Goal: Communication & Community: Answer question/provide support

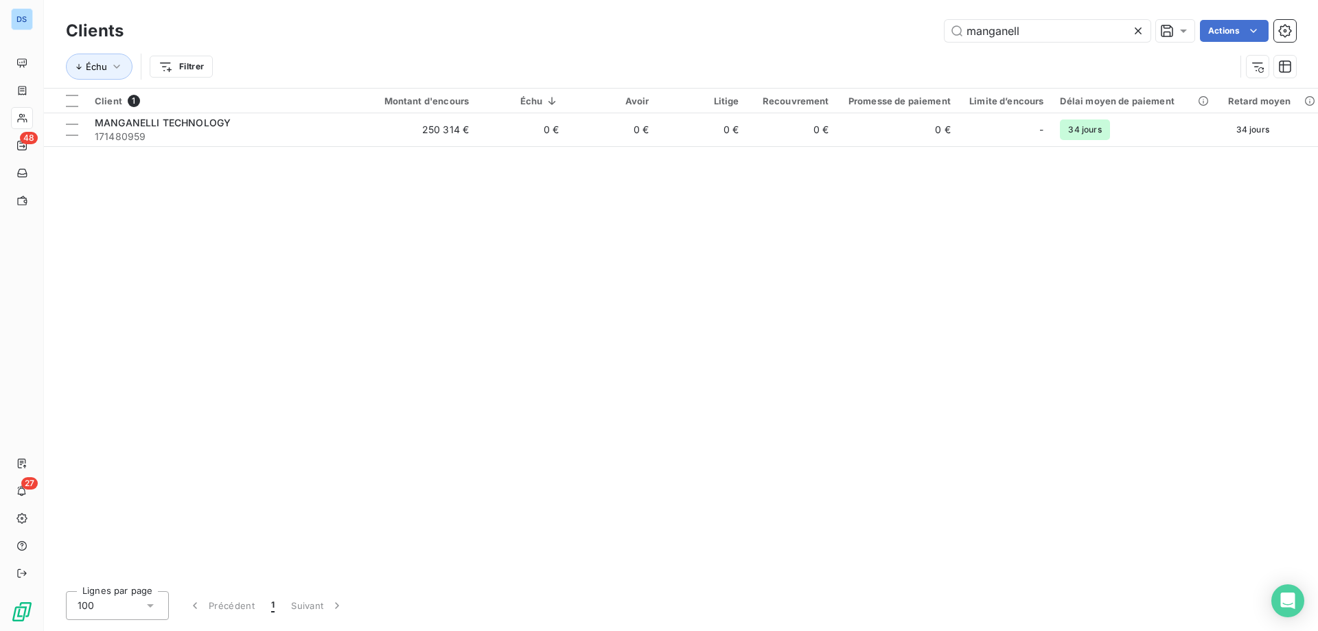
drag, startPoint x: 1048, startPoint y: 36, endPoint x: 795, endPoint y: 44, distance: 252.8
click at [796, 41] on div "manganell Actions" at bounding box center [718, 31] width 1156 height 22
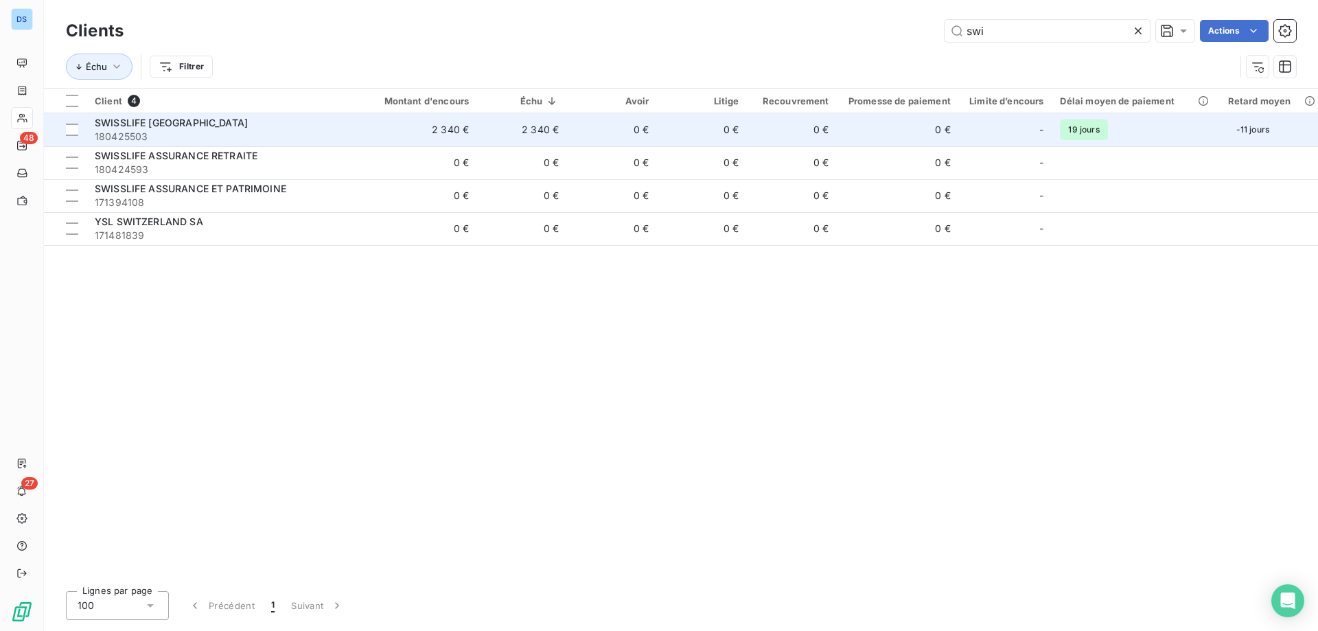
type input "swi"
click at [831, 121] on td "0 €" at bounding box center [793, 129] width 90 height 33
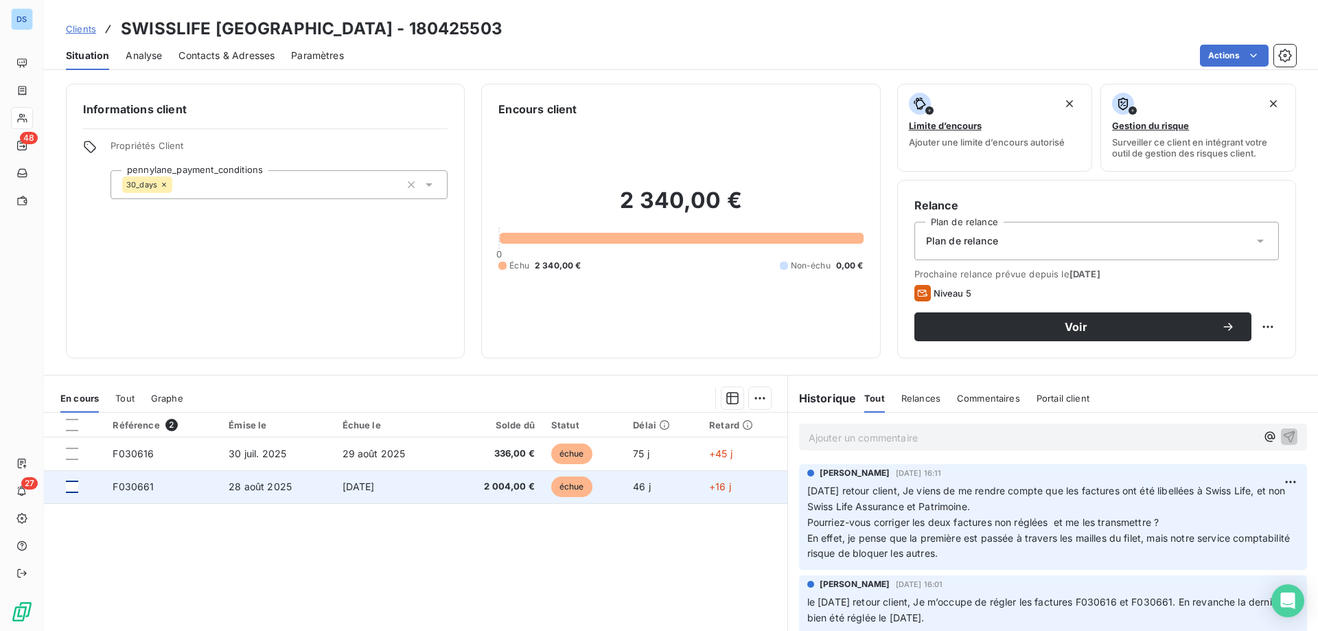
click at [67, 488] on div at bounding box center [72, 487] width 12 height 12
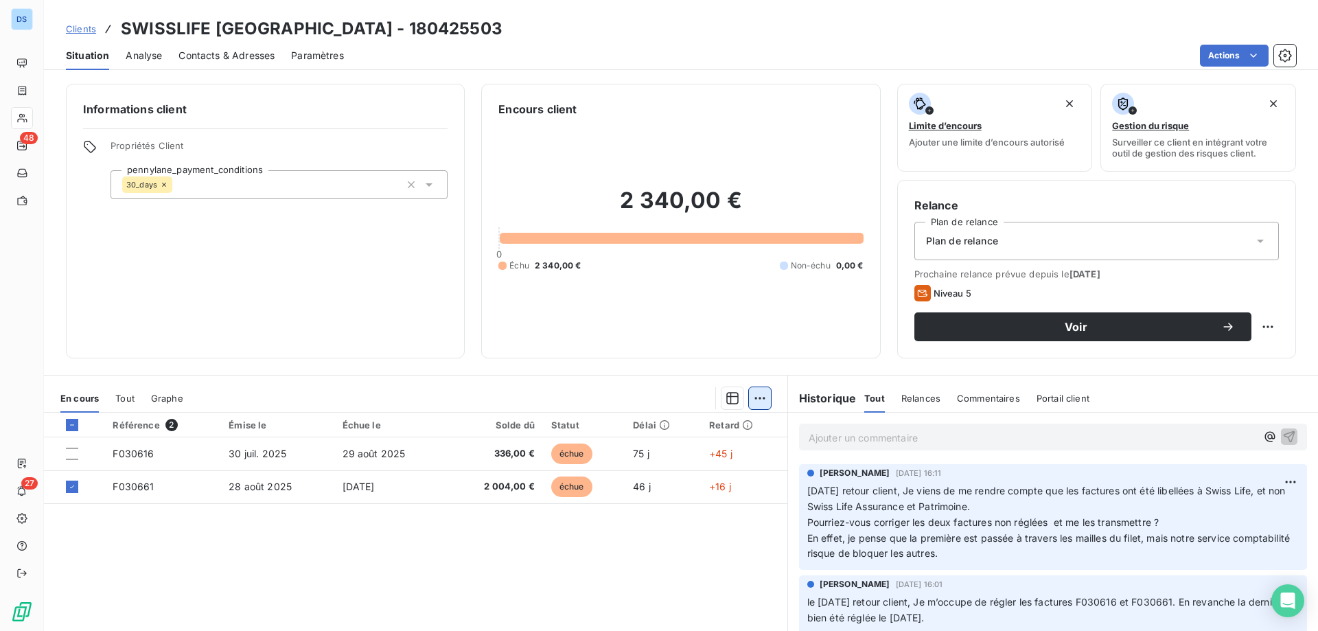
click at [763, 390] on html "DS 48 27 Clients SWISSLIFE [GEOGRAPHIC_DATA] - 180425503 Situation Analyse Cont…" at bounding box center [659, 315] width 1318 height 631
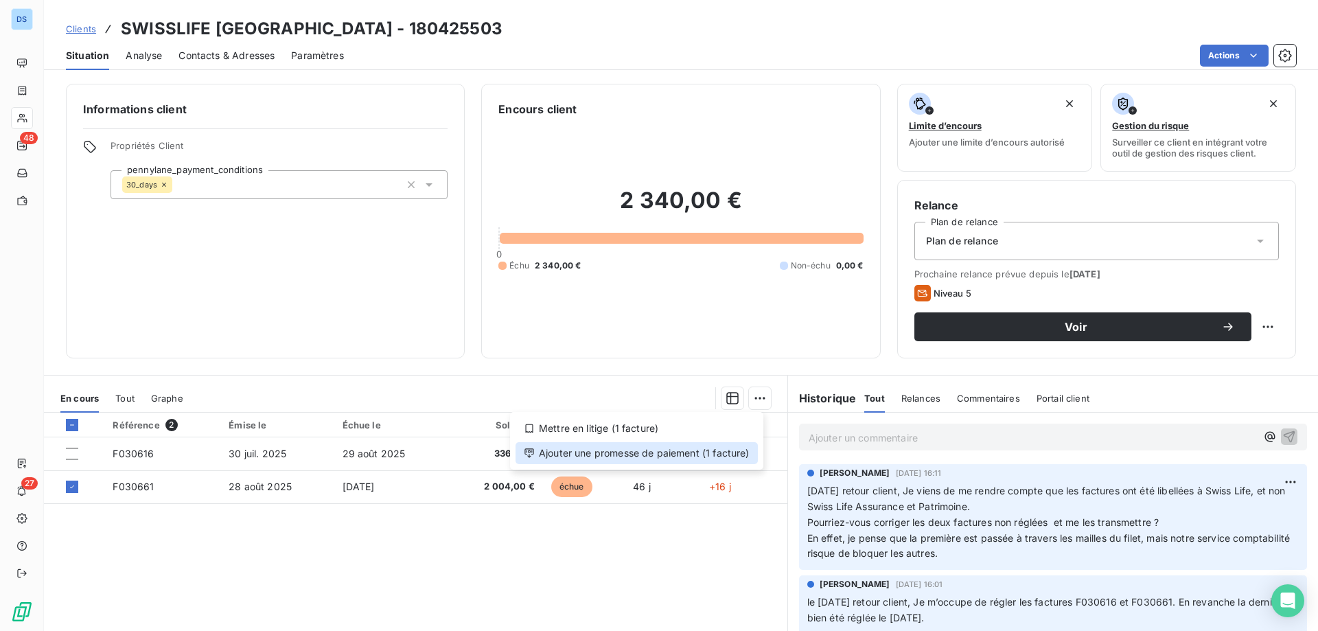
click at [733, 457] on div "Ajouter une promesse de paiement (1 facture)" at bounding box center [637, 453] width 242 height 22
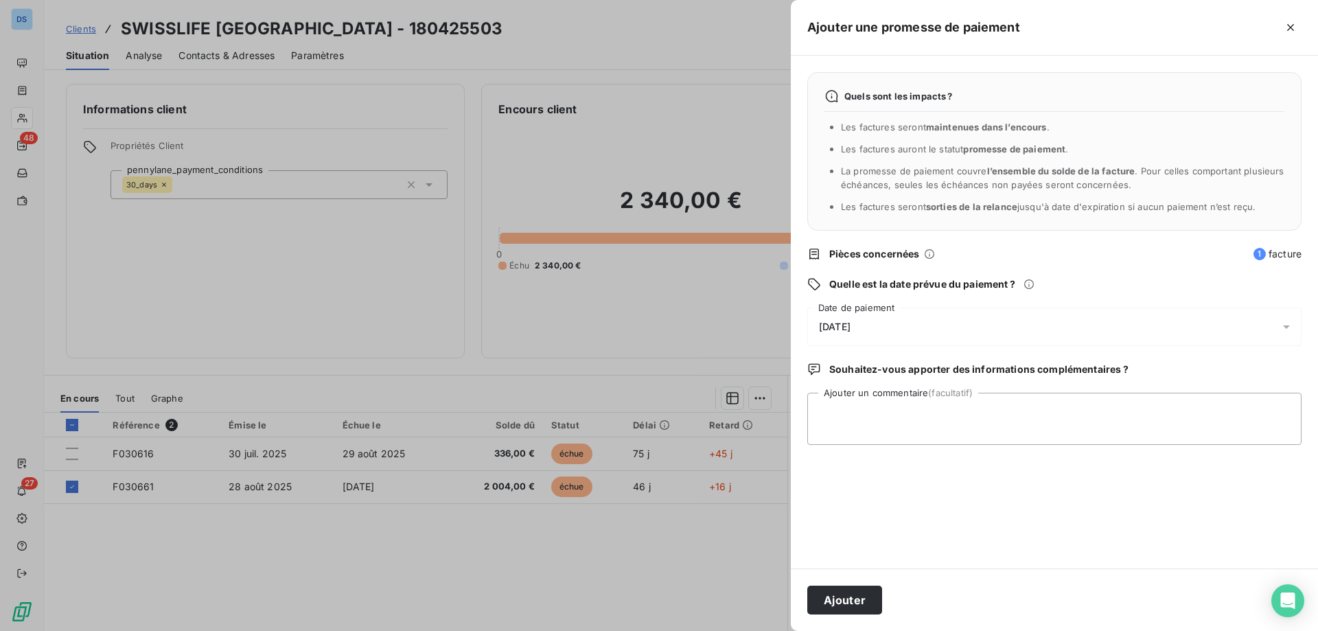
click at [851, 321] on span "[DATE]" at bounding box center [835, 326] width 32 height 11
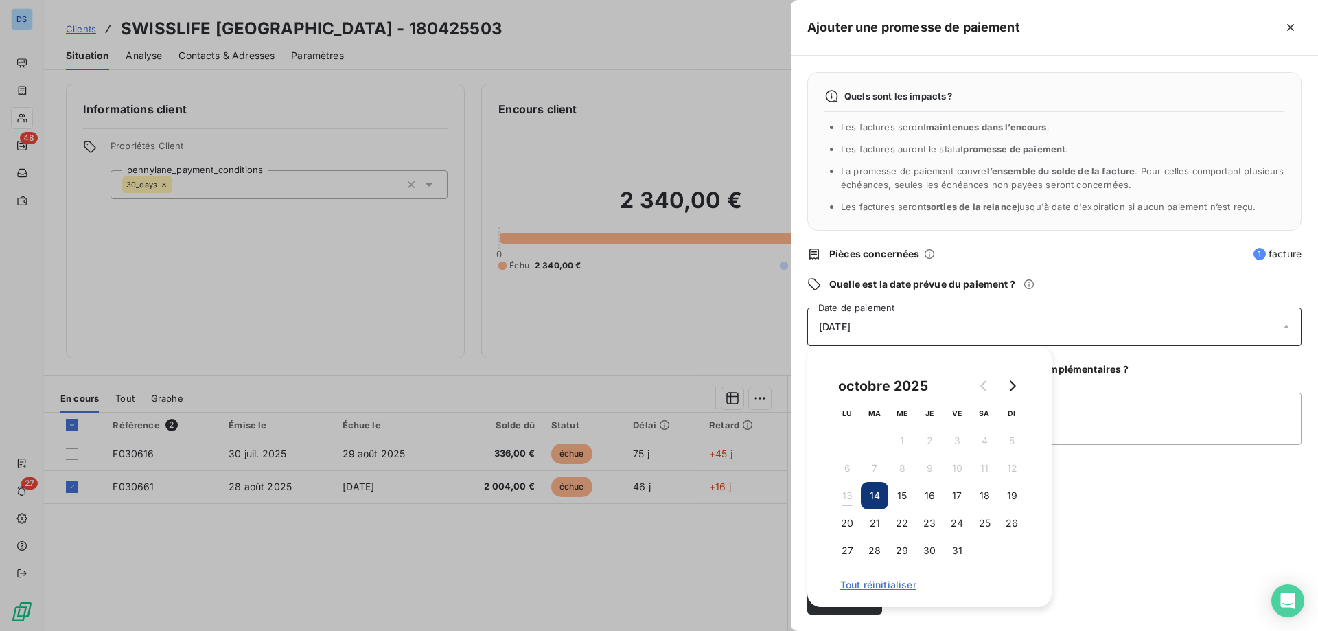
drag, startPoint x: 1009, startPoint y: 491, endPoint x: 1017, endPoint y: 475, distance: 17.8
click at [1009, 492] on button "19" at bounding box center [1011, 495] width 27 height 27
click at [1063, 411] on textarea "Ajouter un commentaire (facultatif)" at bounding box center [1054, 419] width 494 height 52
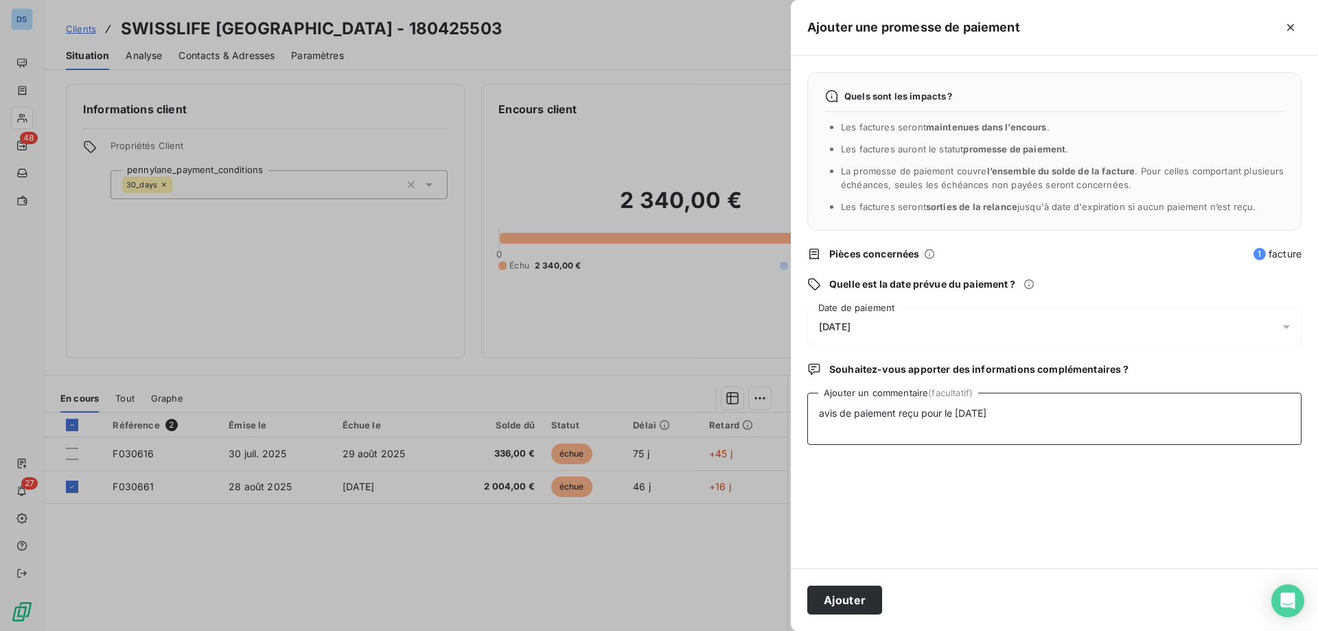
click at [993, 417] on textarea "avis de paiement reçu pour le [DATE]" at bounding box center [1054, 419] width 494 height 52
type textarea "avis de paiement reçu pour le [DATE]"
click at [858, 603] on button "Ajouter" at bounding box center [844, 600] width 75 height 29
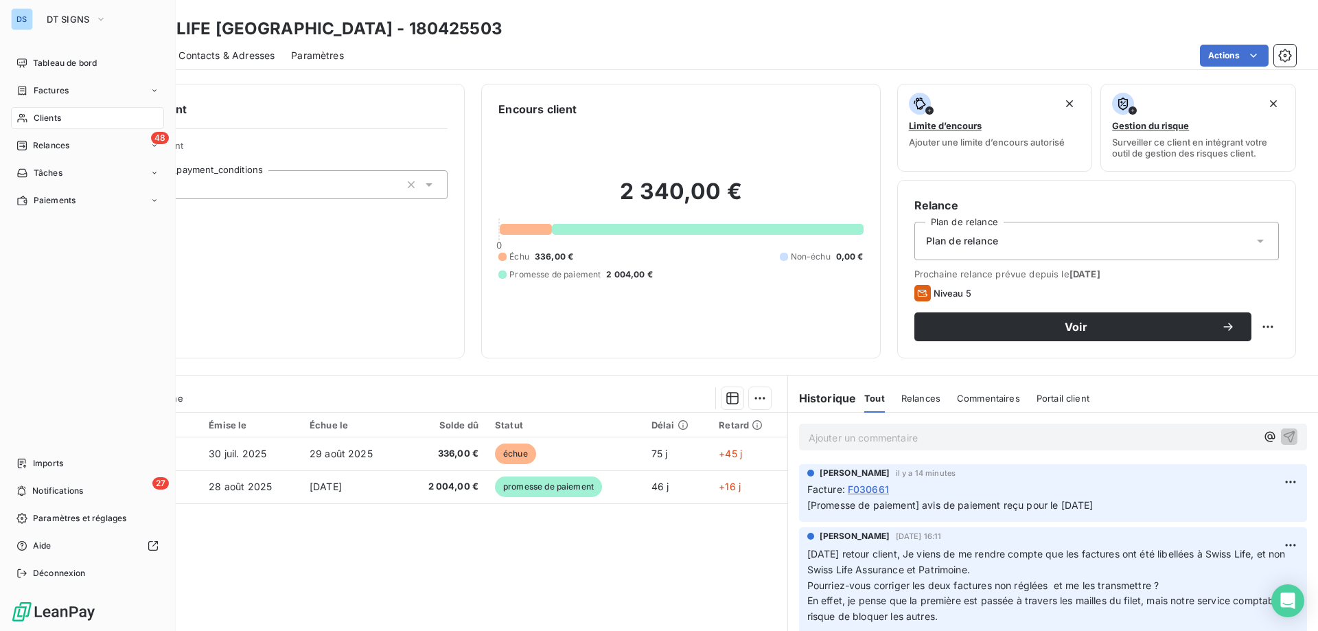
click at [54, 117] on span "Clients" at bounding box center [47, 118] width 27 height 12
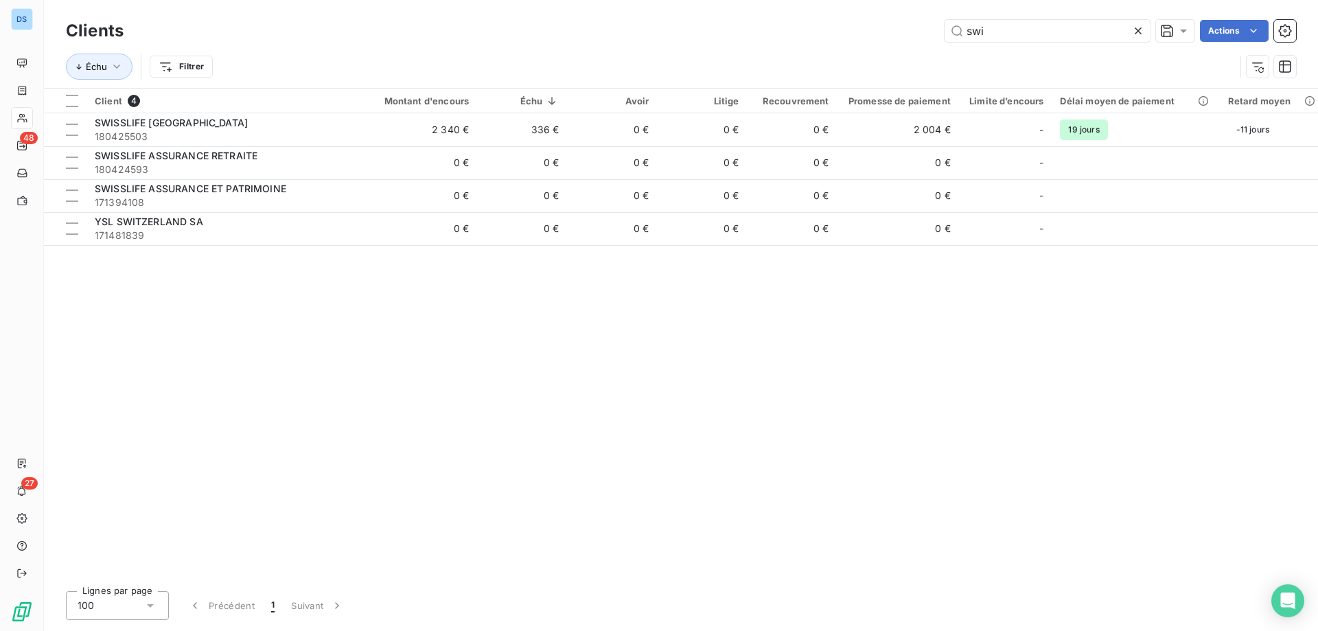
click at [1142, 34] on icon at bounding box center [1138, 31] width 14 height 14
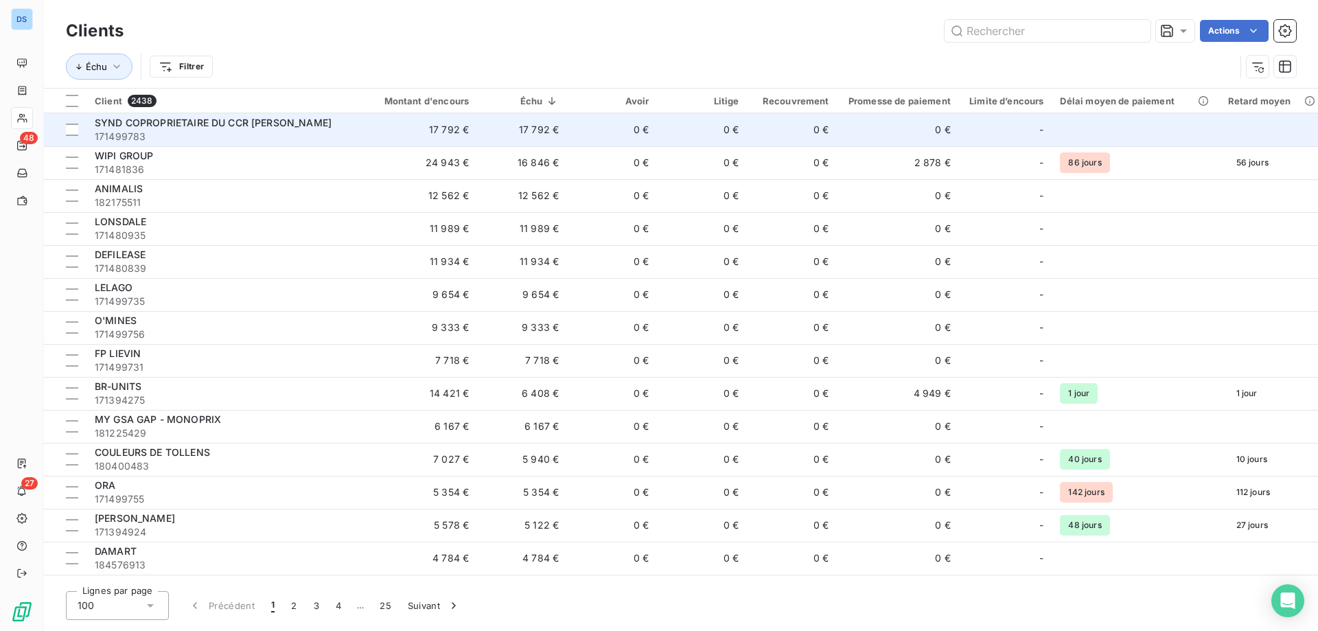
click at [535, 126] on td "17 792 €" at bounding box center [522, 129] width 90 height 33
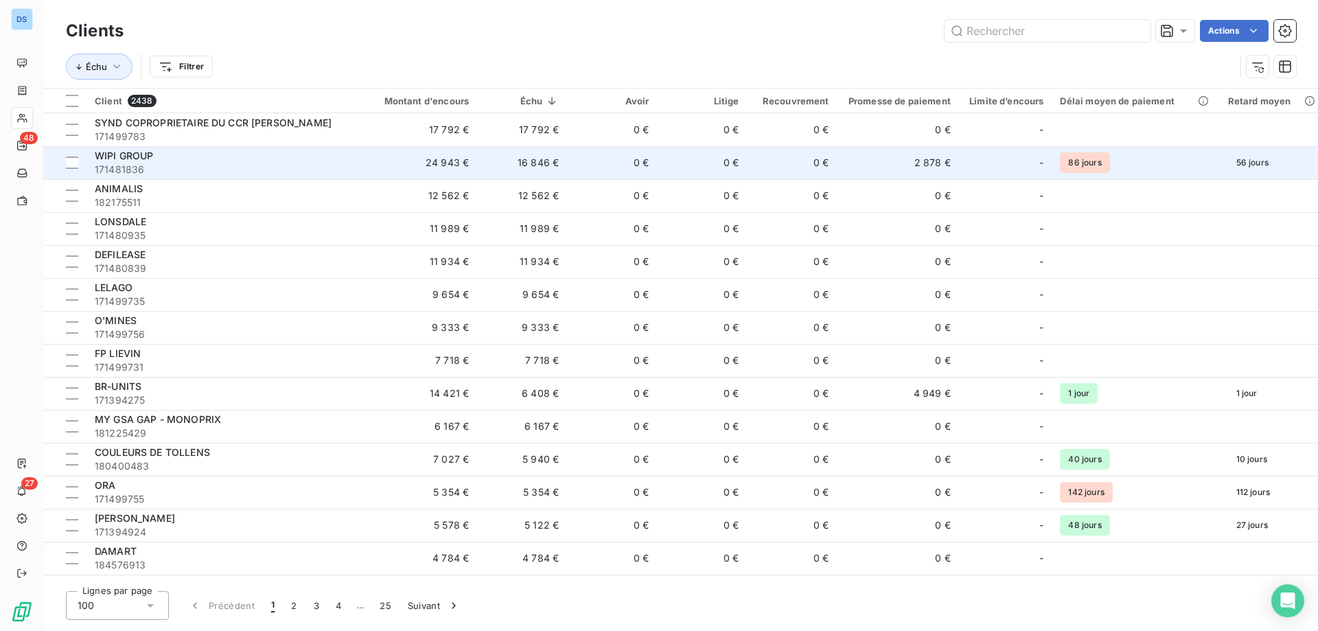
click at [165, 156] on div "WIPI GROUP" at bounding box center [221, 156] width 253 height 14
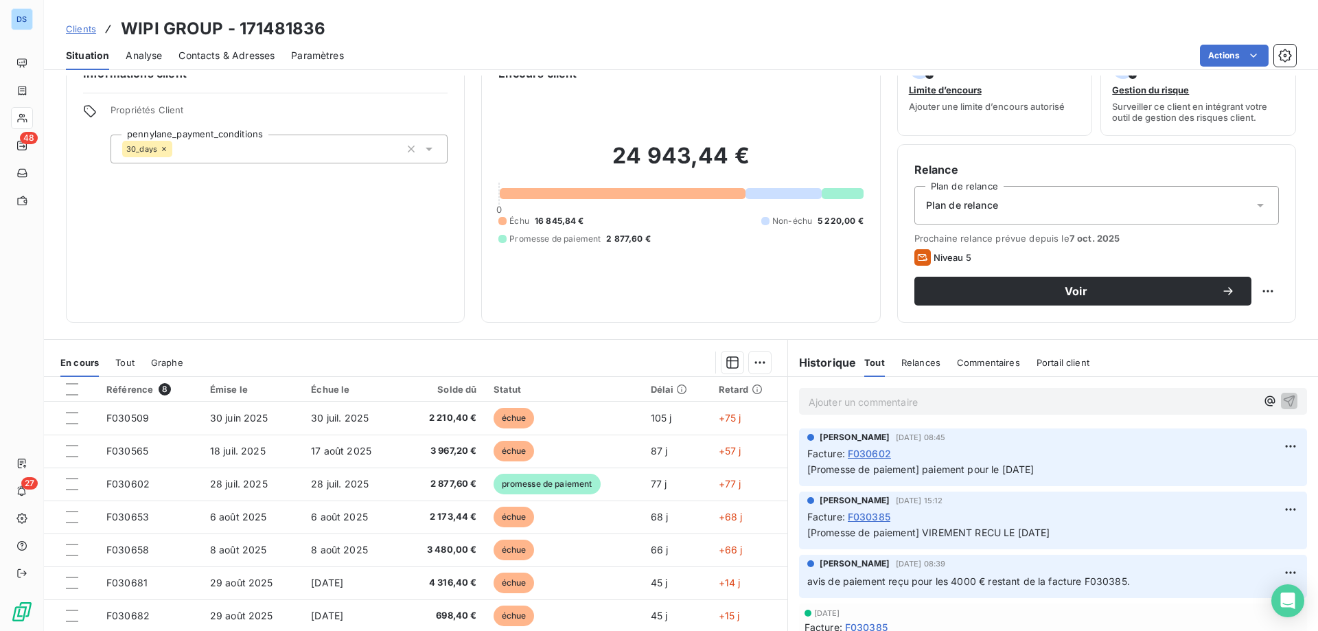
scroll to position [87, 0]
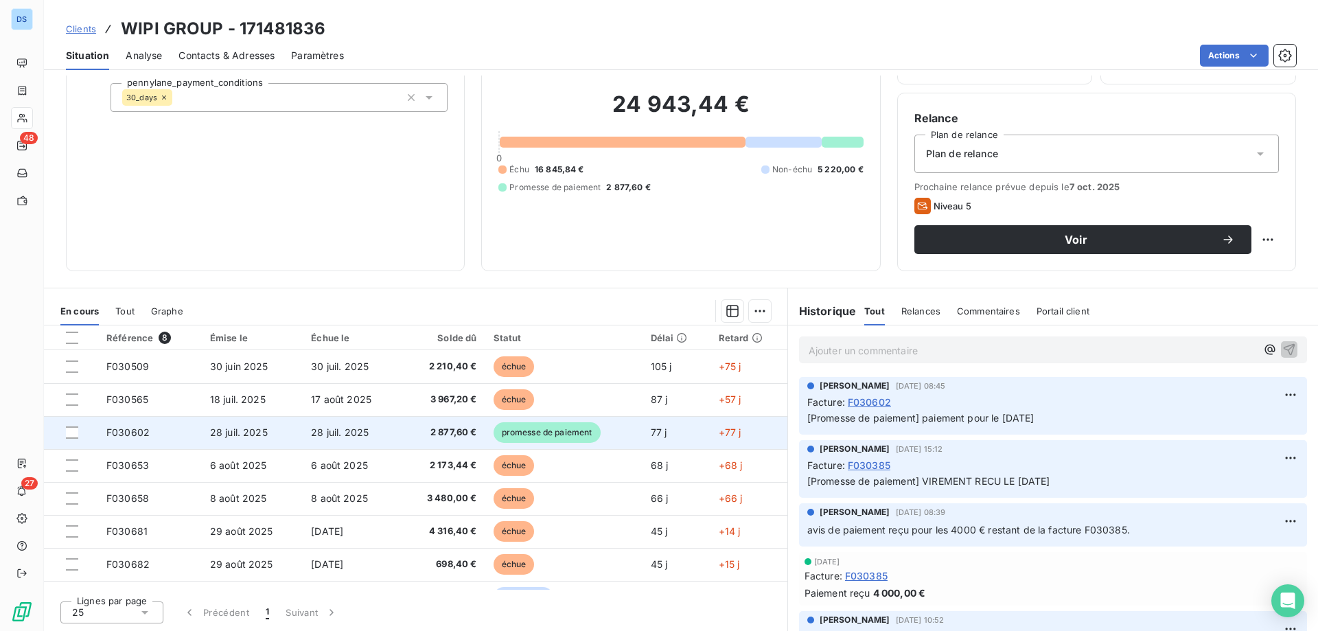
click at [370, 435] on td "28 juil. 2025" at bounding box center [351, 432] width 97 height 33
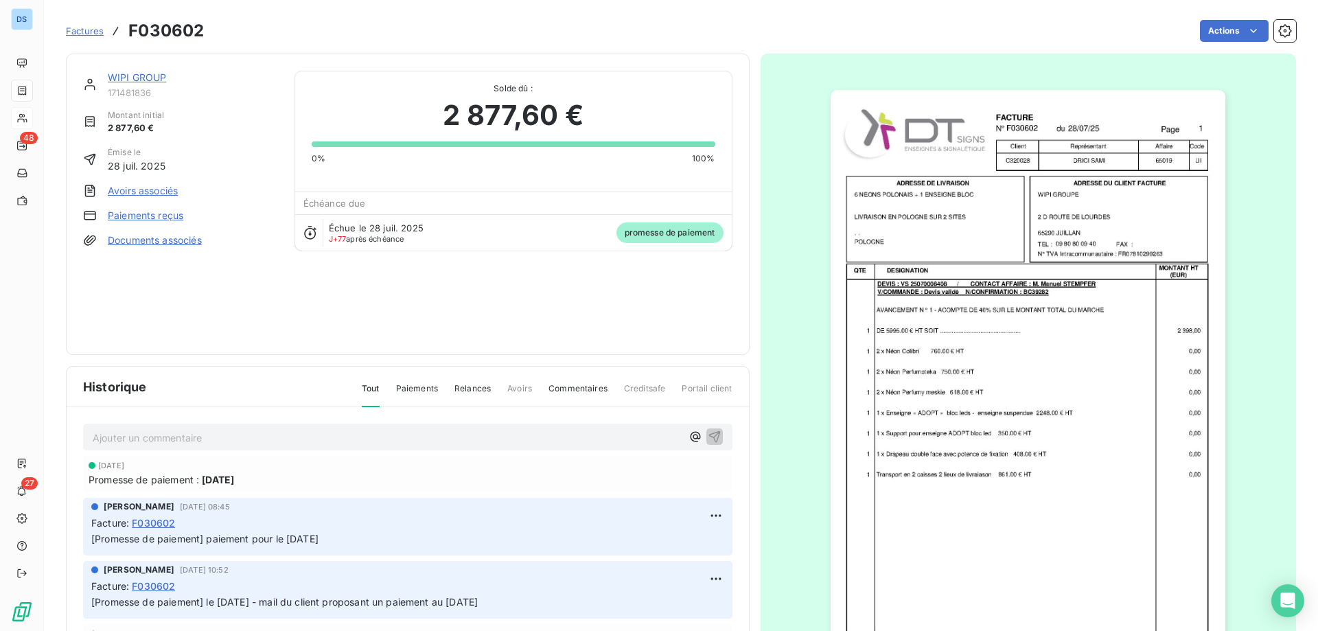
click at [608, 437] on p "Ajouter un commentaire ﻿" at bounding box center [387, 437] width 589 height 17
drag, startPoint x: 239, startPoint y: 436, endPoint x: 251, endPoint y: 438, distance: 12.5
click at [251, 438] on span "[DATE] AVIS DE PAIEMENT RE9U? -" at bounding box center [175, 436] width 165 height 12
click at [270, 438] on p "[DATE] AVIS DE PAIEMENT RECU -" at bounding box center [387, 437] width 589 height 16
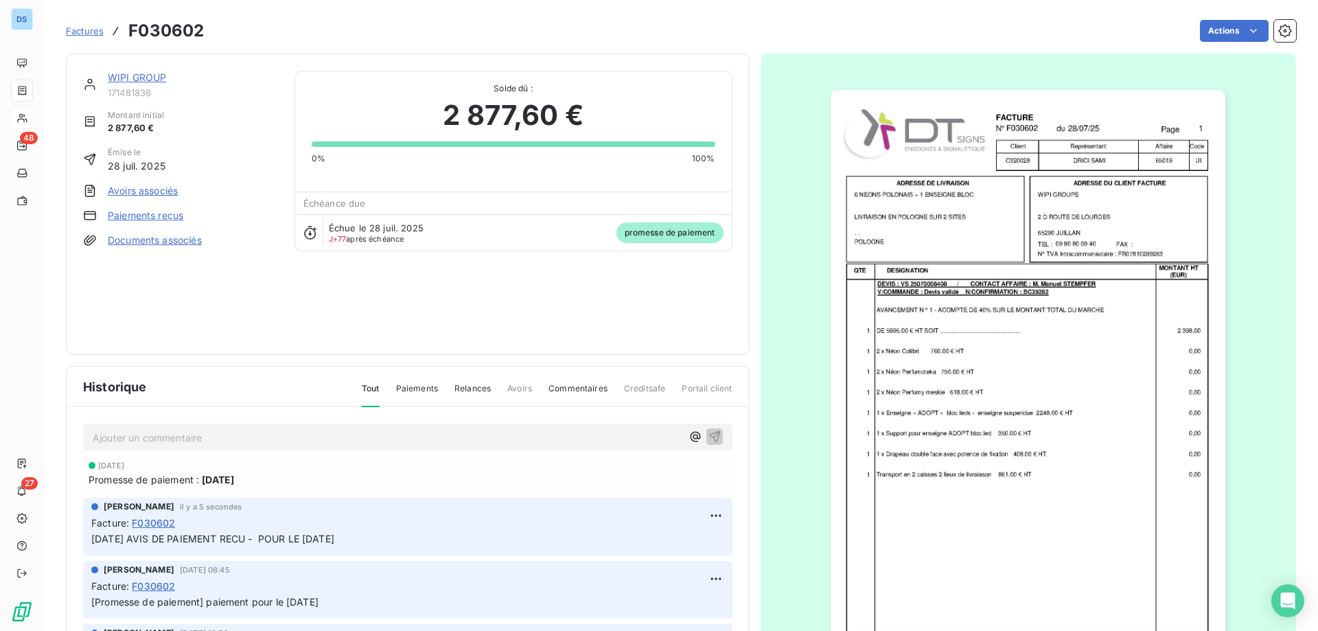
click at [562, 388] on span "Commentaires" at bounding box center [578, 393] width 59 height 23
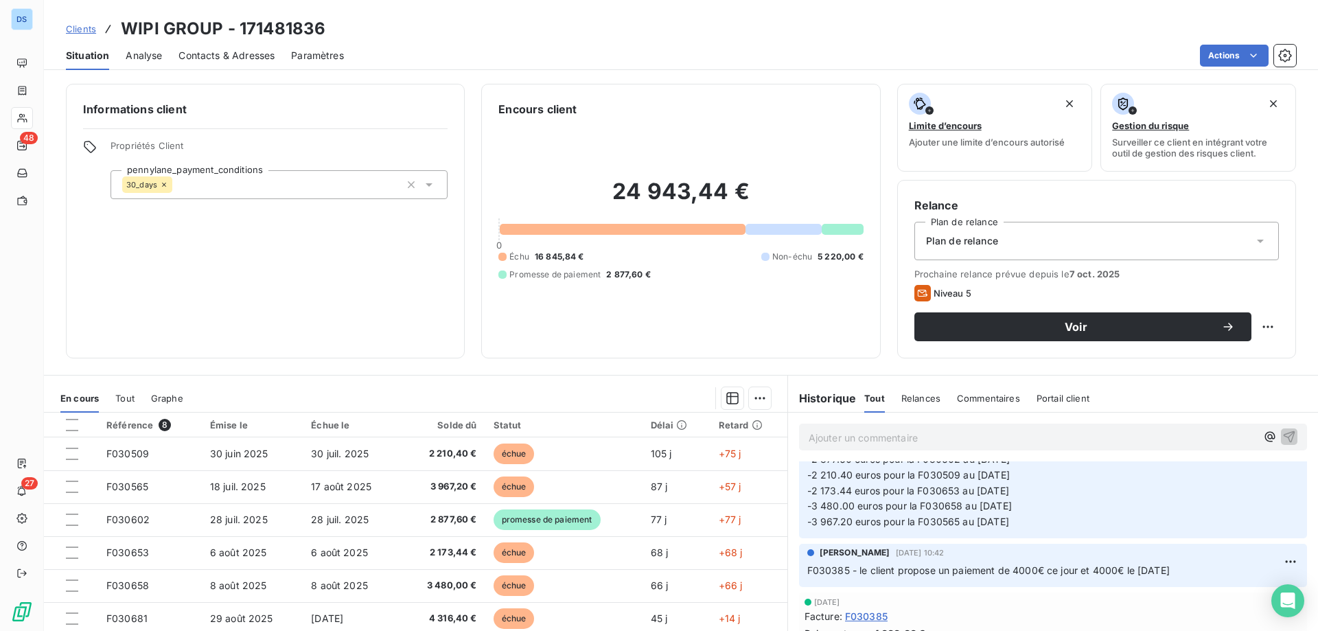
scroll to position [481, 0]
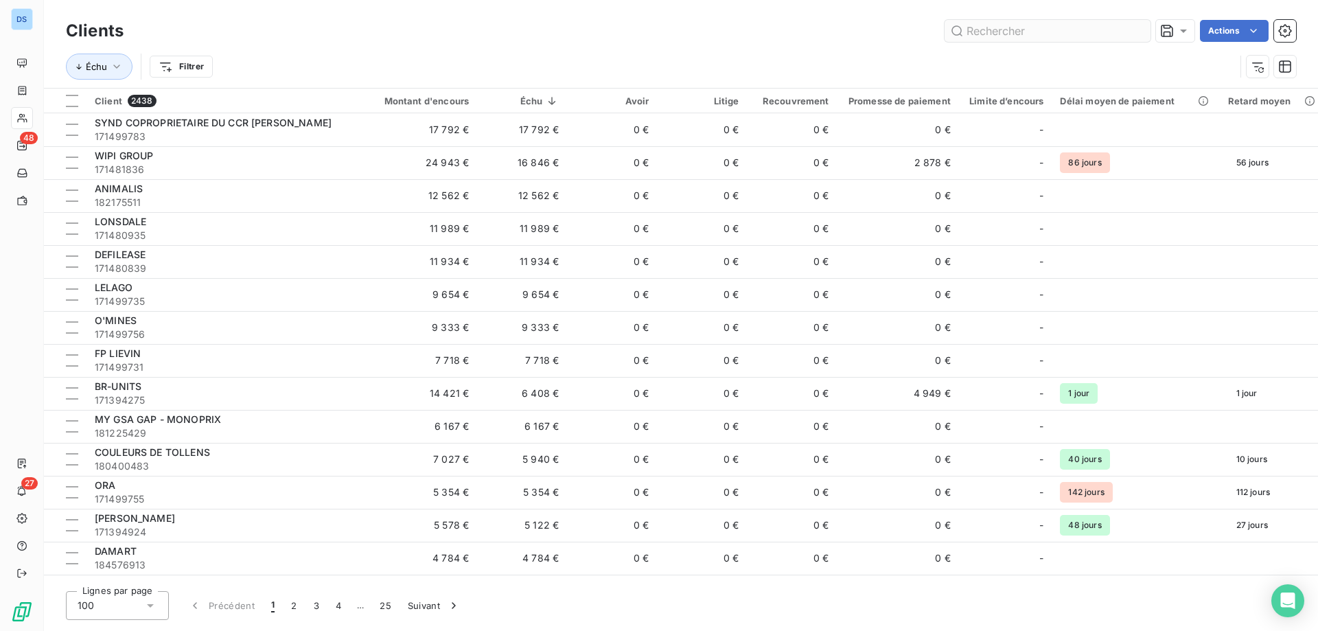
click at [1005, 33] on input "text" at bounding box center [1048, 31] width 206 height 22
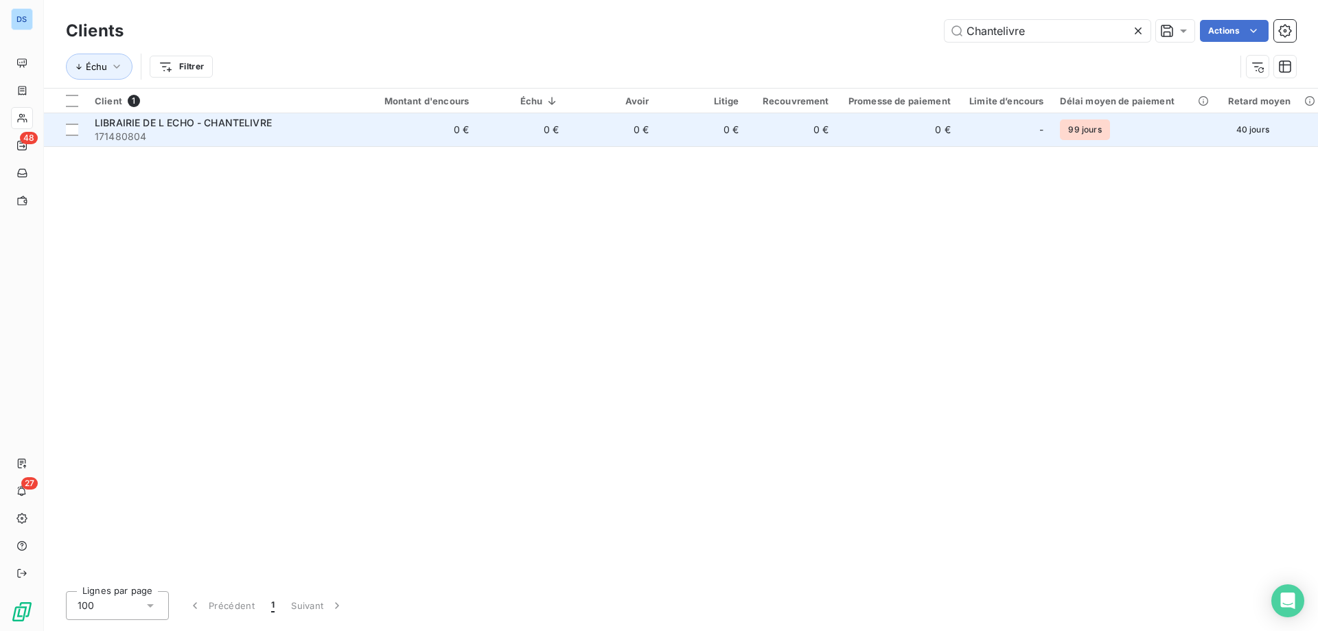
type input "Chantelivre"
click at [164, 123] on span "LIBRAIRIE DE L ECHO - CHANTELIVRE" at bounding box center [183, 123] width 177 height 12
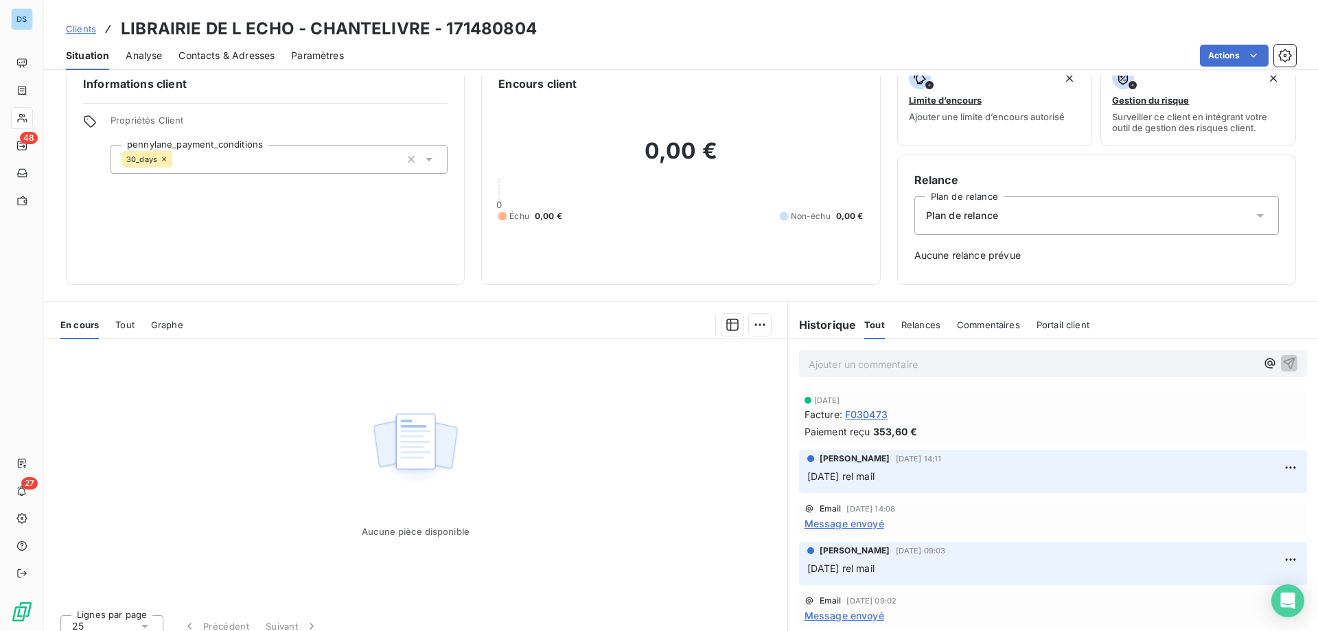
scroll to position [39, 0]
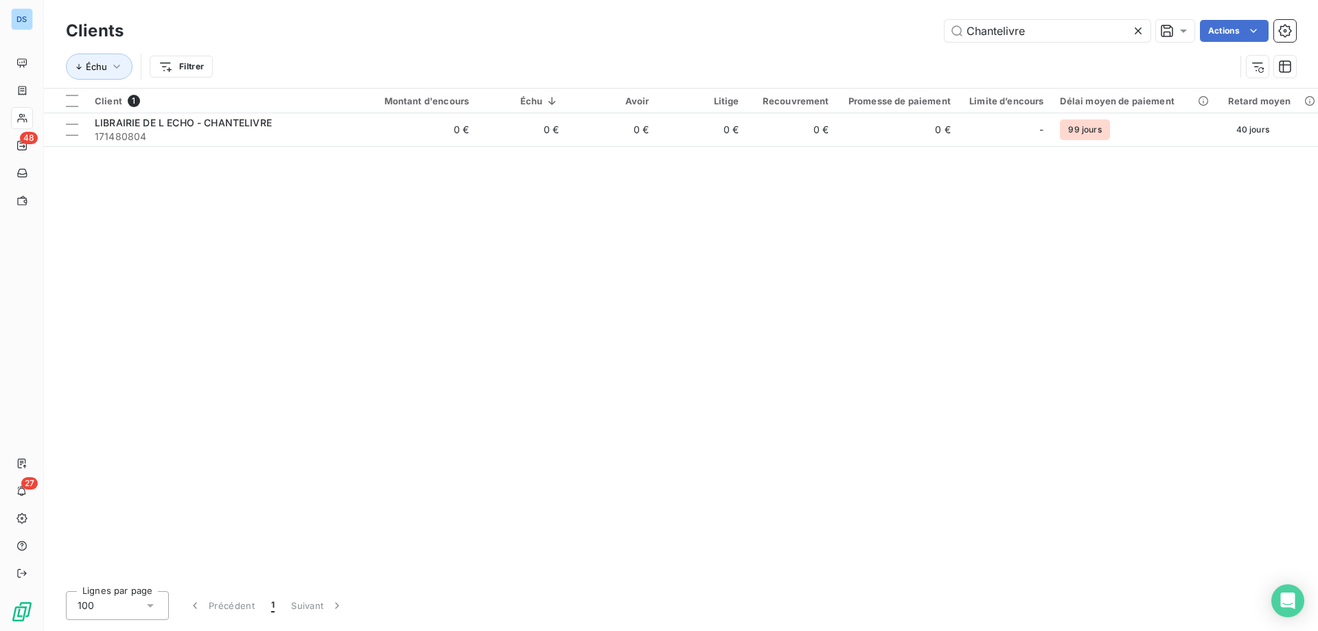
drag, startPoint x: 1065, startPoint y: 33, endPoint x: 868, endPoint y: 26, distance: 197.2
click at [868, 26] on div "Chantelivre Actions" at bounding box center [718, 31] width 1156 height 22
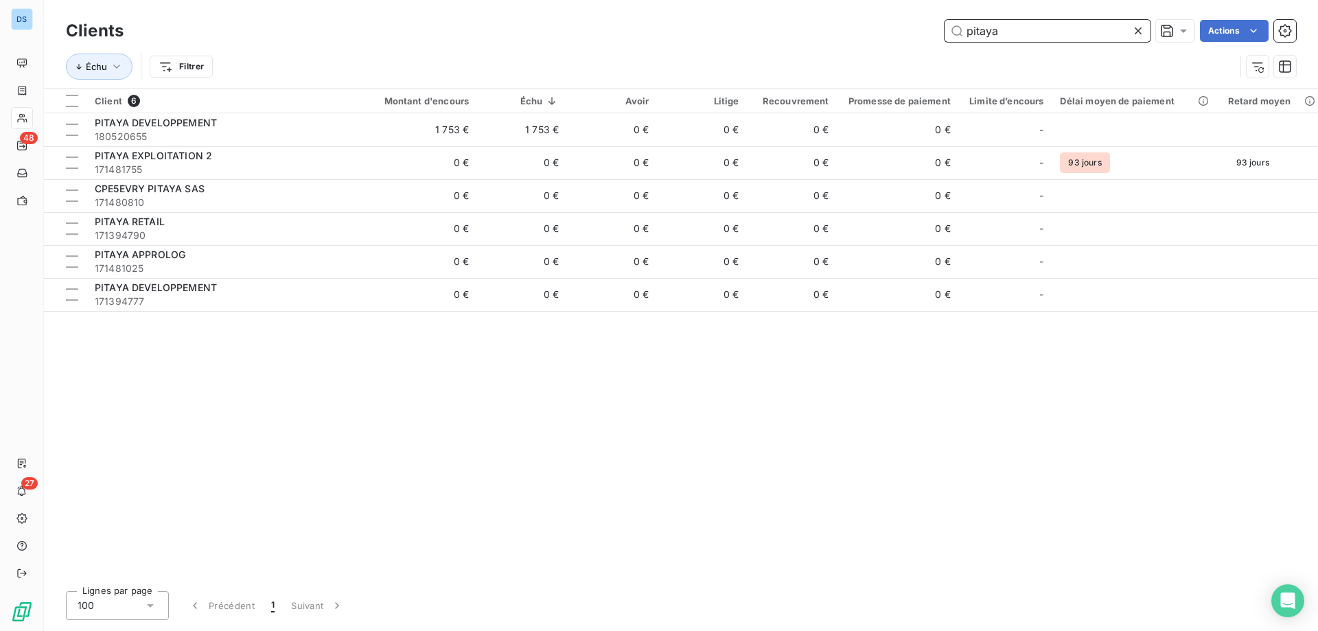
type input "pitaya"
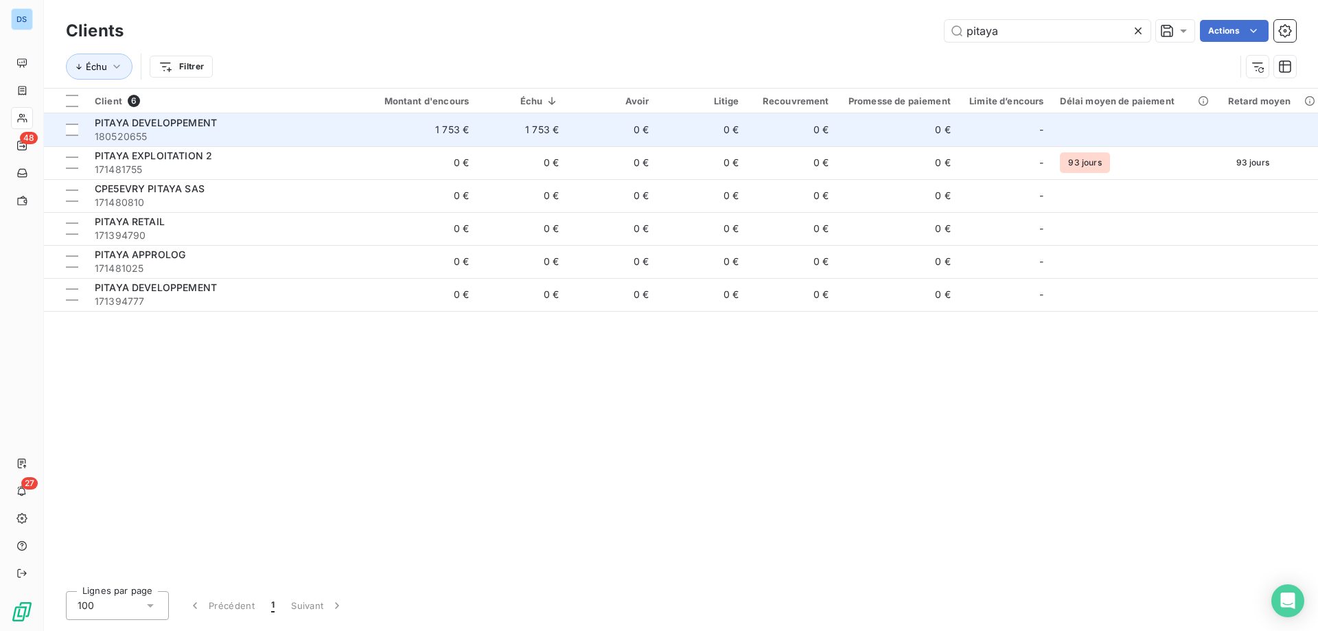
click at [706, 141] on td "0 €" at bounding box center [702, 129] width 90 height 33
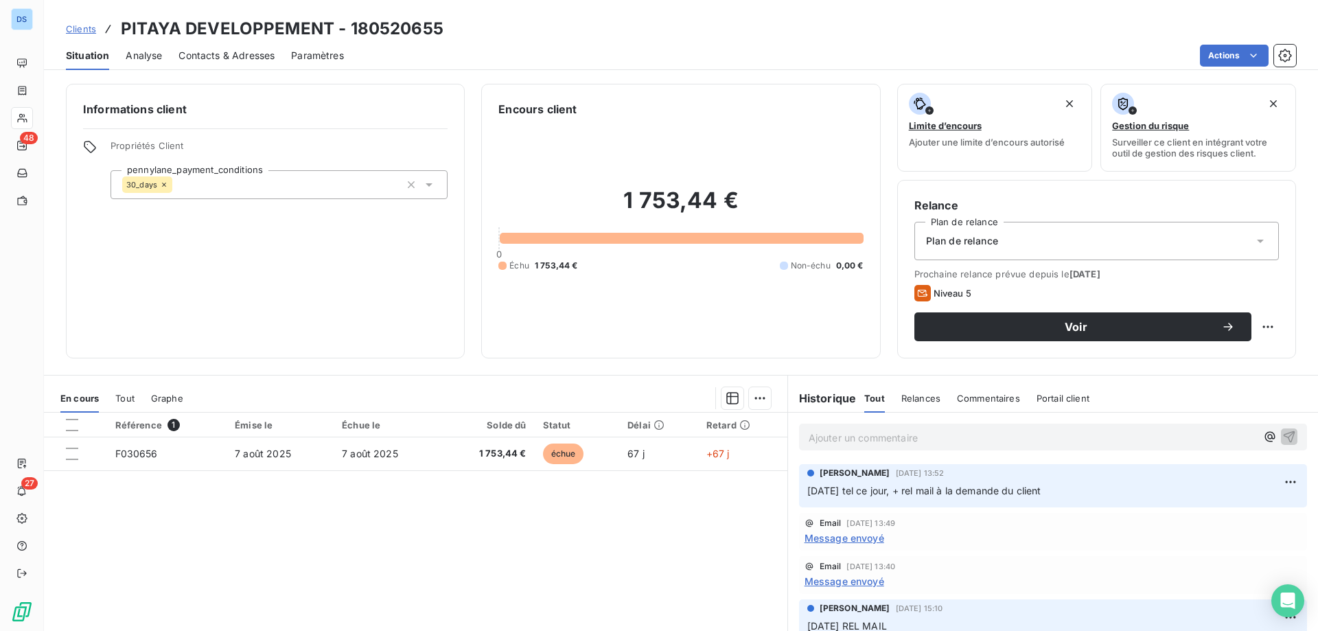
click at [908, 434] on p "Ajouter un commentaire ﻿" at bounding box center [1033, 437] width 448 height 17
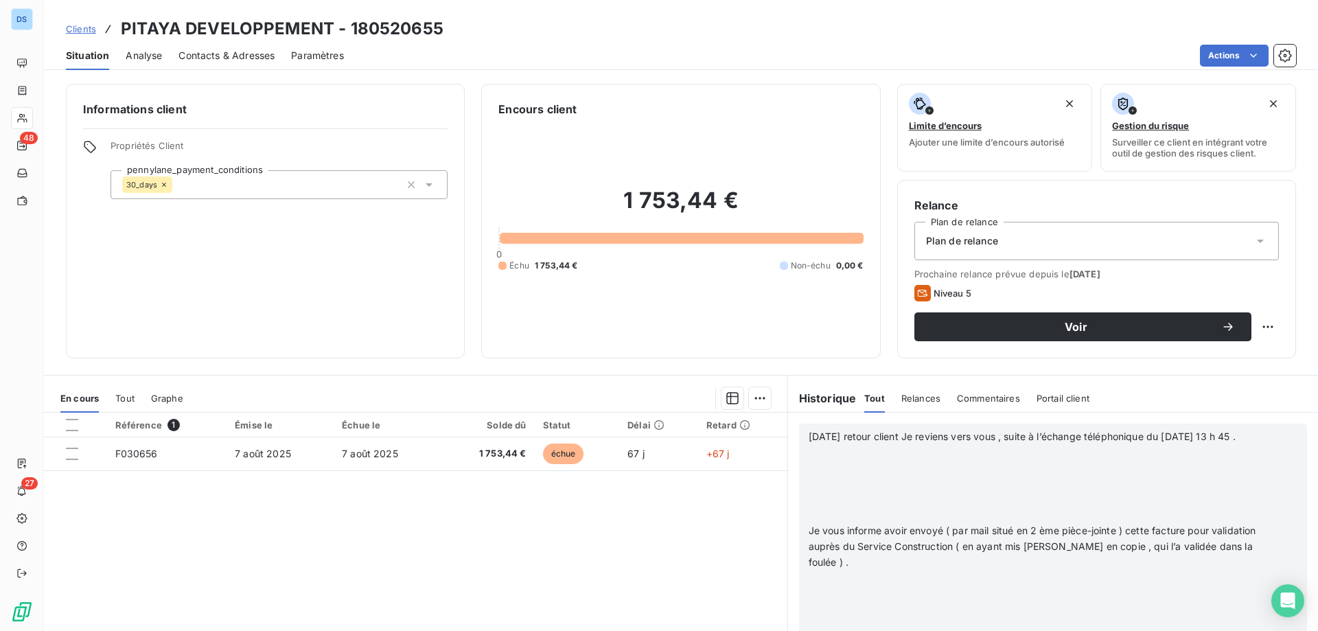
click at [873, 445] on p "[DATE] retour client Je reviens vers vous , suite à l’échange téléphonique du […" at bounding box center [1035, 437] width 453 height 16
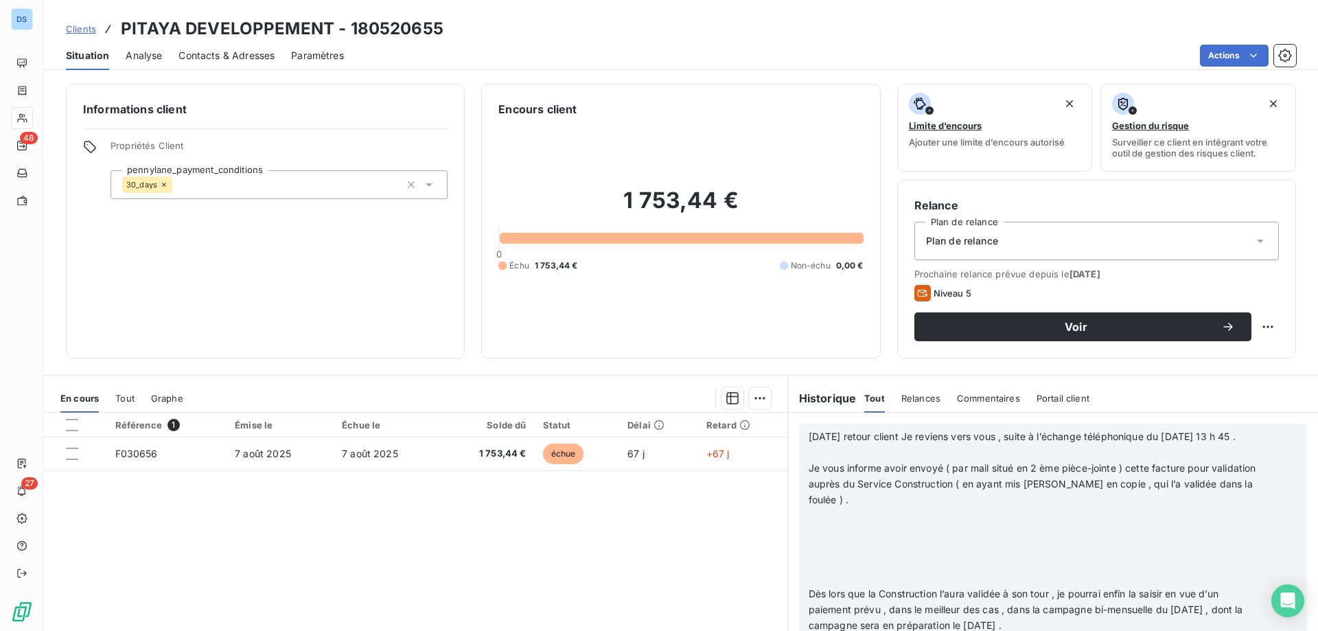
click at [971, 508] on p "Je vous informe avoir envoyé ( par mail situé en 2 ème pièce-jointe ) cette fac…" at bounding box center [1035, 484] width 453 height 47
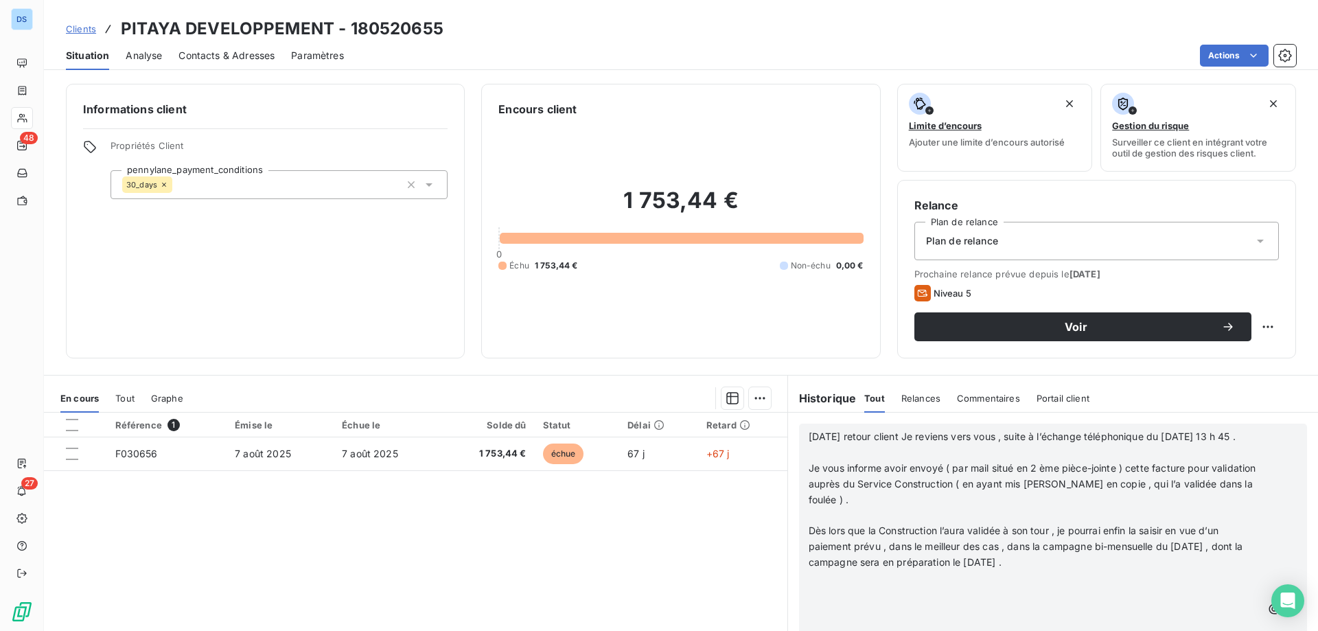
click at [1184, 571] on p "Dès lors que la Construction l’aura validée à son tour , je pourrai enfin la sa…" at bounding box center [1035, 546] width 453 height 47
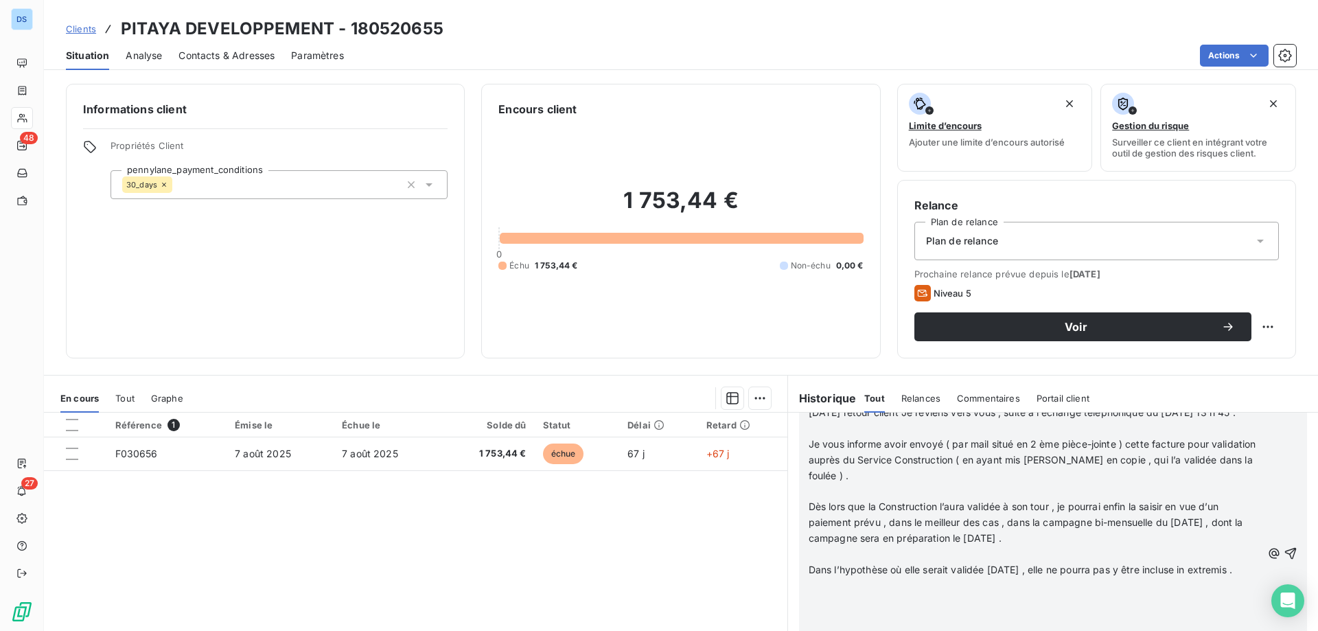
click at [872, 578] on p "Dans l’hypothèse où elle serait validée [DATE] , elle ne pourra pas y être incl…" at bounding box center [1035, 570] width 453 height 16
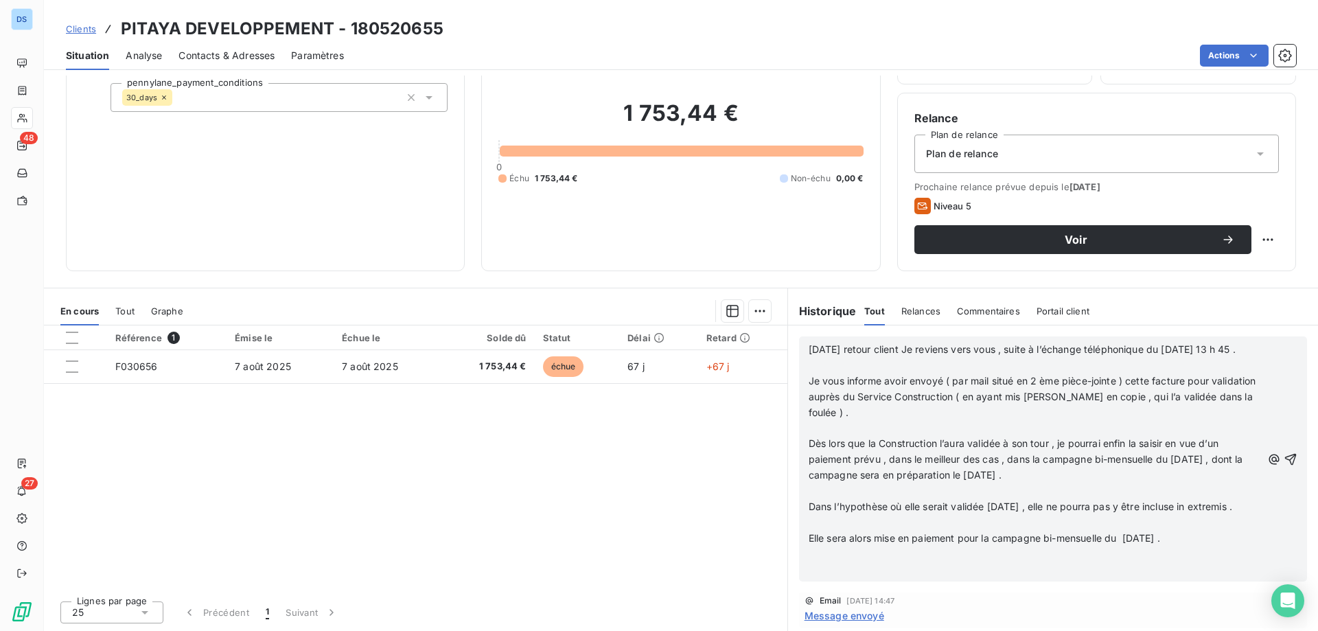
scroll to position [236, 0]
click at [938, 546] on p "Elle sera alors mise en paiement pour la campagne bi-mensuelle du [DATE] ." at bounding box center [1035, 539] width 453 height 16
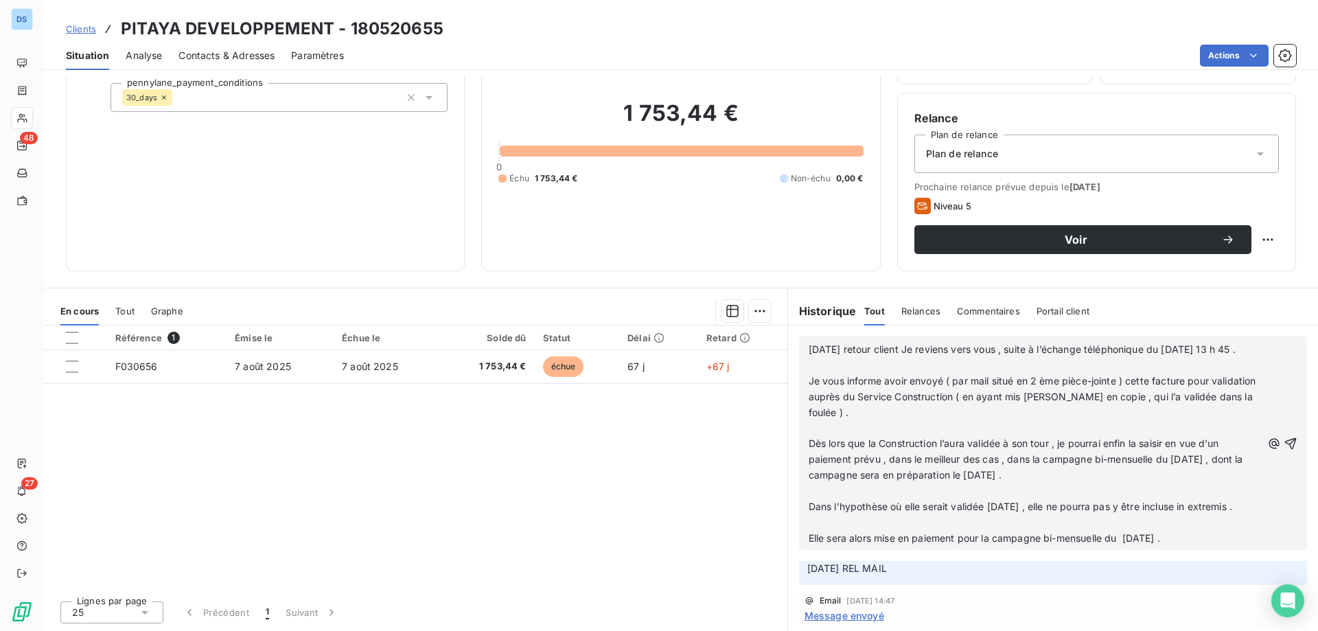
scroll to position [136, 0]
click at [880, 531] on p "﻿" at bounding box center [1035, 523] width 453 height 16
click at [880, 515] on p "Dans l’hypothèse où elle serait validée [DATE] , elle ne pourra pas y être incl…" at bounding box center [1035, 507] width 453 height 16
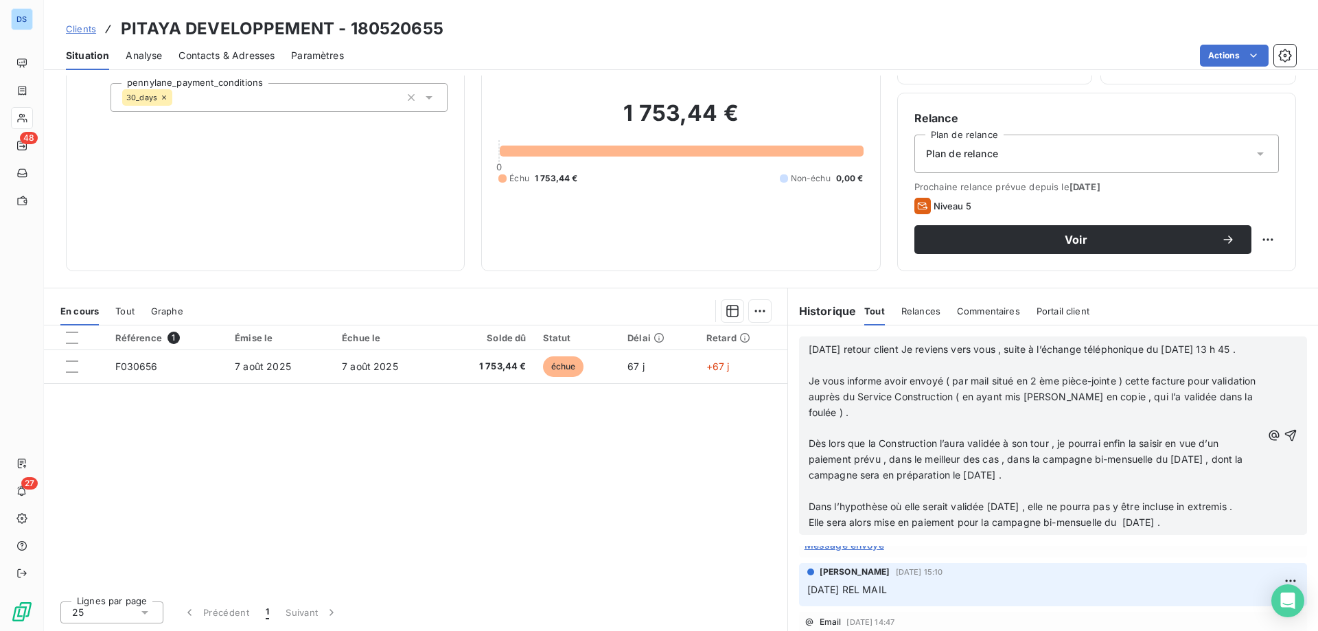
click at [1131, 499] on p "﻿" at bounding box center [1035, 491] width 453 height 16
click at [1162, 483] on p "Dès lors que la Construction l’aura validée à son tour , je pourrai enfin la sa…" at bounding box center [1035, 459] width 453 height 47
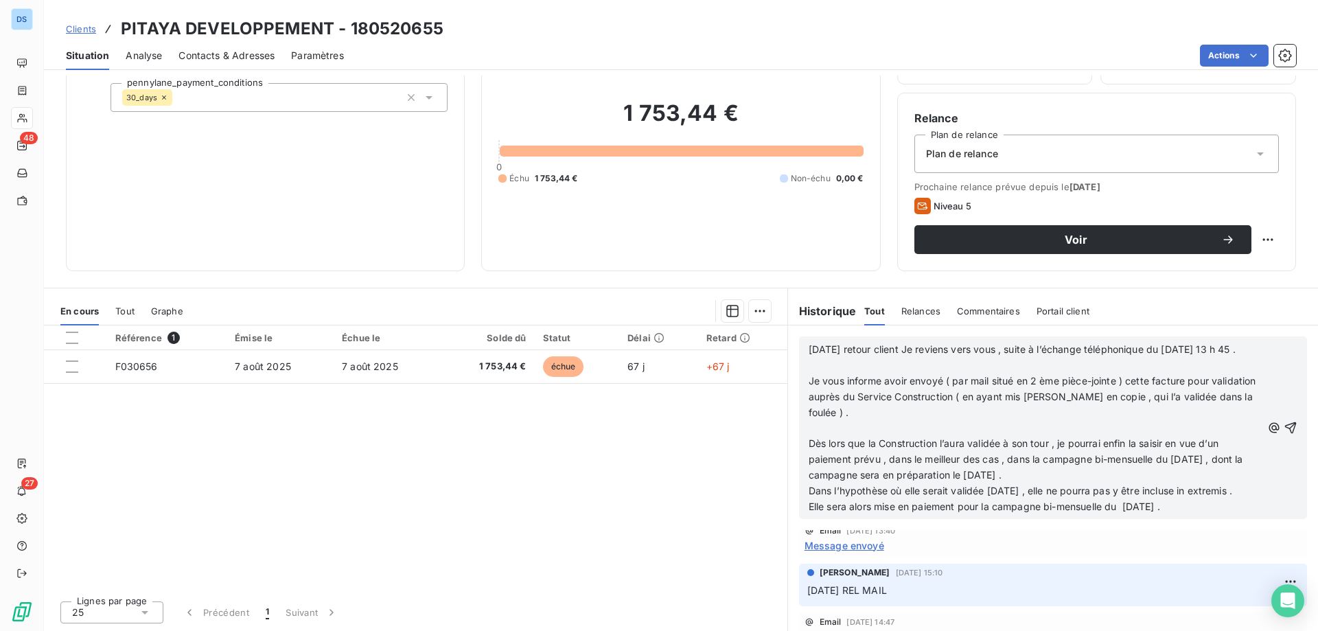
click at [996, 436] on p "﻿" at bounding box center [1035, 428] width 453 height 16
click at [971, 421] on p "Je vous informe avoir envoyé ( par mail situé en 2 ème pièce-jointe ) cette fac…" at bounding box center [1035, 396] width 453 height 47
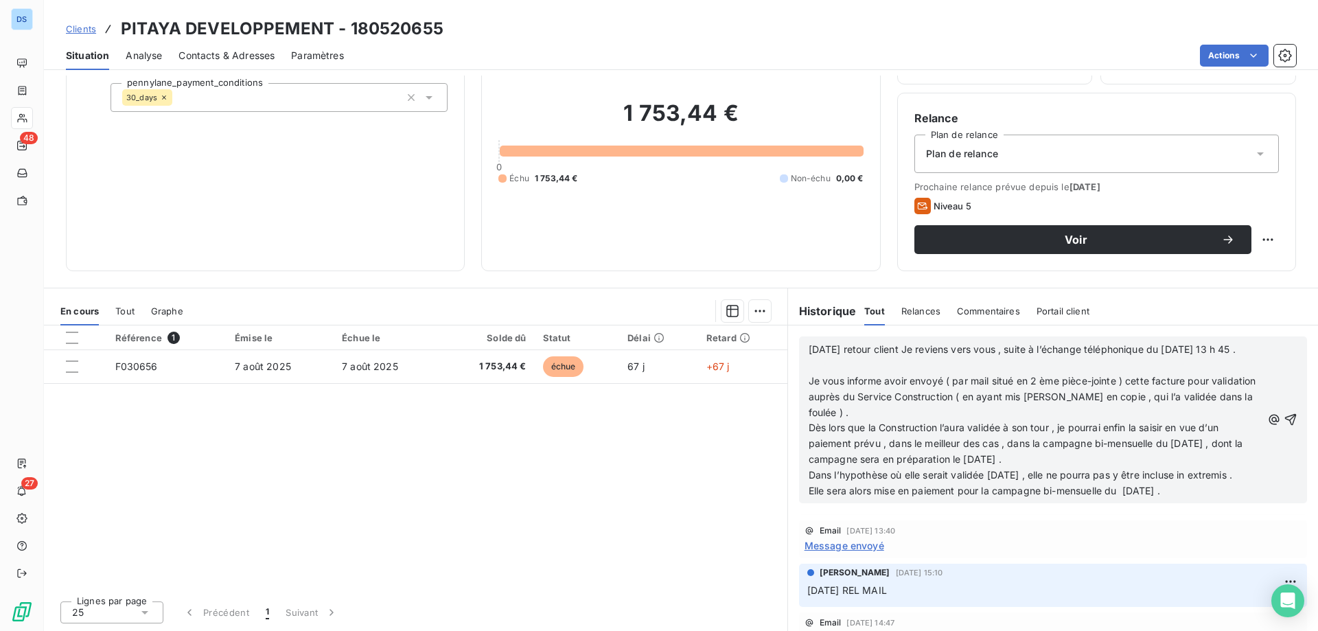
click at [984, 373] on p "﻿" at bounding box center [1035, 366] width 453 height 16
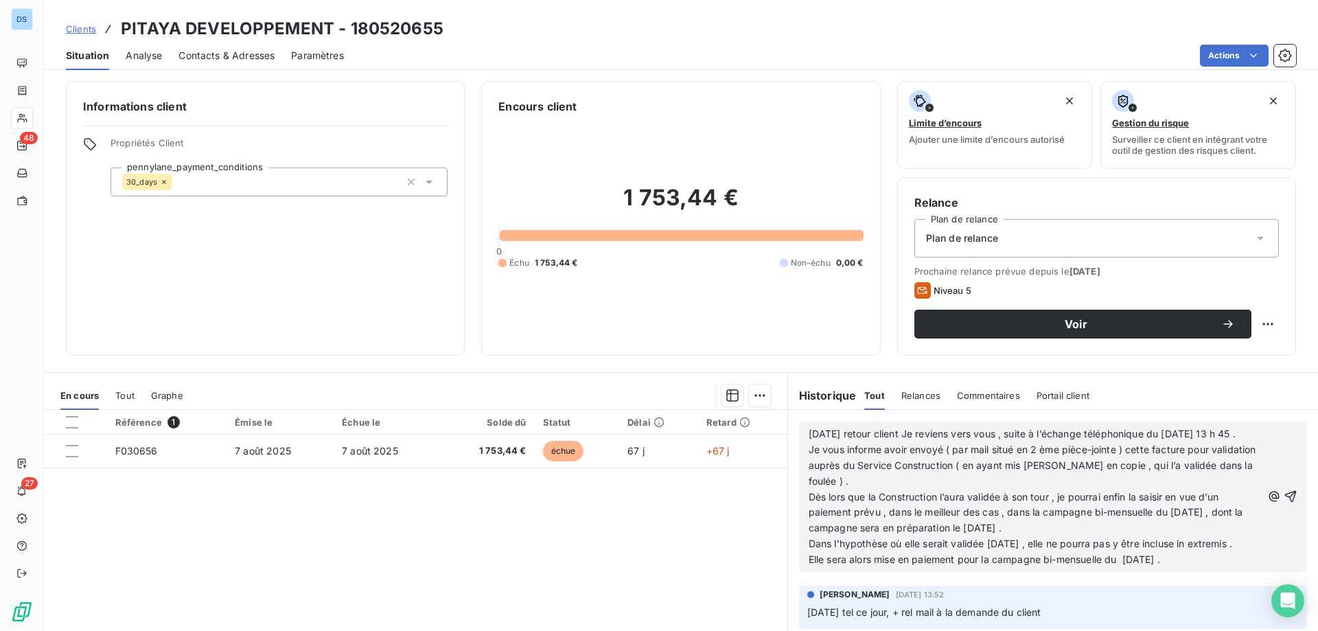
scroll to position [0, 0]
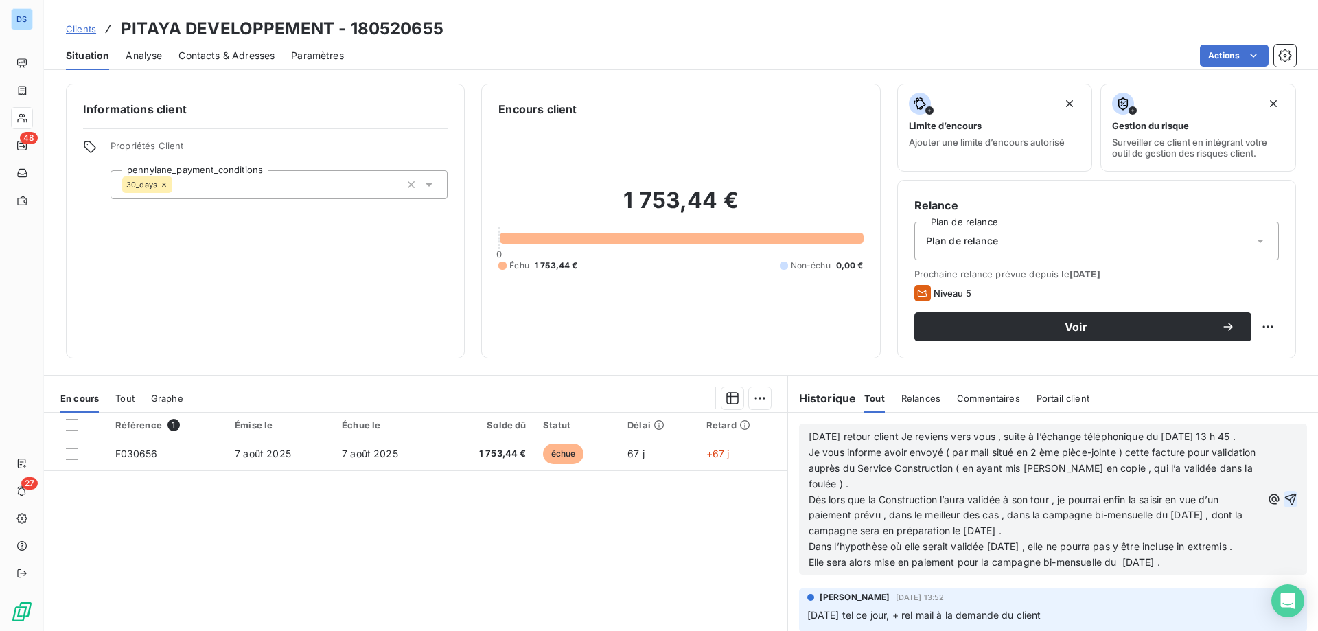
click at [1284, 506] on icon "button" at bounding box center [1291, 499] width 14 height 14
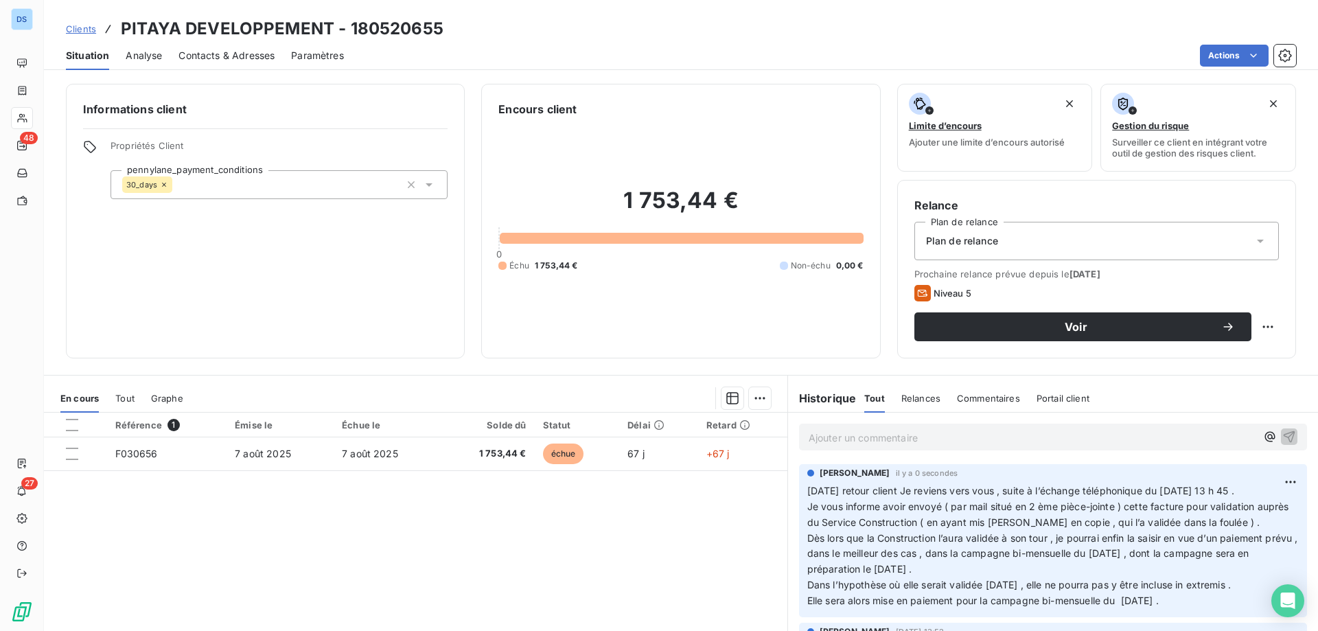
click at [880, 441] on p "Ajouter un commentaire ﻿" at bounding box center [1033, 437] width 448 height 17
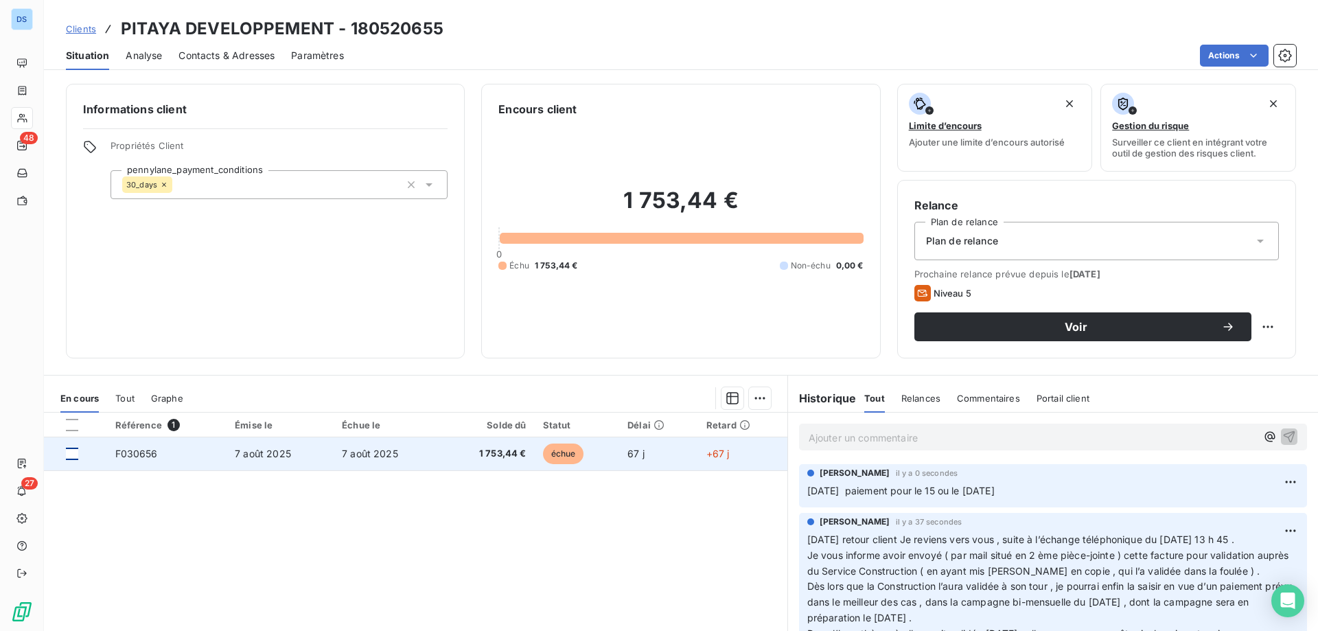
click at [74, 454] on div at bounding box center [72, 454] width 12 height 12
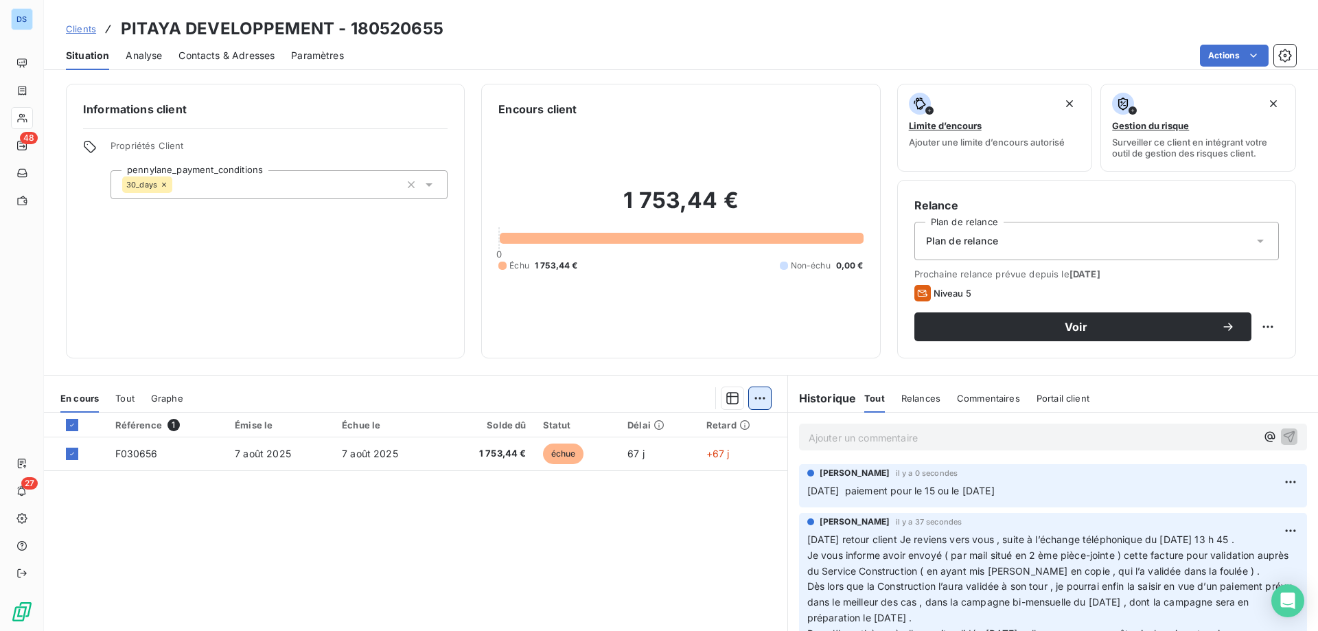
click at [746, 396] on html "DS 48 27 Clients PITAYA DEVELOPPEMENT - 180520655 Situation Analyse Contacts & …" at bounding box center [659, 315] width 1318 height 631
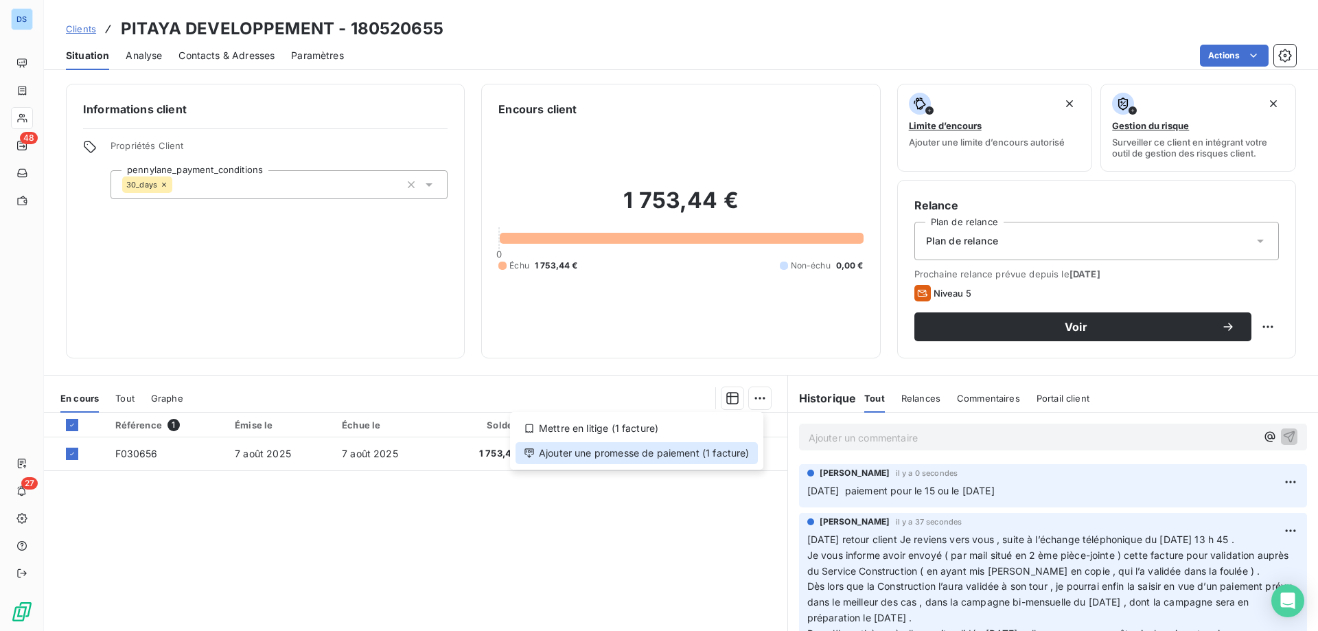
click at [628, 454] on div "Ajouter une promesse de paiement (1 facture)" at bounding box center [637, 453] width 242 height 22
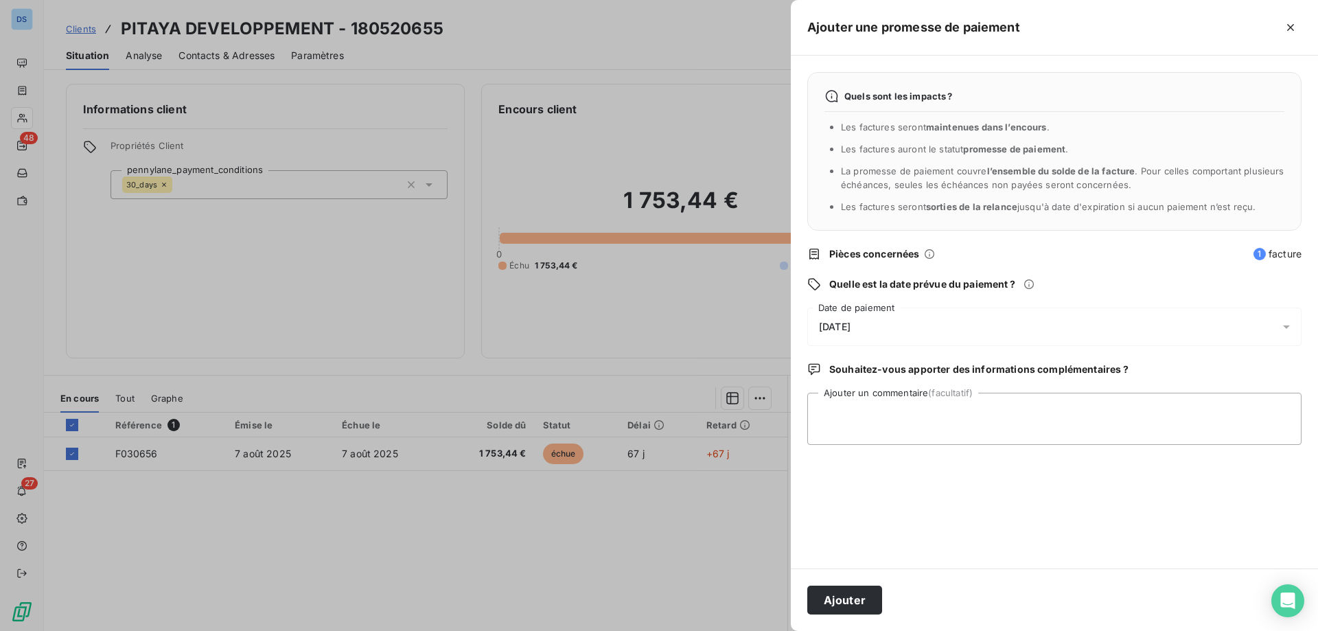
click at [851, 328] on span "[DATE]" at bounding box center [835, 326] width 32 height 11
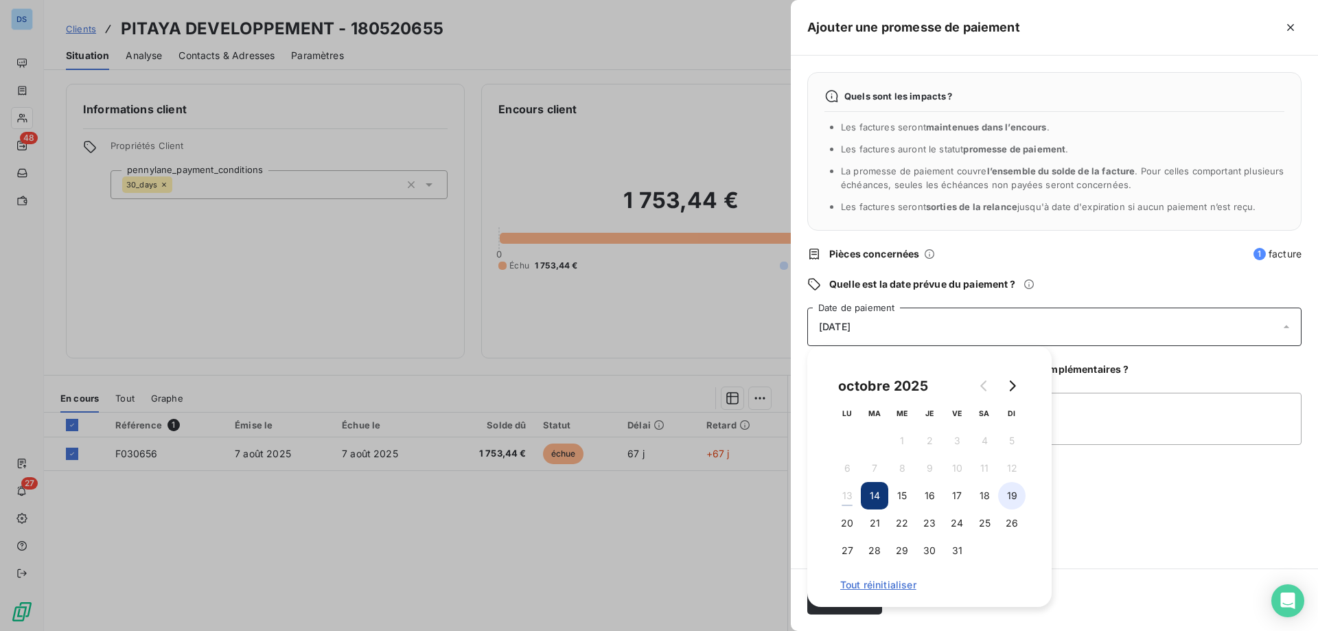
click at [1010, 496] on button "19" at bounding box center [1011, 495] width 27 height 27
click at [1092, 406] on textarea "Ajouter un commentaire (facultatif)" at bounding box center [1054, 419] width 494 height 52
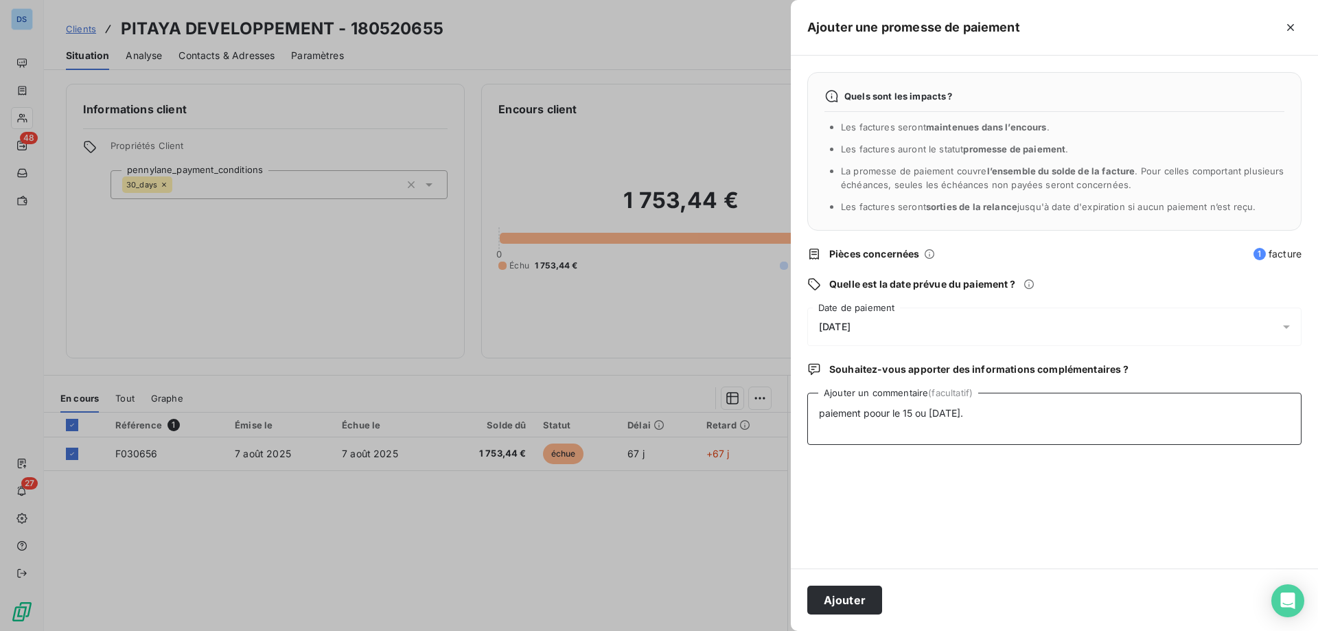
click at [882, 413] on textarea "paiement poour le 15 ou [DATE]." at bounding box center [1054, 419] width 494 height 52
type textarea "paiement pour le 15 ou [DATE]."
click at [838, 597] on button "Ajouter" at bounding box center [844, 600] width 75 height 29
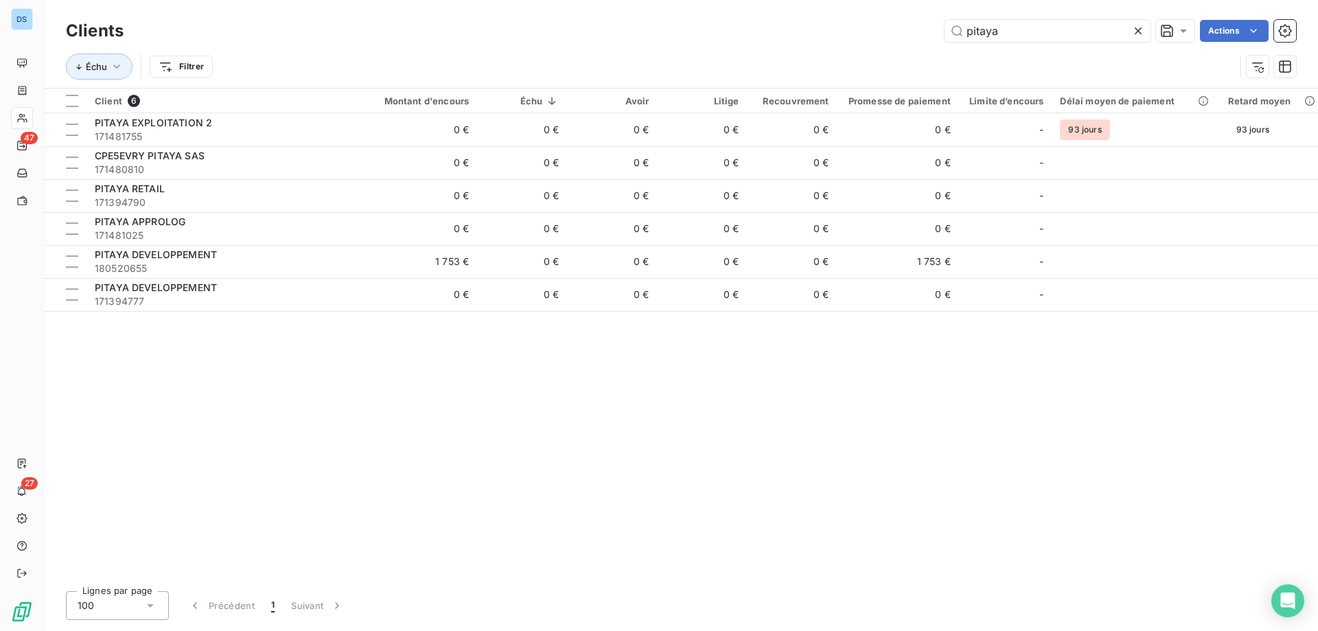
drag, startPoint x: 1051, startPoint y: 30, endPoint x: 853, endPoint y: 41, distance: 198.0
click at [858, 40] on div "pitaya Actions" at bounding box center [718, 31] width 1156 height 22
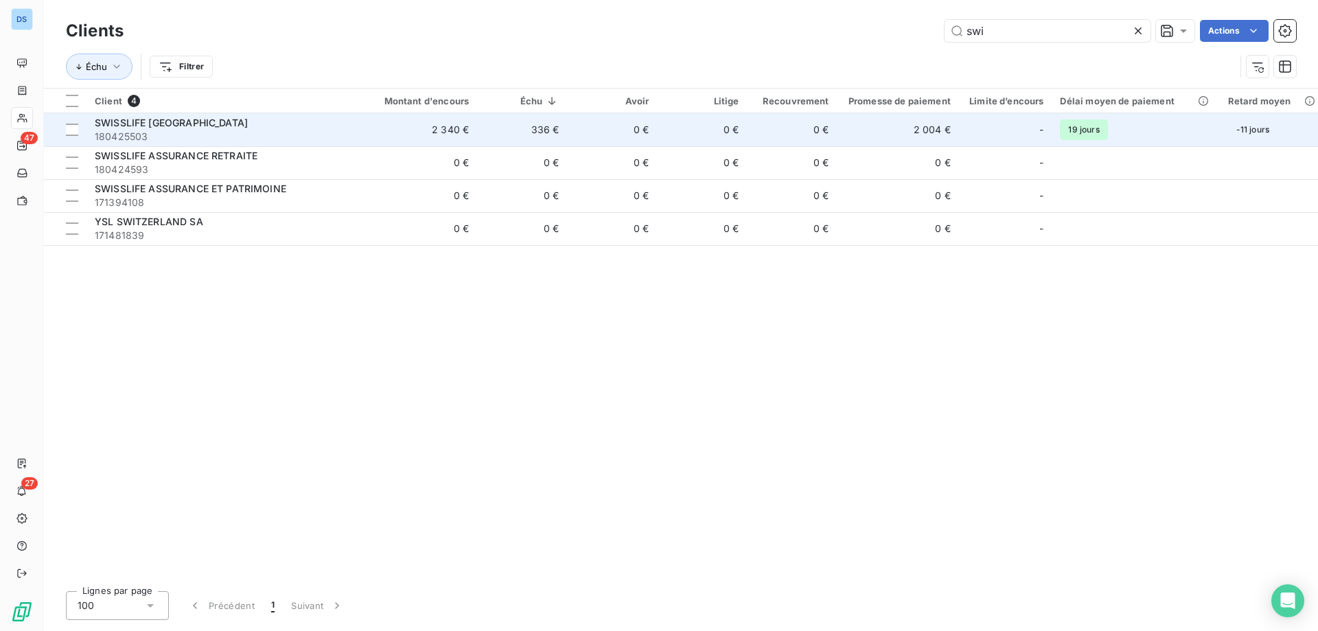
type input "swi"
click at [684, 130] on td "0 €" at bounding box center [702, 129] width 90 height 33
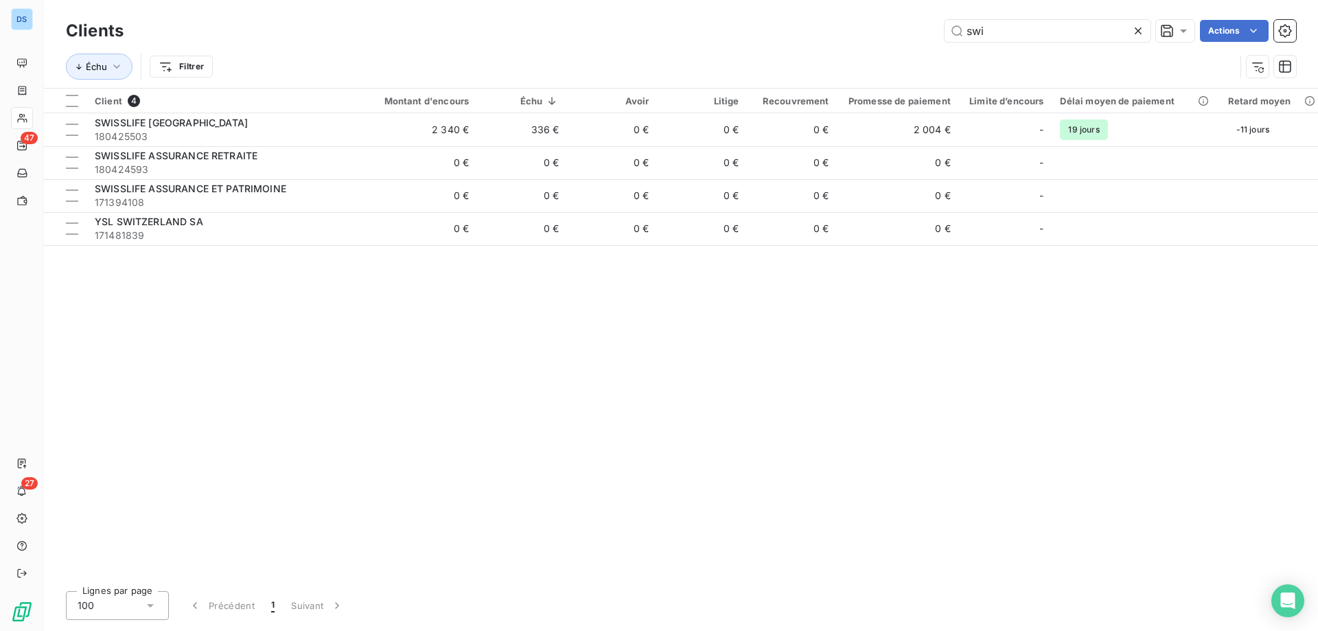
drag, startPoint x: 1039, startPoint y: 37, endPoint x: 760, endPoint y: 32, distance: 278.8
click at [760, 32] on div "swi Actions" at bounding box center [718, 31] width 1156 height 22
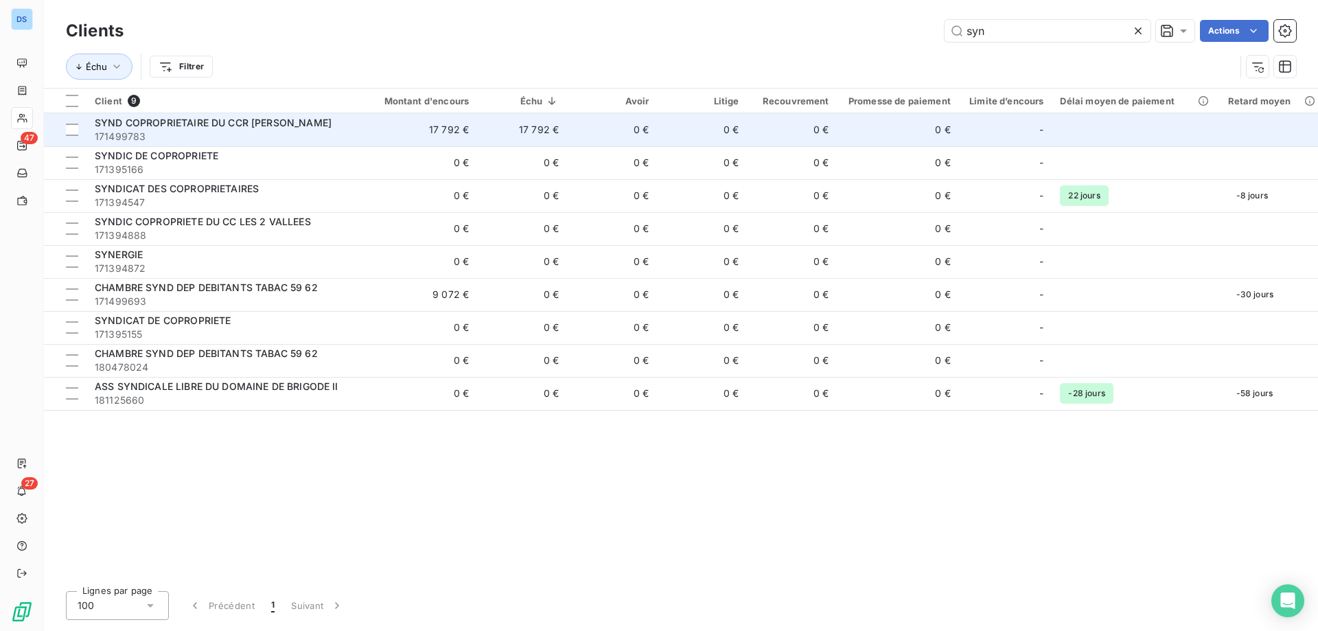
type input "syn"
click at [638, 133] on td "0 €" at bounding box center [612, 129] width 90 height 33
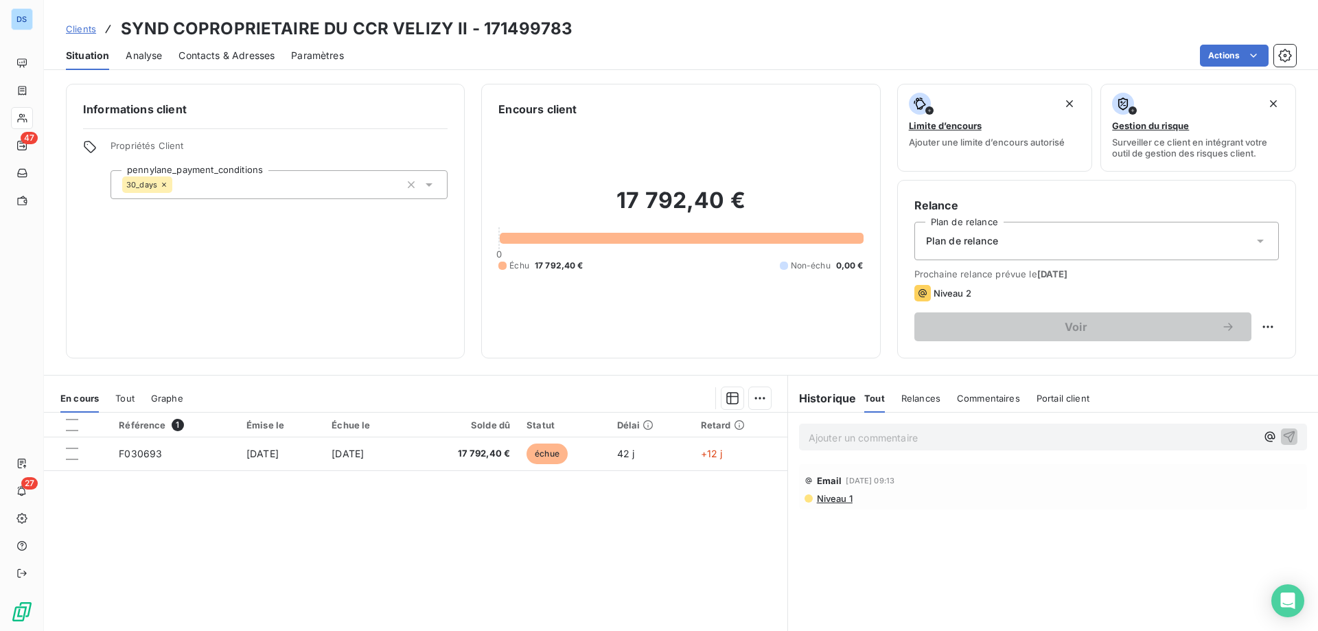
click at [849, 439] on p "Ajouter un commentaire ﻿" at bounding box center [1033, 437] width 448 height 17
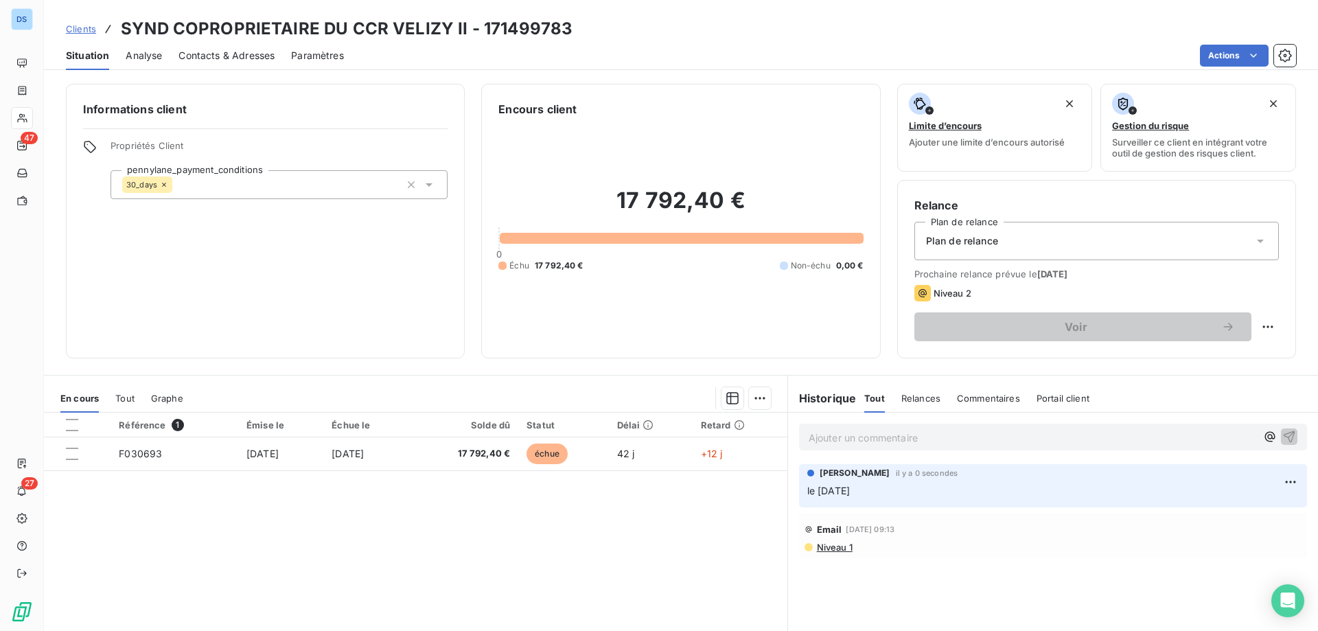
click at [895, 490] on p "le [DATE]" at bounding box center [1053, 491] width 492 height 16
click at [1281, 480] on html "DS 47 27 Clients SYND COPROPRIETAIRE DU CCR VELIZY II - 171499783 Situation Ana…" at bounding box center [659, 315] width 1318 height 631
click at [1232, 509] on div "Editer" at bounding box center [1247, 512] width 77 height 22
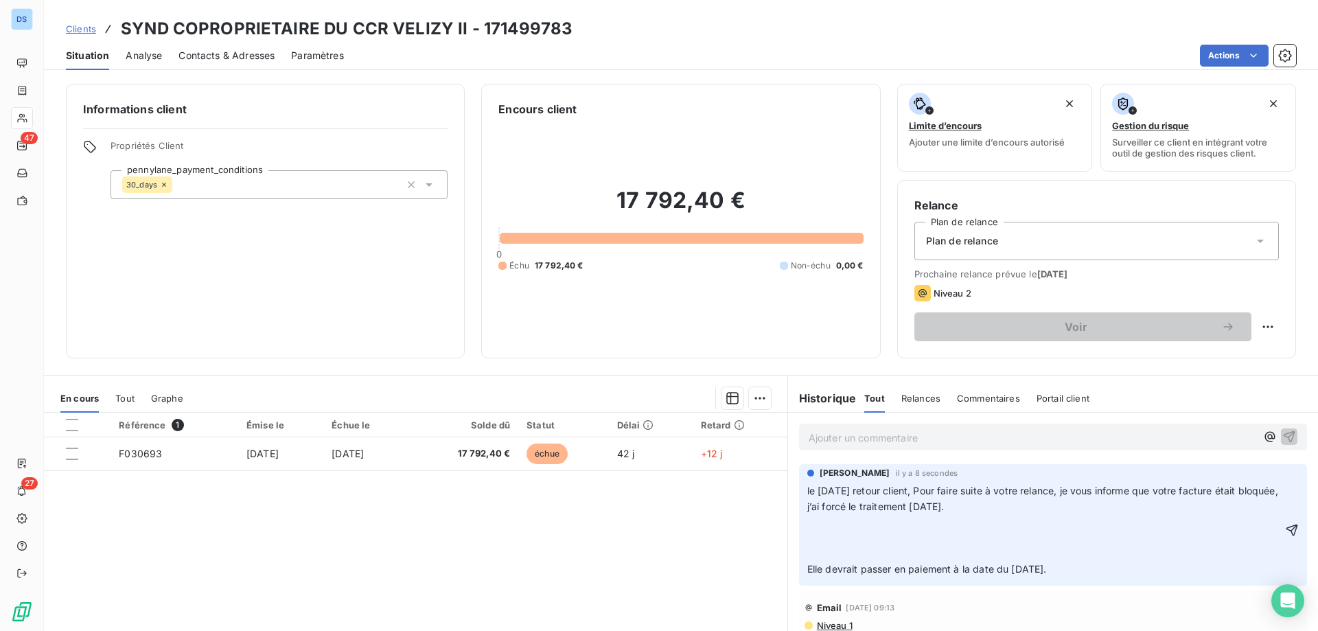
click at [980, 505] on p "le [DATE] retour client, Pour faire suite à votre relance, je vous informe que …" at bounding box center [1044, 499] width 475 height 32
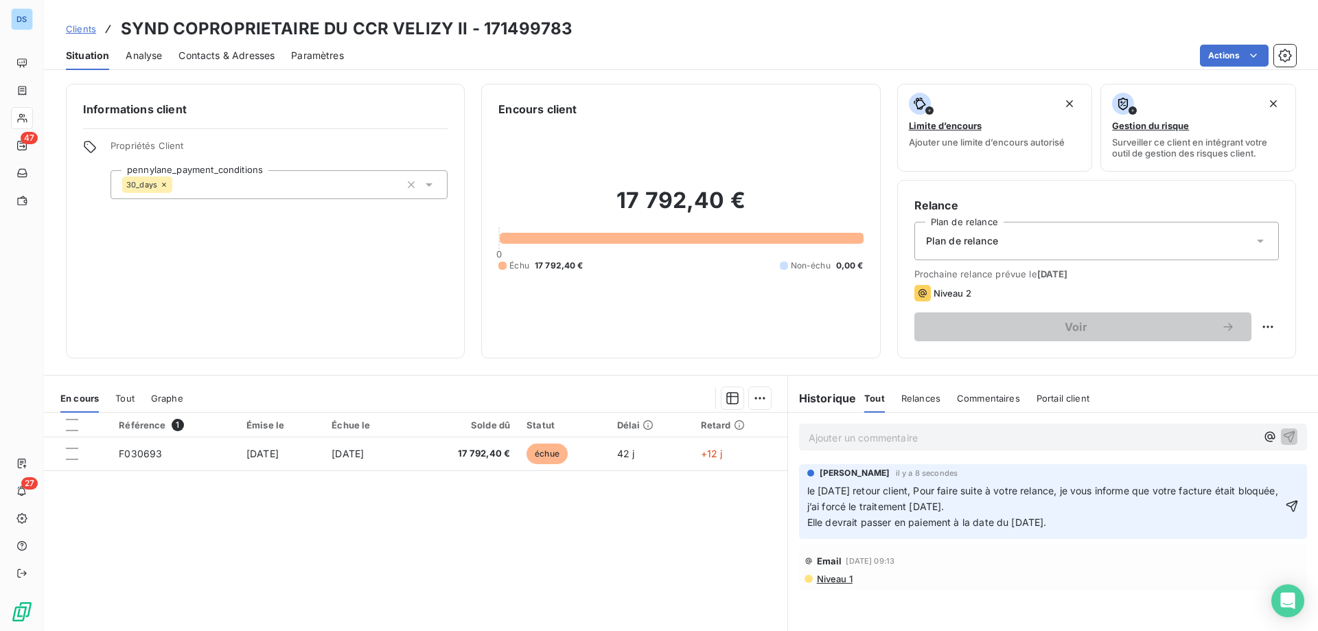
click at [1082, 525] on p "Elle devrait passer en paiement à la date du [DATE]." at bounding box center [1044, 523] width 475 height 16
click at [1285, 507] on icon "button" at bounding box center [1292, 506] width 14 height 14
click at [483, 485] on div "Référence 1 Émise le Échue le Solde dû Statut Délai Retard F030693 [DATE] [DATE…" at bounding box center [416, 545] width 744 height 264
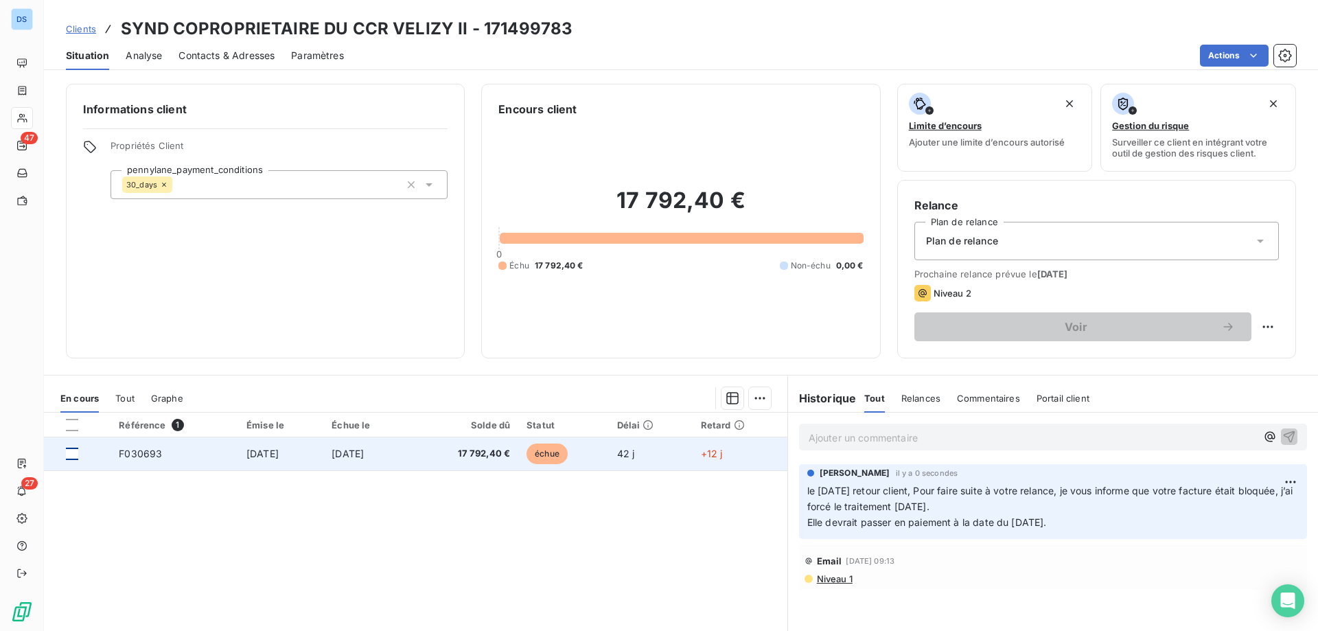
click at [72, 454] on div at bounding box center [72, 454] width 12 height 12
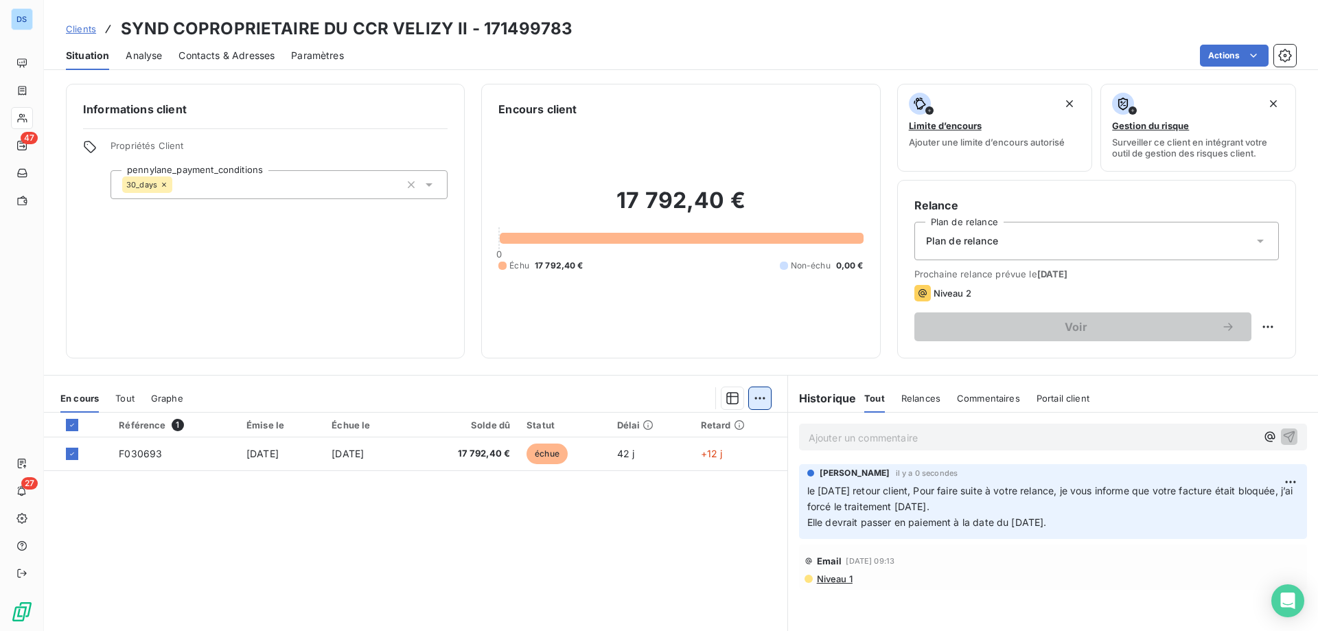
click at [756, 402] on html "DS 47 27 Clients SYND COPROPRIETAIRE DU CCR VELIZY II - 171499783 Situation Ana…" at bounding box center [659, 315] width 1318 height 631
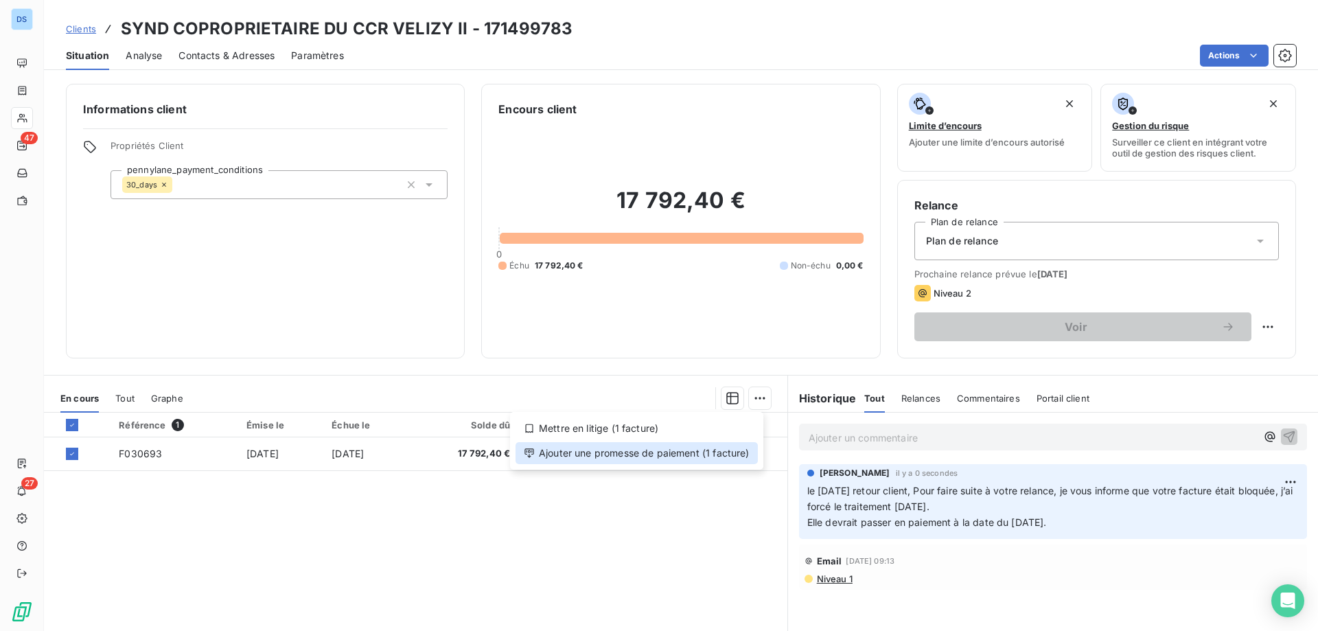
click at [692, 462] on div "Ajouter une promesse de paiement (1 facture)" at bounding box center [637, 453] width 242 height 22
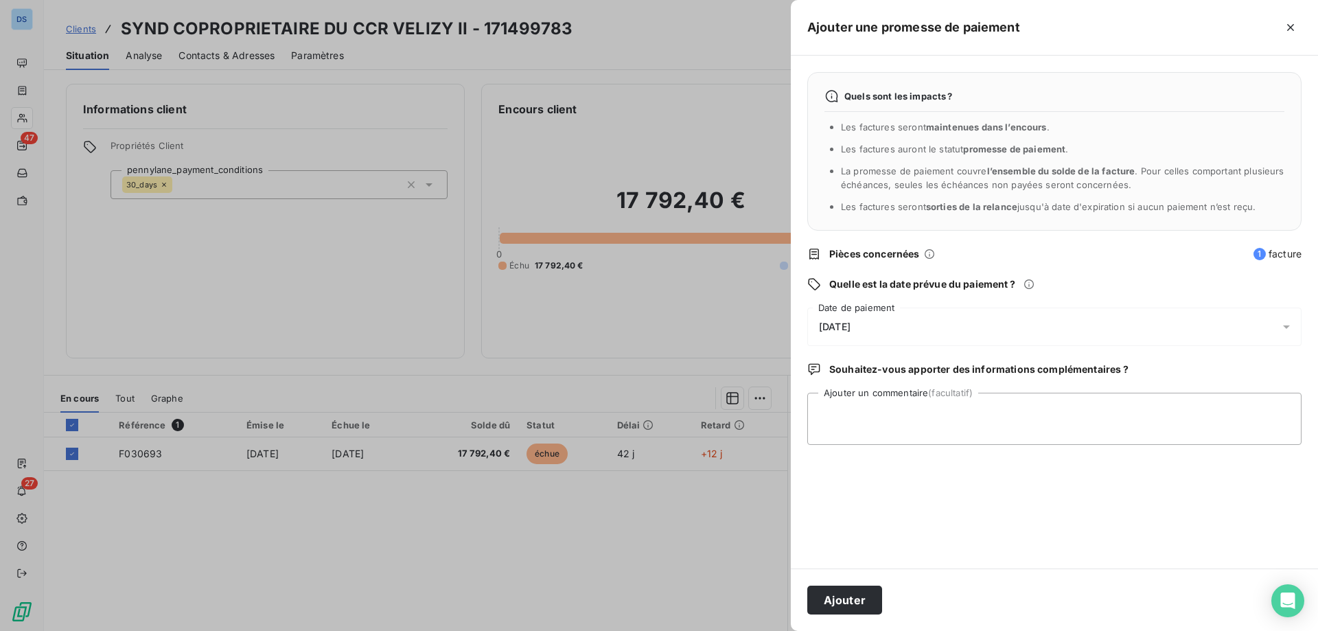
drag, startPoint x: 855, startPoint y: 323, endPoint x: 861, endPoint y: 330, distance: 8.3
click at [851, 325] on span "[DATE]" at bounding box center [835, 326] width 32 height 11
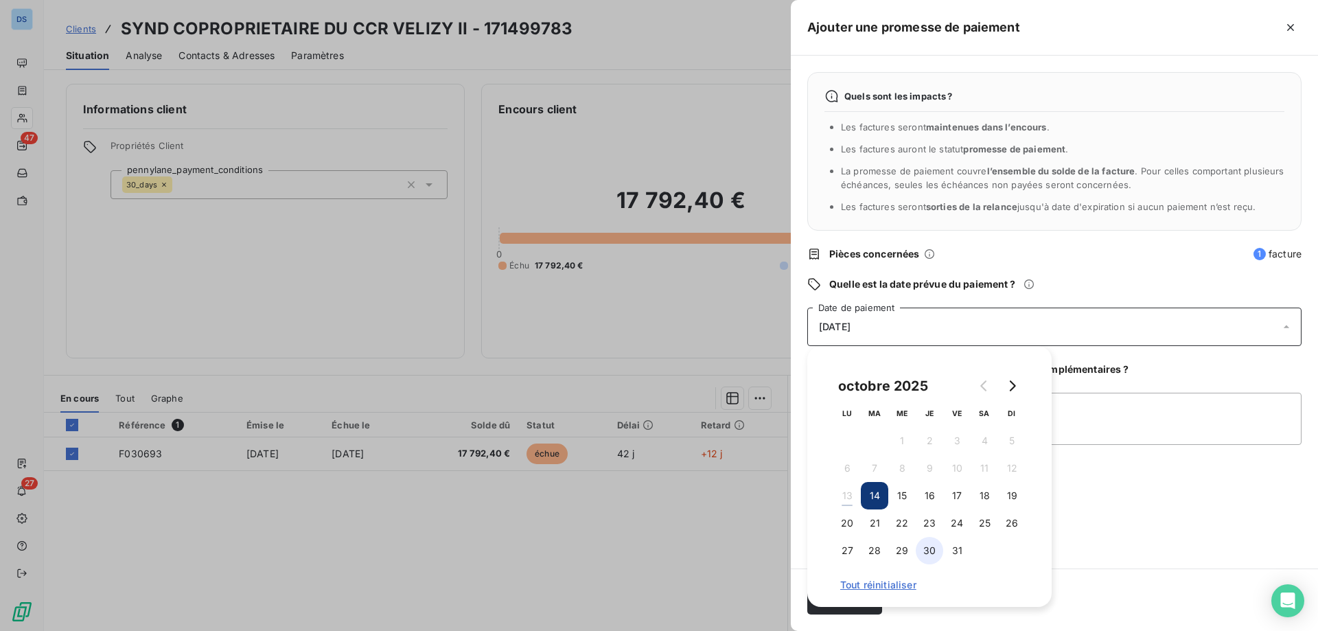
click at [928, 548] on button "30" at bounding box center [929, 550] width 27 height 27
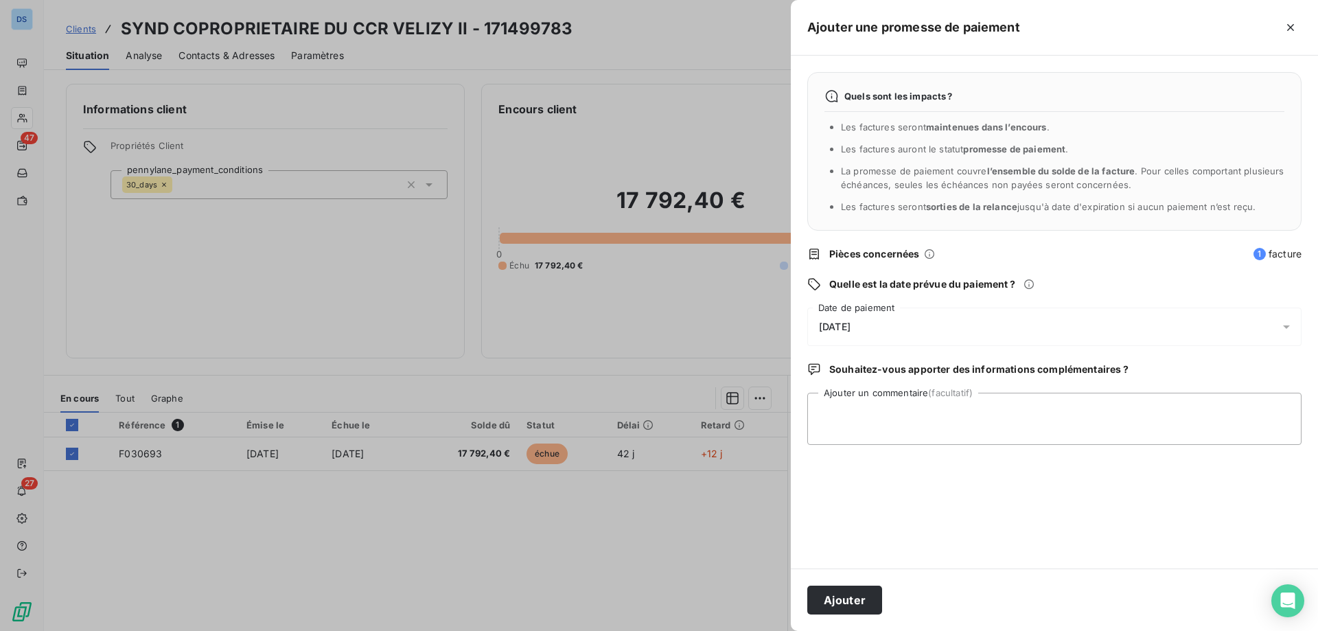
click at [1062, 524] on div "Quels sont les impacts ? Les factures seront maintenues dans l’encours . Les fa…" at bounding box center [1054, 312] width 527 height 513
click at [951, 413] on textarea "Ajouter un commentaire (facultatif)" at bounding box center [1054, 419] width 494 height 52
type textarea "paiement pour le [DATE]"
click at [860, 603] on button "Ajouter" at bounding box center [844, 600] width 75 height 29
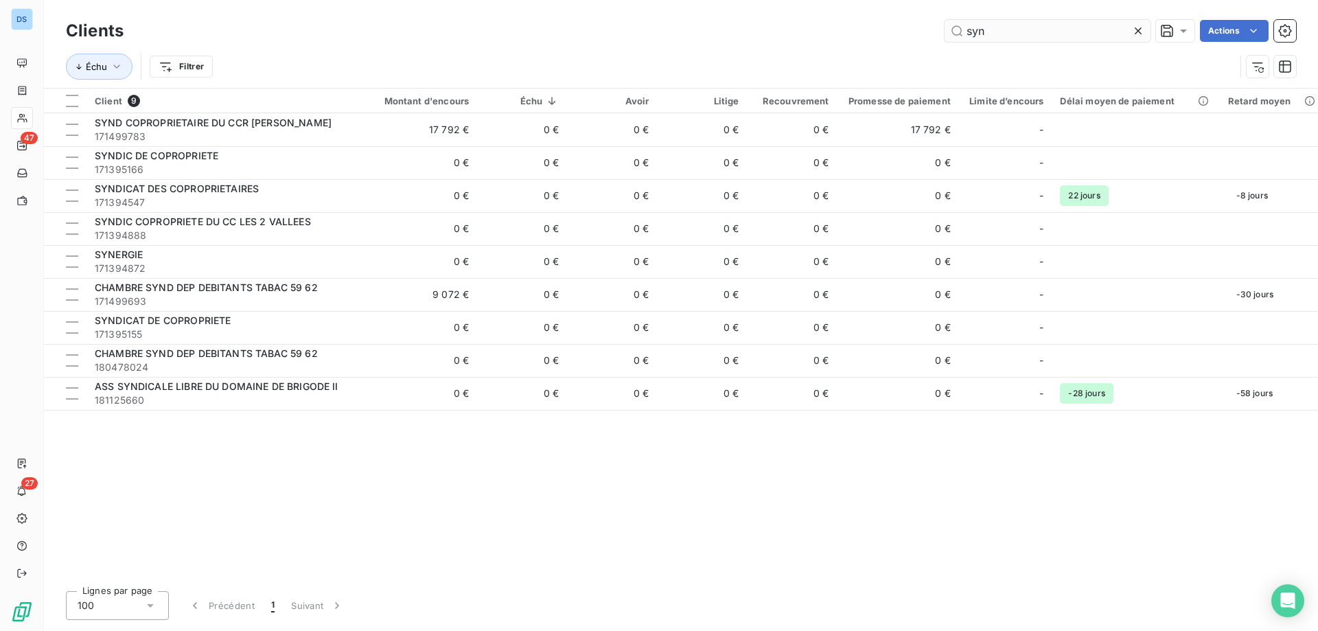
click at [1141, 28] on icon at bounding box center [1138, 31] width 14 height 14
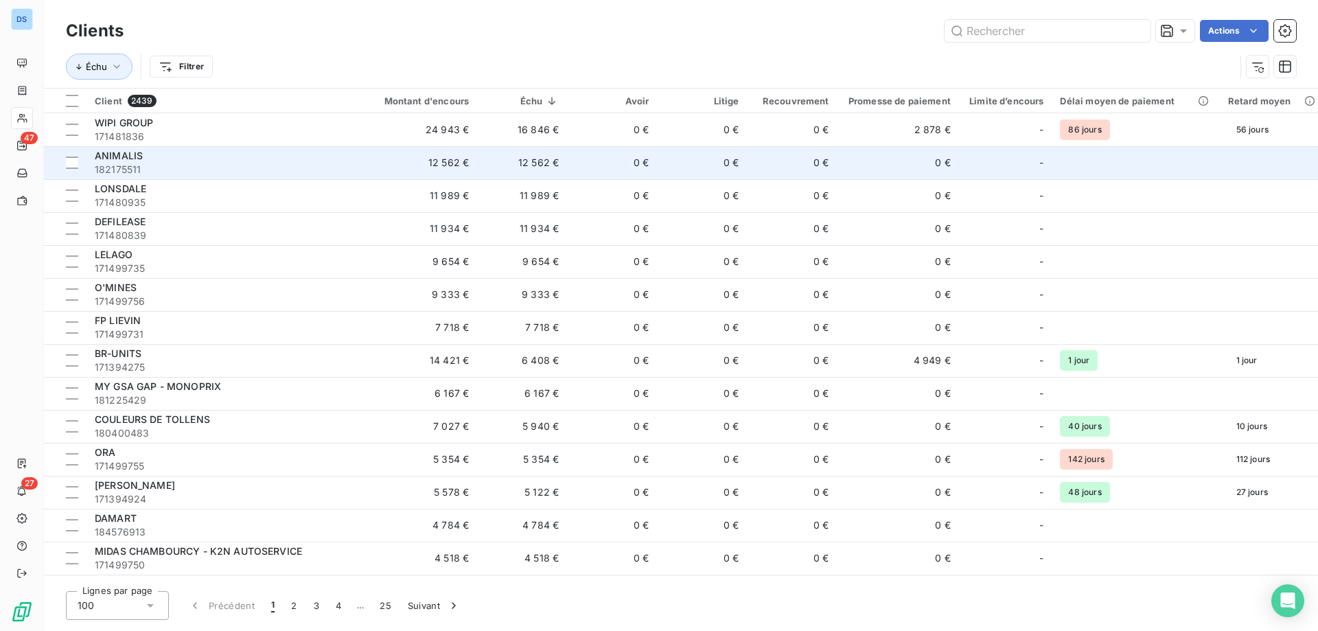
click at [454, 157] on td "12 562 €" at bounding box center [416, 162] width 121 height 33
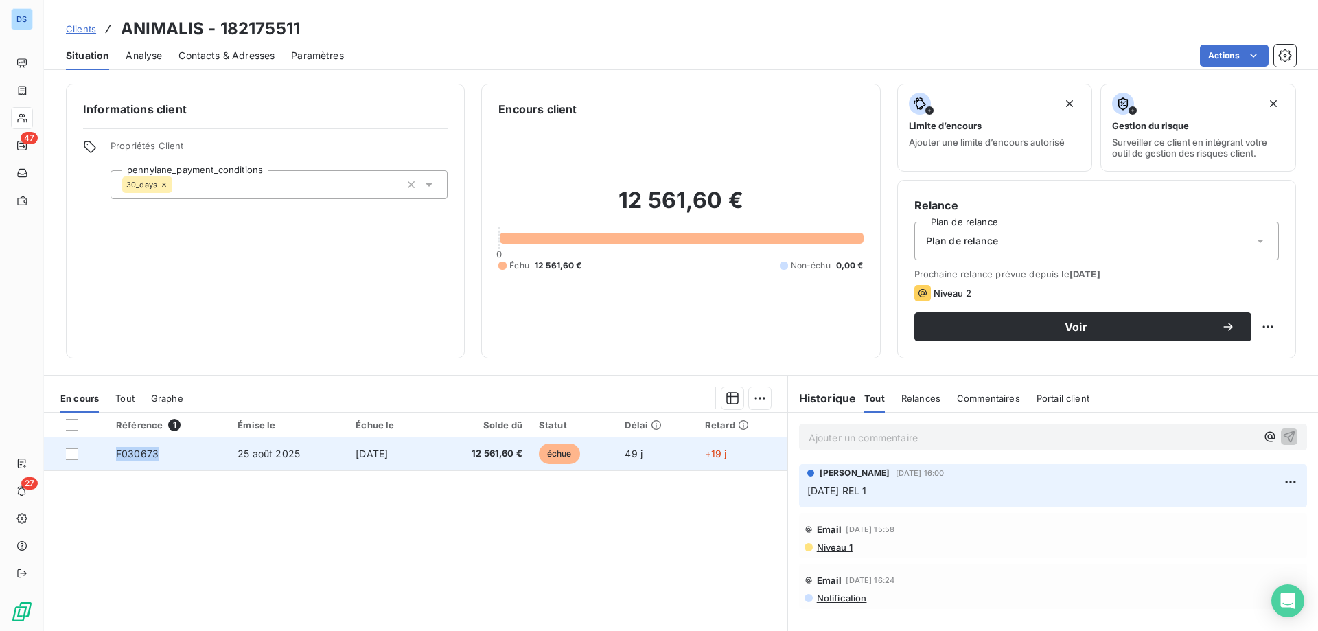
drag, startPoint x: 111, startPoint y: 450, endPoint x: 154, endPoint y: 459, distance: 43.5
click at [154, 459] on td "F030673" at bounding box center [169, 453] width 122 height 33
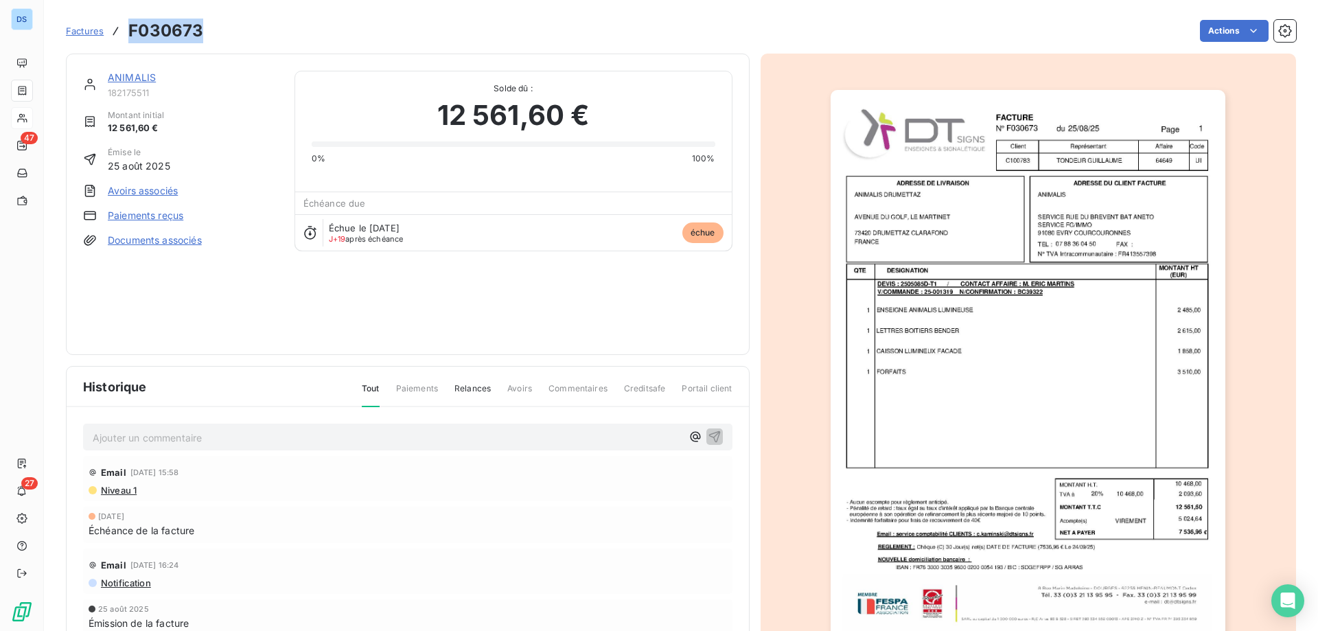
drag, startPoint x: 202, startPoint y: 31, endPoint x: 125, endPoint y: 30, distance: 76.9
click at [125, 30] on div "Factures F030673 Actions" at bounding box center [681, 30] width 1230 height 29
copy h3 "F030673"
click at [360, 332] on div "ANIMALIS 182175511 Montant initial 12 561,60 € Émise le [DATE] Avoirs associés …" at bounding box center [407, 204] width 649 height 267
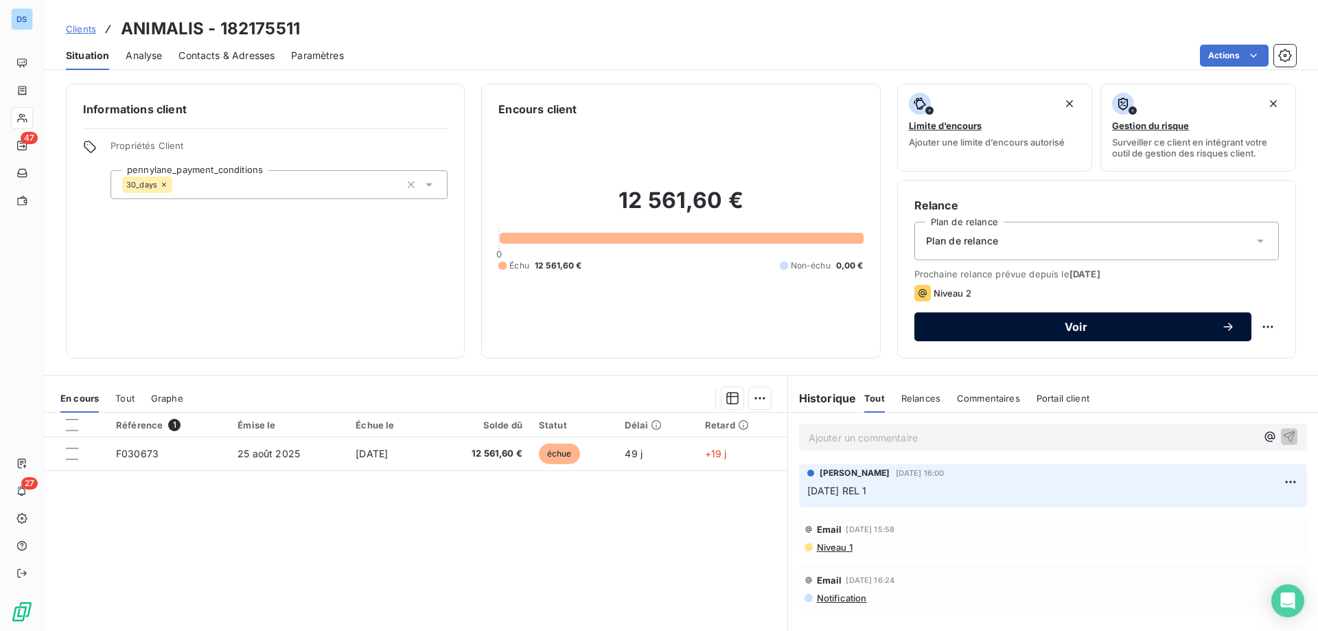
click at [1015, 330] on span "Voir" at bounding box center [1076, 326] width 290 height 11
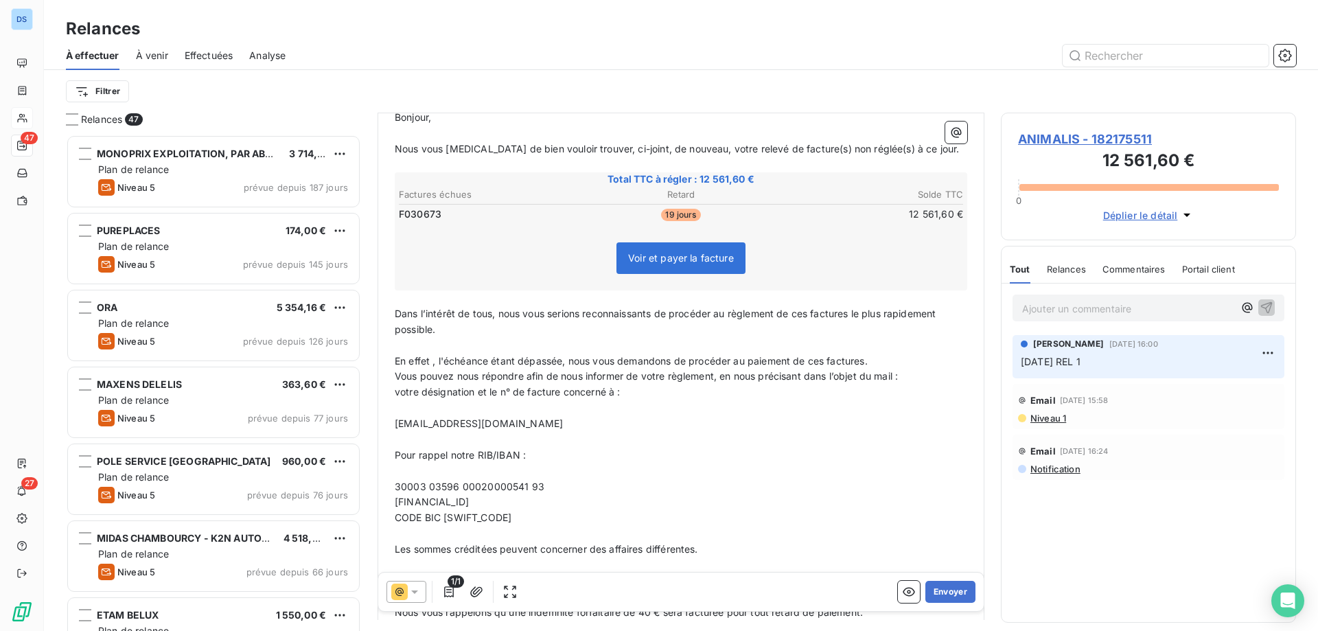
scroll to position [207, 0]
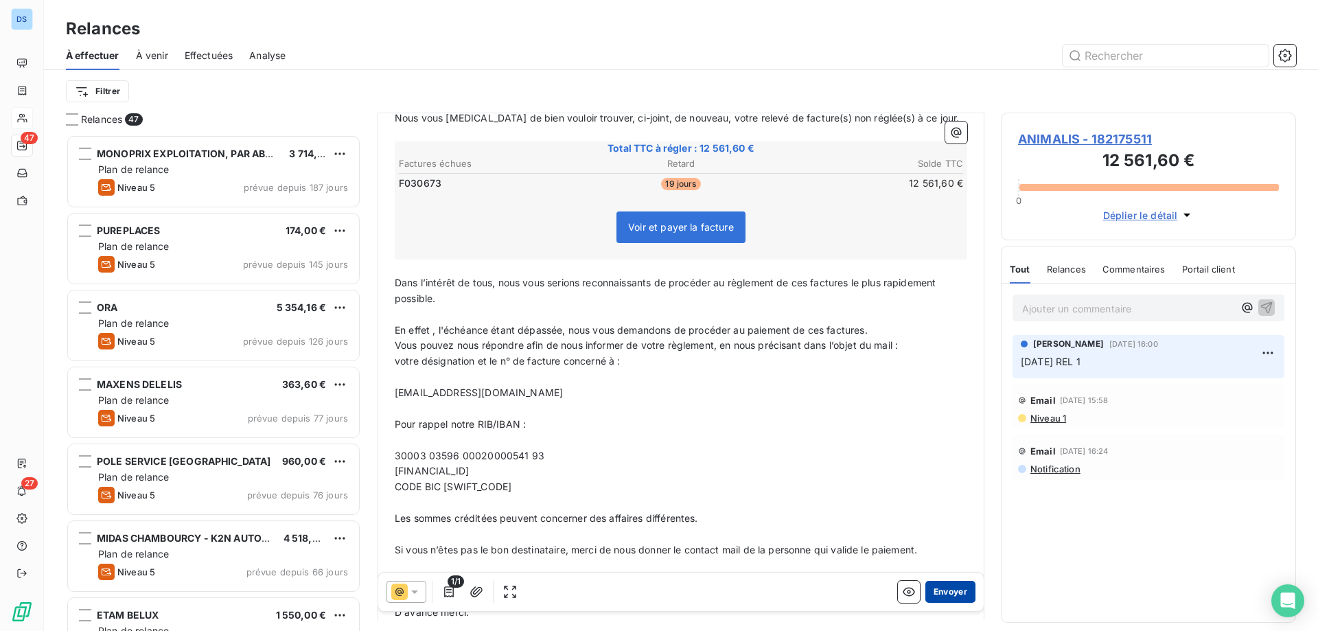
click at [942, 599] on button "Envoyer" at bounding box center [950, 592] width 50 height 22
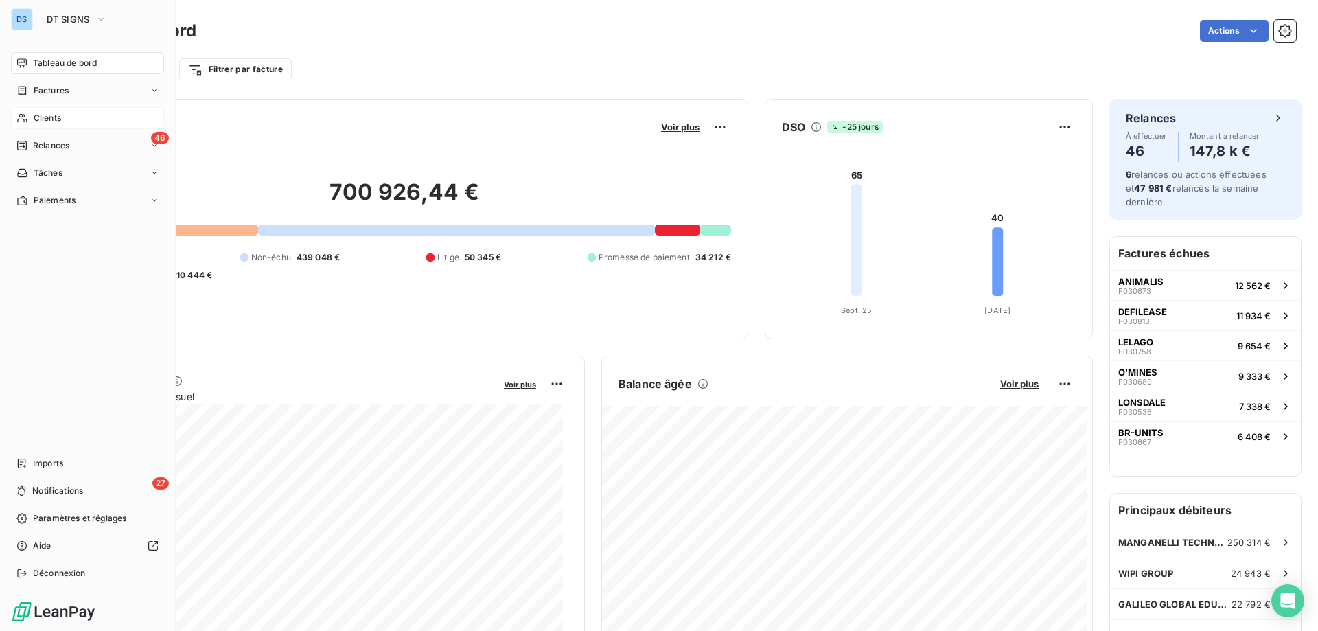
click at [57, 116] on span "Clients" at bounding box center [47, 118] width 27 height 12
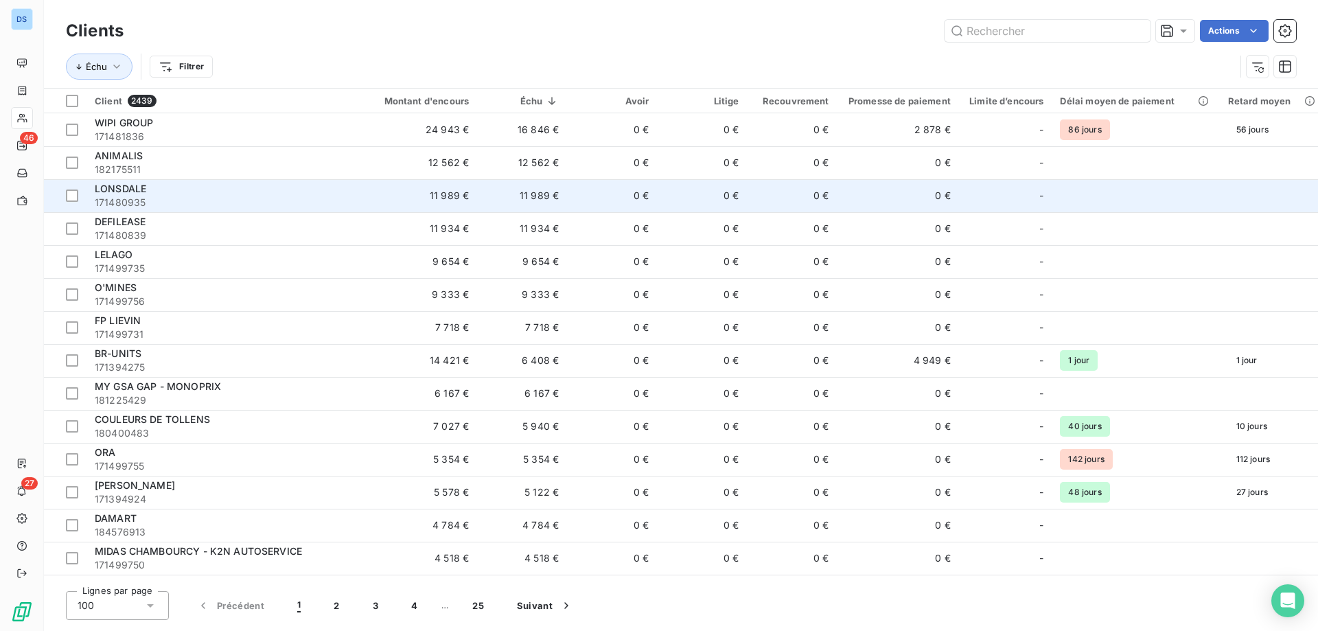
click at [288, 196] on span "171480935" at bounding box center [221, 203] width 253 height 14
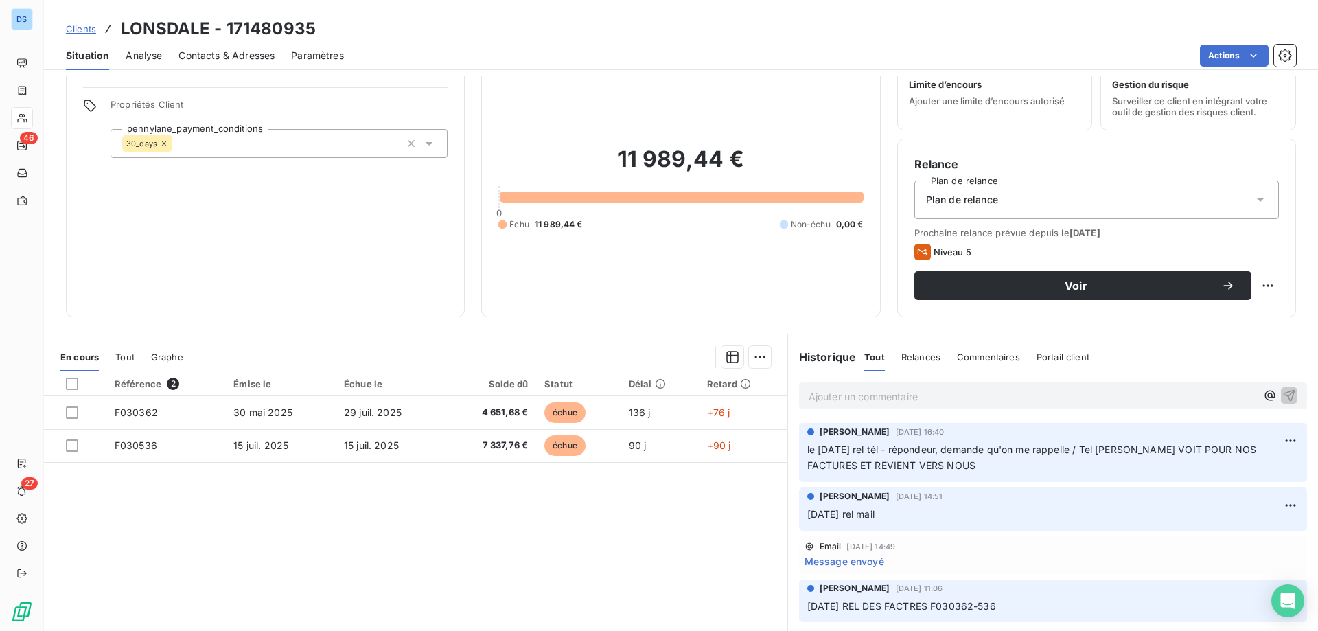
scroll to position [19, 0]
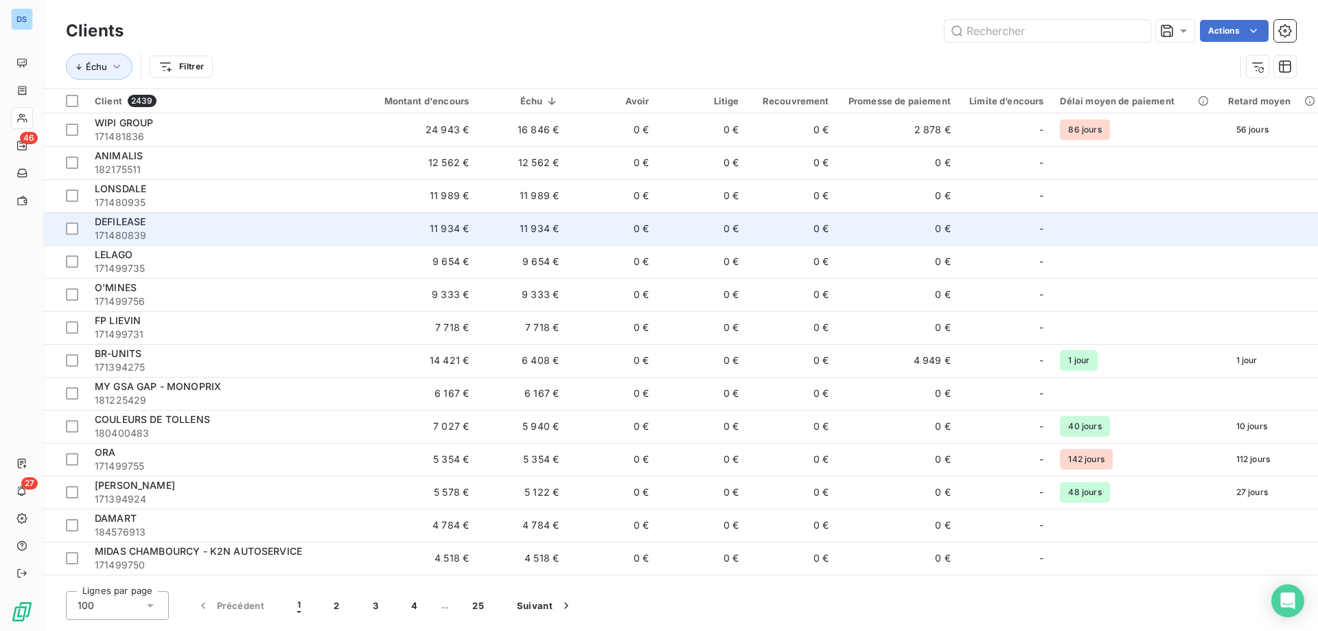
click at [198, 241] on span "171480839" at bounding box center [221, 236] width 253 height 14
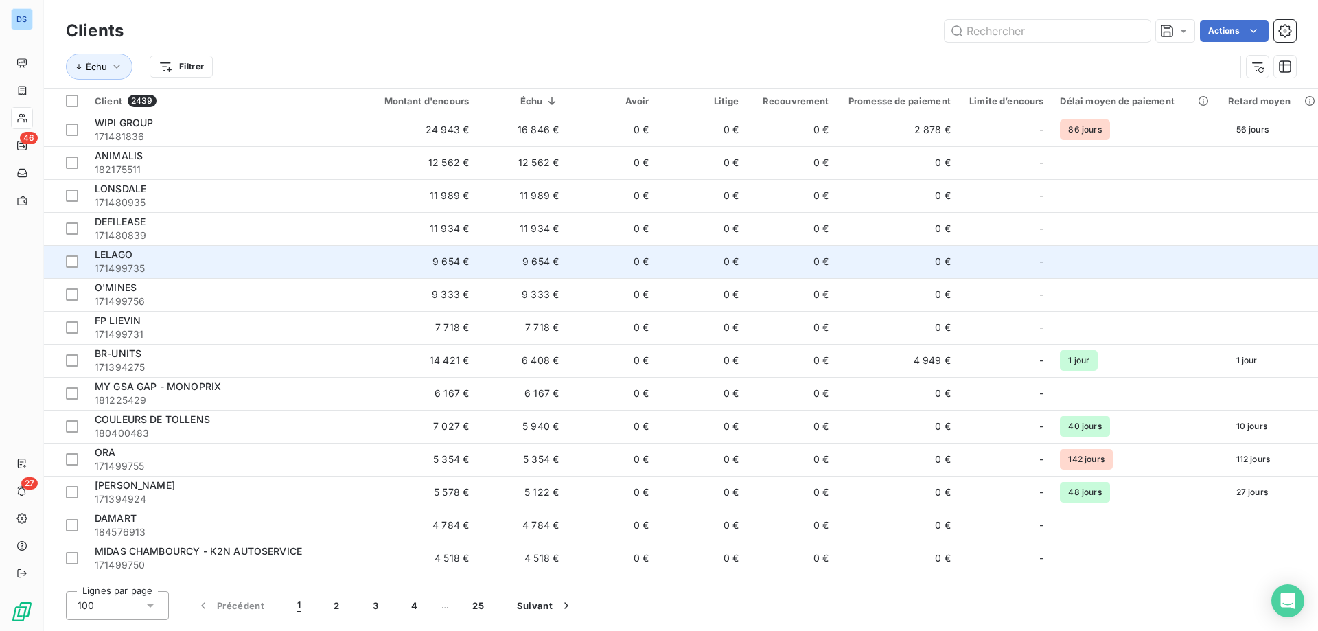
click at [245, 269] on span "171499735" at bounding box center [221, 269] width 253 height 14
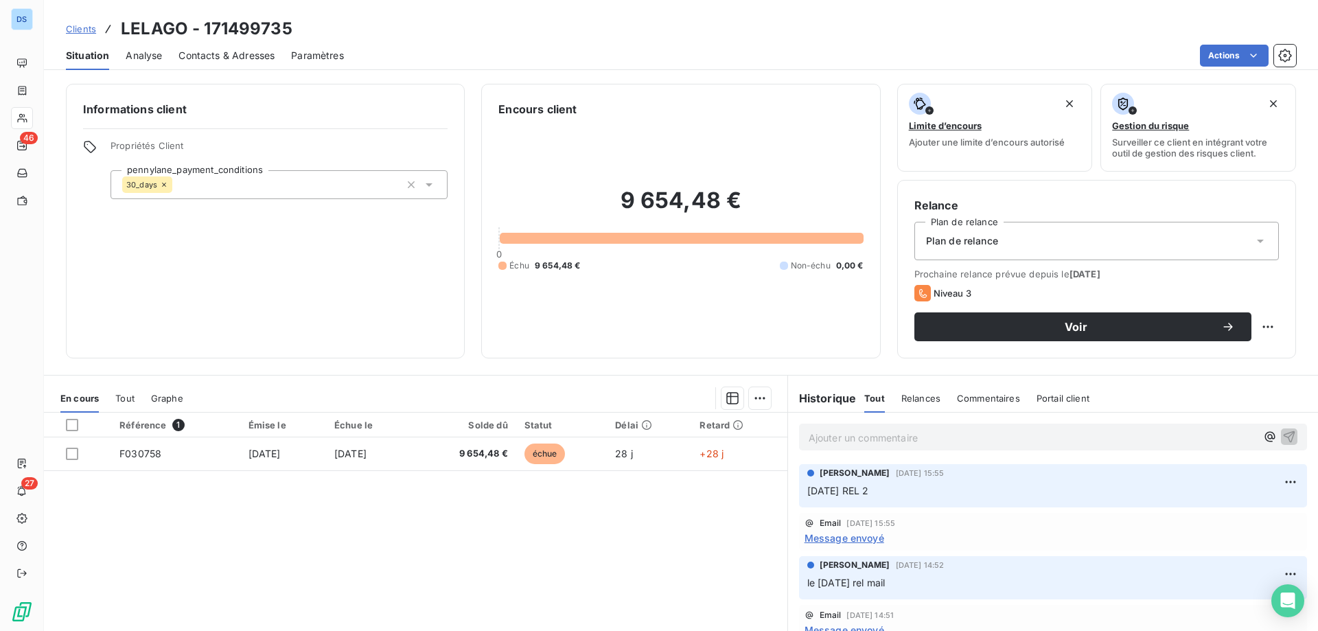
scroll to position [69, 0]
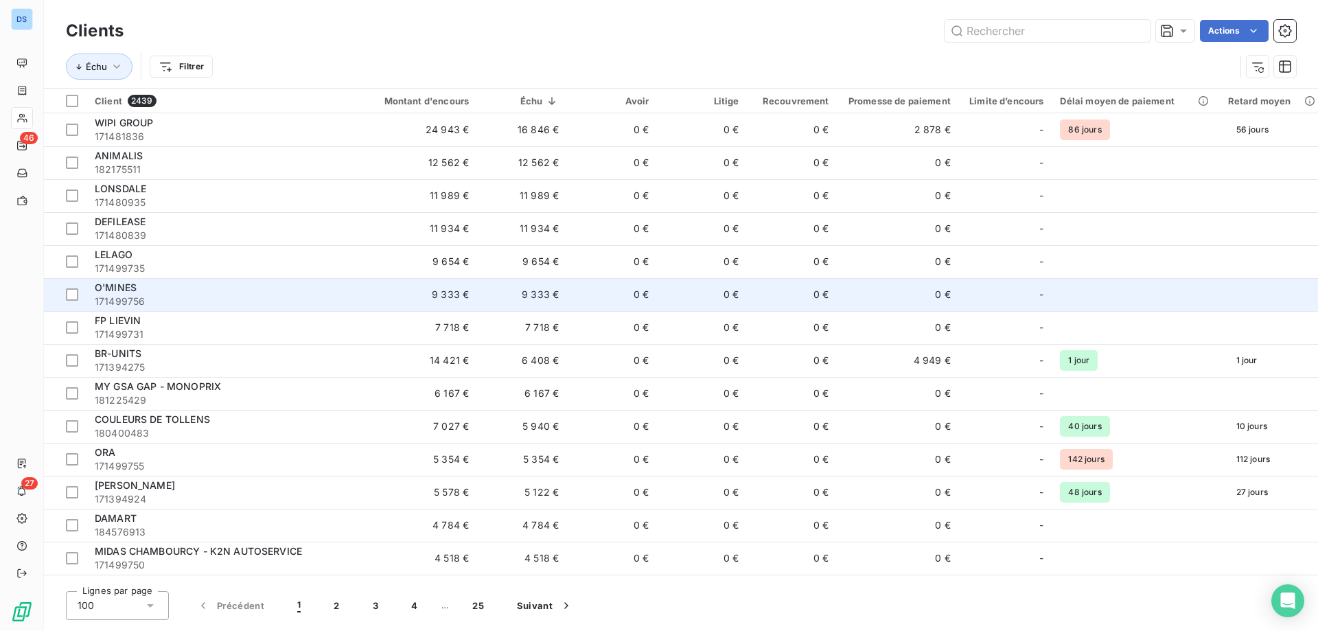
click at [203, 308] on span "171499756" at bounding box center [221, 302] width 253 height 14
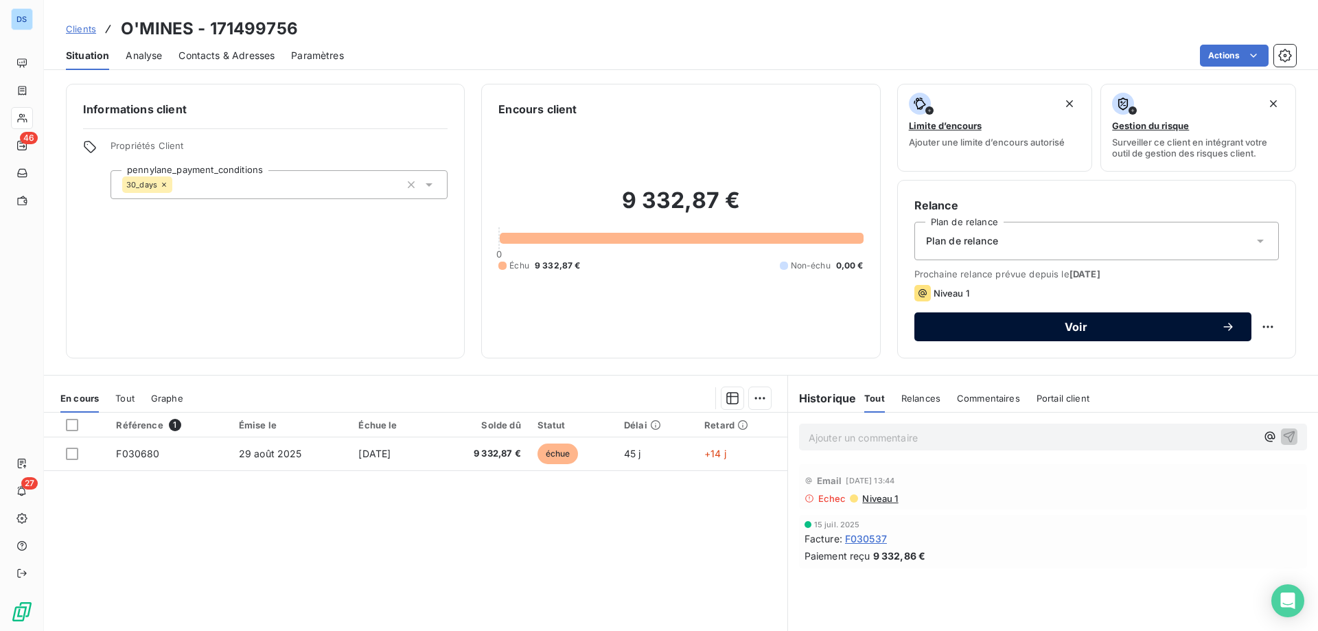
click at [1028, 325] on span "Voir" at bounding box center [1076, 326] width 290 height 11
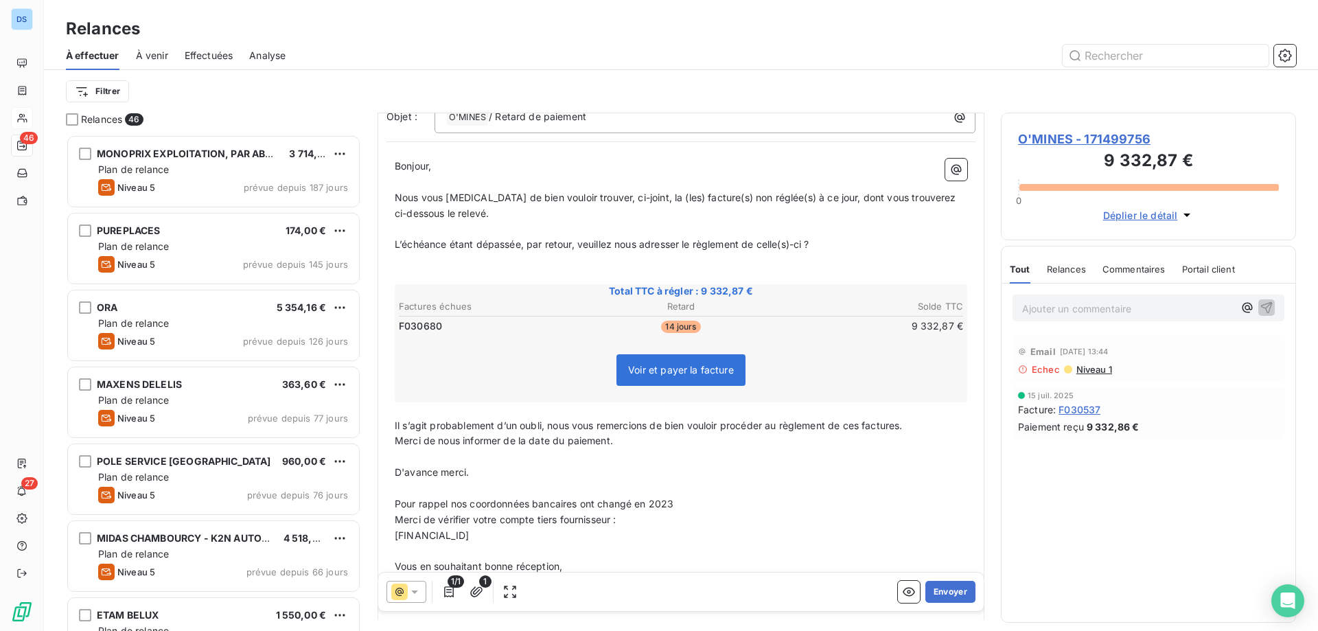
scroll to position [207, 0]
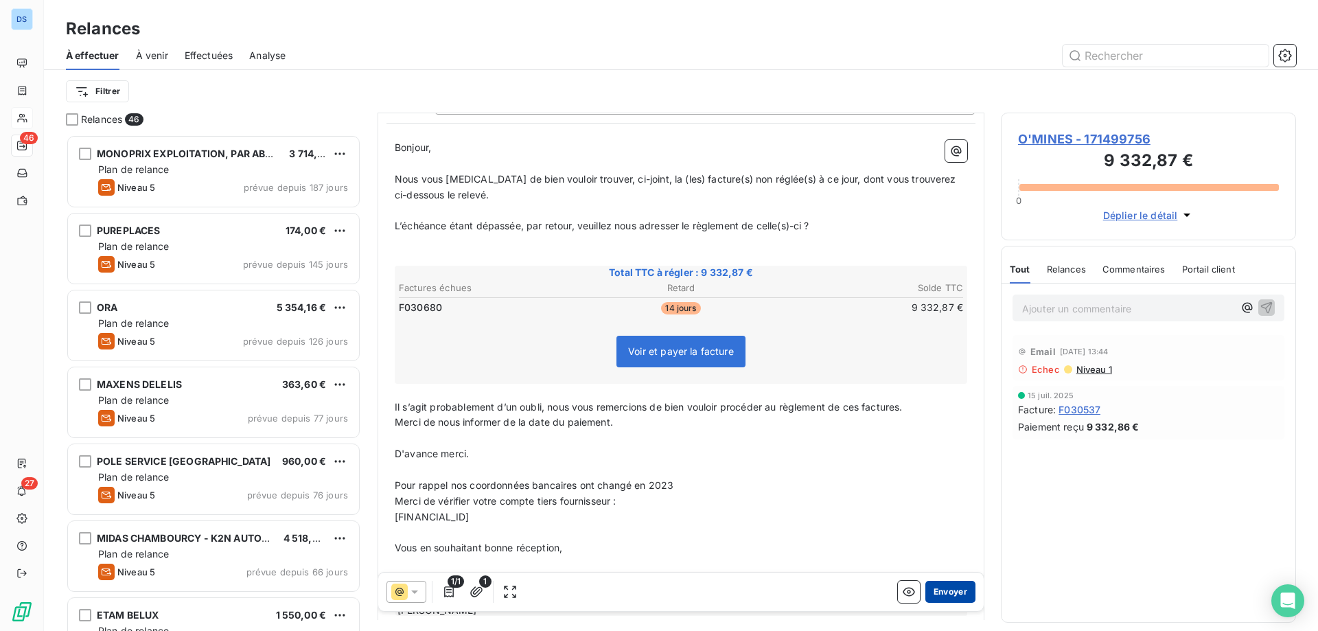
click at [940, 595] on button "Envoyer" at bounding box center [950, 592] width 50 height 22
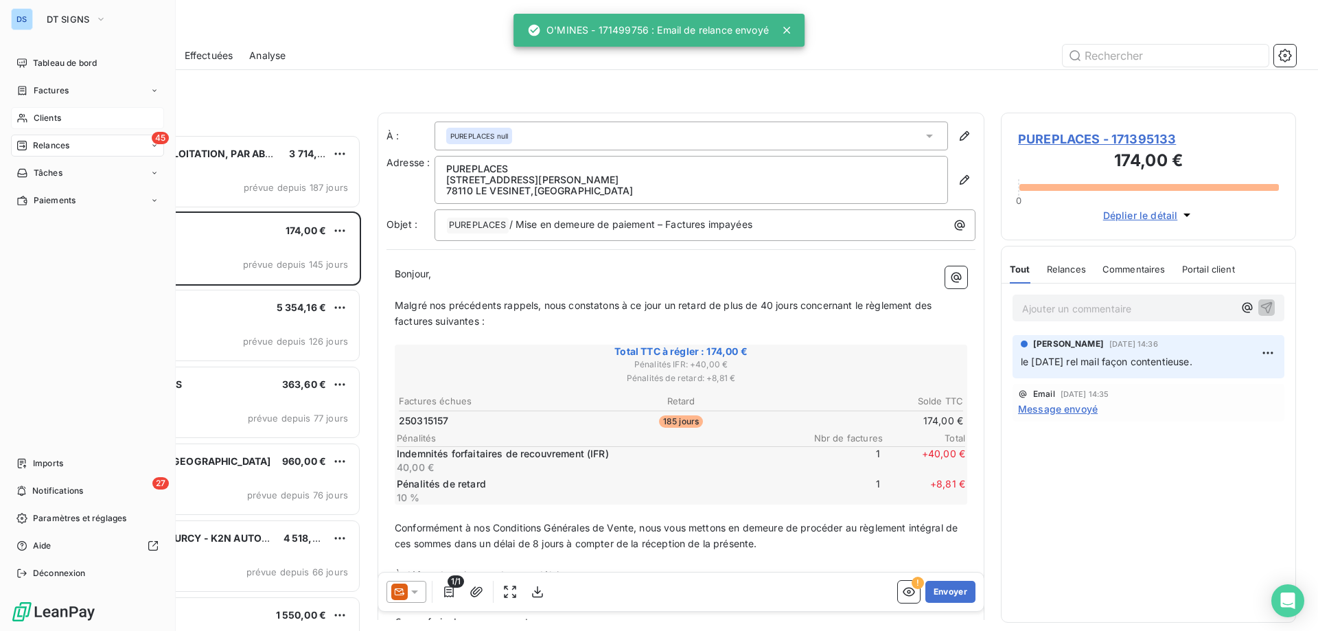
click at [54, 121] on span "Clients" at bounding box center [47, 118] width 27 height 12
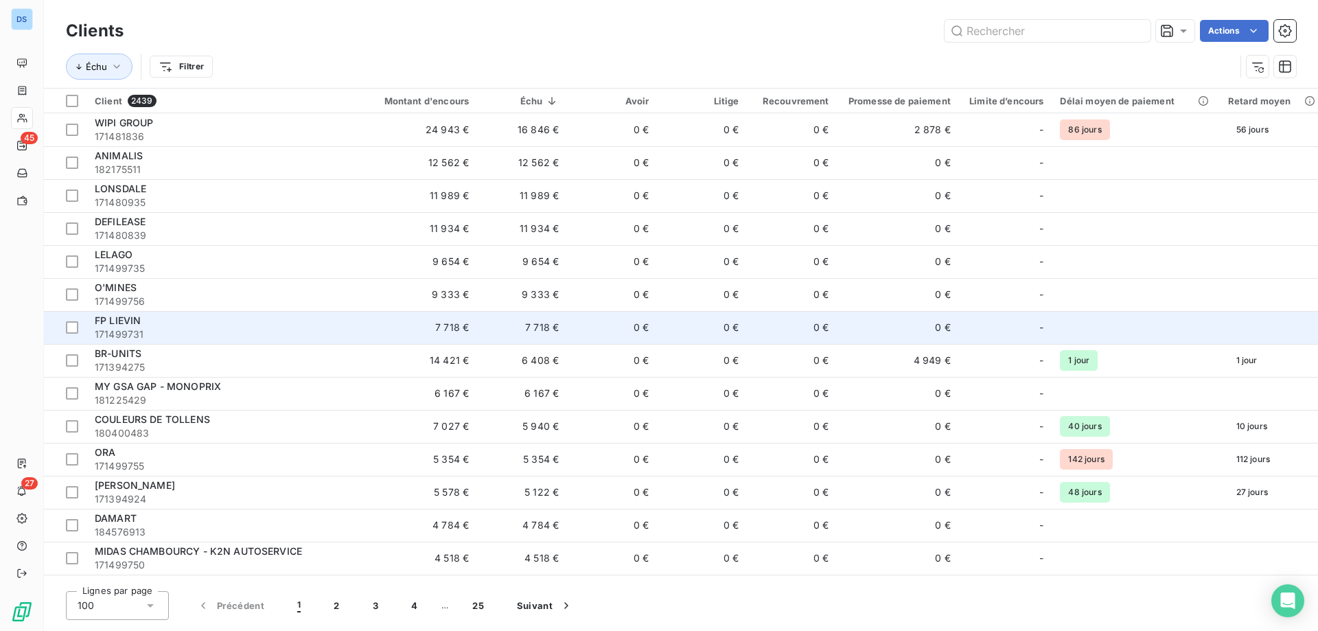
click at [255, 336] on span "171499731" at bounding box center [221, 334] width 253 height 14
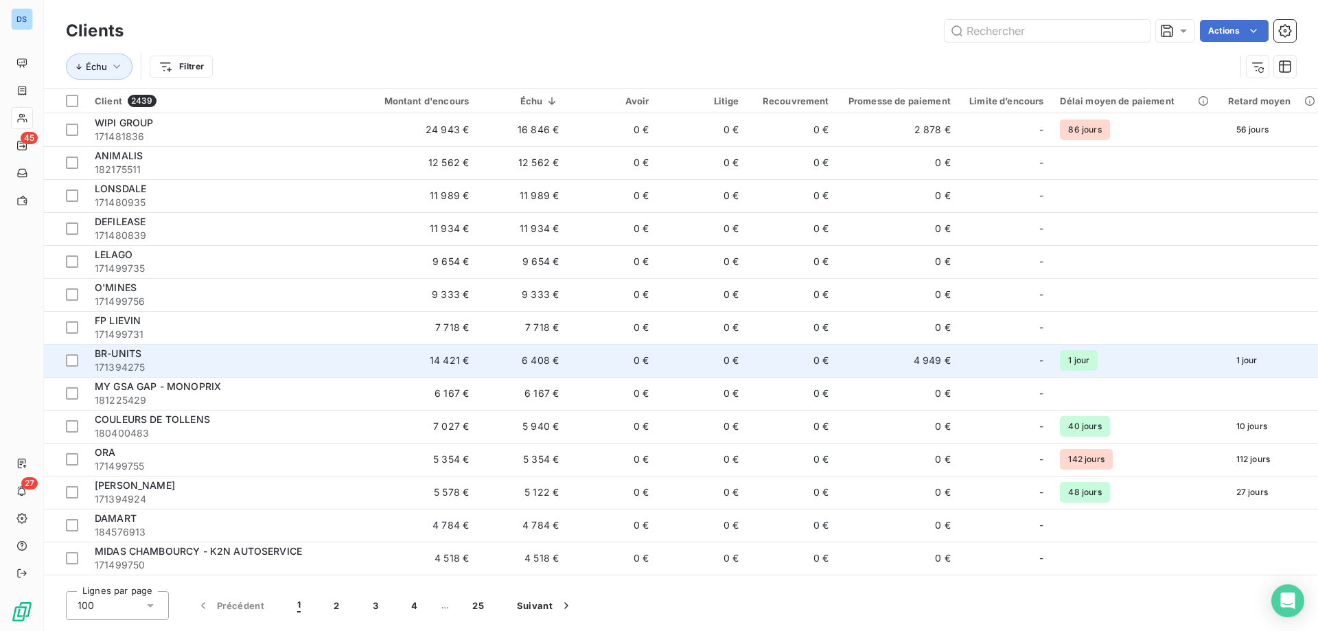
click at [286, 356] on div "BR-UNITS" at bounding box center [221, 354] width 253 height 14
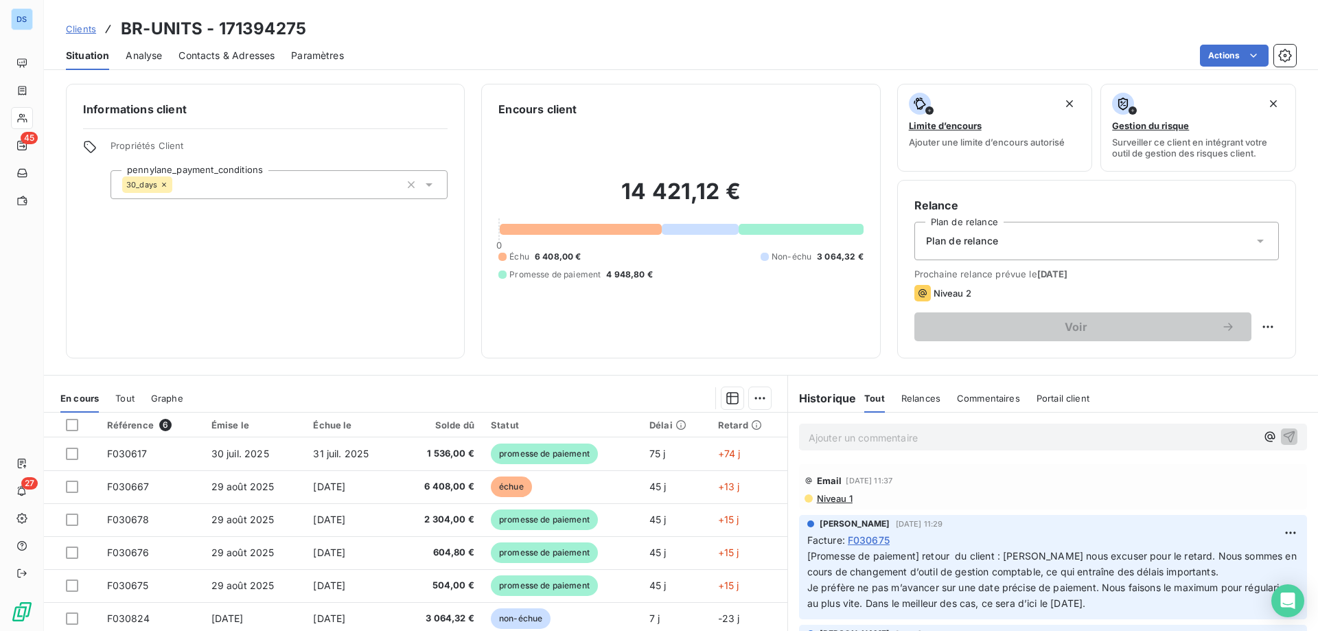
scroll to position [69, 0]
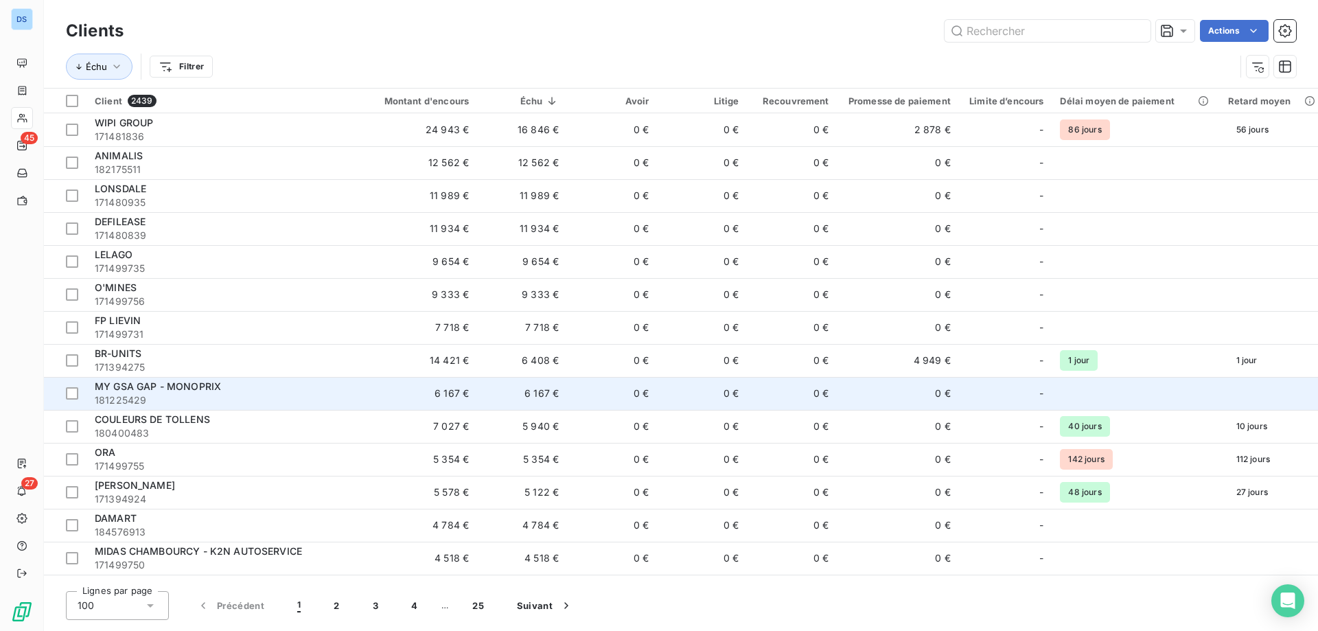
click at [358, 396] on td "6 167 €" at bounding box center [416, 393] width 121 height 33
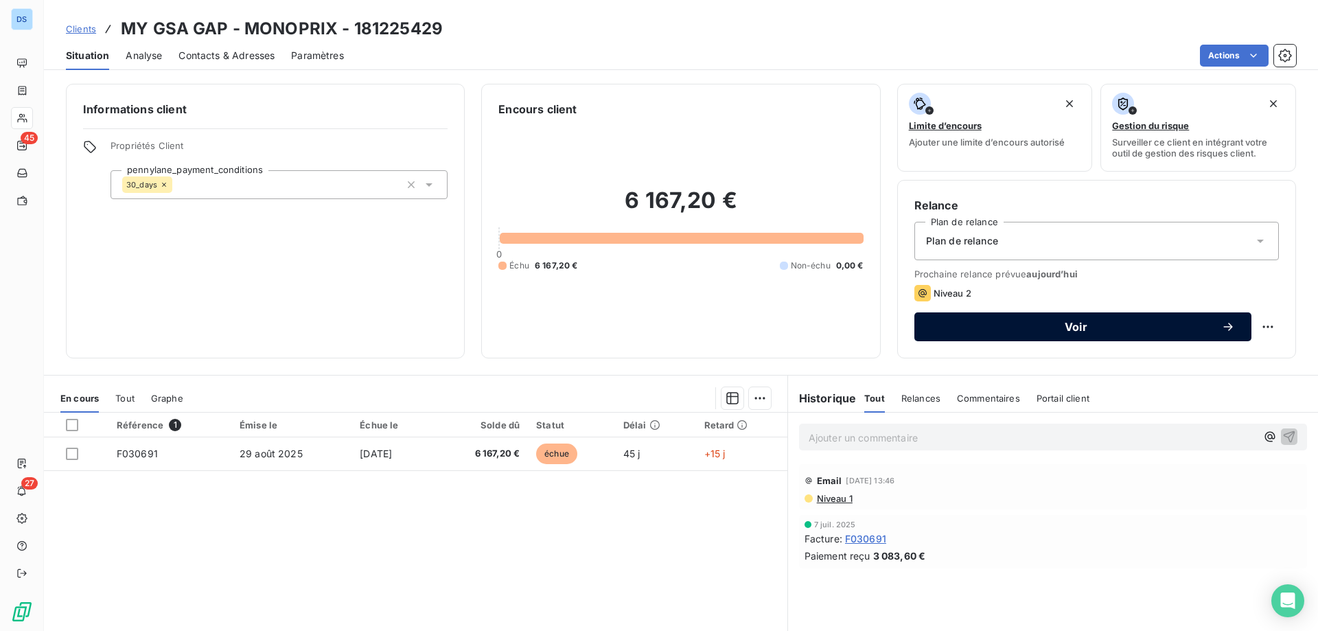
click at [1002, 332] on div "Voir" at bounding box center [1083, 327] width 304 height 14
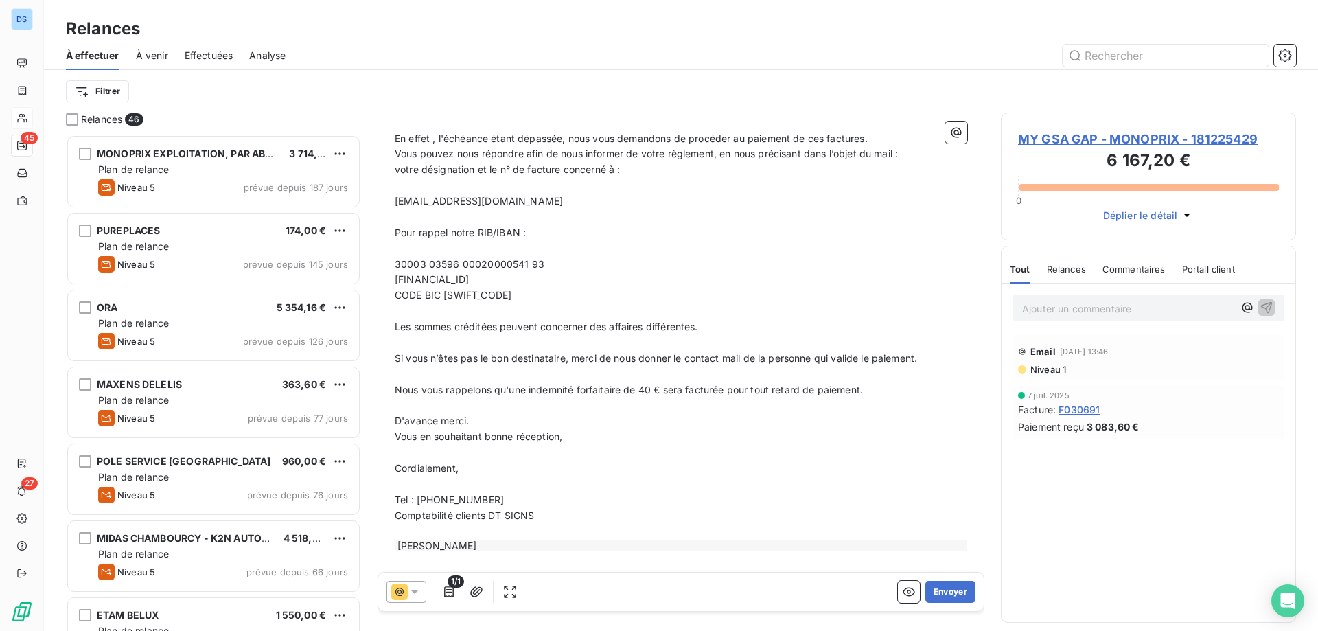
scroll to position [420, 0]
click at [939, 590] on button "Envoyer" at bounding box center [950, 592] width 50 height 22
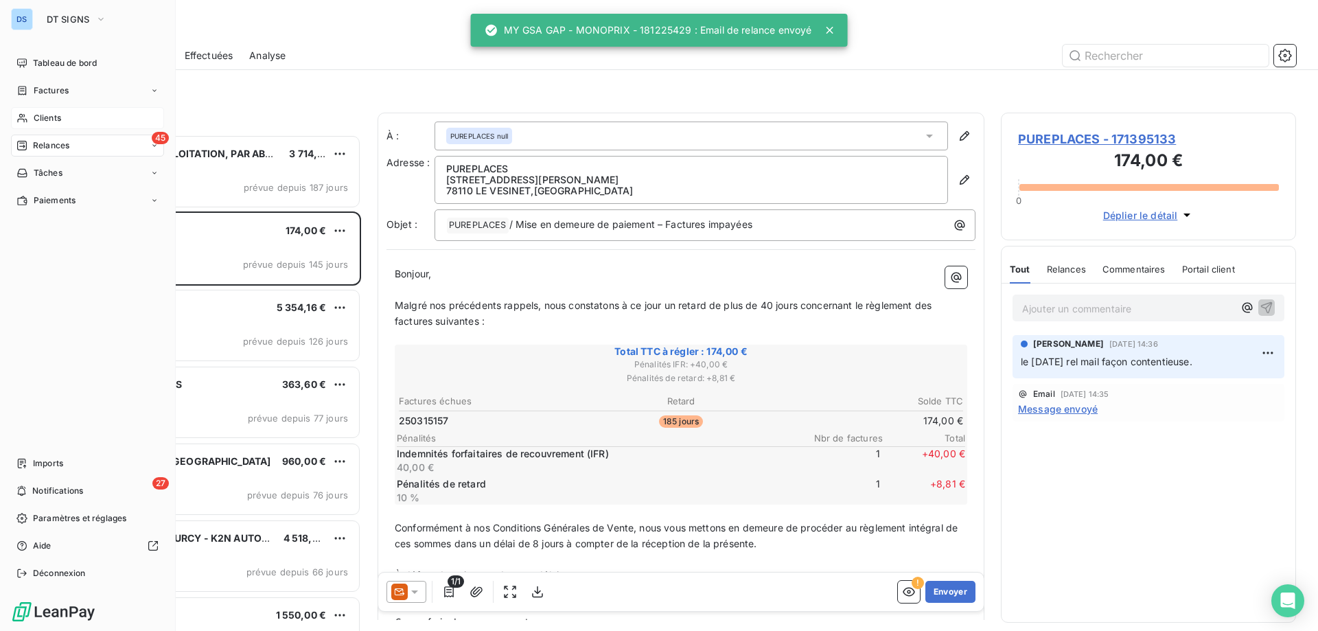
click at [43, 119] on span "Clients" at bounding box center [47, 118] width 27 height 12
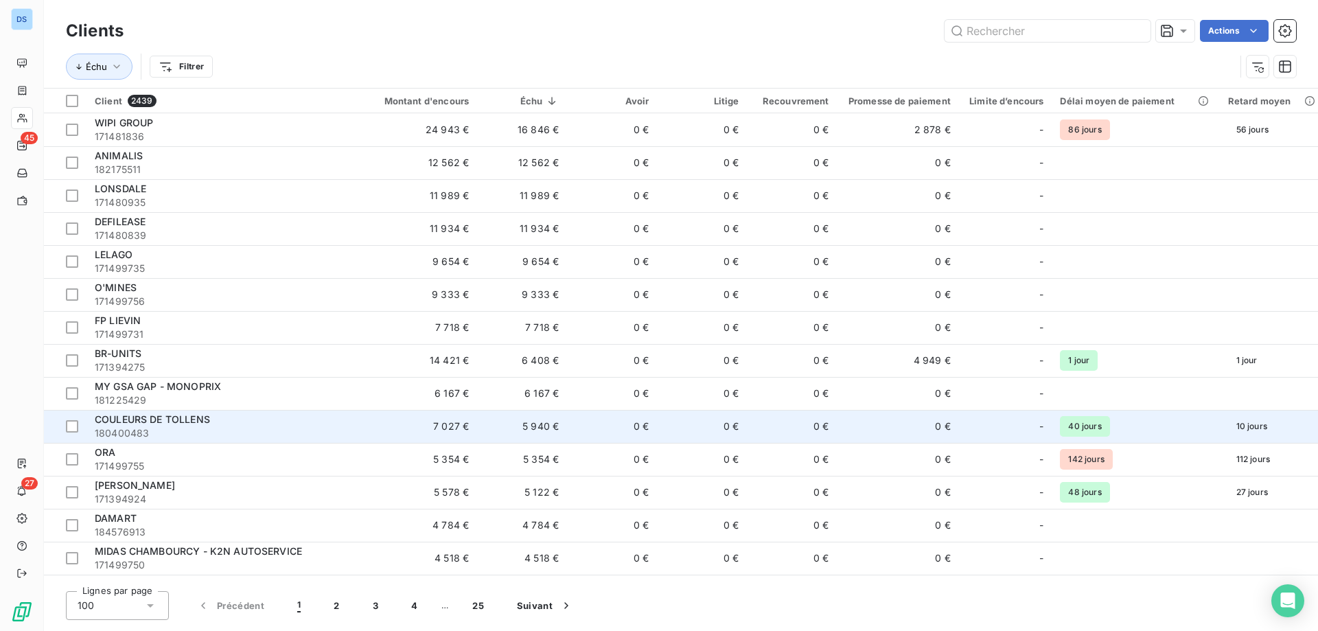
click at [135, 426] on div "COULEURS DE TOLLENS" at bounding box center [221, 420] width 253 height 14
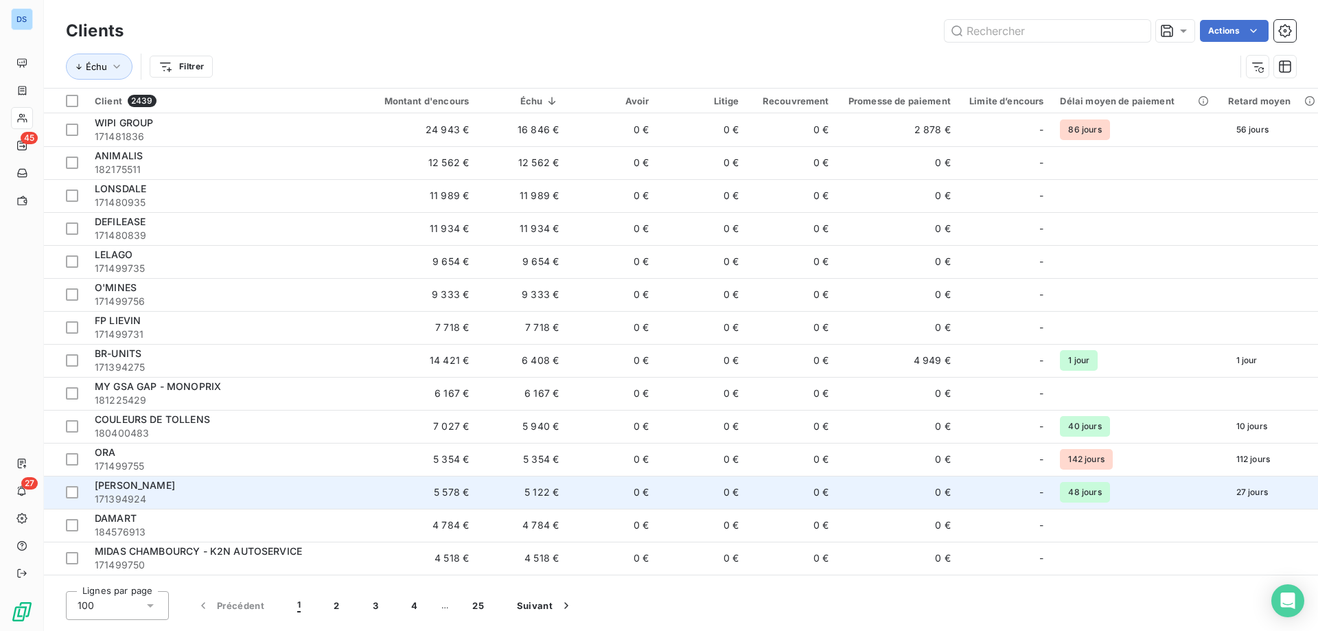
click at [323, 487] on div "[PERSON_NAME]" at bounding box center [221, 486] width 253 height 14
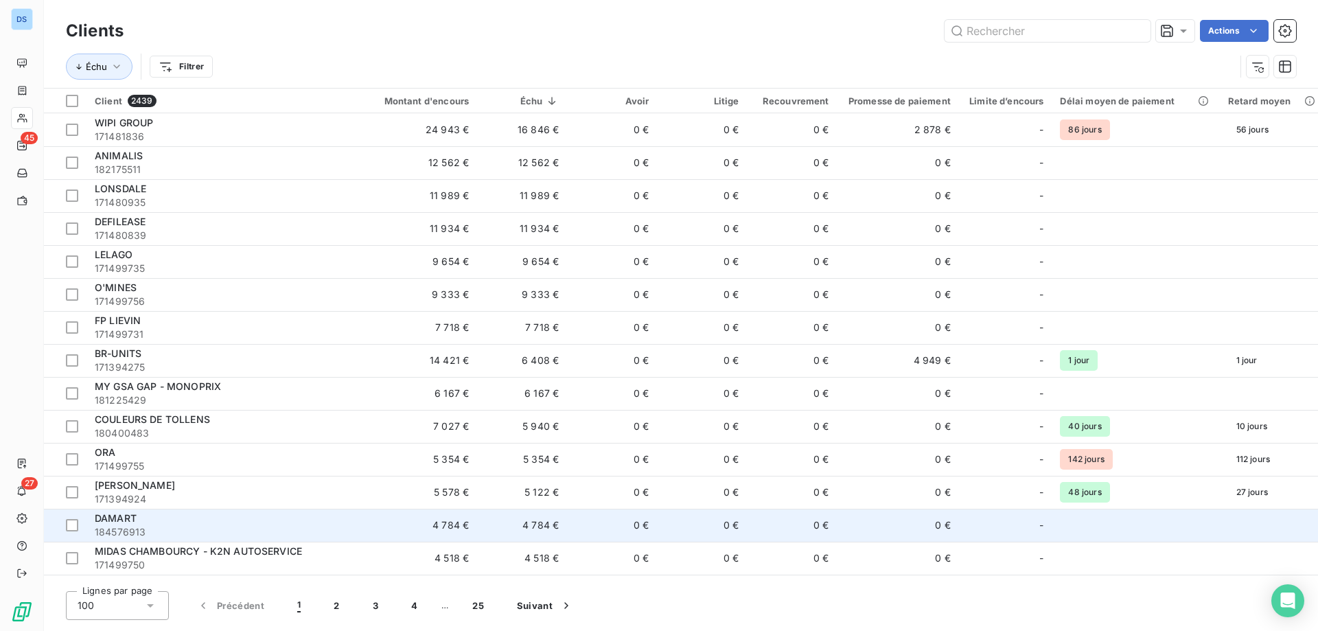
click at [209, 526] on span "184576913" at bounding box center [221, 532] width 253 height 14
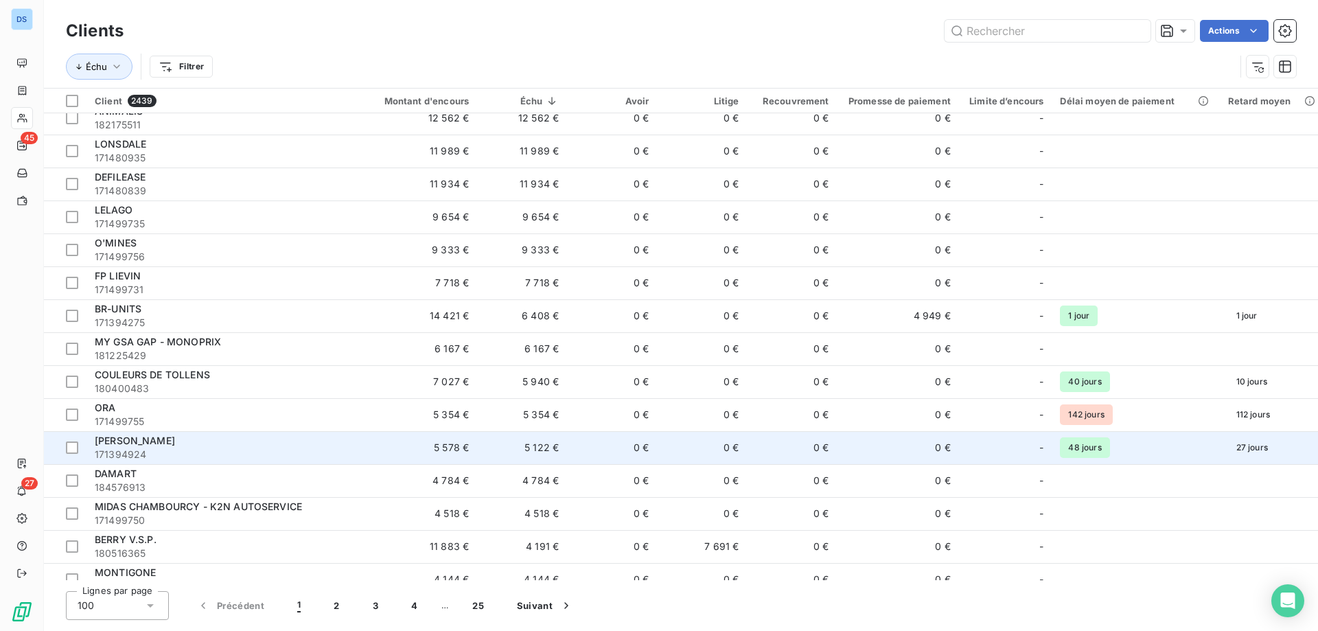
scroll to position [69, 0]
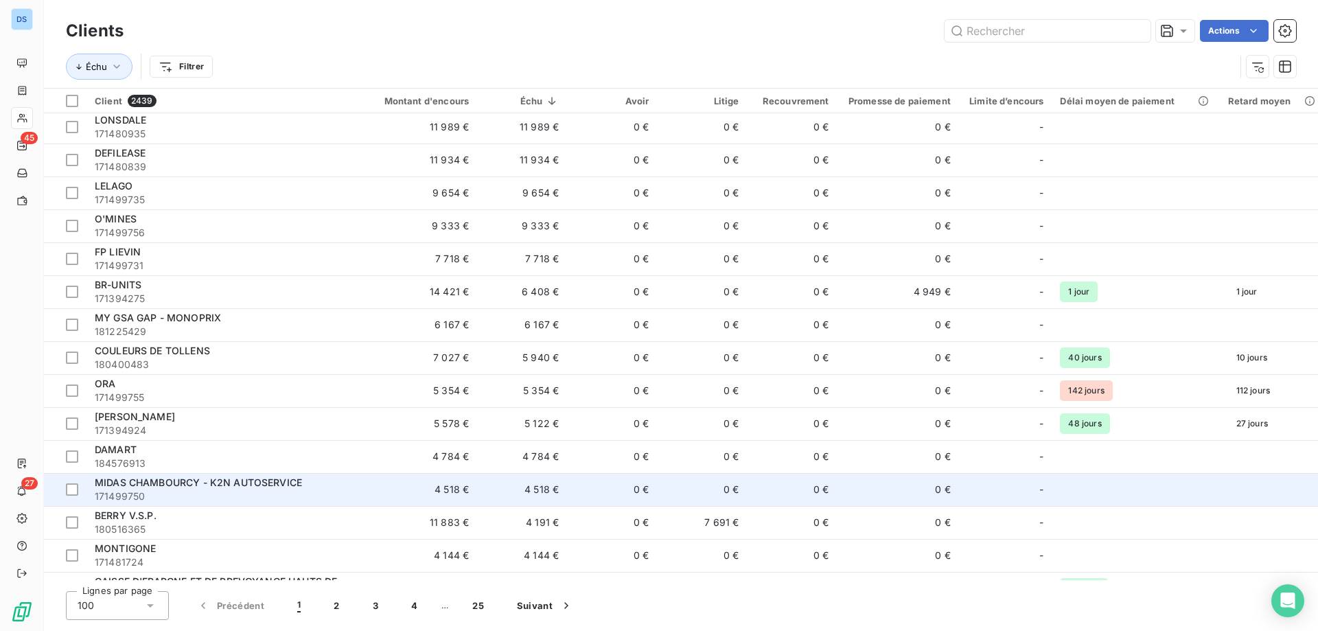
click at [282, 489] on div "MIDAS CHAMBOURCY - K2N AUTOSERVICE" at bounding box center [221, 483] width 253 height 14
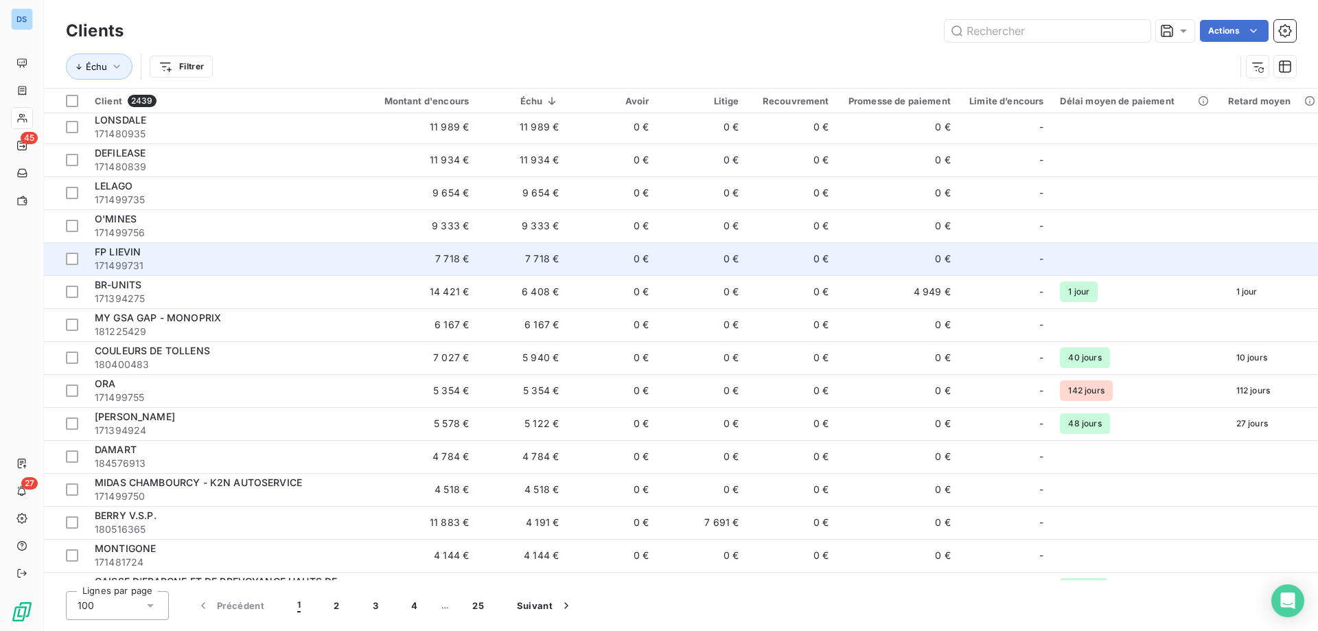
scroll to position [137, 0]
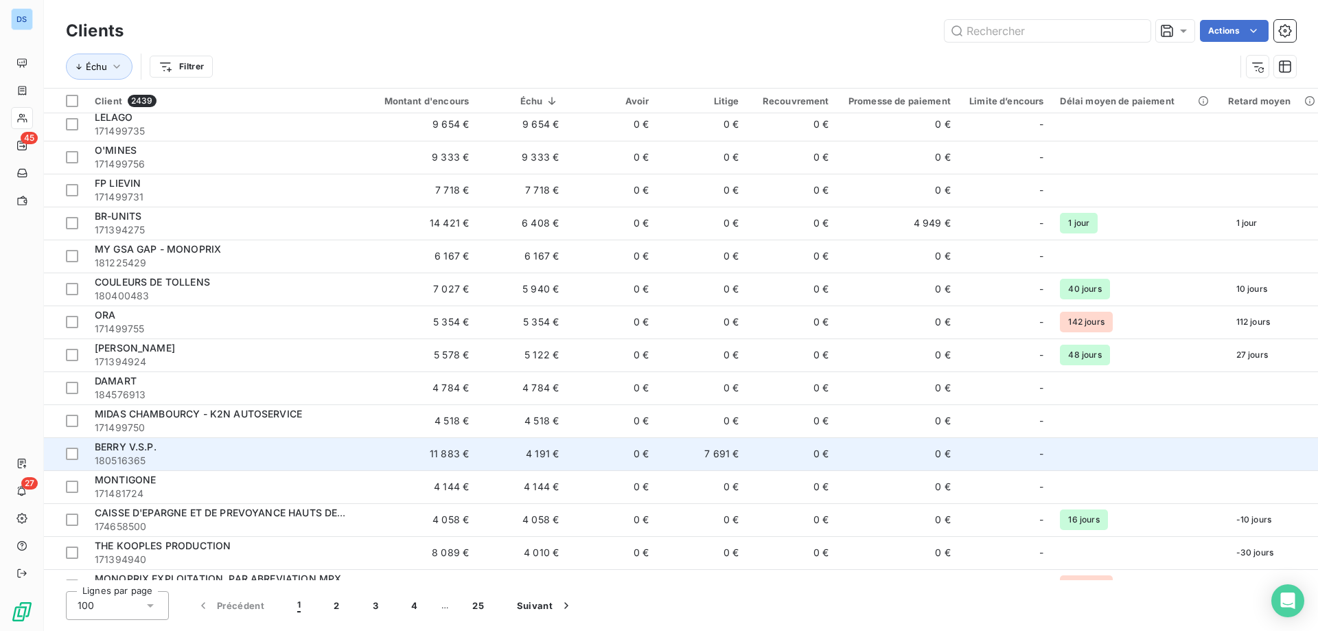
click at [207, 456] on span "180516365" at bounding box center [221, 461] width 253 height 14
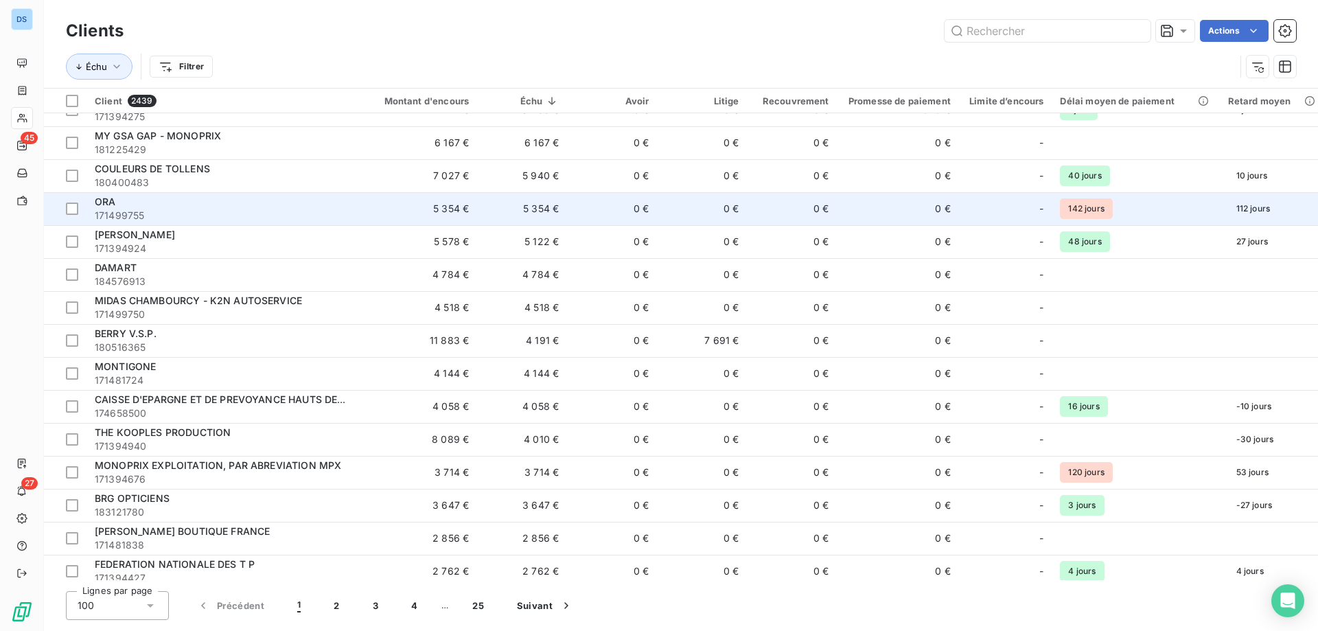
scroll to position [275, 0]
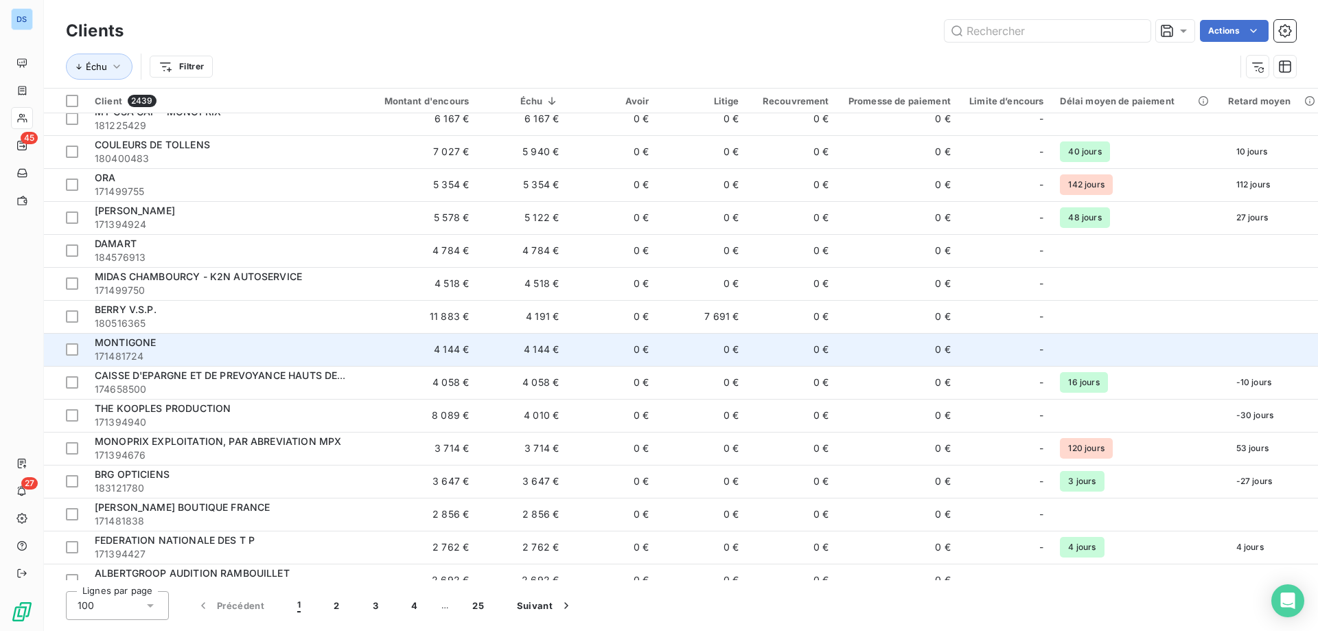
click at [172, 347] on div "MONTIGONE" at bounding box center [221, 343] width 253 height 14
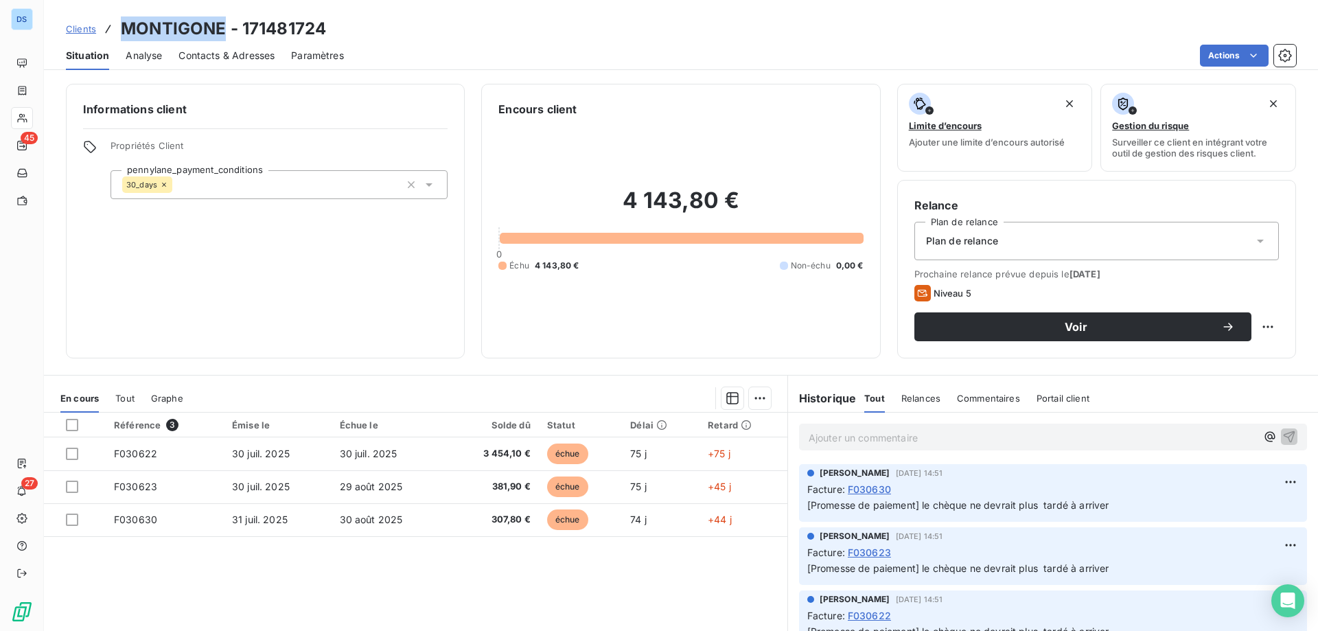
drag, startPoint x: 227, startPoint y: 24, endPoint x: 118, endPoint y: 12, distance: 109.1
click at [118, 12] on div "Clients MONTIGONE - 171481724 Situation Analyse Contacts & Adresses Paramètres …" at bounding box center [681, 35] width 1274 height 70
copy h3 "MONTIGONE"
click at [880, 437] on p "Ajouter un commentaire ﻿" at bounding box center [1033, 437] width 448 height 17
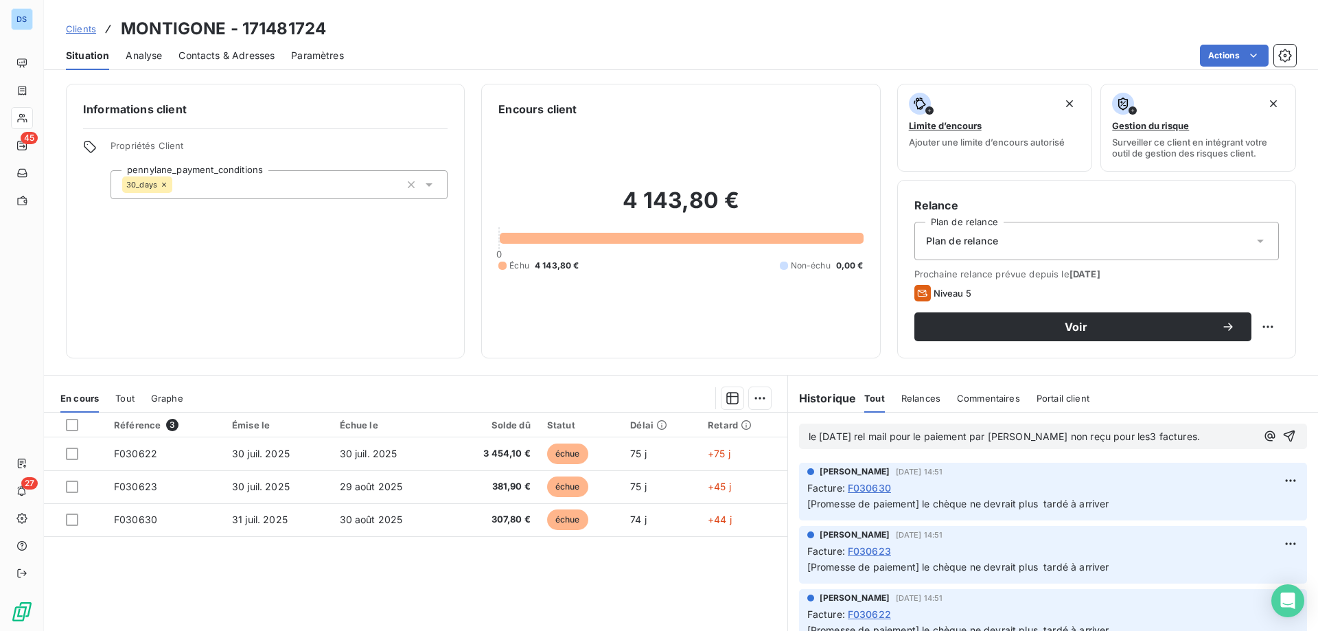
click at [1103, 435] on span "le 13/10/25 rel mail pour le paiement par chèque non reçu pour les3 factures." at bounding box center [1004, 436] width 391 height 12
click at [1111, 439] on span "le 13/10/25 rel mail pour le paiement par chèque non reçu pour les3 factures." at bounding box center [1004, 436] width 391 height 12
click at [1223, 450] on div "le 13/10/25 rel mail pour le paiement par chèque non reçu pour les 3 factures." at bounding box center [1053, 436] width 530 height 47
click at [1282, 435] on icon "button" at bounding box center [1289, 436] width 14 height 14
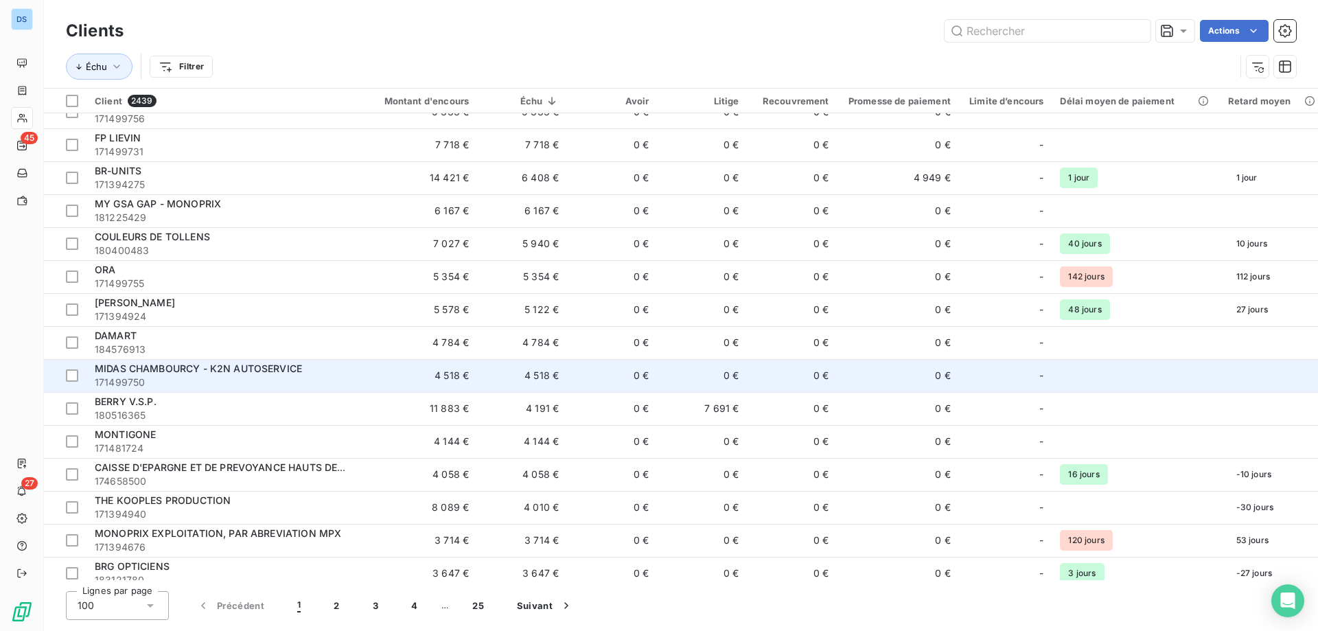
scroll to position [206, 0]
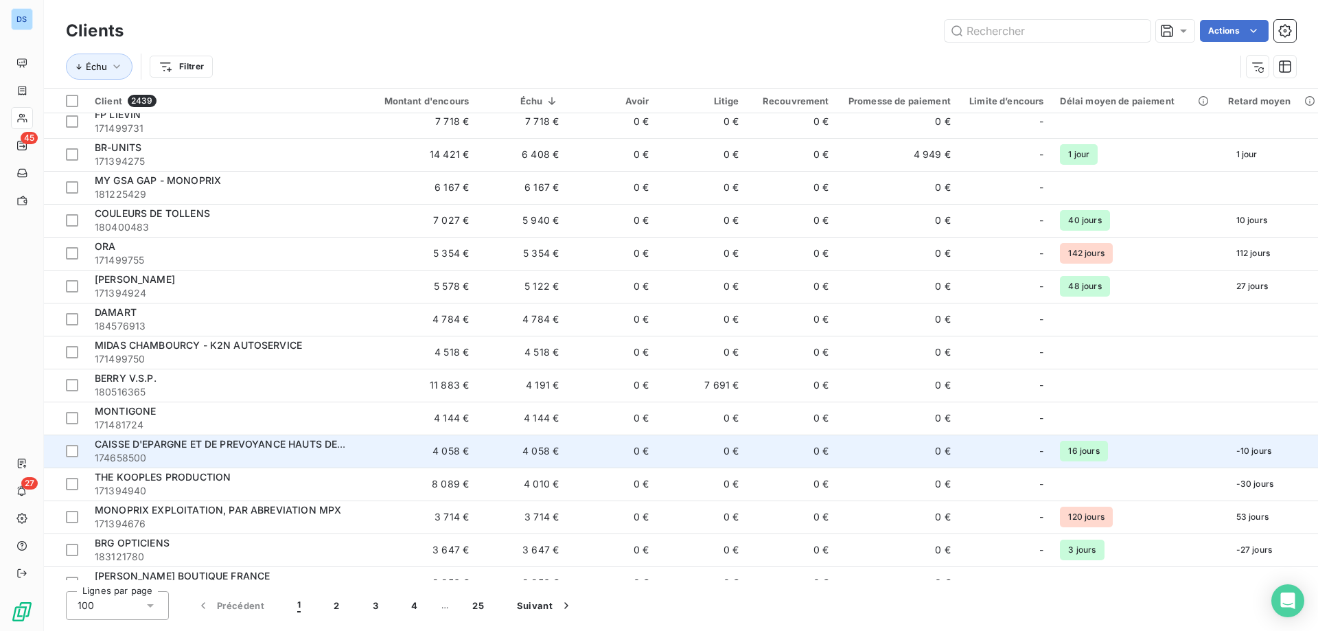
click at [279, 442] on span "CAISSE D'EPARGNE ET DE PREVOYANCE HAUTS DE FRANCE" at bounding box center [237, 444] width 284 height 12
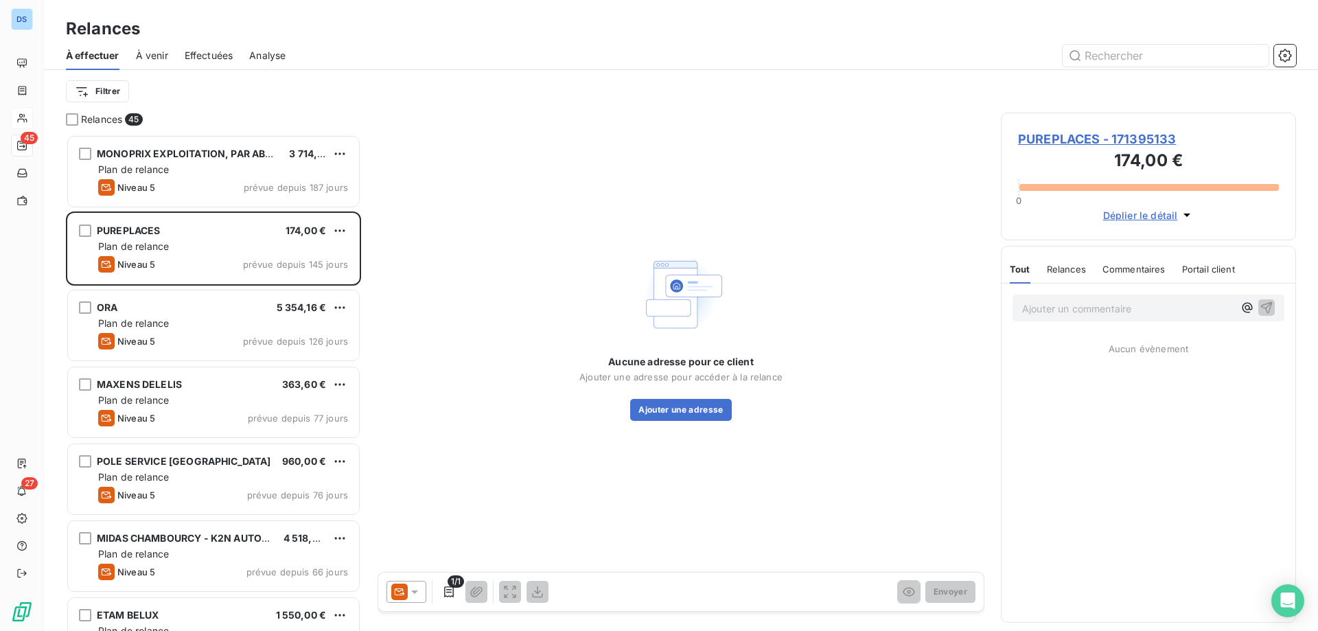
scroll to position [486, 285]
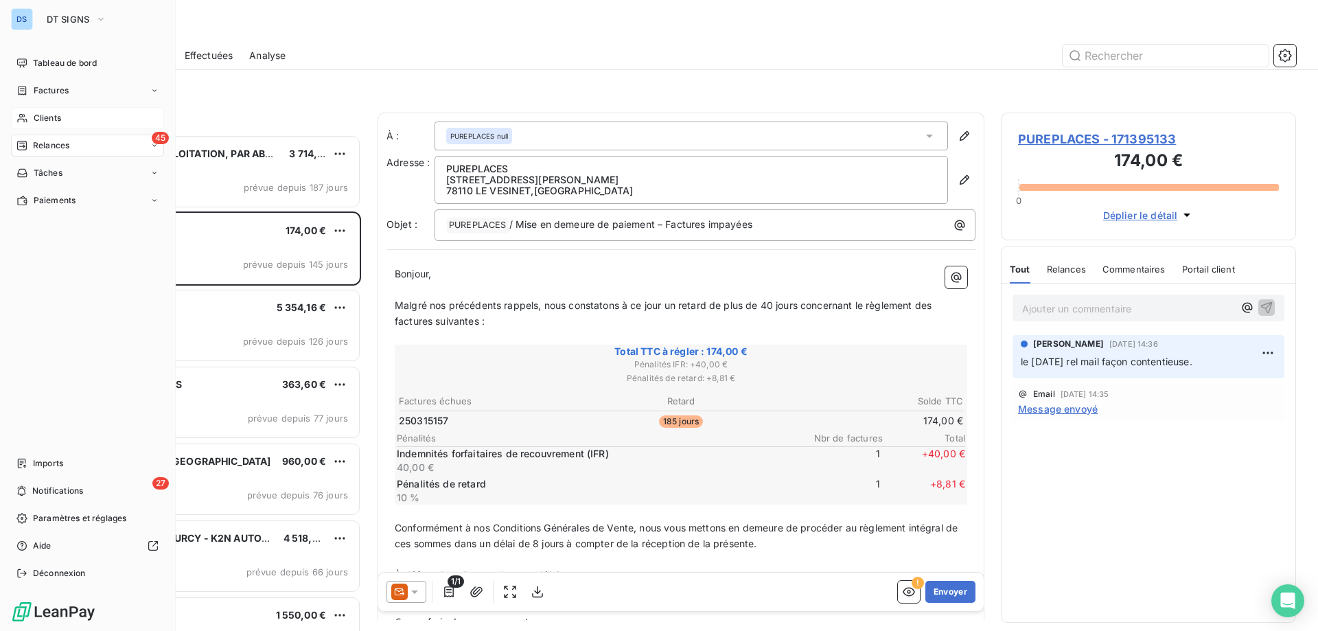
click at [73, 122] on div "Clients" at bounding box center [87, 118] width 153 height 22
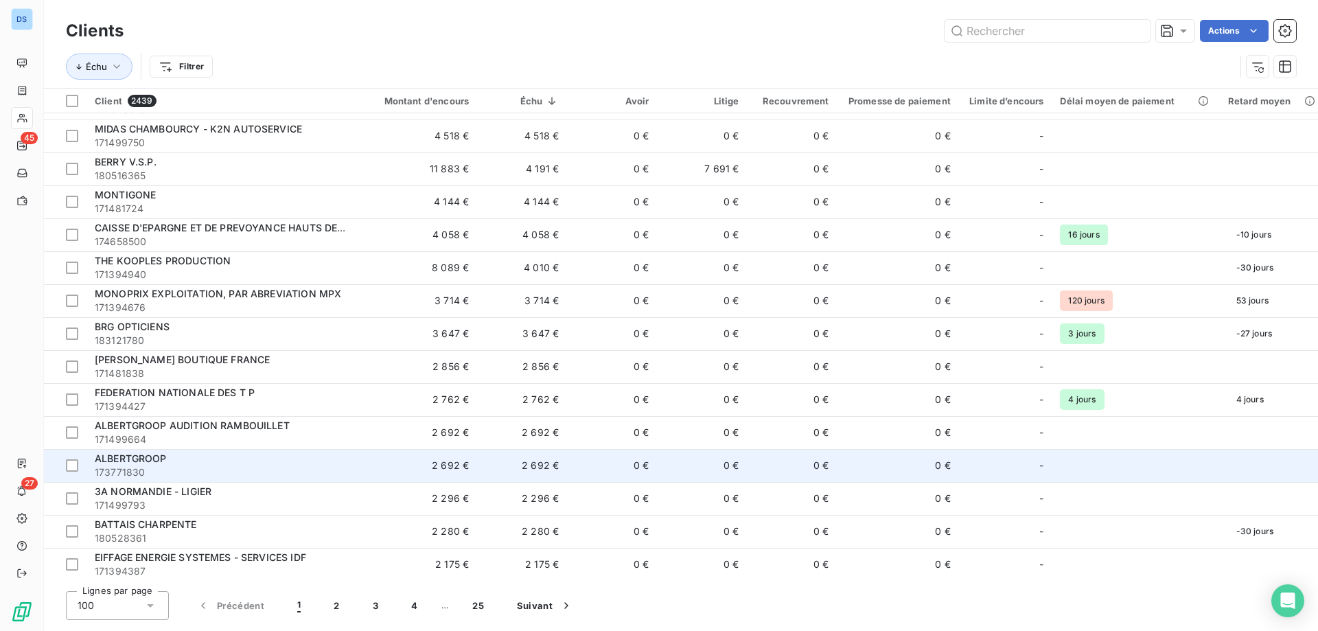
scroll to position [412, 0]
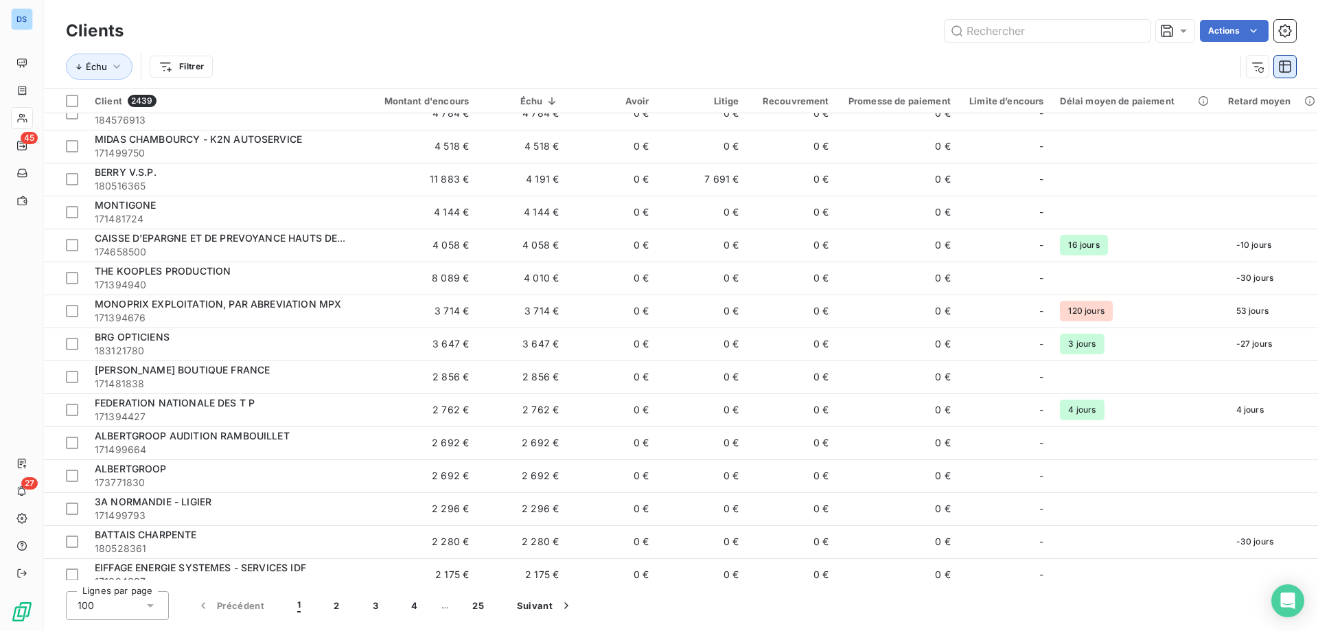
click at [1282, 63] on icon "button" at bounding box center [1285, 67] width 14 height 14
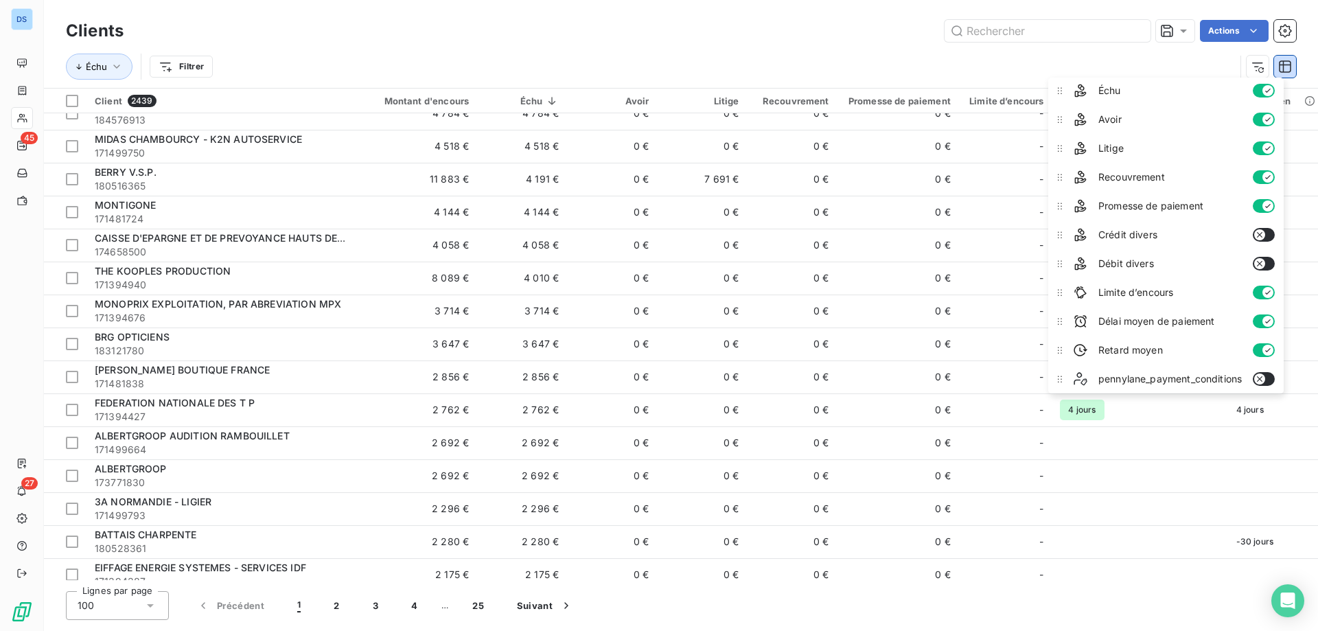
scroll to position [150, 0]
click at [1271, 314] on icon "button" at bounding box center [1268, 318] width 11 height 11
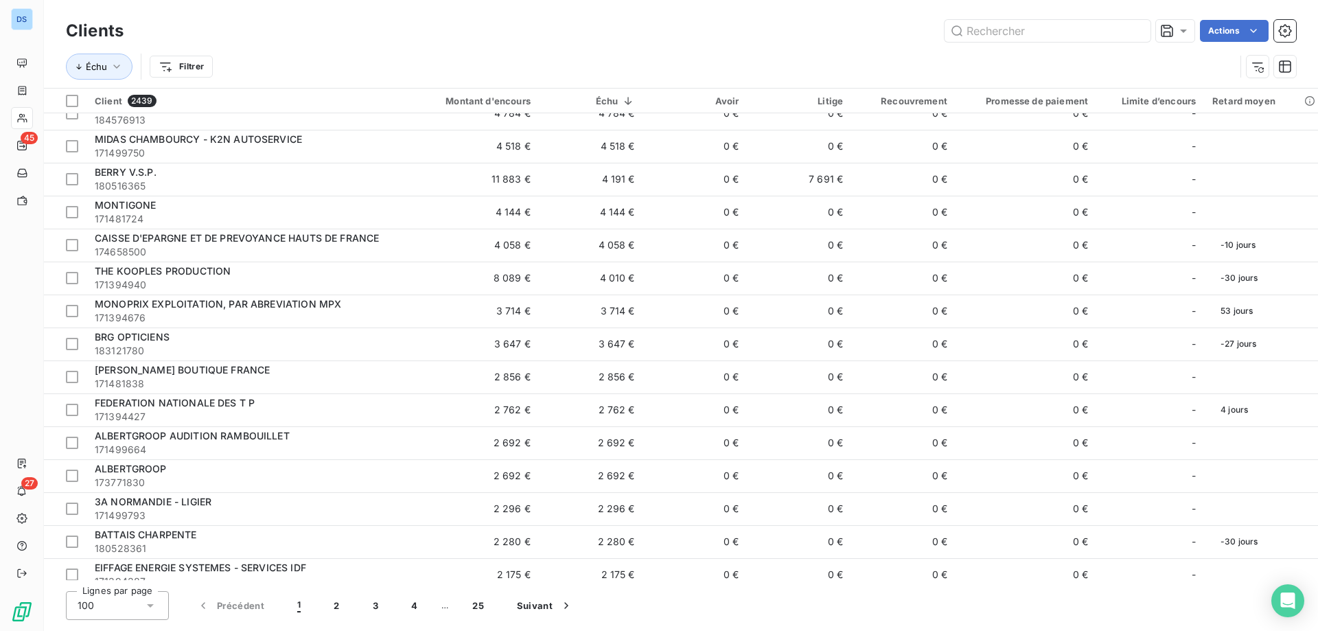
click at [967, 76] on div "Échu Filtrer" at bounding box center [650, 67] width 1169 height 26
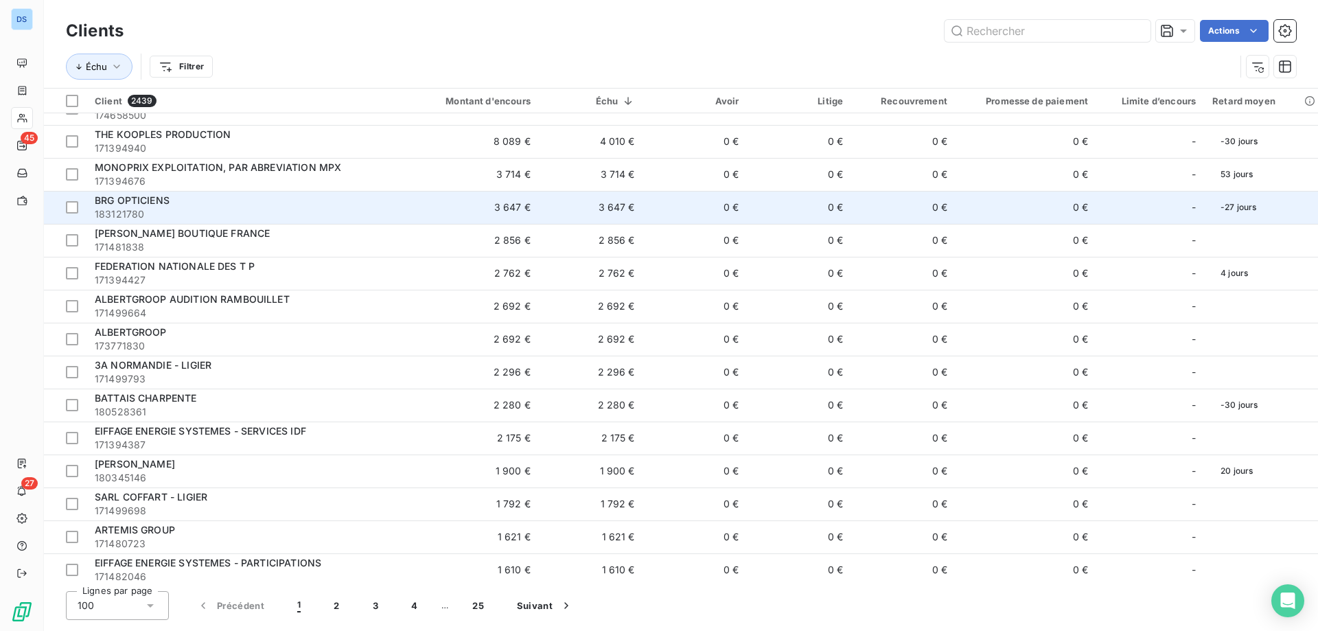
scroll to position [549, 0]
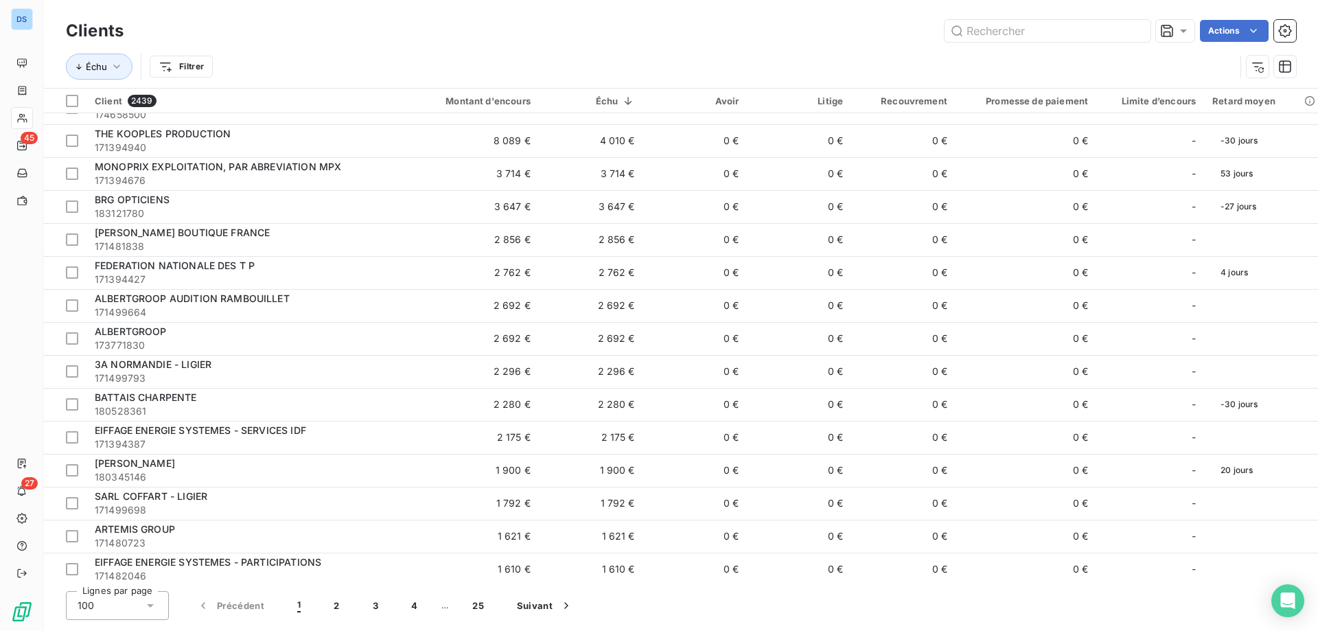
click at [146, 611] on icon at bounding box center [150, 606] width 14 height 14
click at [100, 519] on li "25" at bounding box center [117, 526] width 103 height 25
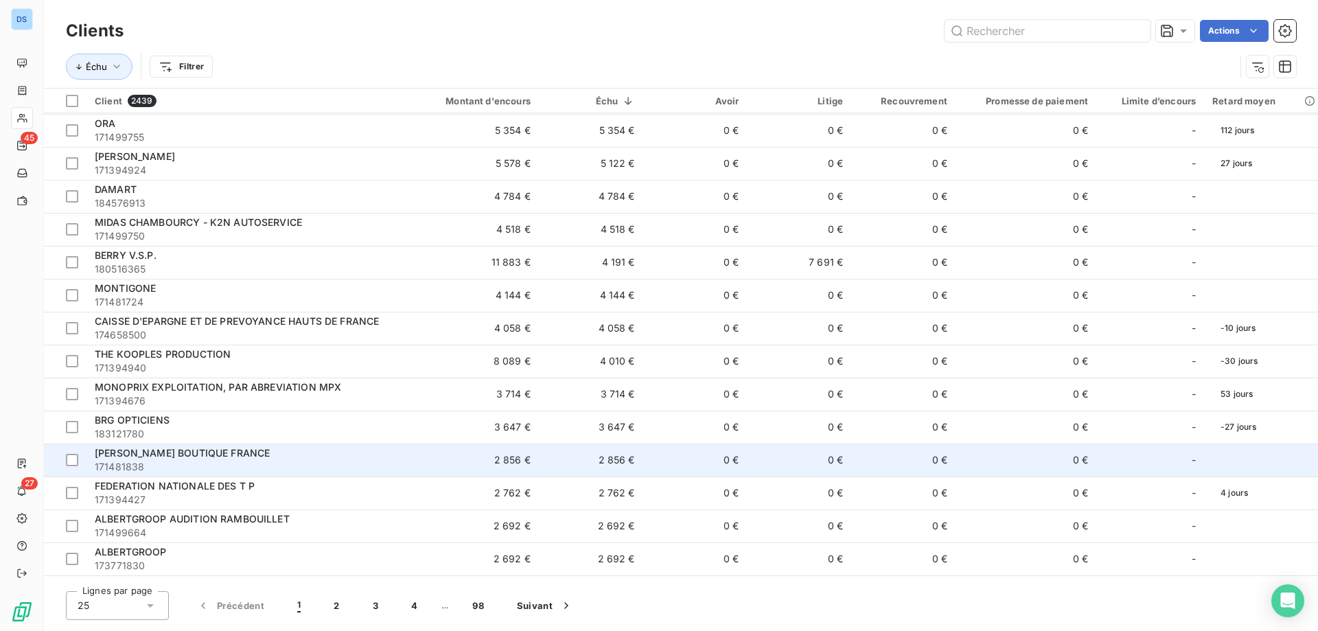
scroll to position [358, 0]
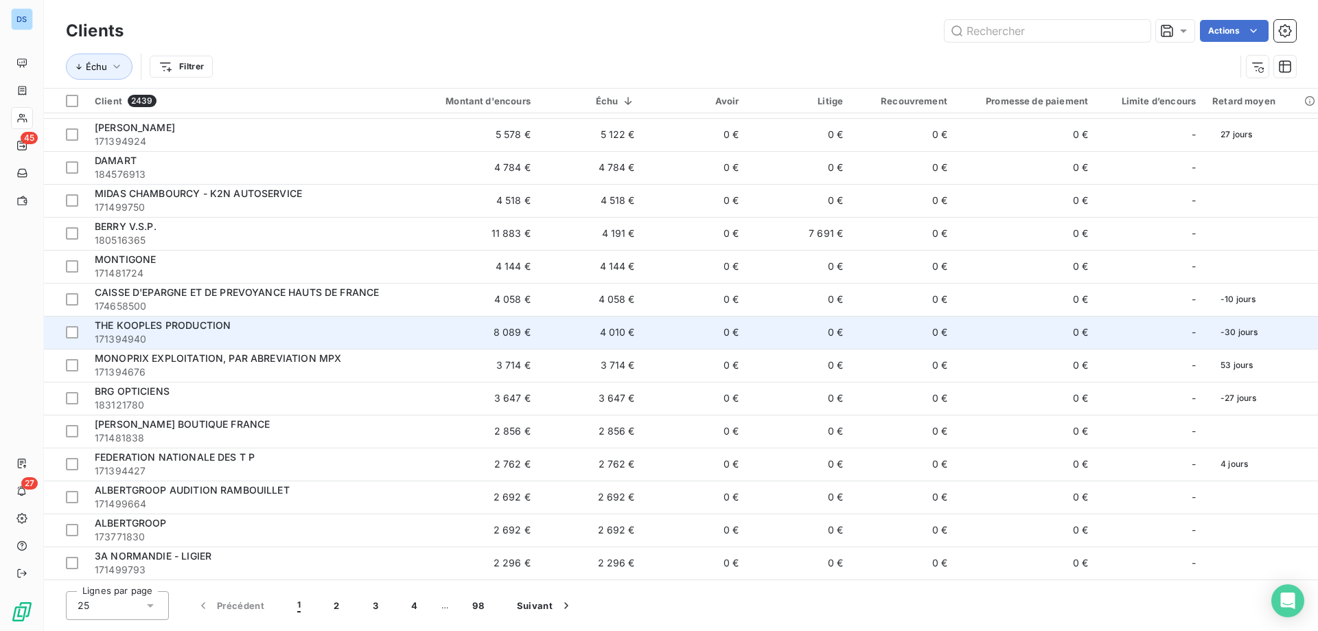
click at [171, 335] on span "171394940" at bounding box center [243, 339] width 296 height 14
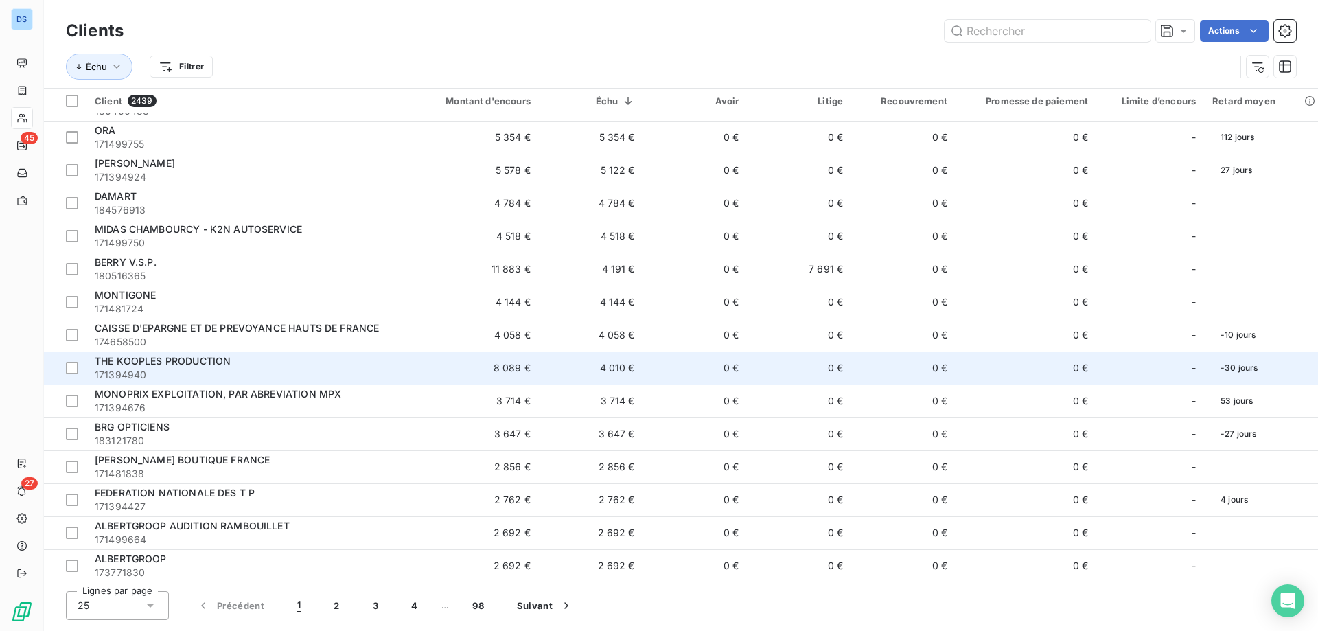
scroll to position [343, 0]
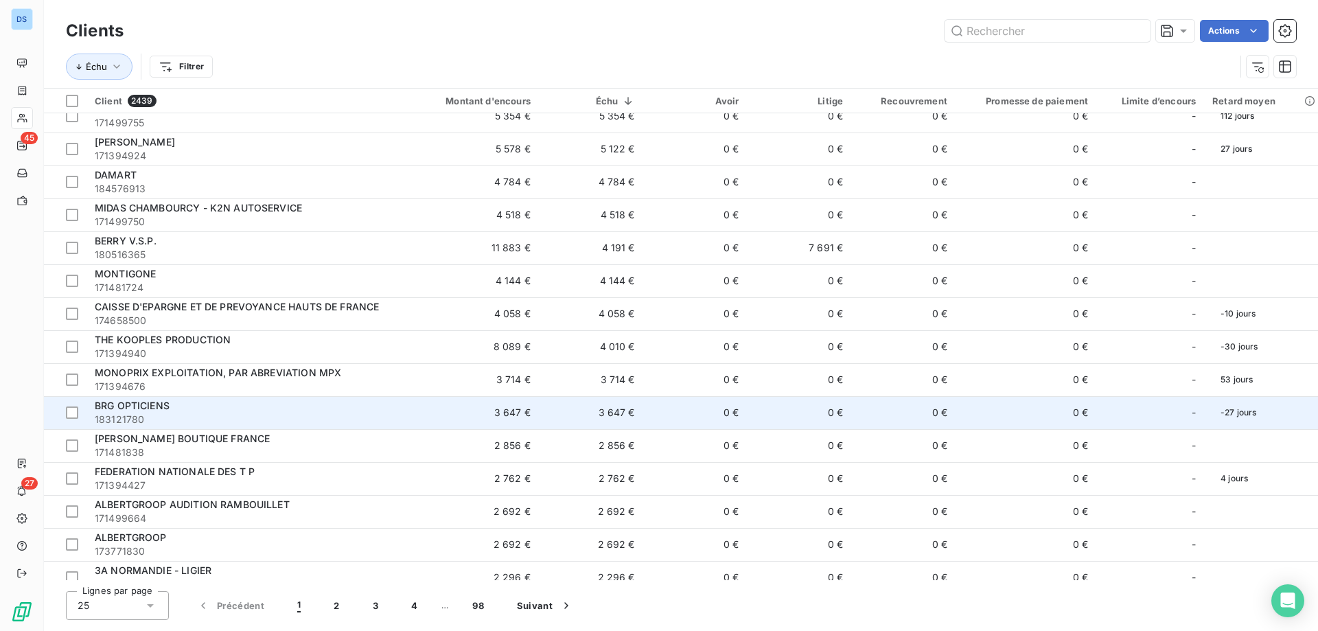
click at [147, 412] on div "BRG OPTICIENS" at bounding box center [243, 406] width 296 height 14
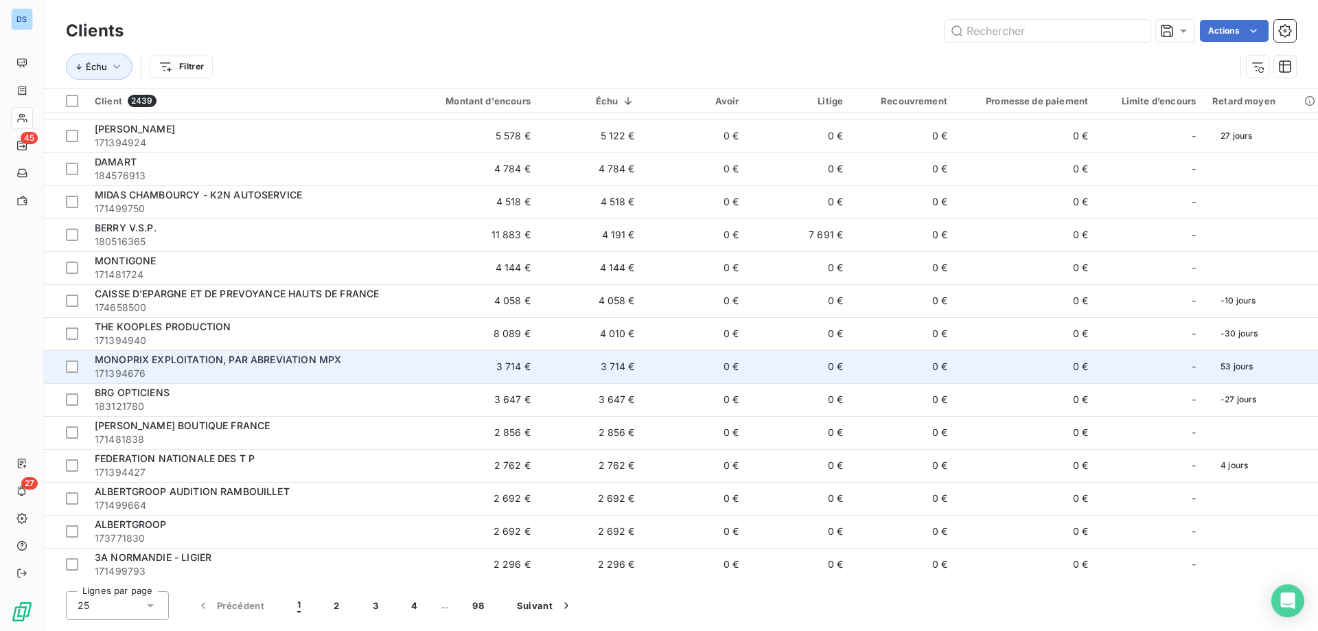
scroll to position [358, 0]
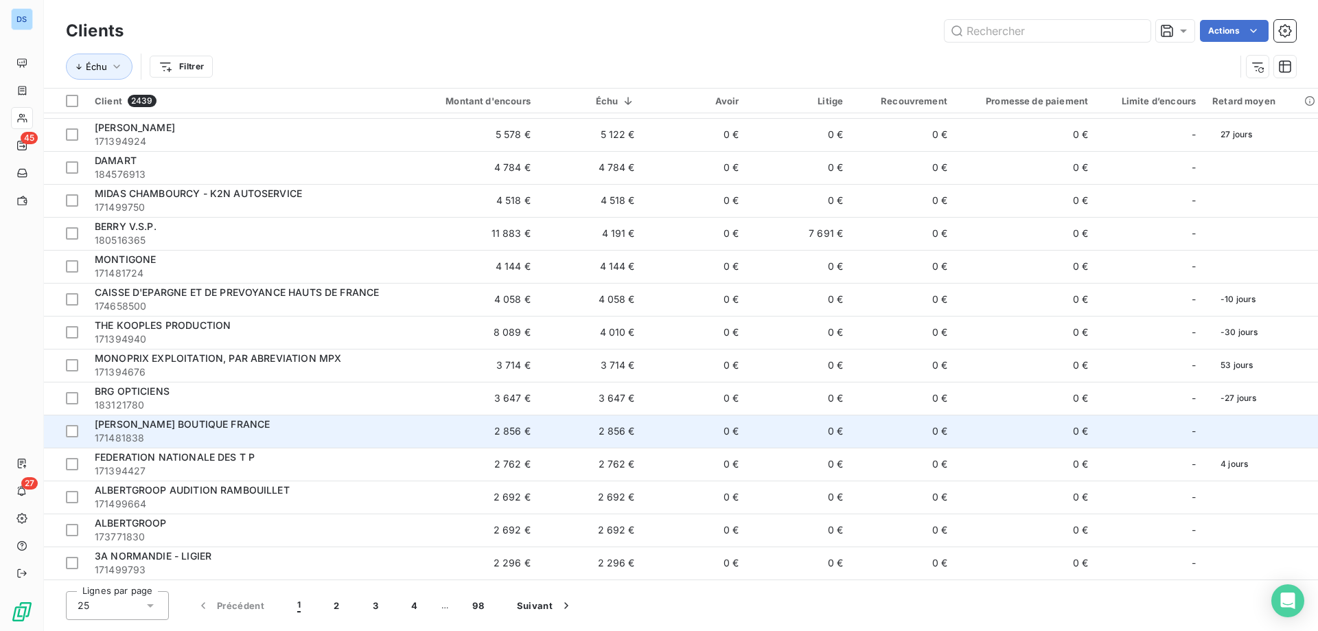
click at [147, 438] on span "171481838" at bounding box center [243, 438] width 296 height 14
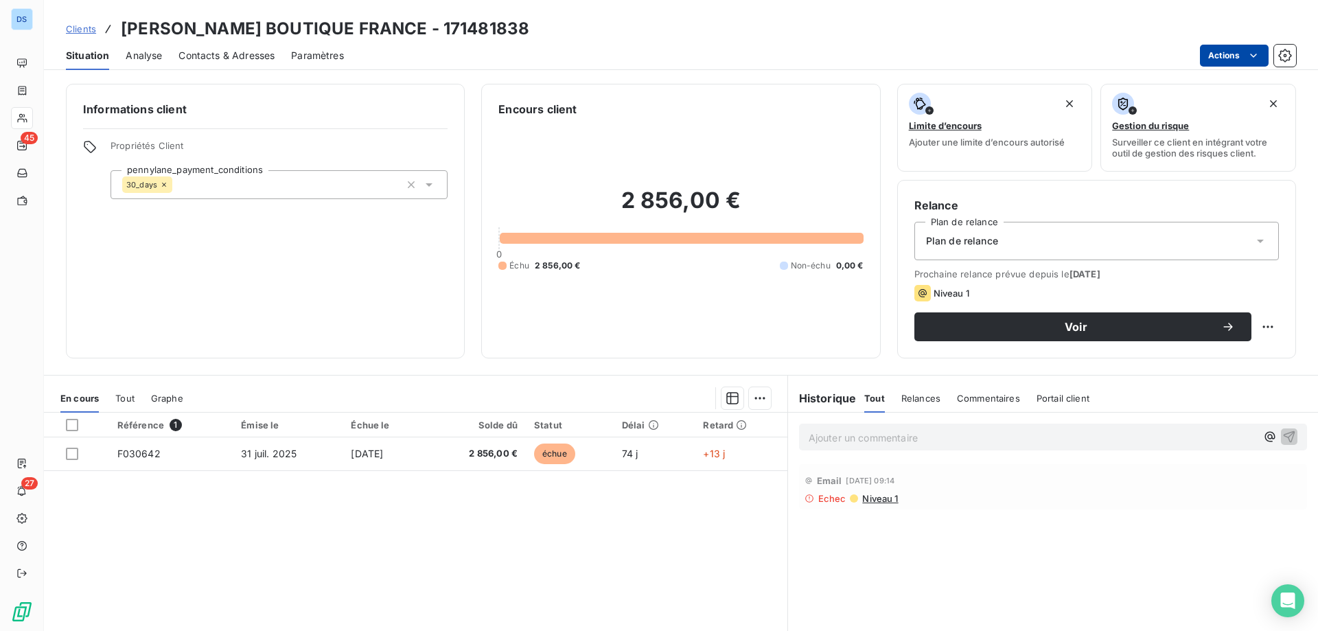
click at [1208, 56] on html "DS 45 27 Clients YVES SAINT LAURENT BOUTIQUE FRANCE - 171481838 Situation Analy…" at bounding box center [659, 315] width 1318 height 631
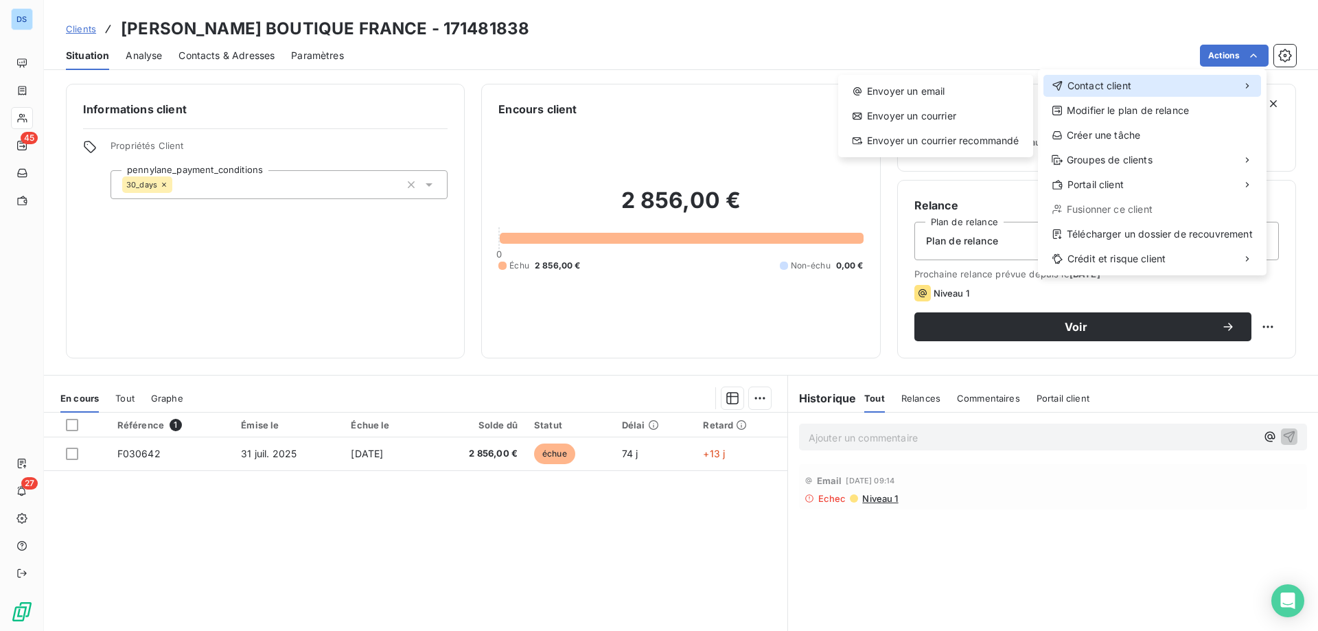
click at [1077, 87] on span "Contact client" at bounding box center [1100, 86] width 64 height 14
click at [959, 97] on div "Envoyer un email" at bounding box center [936, 91] width 184 height 22
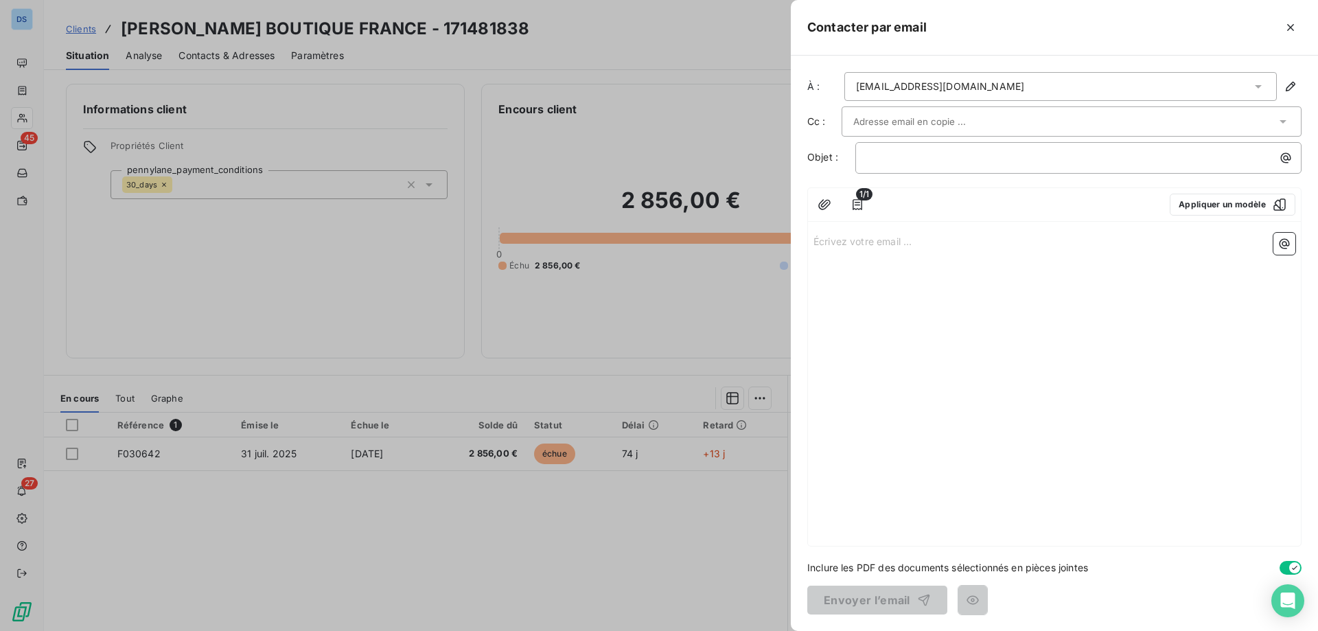
click at [993, 86] on div "harsinisuvaytha.arumugam@syl.com" at bounding box center [940, 87] width 168 height 14
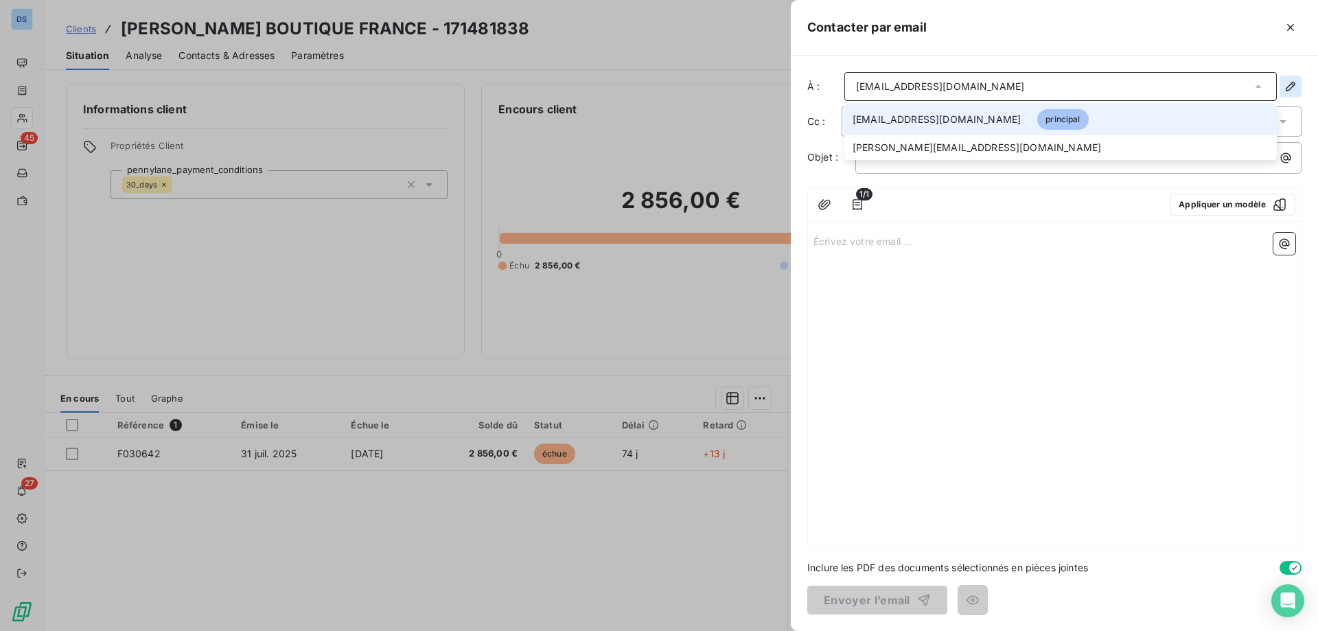
click at [1292, 79] on button "button" at bounding box center [1291, 87] width 22 height 22
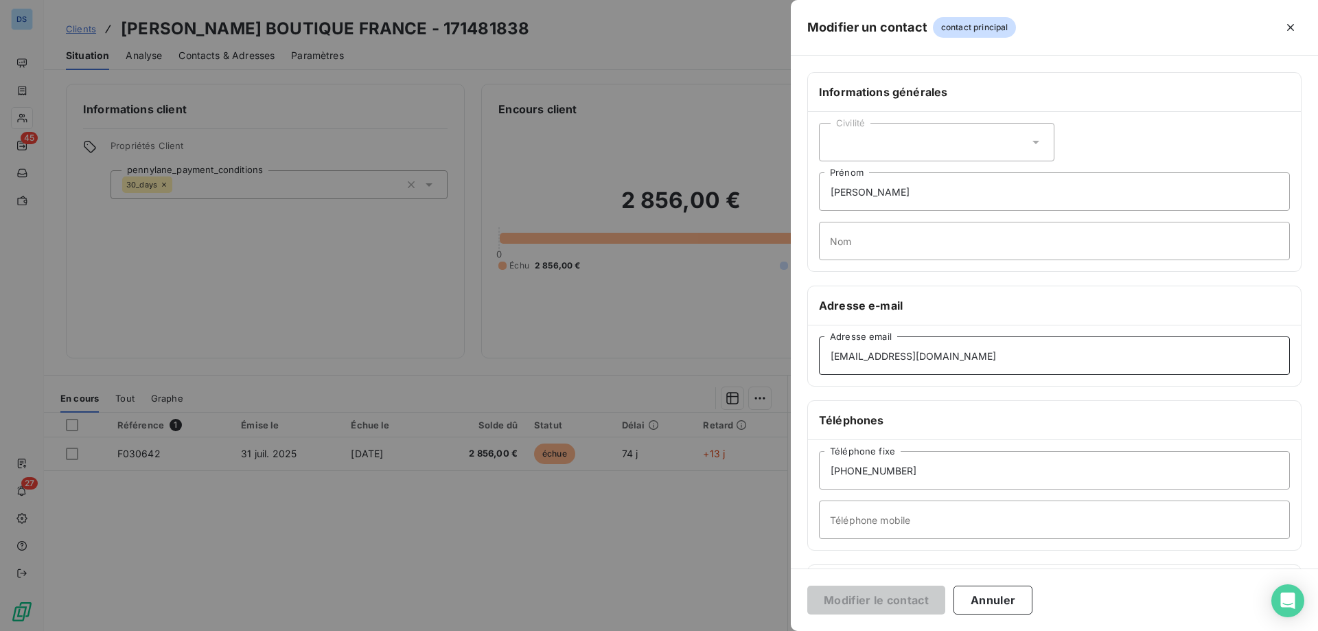
click at [971, 358] on input "harsinisuvaytha.arumugam@syl.com" at bounding box center [1054, 355] width 471 height 38
type input "harsinisuvaytha.arumugam@ysl.com"
click at [990, 402] on div "Téléphones" at bounding box center [1054, 420] width 493 height 39
click at [1289, 26] on icon "button" at bounding box center [1290, 27] width 7 height 7
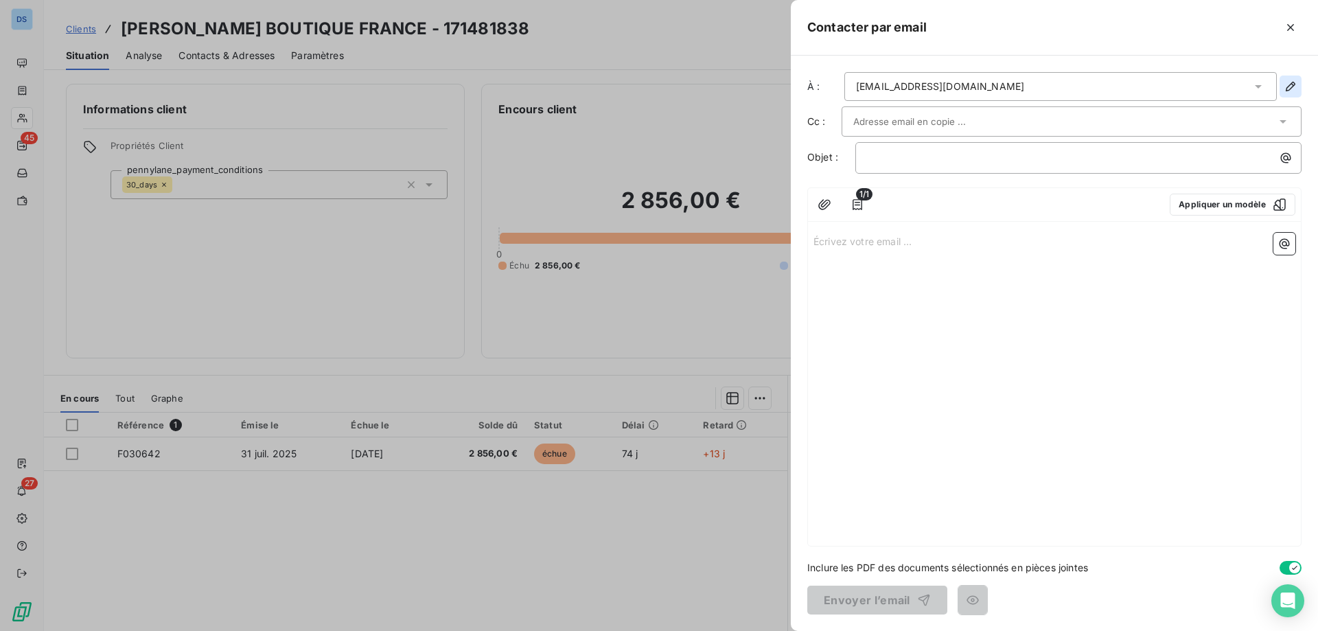
click at [1288, 88] on icon "button" at bounding box center [1291, 87] width 14 height 14
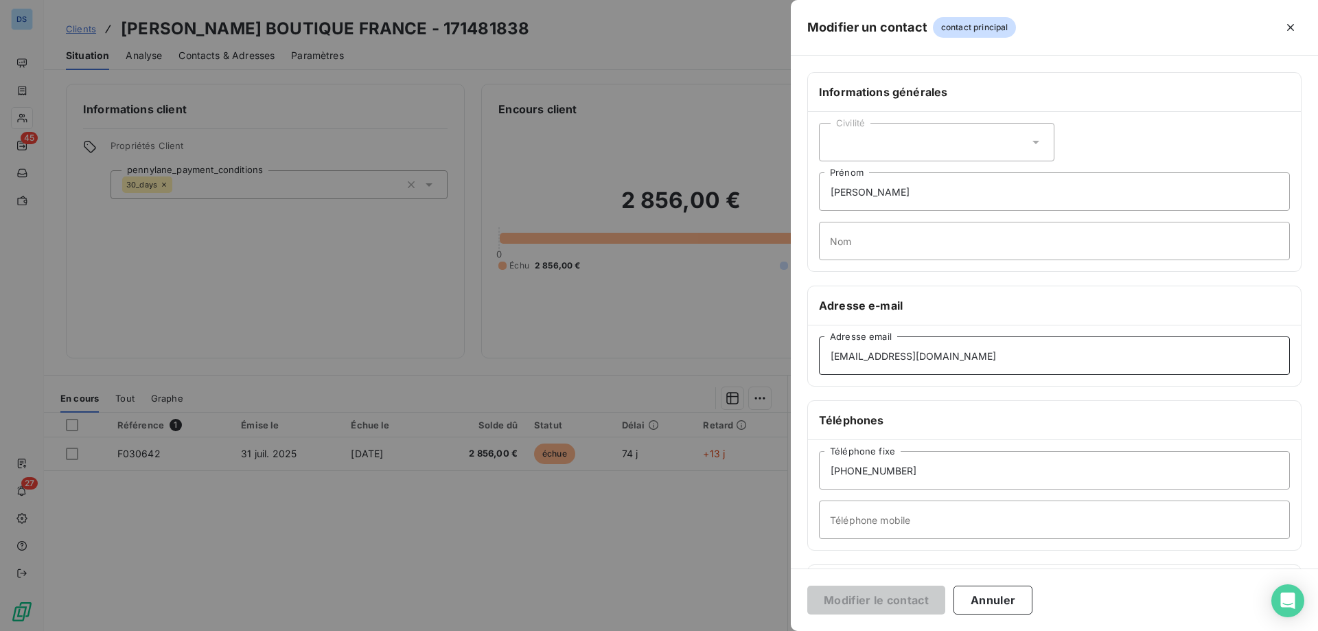
click at [969, 358] on input "harsinisuvaytha.arumugam@syl.com" at bounding box center [1054, 355] width 471 height 38
type input "harsinisuvaytha.arumugam@ysl.com"
drag, startPoint x: 886, startPoint y: 589, endPoint x: 881, endPoint y: 600, distance: 12.0
click at [882, 599] on button "Modifier le contact" at bounding box center [876, 600] width 138 height 29
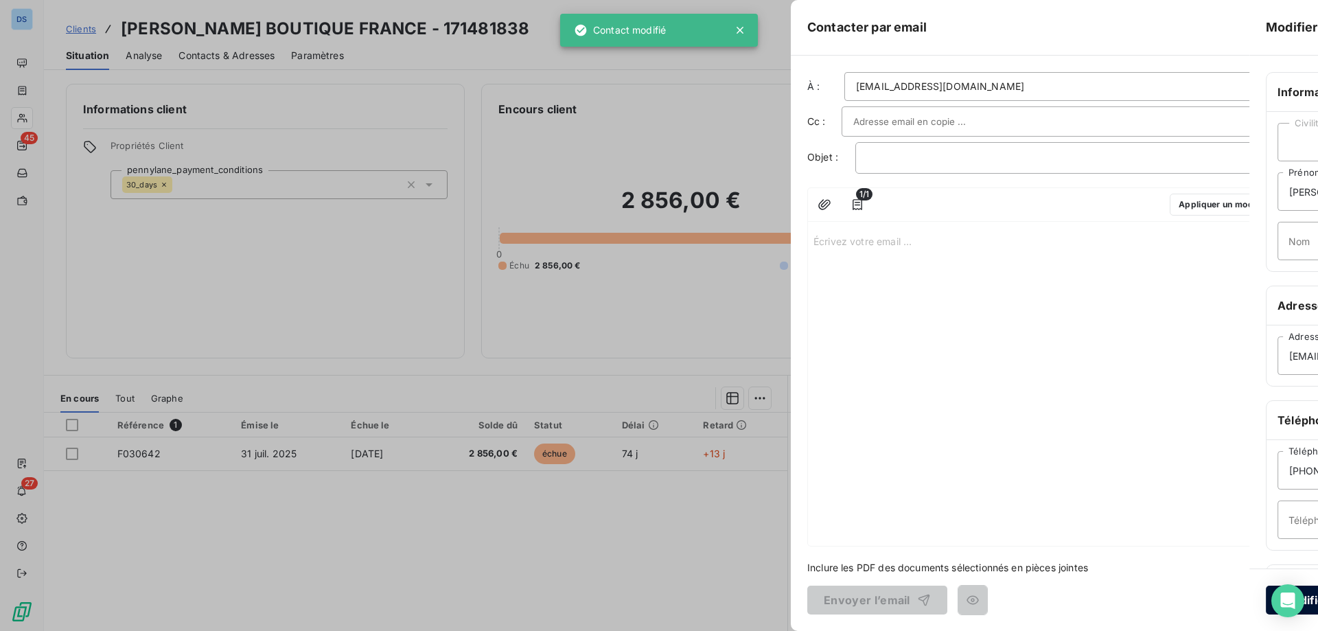
click at [875, 630] on div "Modifier un contact contact principal Informations générales Civilité YVES SAIN…" at bounding box center [659, 631] width 1318 height 0
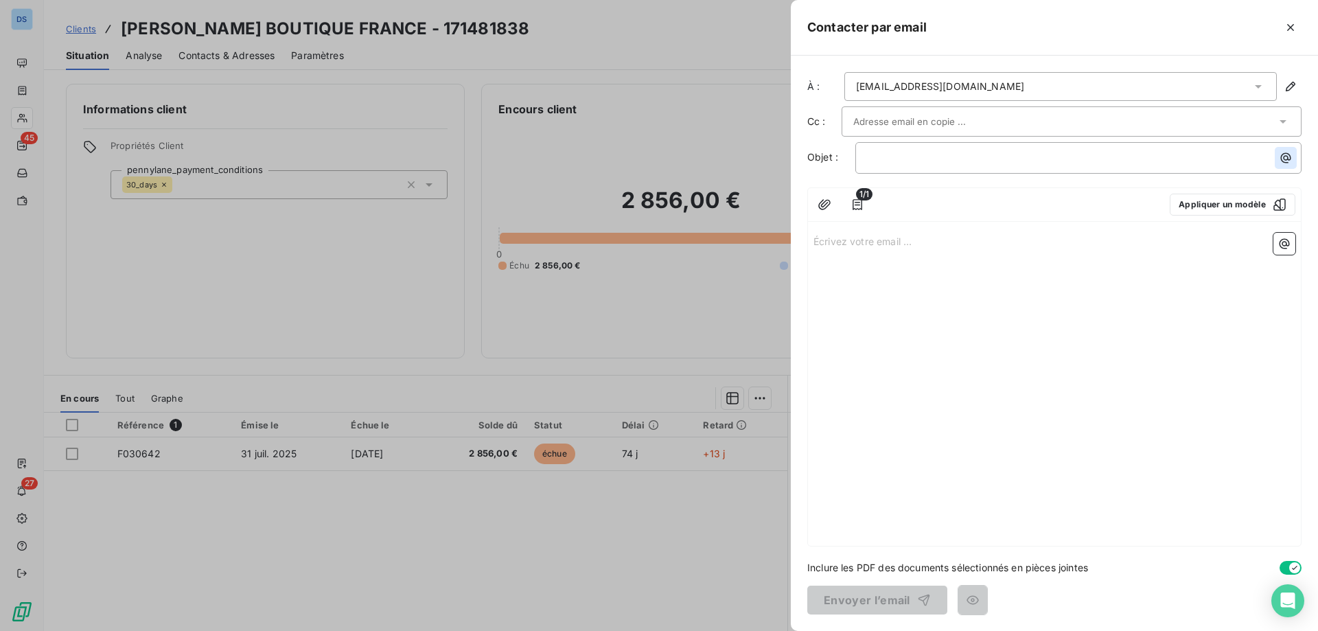
click at [1287, 161] on icon "button" at bounding box center [1286, 158] width 14 height 14
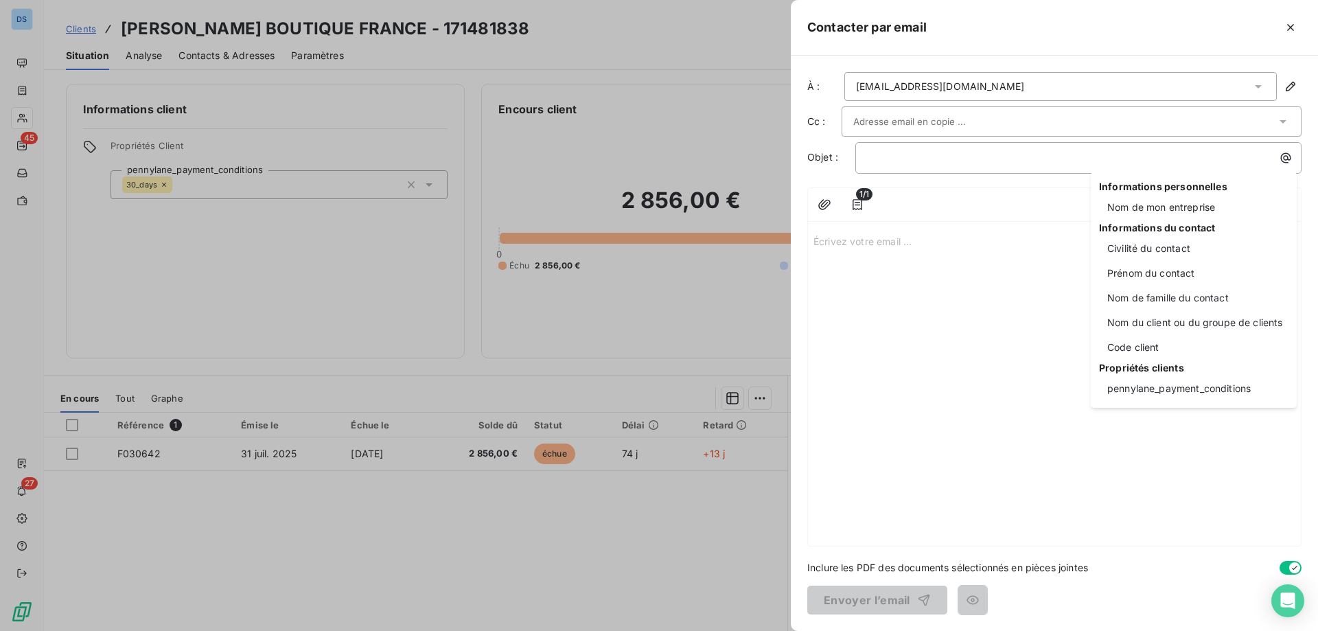
click at [1015, 207] on html "DS 45 27 Clients YVES SAINT LAURENT BOUTIQUE FRANCE - 171481838 Situation Analy…" at bounding box center [659, 315] width 1318 height 631
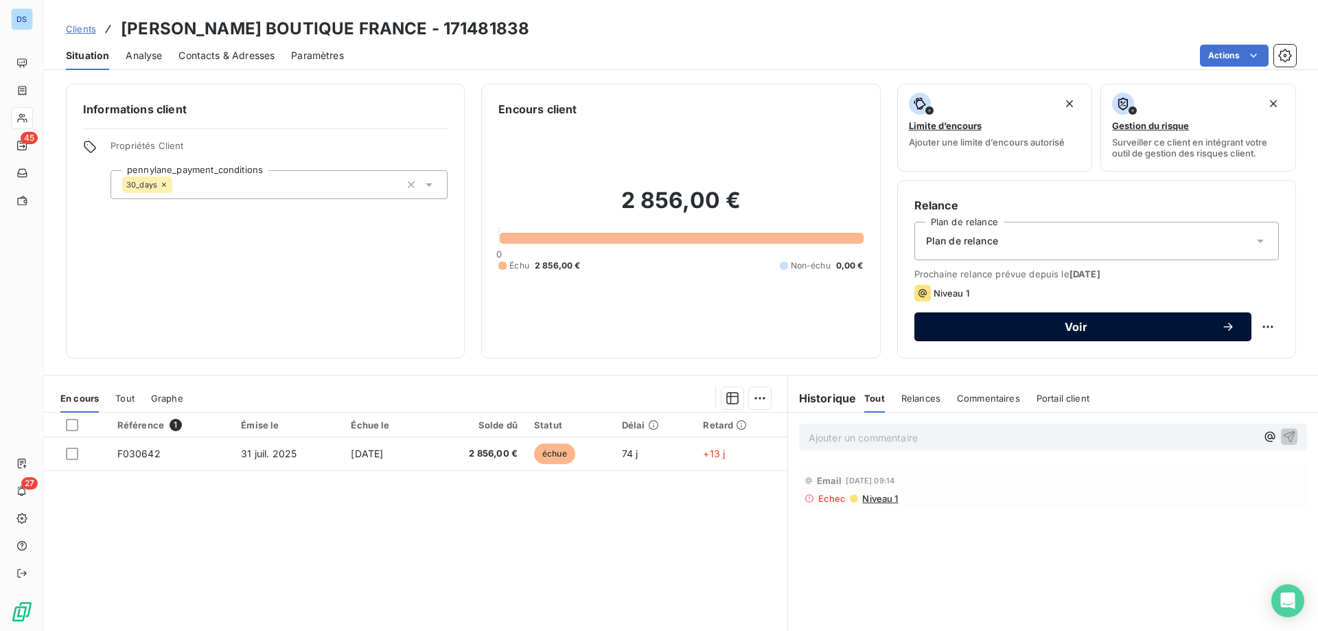
click at [982, 336] on button "Voir" at bounding box center [1082, 326] width 337 height 29
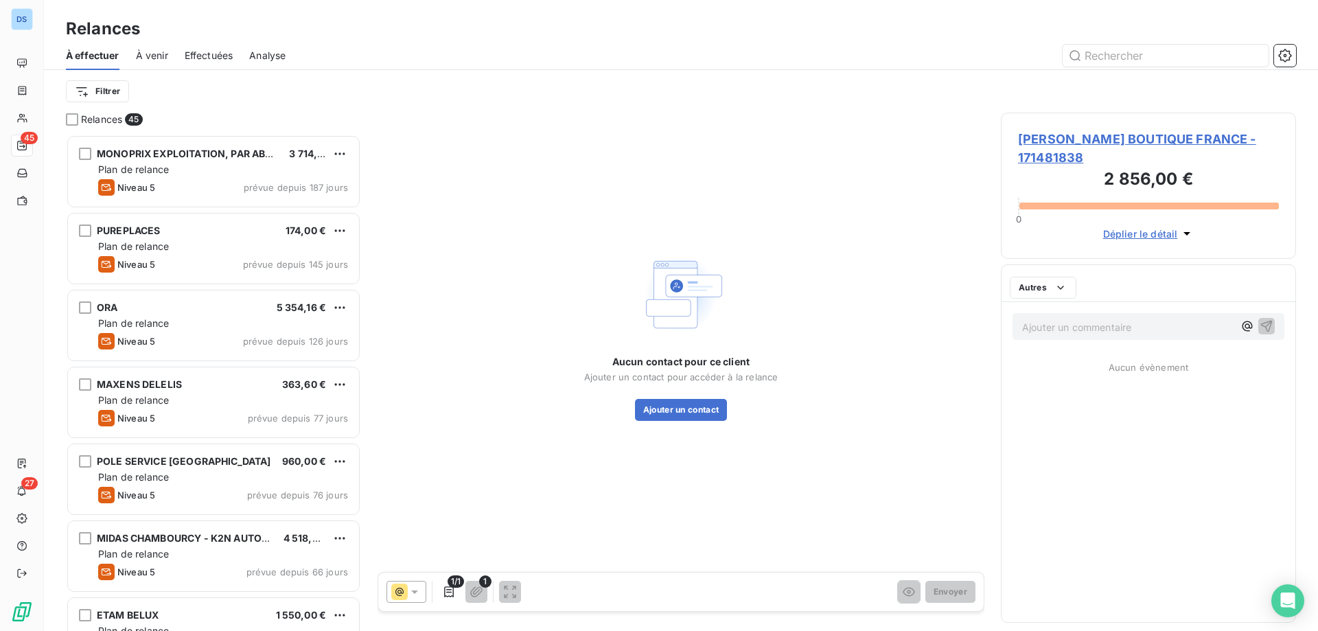
scroll to position [486, 285]
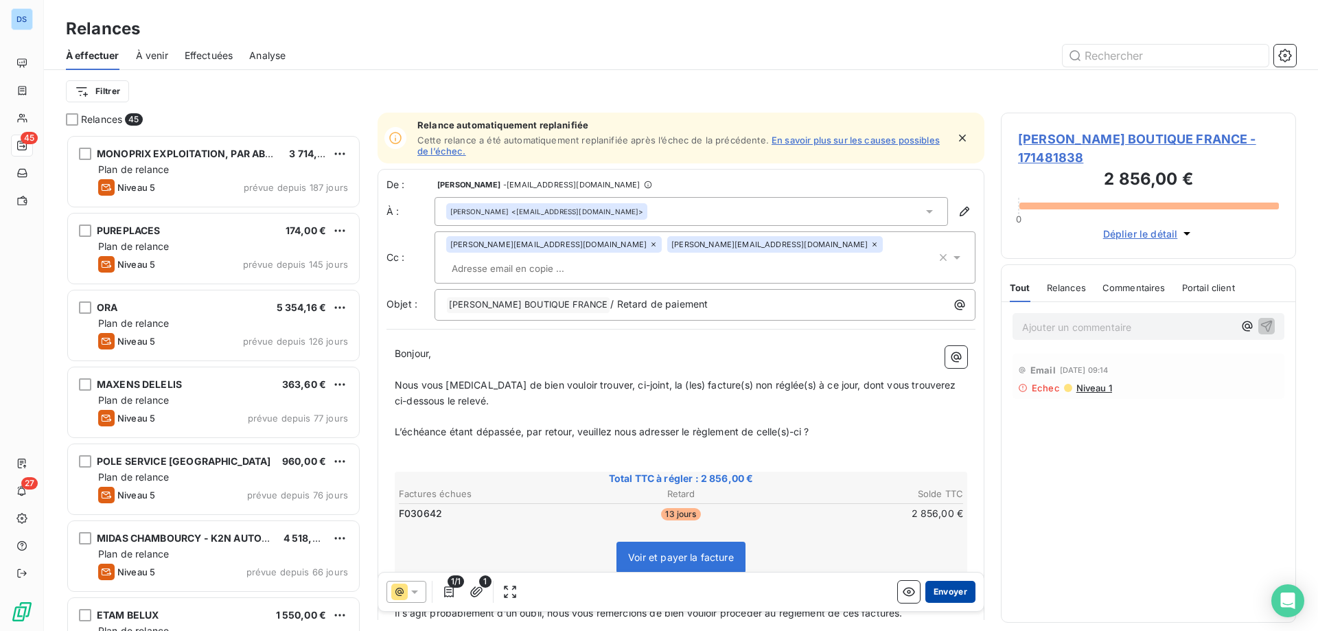
click at [945, 592] on button "Envoyer" at bounding box center [950, 592] width 50 height 22
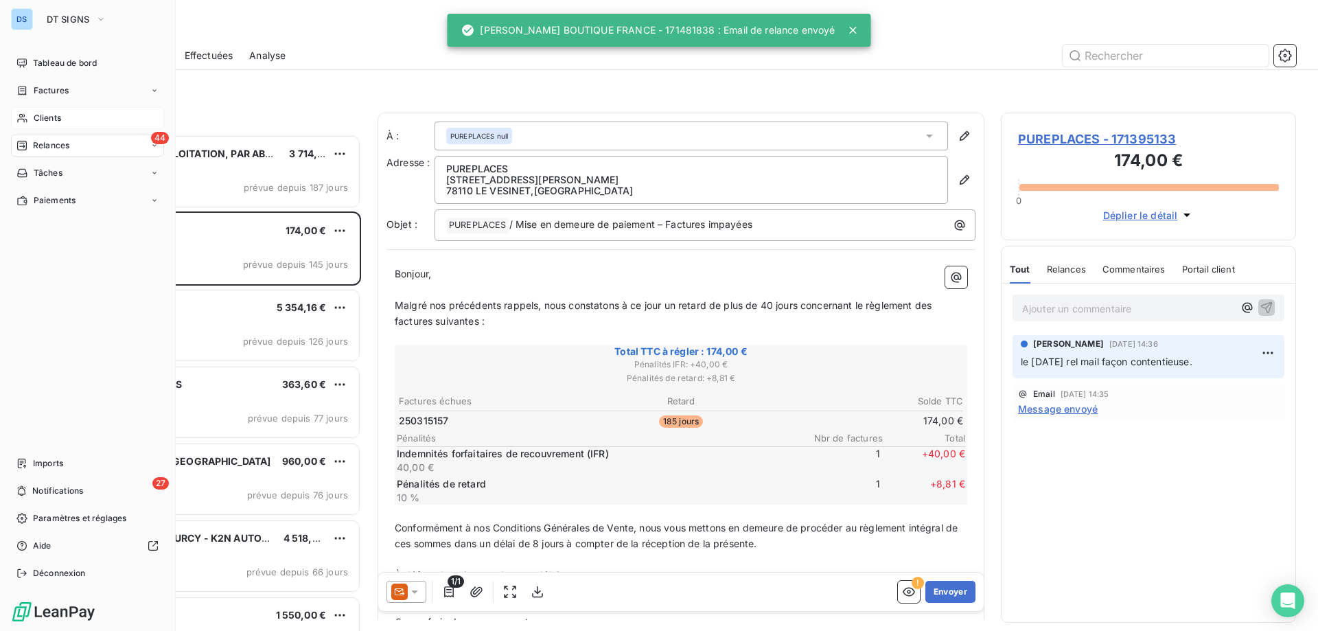
click at [62, 119] on div "Clients" at bounding box center [87, 118] width 153 height 22
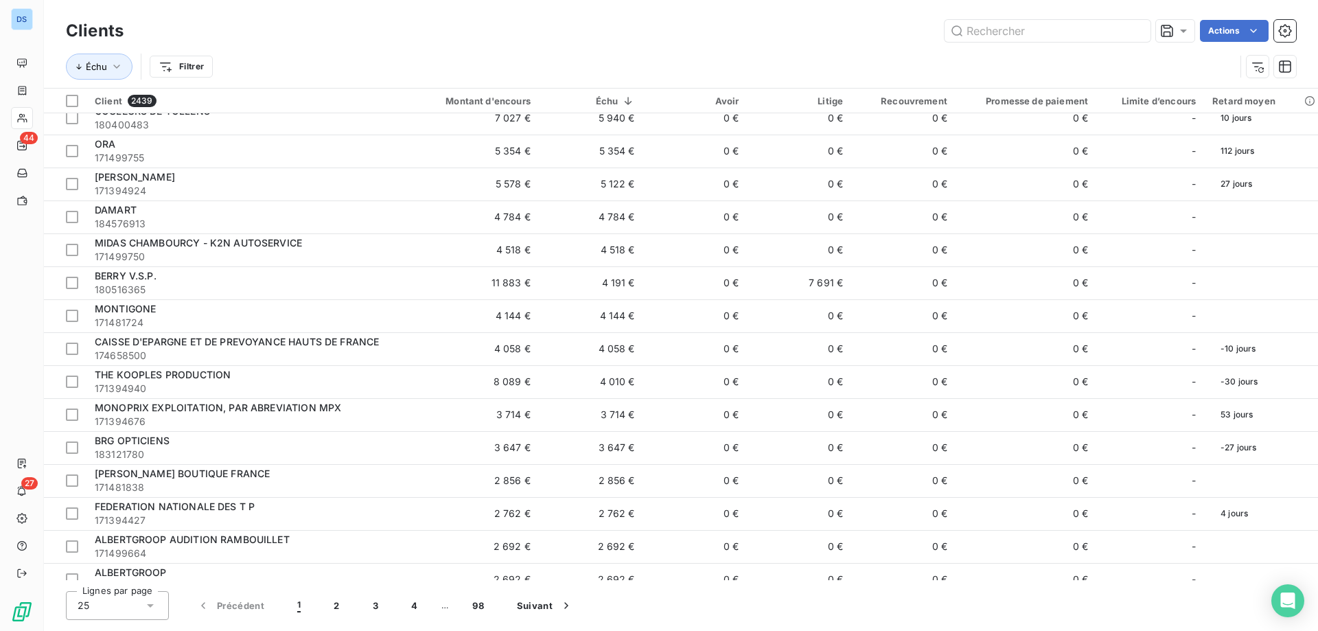
scroll to position [358, 0]
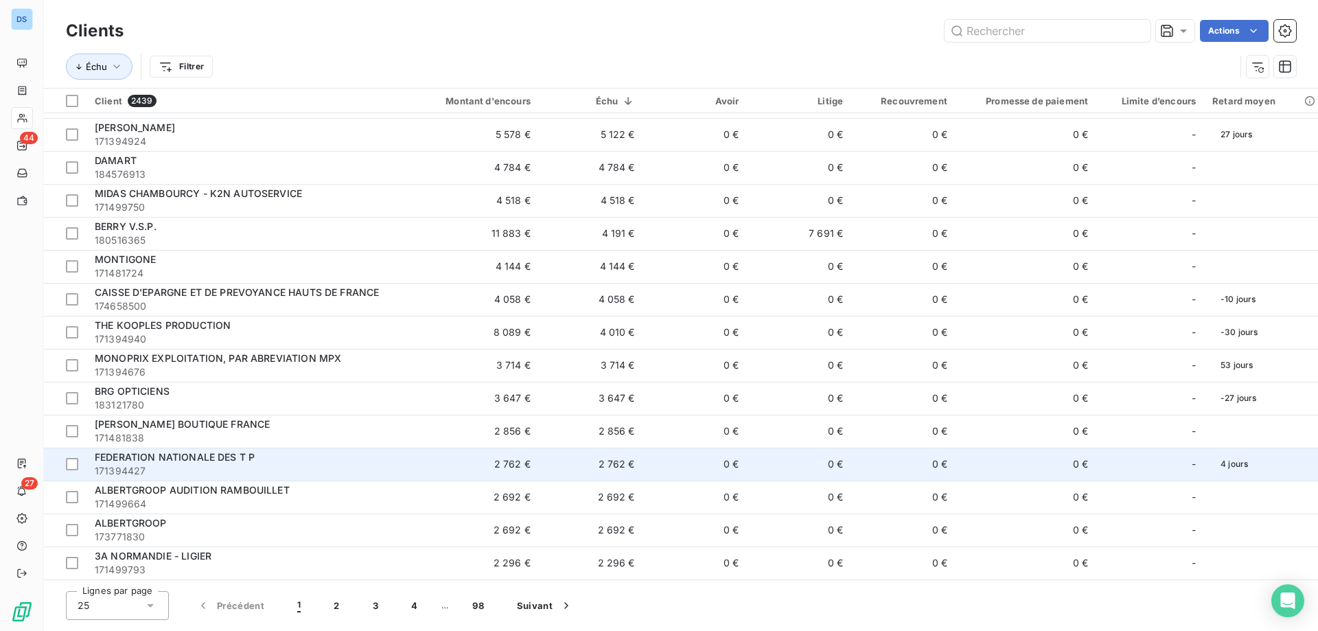
click at [142, 475] on span "171394427" at bounding box center [243, 471] width 296 height 14
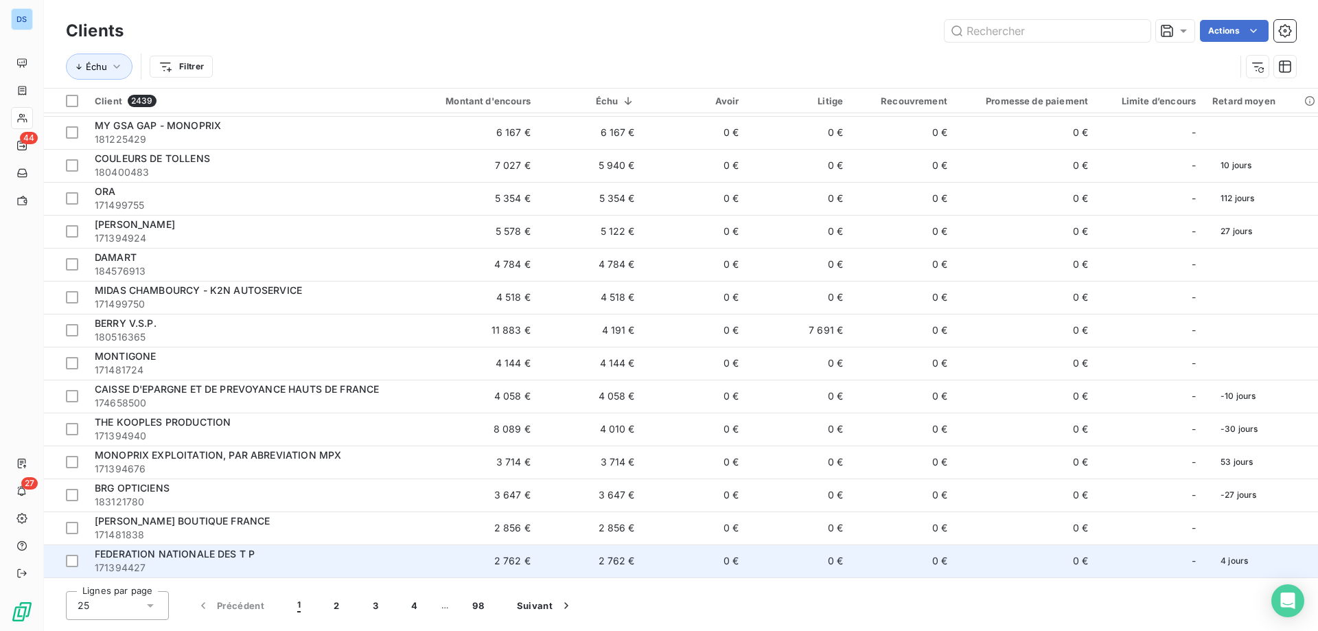
scroll to position [358, 0]
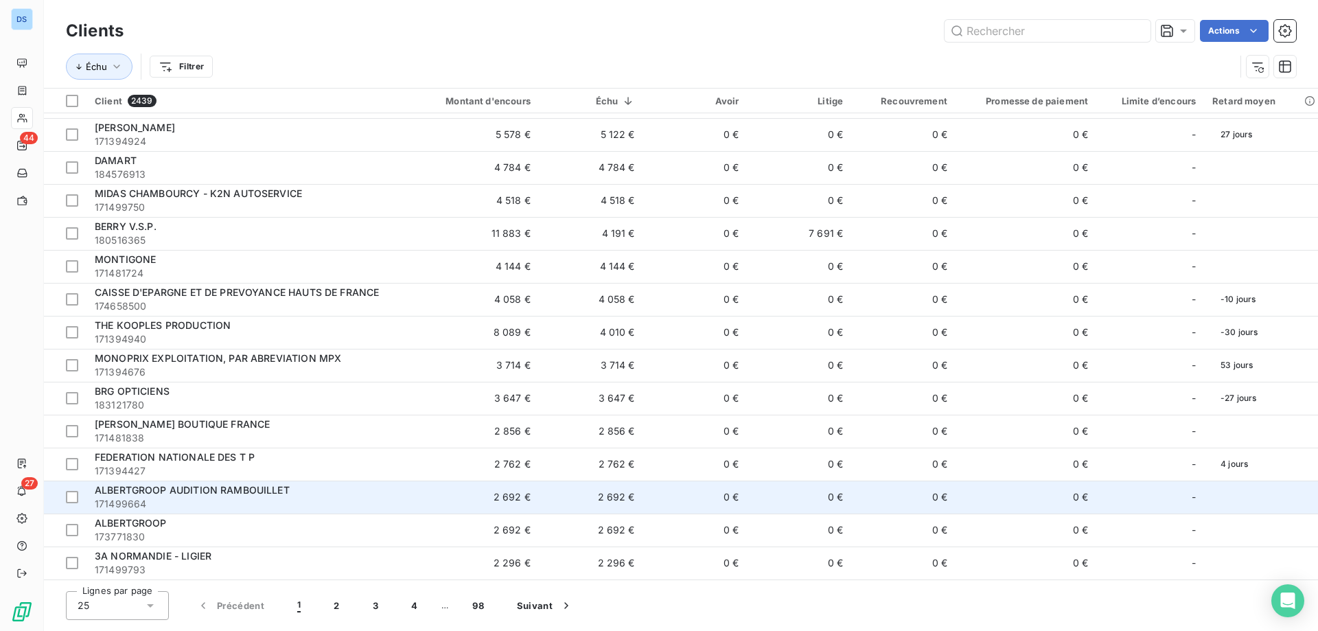
click at [151, 491] on span "ALBERTGROOP AUDITION RAMBOUILLET" at bounding box center [192, 490] width 195 height 12
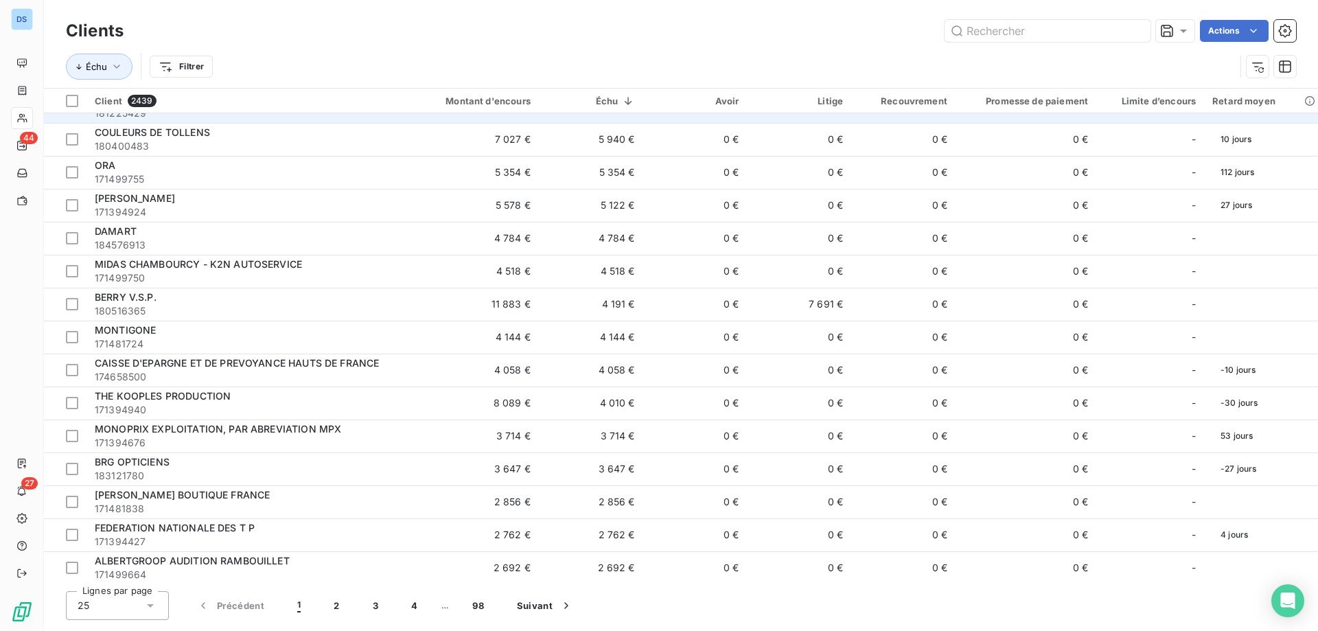
scroll to position [358, 0]
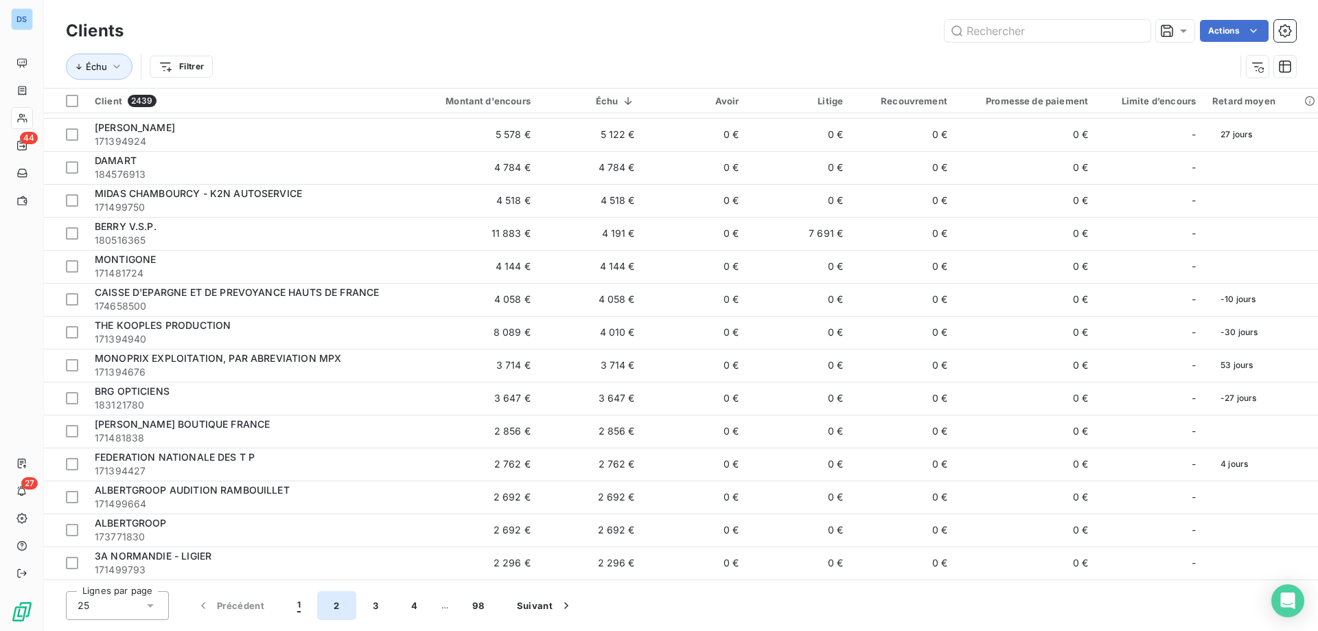
click at [338, 608] on button "2" at bounding box center [336, 605] width 38 height 29
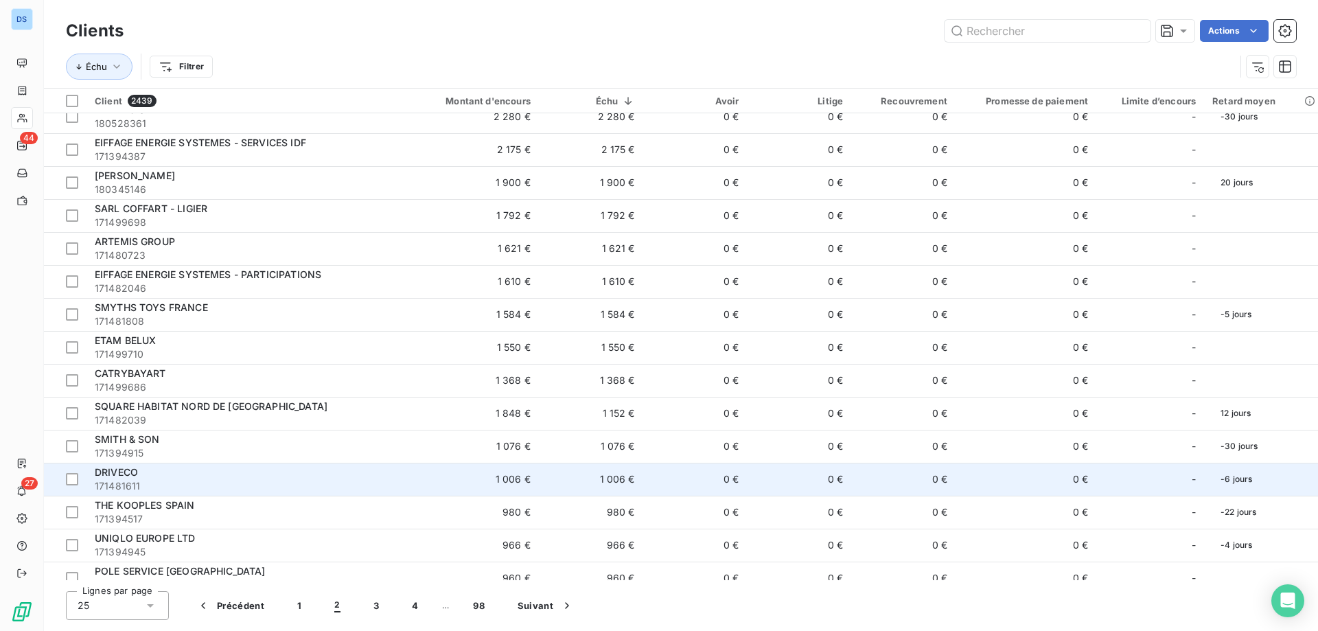
scroll to position [0, 0]
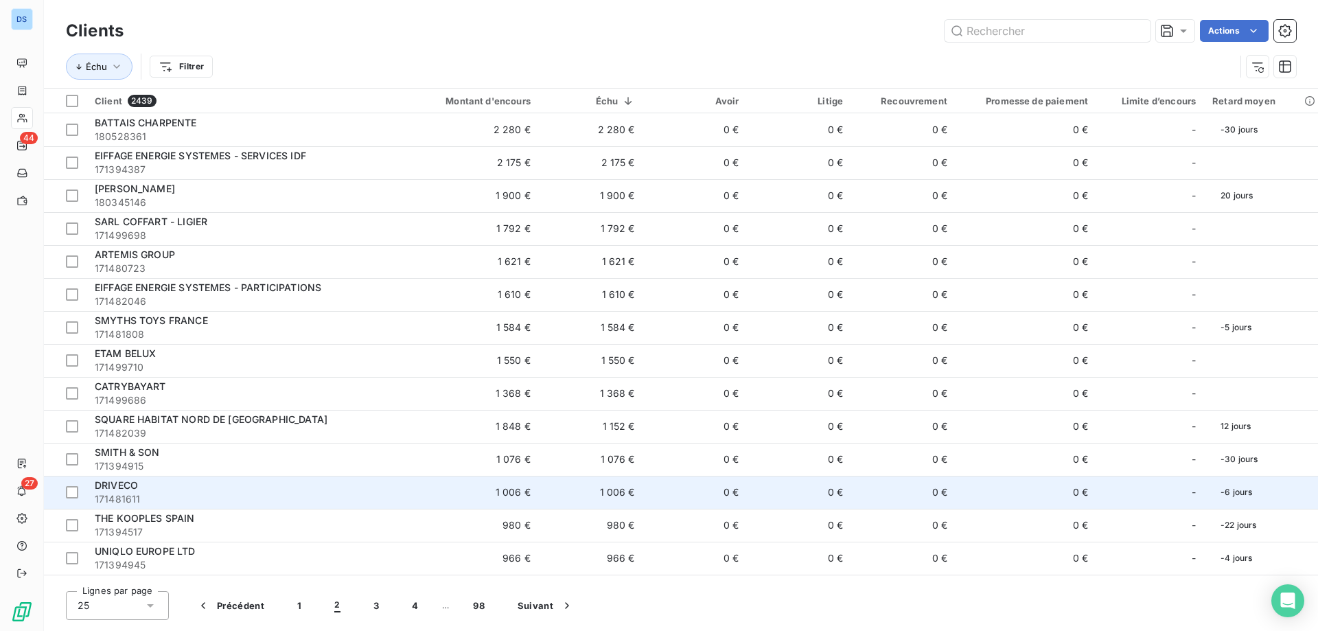
click at [182, 143] on span "180528361" at bounding box center [243, 137] width 296 height 14
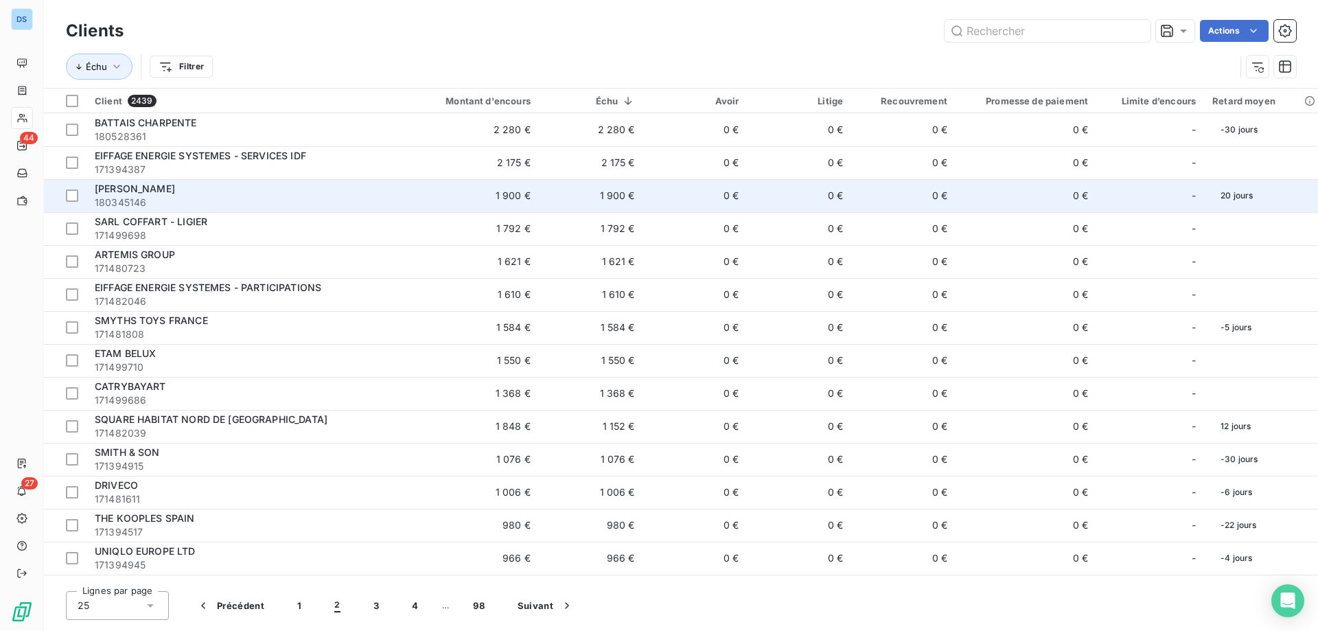
click at [158, 194] on div "[PERSON_NAME]" at bounding box center [243, 189] width 296 height 14
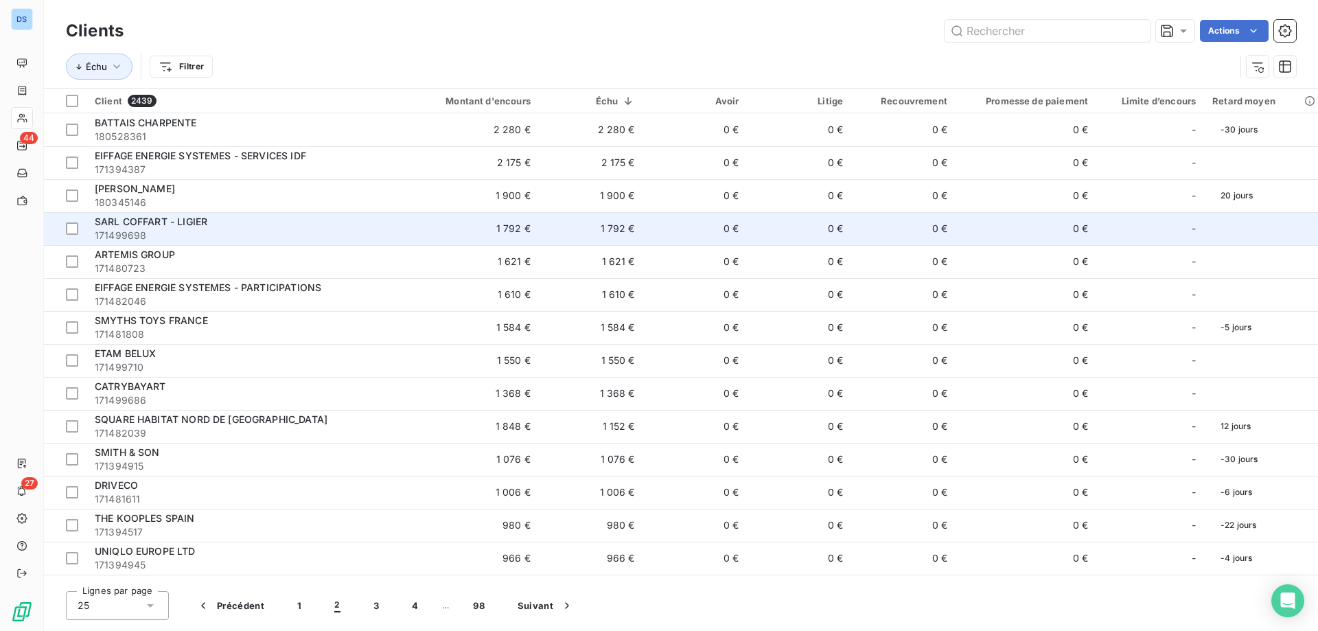
click at [147, 221] on span "SARL COFFART - LIGIER" at bounding box center [151, 222] width 113 height 12
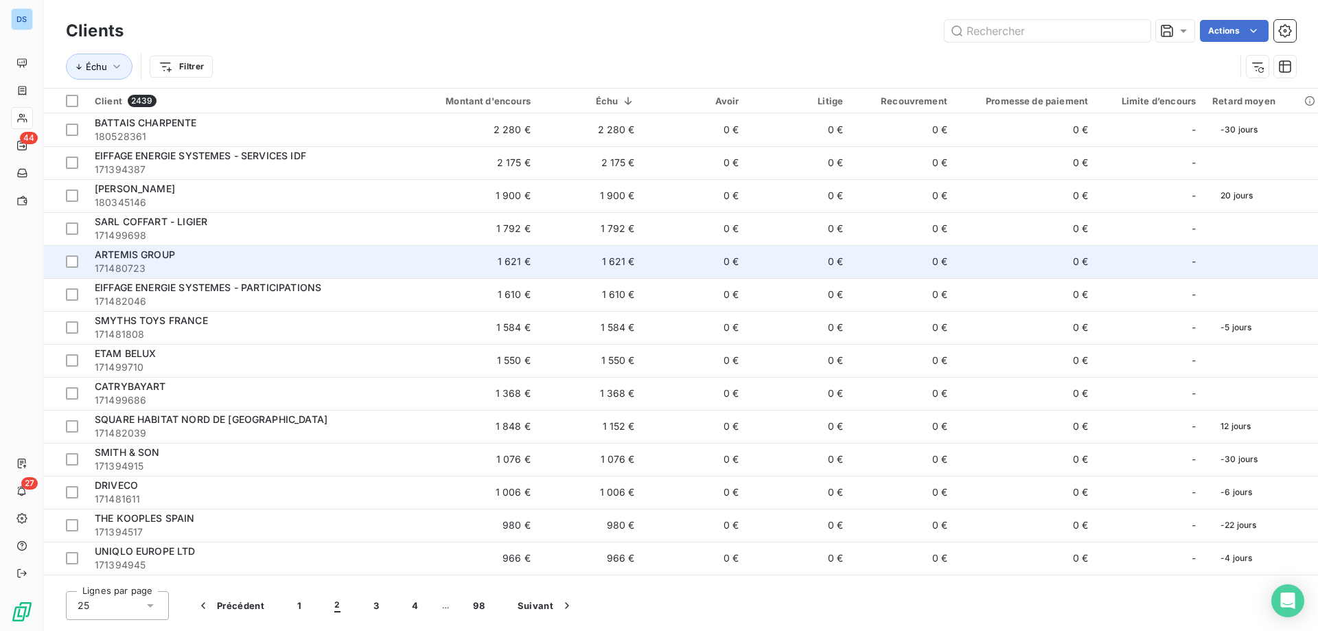
click at [172, 264] on span "171480723" at bounding box center [243, 269] width 296 height 14
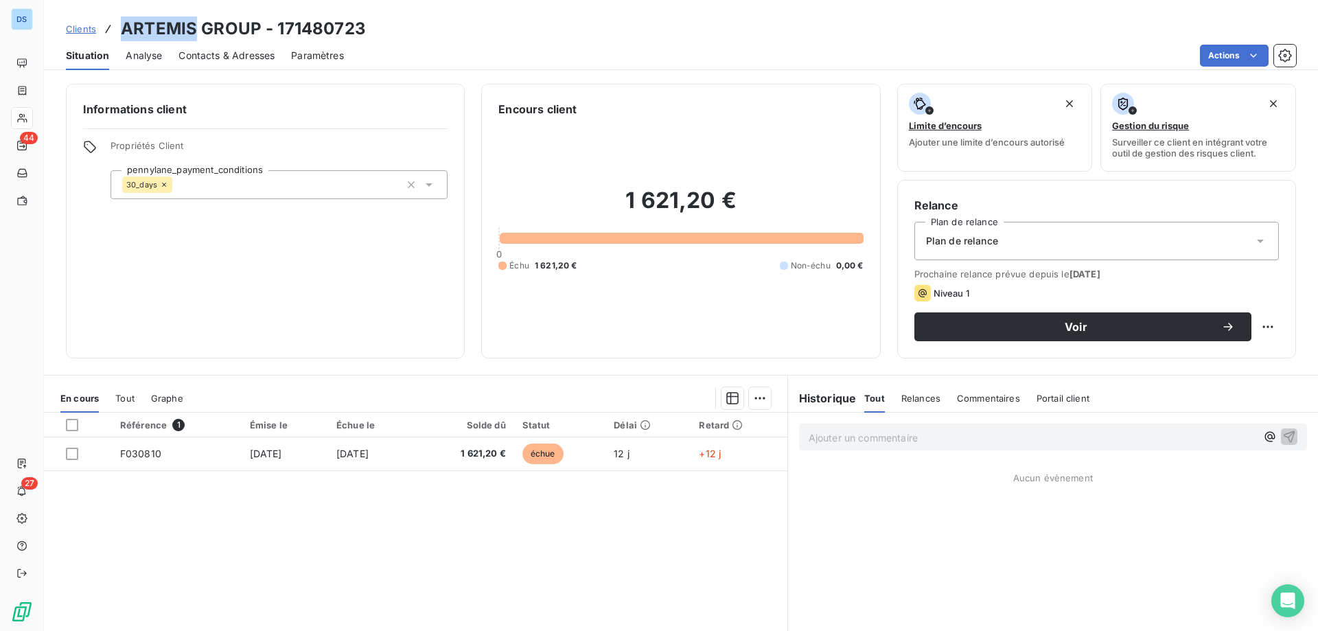
drag, startPoint x: 126, startPoint y: 29, endPoint x: 196, endPoint y: 36, distance: 71.0
click at [196, 36] on h3 "ARTEMIS GROUP - 171480723" at bounding box center [243, 28] width 245 height 25
copy h3 "ARTEMIS"
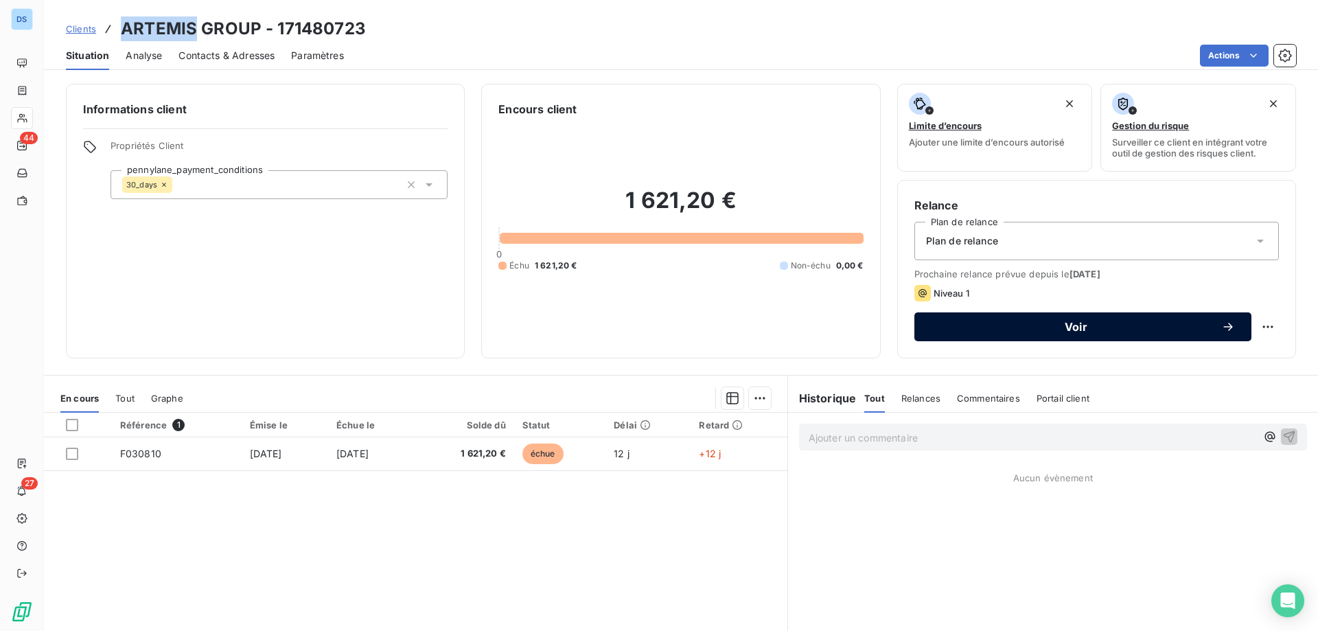
click at [1048, 326] on span "Voir" at bounding box center [1076, 326] width 290 height 11
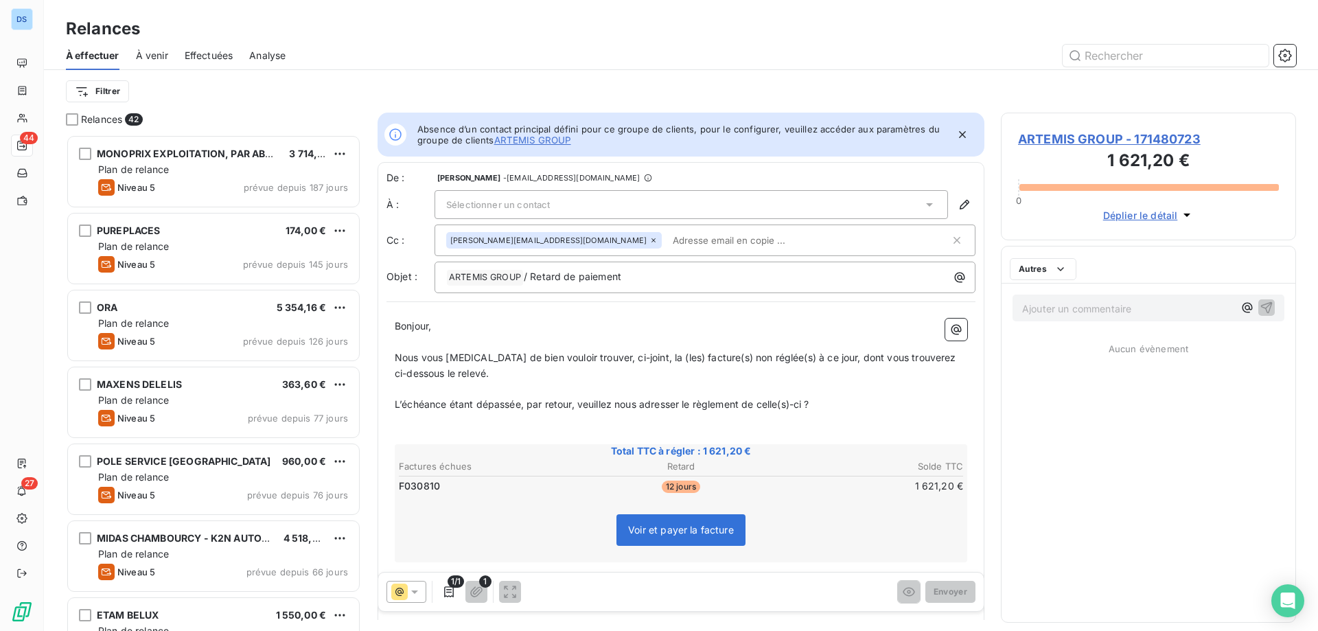
scroll to position [486, 285]
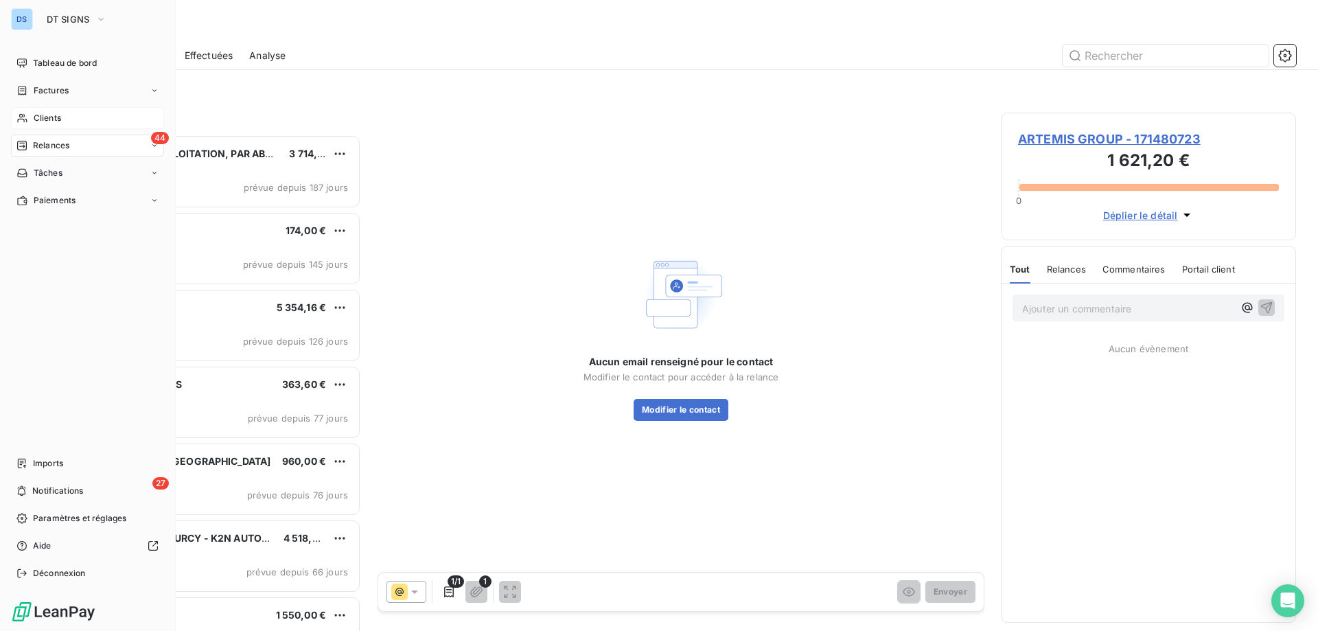
click at [49, 120] on span "Clients" at bounding box center [47, 118] width 27 height 12
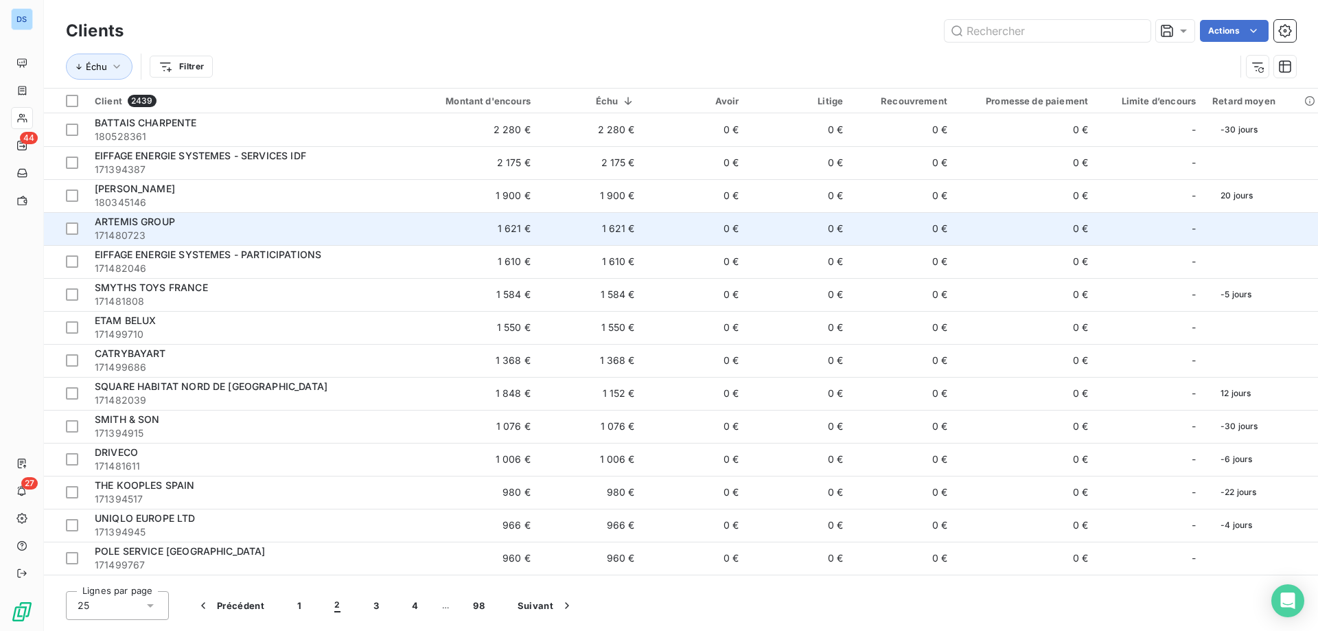
click at [251, 226] on div "ARTEMIS GROUP" at bounding box center [243, 222] width 296 height 14
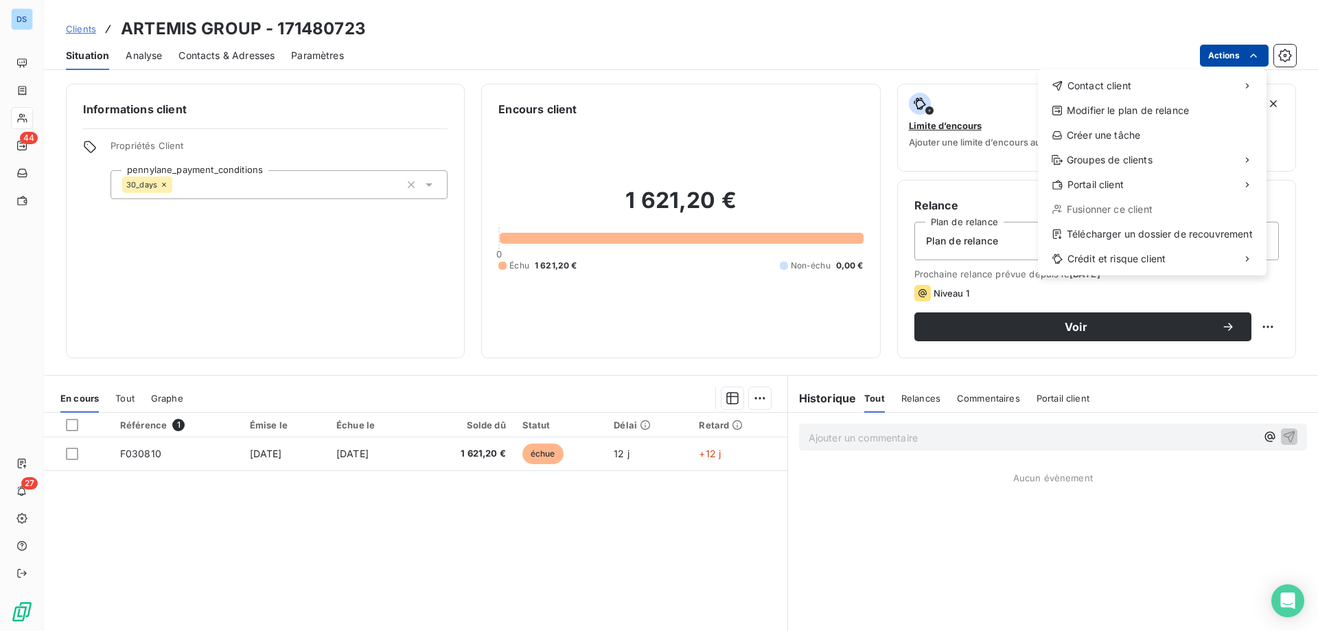
click at [1219, 64] on html "DS 44 27 Clients ARTEMIS GROUP - 171480723 Situation Analyse Contacts & Adresse…" at bounding box center [659, 315] width 1318 height 631
click at [954, 95] on div "Envoyer un email" at bounding box center [936, 91] width 184 height 22
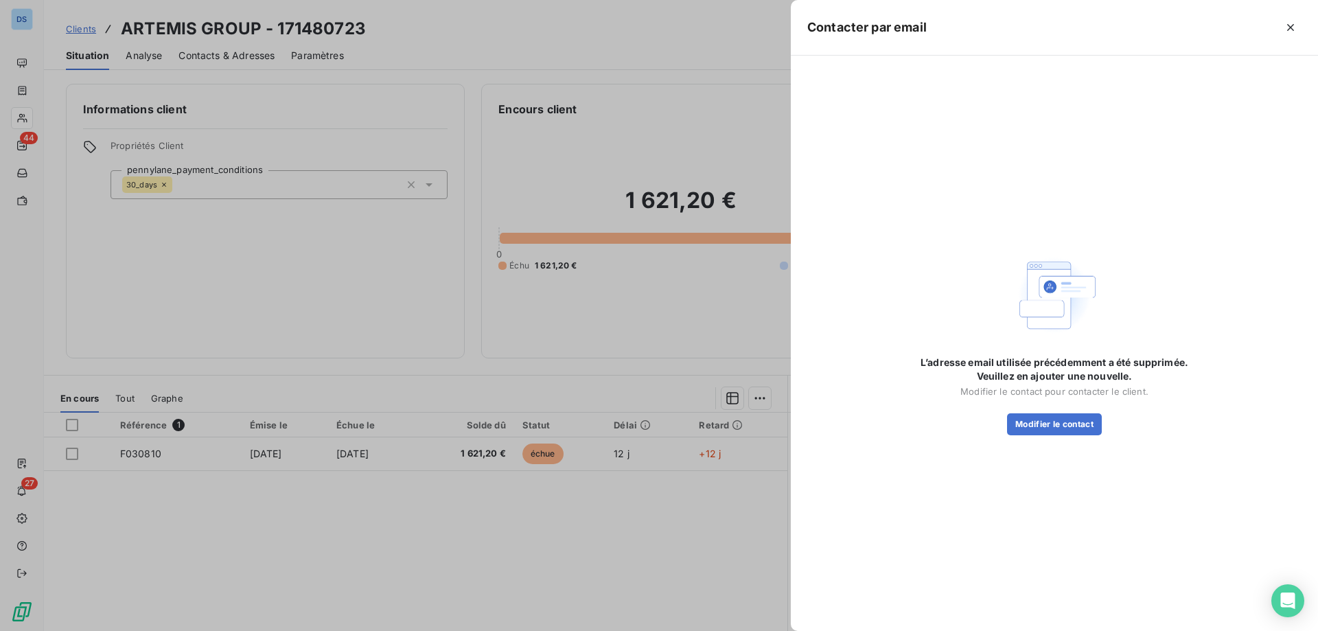
click at [715, 82] on div at bounding box center [659, 315] width 1318 height 631
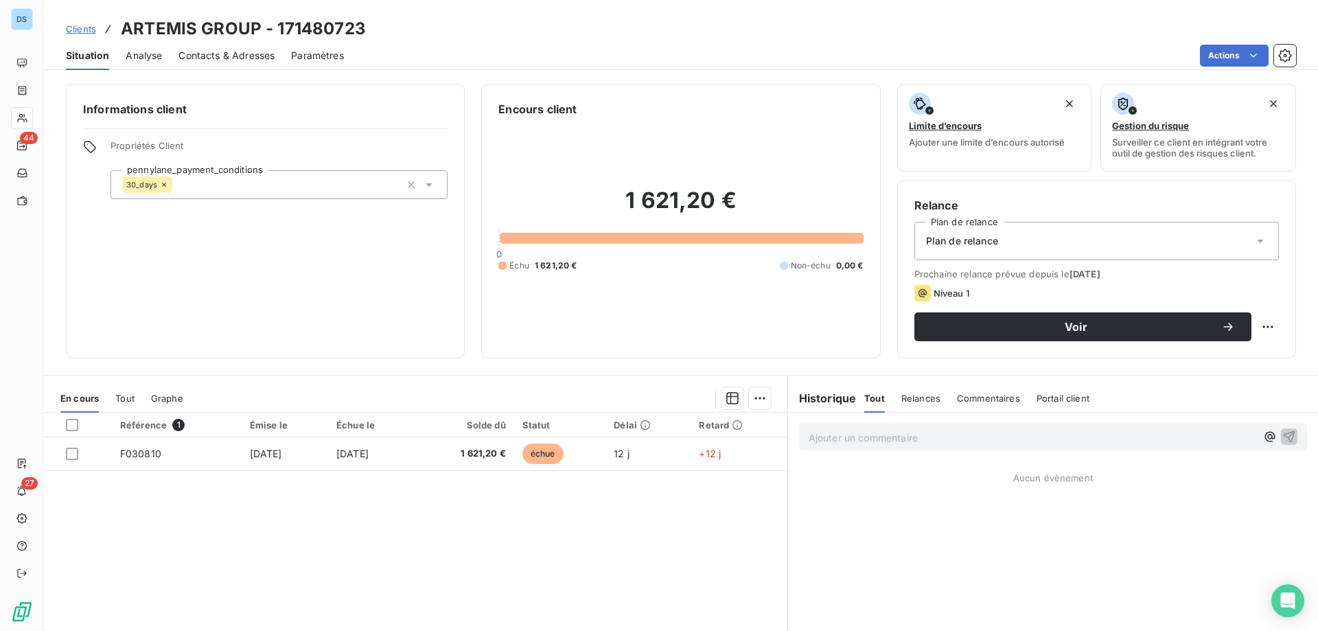
click at [222, 60] on span "Contacts & Adresses" at bounding box center [227, 56] width 96 height 14
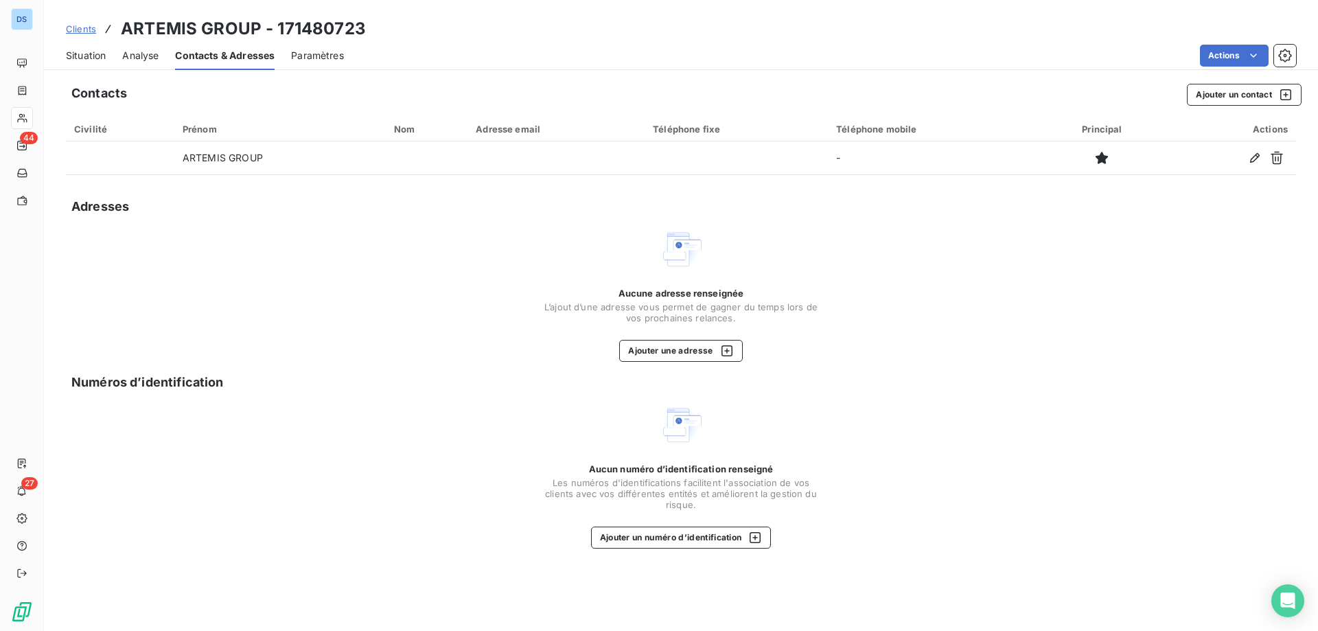
click at [81, 32] on span "Clients" at bounding box center [81, 28] width 30 height 11
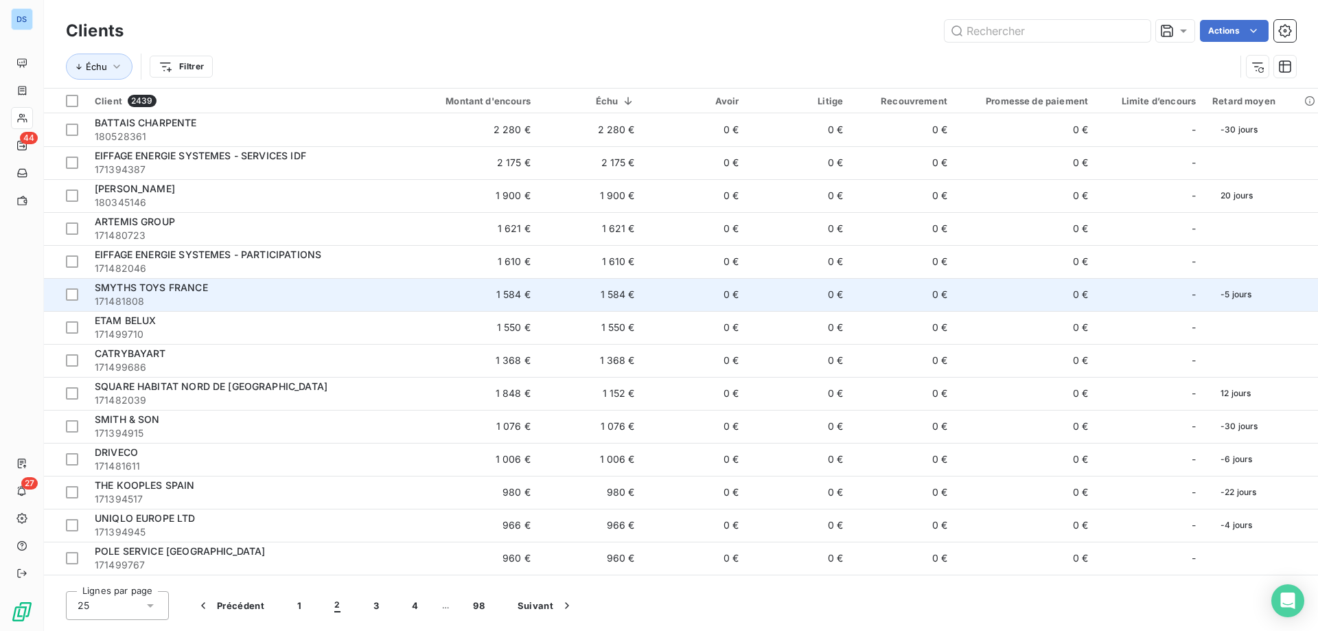
click at [158, 290] on span "SMYTHS TOYS FRANCE" at bounding box center [151, 287] width 113 height 12
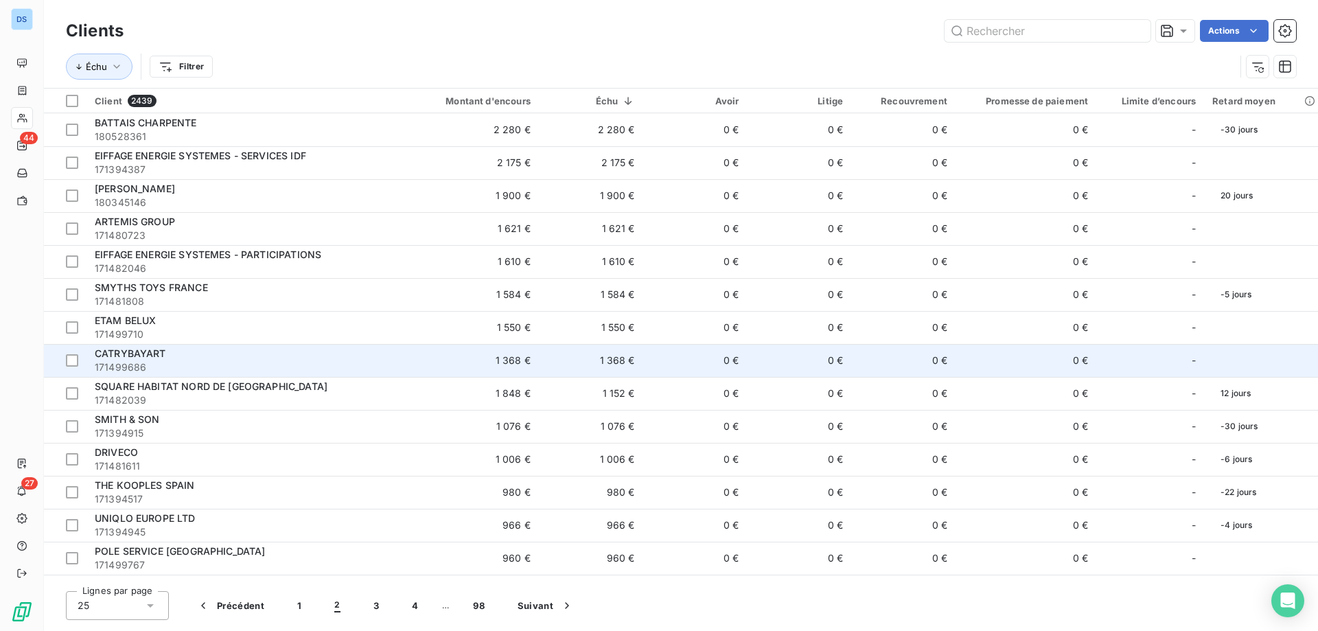
click at [165, 366] on span "171499686" at bounding box center [243, 367] width 296 height 14
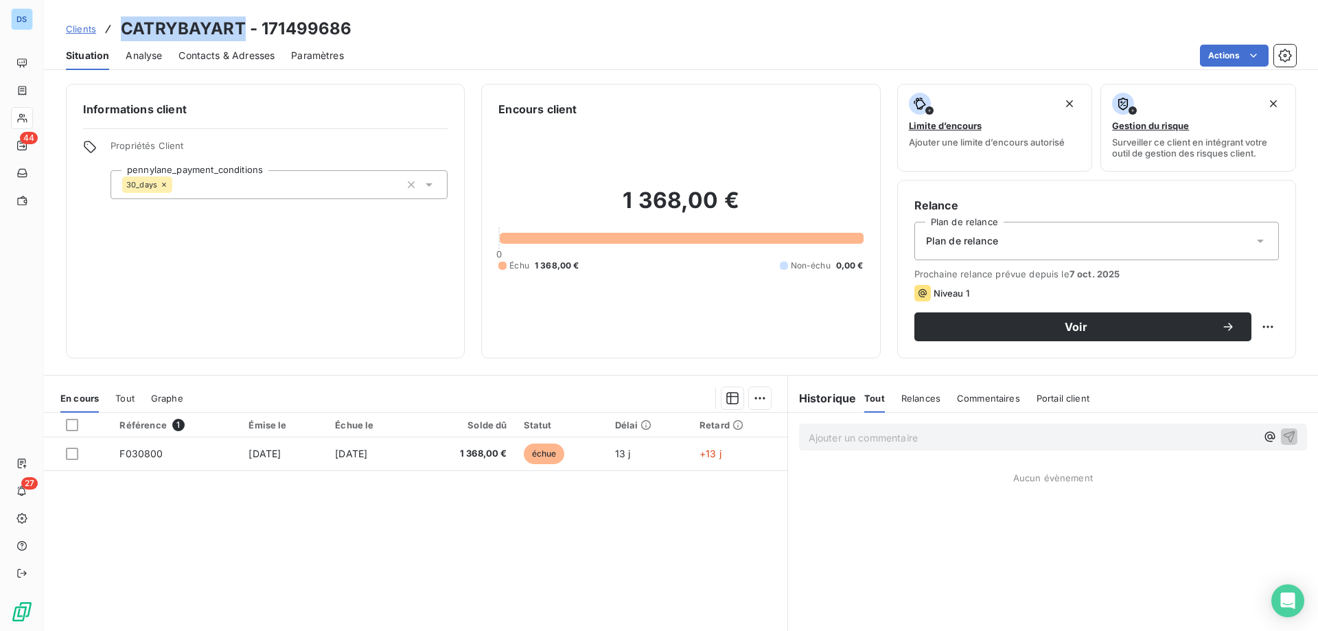
drag, startPoint x: 242, startPoint y: 25, endPoint x: 124, endPoint y: 28, distance: 117.5
click at [124, 28] on h3 "CATRYBAYART - 171499686" at bounding box center [236, 28] width 231 height 25
copy h3 "CATRYBAYART"
click at [219, 56] on span "Contacts & Adresses" at bounding box center [227, 56] width 96 height 14
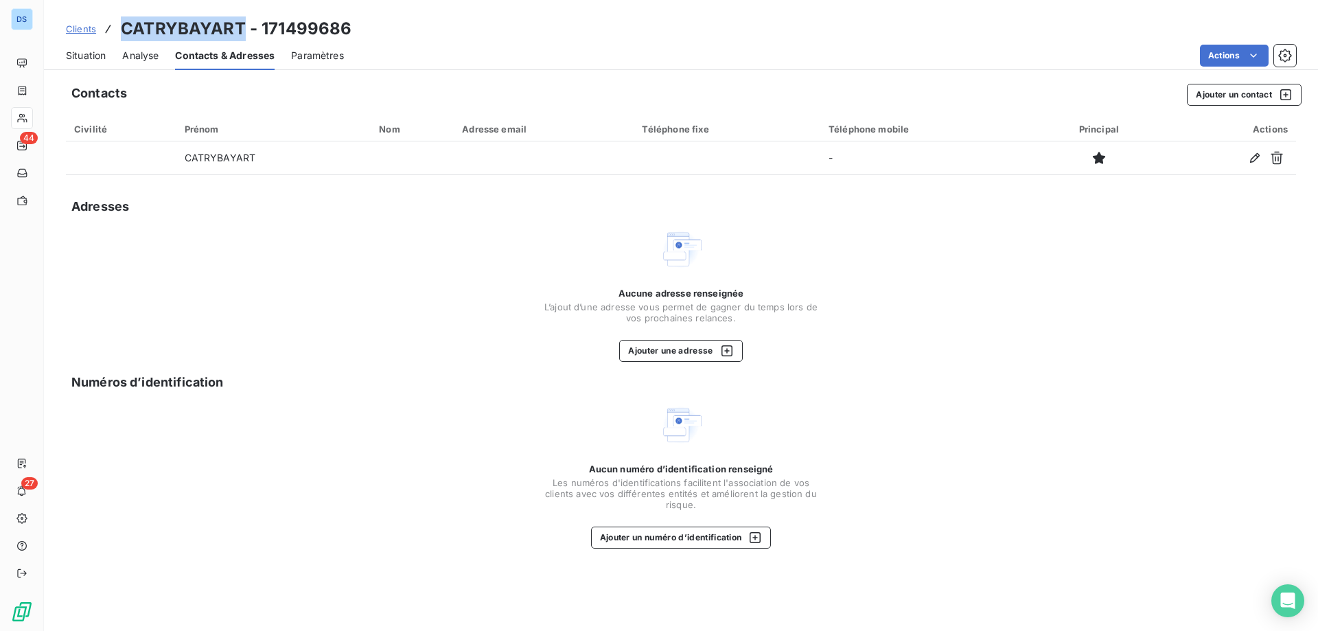
click at [87, 60] on span "Situation" at bounding box center [86, 56] width 40 height 14
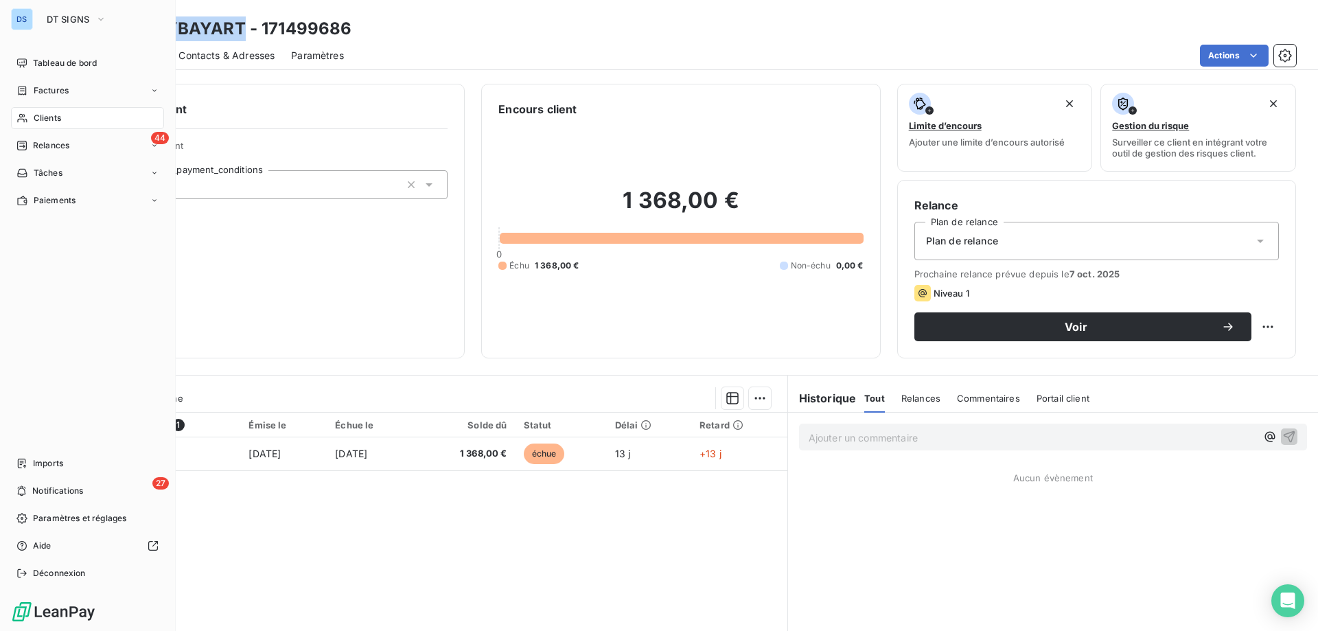
click at [61, 117] on span "Clients" at bounding box center [47, 118] width 27 height 12
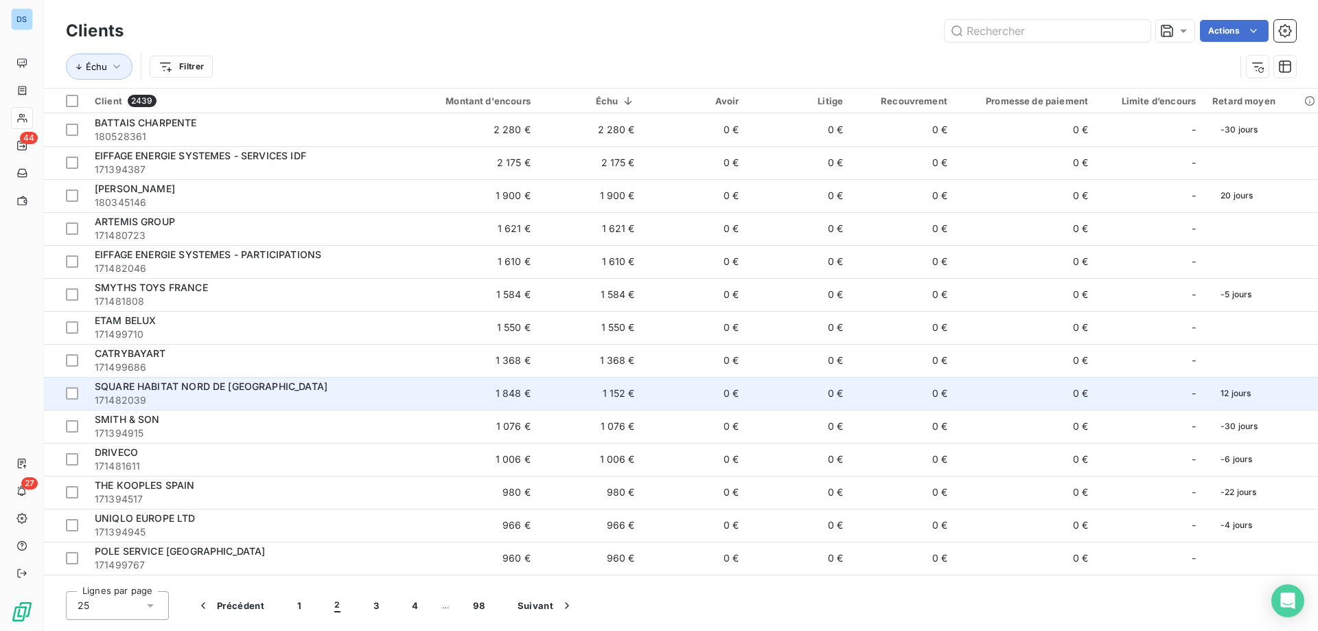
click at [184, 392] on div "SQUARE HABITAT NORD DE [GEOGRAPHIC_DATA]" at bounding box center [243, 387] width 296 height 14
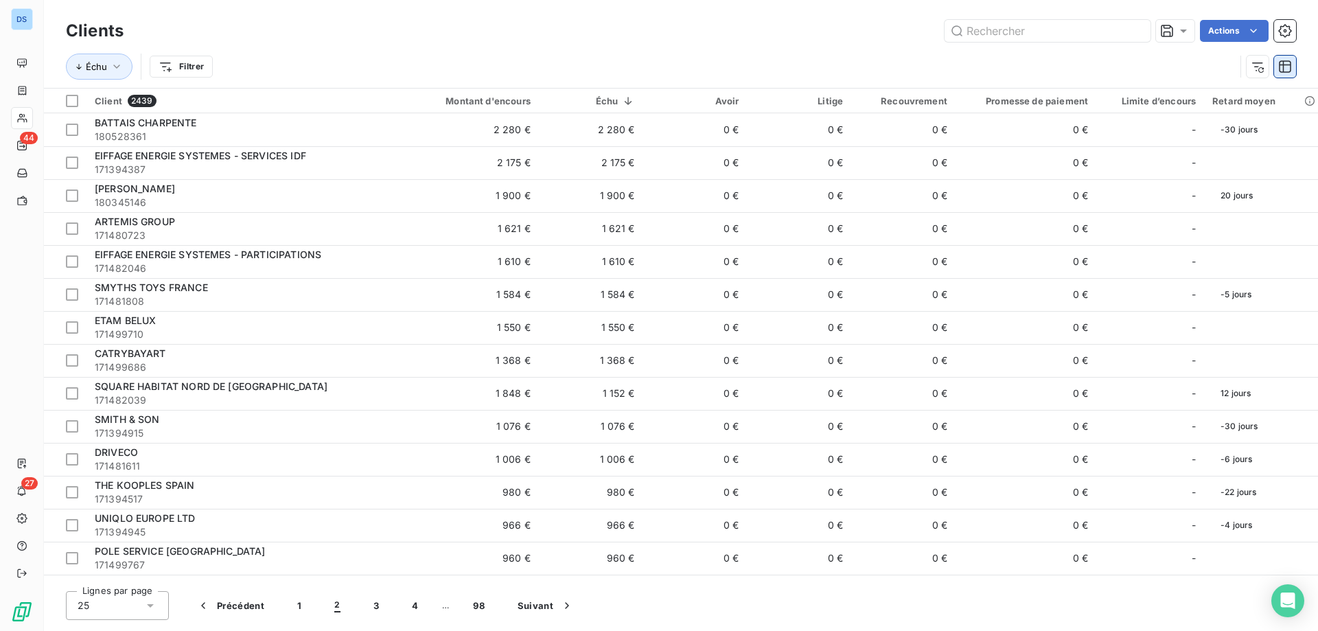
click at [1278, 65] on icon "button" at bounding box center [1285, 67] width 14 height 14
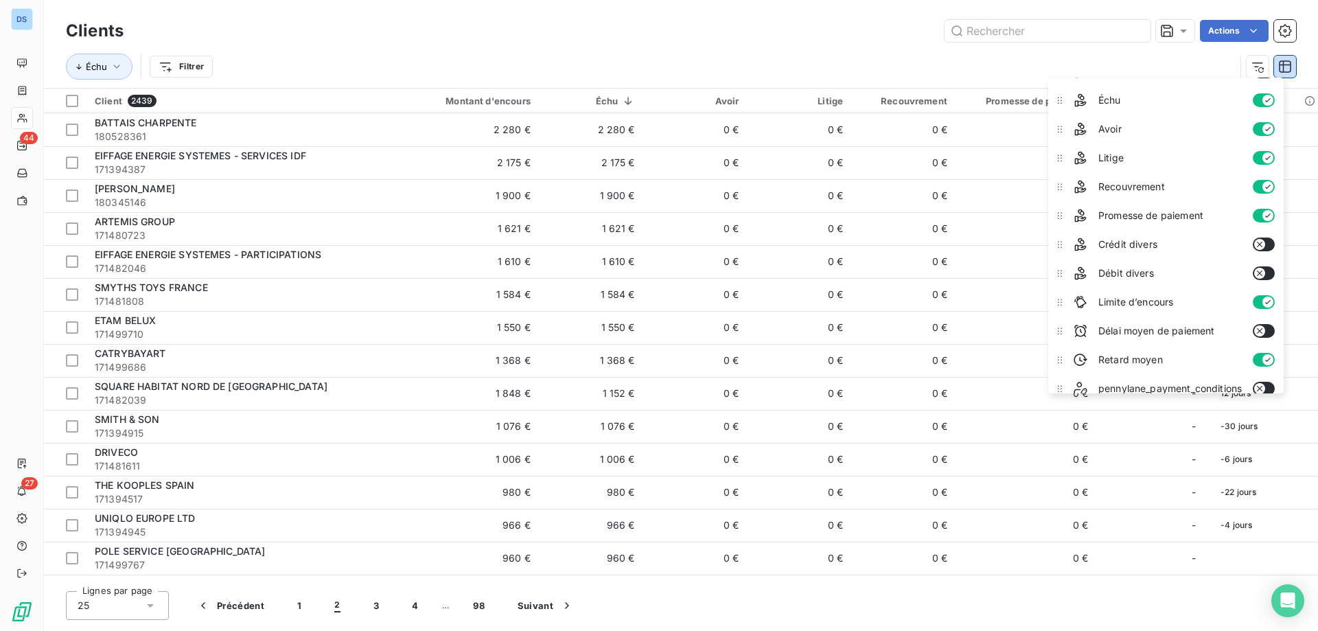
scroll to position [150, 0]
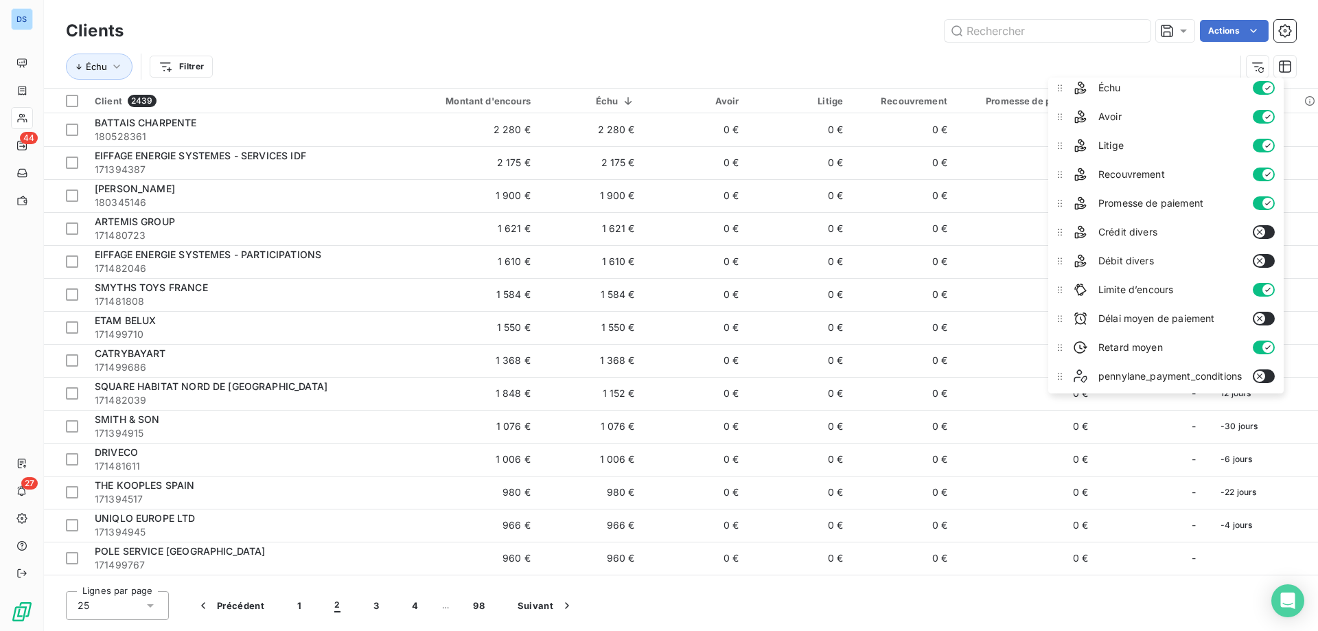
click at [1263, 343] on button "button" at bounding box center [1264, 348] width 22 height 14
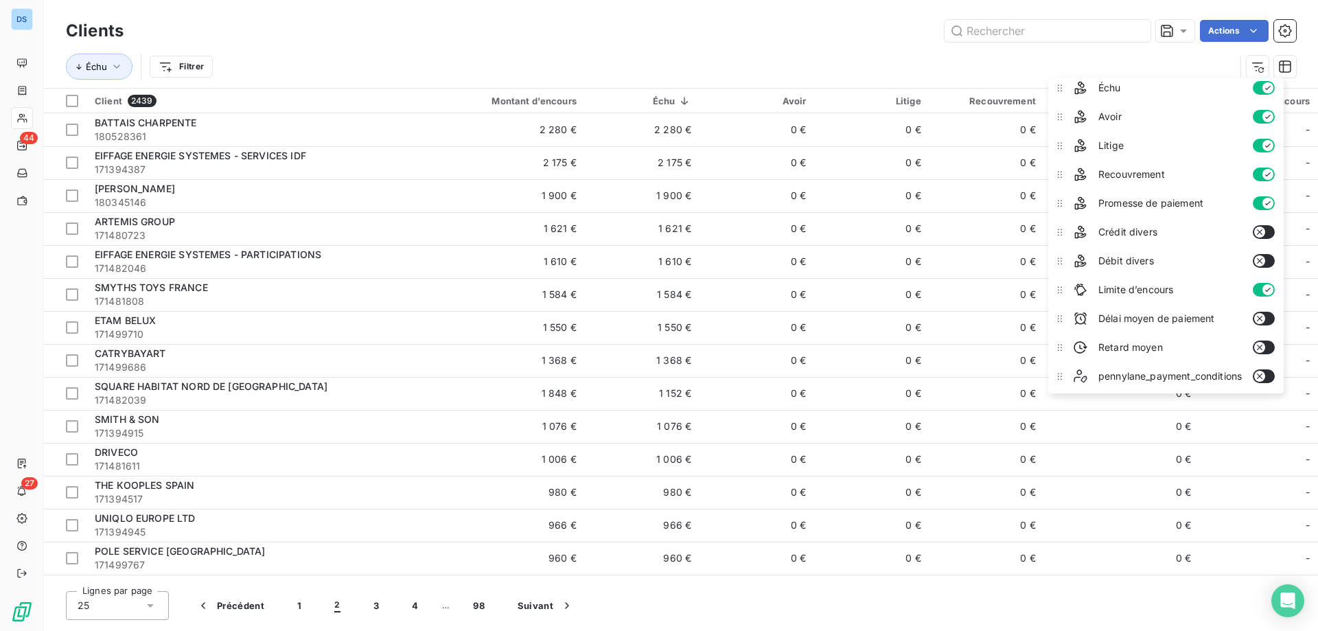
click at [1269, 285] on icon "button" at bounding box center [1268, 289] width 11 height 11
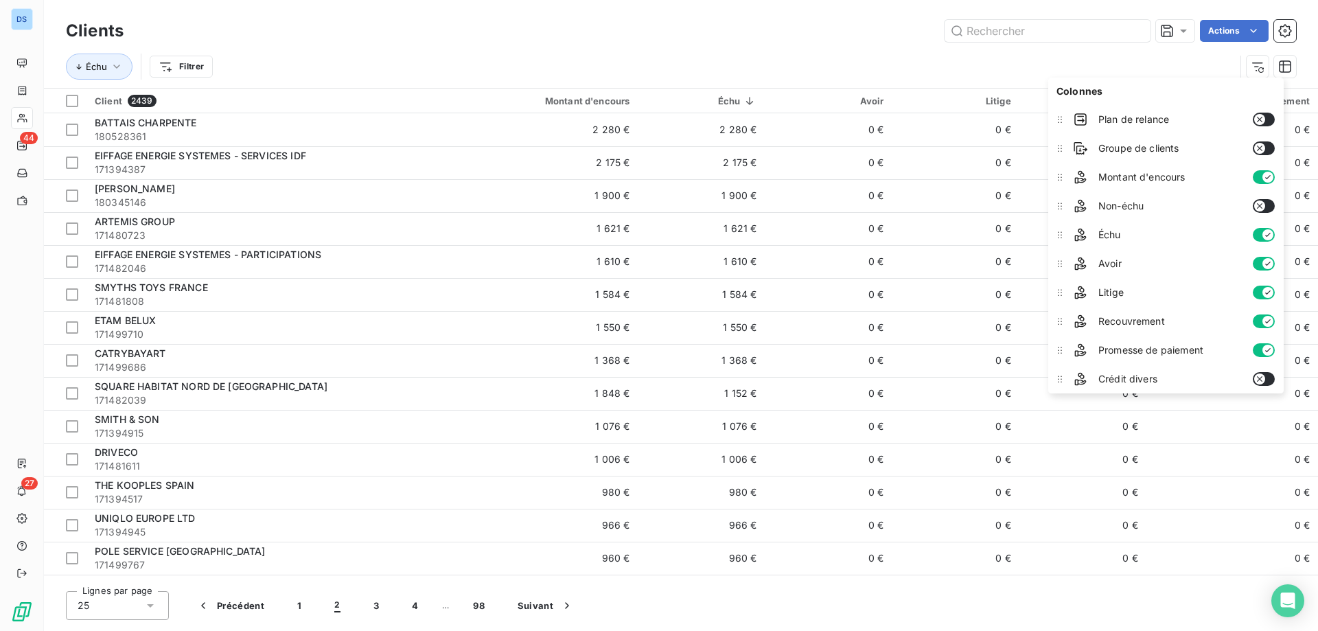
scroll to position [0, 0]
click at [1183, 82] on div "Colonnes" at bounding box center [1166, 93] width 230 height 27
click at [1110, 71] on div "Échu Filtrer" at bounding box center [650, 67] width 1169 height 26
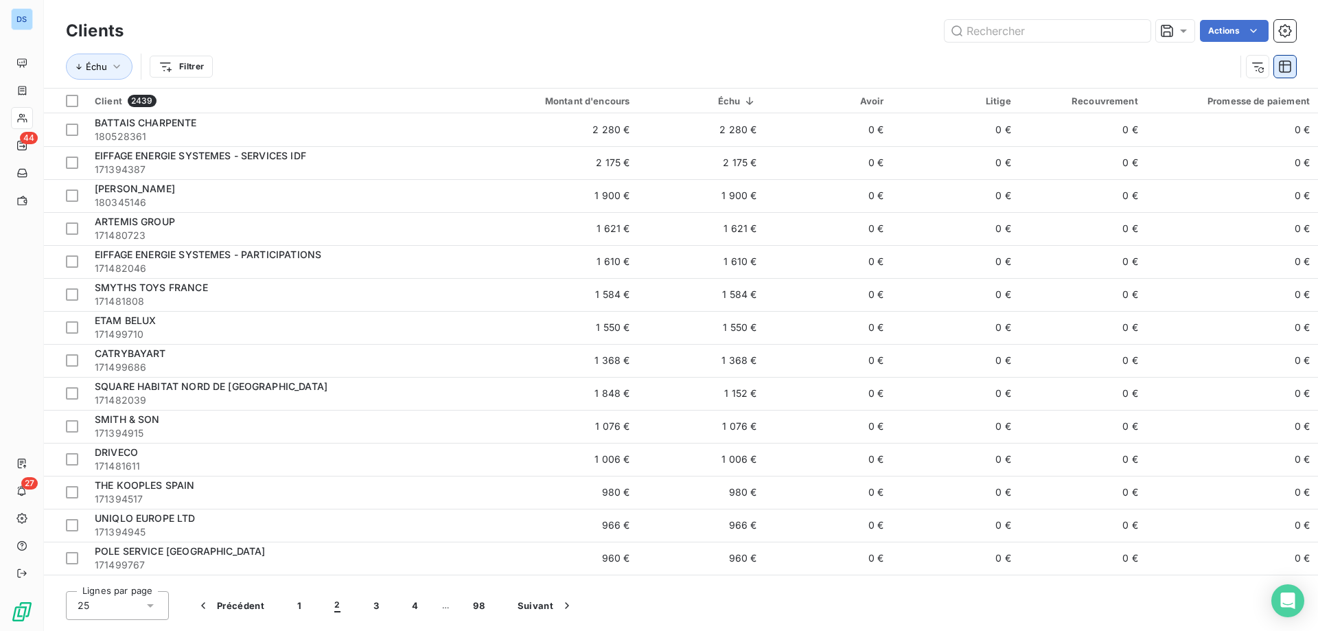
click at [1282, 62] on icon "button" at bounding box center [1285, 67] width 14 height 14
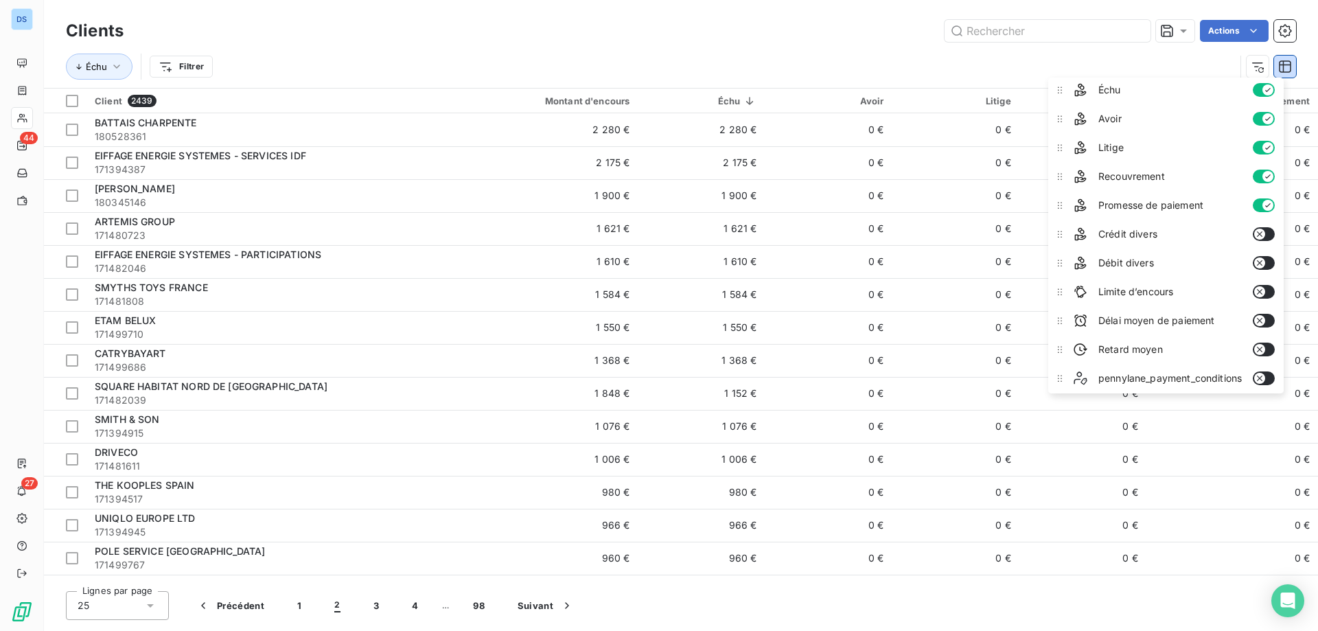
scroll to position [150, 0]
click at [1261, 347] on icon "button" at bounding box center [1259, 347] width 5 height 5
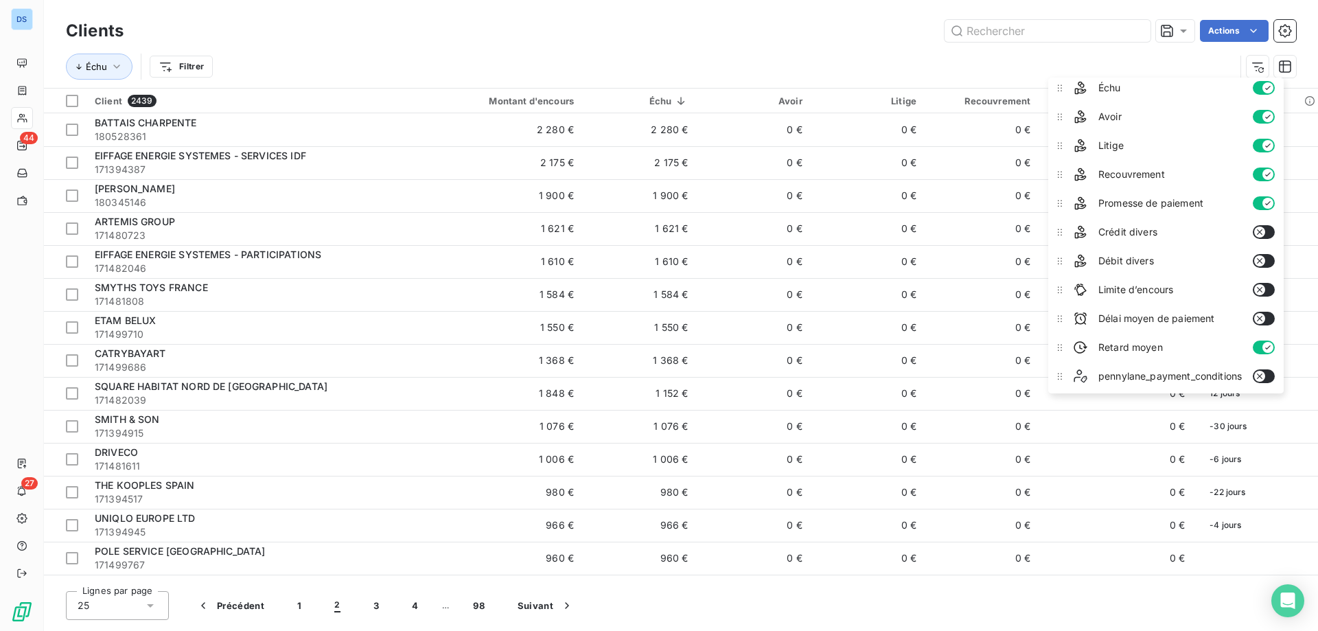
click at [1005, 68] on div "Échu Filtrer" at bounding box center [650, 67] width 1169 height 26
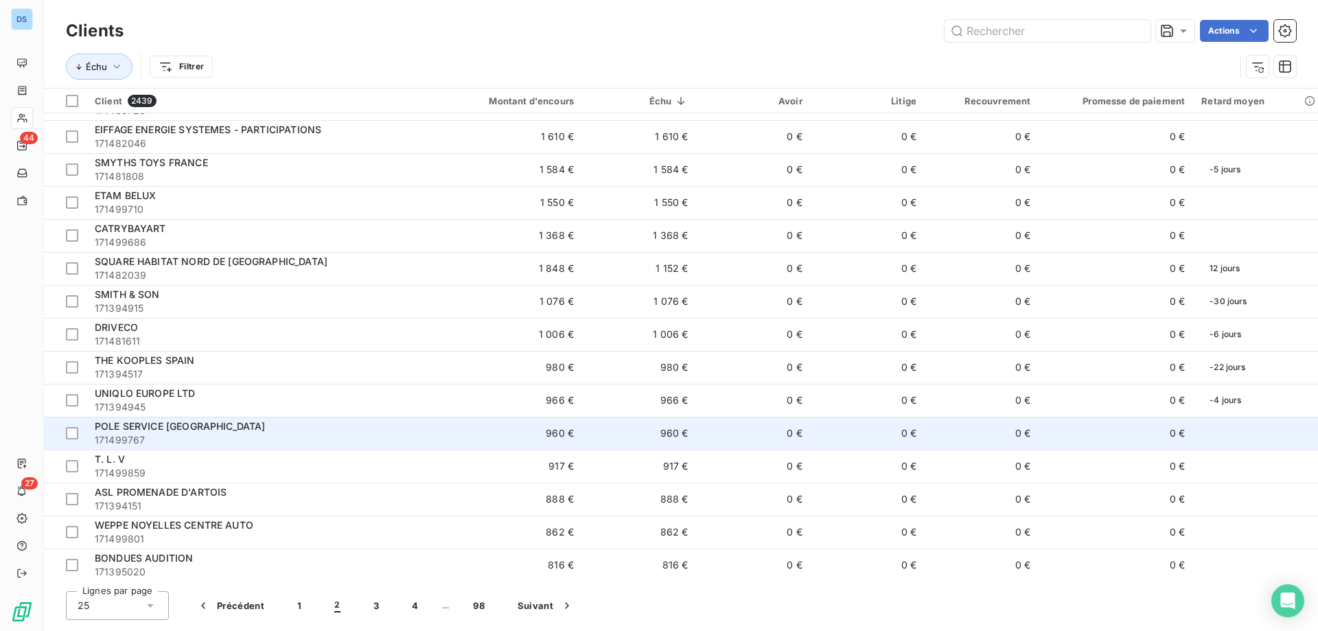
scroll to position [0, 0]
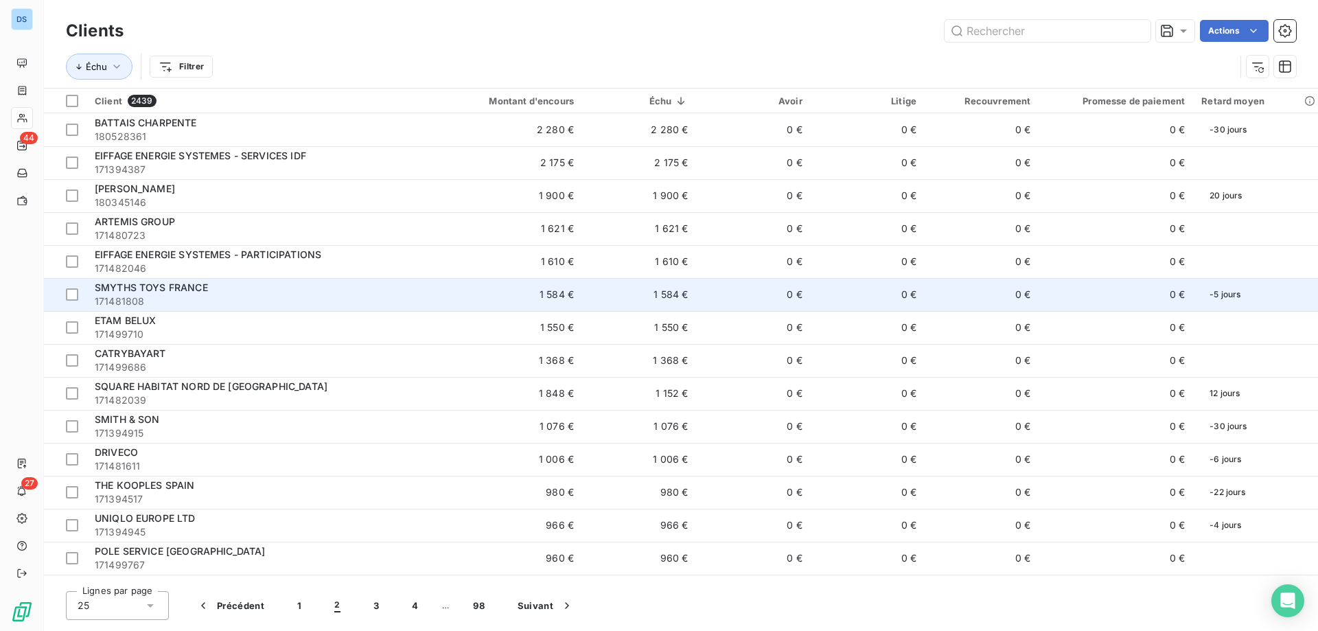
click at [163, 297] on span "171481808" at bounding box center [258, 302] width 326 height 14
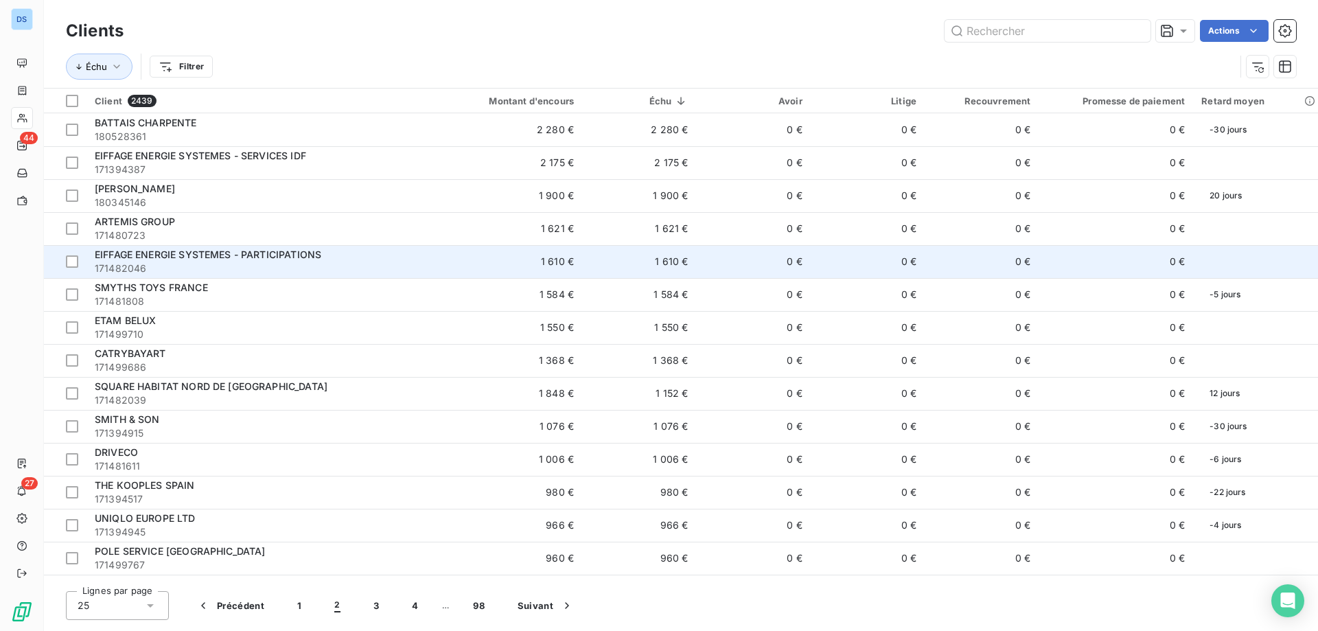
click at [130, 253] on span "EIFFAGE ENERGIE SYSTEMES - PARTICIPATIONS" at bounding box center [208, 255] width 227 height 12
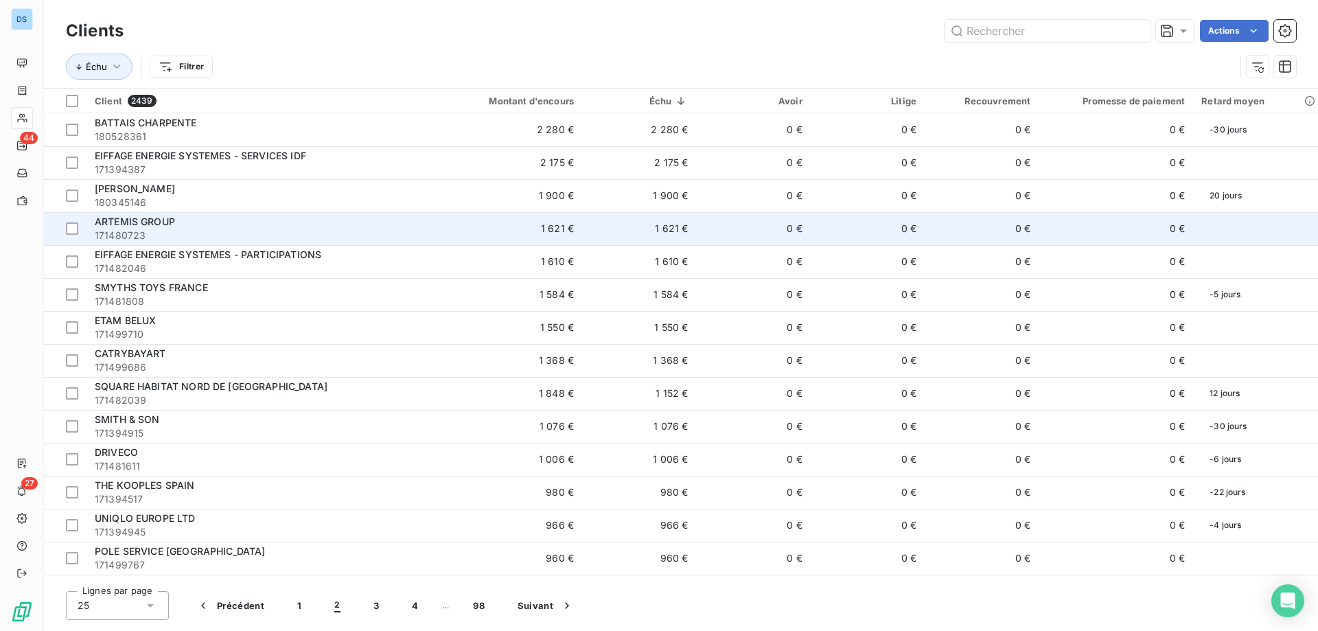
click at [236, 239] on span "171480723" at bounding box center [258, 236] width 326 height 14
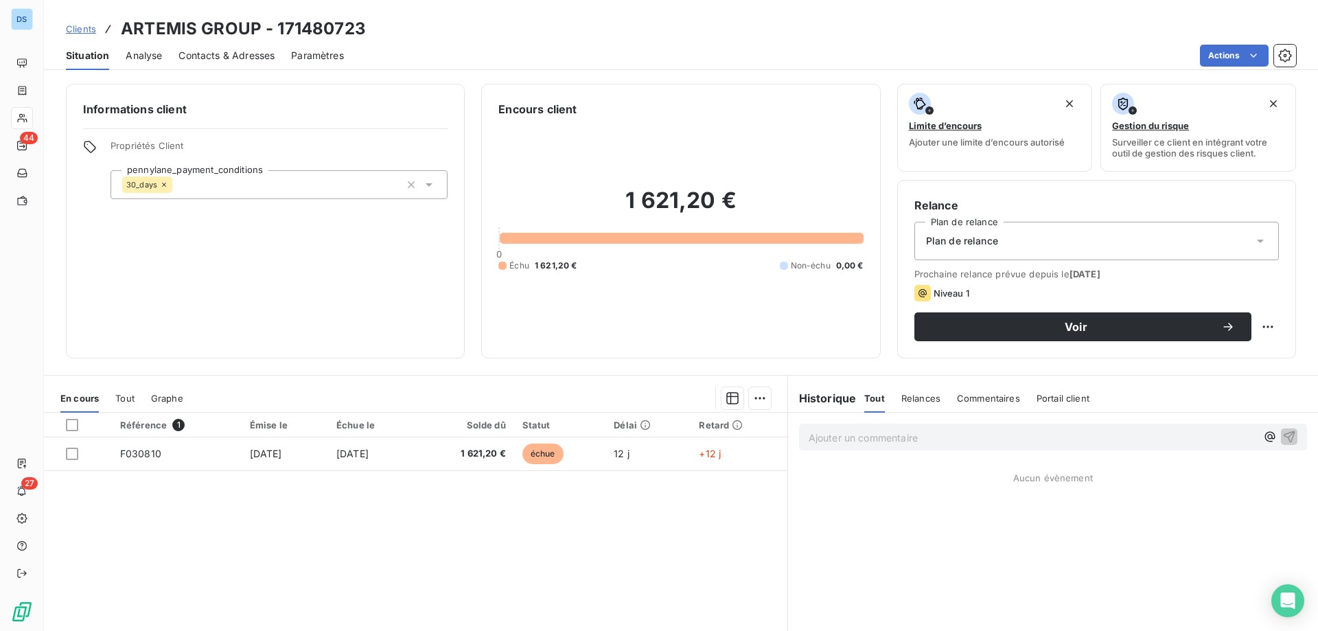
click at [236, 54] on span "Contacts & Adresses" at bounding box center [227, 56] width 96 height 14
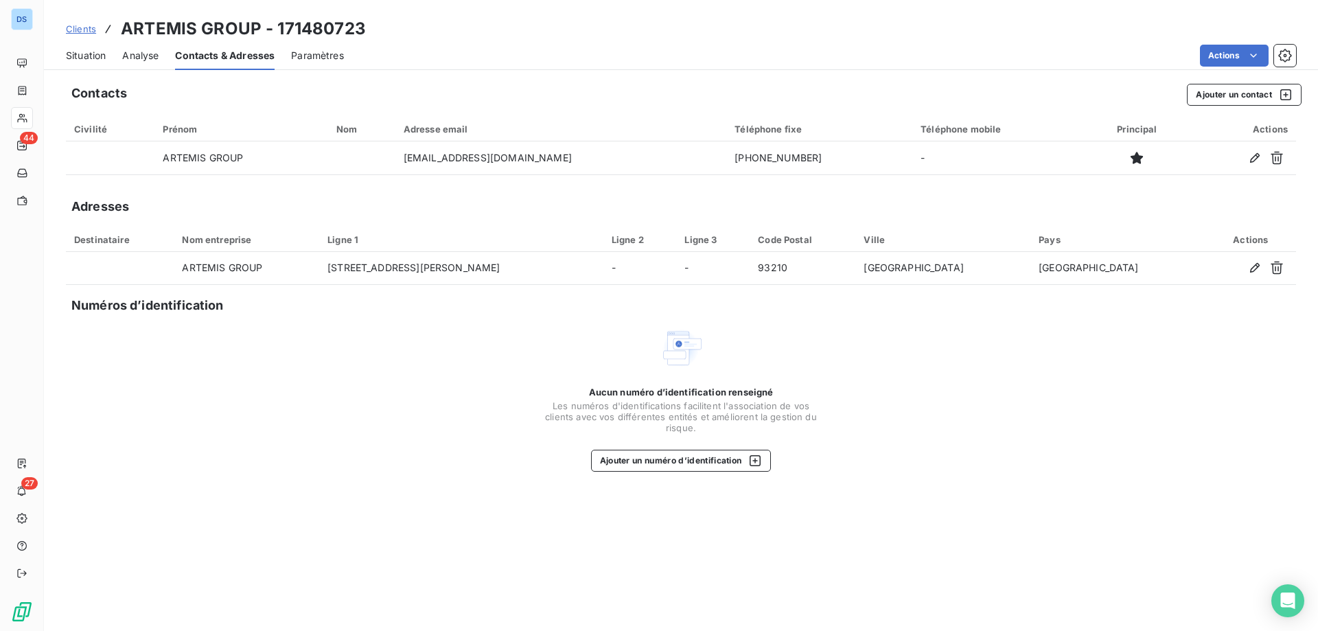
click at [91, 59] on span "Situation" at bounding box center [86, 56] width 40 height 14
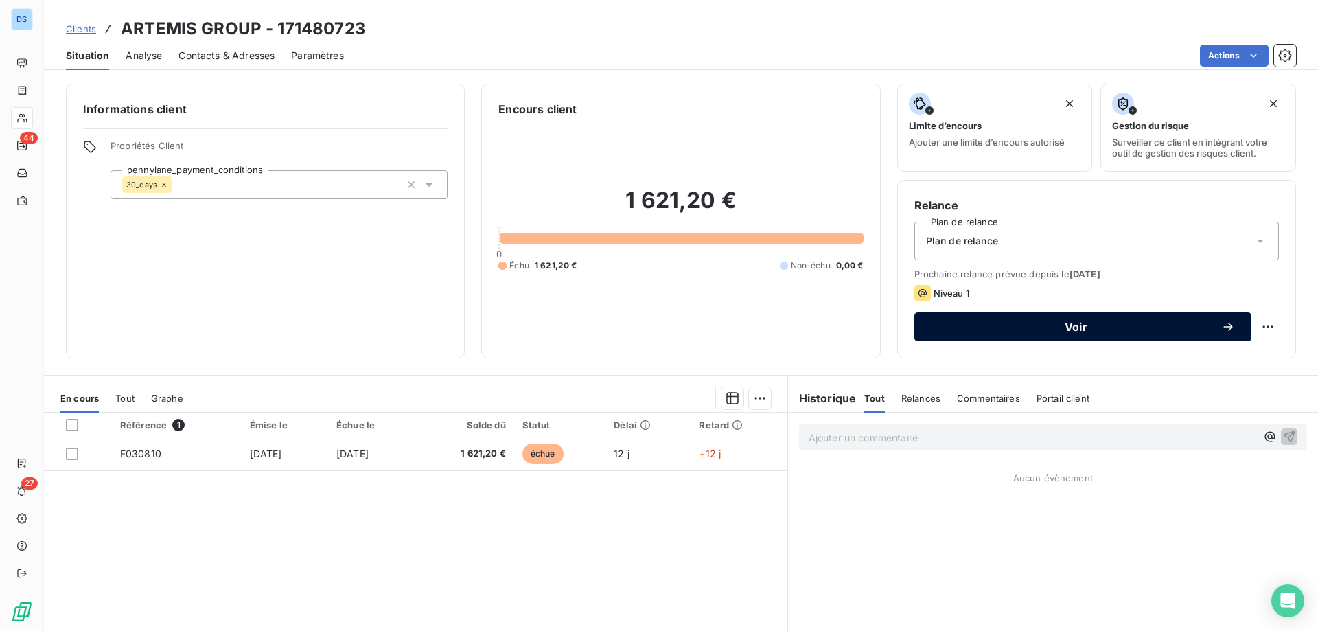
click at [992, 336] on button "Voir" at bounding box center [1082, 326] width 337 height 29
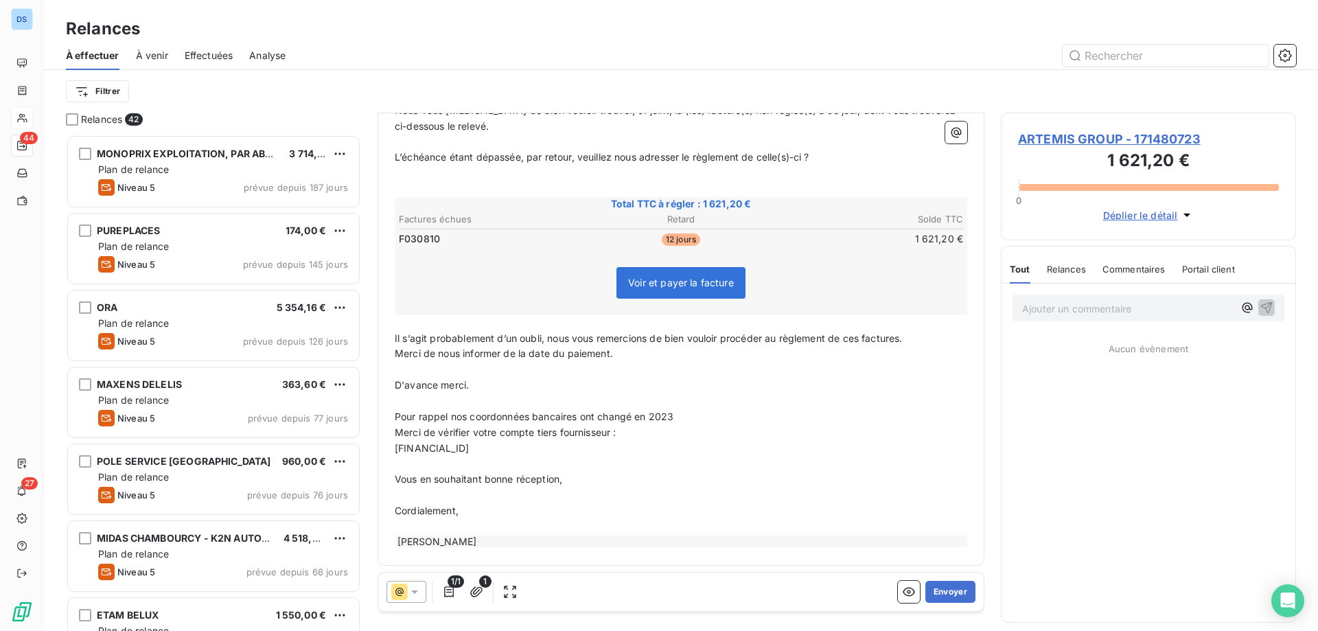
scroll to position [200, 0]
click at [942, 595] on button "Envoyer" at bounding box center [950, 592] width 50 height 22
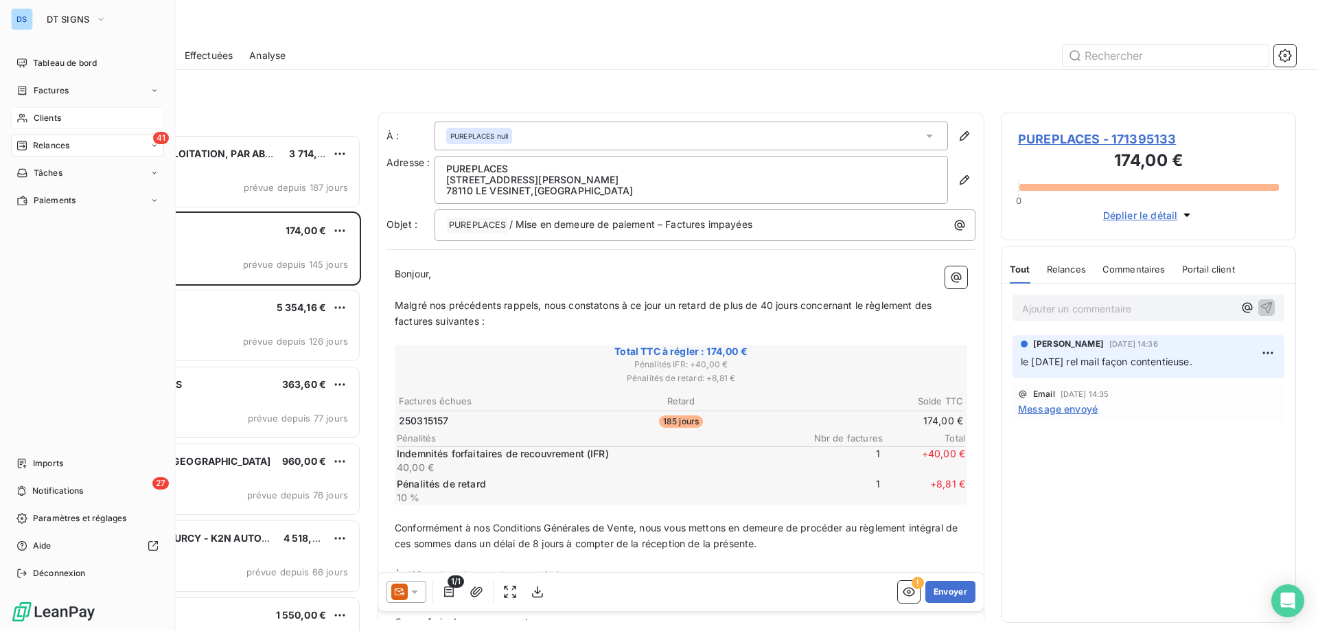
click at [56, 120] on span "Clients" at bounding box center [47, 118] width 27 height 12
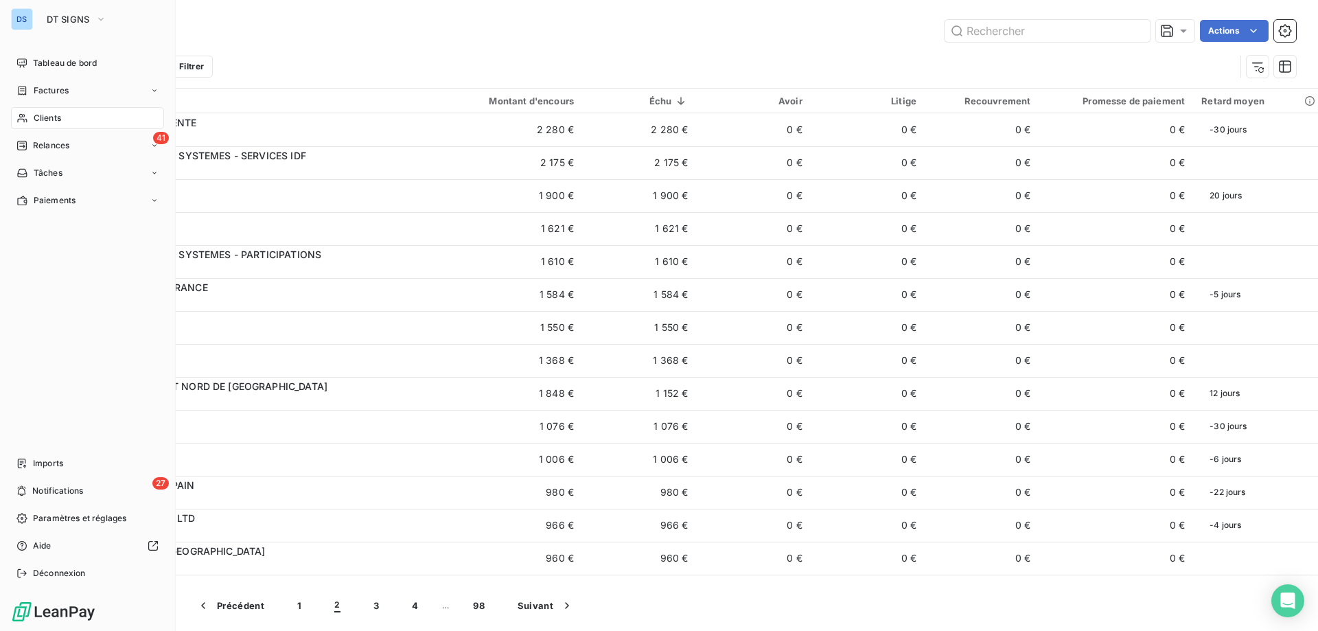
click at [61, 121] on span "Clients" at bounding box center [47, 118] width 27 height 12
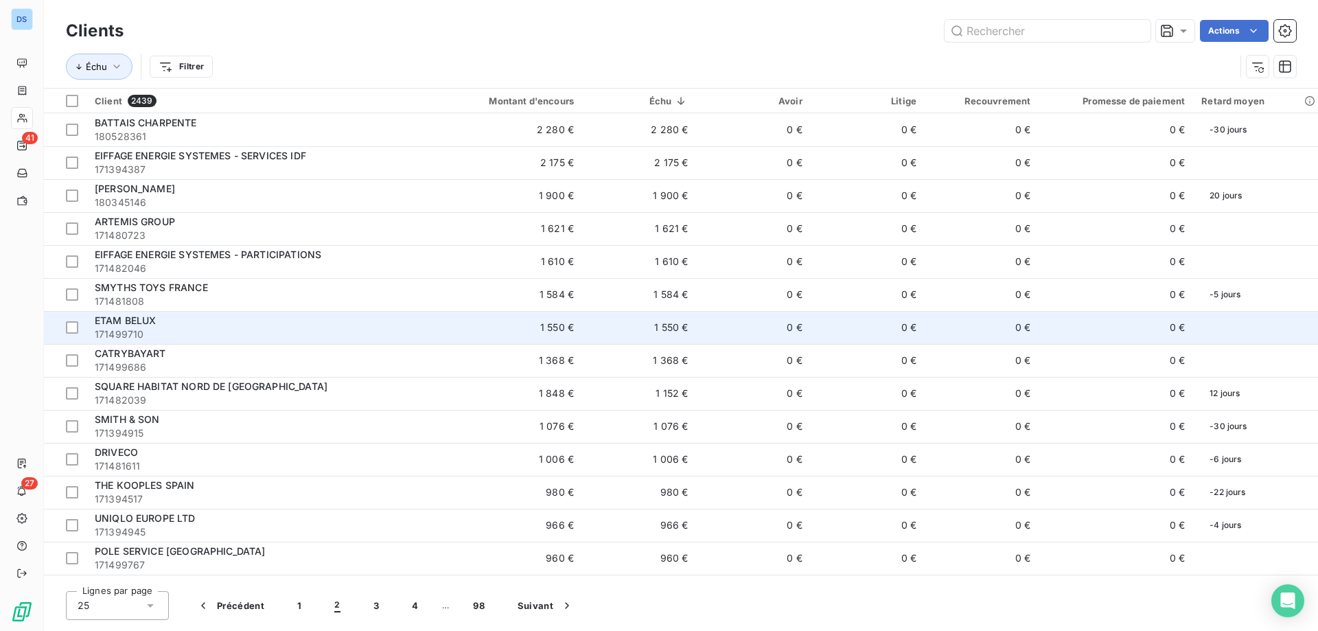
click at [140, 327] on span "171499710" at bounding box center [258, 334] width 326 height 14
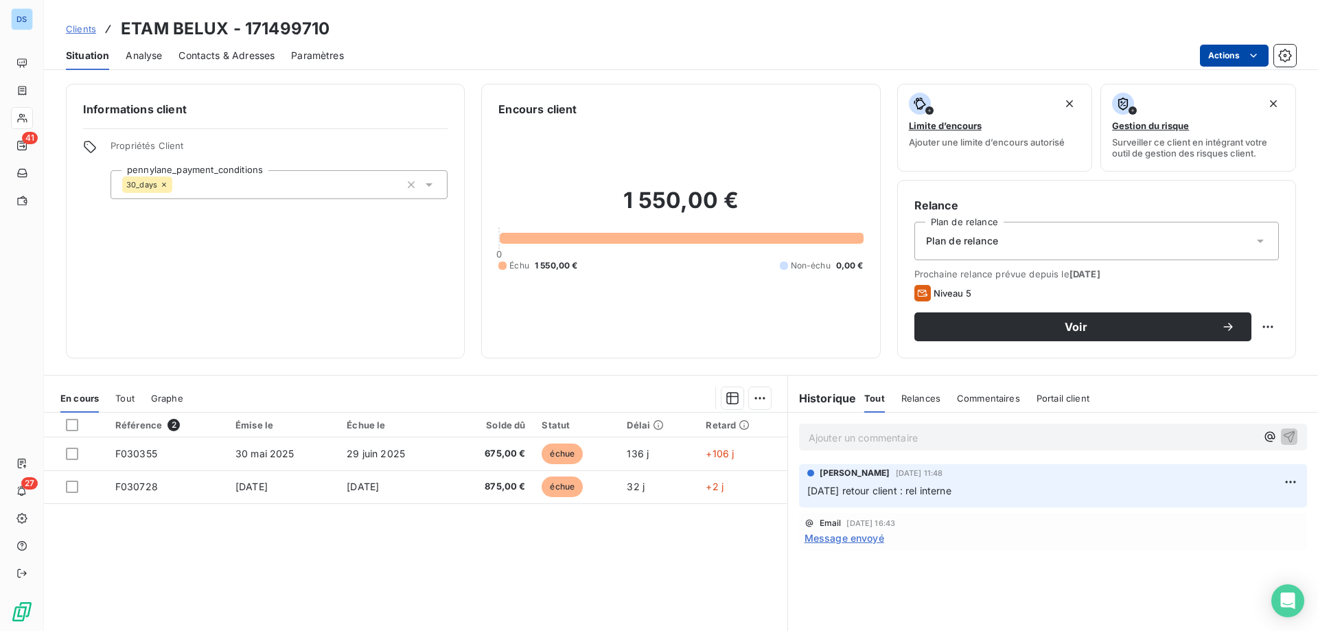
click at [1211, 54] on html "DS 41 27 Clients ETAM BELUX - 171499710 Situation Analyse Contacts & Adresses P…" at bounding box center [659, 315] width 1318 height 631
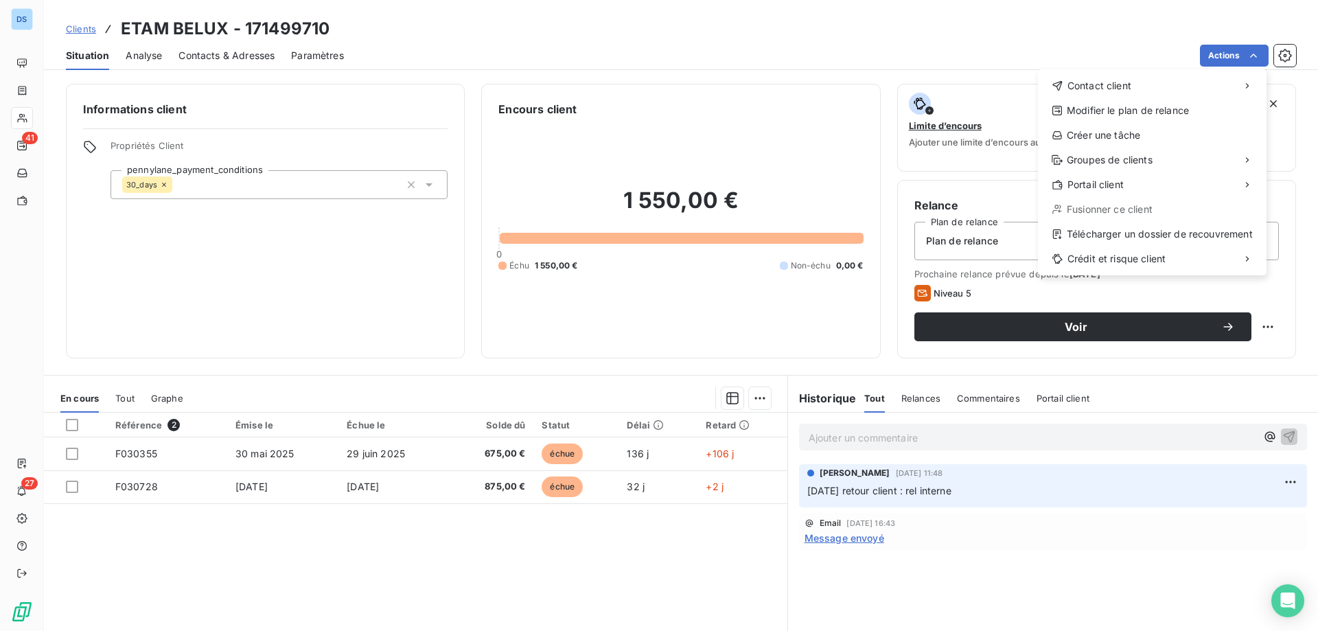
click at [853, 538] on html "DS 41 27 Clients ETAM BELUX - 171499710 Situation Analyse Contacts & Adresses P…" at bounding box center [659, 315] width 1318 height 631
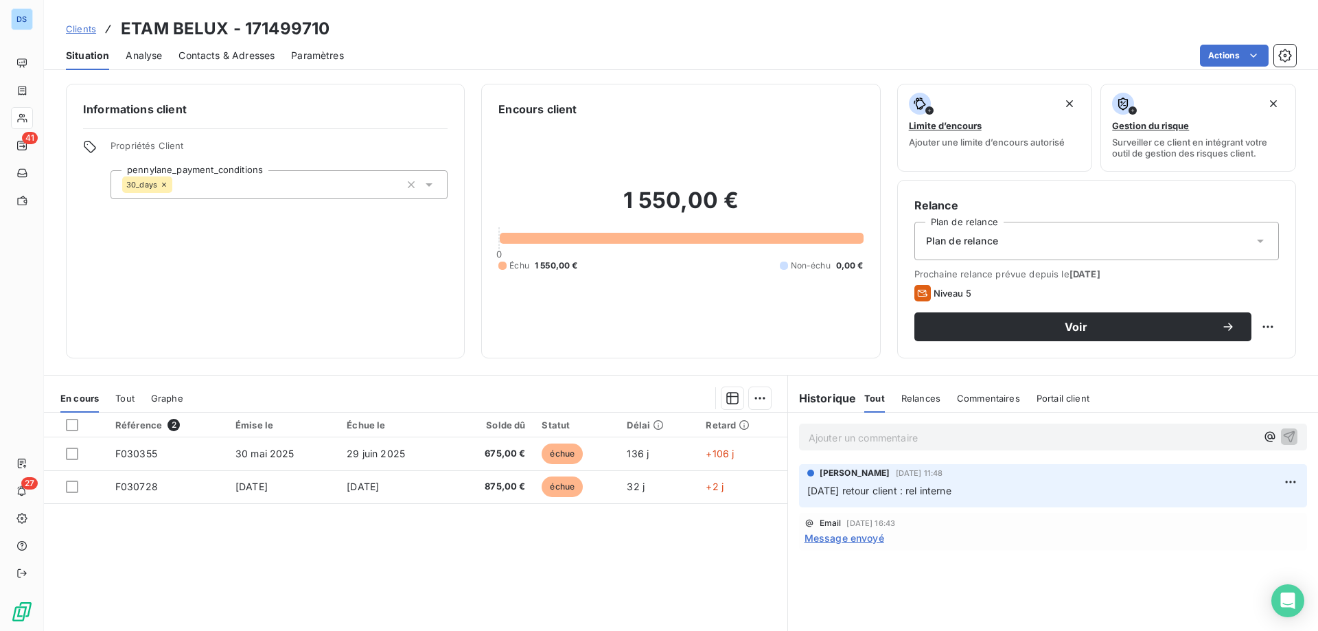
click at [853, 538] on span "Message envoyé" at bounding box center [845, 538] width 80 height 14
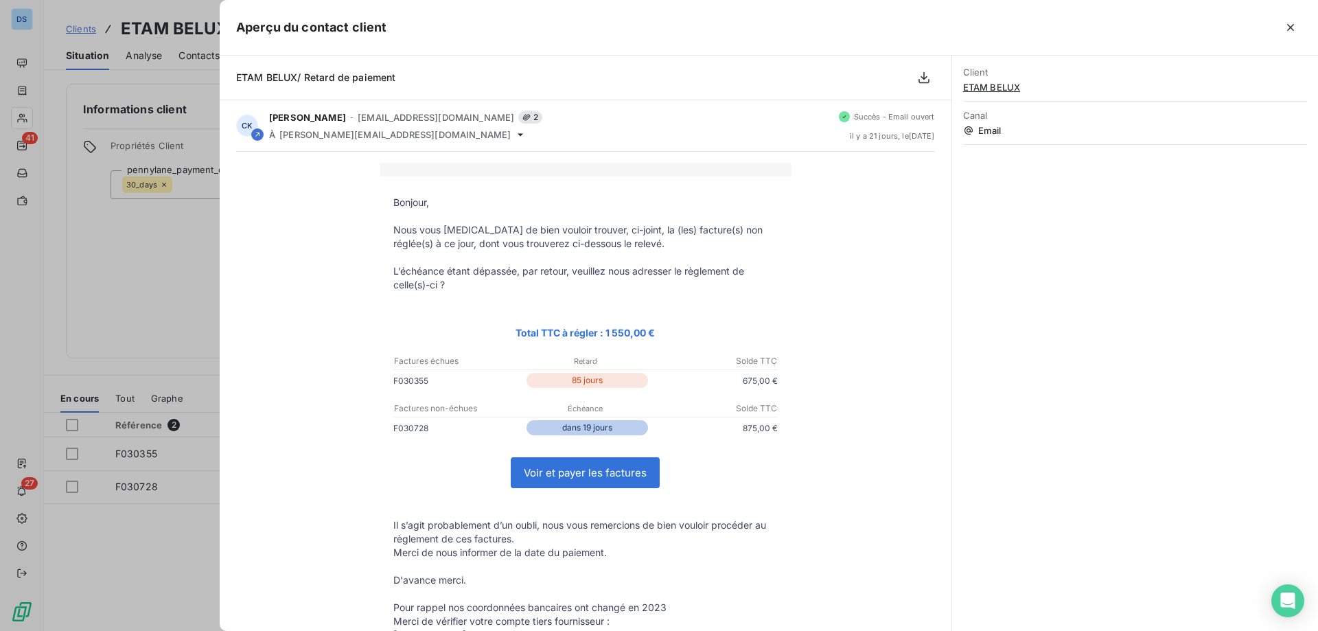
click at [102, 280] on div at bounding box center [659, 315] width 1318 height 631
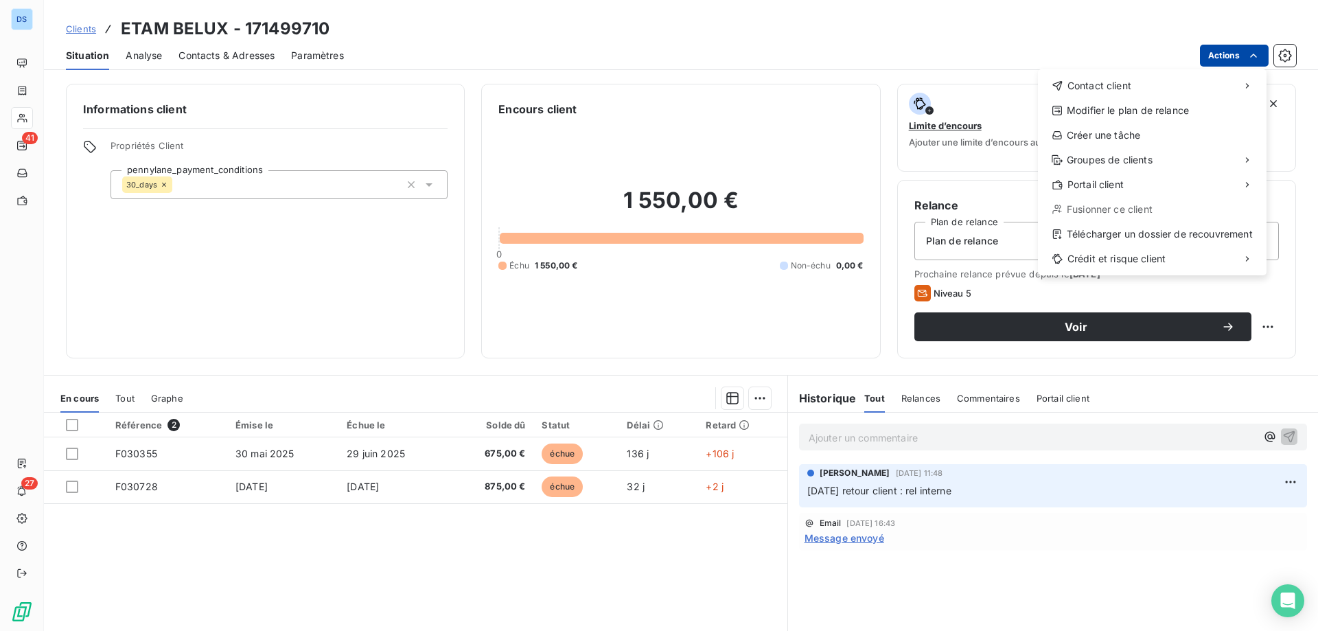
click at [1228, 58] on html "DS 41 27 Clients ETAM BELUX - 171499710 Situation Analyse Contacts & Adresses P…" at bounding box center [659, 315] width 1318 height 631
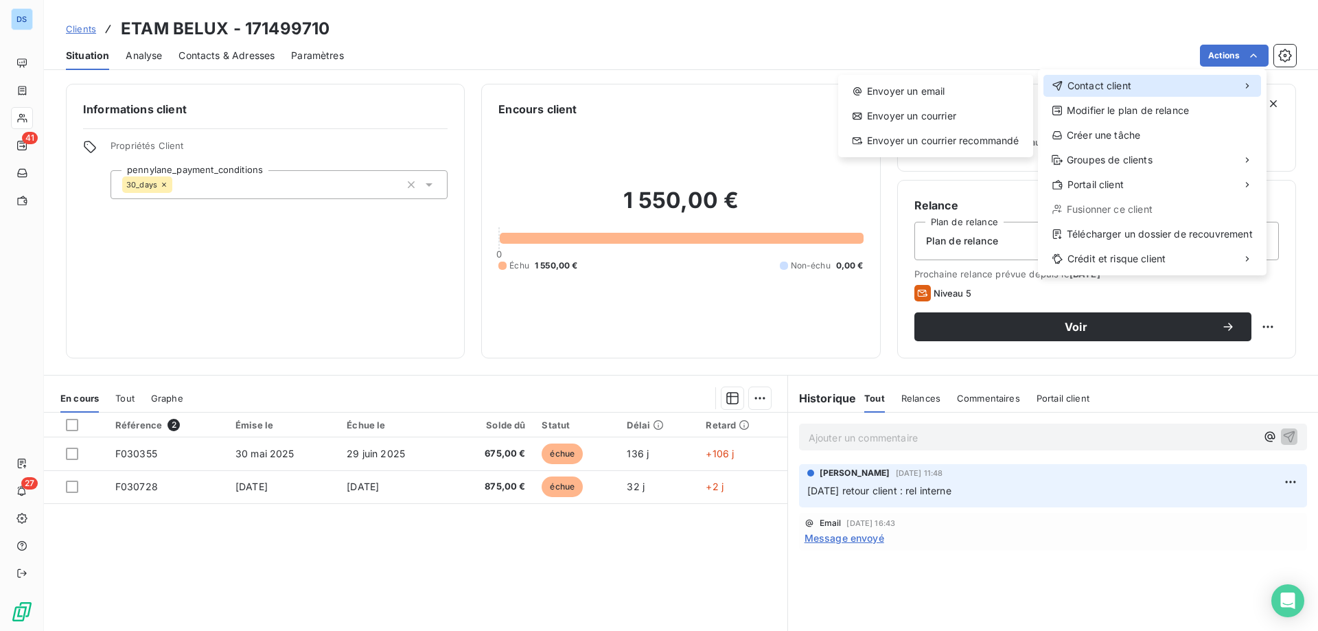
click at [1107, 82] on span "Contact client" at bounding box center [1100, 86] width 64 height 14
click at [926, 90] on div "Envoyer un email" at bounding box center [936, 91] width 184 height 22
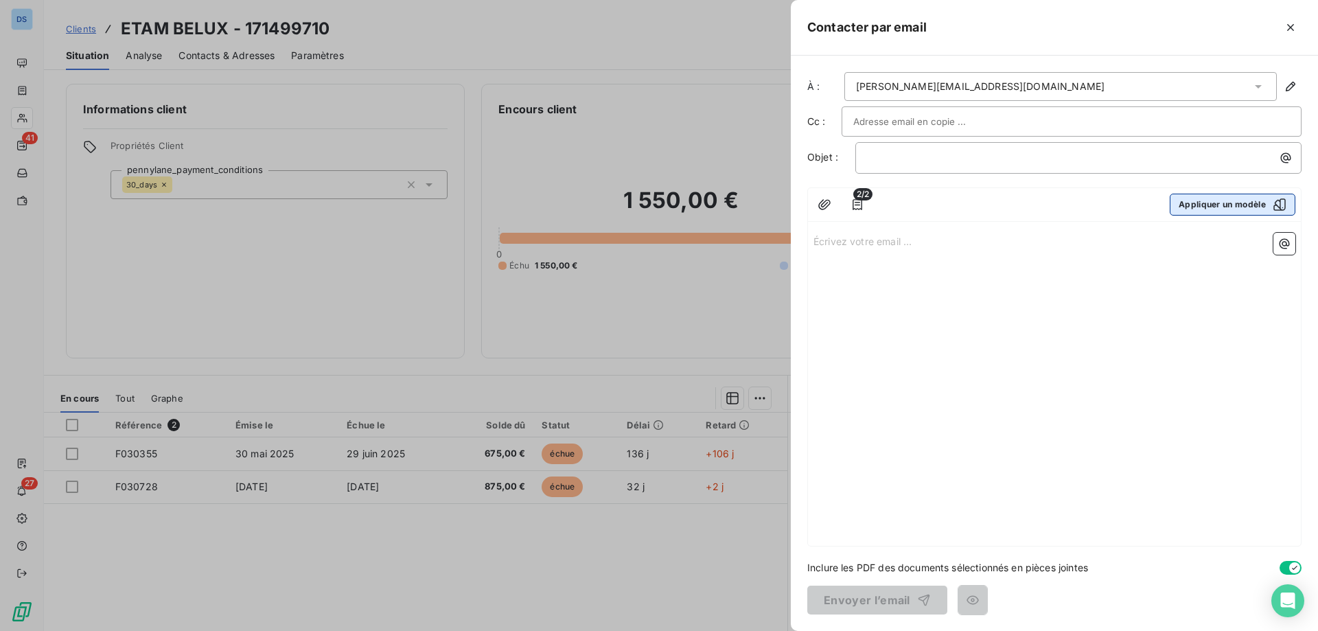
click at [1191, 205] on button "Appliquer un modèle" at bounding box center [1233, 205] width 126 height 22
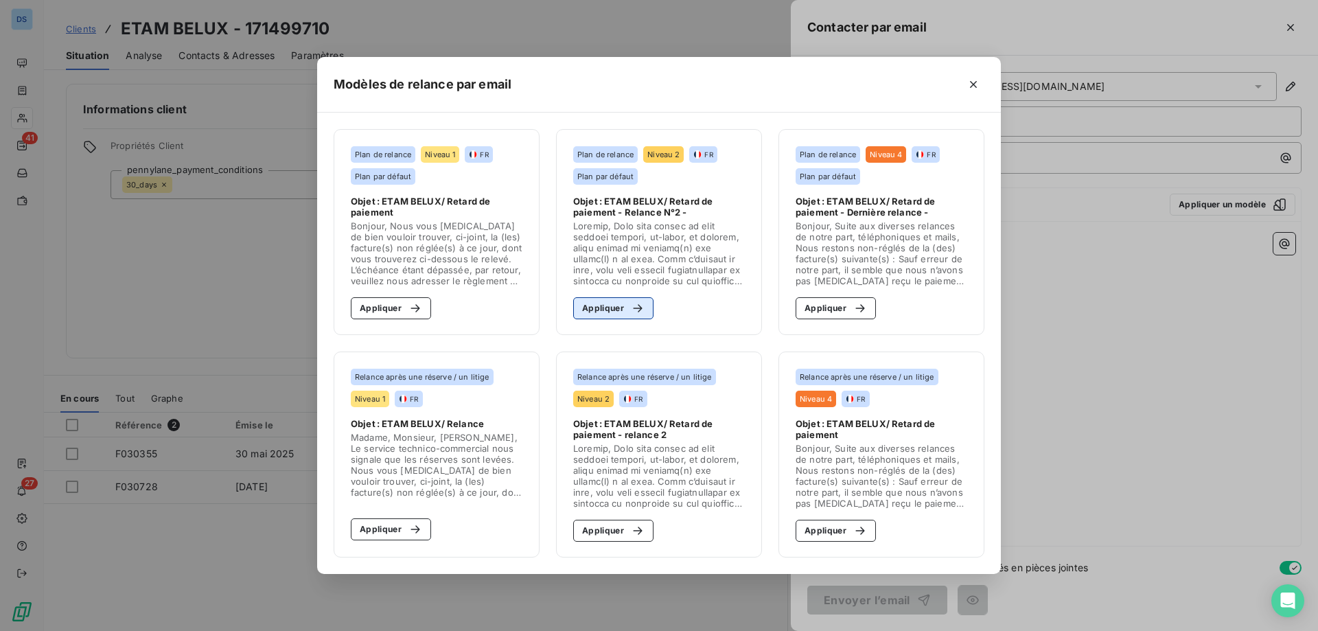
click at [610, 318] on button "Appliquer" at bounding box center [613, 308] width 80 height 22
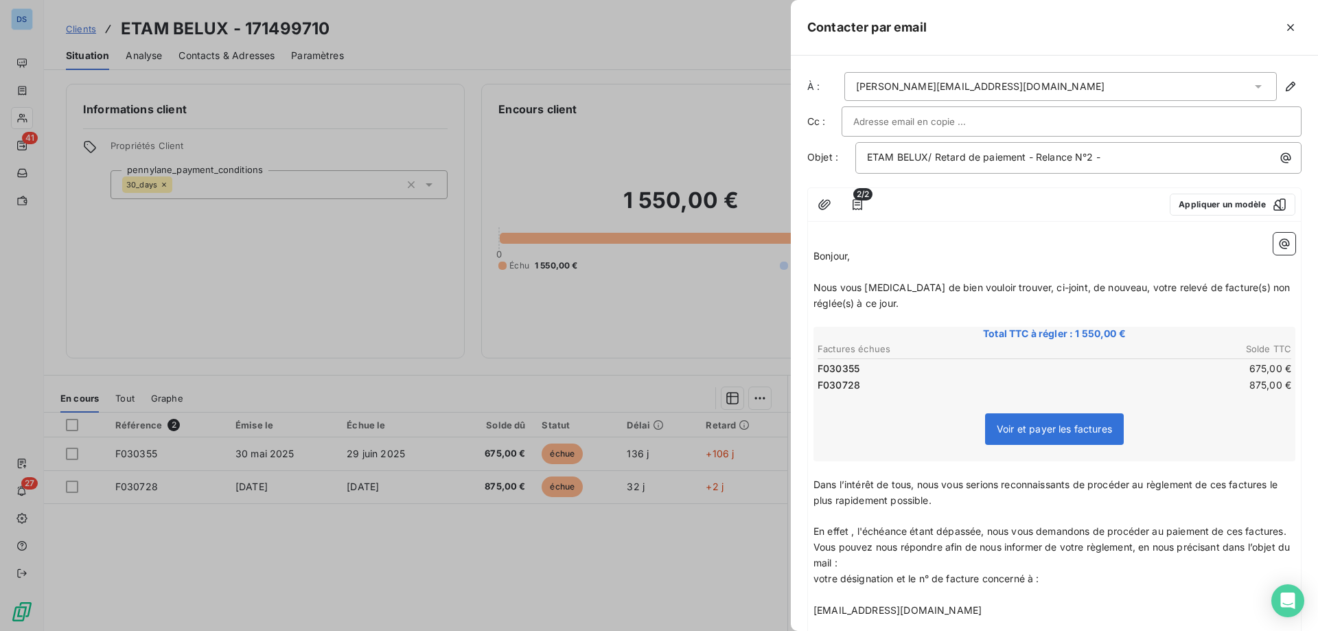
click at [1017, 89] on div "florence.mulolo@etam.be" at bounding box center [1060, 86] width 433 height 29
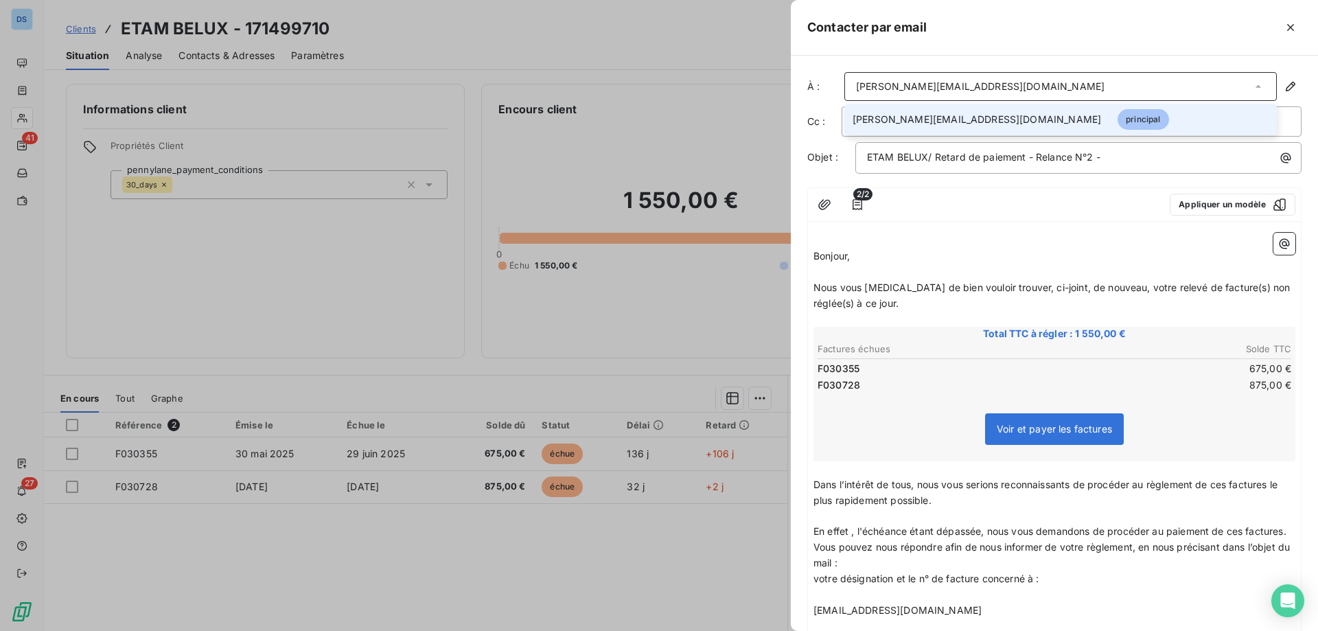
click at [1017, 89] on div "florence.mulolo@etam.be" at bounding box center [1060, 86] width 433 height 29
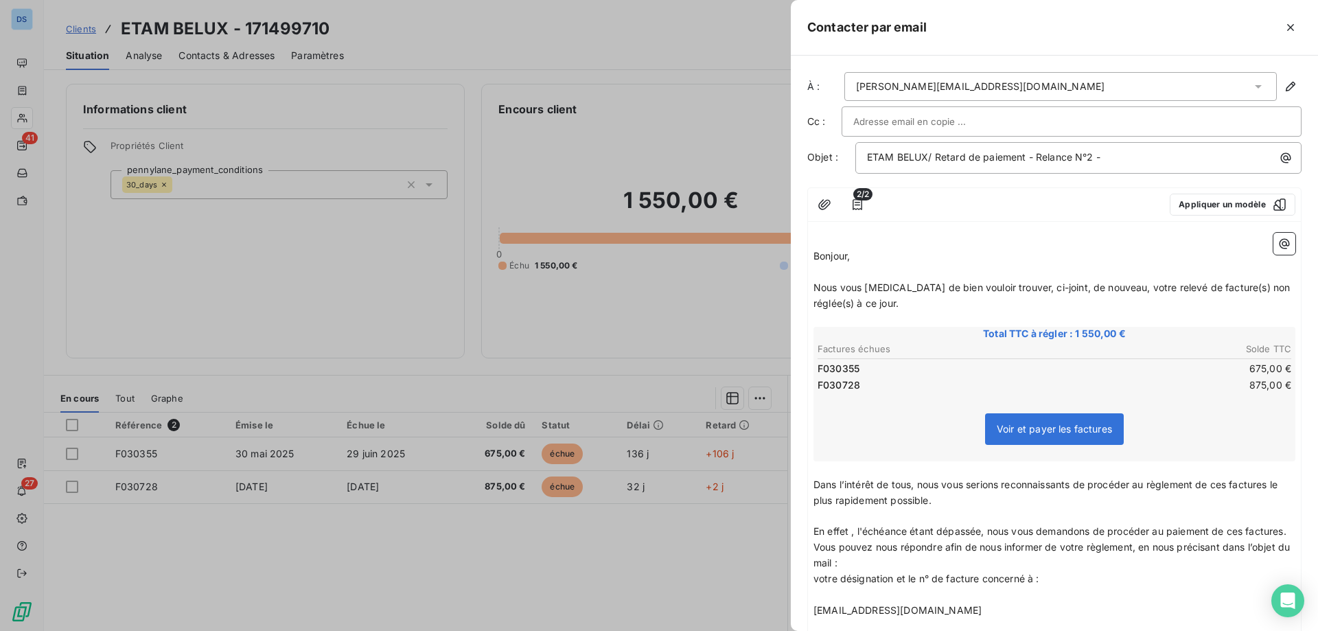
click at [999, 120] on div at bounding box center [1071, 121] width 437 height 21
click at [999, 120] on input "text" at bounding box center [1071, 121] width 437 height 21
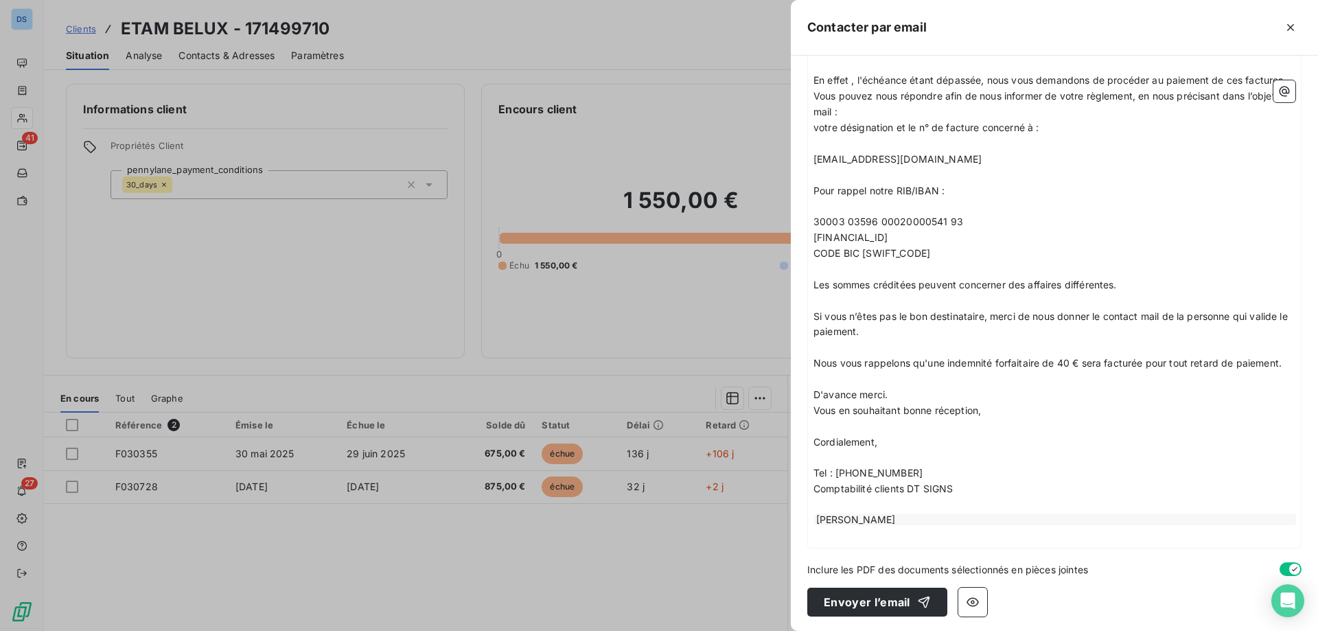
scroll to position [469, 0]
click at [870, 595] on button "Envoyer l’email" at bounding box center [877, 600] width 140 height 29
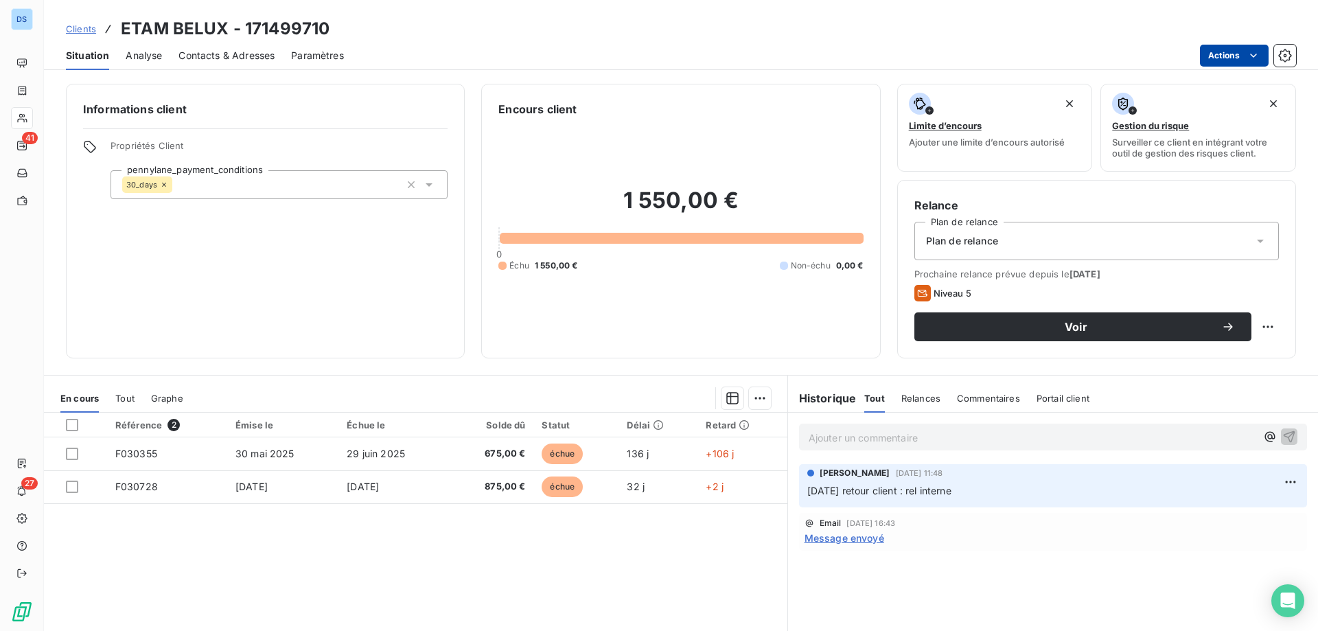
click at [1211, 58] on html "DS 41 27 Clients ETAM BELUX - 171499710 Situation Analyse Contacts & Adresses P…" at bounding box center [659, 315] width 1318 height 631
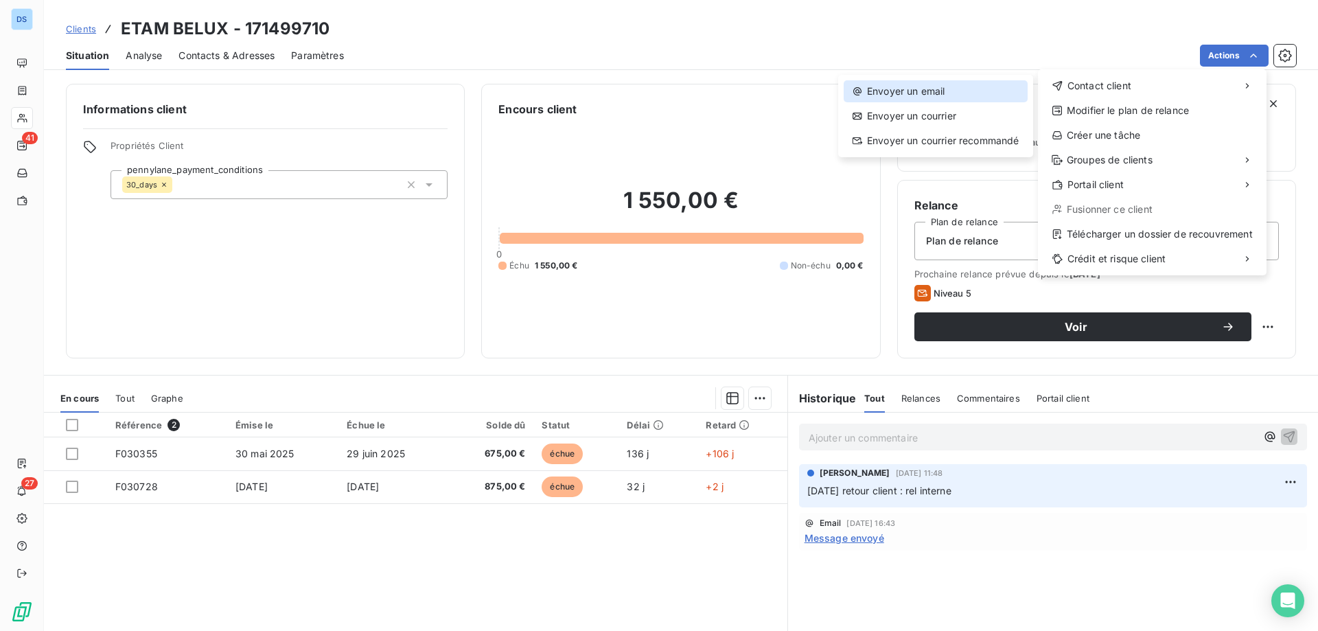
click at [968, 84] on div "Envoyer un email" at bounding box center [936, 91] width 184 height 22
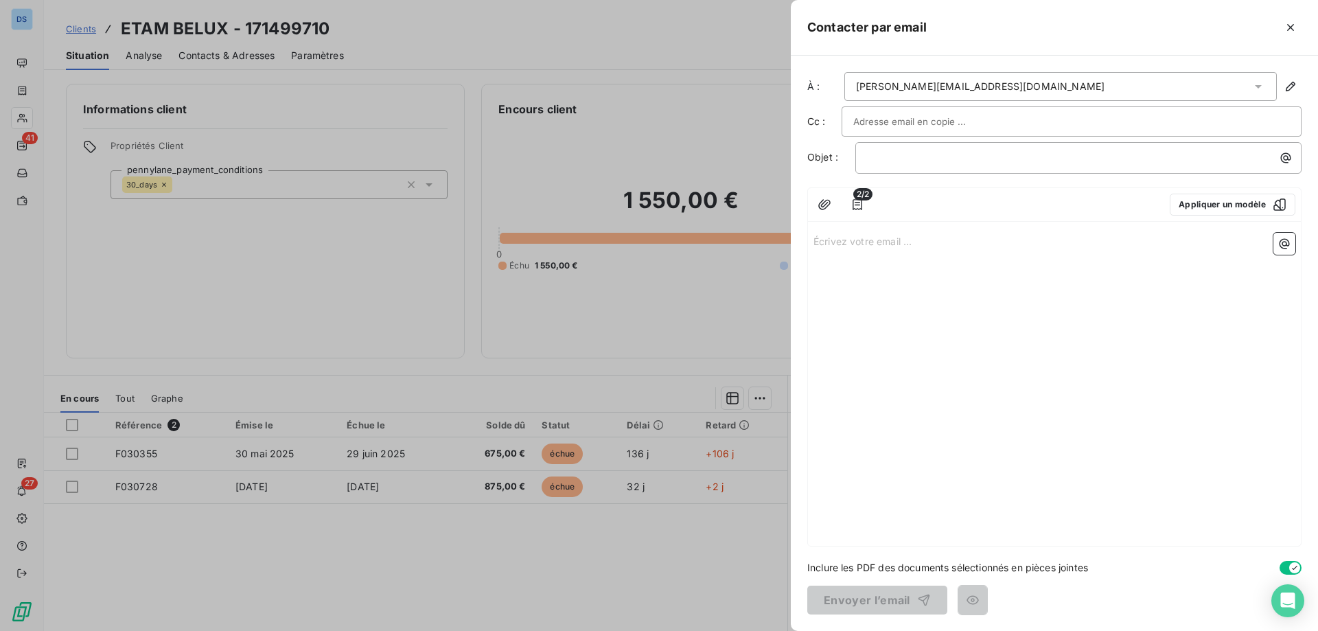
click at [674, 139] on div at bounding box center [659, 315] width 1318 height 631
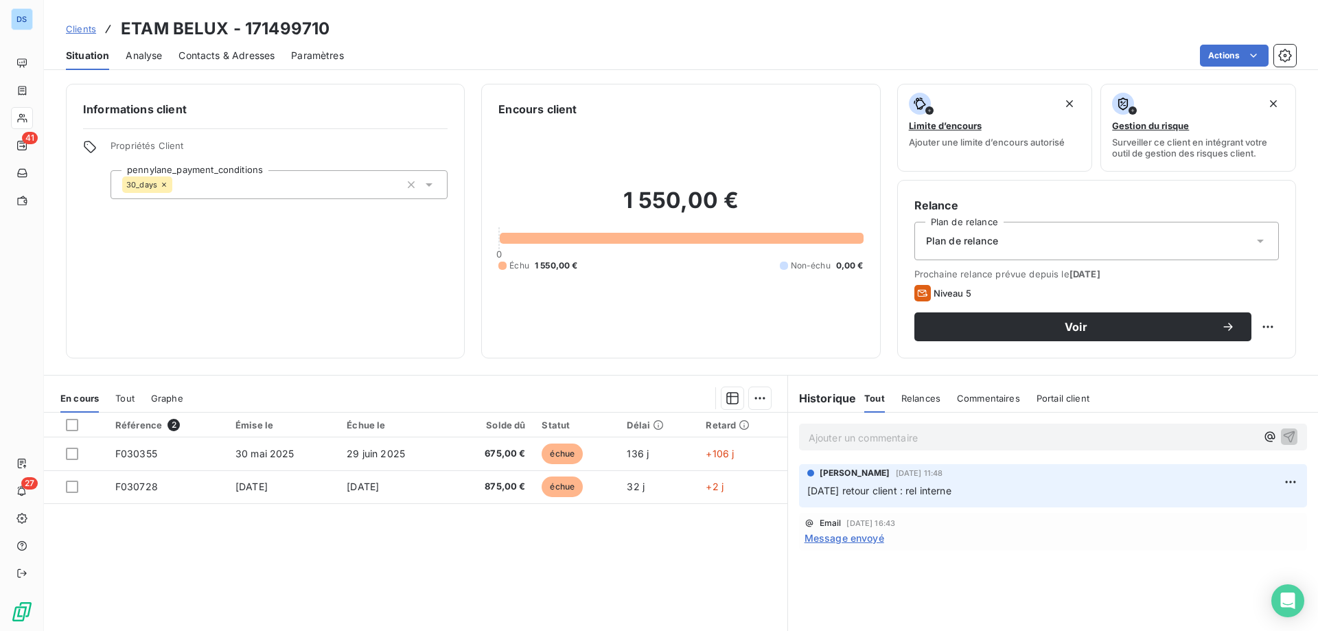
click at [853, 440] on p "Ajouter un commentaire ﻿" at bounding box center [1033, 437] width 448 height 17
click at [859, 435] on span "13/10/25 rel des 2 factures." at bounding box center [868, 436] width 119 height 12
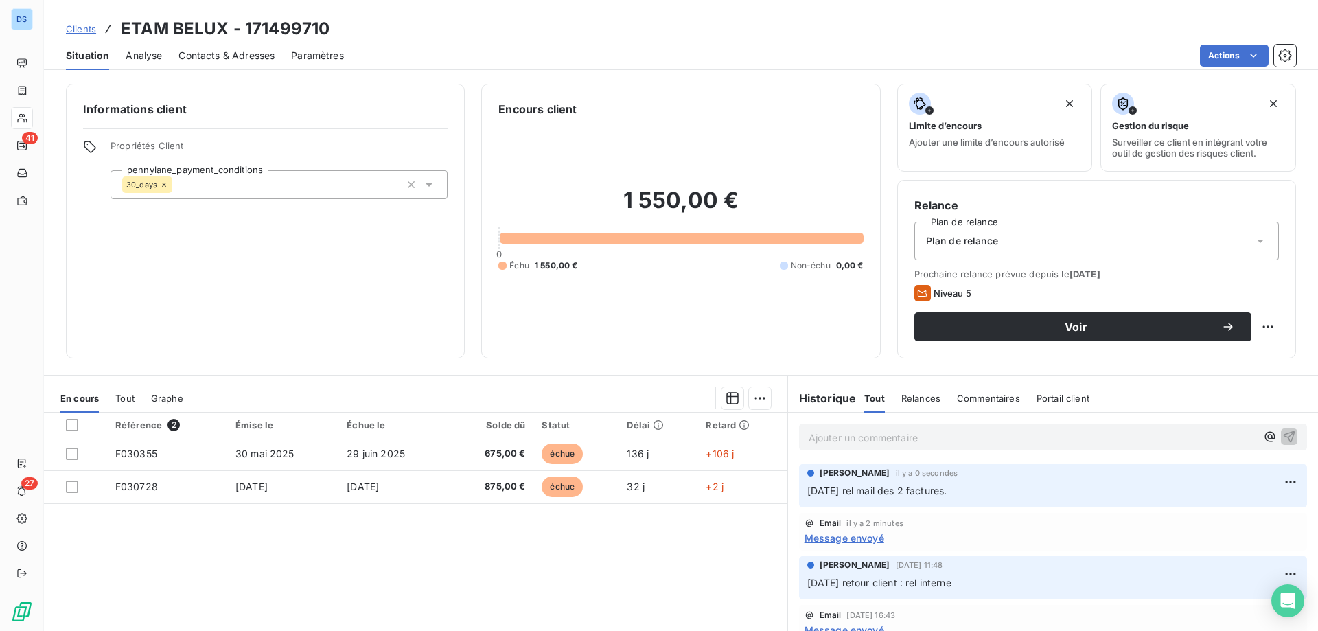
click at [70, 34] on span "Clients" at bounding box center [81, 28] width 30 height 11
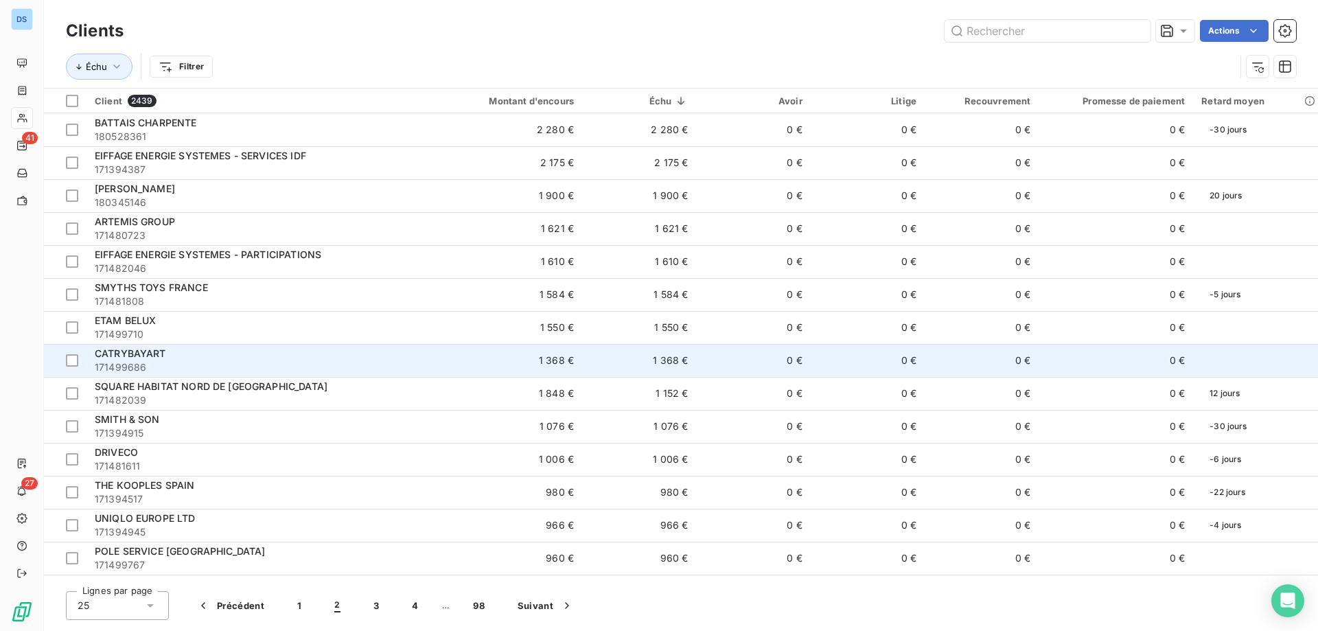
click at [182, 355] on div "CATRYBAYART" at bounding box center [258, 354] width 326 height 14
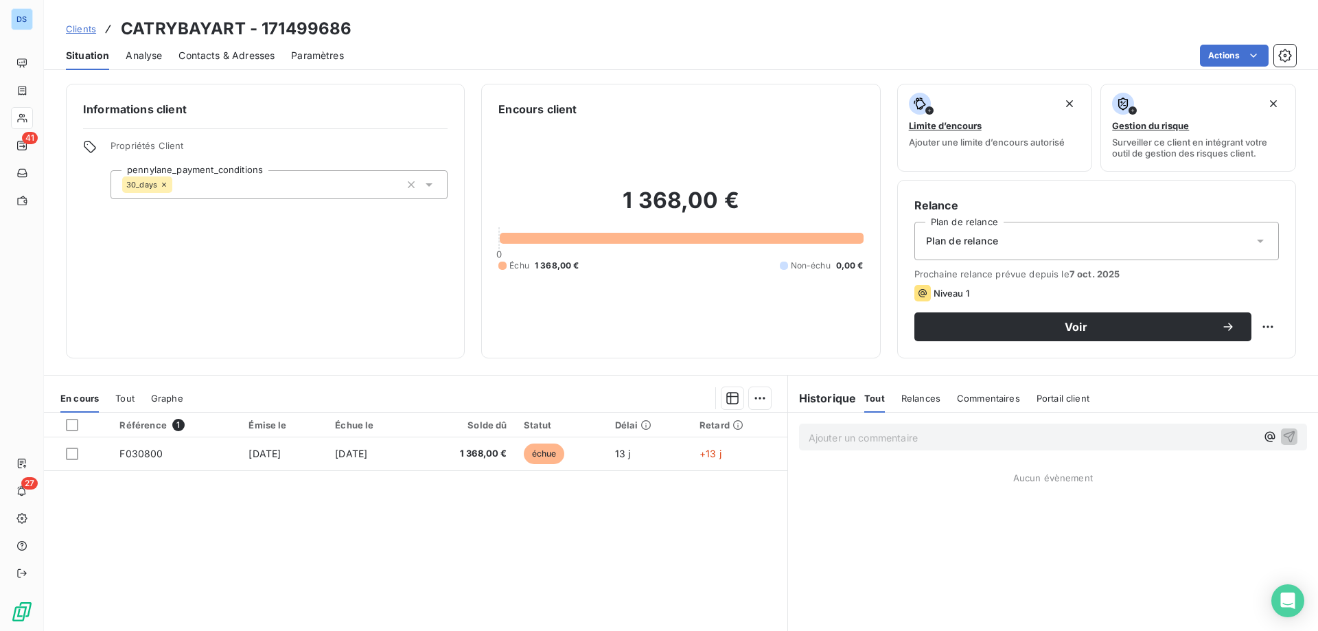
click at [240, 54] on span "Contacts & Adresses" at bounding box center [227, 56] width 96 height 14
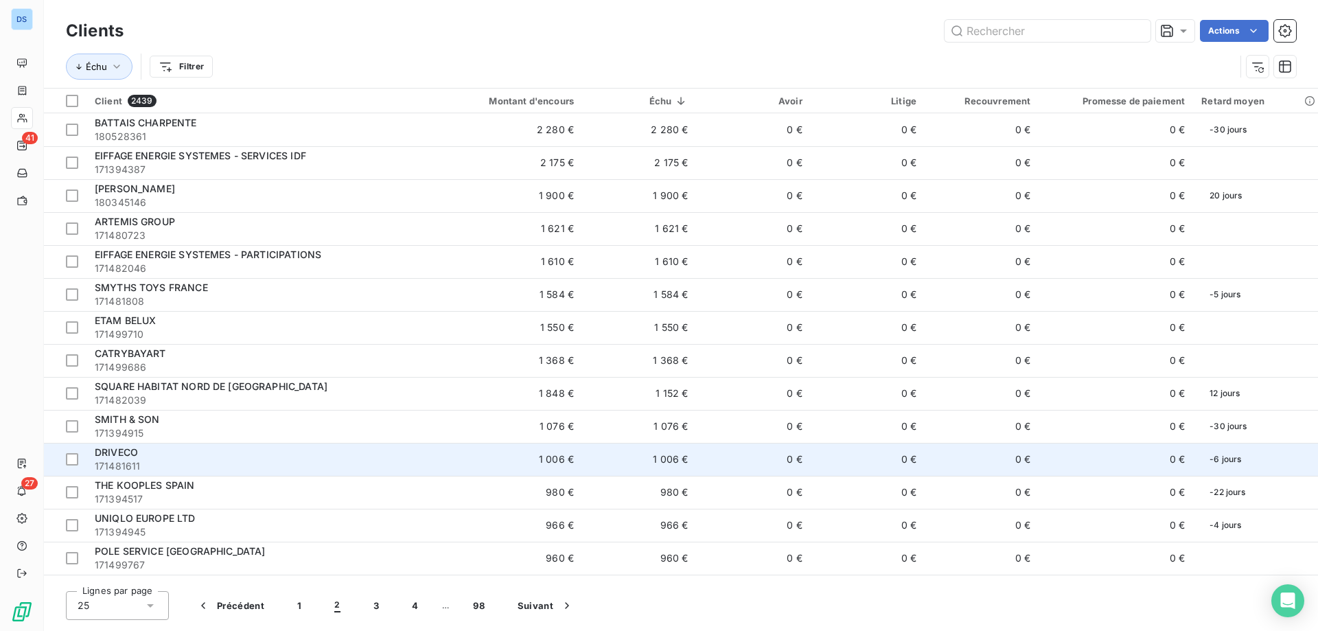
click at [164, 458] on div "DRIVECO" at bounding box center [258, 453] width 326 height 14
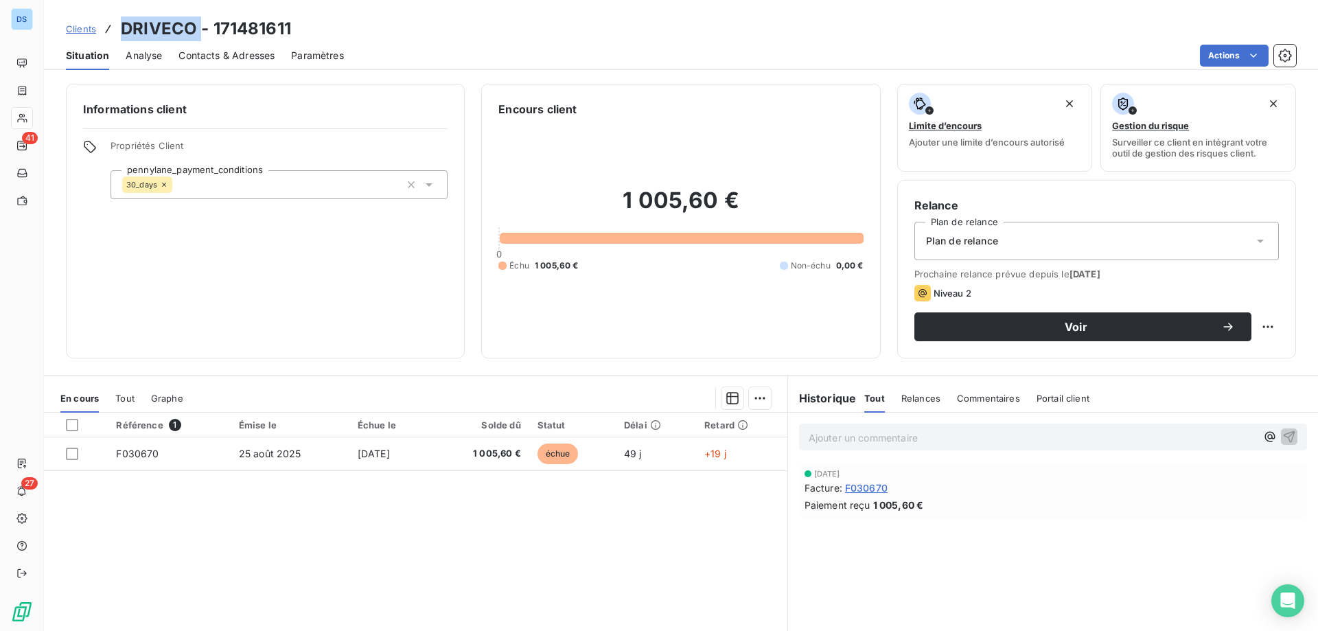
drag, startPoint x: 117, startPoint y: 26, endPoint x: 198, endPoint y: 34, distance: 80.7
click at [198, 34] on div "Clients DRIVECO - 171481611" at bounding box center [178, 28] width 225 height 25
copy h3 "DRIVECO"
click at [1208, 51] on html "DS 41 27 Clients DRIVECO - 171481611 Situation Analyse Contacts & Adresses Para…" at bounding box center [659, 315] width 1318 height 631
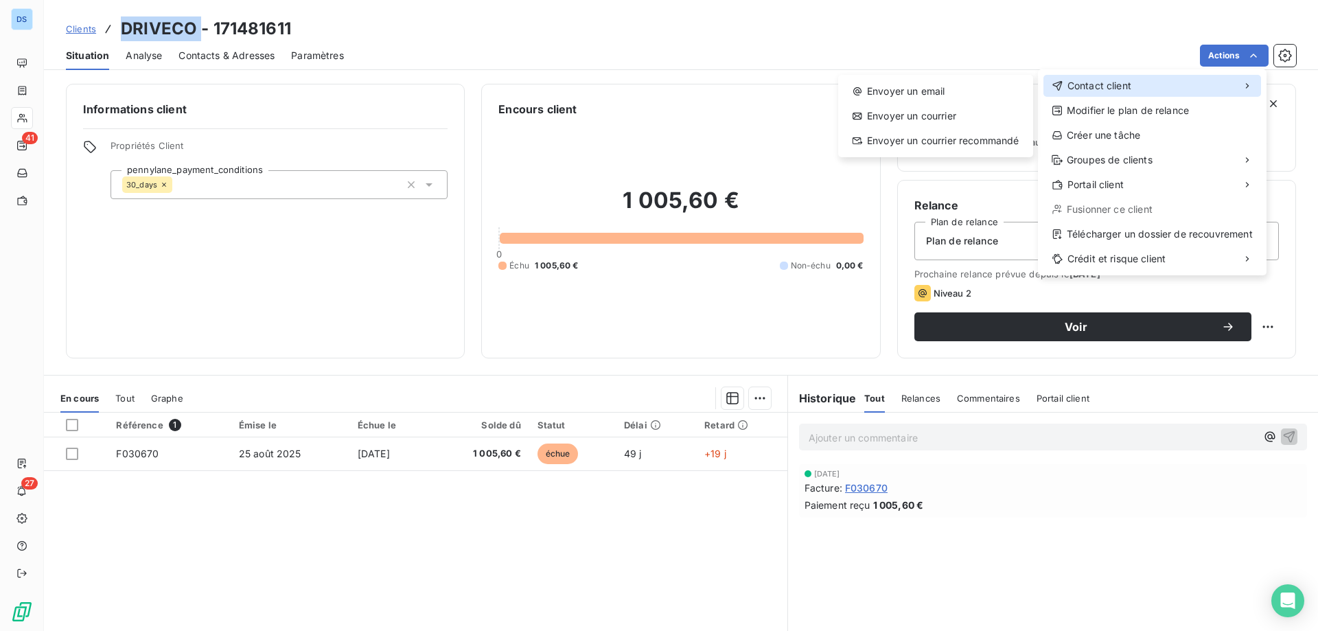
click at [1133, 80] on div "Contact client" at bounding box center [1153, 86] width 218 height 22
click at [956, 85] on div "Envoyer un email" at bounding box center [936, 91] width 184 height 22
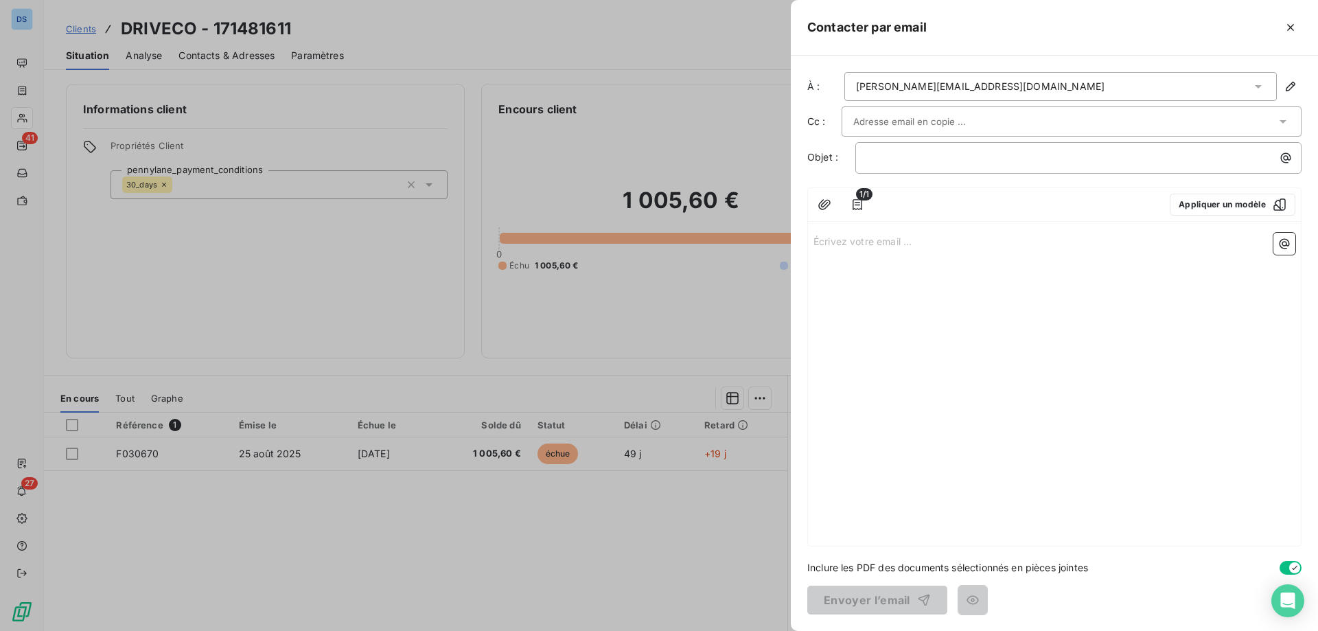
click at [947, 118] on input "text" at bounding box center [927, 121] width 148 height 21
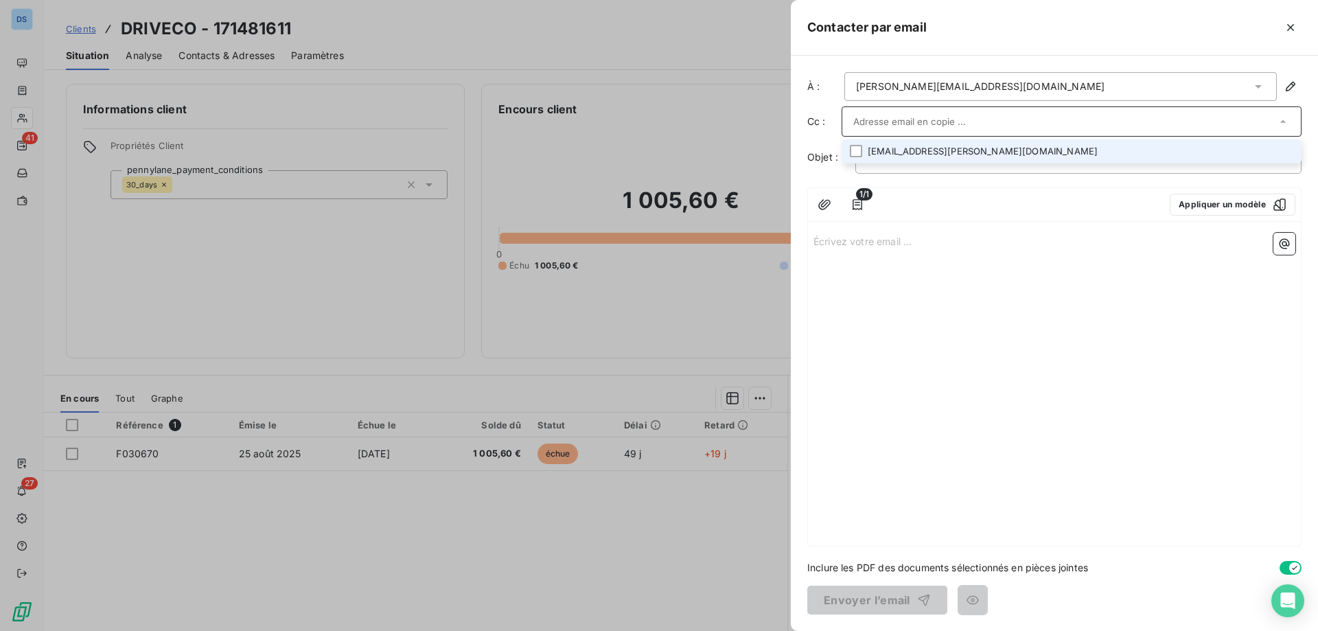
click at [950, 155] on li "hugo.deiss@driveco.com" at bounding box center [1072, 151] width 460 height 24
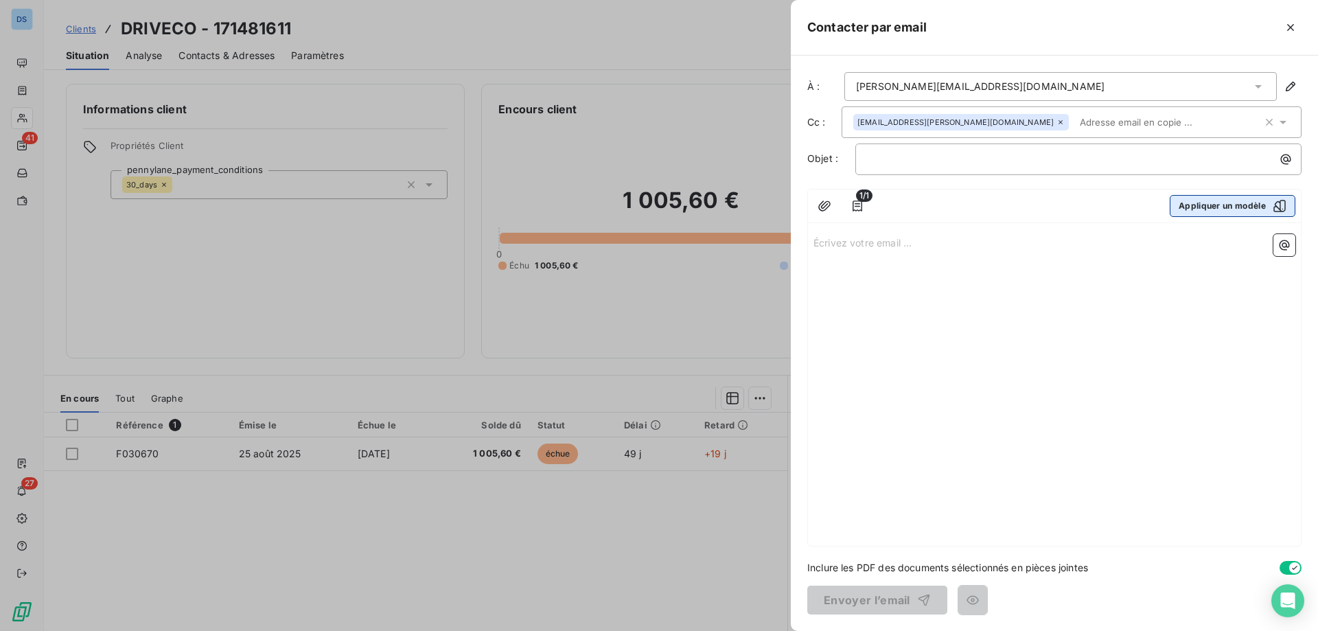
click at [1199, 211] on button "Appliquer un modèle" at bounding box center [1233, 206] width 126 height 22
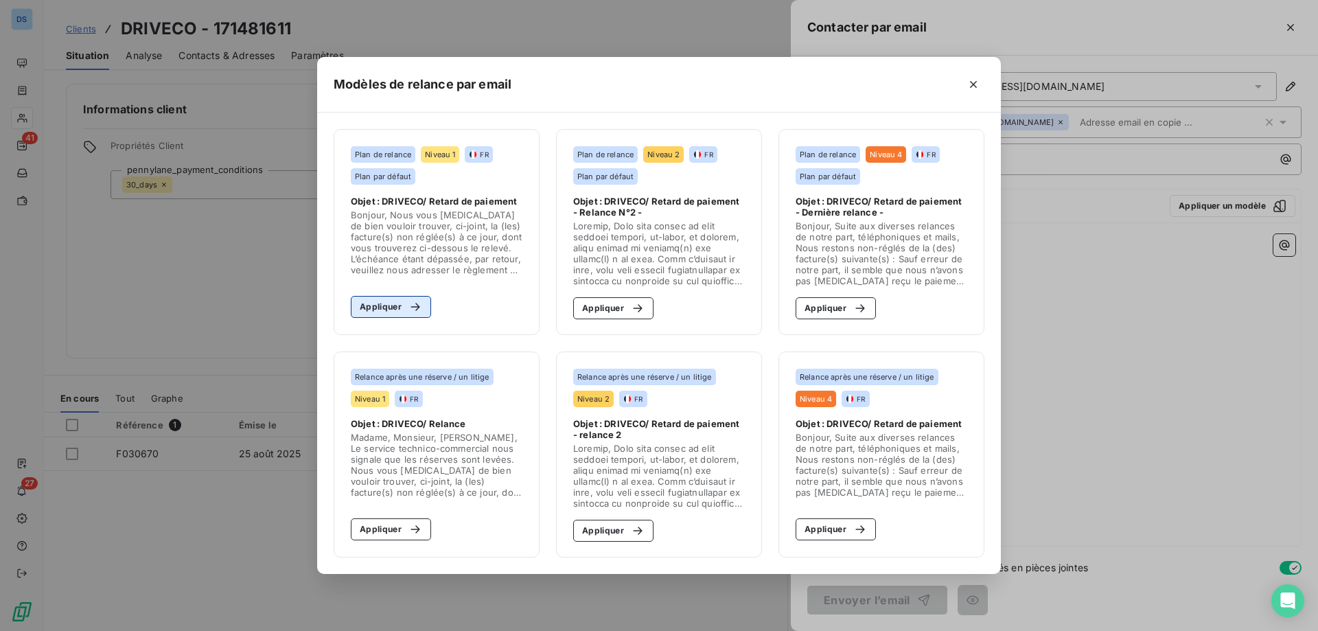
click at [403, 296] on button "Appliquer" at bounding box center [391, 307] width 80 height 22
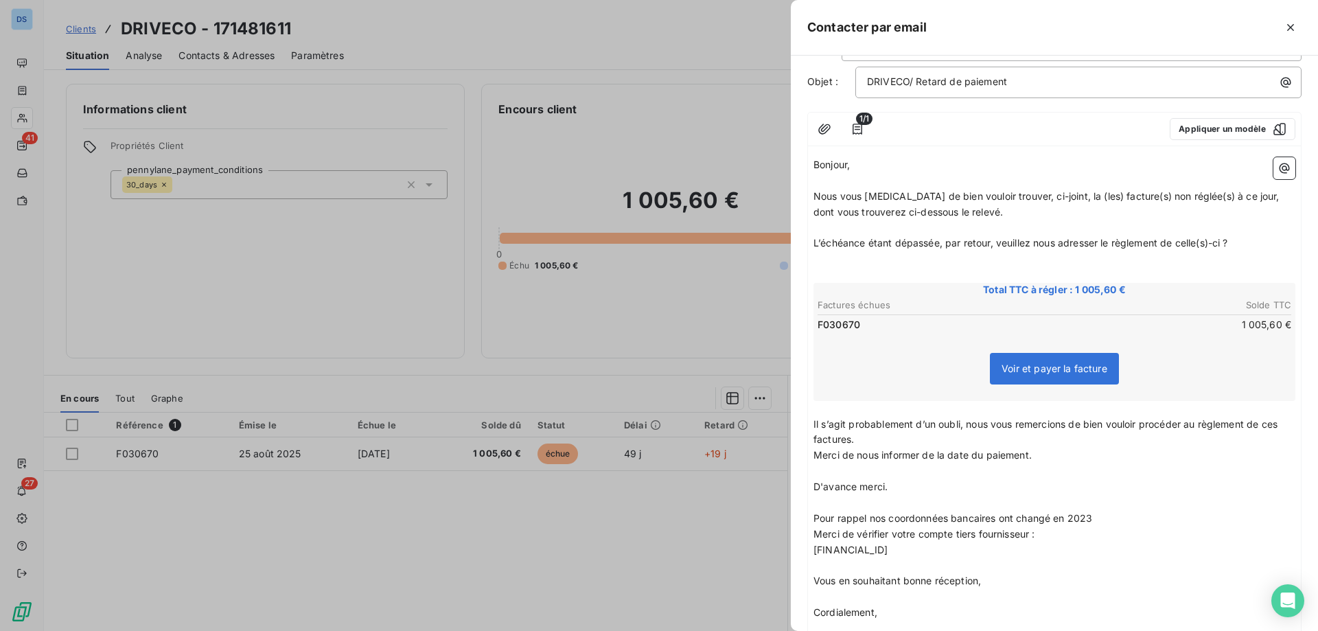
scroll to position [187, 0]
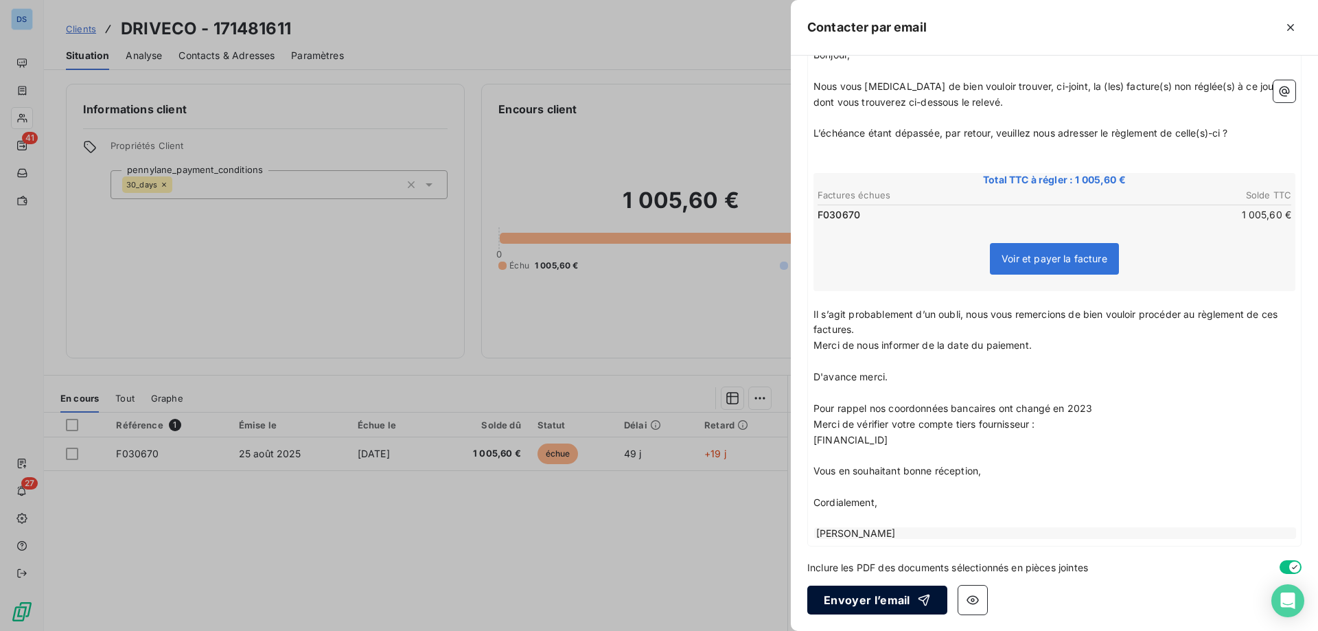
click at [868, 606] on button "Envoyer l’email" at bounding box center [877, 600] width 140 height 29
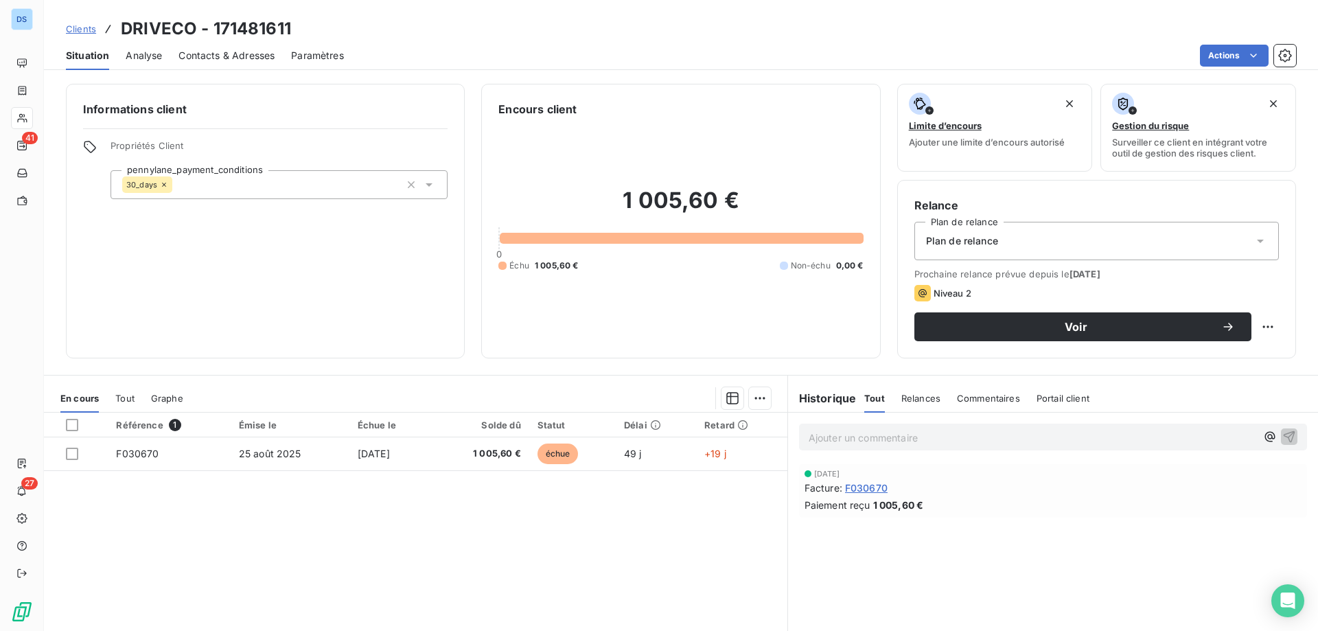
click at [814, 443] on p "Ajouter un commentaire ﻿" at bounding box center [1033, 437] width 448 height 17
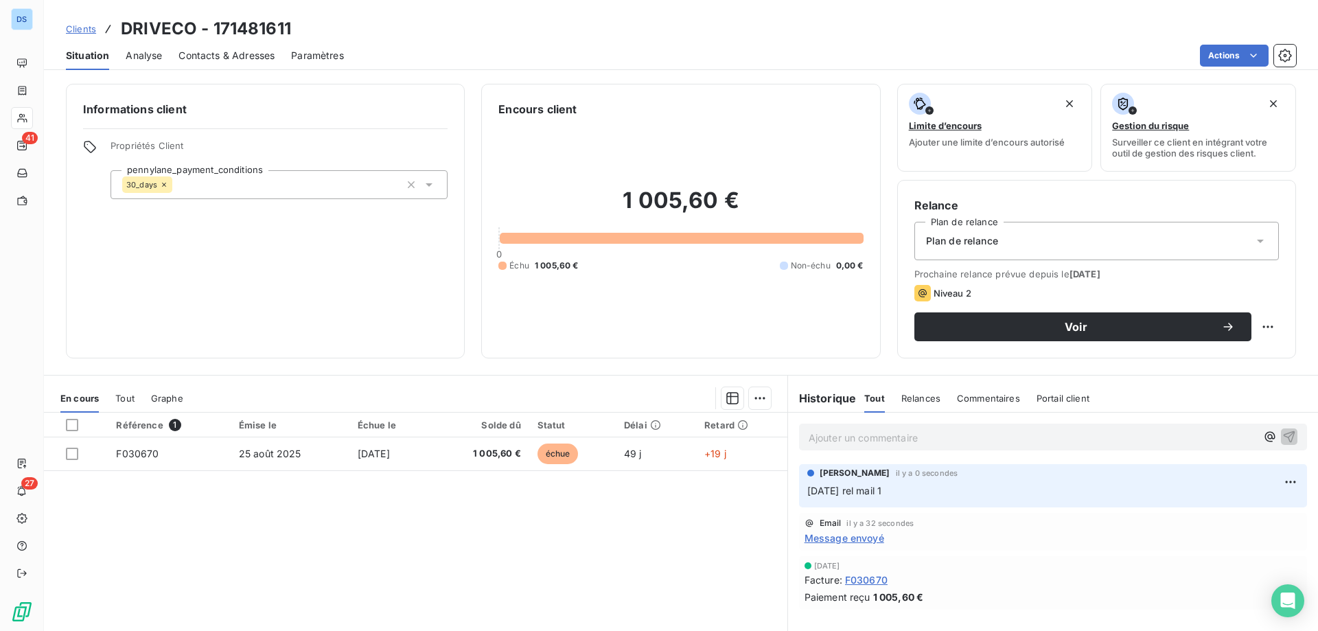
click at [74, 32] on span "Clients" at bounding box center [81, 28] width 30 height 11
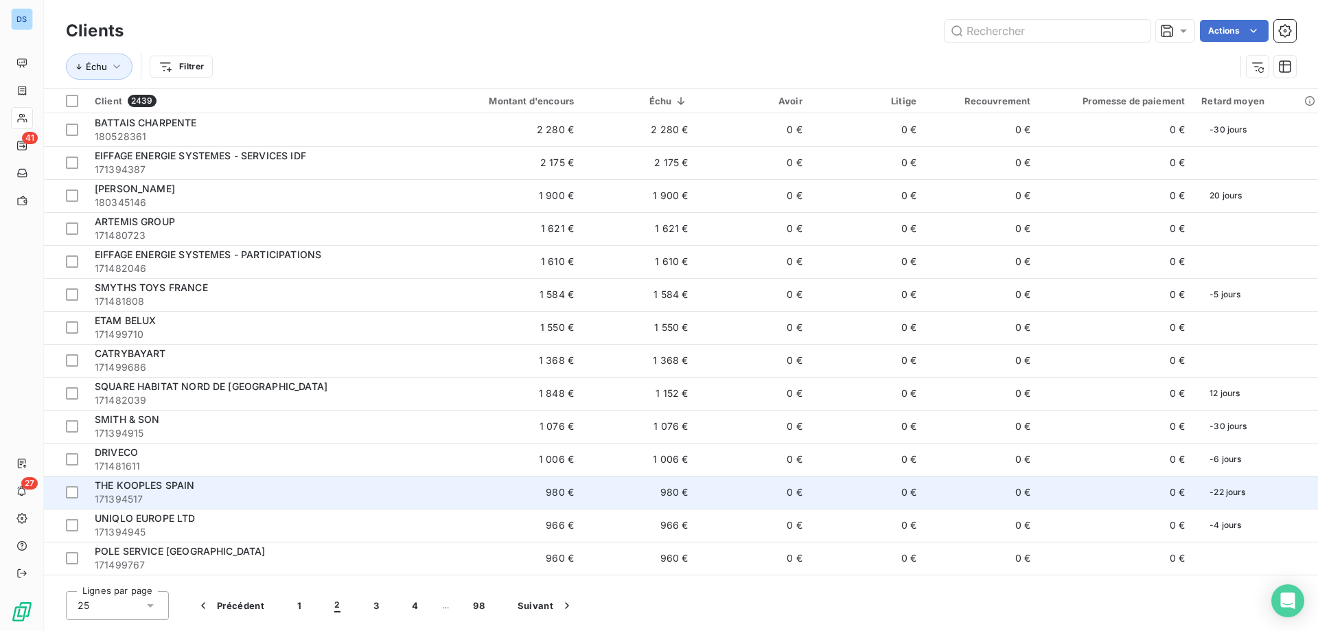
click at [112, 496] on span "171394517" at bounding box center [258, 499] width 326 height 14
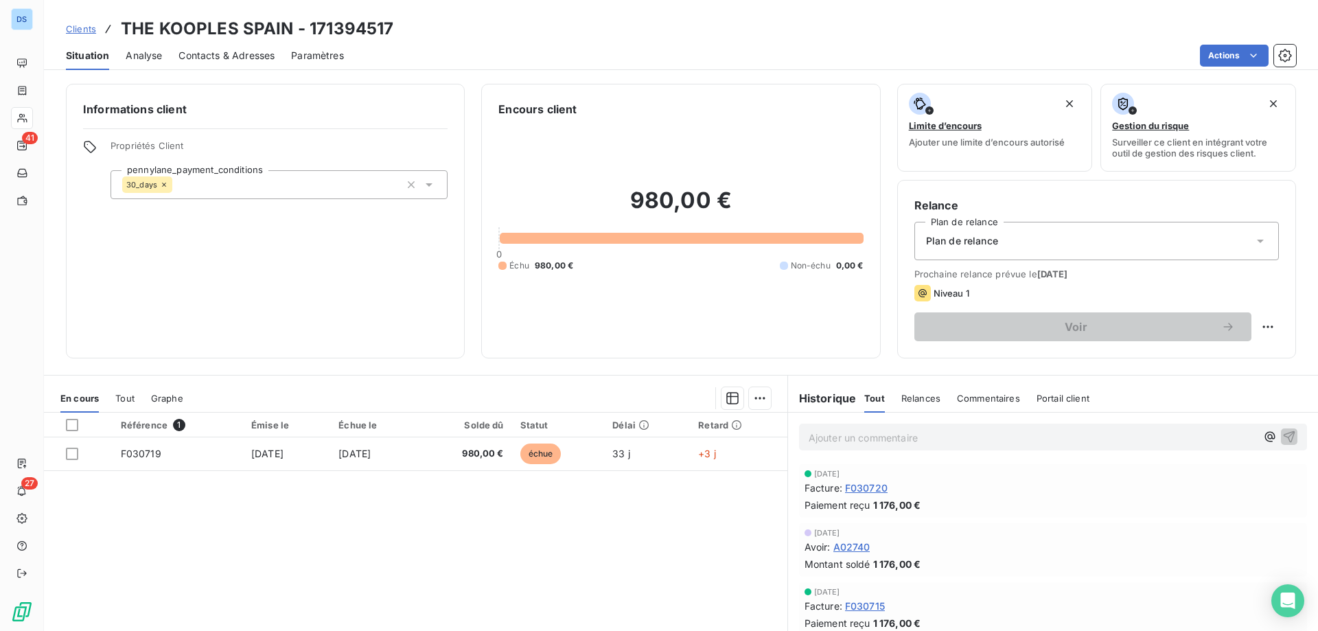
click at [75, 35] on div "Clients THE KOOPLES SPAIN - 171394517" at bounding box center [229, 28] width 327 height 25
click at [75, 30] on span "Clients" at bounding box center [81, 28] width 30 height 11
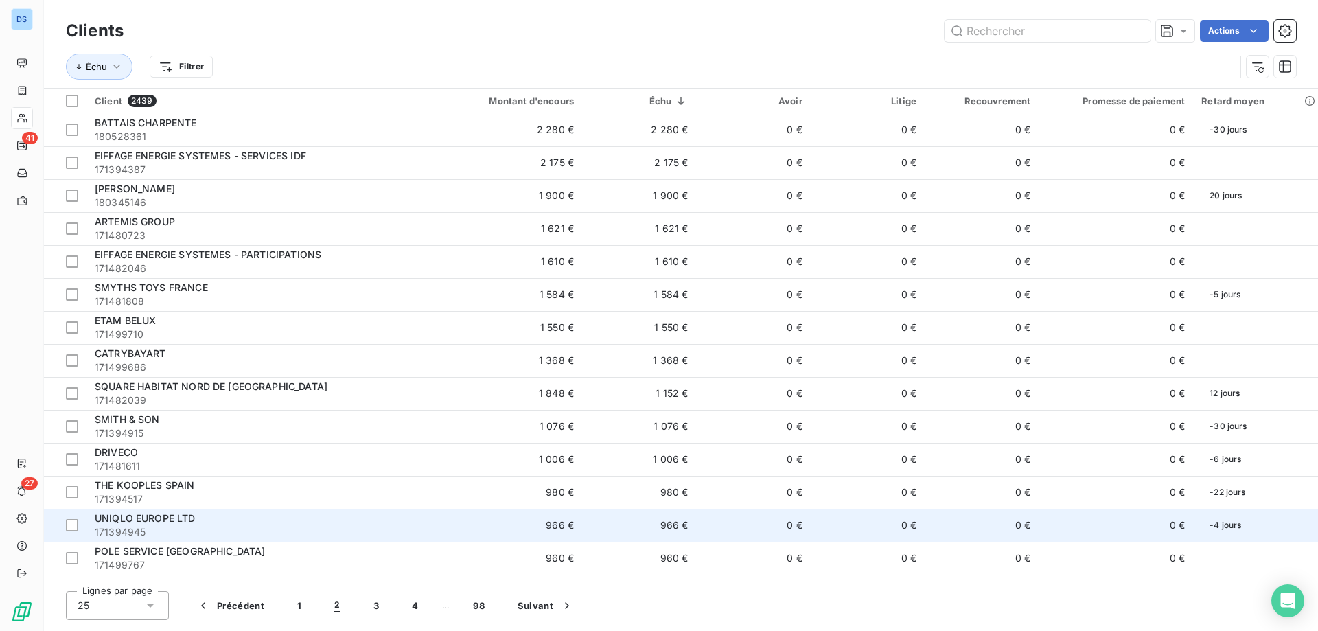
click at [144, 524] on div "UNIQLO EUROPE LTD" at bounding box center [258, 518] width 326 height 14
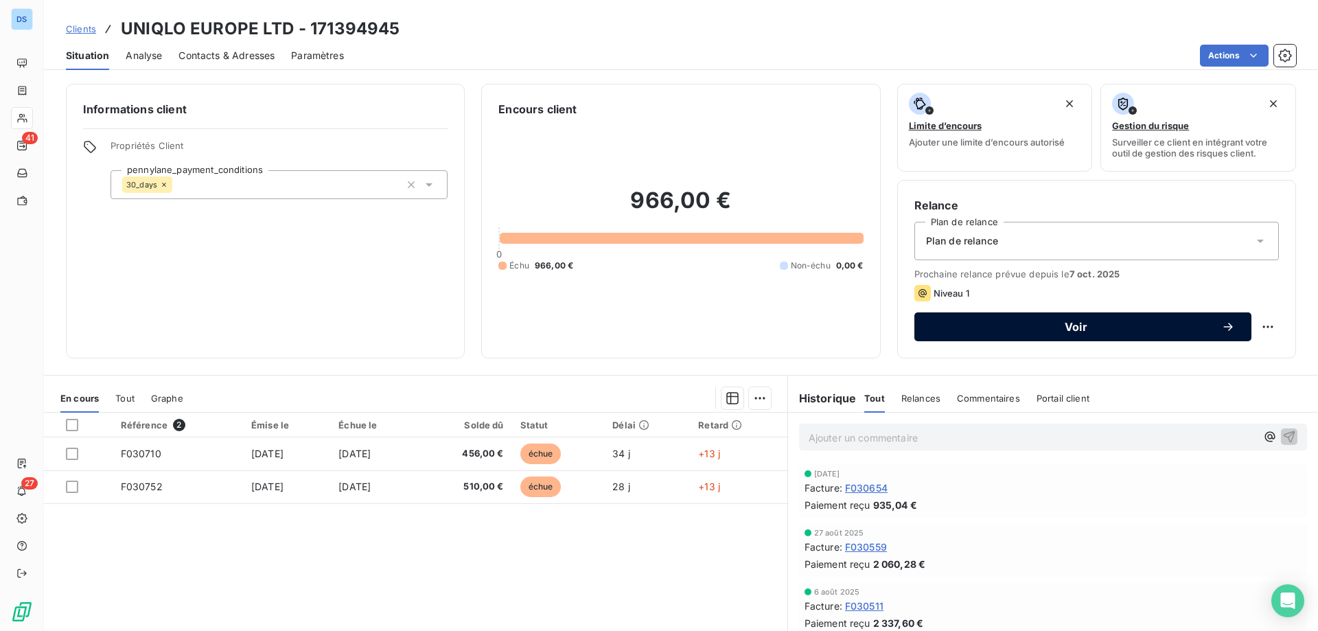
click at [958, 324] on span "Voir" at bounding box center [1076, 326] width 290 height 11
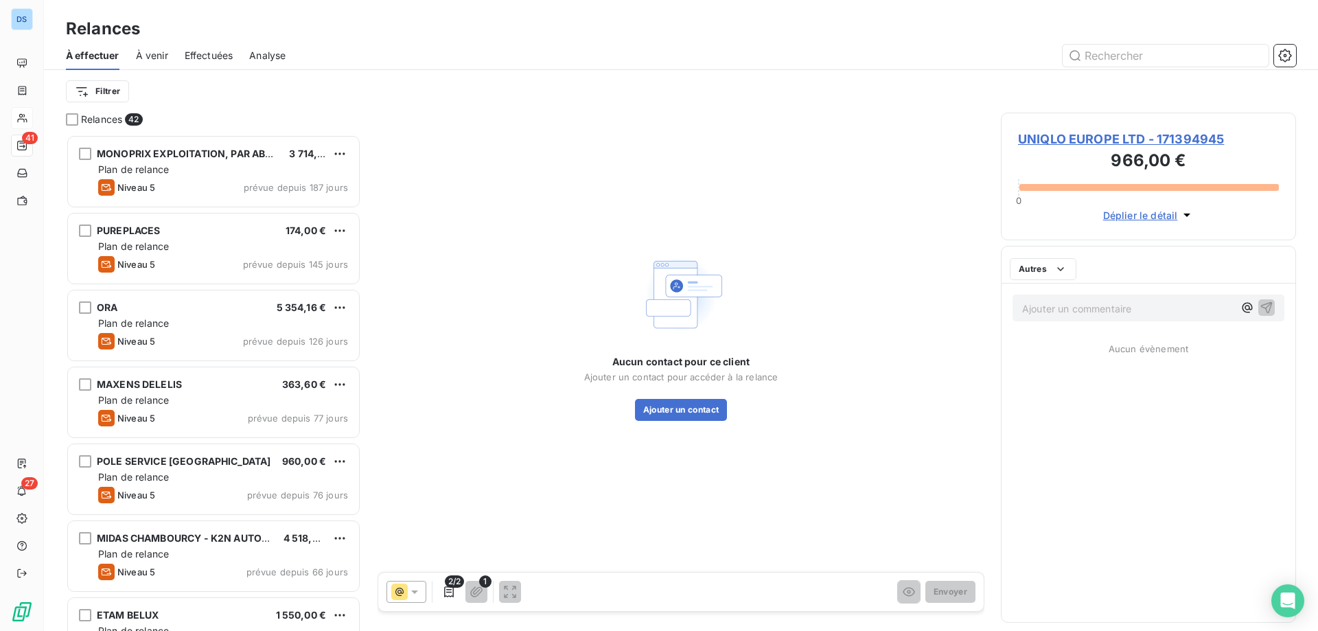
scroll to position [486, 285]
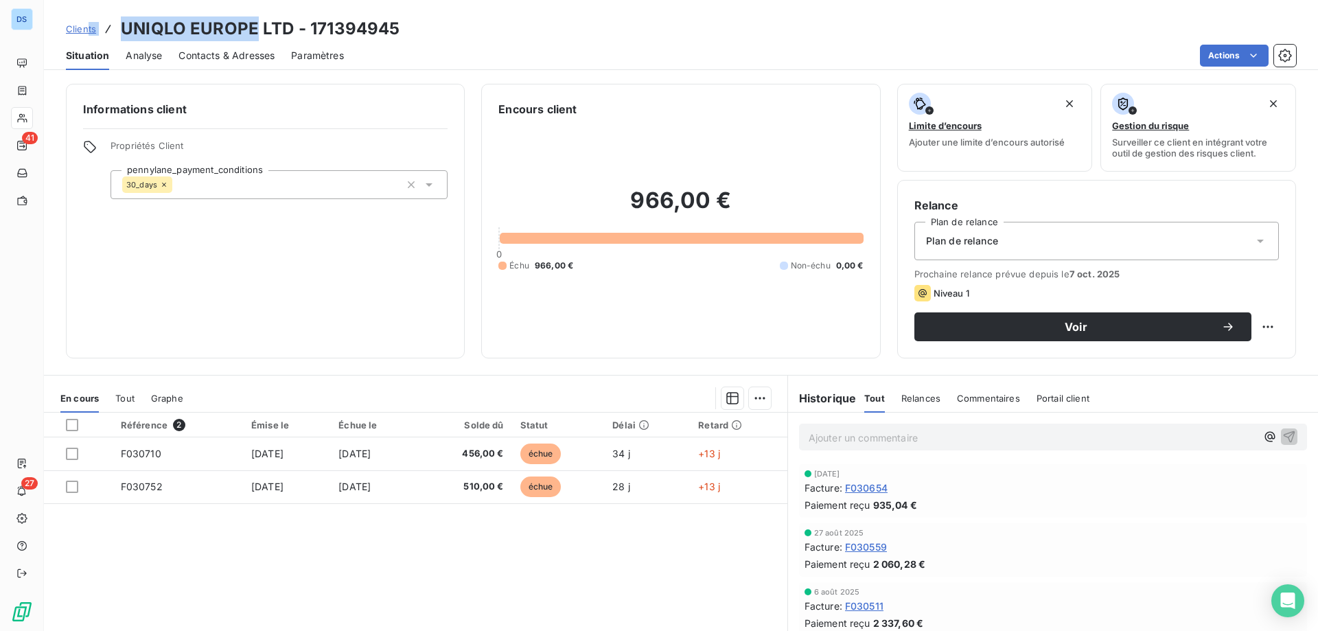
drag, startPoint x: 254, startPoint y: 28, endPoint x: 86, endPoint y: 2, distance: 170.2
click at [86, 2] on div "Clients UNIQLO EUROPE LTD - 171394945 Situation Analyse Contacts & Adresses Par…" at bounding box center [681, 35] width 1274 height 70
copy div "ts UNIQLO EUROPE"
click at [185, 30] on h3 "UNIQLO EUROPE LTD - 171394945" at bounding box center [260, 28] width 279 height 25
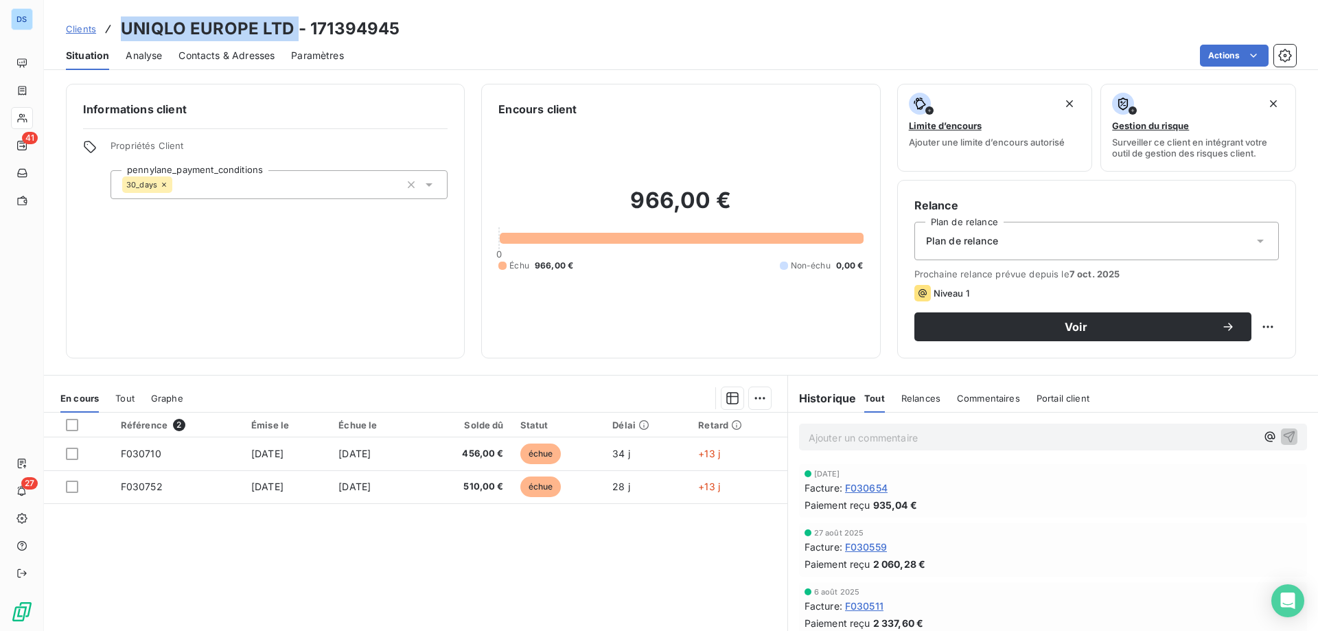
drag, startPoint x: 295, startPoint y: 26, endPoint x: 125, endPoint y: 15, distance: 170.6
click at [125, 15] on div "Clients UNIQLO EUROPE LTD - 171394945 Situation Analyse Contacts & Adresses Par…" at bounding box center [681, 35] width 1274 height 70
copy h3 "UNIQLO EUROPE LTD"
click at [80, 27] on span "Clients" at bounding box center [81, 28] width 30 height 11
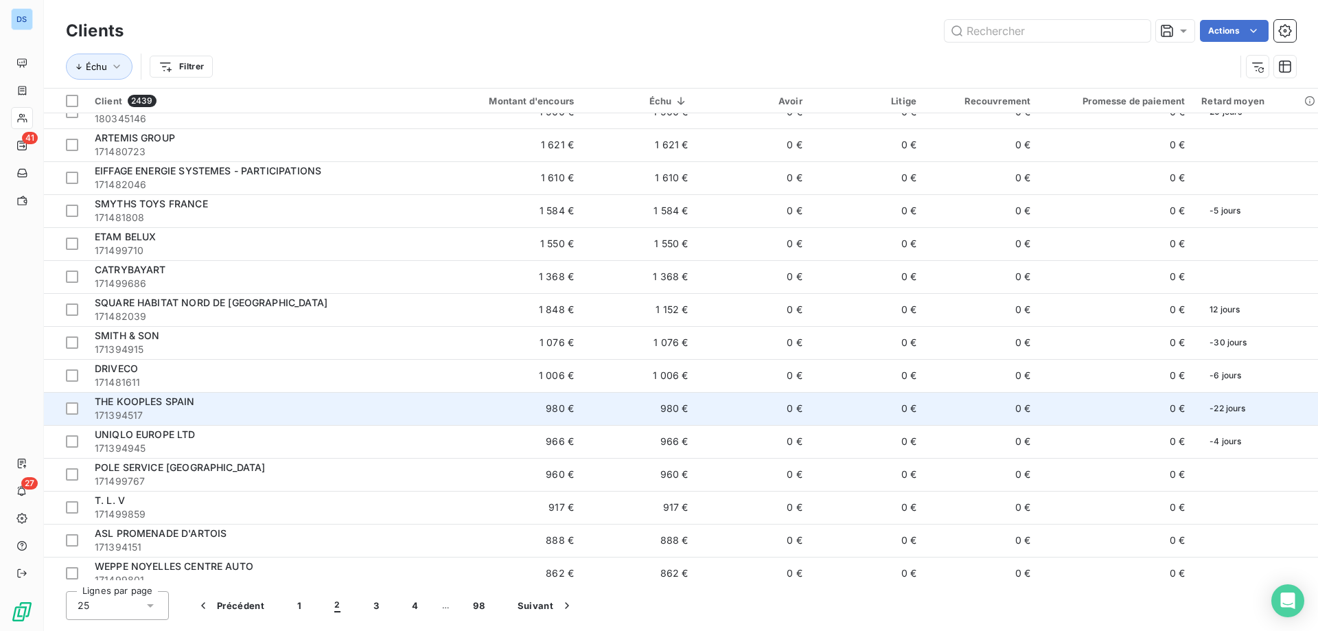
scroll to position [137, 0]
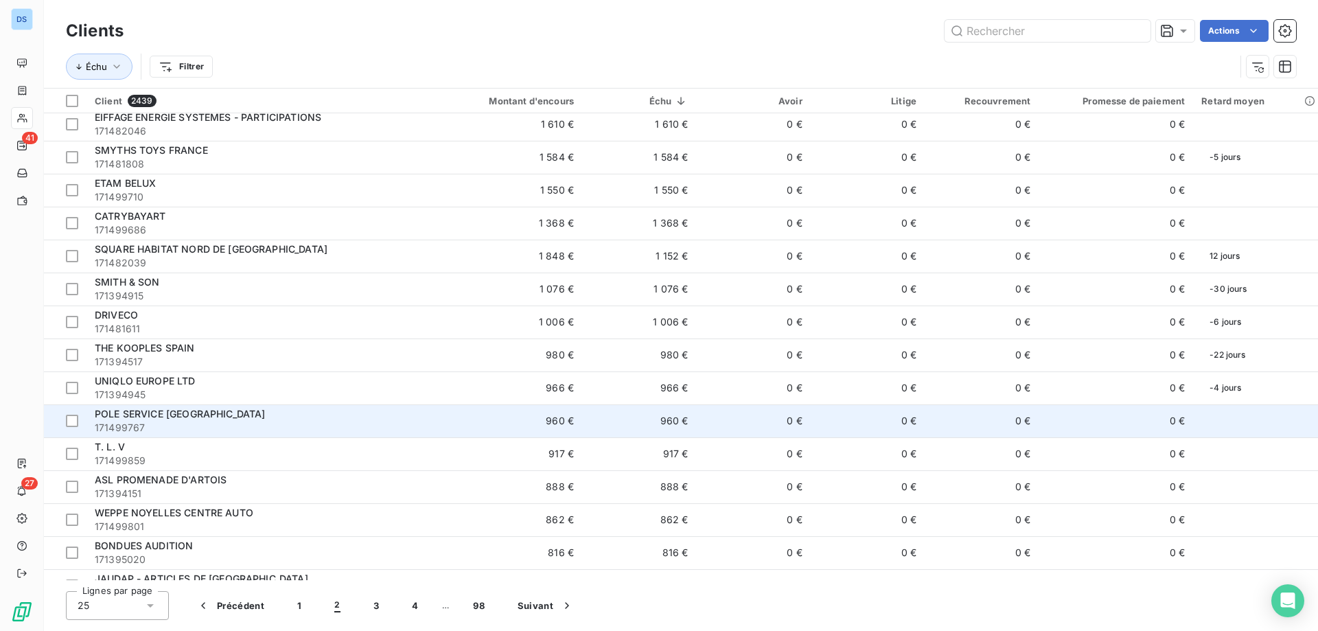
click at [153, 427] on span "171499767" at bounding box center [258, 428] width 326 height 14
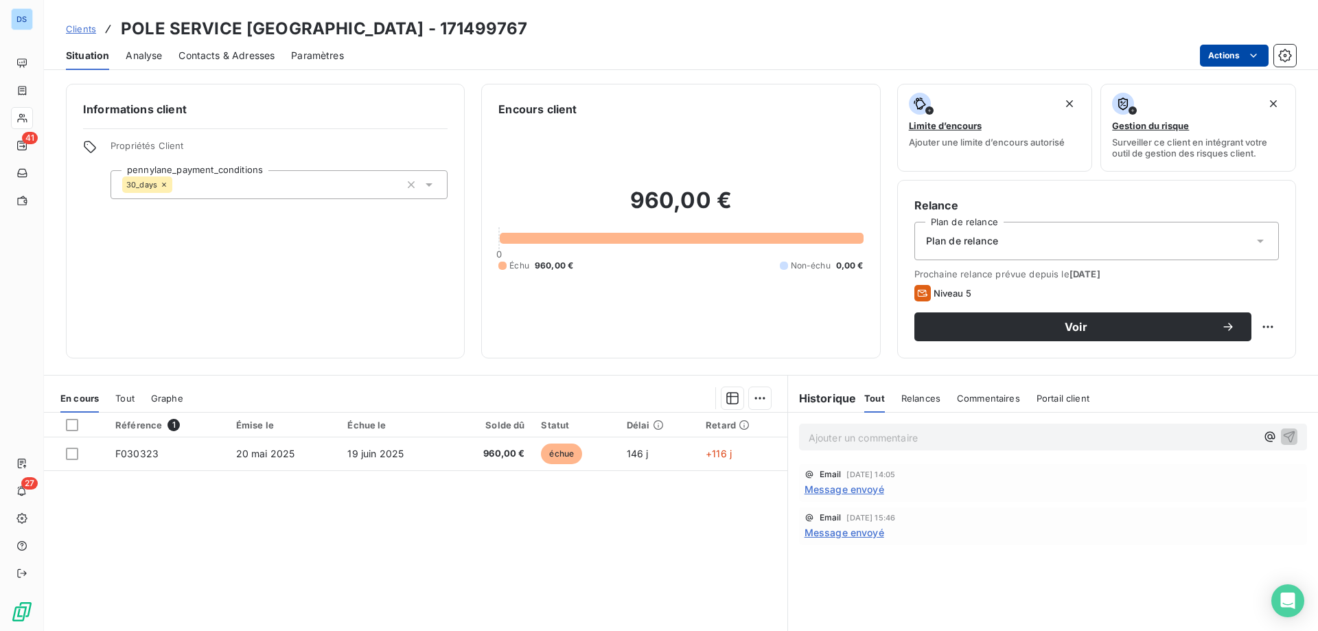
click at [1221, 60] on html "DS 41 27 Clients POLE SERVICE TRANSALLEY - 171499767 Situation Analyse Contacts…" at bounding box center [659, 315] width 1318 height 631
click at [207, 56] on html "DS 41 27 Clients POLE SERVICE TRANSALLEY - 171499767 Situation Analyse Contacts…" at bounding box center [659, 315] width 1318 height 631
click at [206, 56] on span "Contacts & Adresses" at bounding box center [227, 56] width 96 height 14
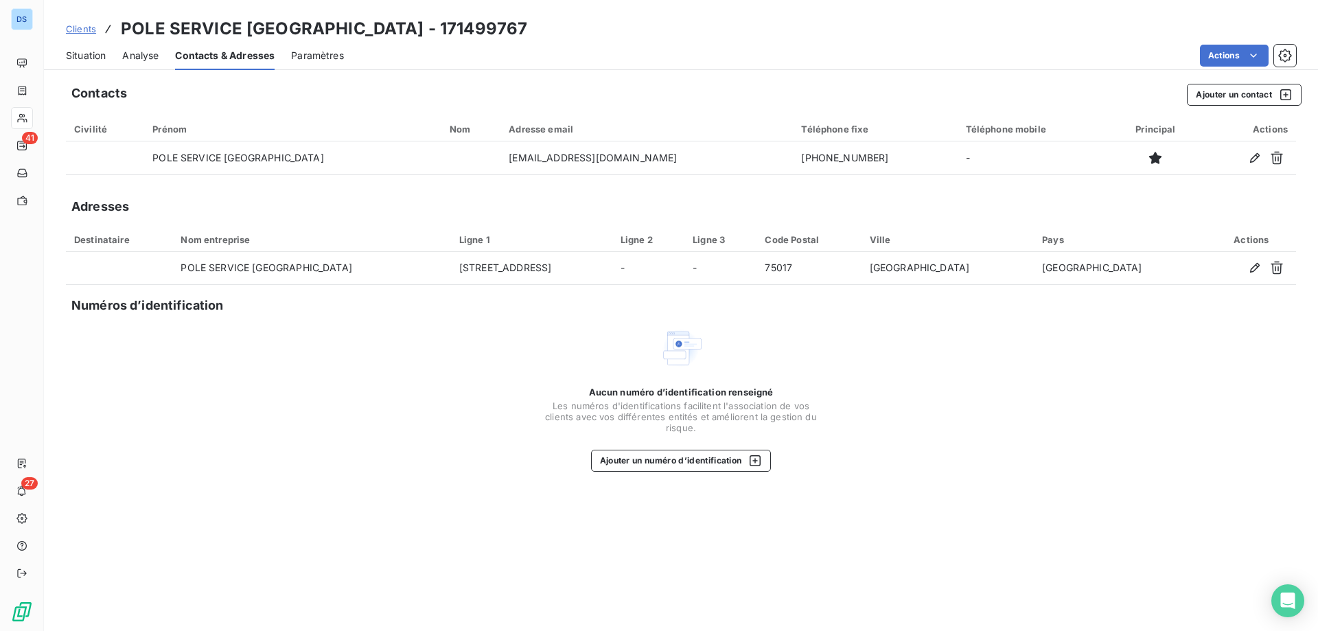
click at [97, 58] on span "Situation" at bounding box center [86, 56] width 40 height 14
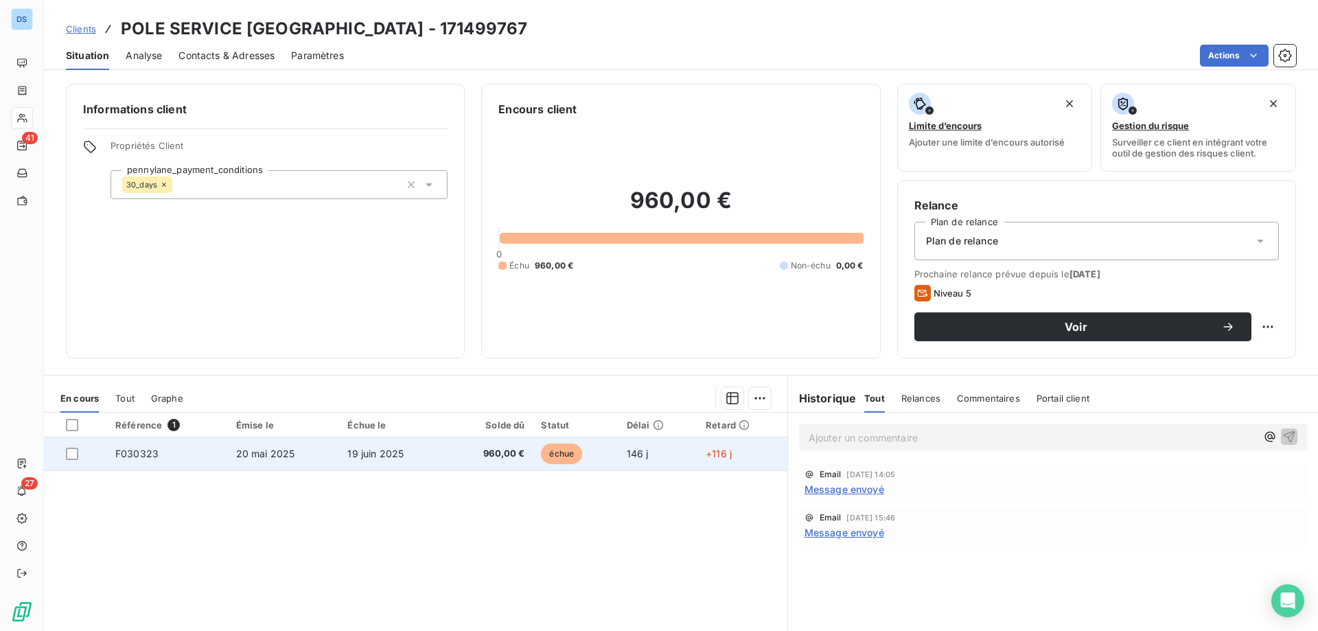
click at [465, 458] on span "960,00 €" at bounding box center [489, 454] width 69 height 14
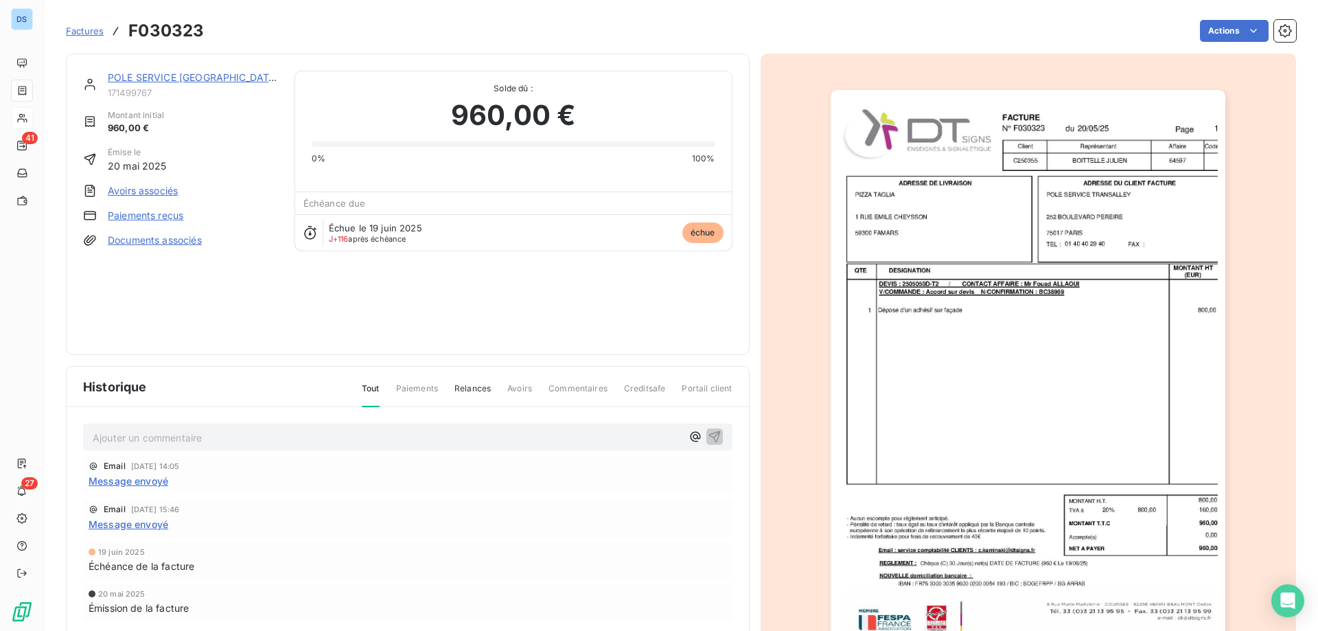
click at [936, 401] on img "button" at bounding box center [1028, 369] width 395 height 559
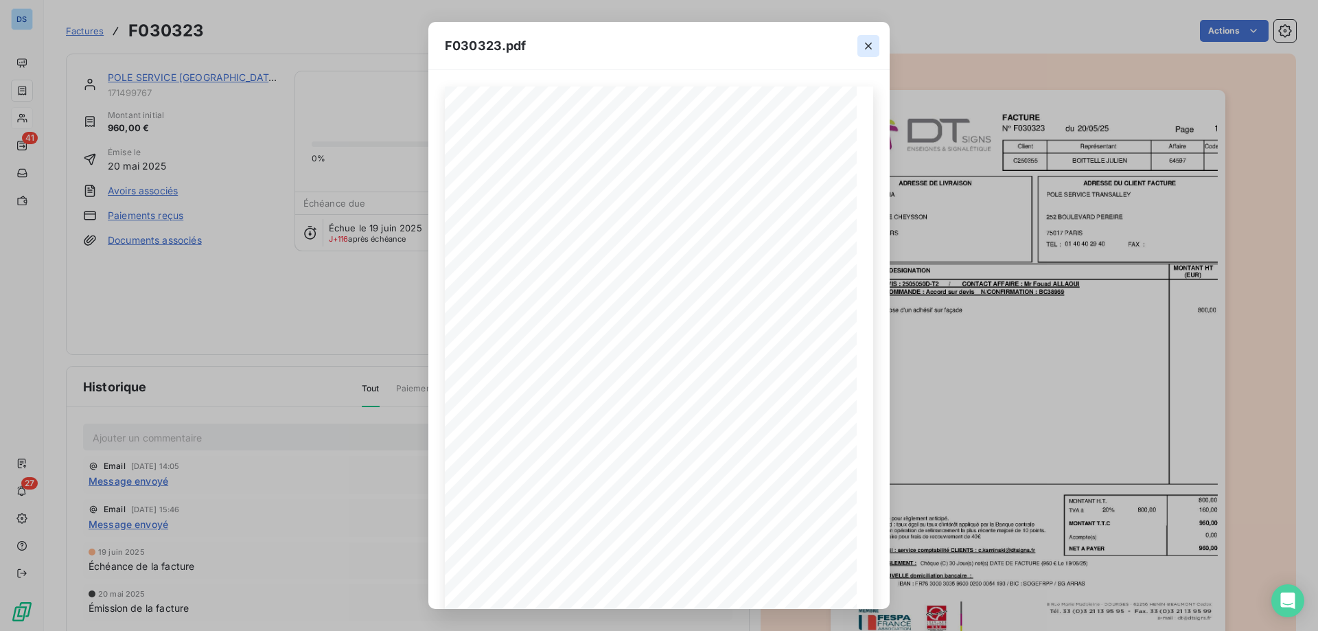
click at [860, 43] on button "button" at bounding box center [869, 46] width 22 height 22
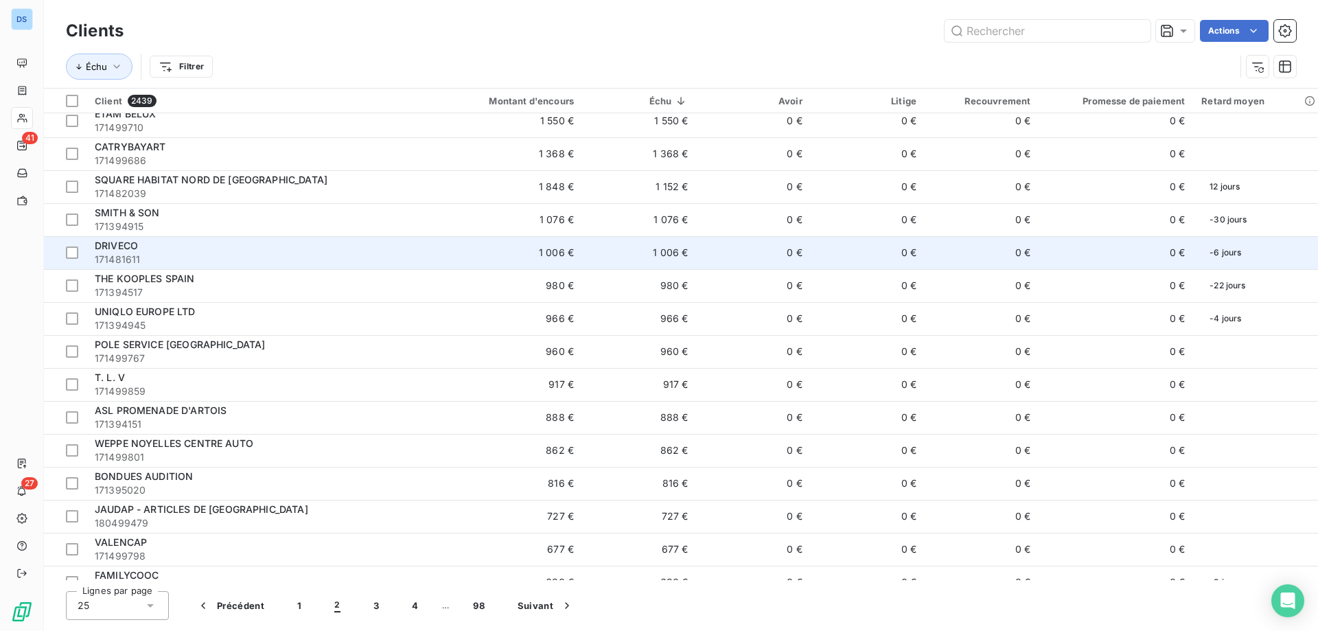
scroll to position [275, 0]
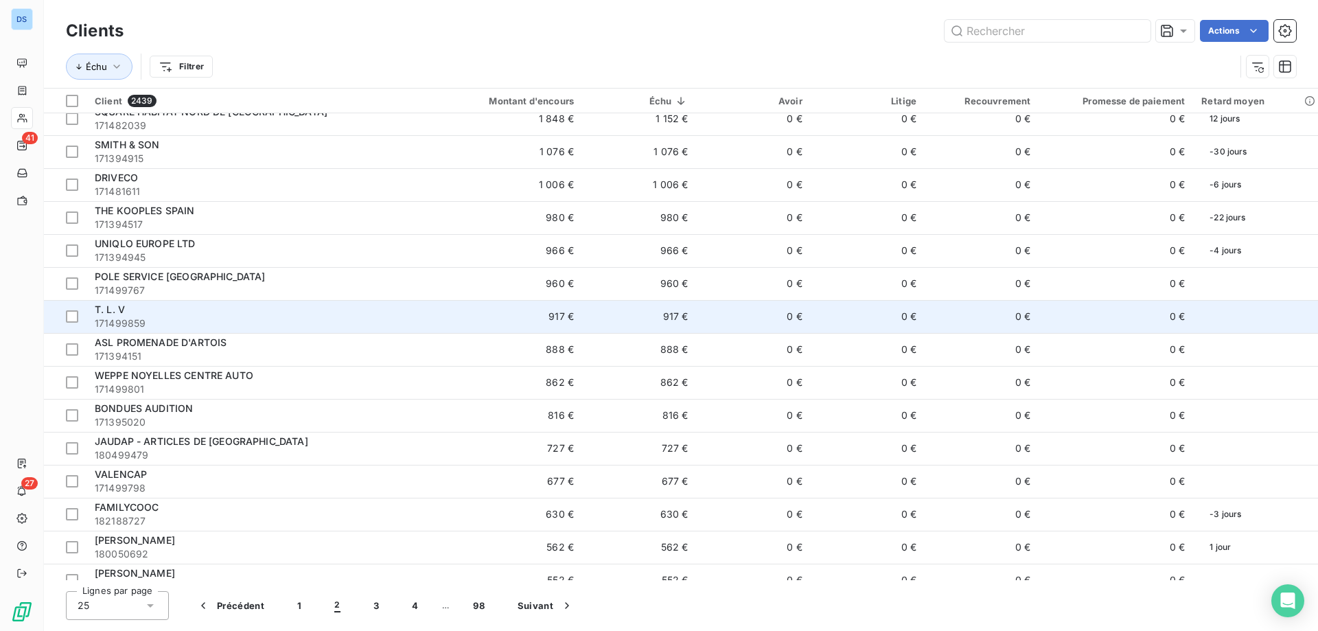
click at [278, 311] on div "T. L. V" at bounding box center [258, 310] width 326 height 14
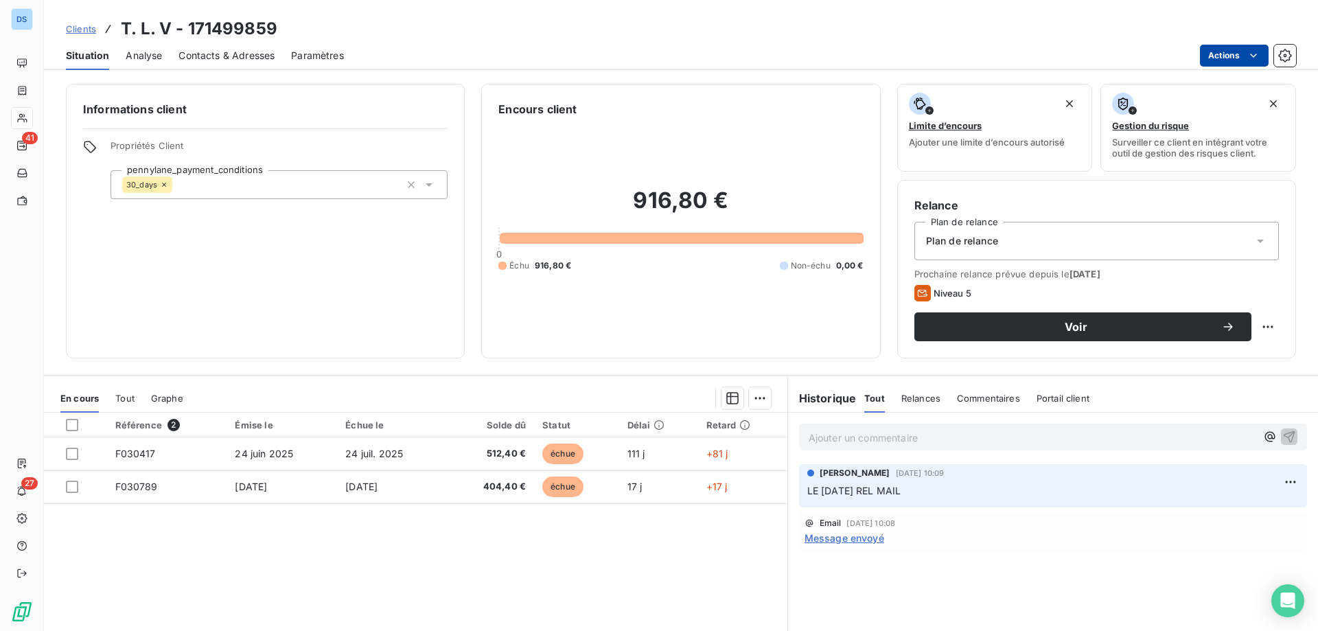
click at [1227, 56] on html "DS 41 27 Clients T. L. V - 171499859 Situation Analyse Contacts & Adresses Para…" at bounding box center [659, 315] width 1318 height 631
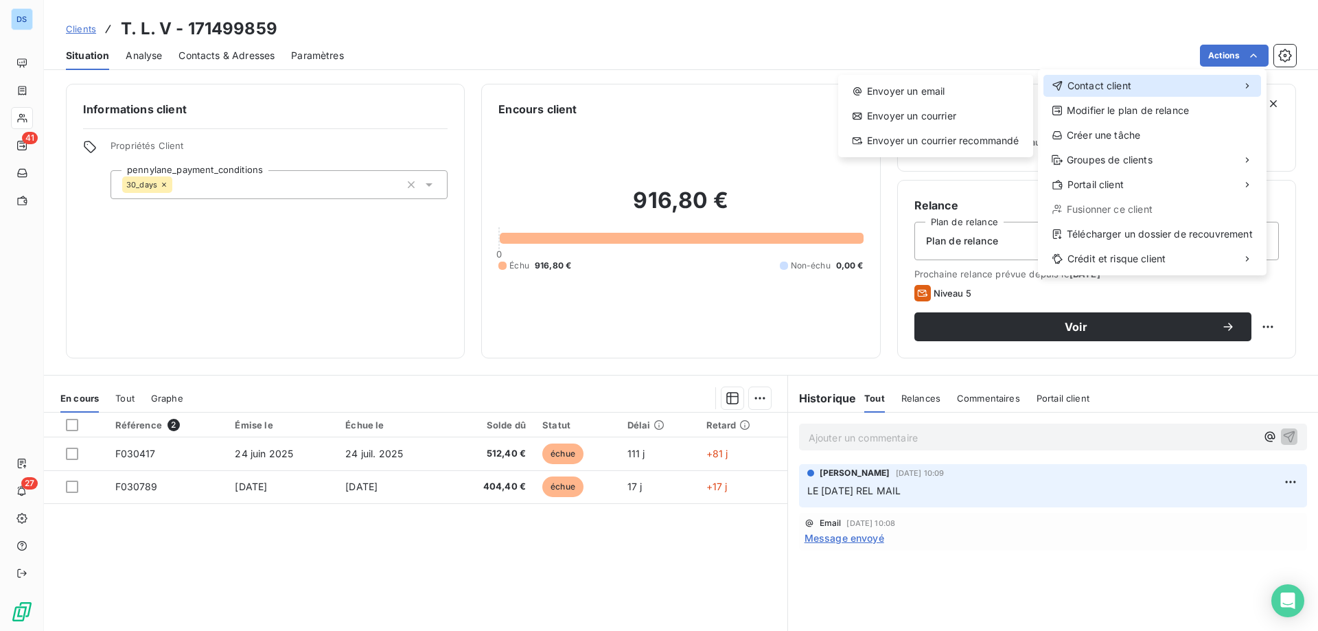
drag, startPoint x: 1126, startPoint y: 87, endPoint x: 1092, endPoint y: 86, distance: 33.7
click at [1125, 87] on span "Contact client" at bounding box center [1100, 86] width 64 height 14
click at [935, 81] on div "Envoyer un email" at bounding box center [936, 91] width 184 height 22
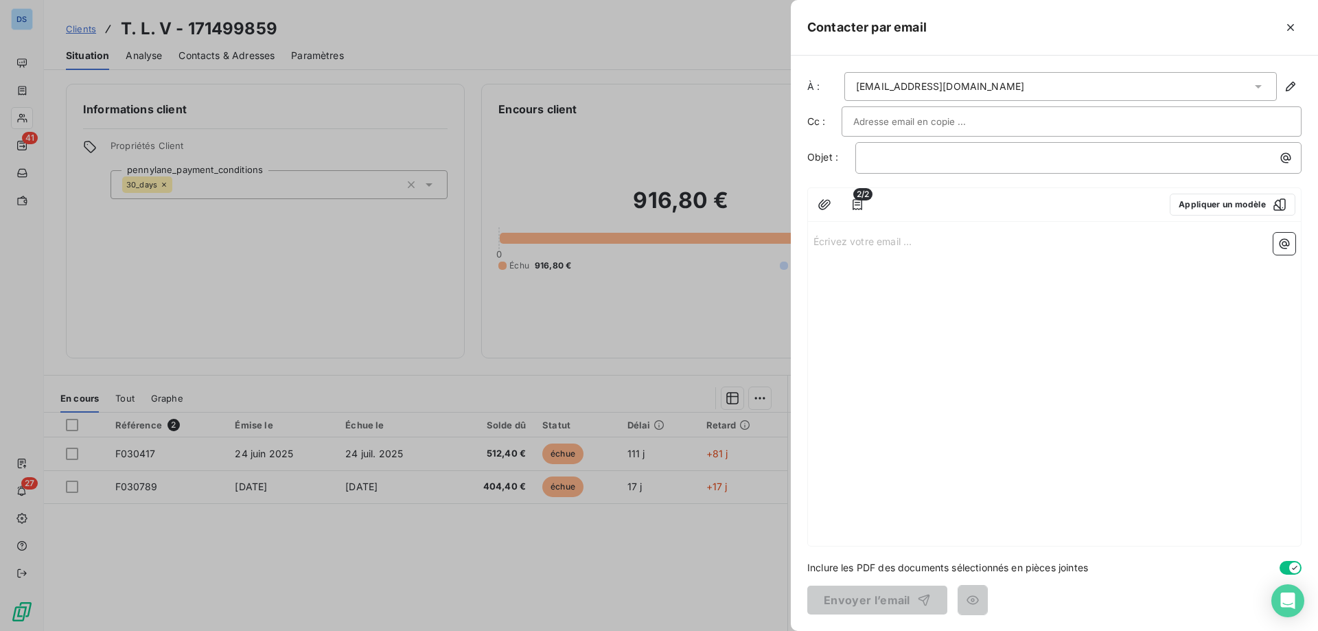
click at [924, 94] on div "pgrosjean@tratro-tlv.com" at bounding box center [1060, 86] width 433 height 29
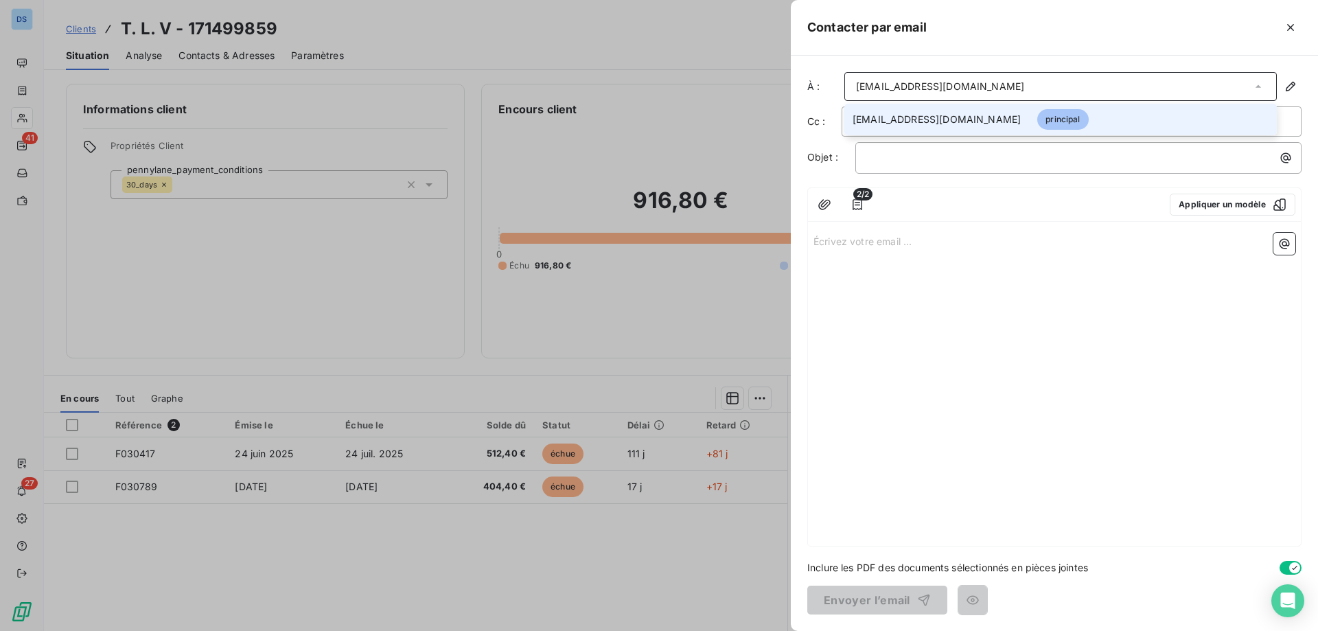
click at [924, 94] on div "pgrosjean@tratro-tlv.com" at bounding box center [1060, 86] width 433 height 29
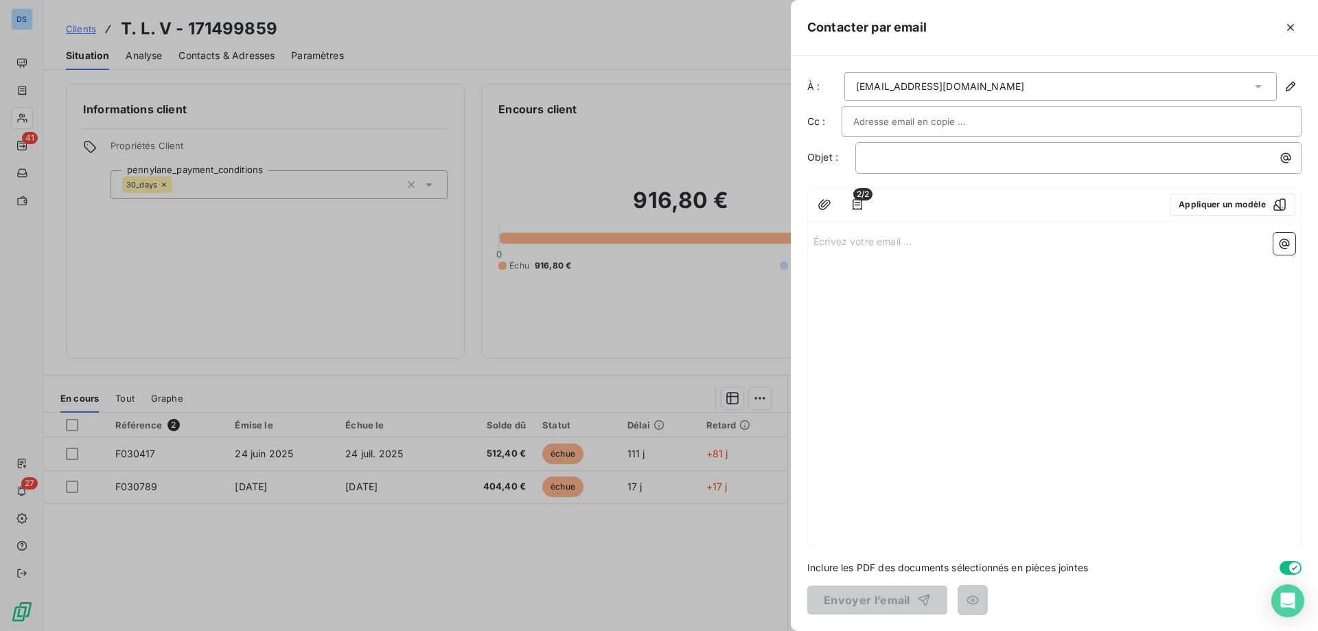
click at [918, 120] on input "text" at bounding box center [927, 121] width 148 height 21
click at [937, 163] on p "﻿" at bounding box center [1082, 158] width 430 height 16
drag, startPoint x: 1044, startPoint y: 209, endPoint x: 1059, endPoint y: 209, distance: 15.1
click at [1045, 209] on div at bounding box center [1018, 205] width 279 height 22
click at [1186, 205] on button "Appliquer un modèle" at bounding box center [1233, 205] width 126 height 22
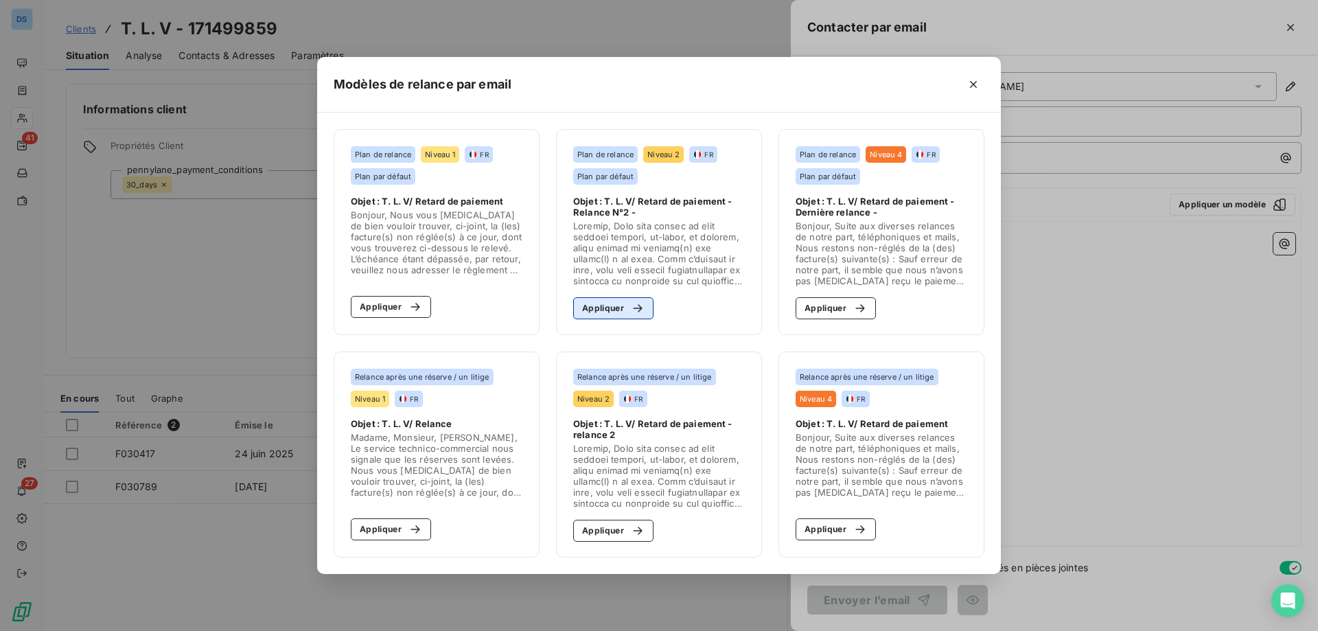
click at [621, 310] on button "Appliquer" at bounding box center [613, 308] width 80 height 22
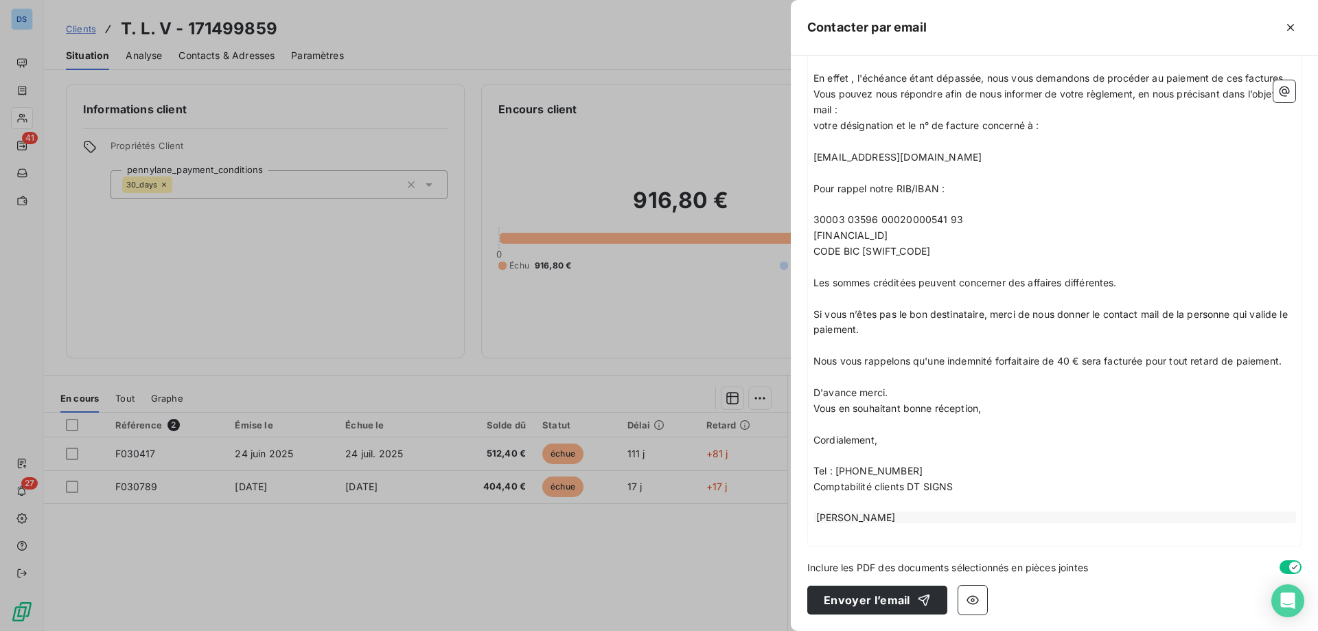
scroll to position [469, 0]
click at [871, 612] on button "Envoyer l’email" at bounding box center [877, 600] width 140 height 29
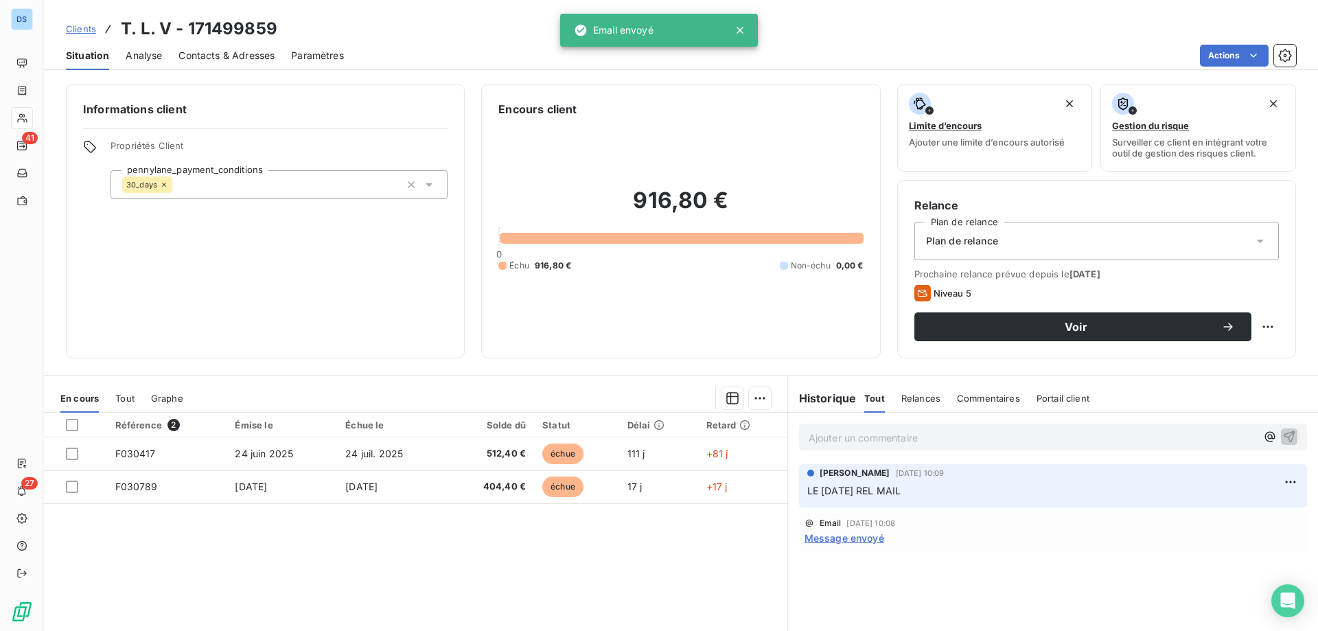
click at [812, 444] on p "Ajouter un commentaire ﻿" at bounding box center [1033, 437] width 448 height 17
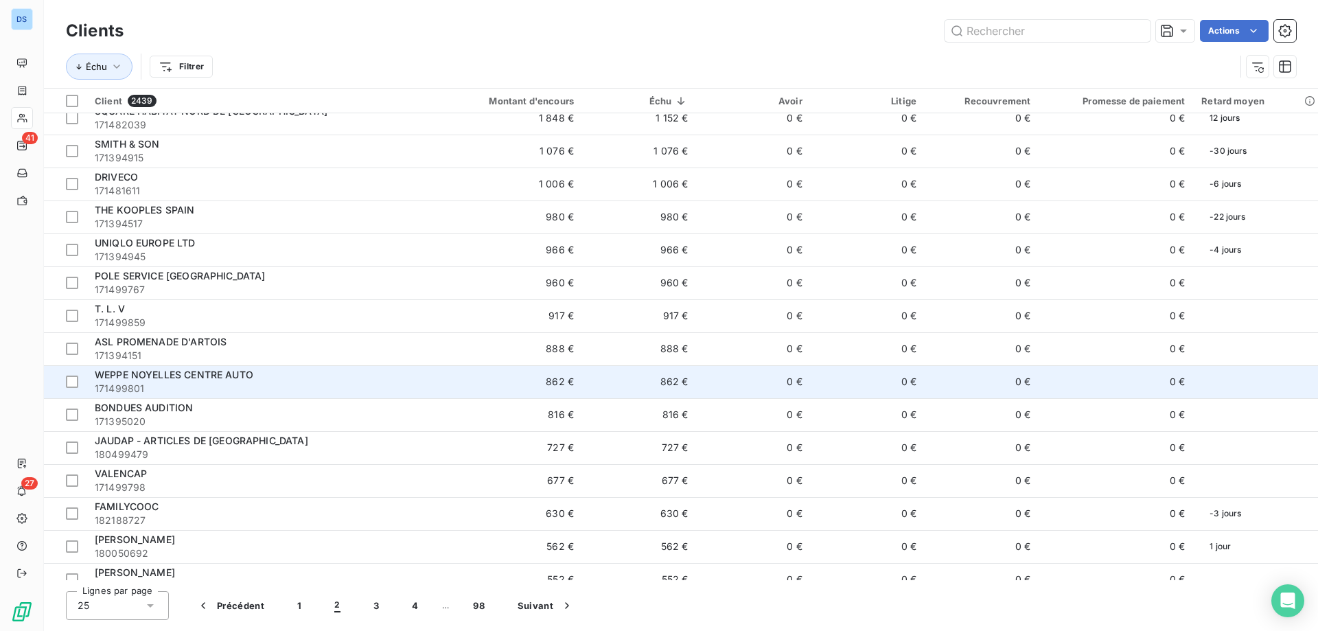
scroll to position [275, 0]
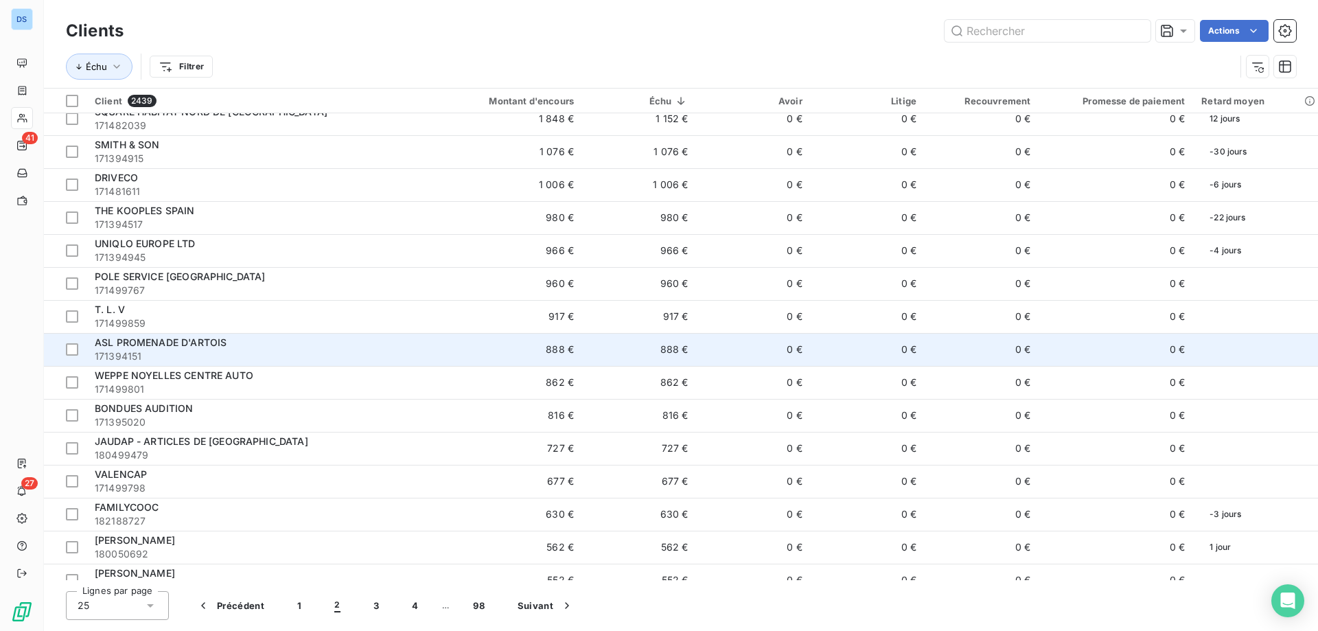
click at [163, 351] on span "171394151" at bounding box center [258, 356] width 326 height 14
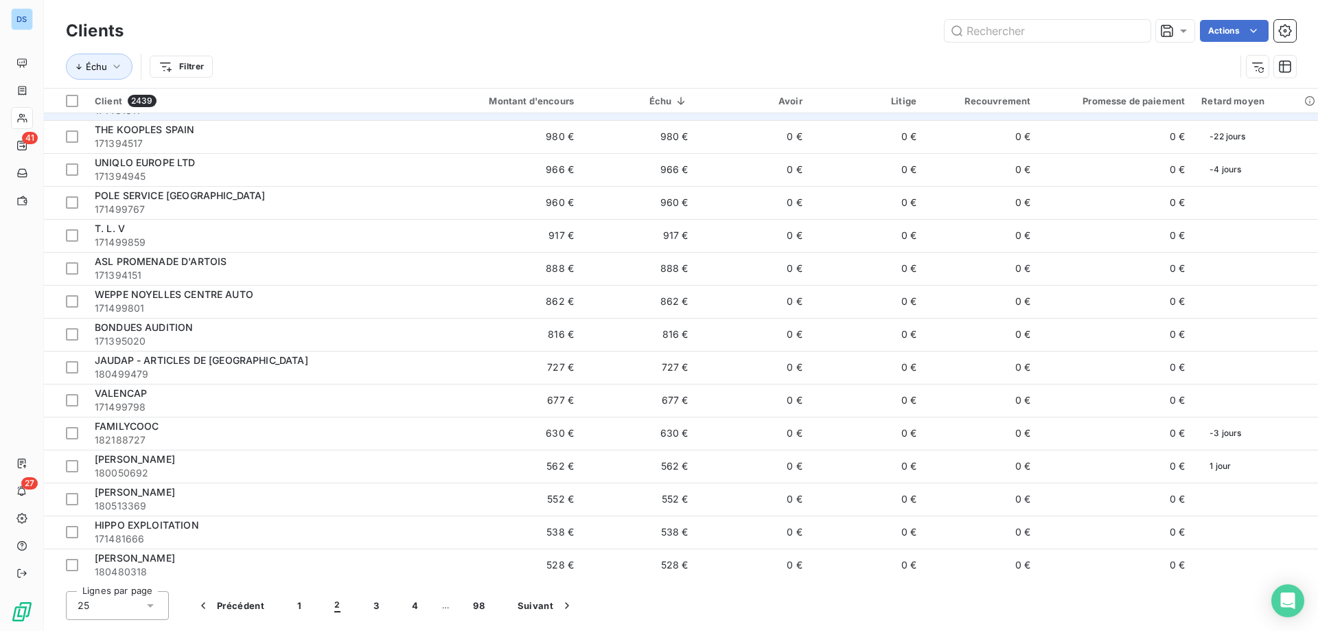
scroll to position [358, 0]
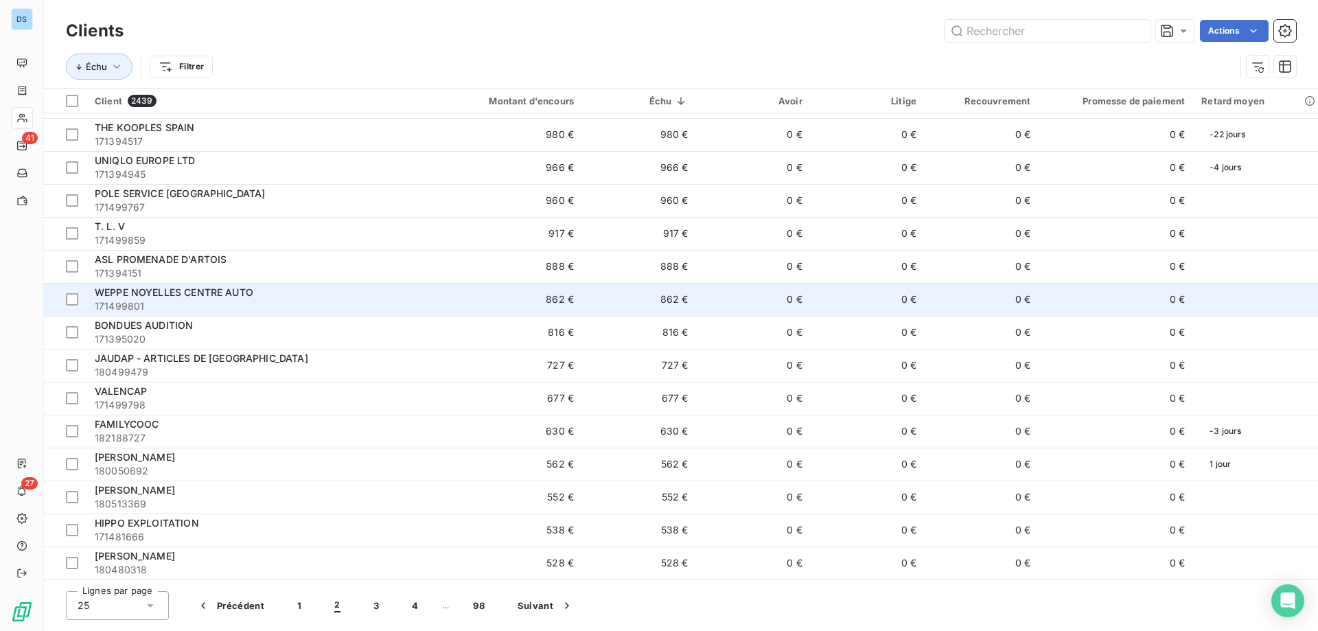
click at [174, 293] on span "WEPPE NOYELLES CENTRE AUTO" at bounding box center [174, 292] width 159 height 12
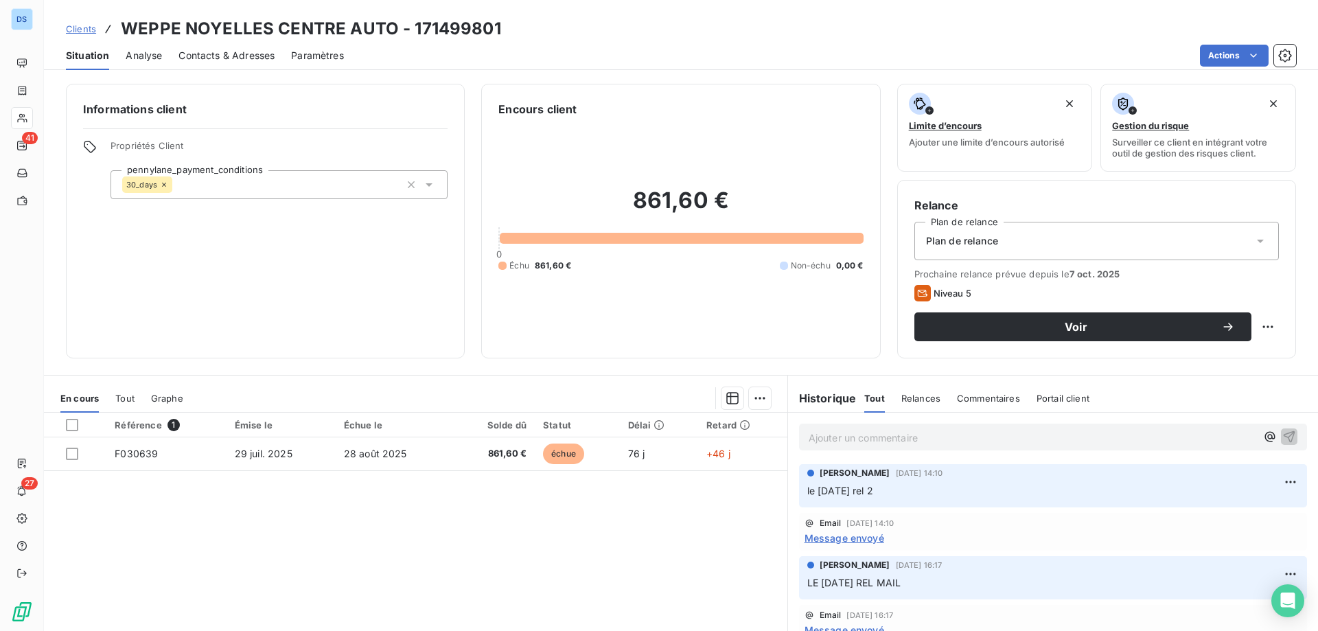
click at [205, 51] on span "Contacts & Adresses" at bounding box center [227, 56] width 96 height 14
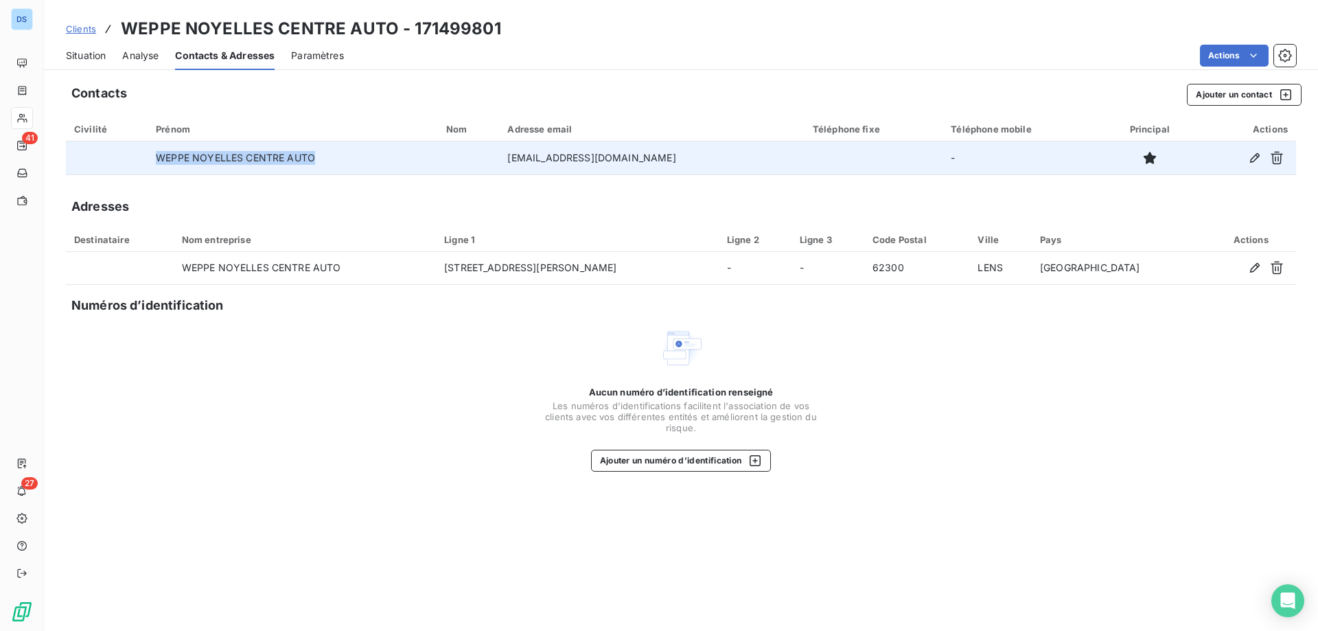
drag, startPoint x: 324, startPoint y: 156, endPoint x: 157, endPoint y: 146, distance: 167.1
click at [157, 146] on td "WEPPE NOYELLES CENTRE AUTO" at bounding box center [293, 157] width 290 height 33
copy td "WEPPE NOYELLES CENTRE AUTO"
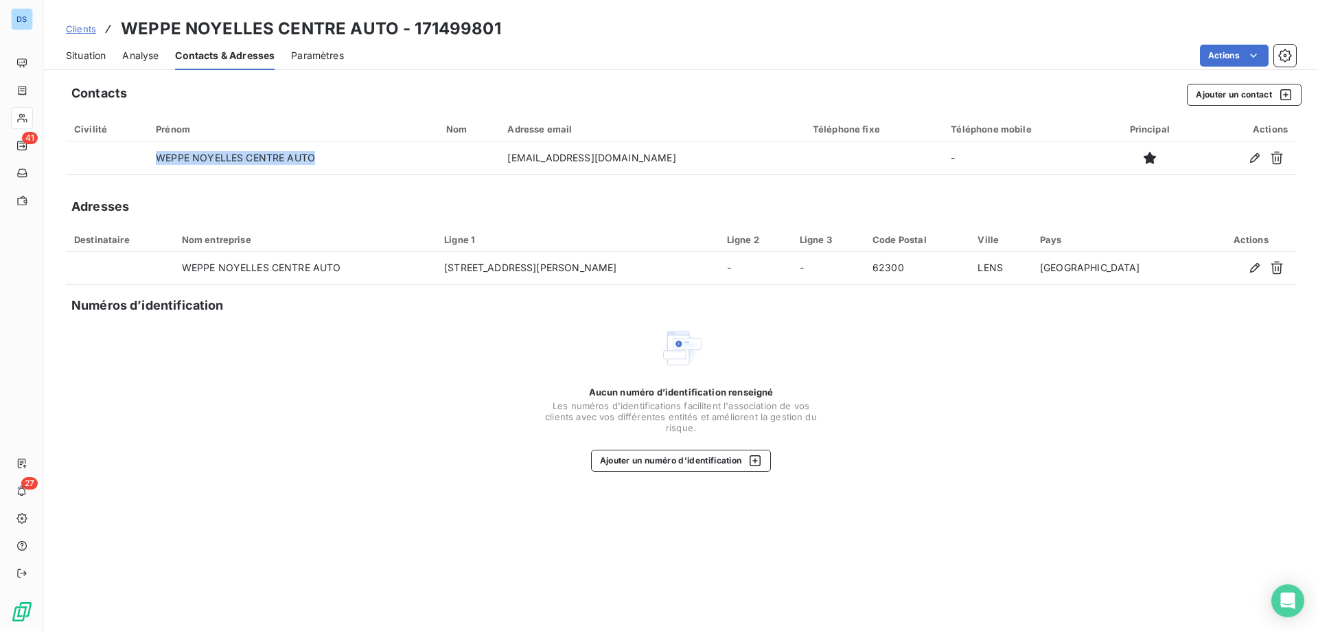
click at [68, 50] on span "Situation" at bounding box center [86, 56] width 40 height 14
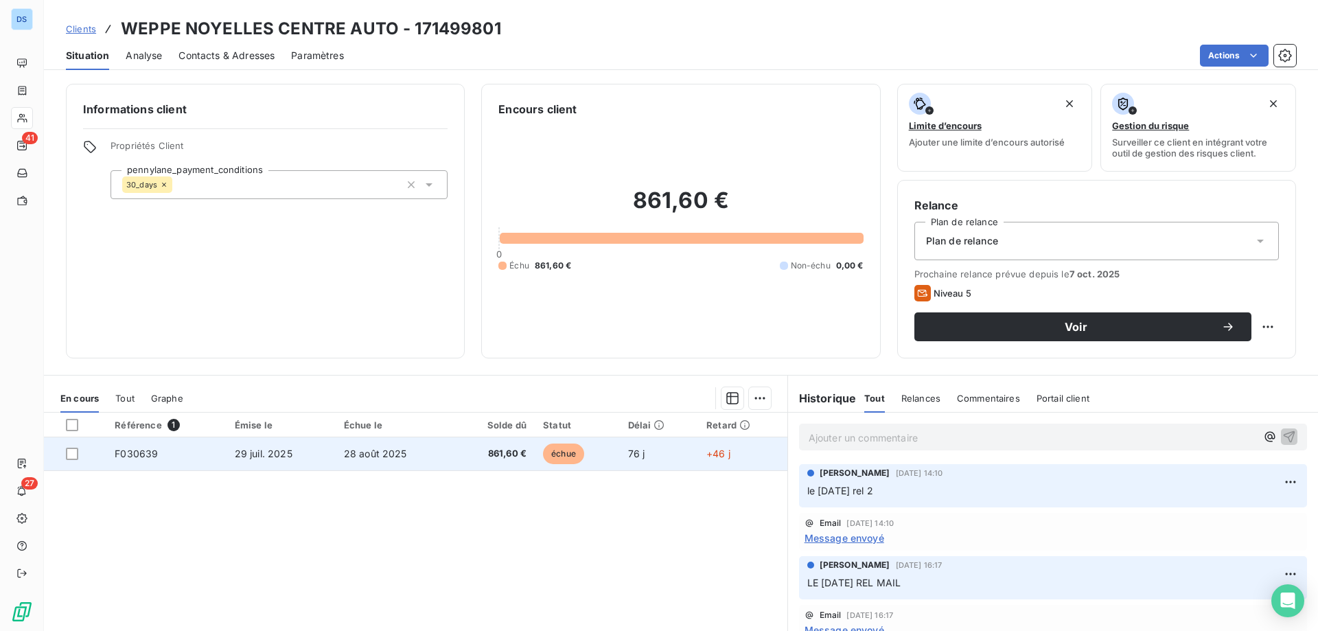
click at [422, 449] on td "28 août 2025" at bounding box center [394, 453] width 117 height 33
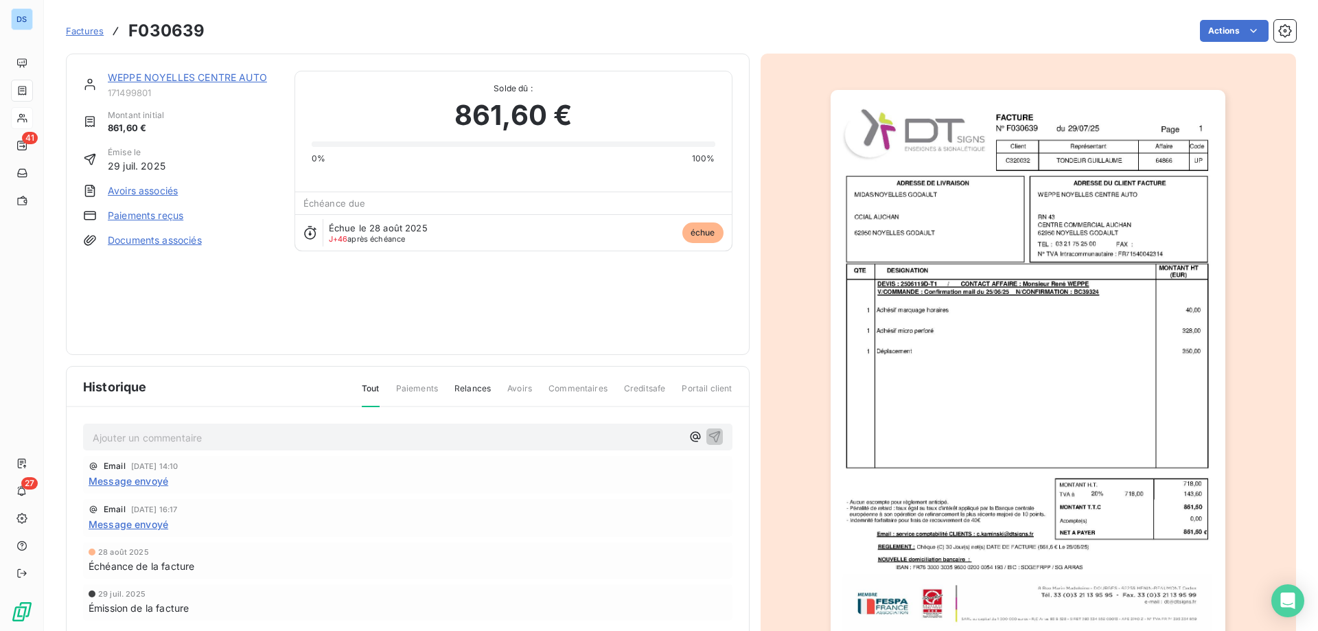
click at [947, 439] on img "button" at bounding box center [1028, 369] width 395 height 559
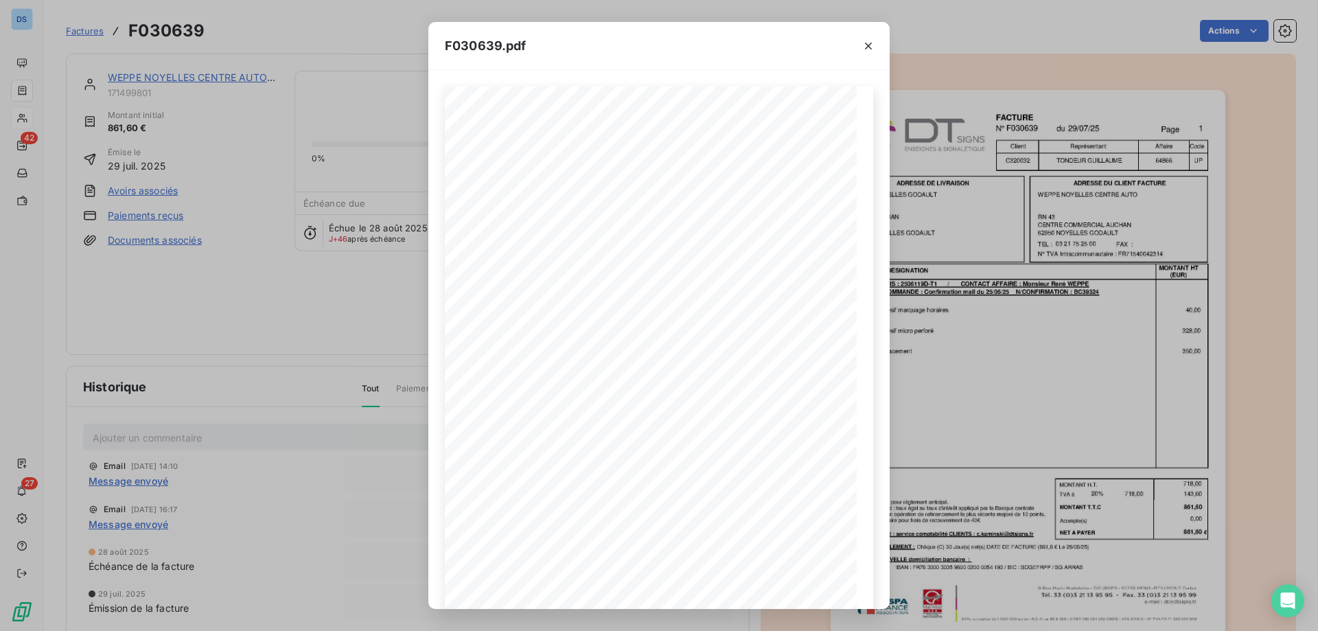
click at [857, 44] on div at bounding box center [868, 45] width 43 height 47
click at [869, 45] on icon "button" at bounding box center [868, 46] width 7 height 7
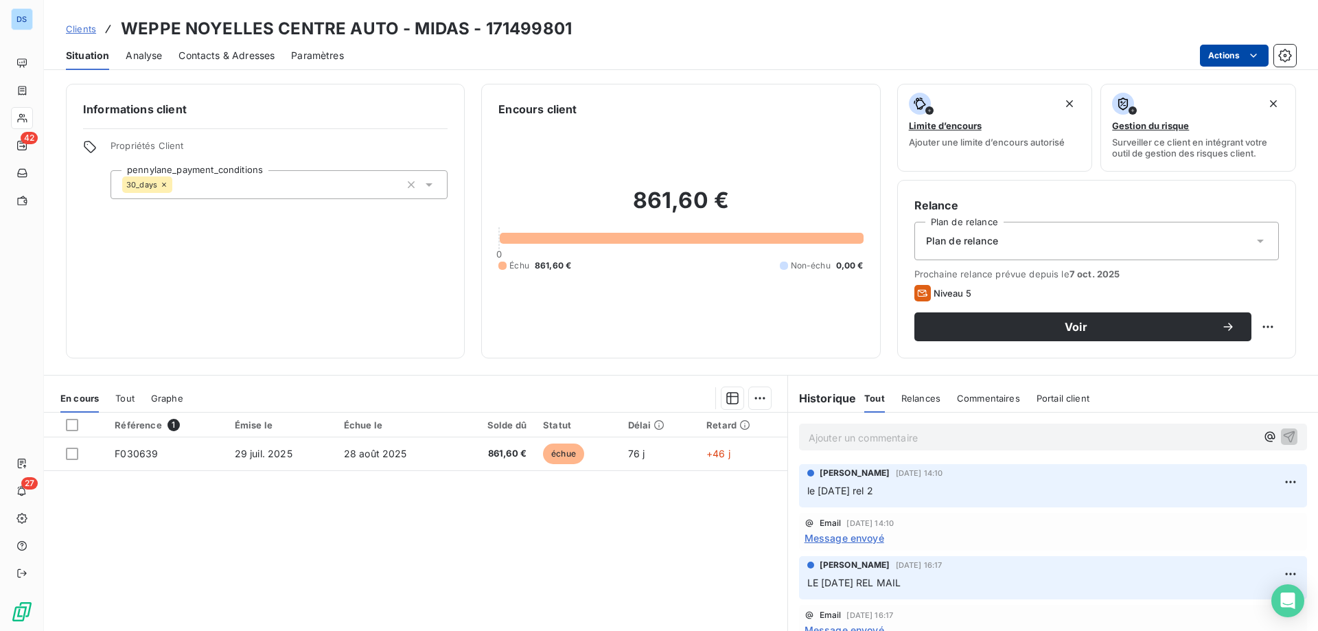
click at [1208, 51] on html "DS 42 27 Clients WEPPE NOYELLES CENTRE AUTO - MIDAS - 171499801 Situation Analy…" at bounding box center [659, 315] width 1318 height 631
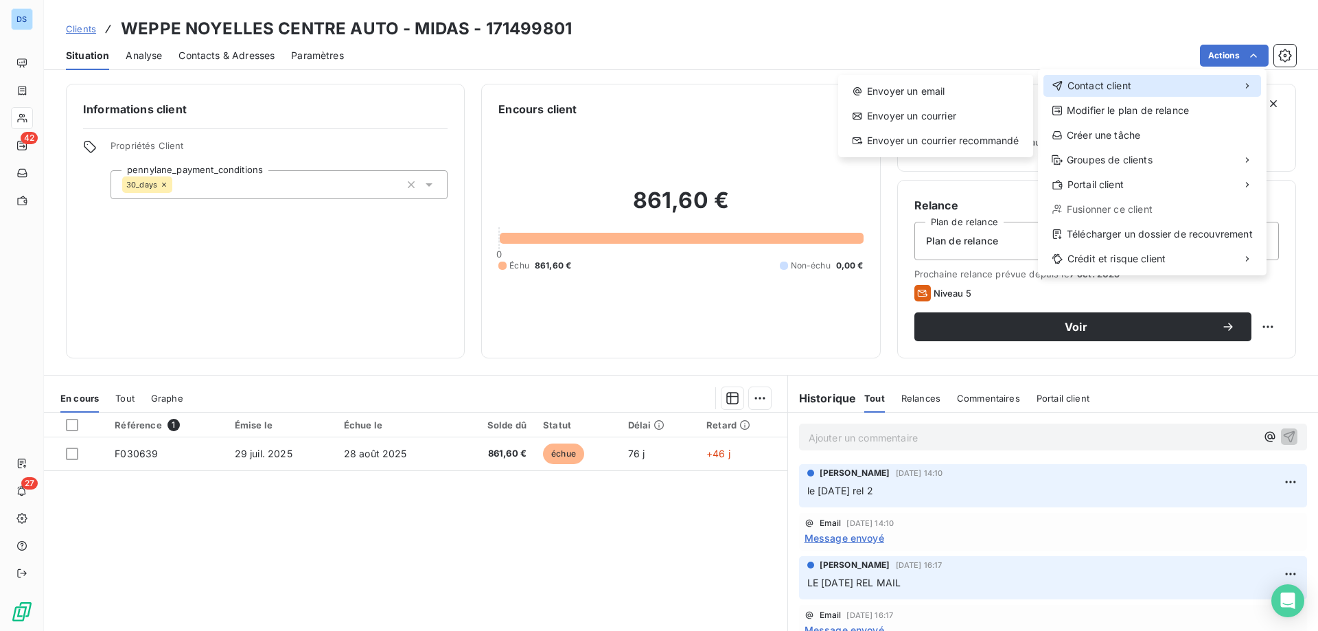
click at [1096, 83] on span "Contact client" at bounding box center [1100, 86] width 64 height 14
click at [227, 51] on html "DS 42 27 Clients WEPPE NOYELLES CENTRE AUTO - MIDAS - 171499801 Situation Analy…" at bounding box center [659, 315] width 1318 height 631
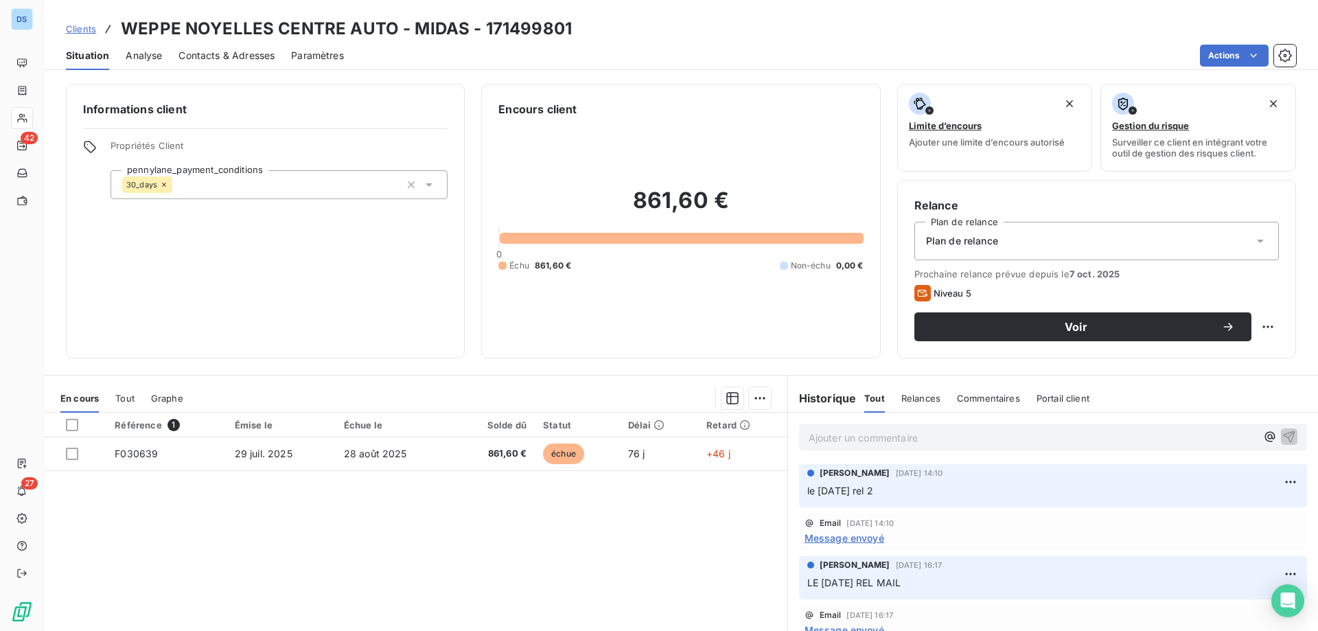
click at [227, 51] on span "Contacts & Adresses" at bounding box center [227, 56] width 96 height 14
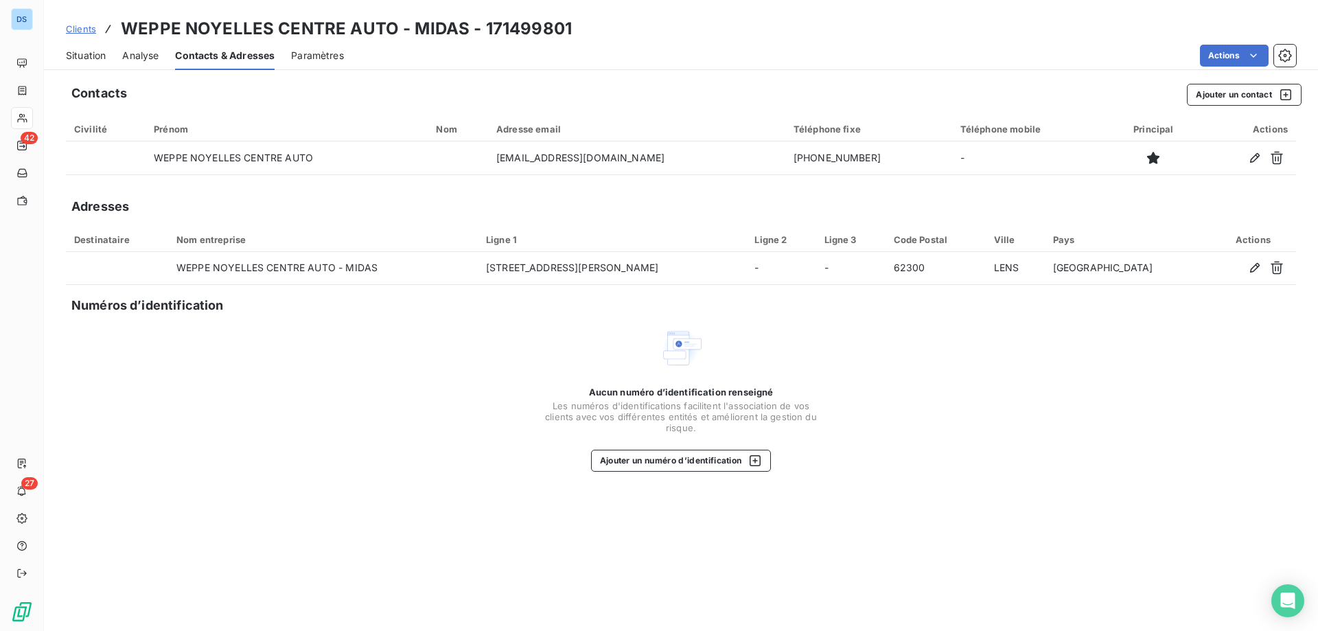
click at [80, 27] on span "Clients" at bounding box center [81, 28] width 30 height 11
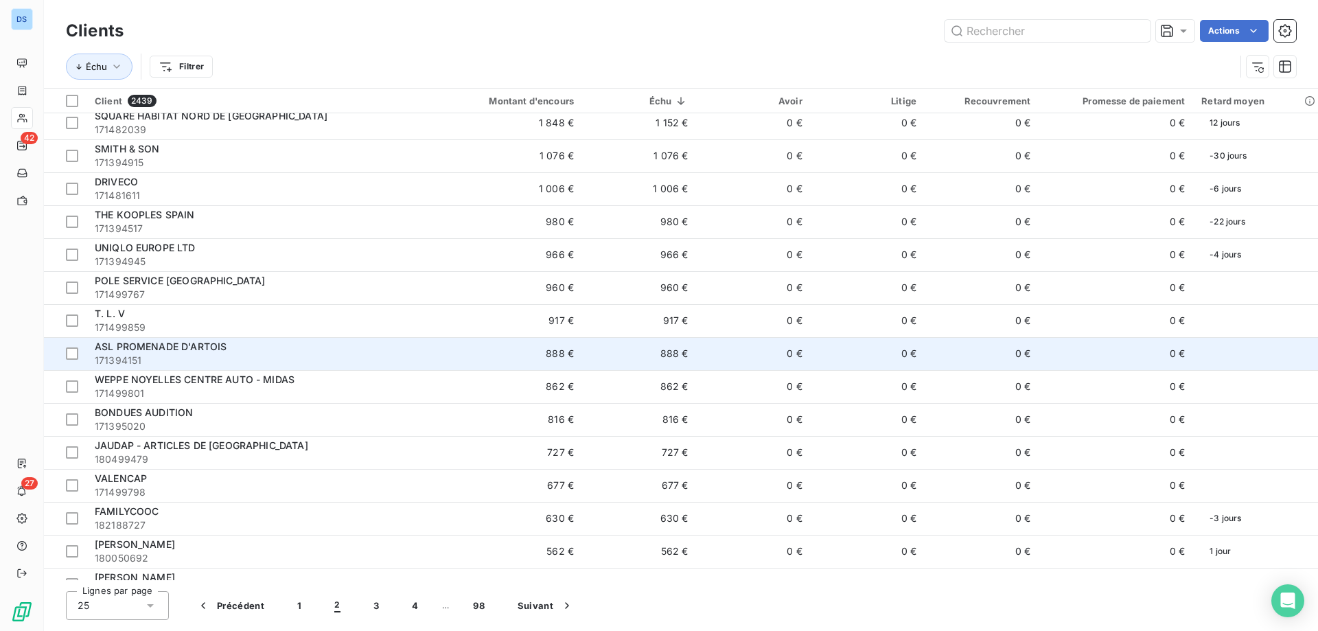
scroll to position [275, 0]
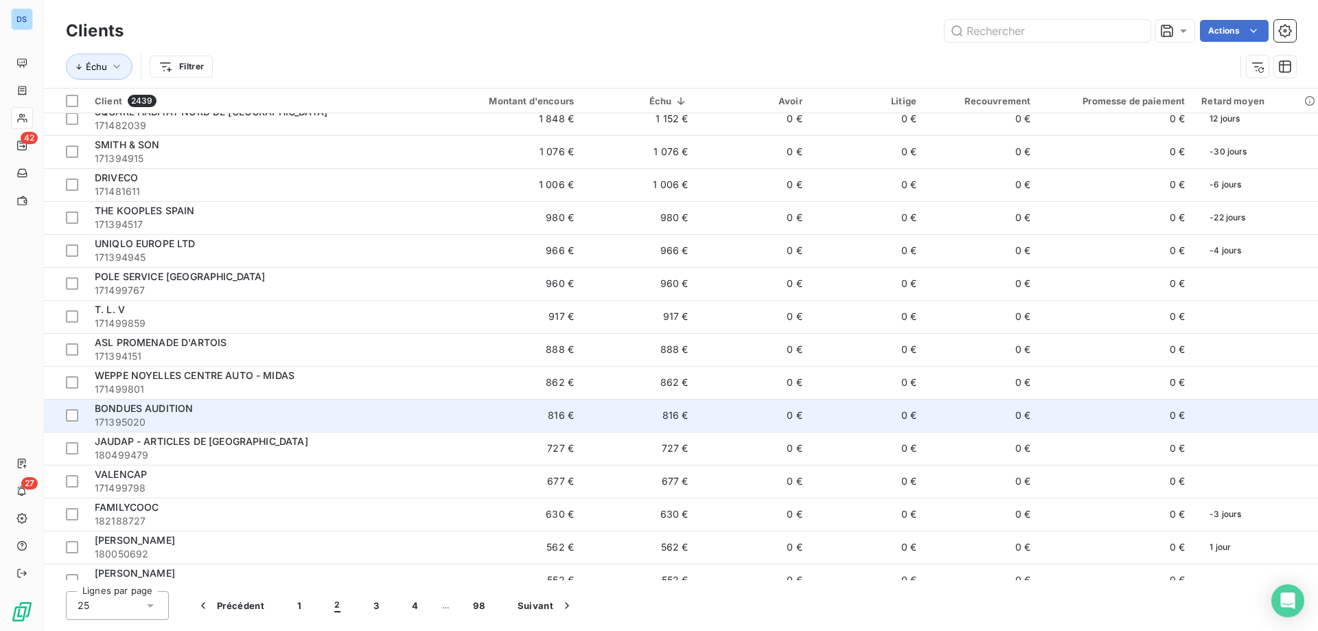
click at [129, 415] on div "BONDUES AUDITION" at bounding box center [258, 409] width 326 height 14
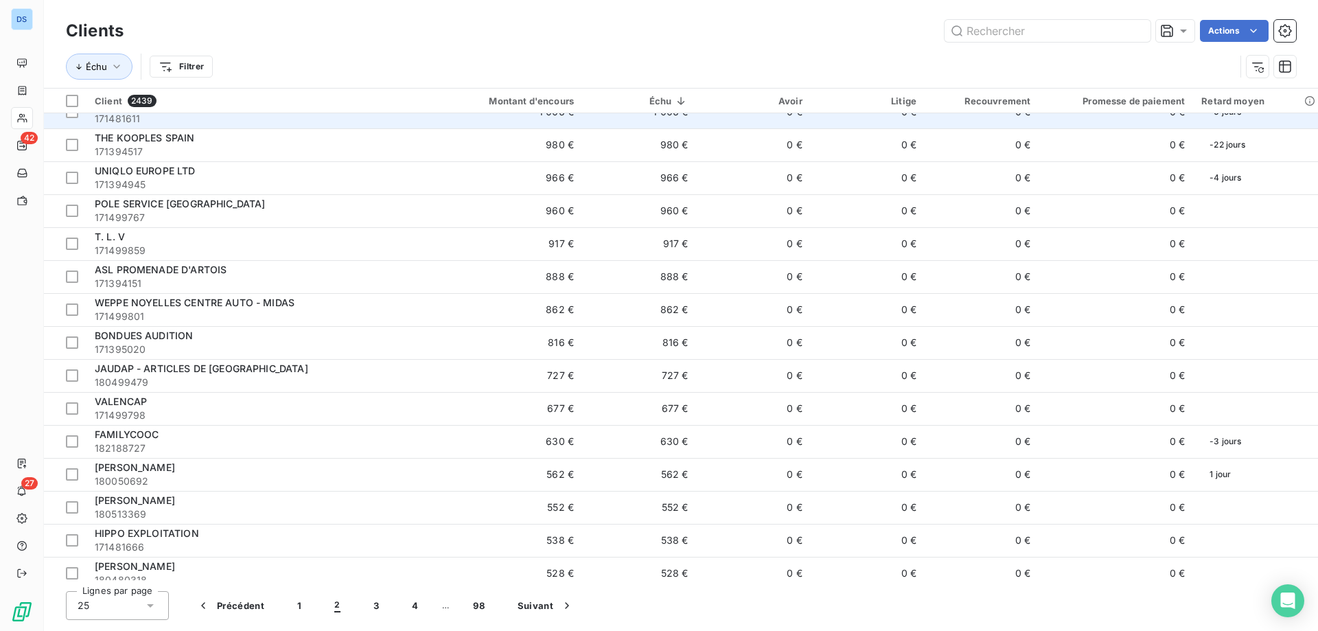
scroll to position [358, 0]
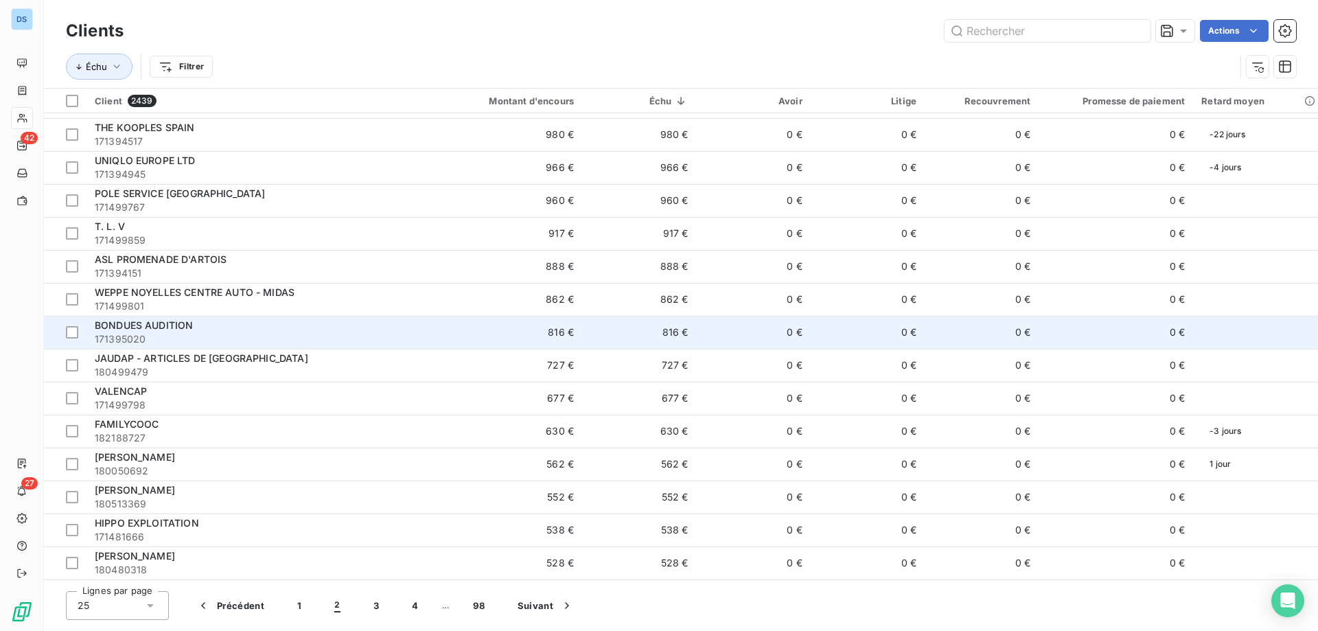
click at [126, 327] on span "BONDUES AUDITION" at bounding box center [144, 325] width 98 height 12
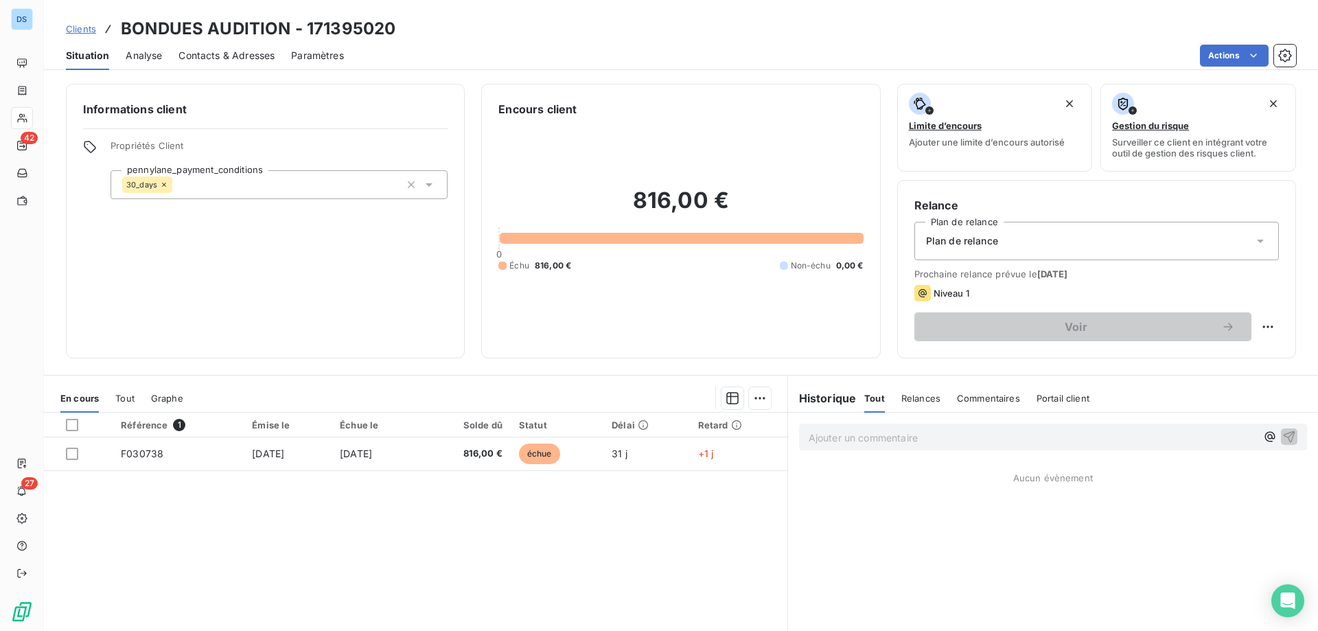
click at [263, 50] on span "Contacts & Adresses" at bounding box center [227, 56] width 96 height 14
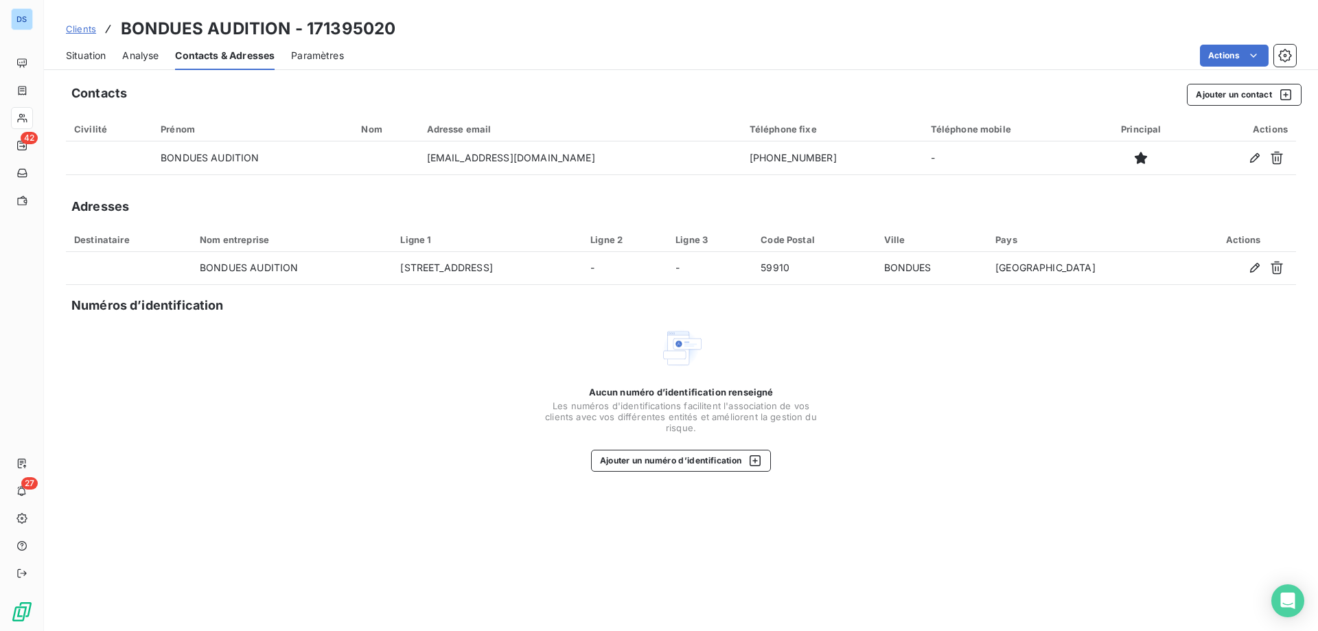
click at [79, 56] on span "Situation" at bounding box center [86, 56] width 40 height 14
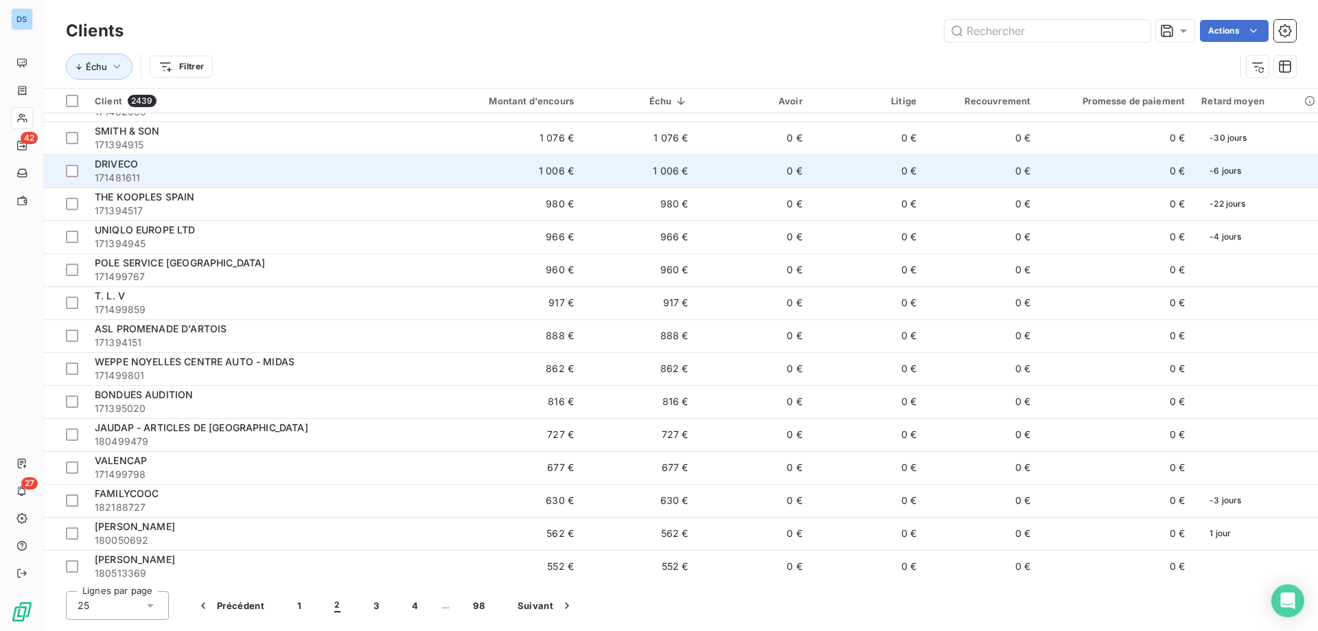
scroll to position [358, 0]
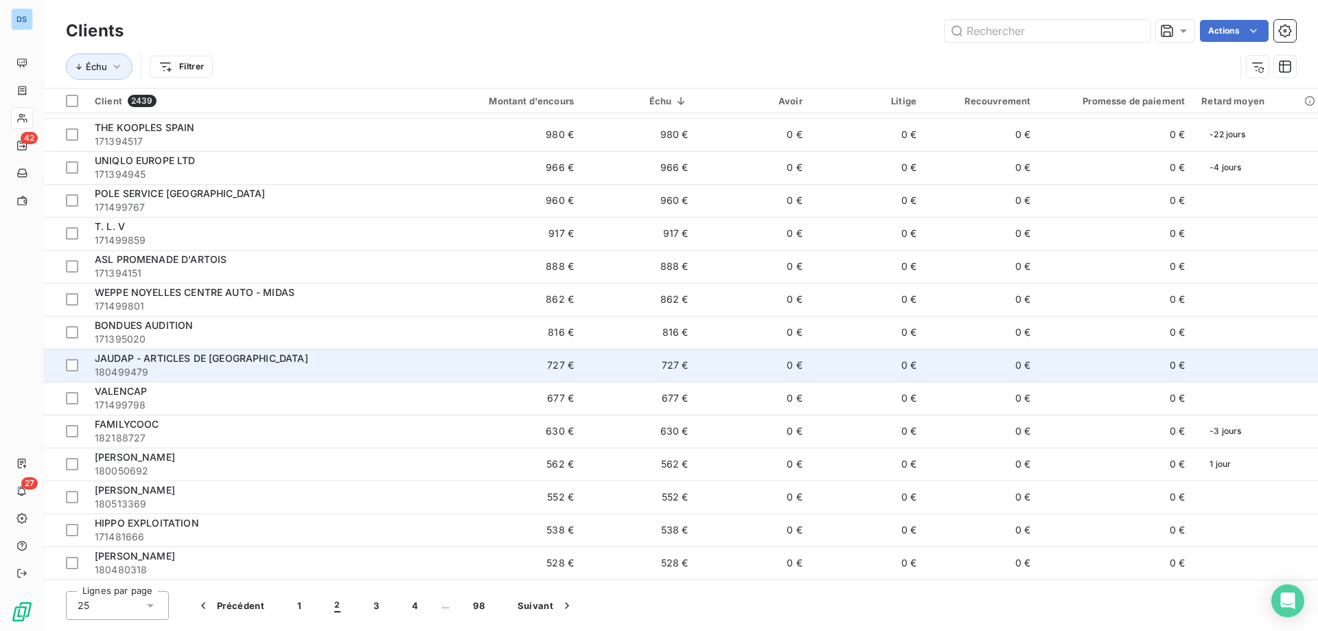
click at [126, 359] on span "JAUDAP - ARTICLES DE [GEOGRAPHIC_DATA]" at bounding box center [202, 358] width 214 height 12
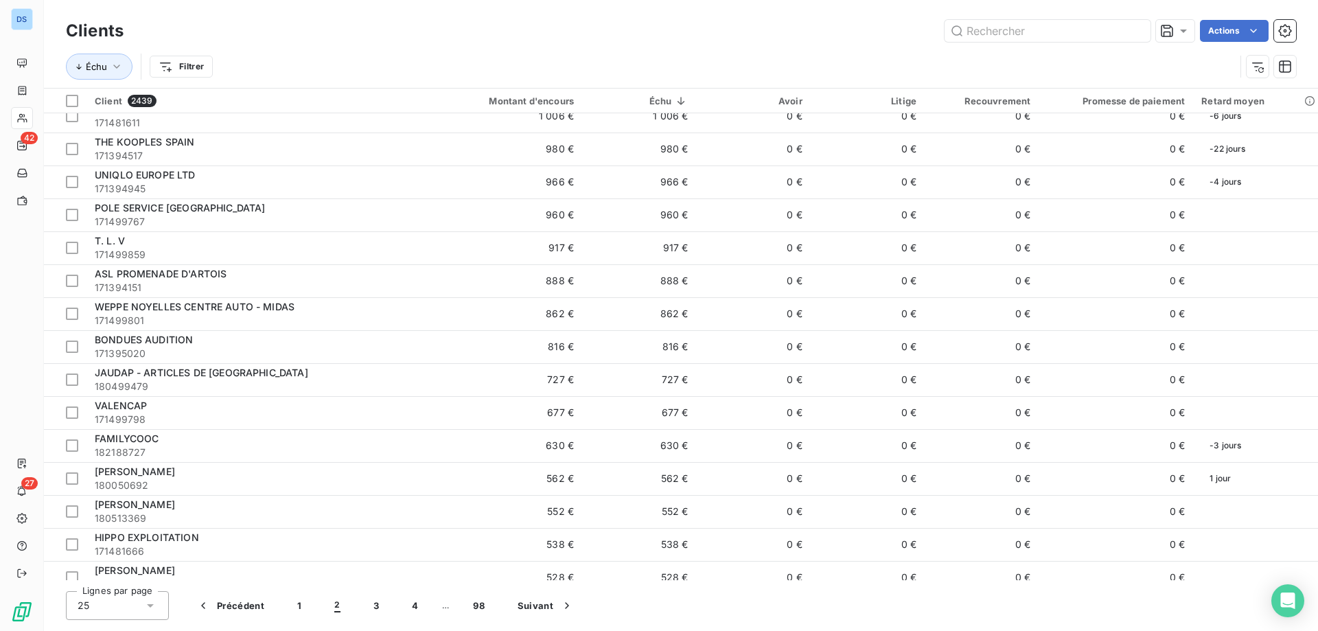
scroll to position [358, 0]
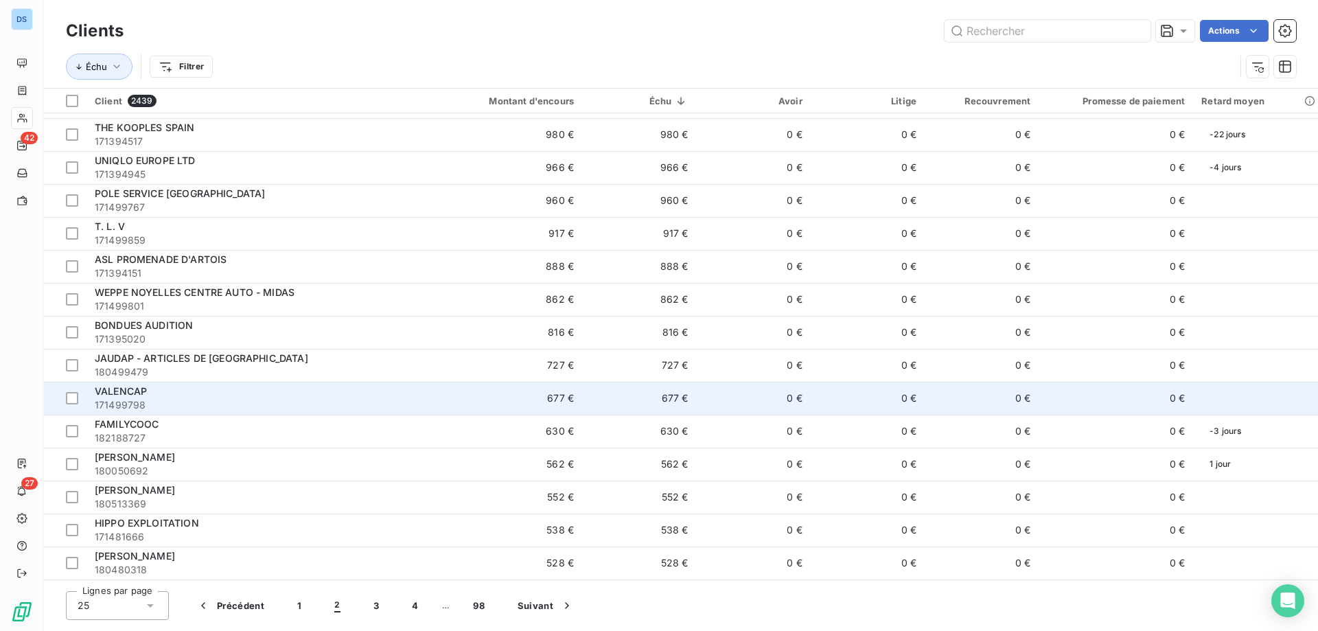
click at [181, 403] on span "171499798" at bounding box center [258, 405] width 326 height 14
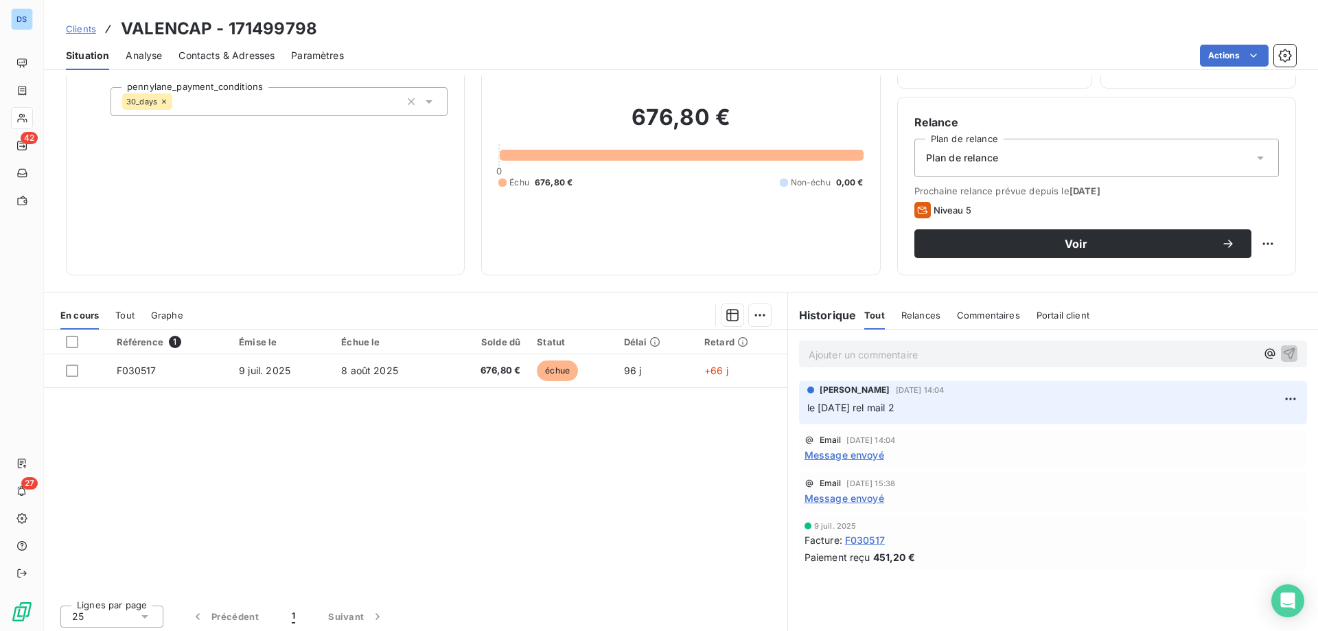
scroll to position [87, 0]
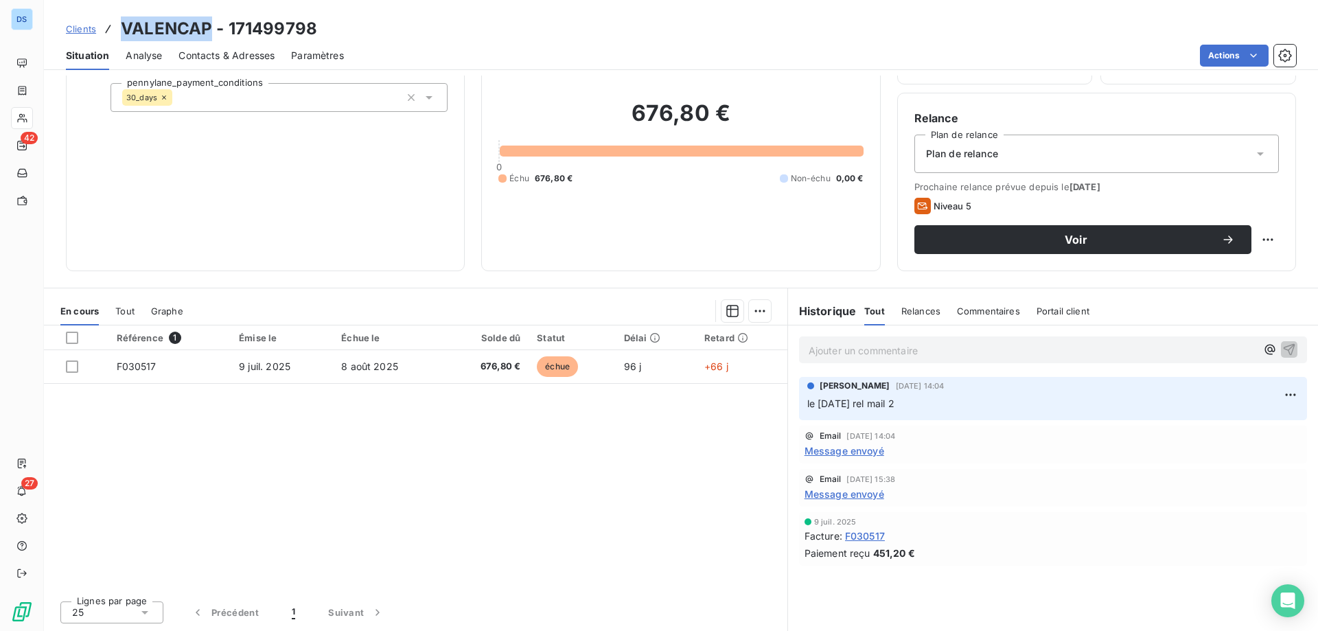
drag, startPoint x: 209, startPoint y: 25, endPoint x: 125, endPoint y: 37, distance: 84.7
click at [125, 37] on h3 "VALENCAP - 171499798" at bounding box center [219, 28] width 196 height 25
copy h3 "VALENCAP"
click at [216, 60] on span "Contacts & Adresses" at bounding box center [227, 56] width 96 height 14
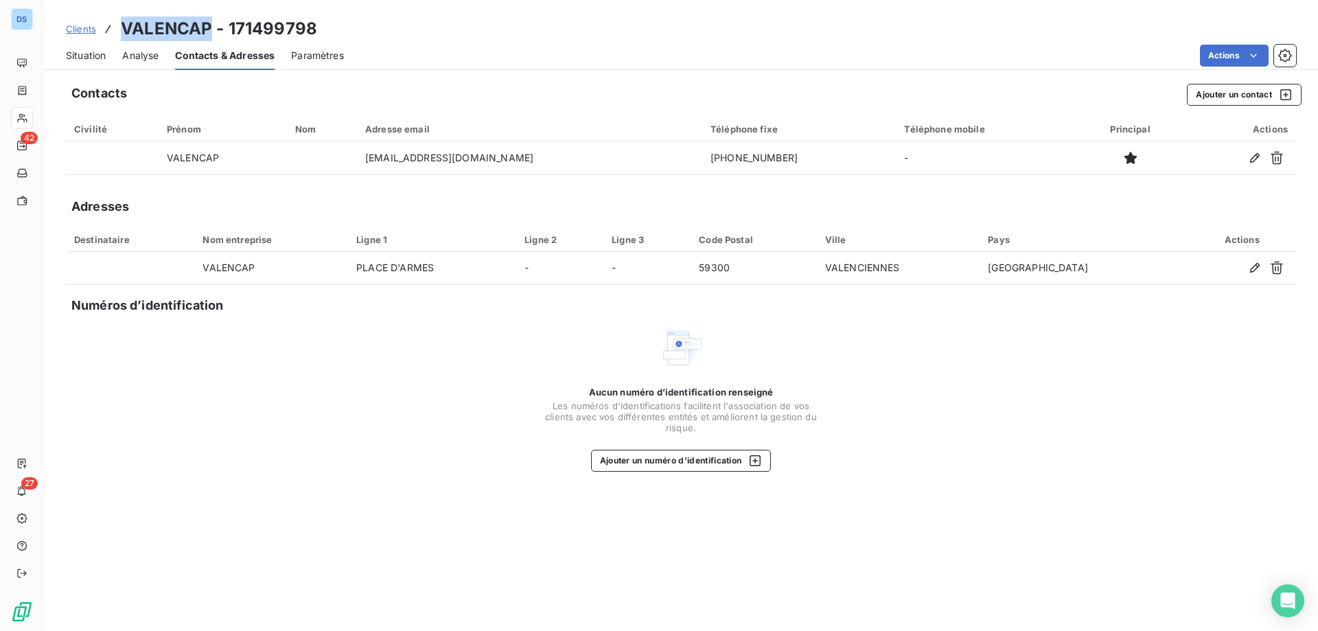
click at [79, 52] on span "Situation" at bounding box center [86, 56] width 40 height 14
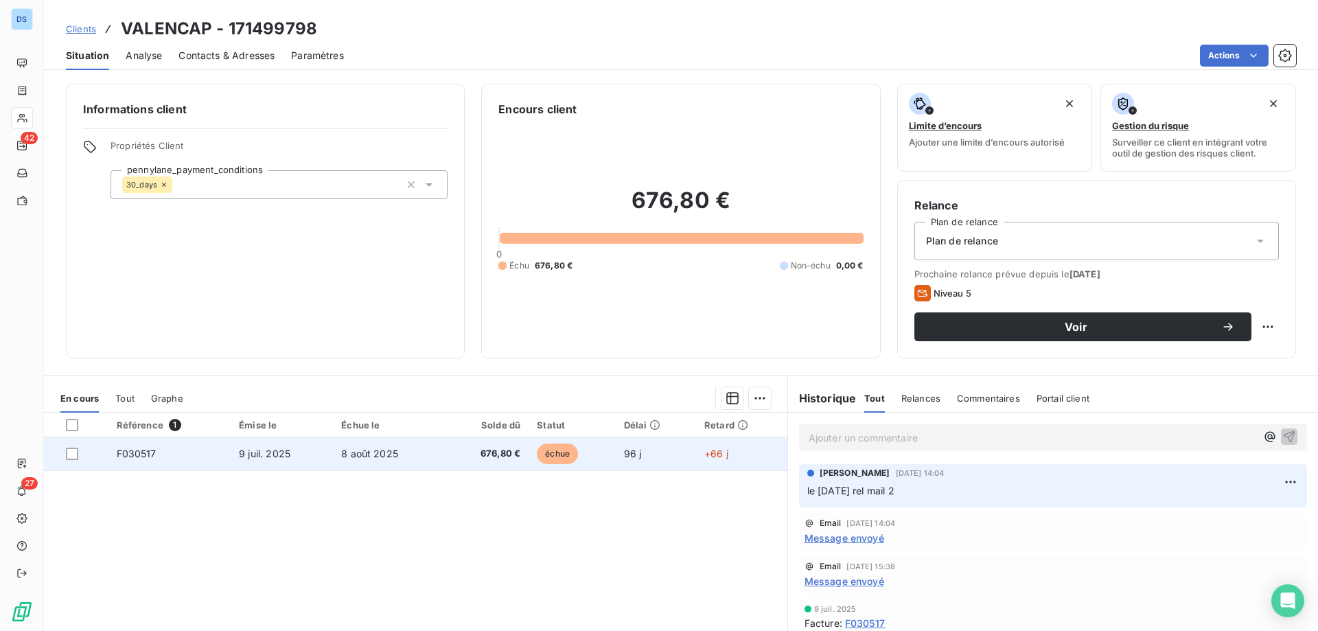
click at [537, 452] on span "échue" at bounding box center [557, 454] width 41 height 21
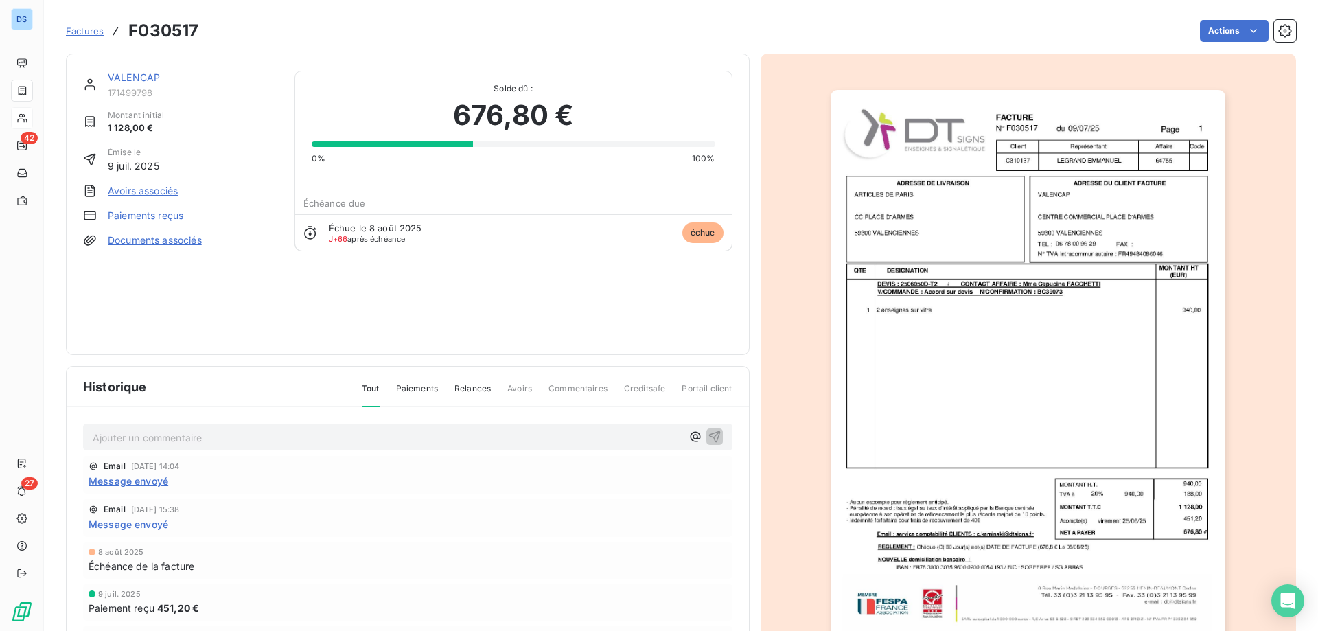
click at [968, 286] on img "button" at bounding box center [1028, 369] width 395 height 559
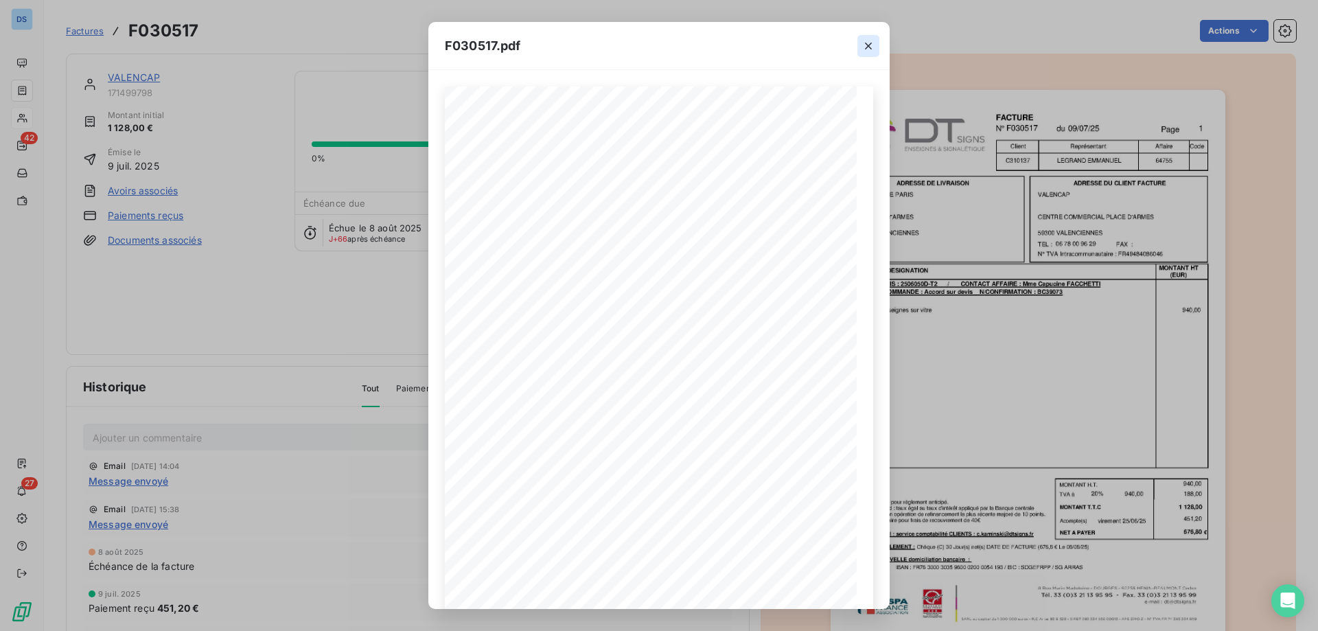
click at [872, 41] on icon "button" at bounding box center [869, 46] width 14 height 14
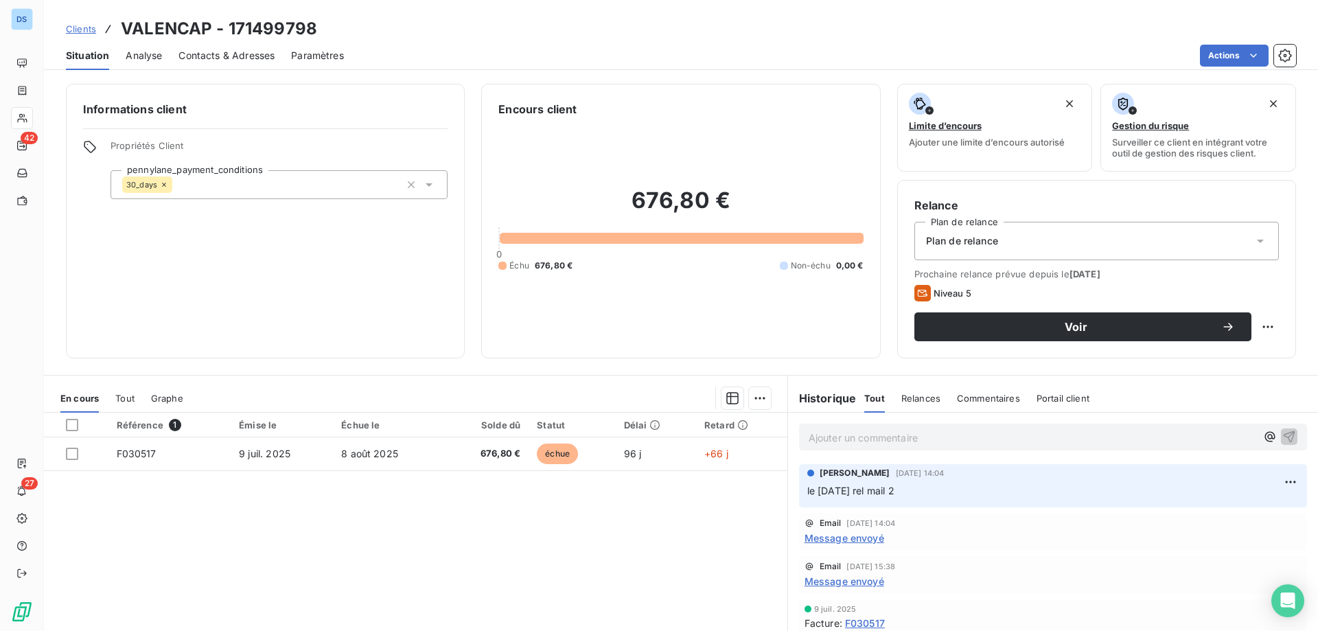
click at [855, 443] on p "Ajouter un commentaire ﻿" at bounding box center [1033, 437] width 448 height 17
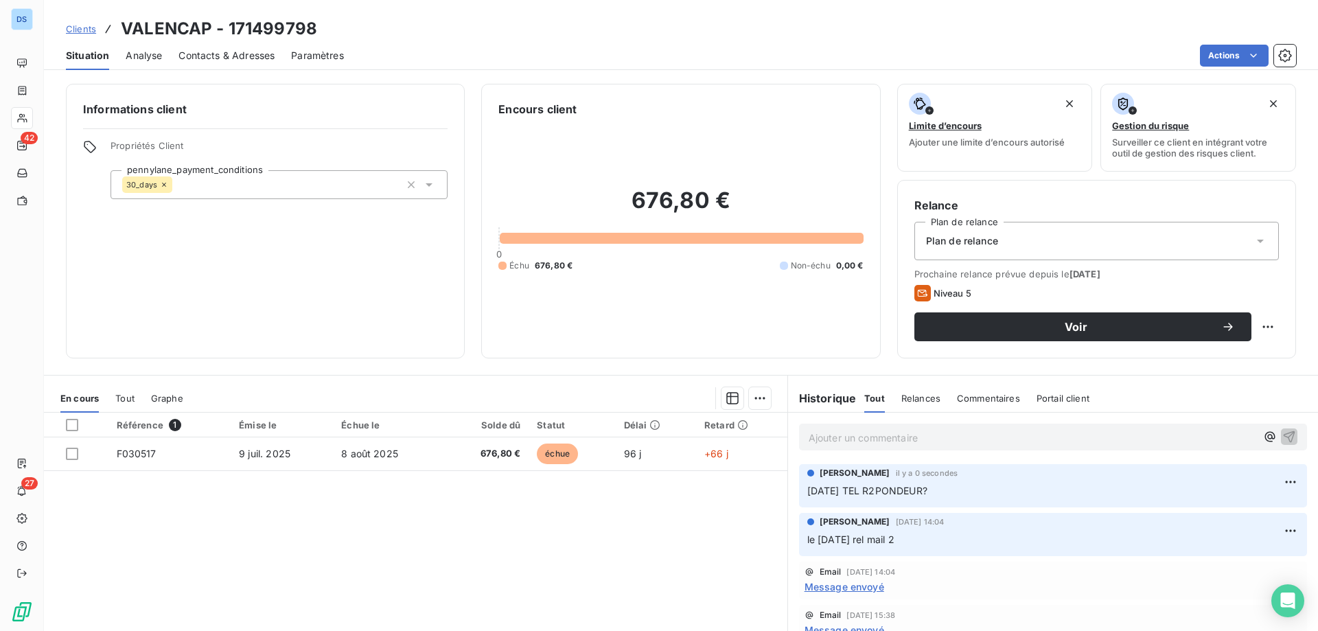
scroll to position [87, 0]
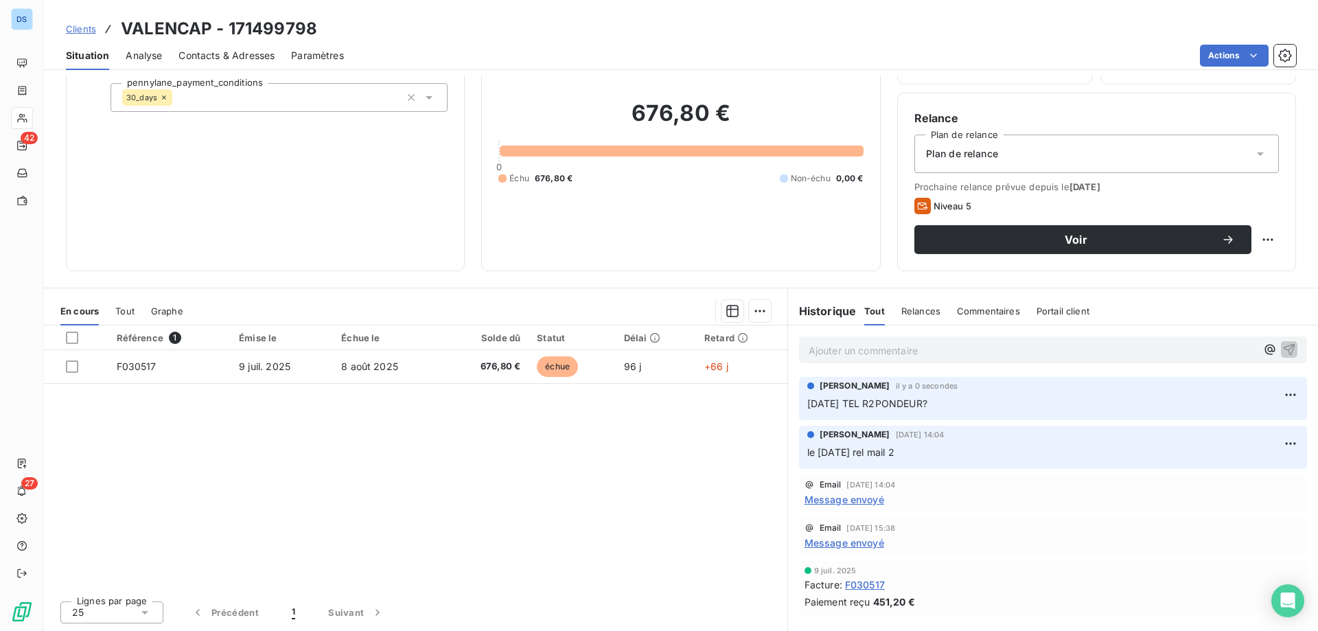
click at [939, 413] on div "Christelle Kaminski il y a 0 secondes 13/10/25 TEL R2PONDEUR?" at bounding box center [1053, 398] width 508 height 43
click at [1271, 395] on html "DS 42 27 Clients VALENCAP - 171499798 Situation Analyse Contacts & Adresses Par…" at bounding box center [659, 315] width 1318 height 631
drag, startPoint x: 1236, startPoint y: 428, endPoint x: 1210, endPoint y: 429, distance: 25.4
click at [1235, 428] on div "Editer" at bounding box center [1247, 425] width 77 height 22
drag, startPoint x: 868, startPoint y: 402, endPoint x: 959, endPoint y: 411, distance: 91.0
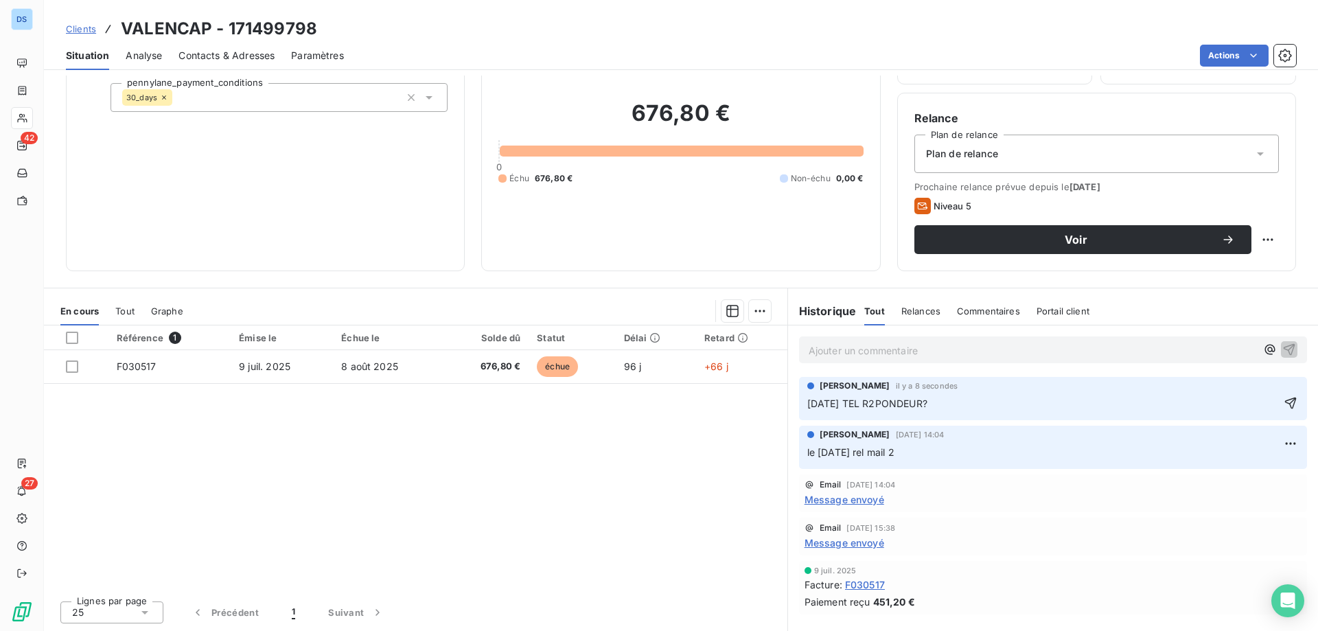
click at [959, 411] on p "13/10/25 TEL R2PONDEUR?" at bounding box center [1043, 404] width 472 height 16
click at [80, 25] on span "Clients" at bounding box center [81, 28] width 30 height 11
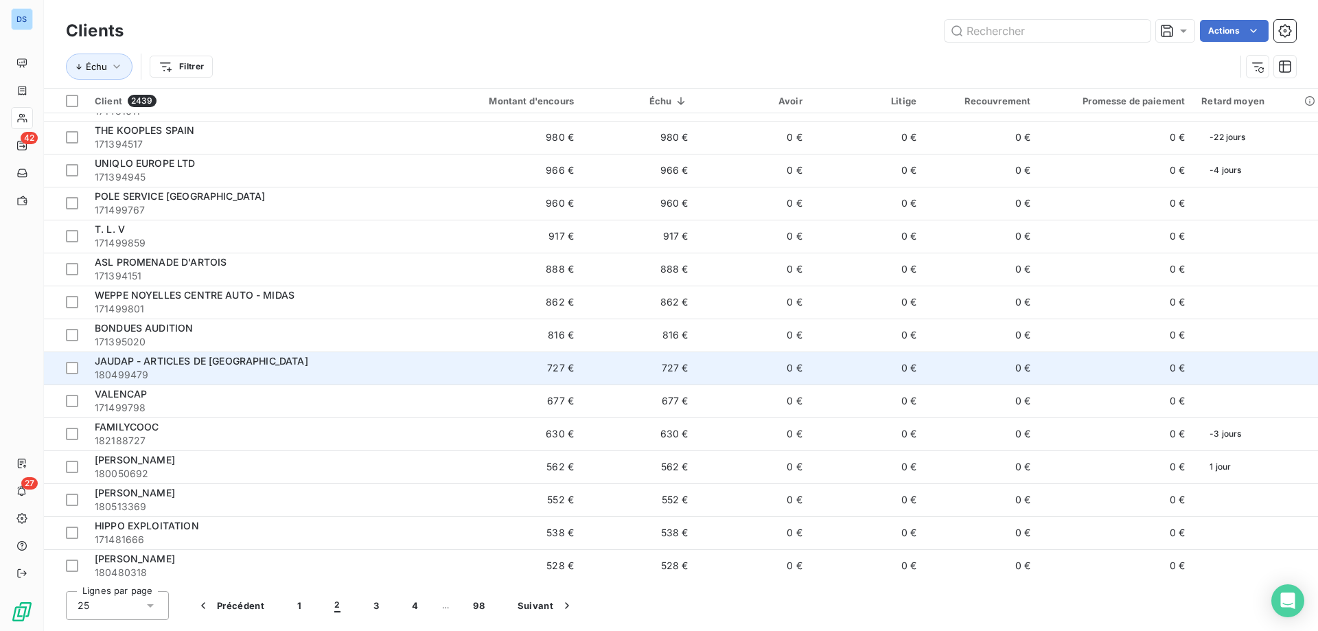
scroll to position [358, 0]
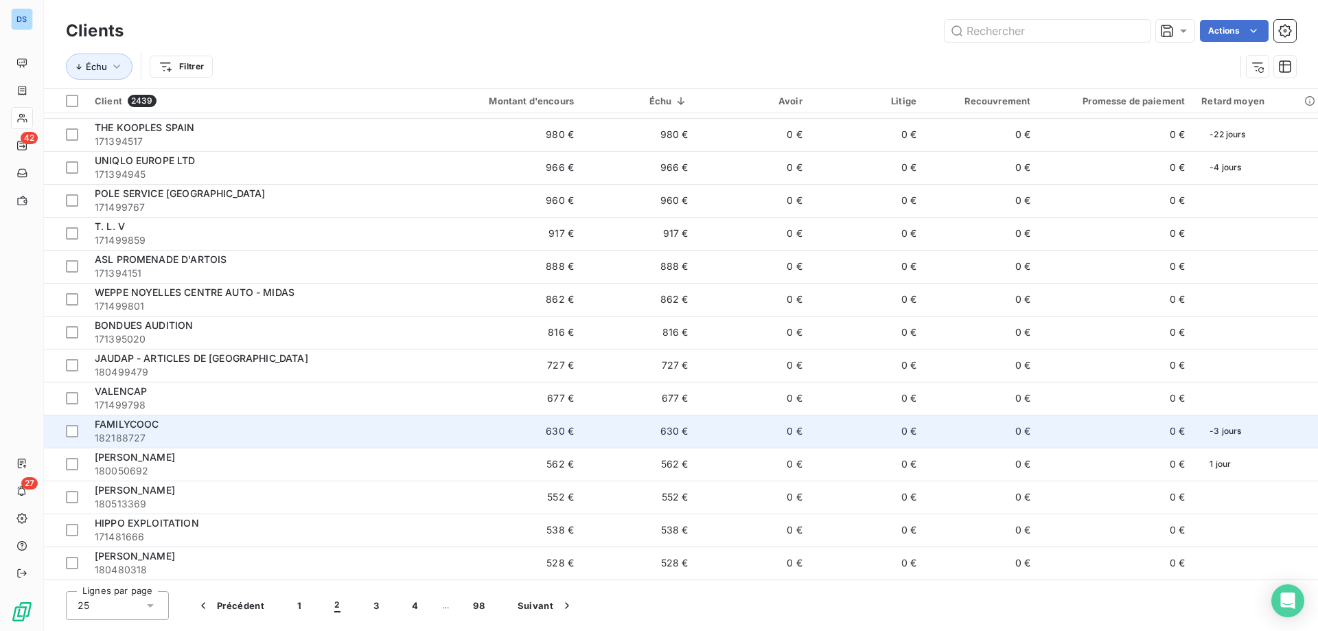
click at [196, 425] on div "FAMILYCOOC" at bounding box center [258, 424] width 326 height 14
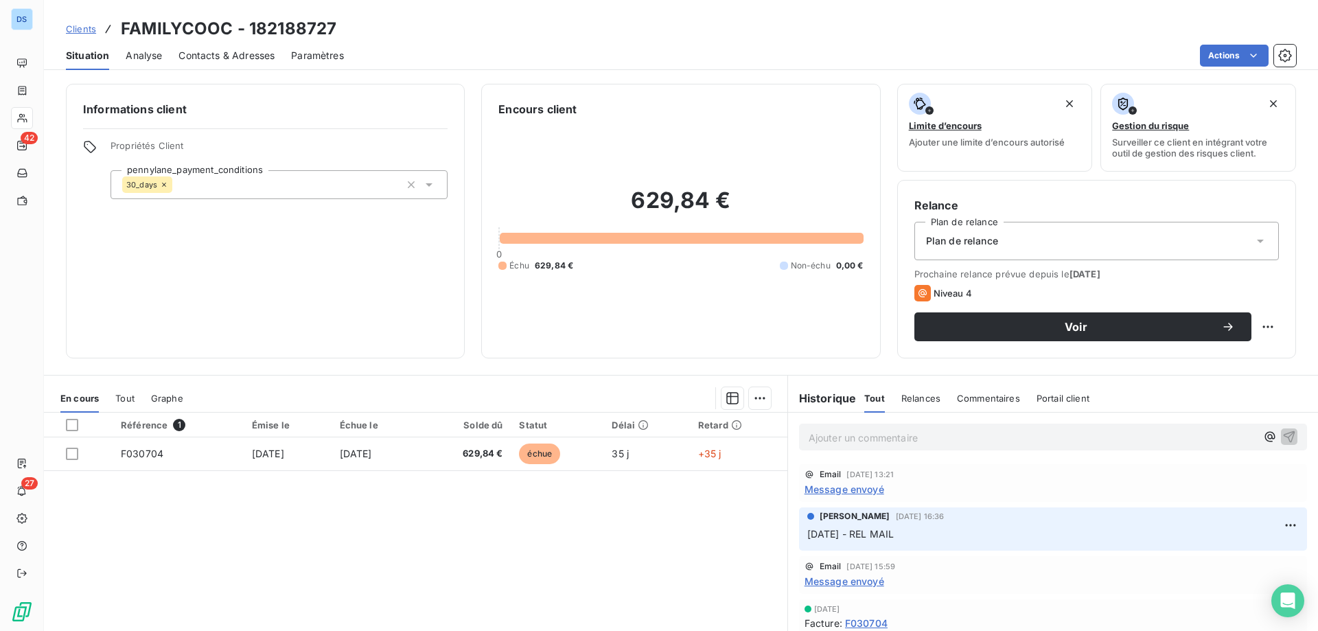
click at [229, 59] on span "Contacts & Adresses" at bounding box center [227, 56] width 96 height 14
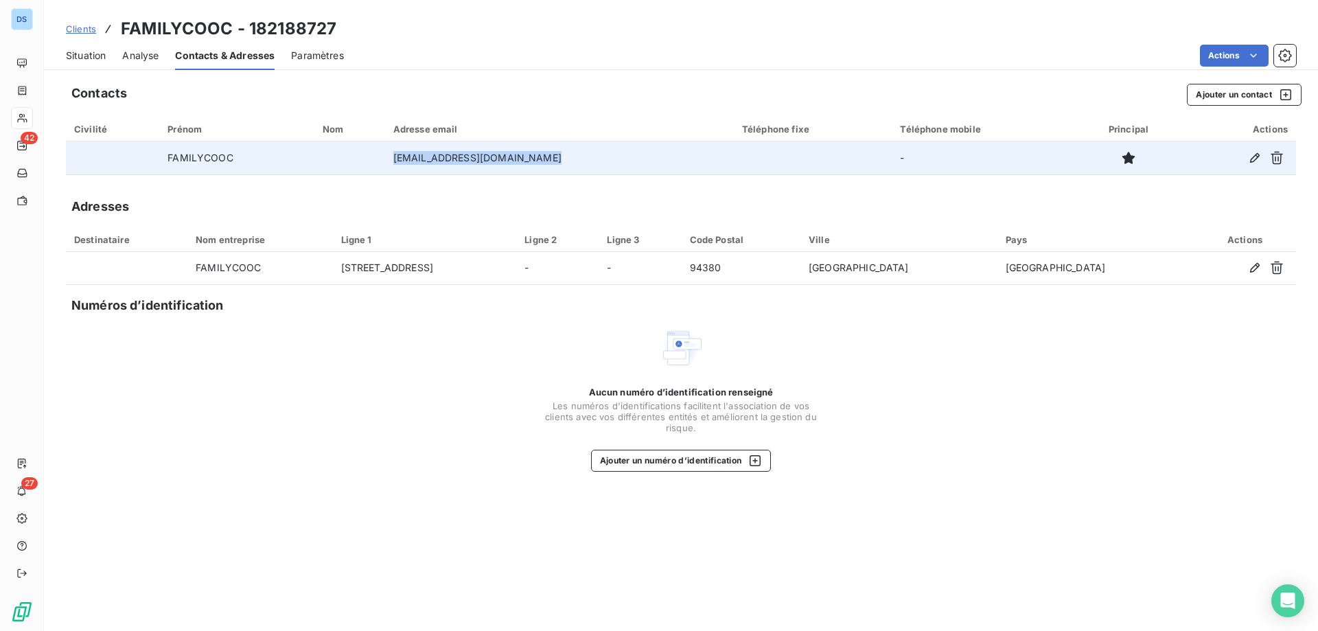
drag, startPoint x: 568, startPoint y: 157, endPoint x: 400, endPoint y: 163, distance: 168.3
click at [400, 163] on td "mlthibaut@fournierretail.com" at bounding box center [559, 157] width 349 height 33
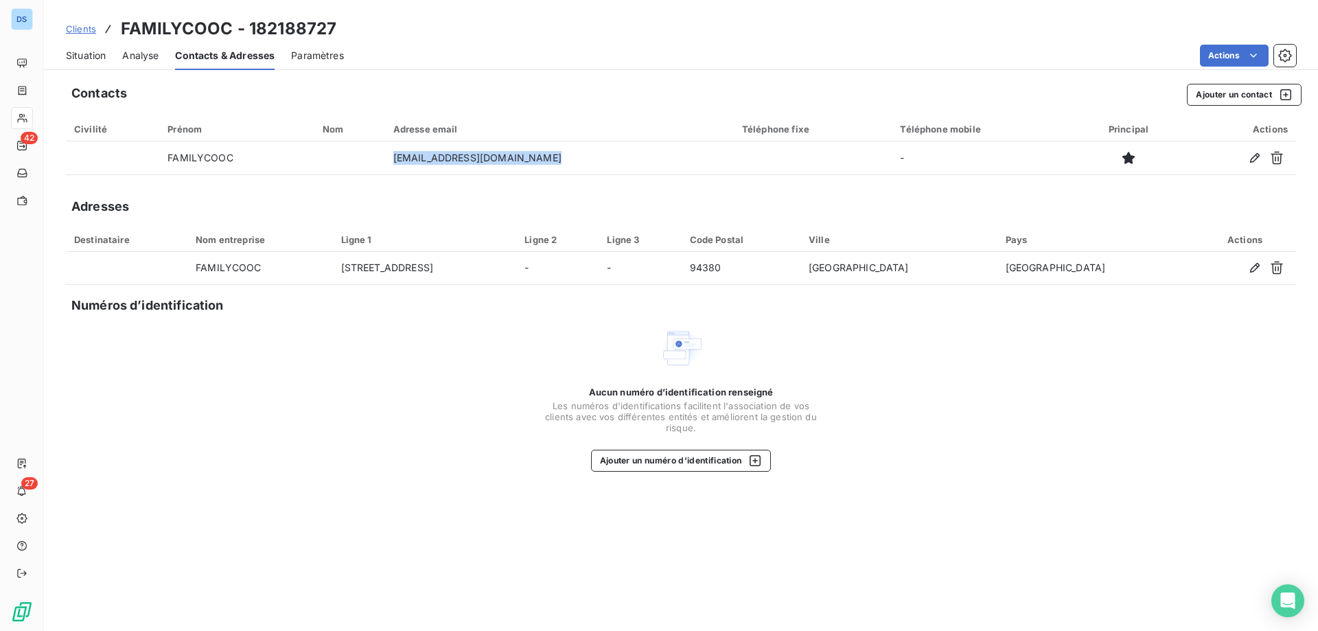
copy td "mlthibaut@fournierretail.com"
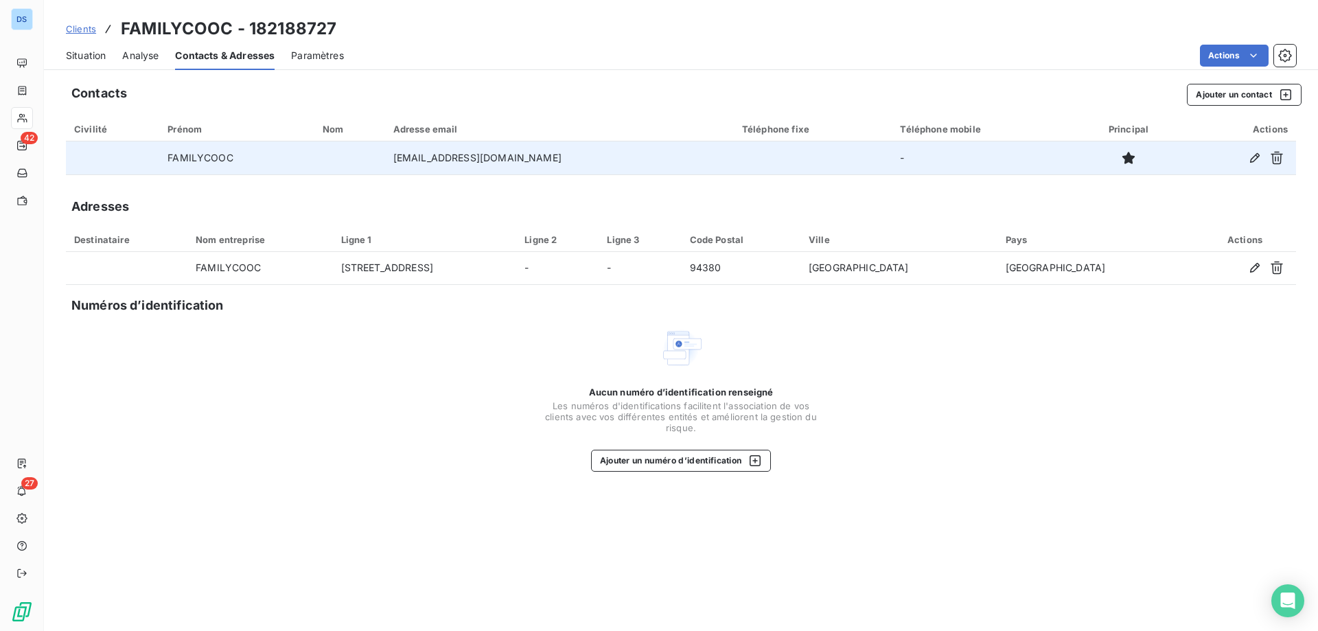
click at [754, 162] on td at bounding box center [813, 157] width 159 height 33
click at [1251, 156] on icon "button" at bounding box center [1255, 158] width 14 height 14
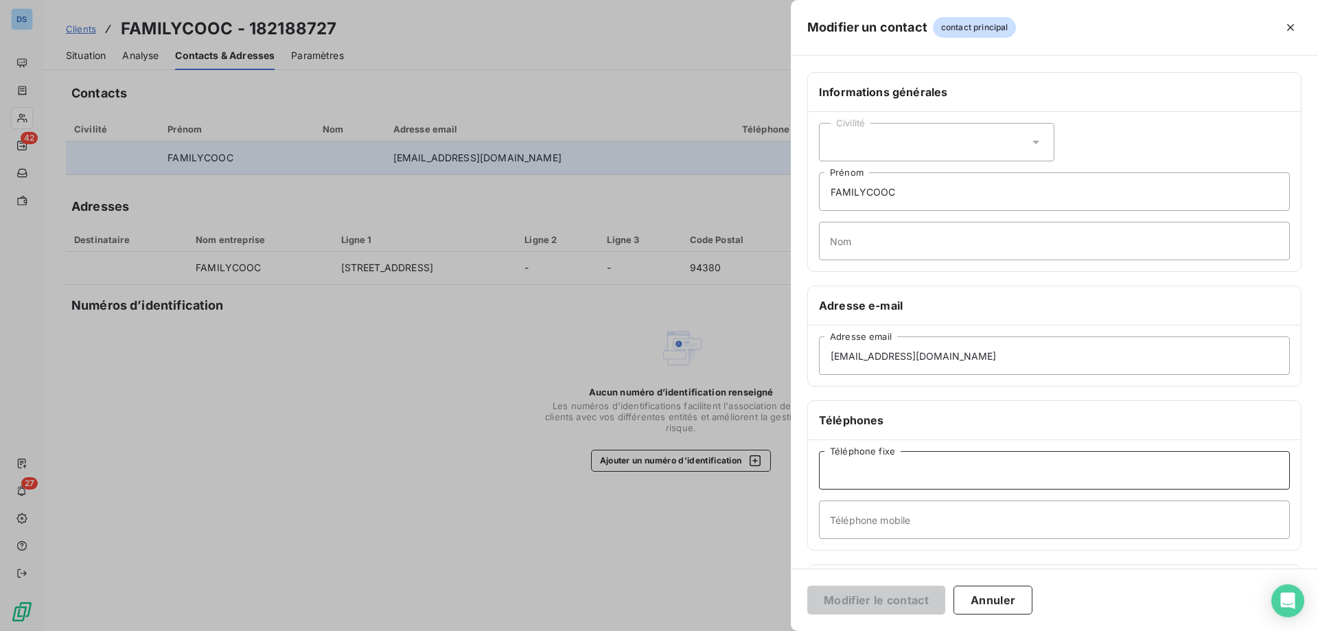
click at [864, 470] on input "Téléphone fixe" at bounding box center [1054, 470] width 471 height 38
click at [864, 527] on input "Téléphone mobile" at bounding box center [1054, 519] width 471 height 38
type input "06 71 28 23 02"
click at [873, 599] on button "Modifier le contact" at bounding box center [876, 600] width 138 height 29
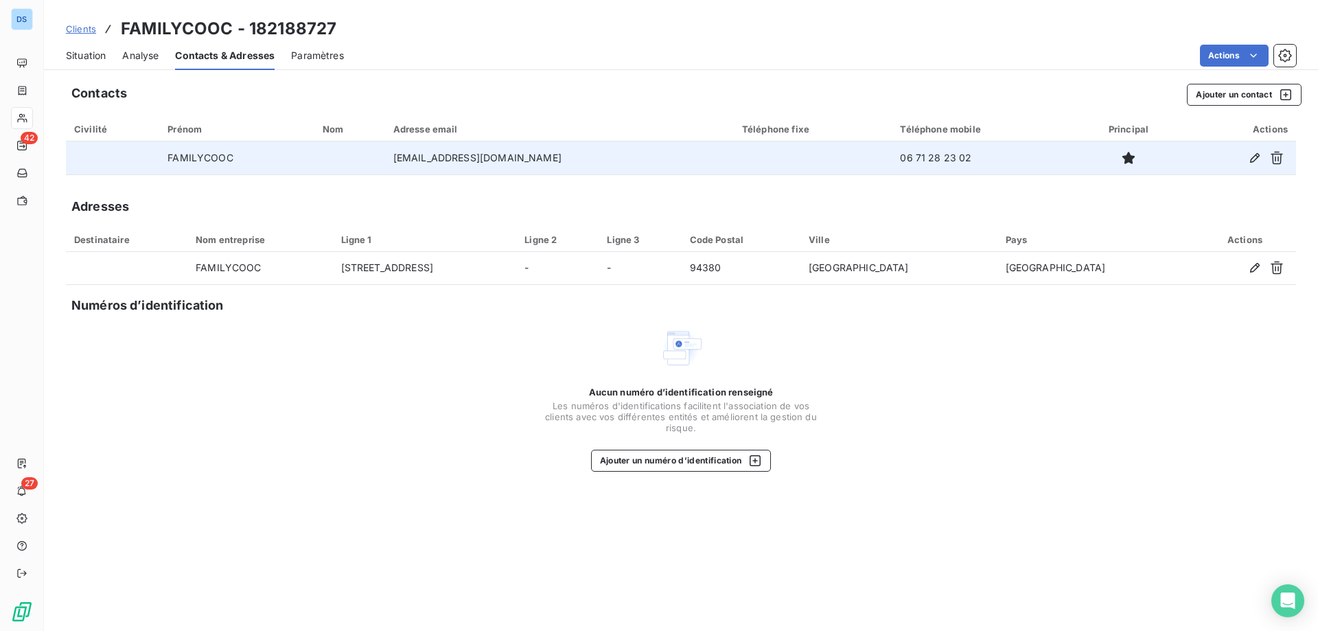
click at [91, 60] on span "Situation" at bounding box center [86, 56] width 40 height 14
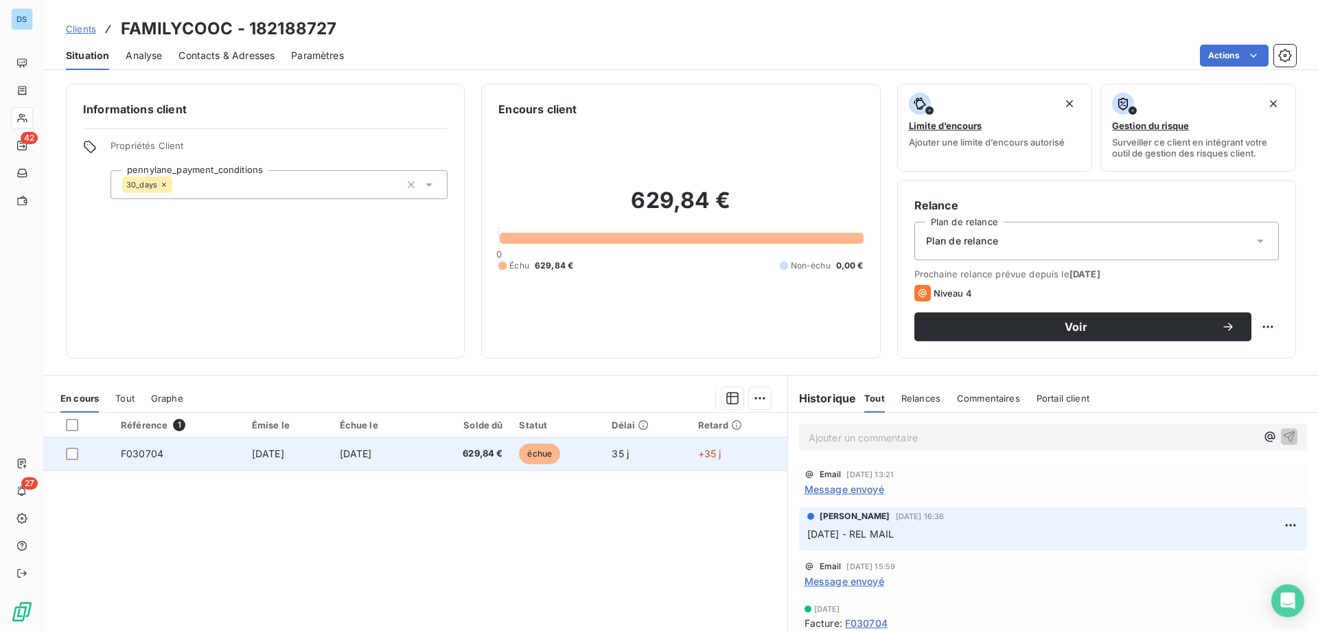
click at [551, 450] on span "échue" at bounding box center [539, 454] width 41 height 21
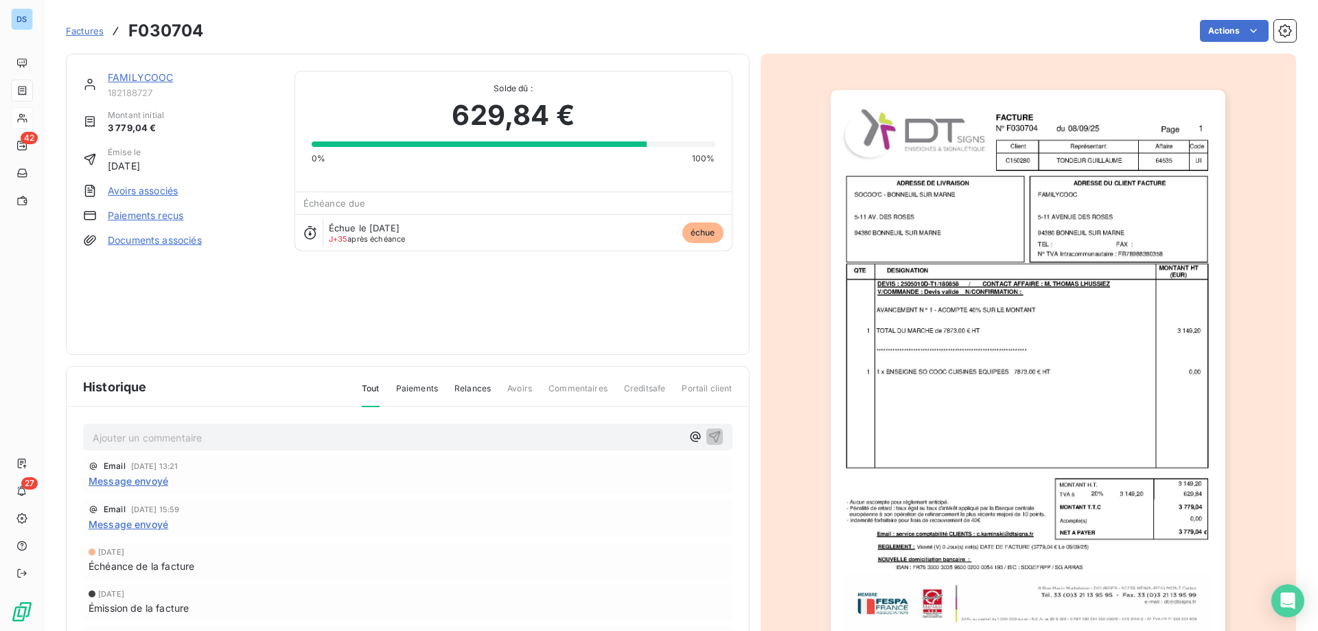
click at [943, 323] on img "button" at bounding box center [1028, 369] width 395 height 559
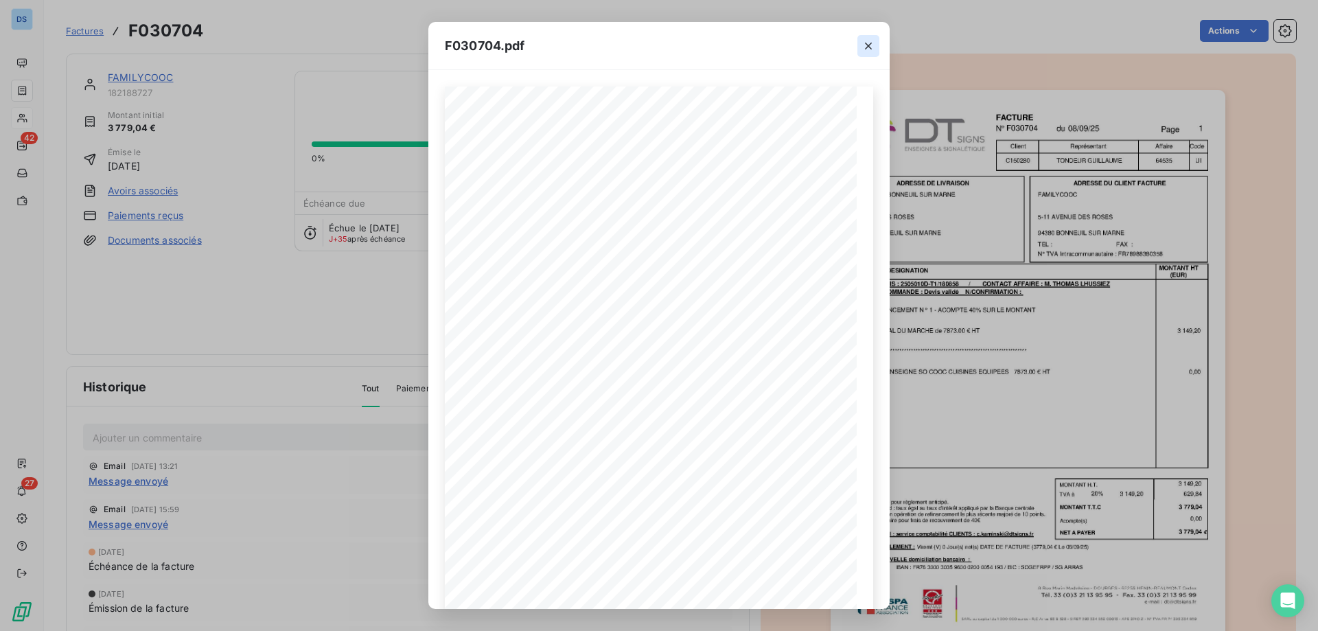
click at [870, 40] on icon "button" at bounding box center [869, 46] width 14 height 14
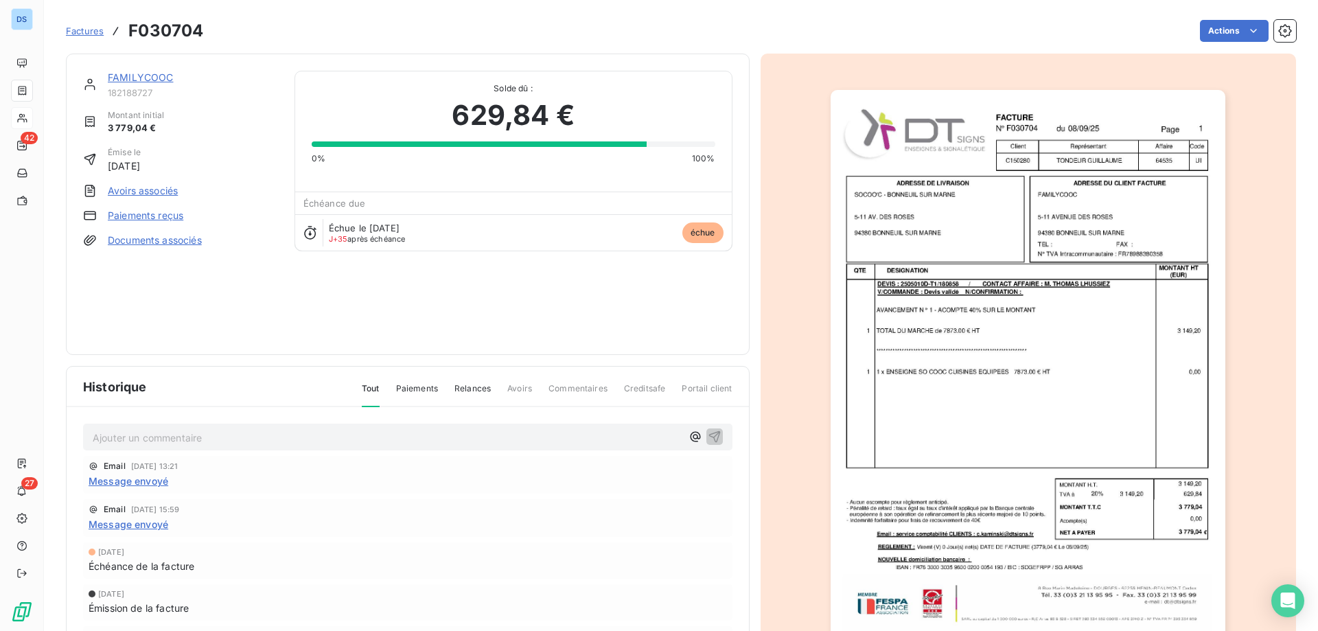
click at [71, 29] on span "Factures" at bounding box center [85, 30] width 38 height 11
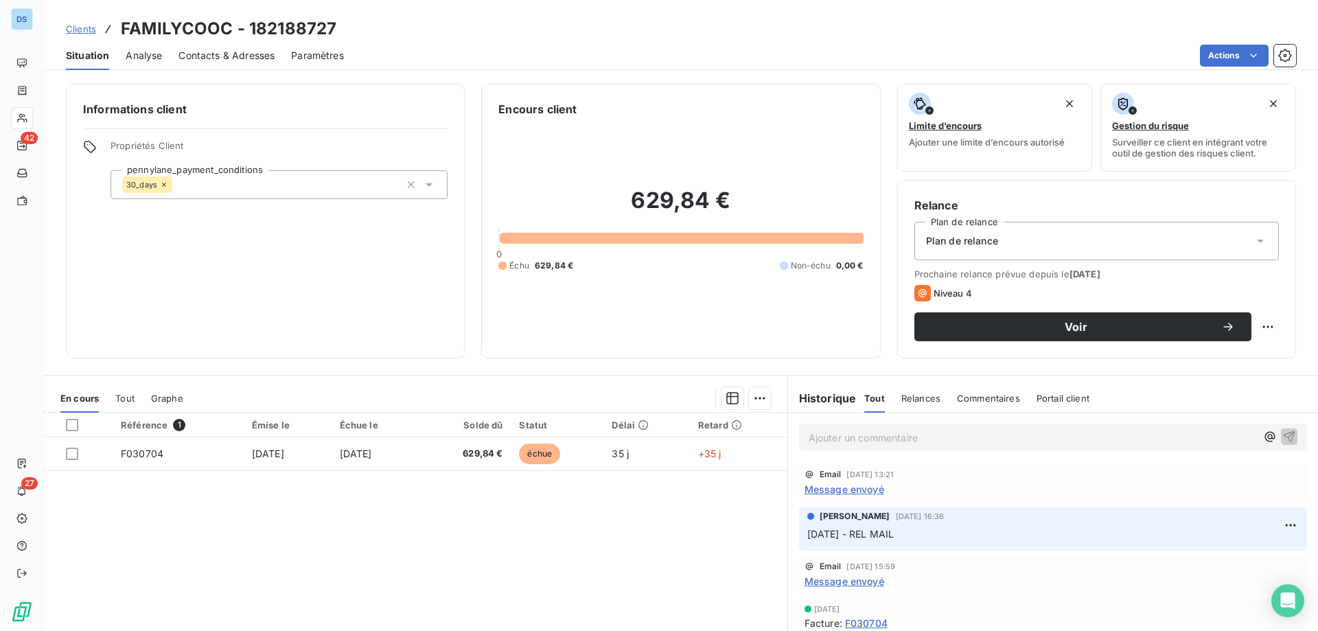
click at [886, 435] on p "Ajouter un commentaire ﻿" at bounding box center [1033, 437] width 448 height 17
drag, startPoint x: 864, startPoint y: 435, endPoint x: 897, endPoint y: 441, distance: 32.7
click at [897, 441] on p "13/10/25 REL MAIL" at bounding box center [1033, 437] width 448 height 16
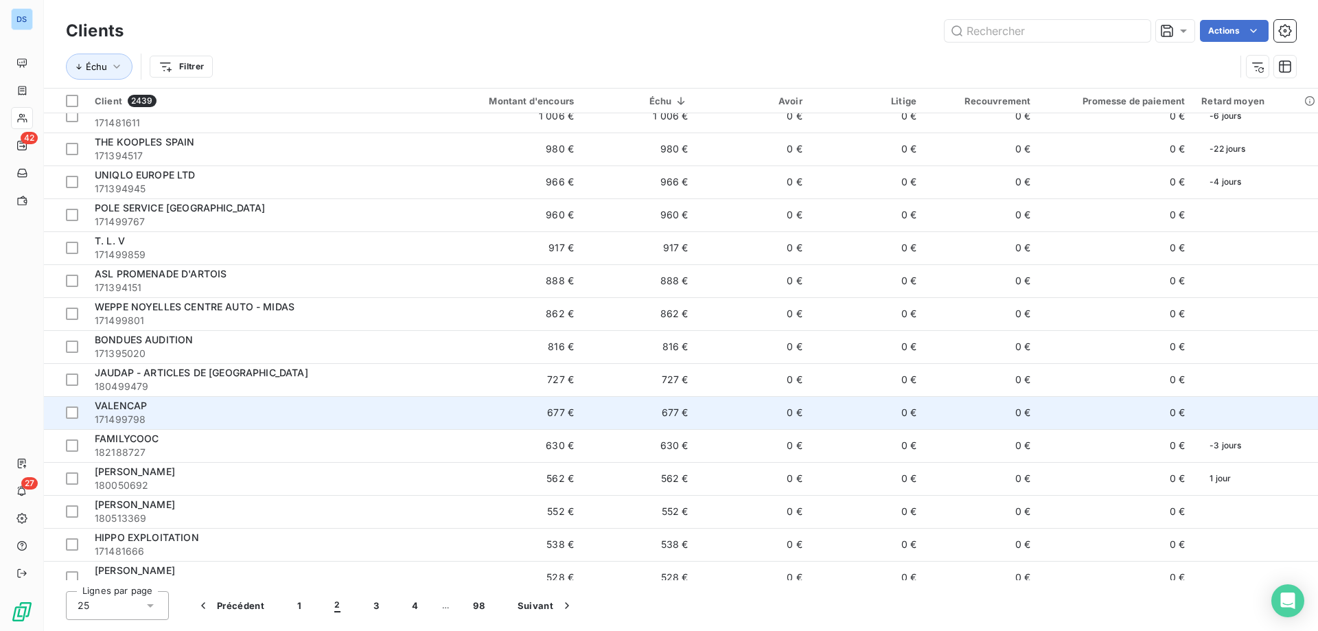
scroll to position [358, 0]
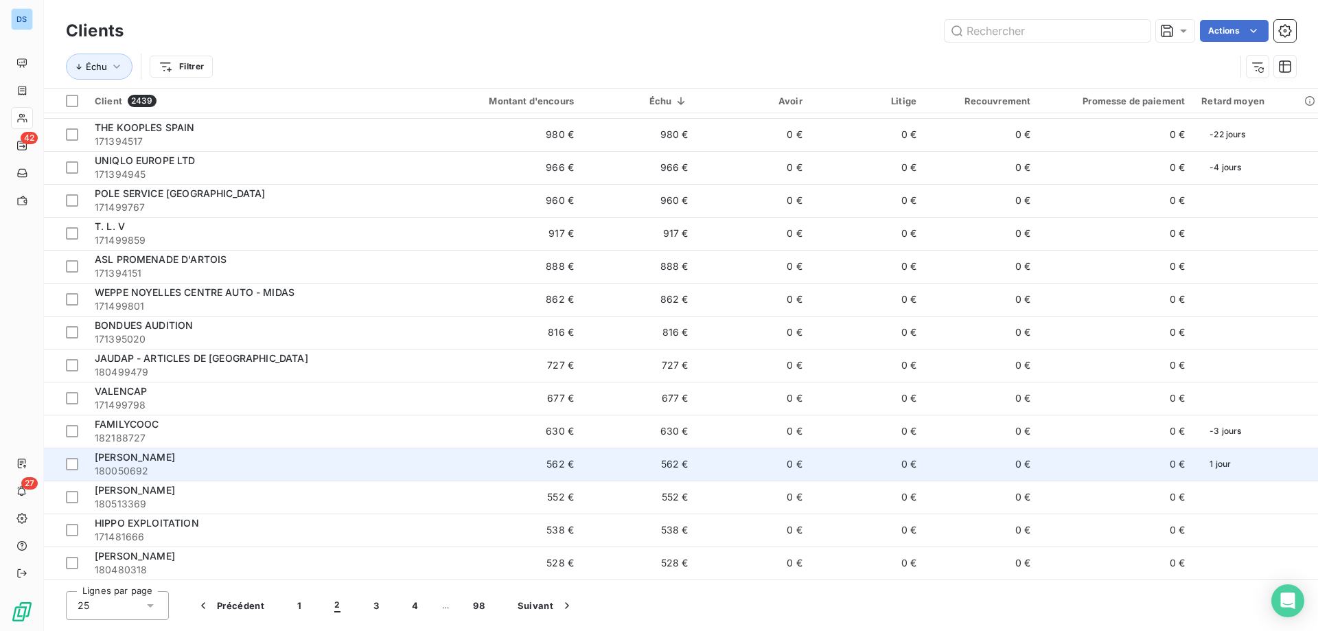
click at [173, 468] on span "180050692" at bounding box center [258, 471] width 326 height 14
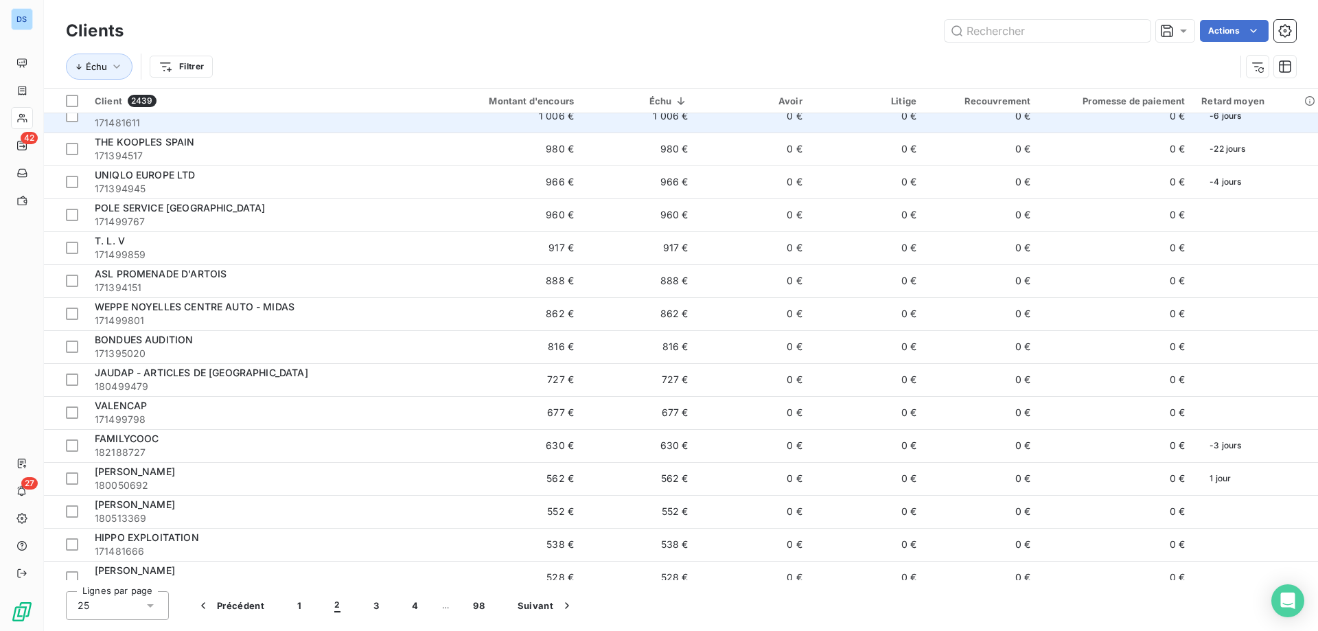
scroll to position [358, 0]
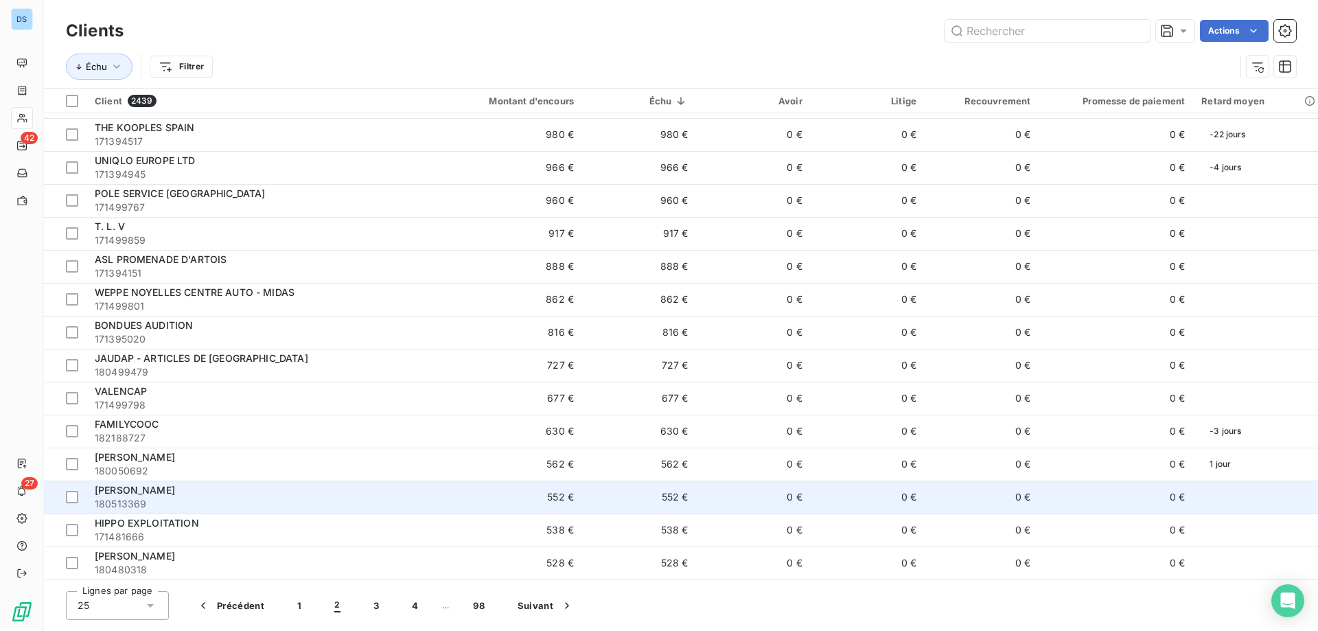
click at [165, 495] on span "[PERSON_NAME]" at bounding box center [135, 490] width 80 height 12
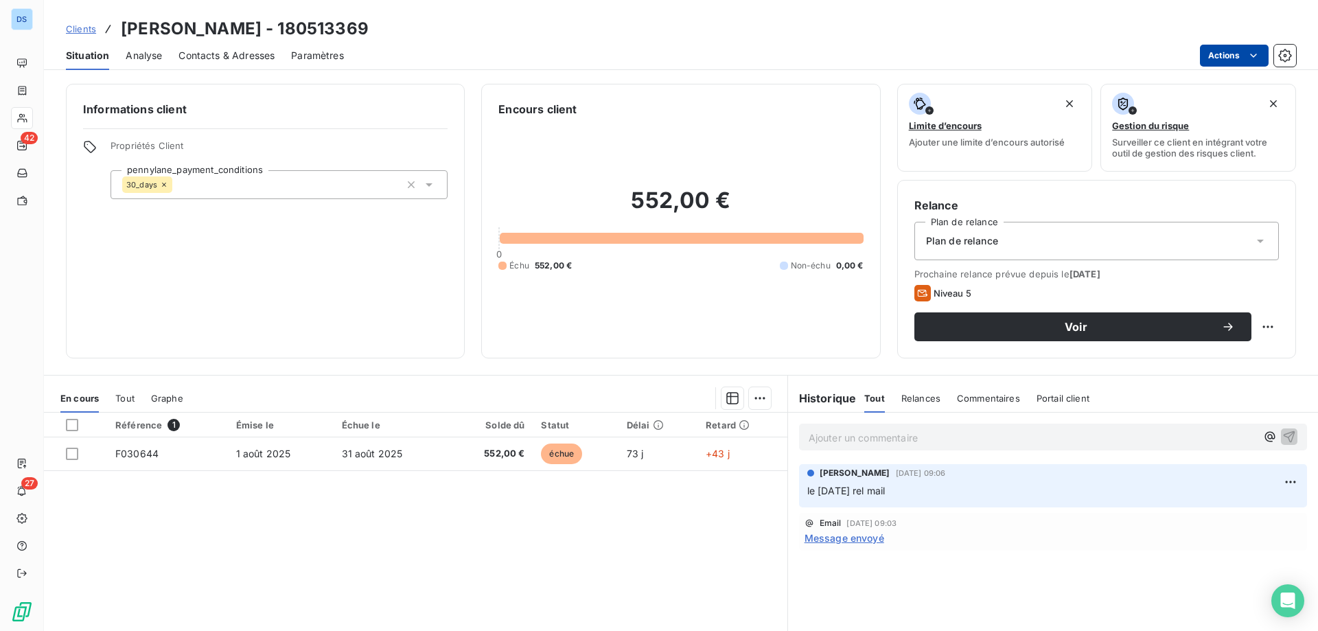
click at [1217, 49] on html "DS 42 27 Clients SOPHIE LEGROS - 180513369 Situation Analyse Contacts & Adresse…" at bounding box center [659, 315] width 1318 height 631
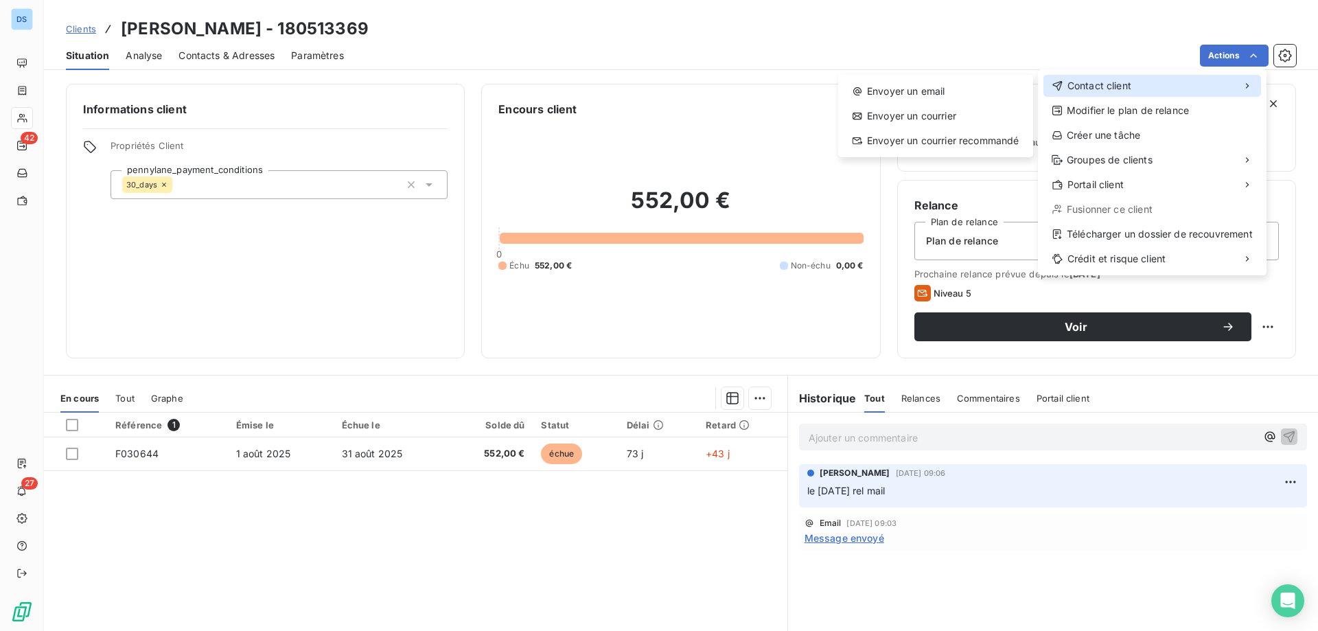
click at [1092, 89] on span "Contact client" at bounding box center [1100, 86] width 64 height 14
click at [961, 97] on div "Envoyer un email" at bounding box center [936, 91] width 184 height 22
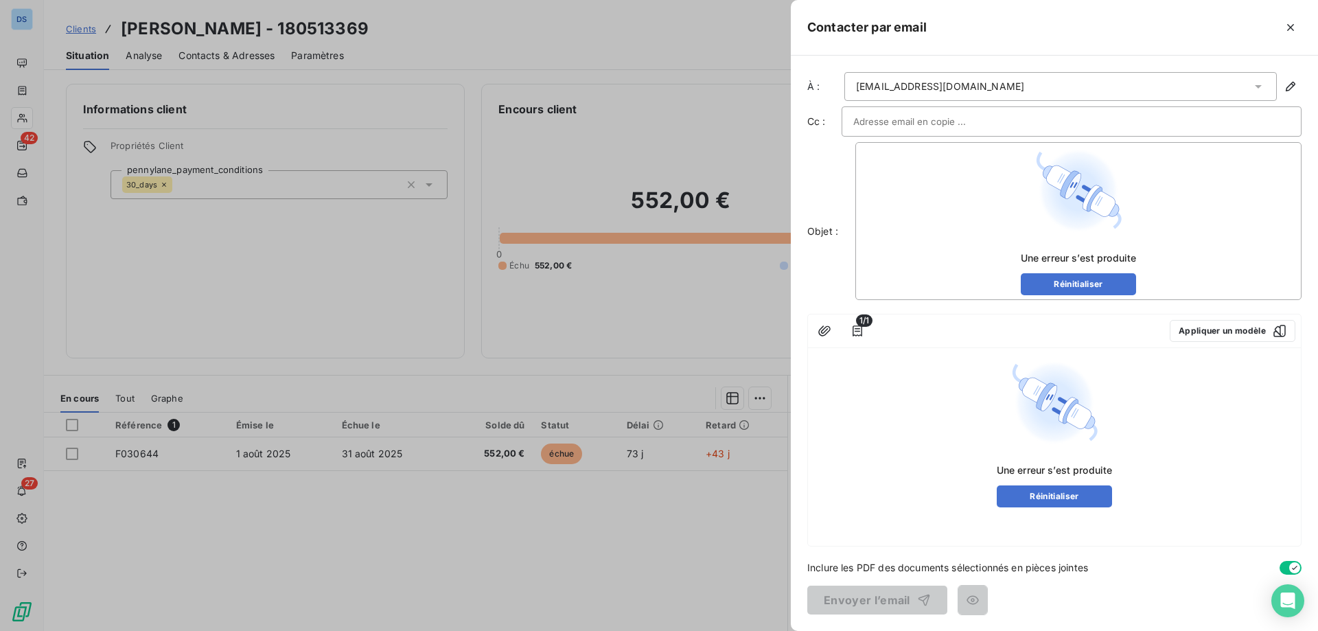
click at [741, 150] on div at bounding box center [659, 315] width 1318 height 631
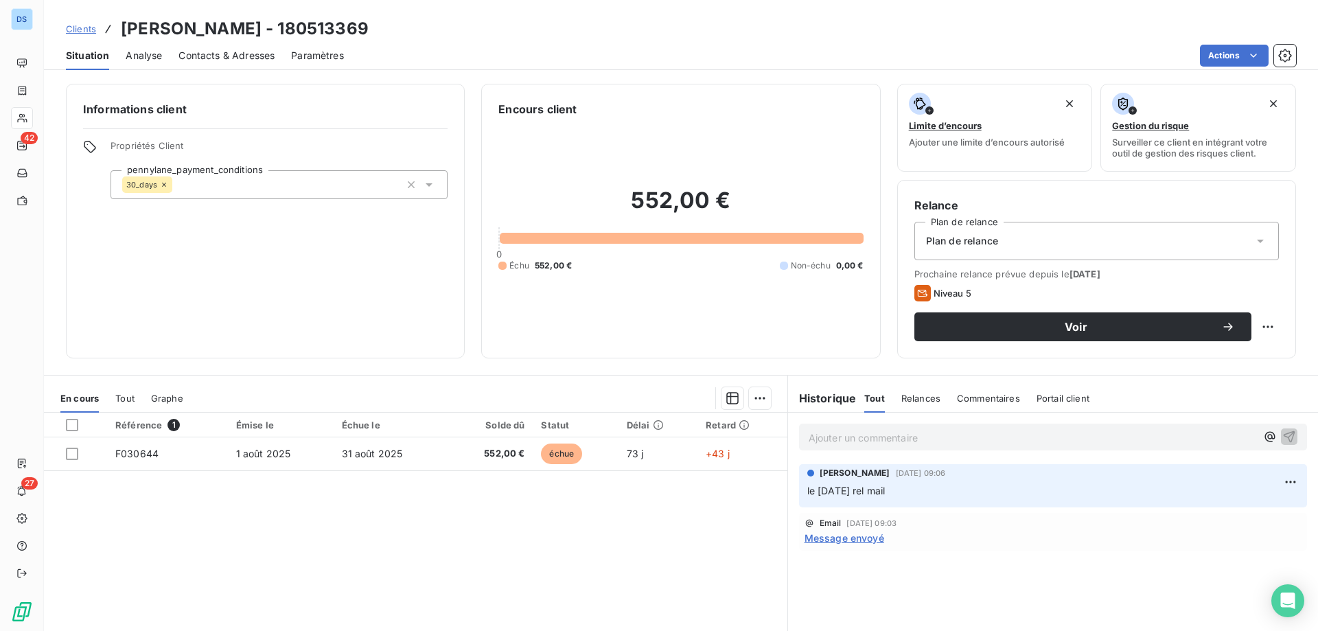
click at [852, 439] on p "Ajouter un commentaire ﻿" at bounding box center [1033, 437] width 448 height 17
drag, startPoint x: 1003, startPoint y: 431, endPoint x: 995, endPoint y: 430, distance: 7.6
click at [1002, 431] on p "Ajouter un commentaire ﻿" at bounding box center [1033, 437] width 448 height 17
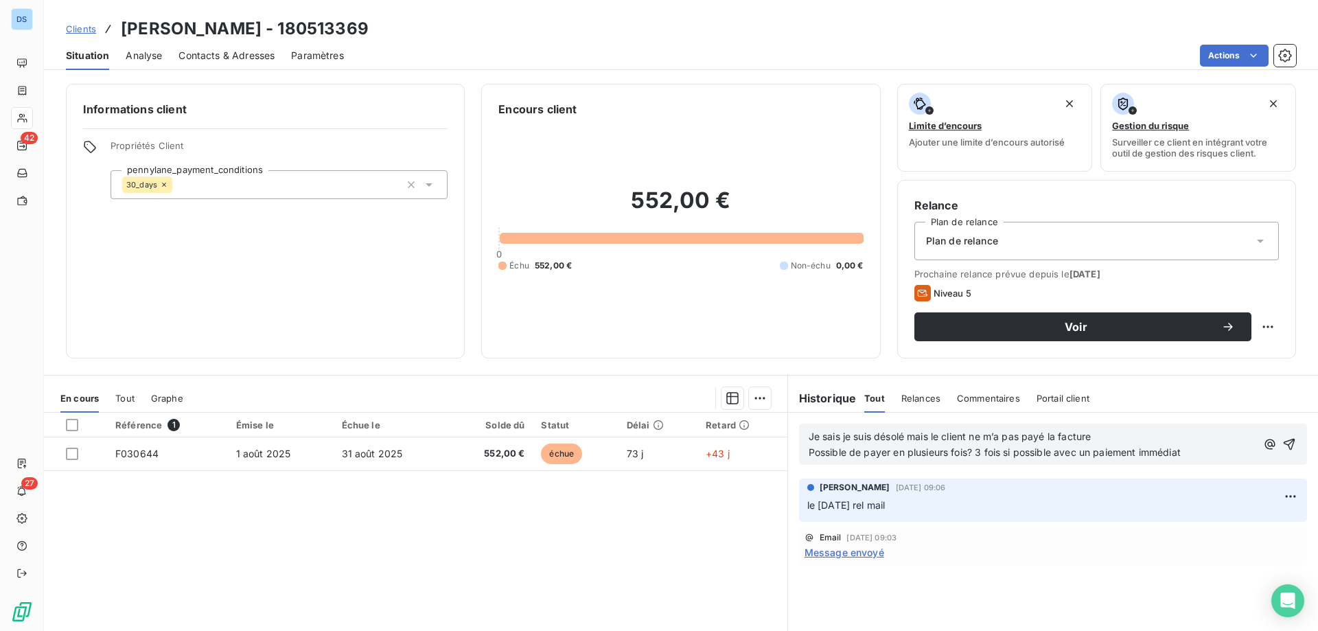
click at [809, 435] on span "Je sais je suis désolé mais le client ne m’a pas payé la facture" at bounding box center [950, 436] width 283 height 12
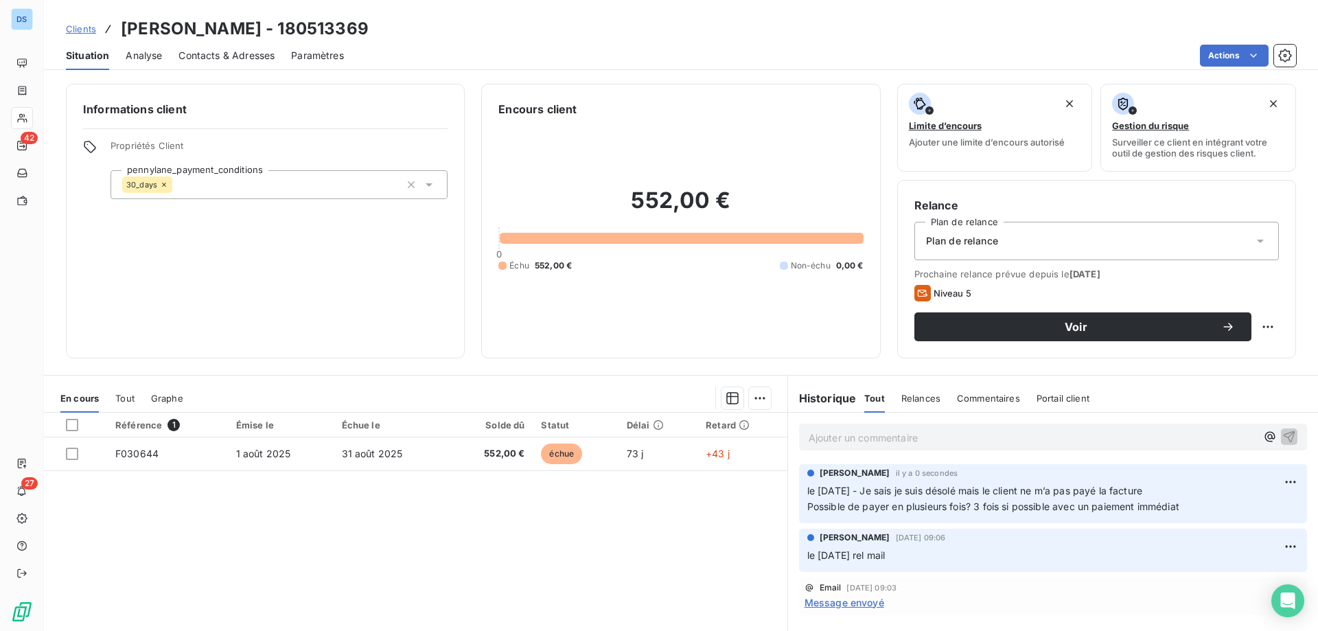
click at [822, 437] on p "Ajouter un commentaire ﻿" at bounding box center [1033, 437] width 448 height 17
click at [1282, 434] on icon "button" at bounding box center [1289, 436] width 14 height 14
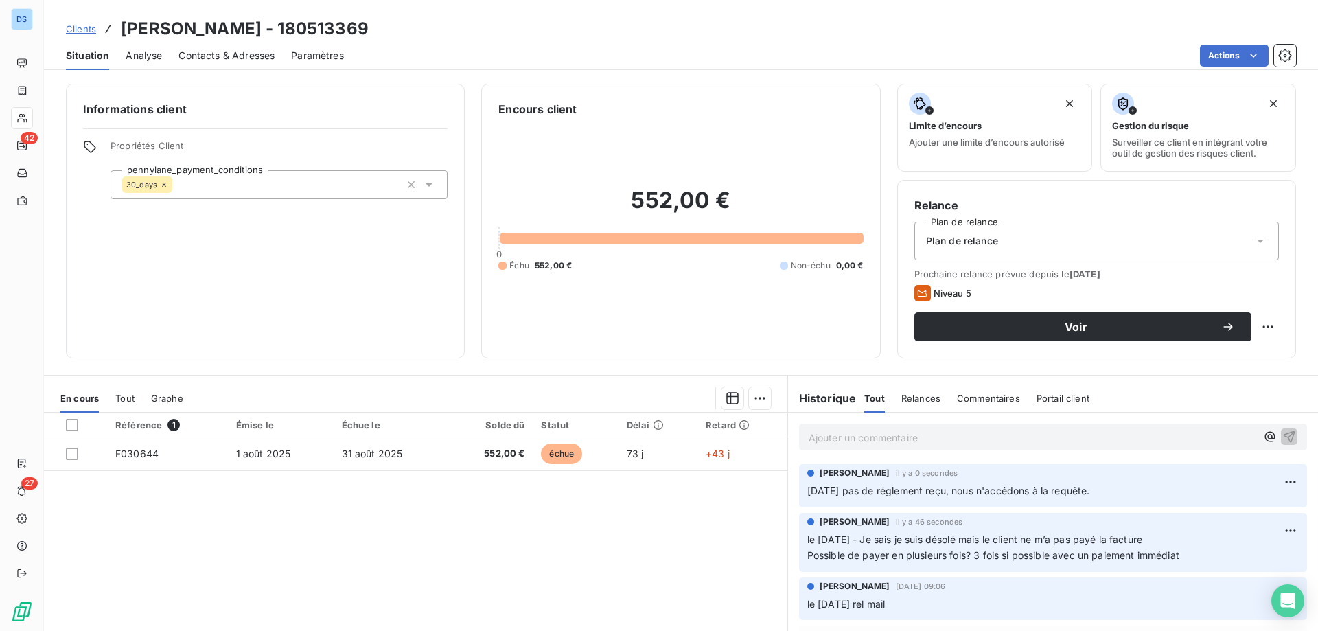
click at [890, 494] on span "13/10/25 pas de réglement reçu, nous n'accédons à la requête." at bounding box center [948, 491] width 283 height 12
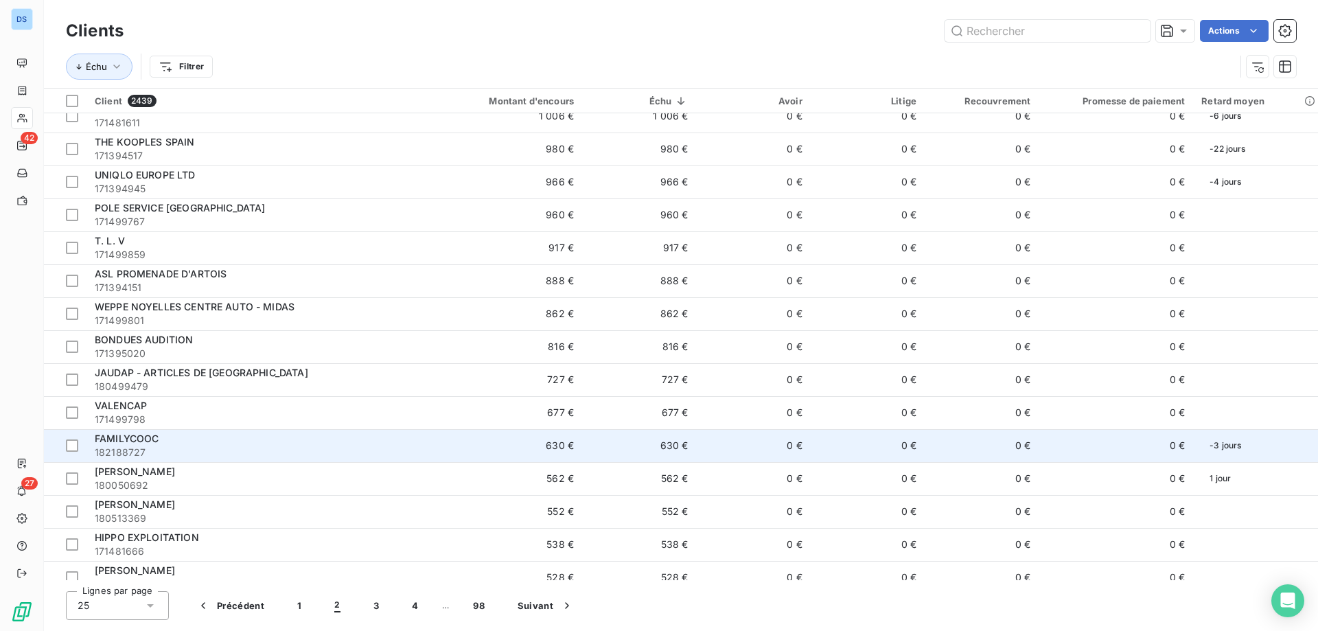
scroll to position [358, 0]
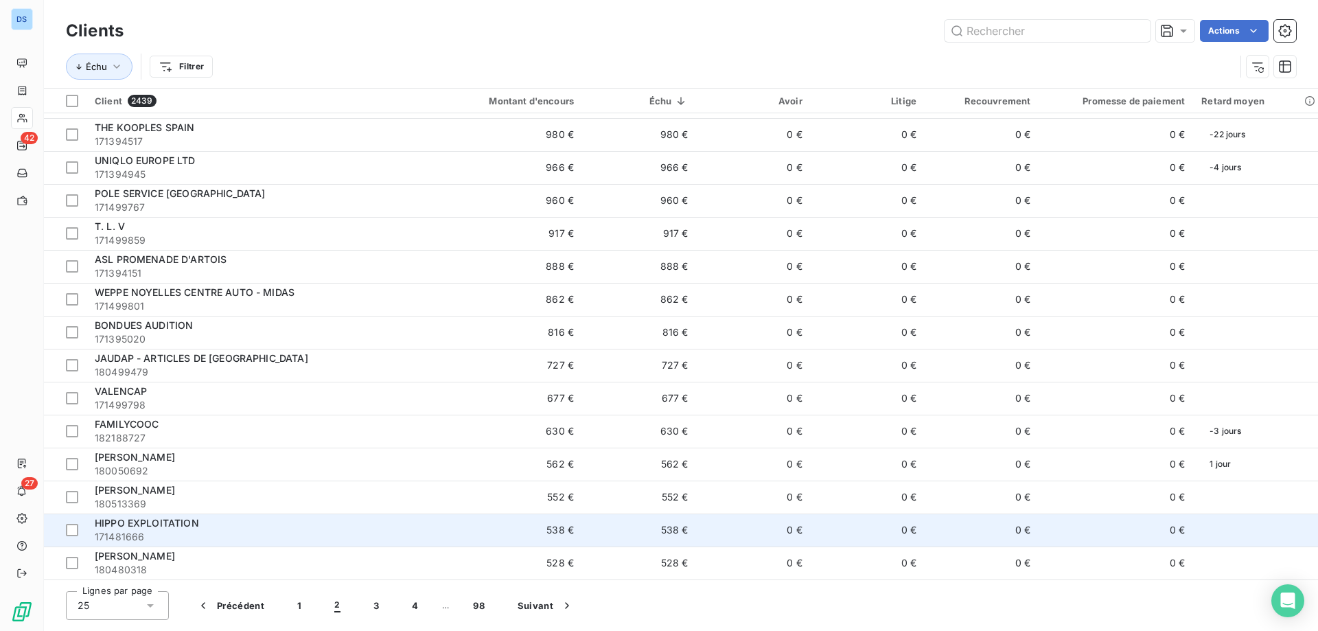
click at [180, 540] on span "171481666" at bounding box center [258, 537] width 326 height 14
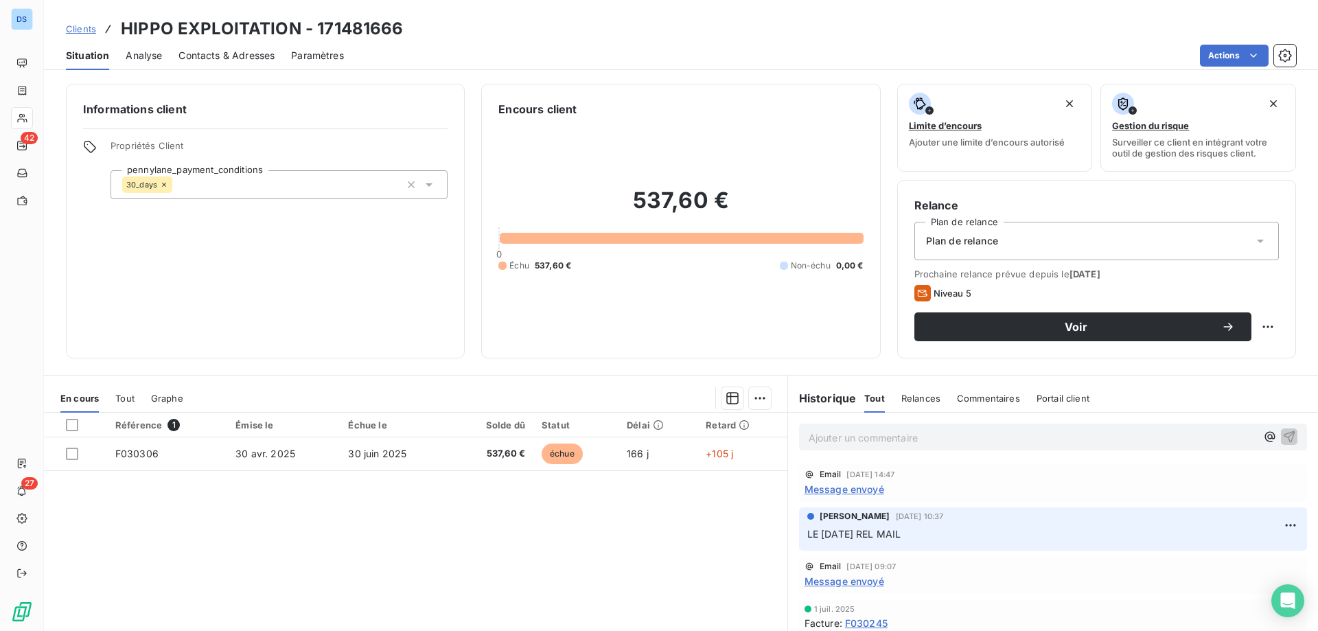
click at [242, 52] on span "Contacts & Adresses" at bounding box center [227, 56] width 96 height 14
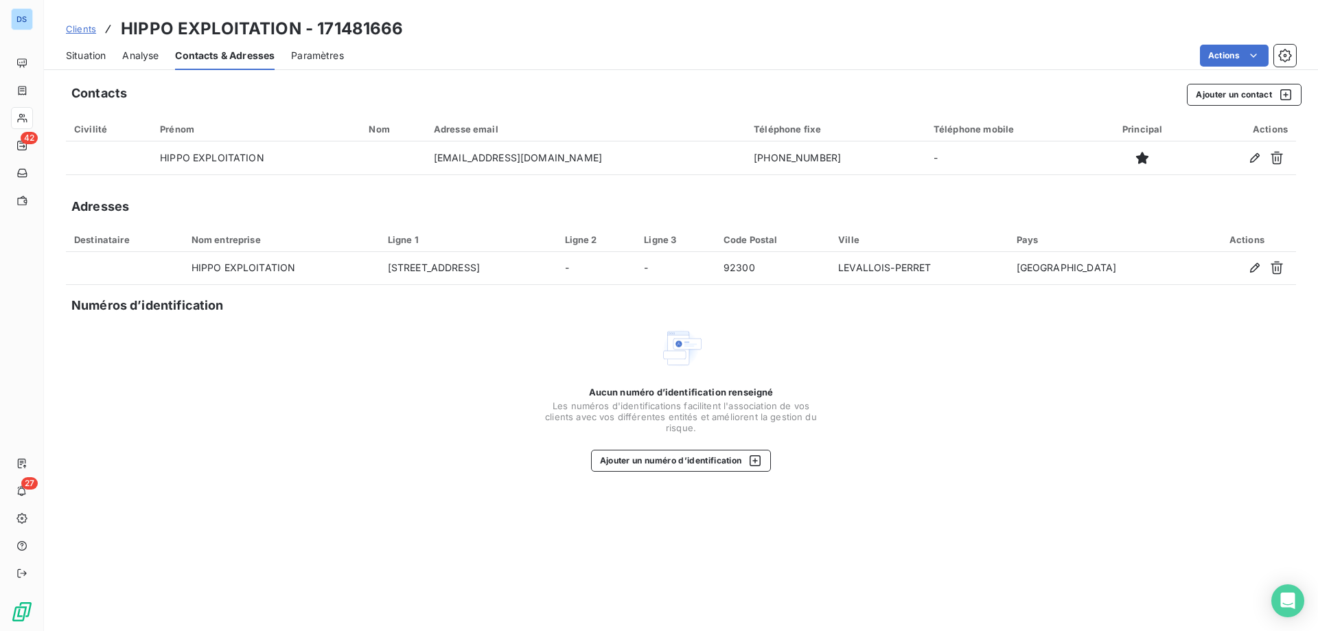
click at [92, 58] on span "Situation" at bounding box center [86, 56] width 40 height 14
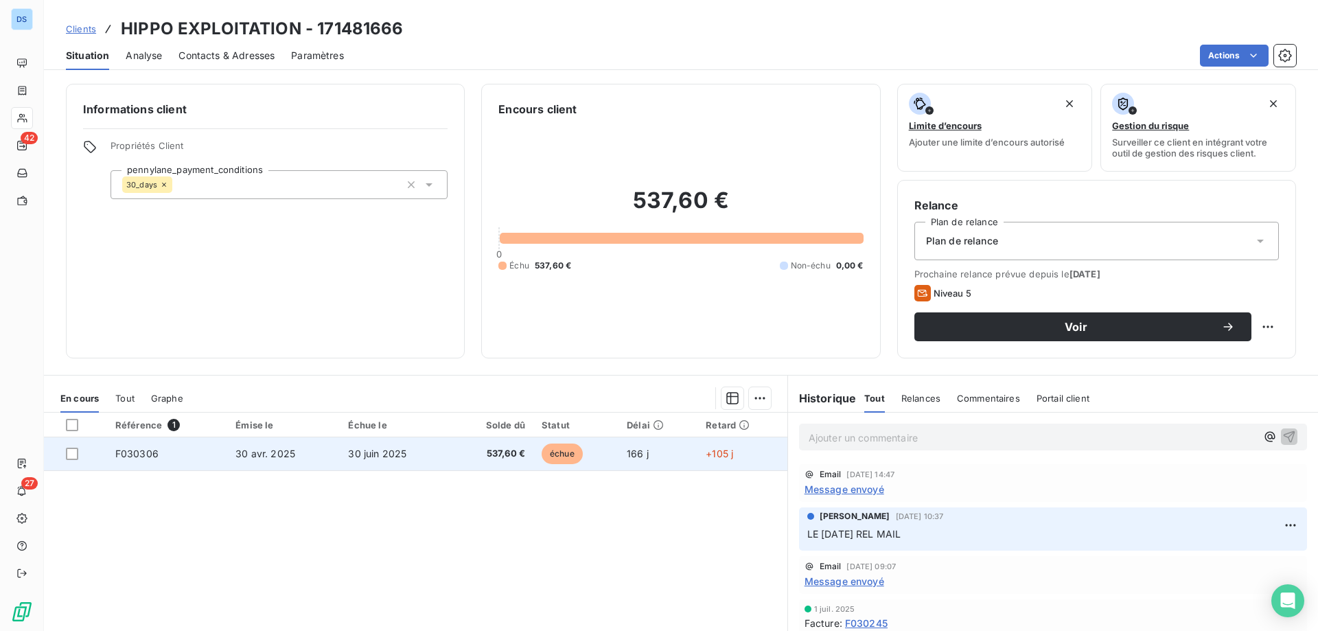
click at [533, 457] on td "échue" at bounding box center [575, 453] width 85 height 33
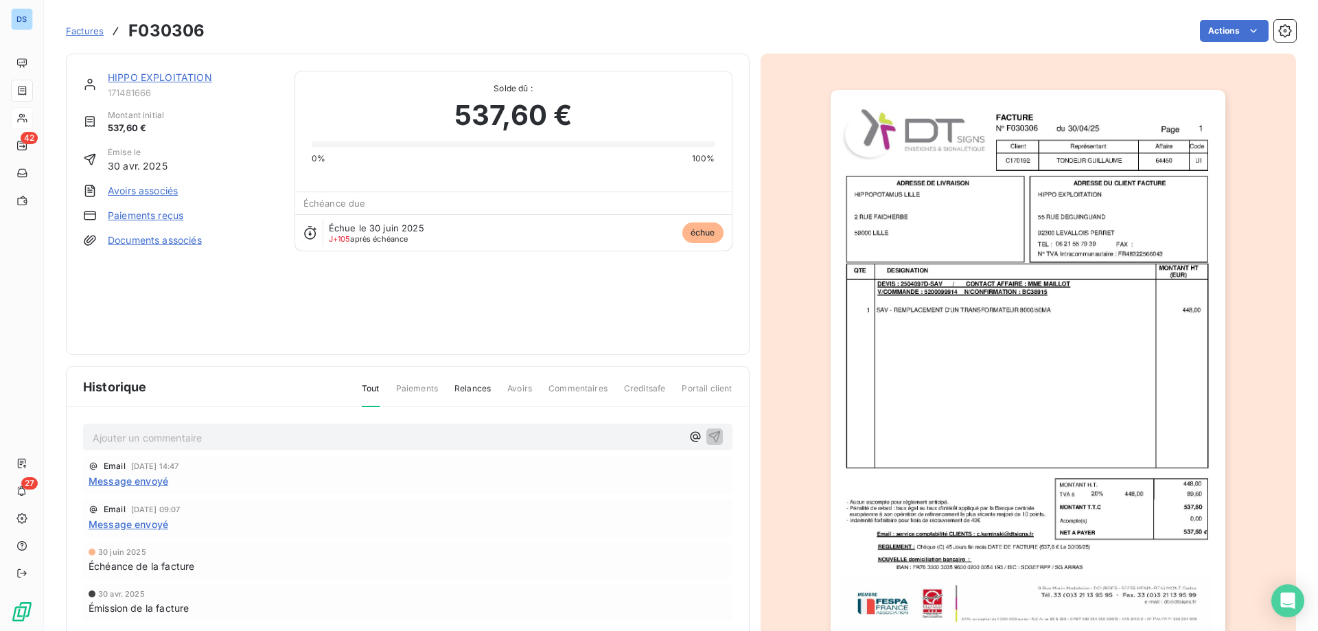
click at [944, 386] on img "button" at bounding box center [1028, 369] width 395 height 559
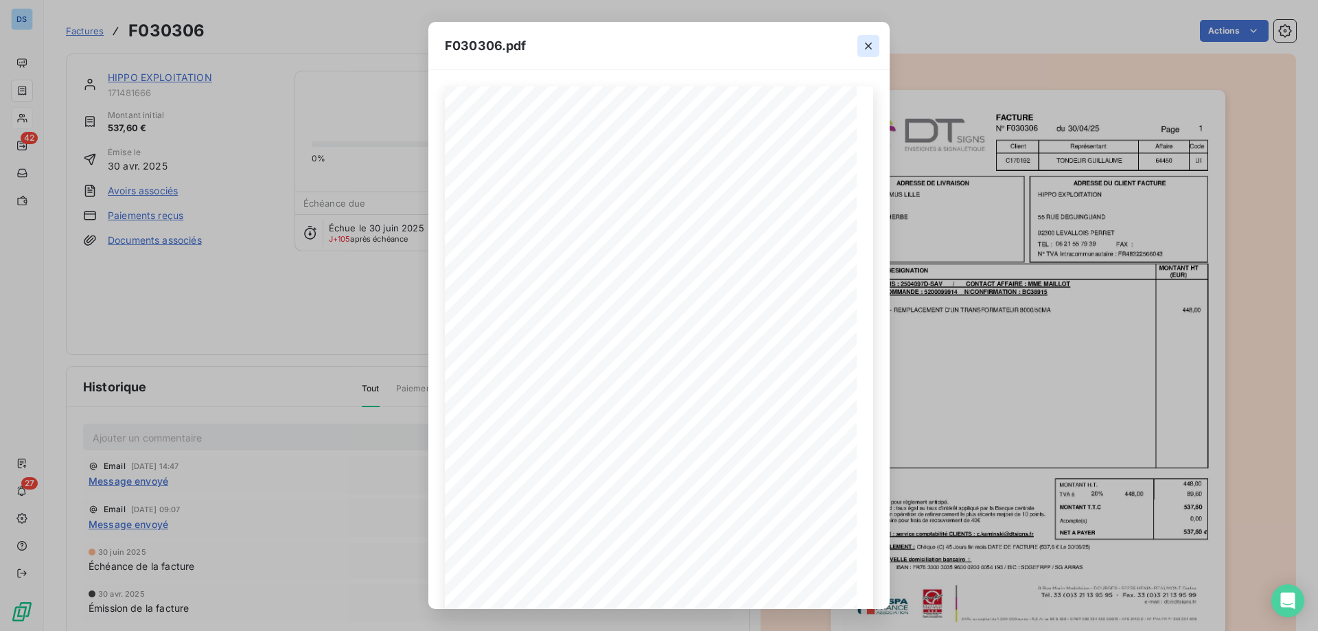
click at [863, 47] on icon "button" at bounding box center [869, 46] width 14 height 14
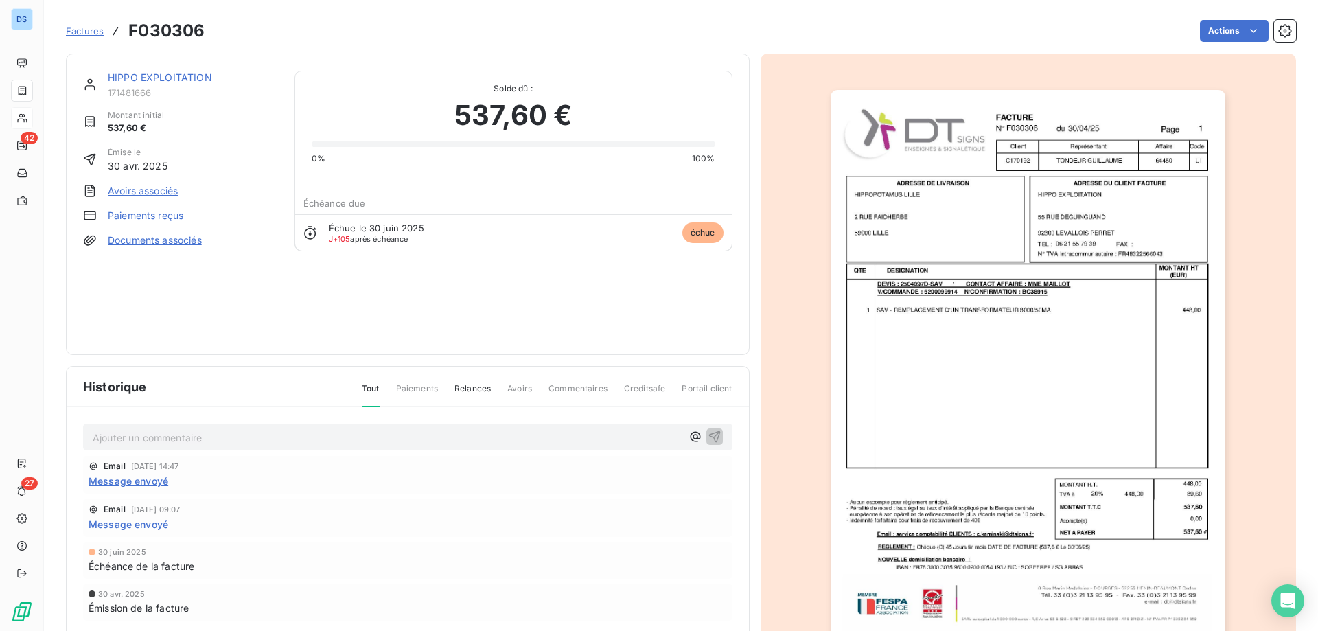
click at [129, 73] on link "HIPPO EXPLOITATION" at bounding box center [160, 77] width 104 height 12
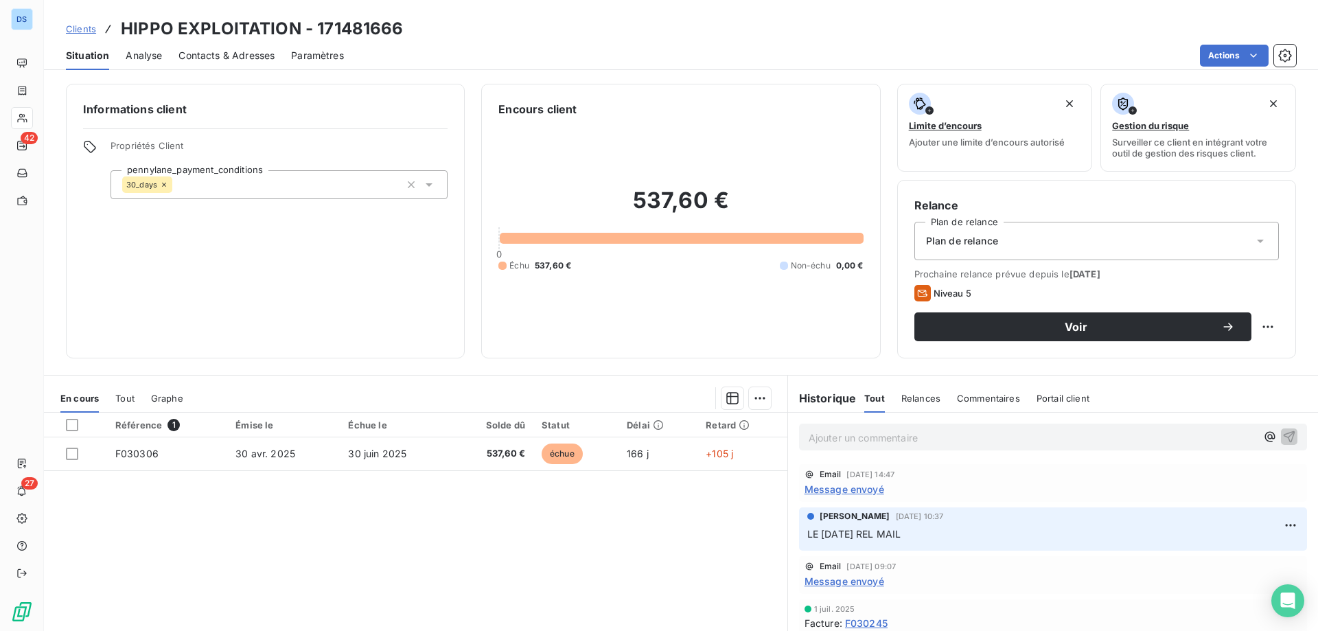
click at [261, 52] on span "Contacts & Adresses" at bounding box center [227, 56] width 96 height 14
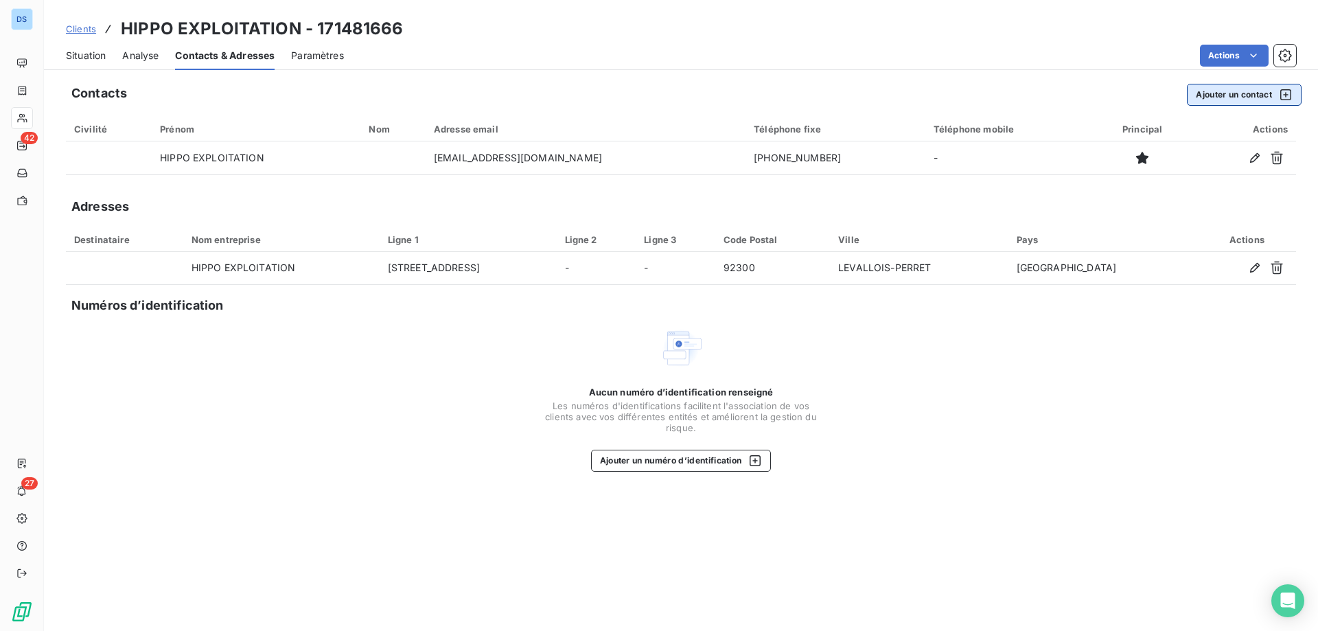
click at [1233, 91] on button "Ajouter un contact" at bounding box center [1244, 95] width 115 height 22
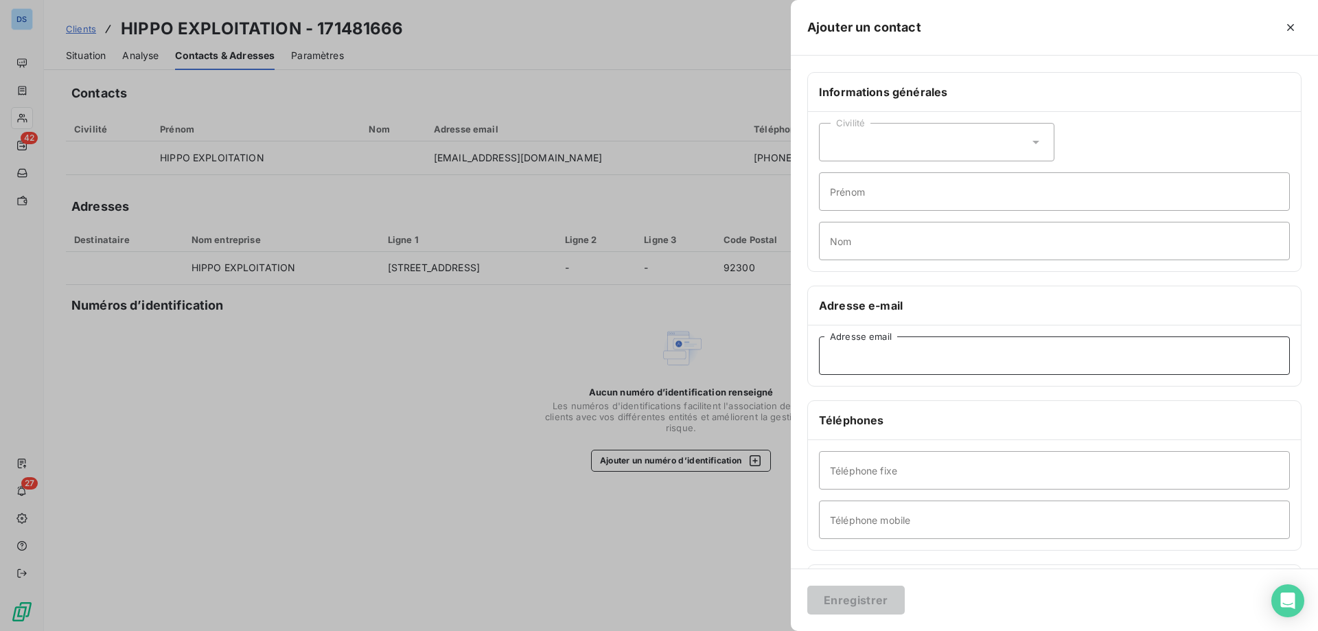
click at [882, 362] on input "Adresse email" at bounding box center [1054, 355] width 471 height 38
paste input "Compta.CAPEX@bkfservices.fr"
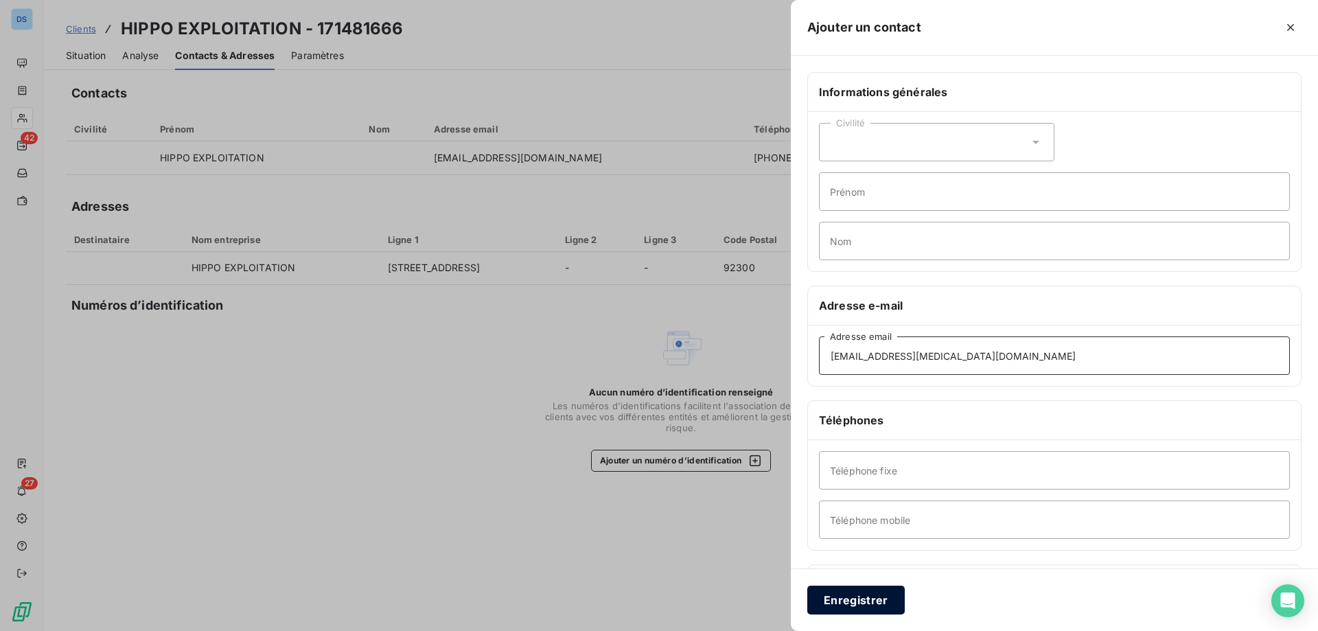
type input "Compta.CAPEX@bkfservices.fr"
click at [854, 605] on button "Enregistrer" at bounding box center [855, 600] width 97 height 29
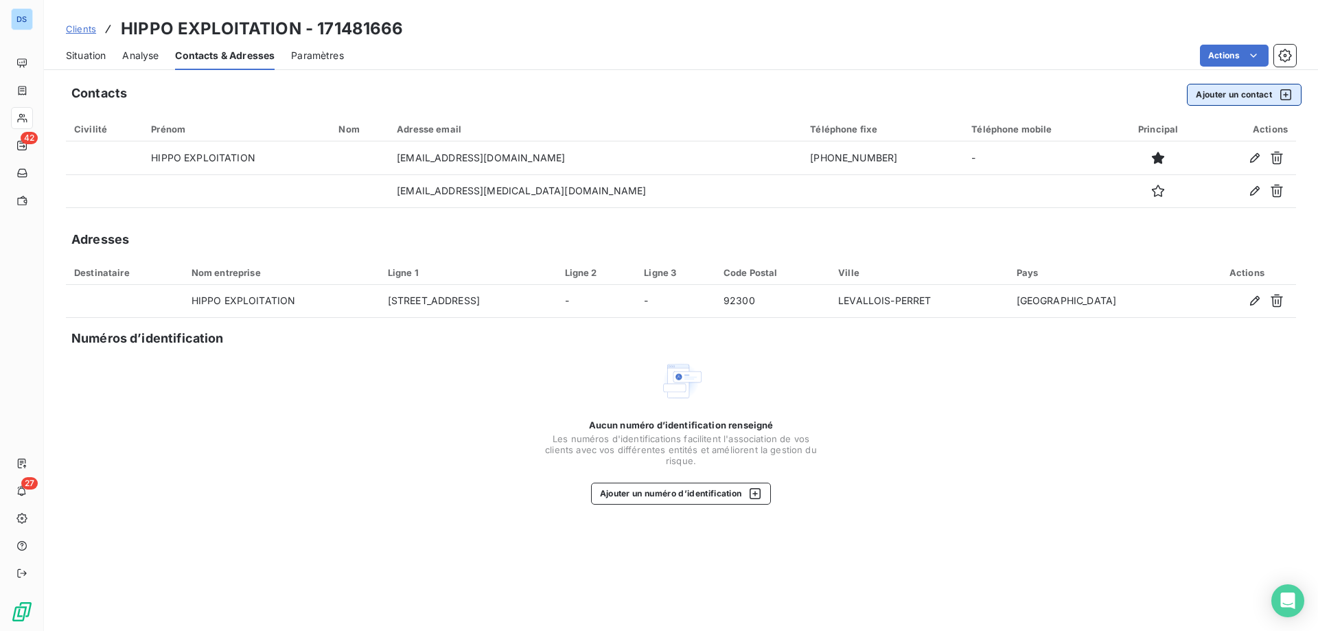
click at [1239, 91] on button "Ajouter un contact" at bounding box center [1244, 95] width 115 height 22
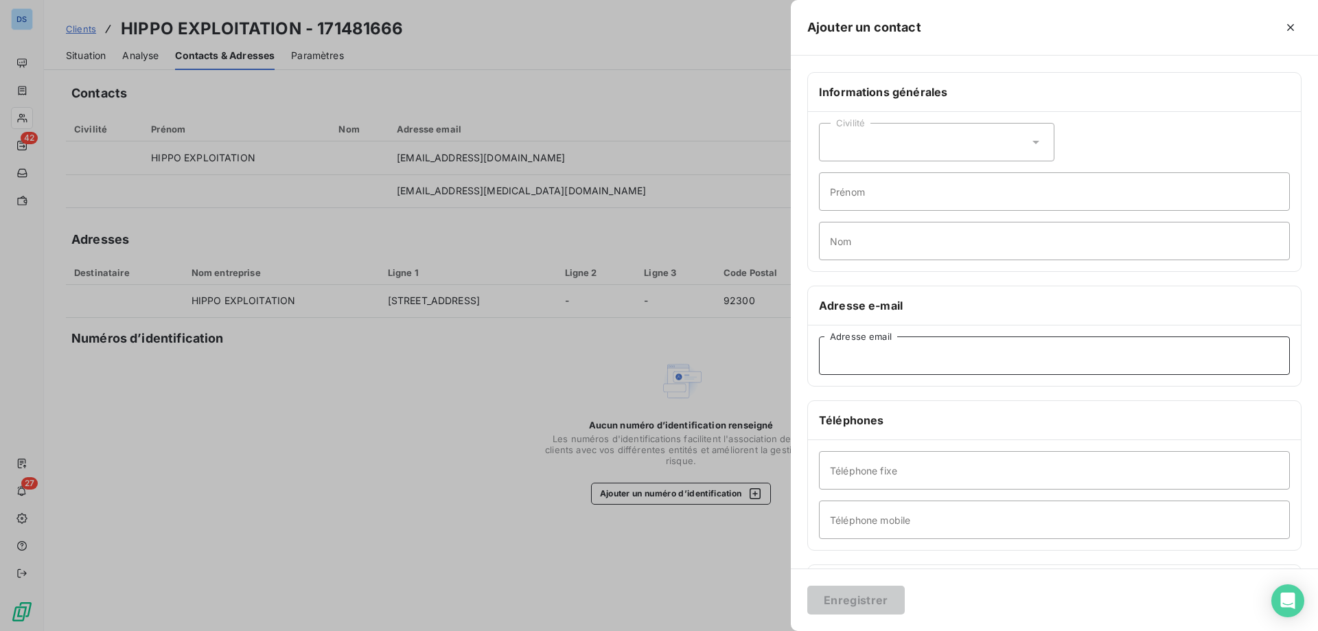
click at [875, 353] on input "Adresse email" at bounding box center [1054, 355] width 471 height 38
paste input "b.gaillard@groupe-bertrand.com"
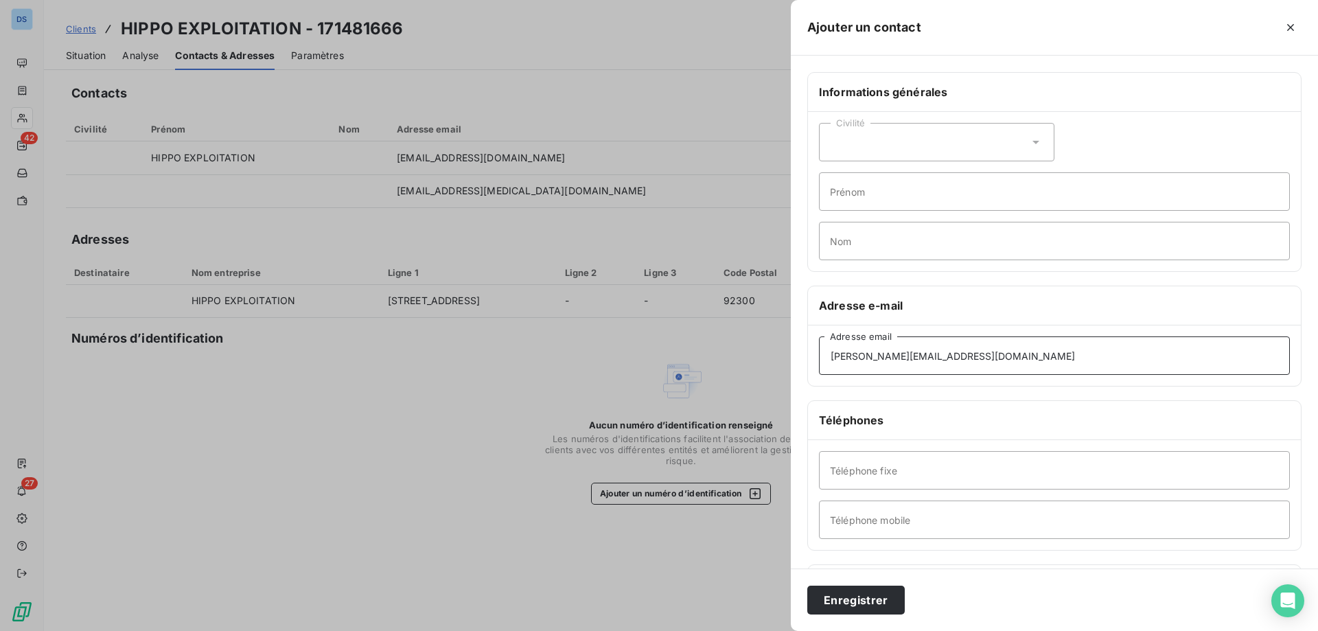
type input "b.gaillard@groupe-bertrand.com"
click at [853, 241] on input "Nom" at bounding box center [1054, 241] width 471 height 38
paste input "b.gaillard@groupe-bertrand.com"
type input "b.gaillard@groupe-bertrand.com"
click at [849, 200] on input "Prénom" at bounding box center [1054, 191] width 471 height 38
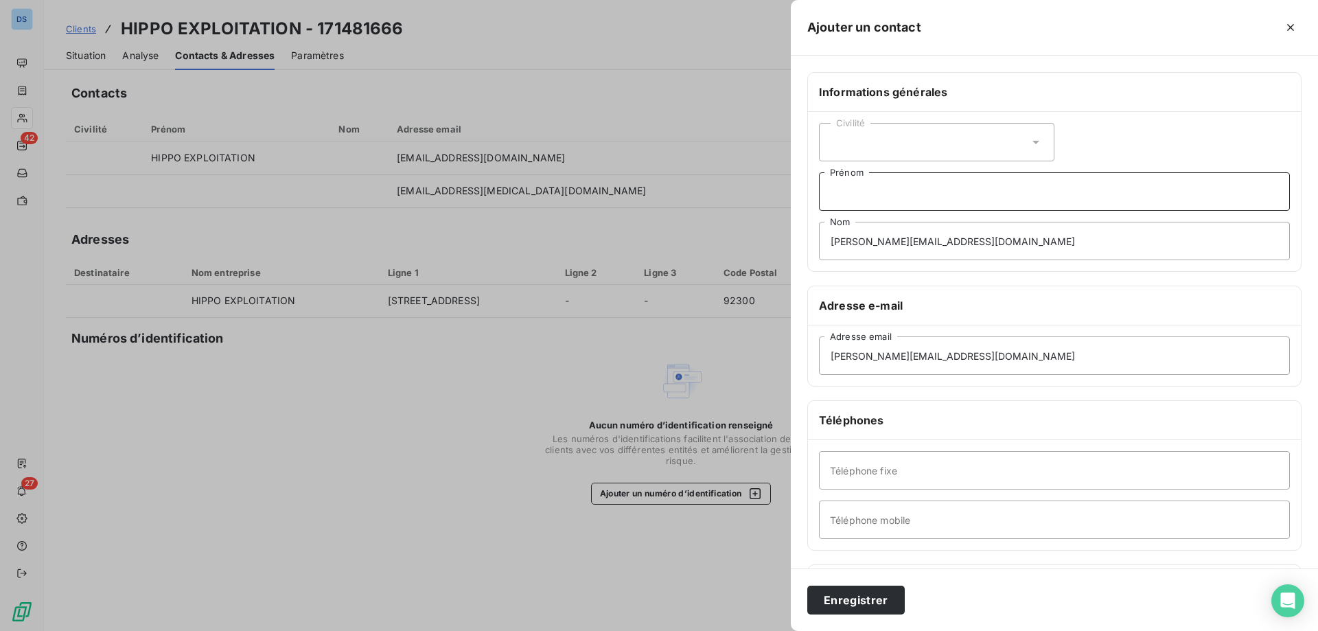
paste input "b.gaillard@groupe-bertrand.com"
click at [838, 193] on input "b.gaillard@groupe-bertrand.com" at bounding box center [1054, 191] width 471 height 38
drag, startPoint x: 829, startPoint y: 194, endPoint x: 1000, endPoint y: 199, distance: 171.0
click at [1000, 199] on input "b.gaillard@groupe-bertrand.com" at bounding box center [1054, 191] width 471 height 38
type input "Bastien"
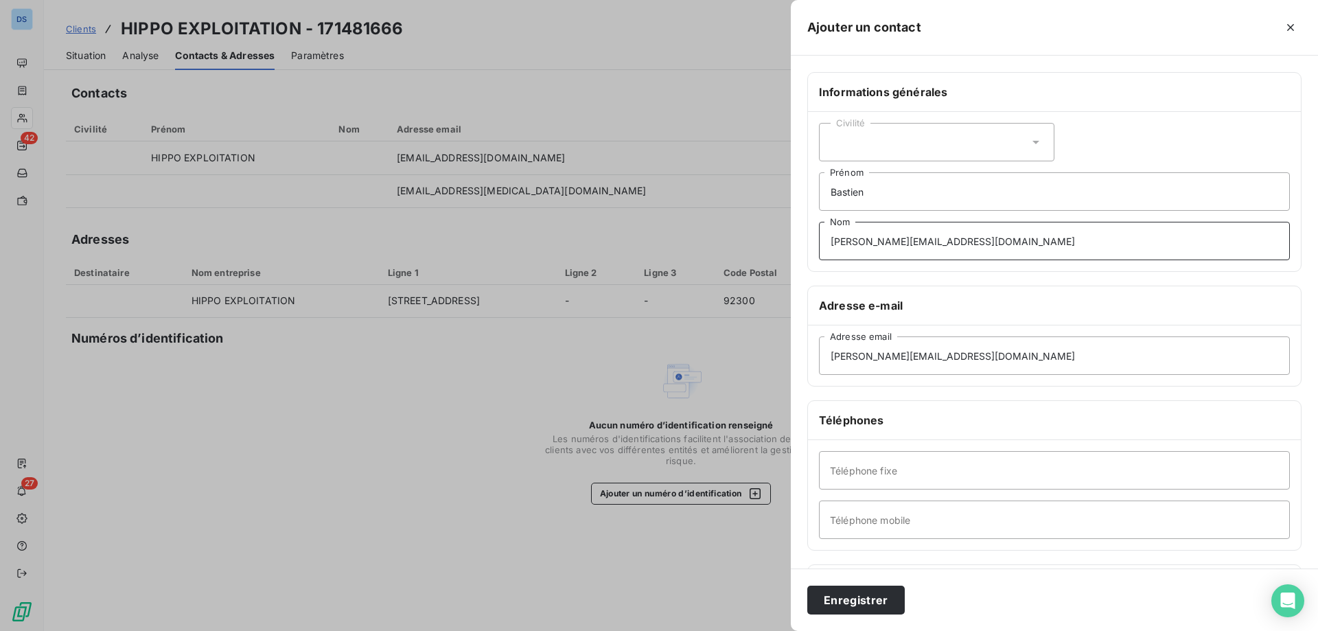
drag, startPoint x: 879, startPoint y: 240, endPoint x: 1055, endPoint y: 258, distance: 176.7
click at [1055, 258] on input "b.gaillard@groupe-bertrand.com" at bounding box center [1054, 241] width 471 height 38
type input "Gaillard"
click at [866, 520] on input "Téléphone mobile" at bounding box center [1054, 519] width 471 height 38
paste input "07 87 96 25 73"
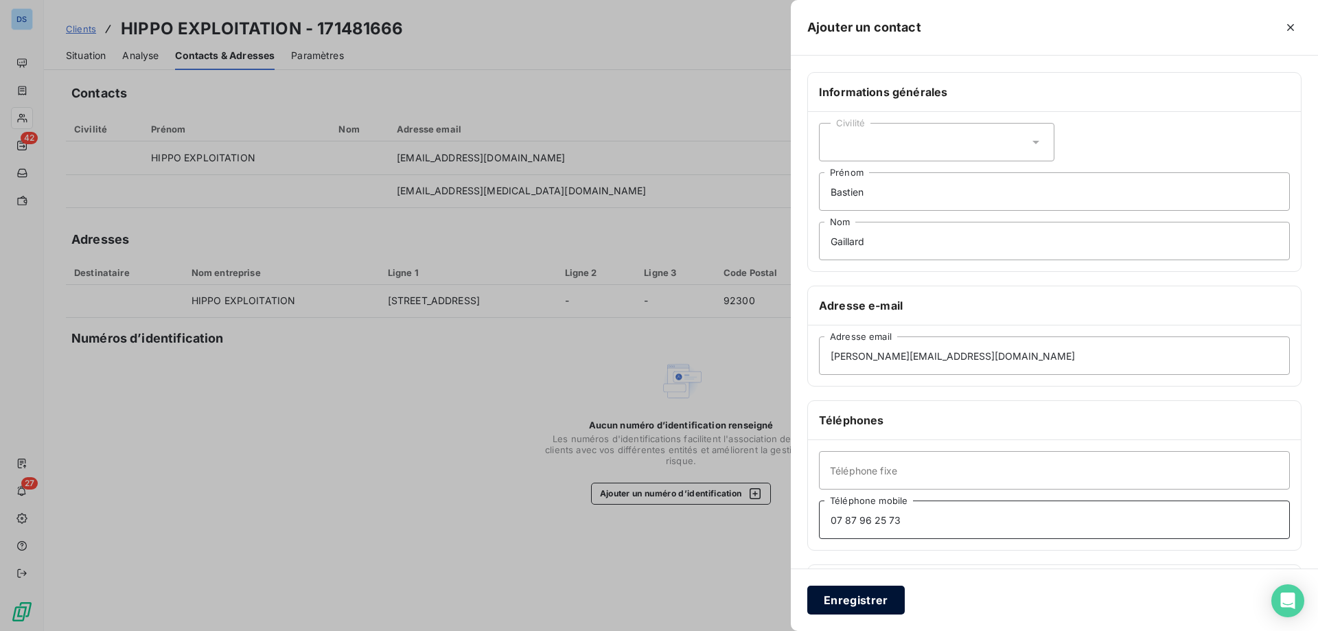
type input "07 87 96 25 73"
click at [833, 601] on button "Enregistrer" at bounding box center [855, 600] width 97 height 29
click at [1288, 25] on icon "button" at bounding box center [1290, 27] width 7 height 7
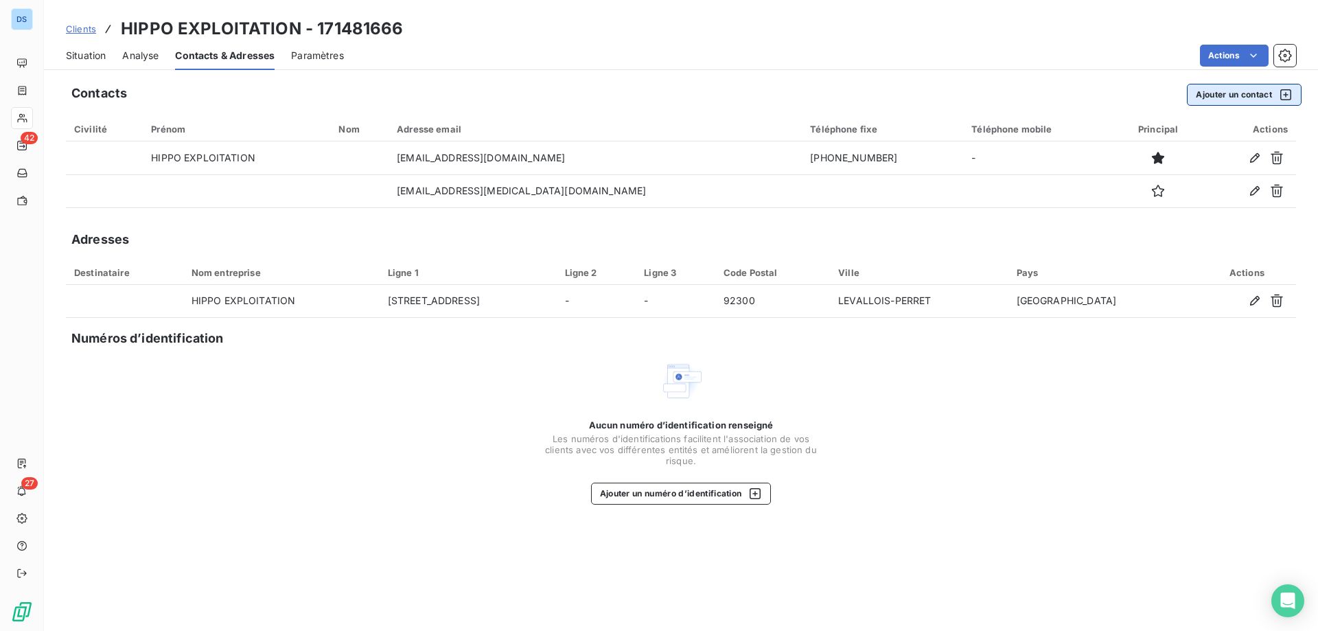
click at [1217, 93] on button "Ajouter un contact" at bounding box center [1244, 95] width 115 height 22
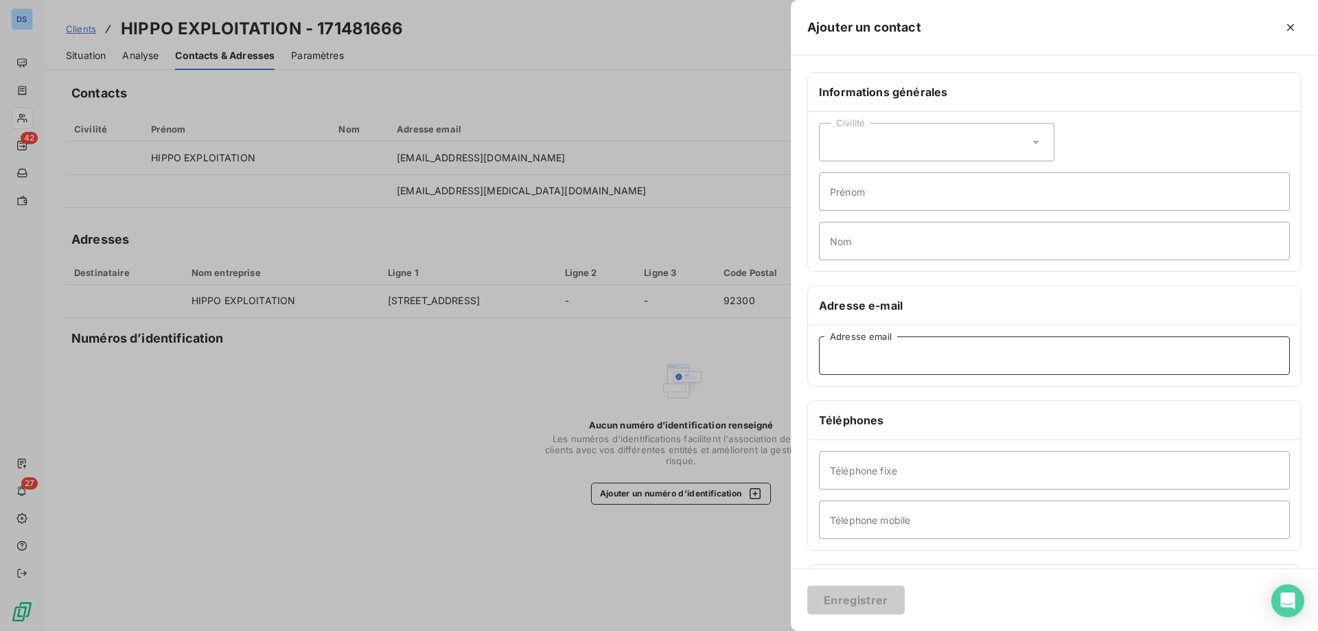
click at [871, 352] on input "Adresse email" at bounding box center [1054, 355] width 471 height 38
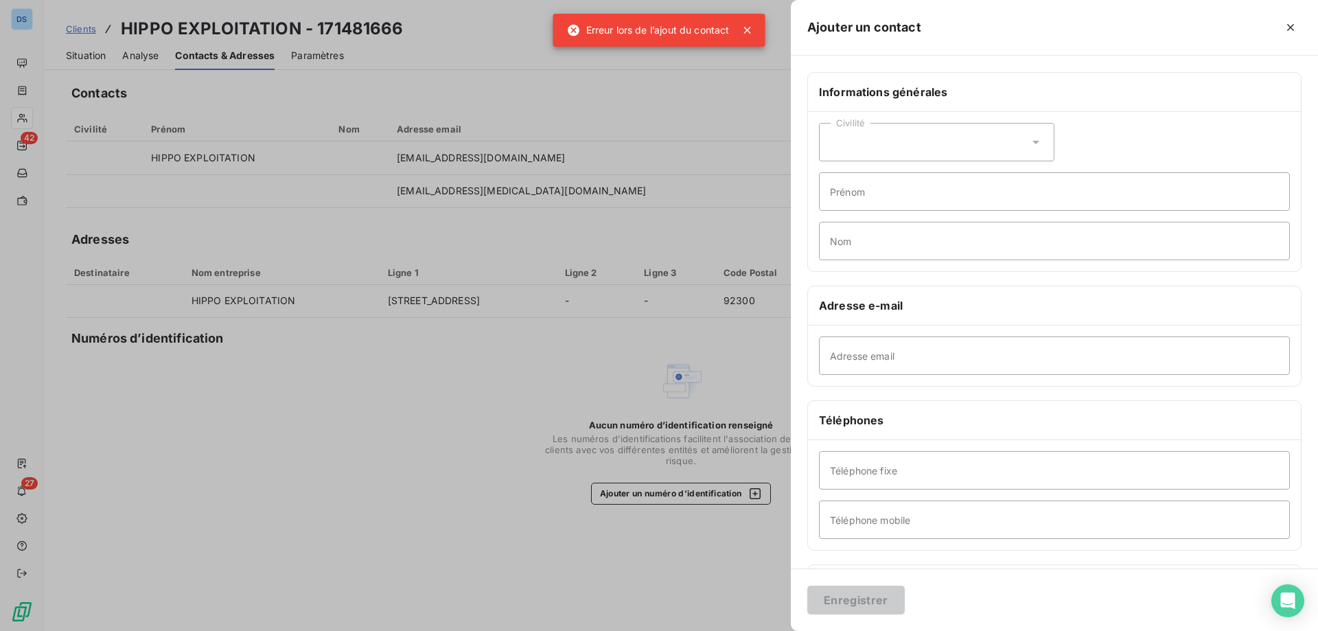
click at [750, 21] on div at bounding box center [659, 315] width 1318 height 631
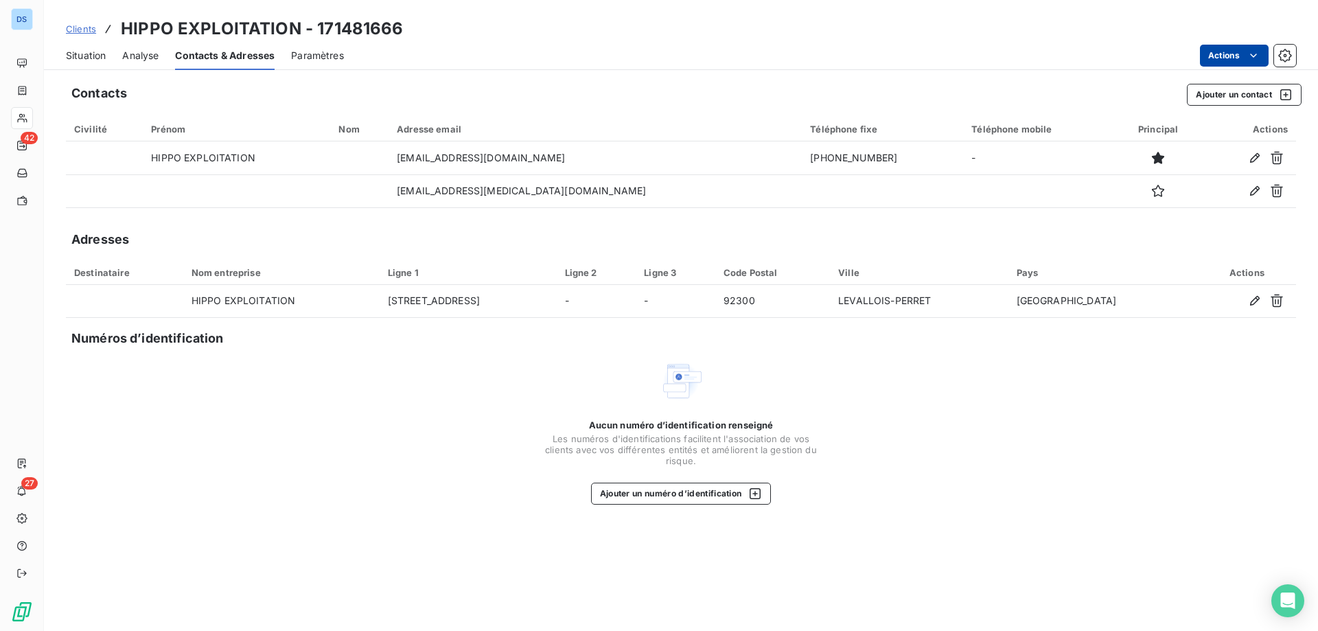
click at [1216, 55] on html "DS 42 27 Clients HIPPO EXPLOITATION - 171481666 Situation Analyse Contacts & Ad…" at bounding box center [659, 315] width 1318 height 631
click at [1208, 93] on button "Ajouter un contact" at bounding box center [1244, 95] width 115 height 22
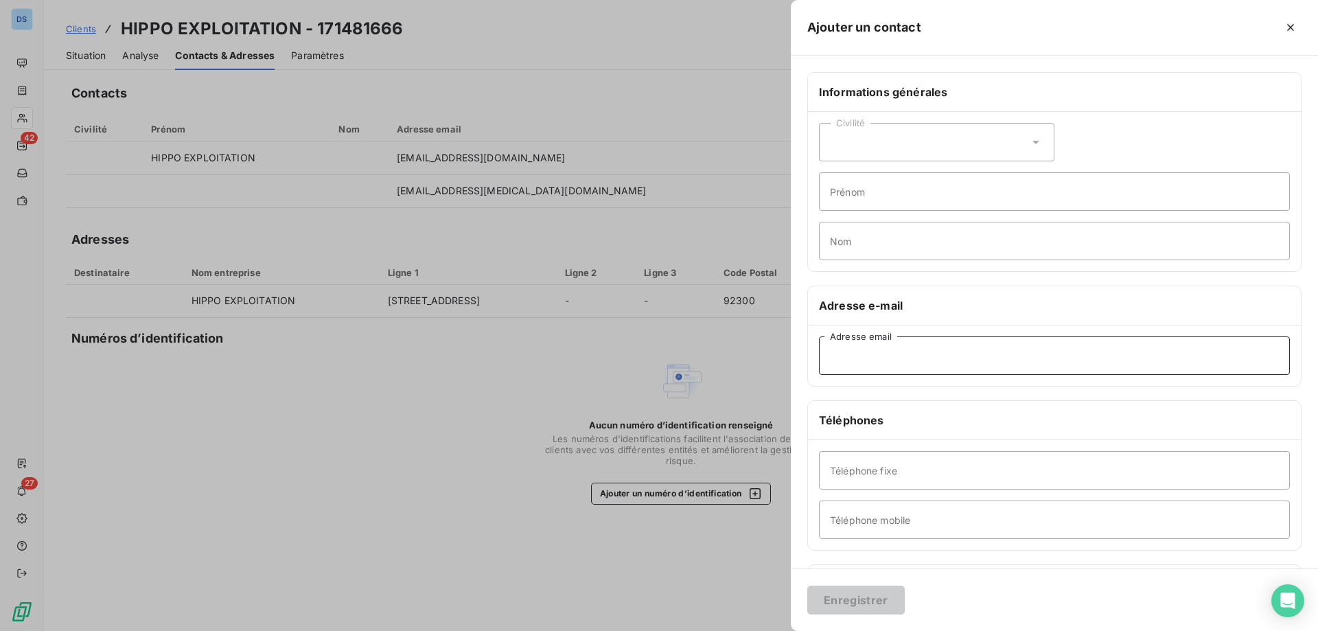
click at [877, 361] on input "Adresse email" at bounding box center [1054, 355] width 471 height 38
paste input "b.gaillard@groupe-bertrand.com"
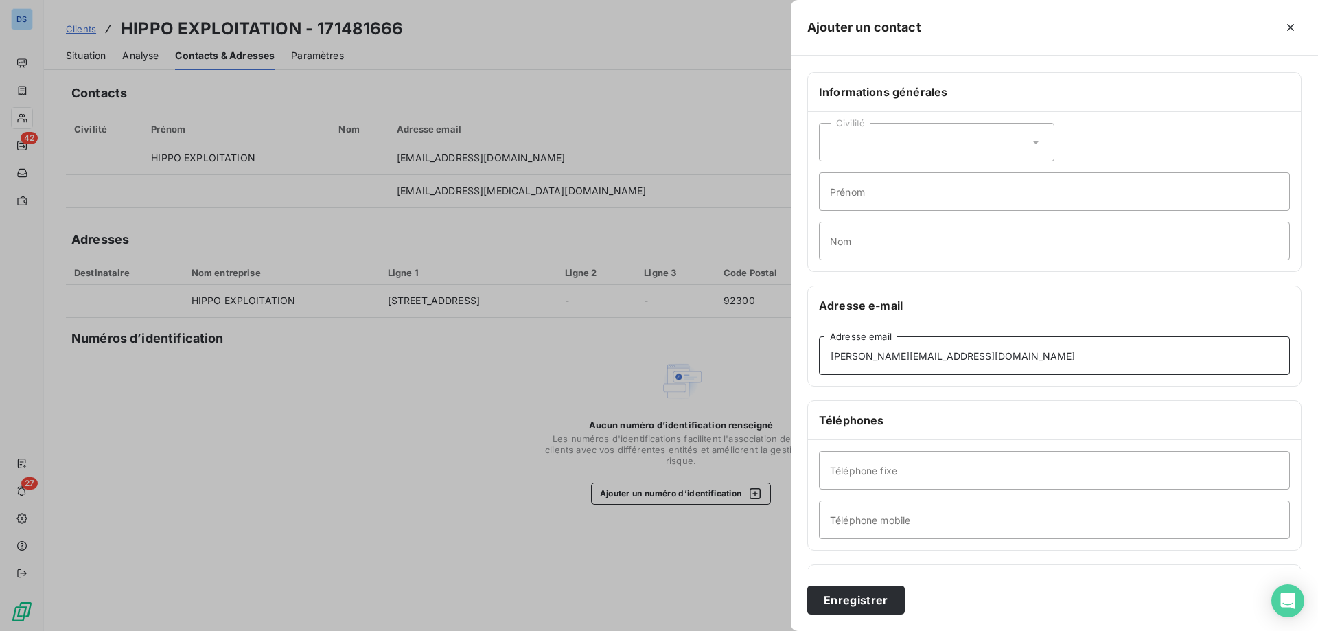
type input "b.gaillard@groupe-bertrand.com"
click at [862, 192] on input "Prénom" at bounding box center [1054, 191] width 471 height 38
click at [876, 146] on div "Civilité" at bounding box center [936, 142] width 235 height 38
click at [855, 195] on span "Monsieur" at bounding box center [867, 201] width 41 height 13
click at [855, 193] on input "Prénom" at bounding box center [1054, 191] width 471 height 38
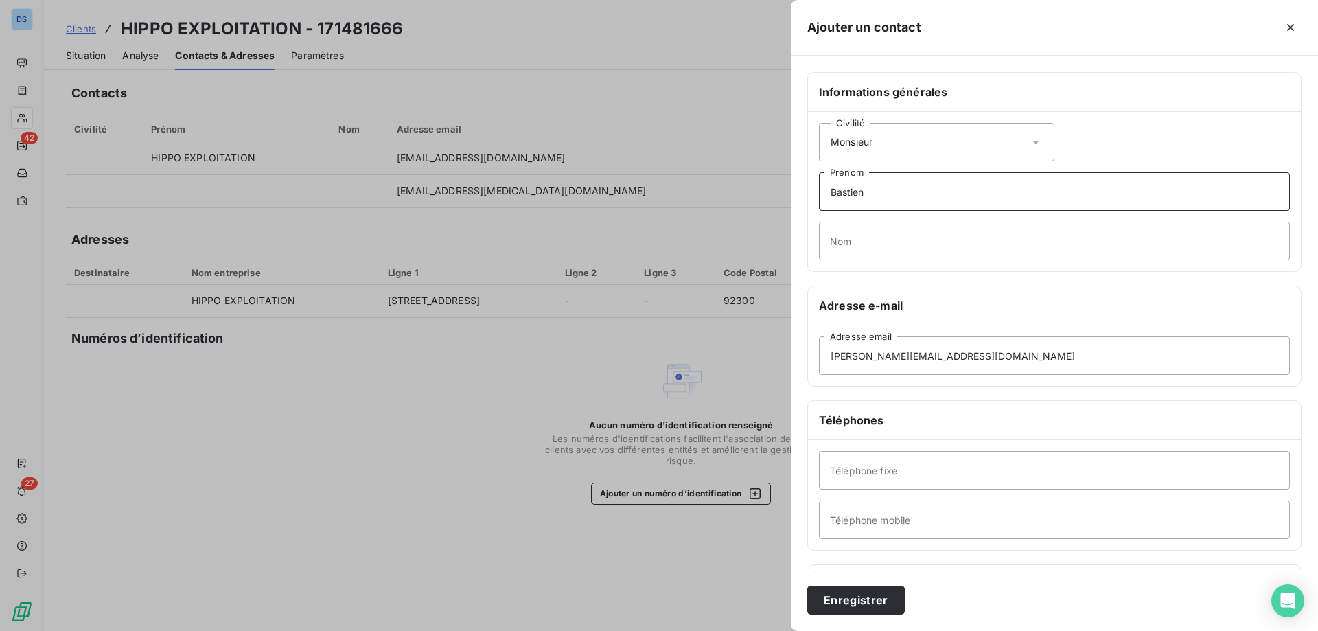
type input "Bastien"
click at [854, 242] on input "Nom" at bounding box center [1054, 241] width 471 height 38
type input "Gaillard"
click at [891, 519] on input "Téléphone mobile" at bounding box center [1054, 519] width 471 height 38
paste input "b.gaillard@groupe-bertrand.com"
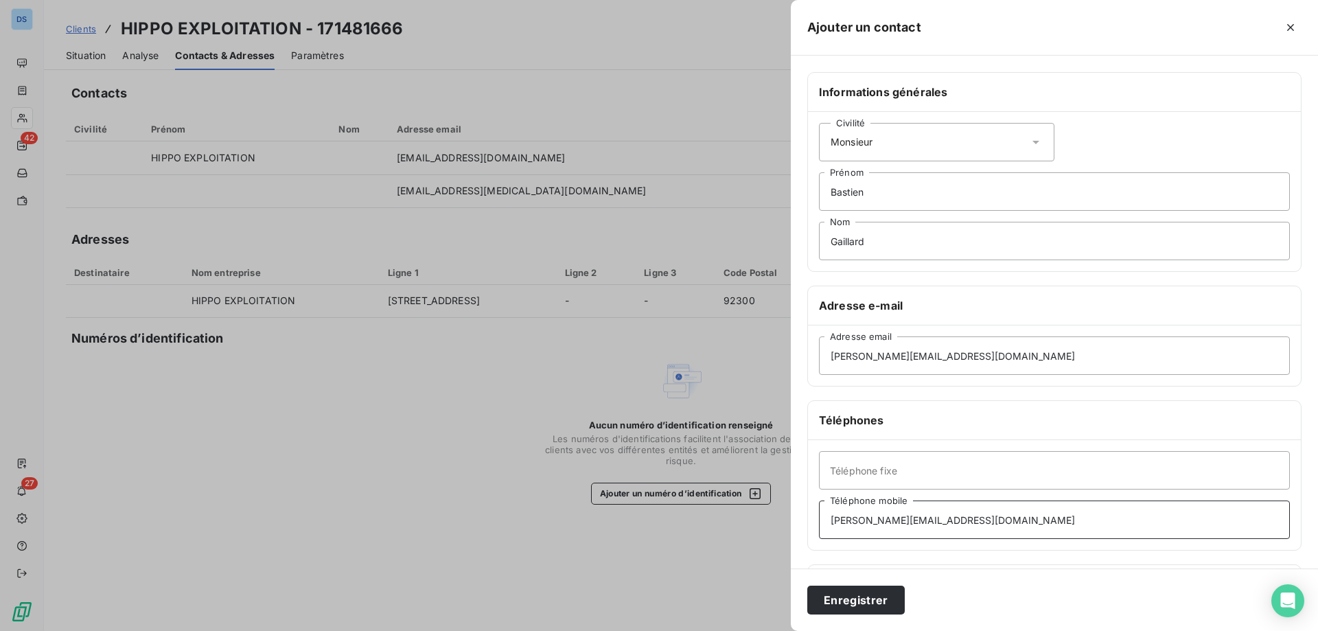
drag, startPoint x: 990, startPoint y: 522, endPoint x: 765, endPoint y: 518, distance: 225.2
click at [765, 630] on div "Ajouter un contact Informations générales Civilité Monsieur Bastien Prénom Gail…" at bounding box center [659, 631] width 1318 height 0
paste input "07 87 96 25 73"
type input "07 87 96 25 73"
click at [858, 599] on button "Enregistrer" at bounding box center [855, 600] width 97 height 29
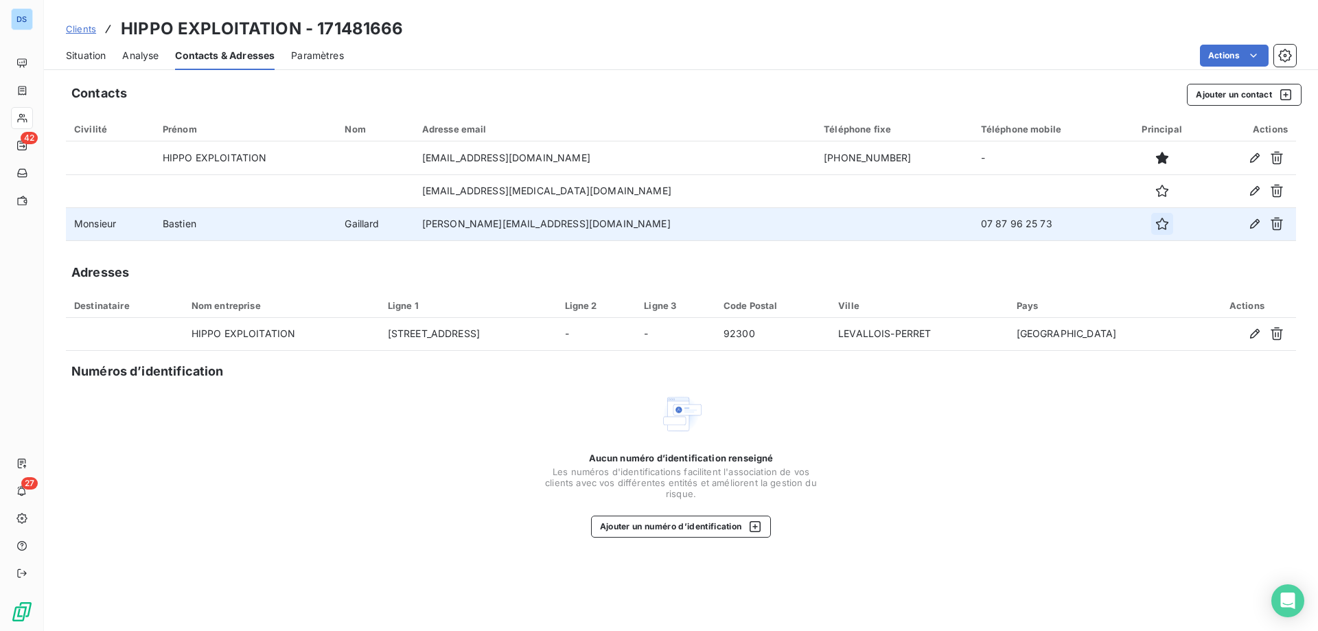
click at [1155, 223] on icon "button" at bounding box center [1162, 224] width 14 height 14
click at [82, 54] on span "Situation" at bounding box center [86, 56] width 40 height 14
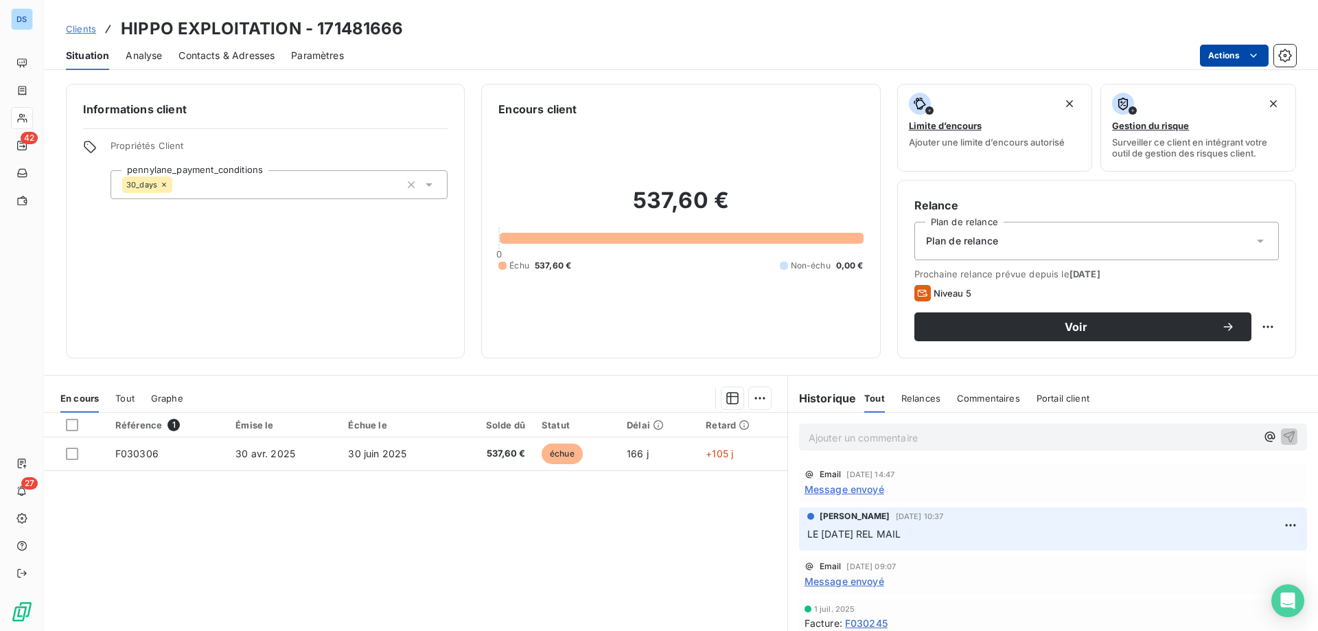
click at [1210, 63] on html "DS 42 27 Clients HIPPO EXPLOITATION - 171481666 Situation Analyse Contacts & Ad…" at bounding box center [659, 315] width 1318 height 631
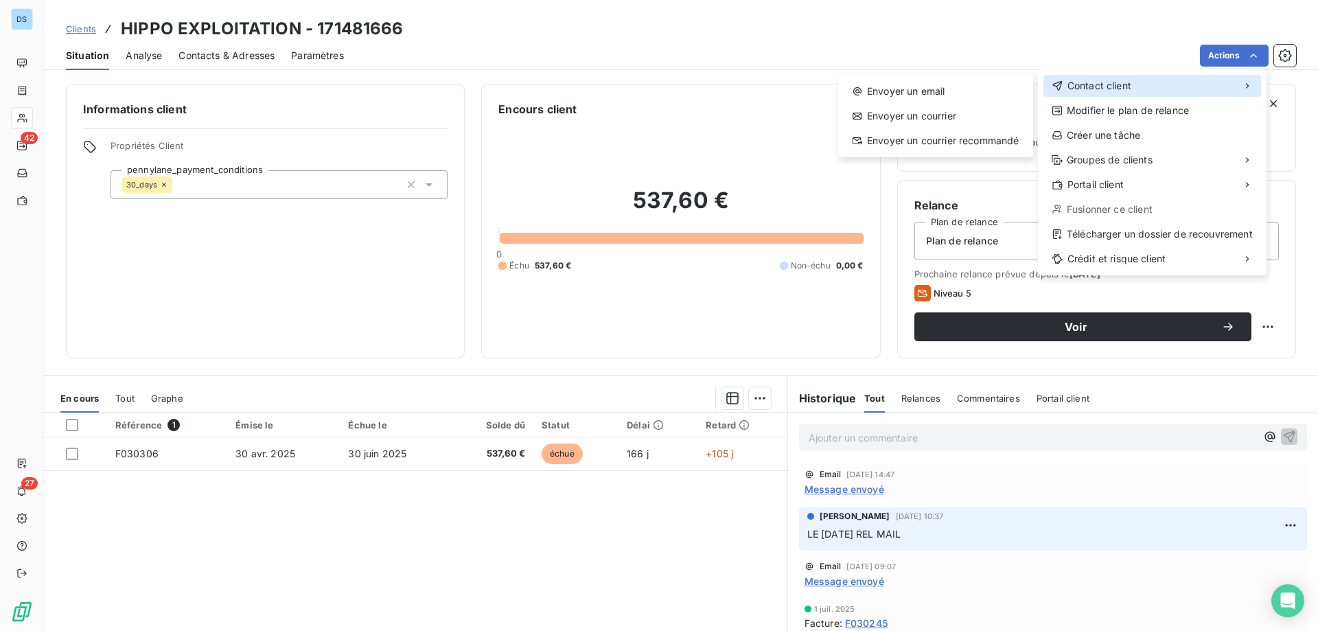
click at [1141, 92] on div "Contact client" at bounding box center [1153, 86] width 218 height 22
click at [980, 97] on div "Envoyer un email" at bounding box center [936, 91] width 184 height 22
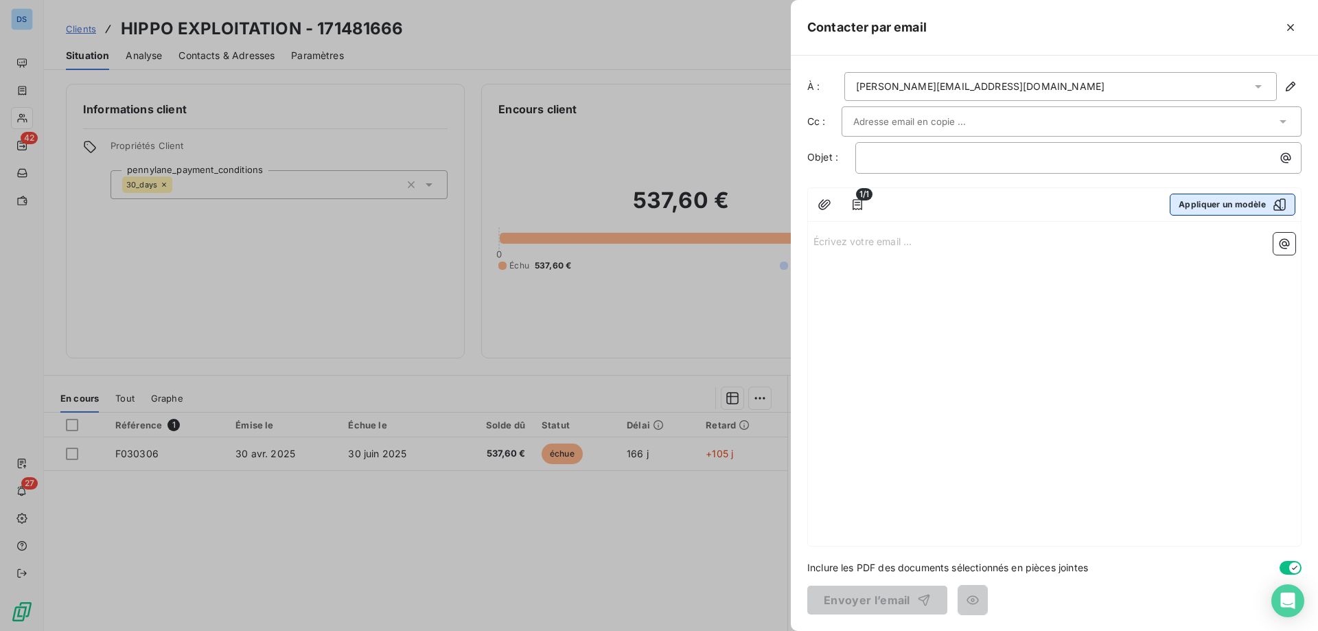
click at [1197, 205] on button "Appliquer un modèle" at bounding box center [1233, 205] width 126 height 22
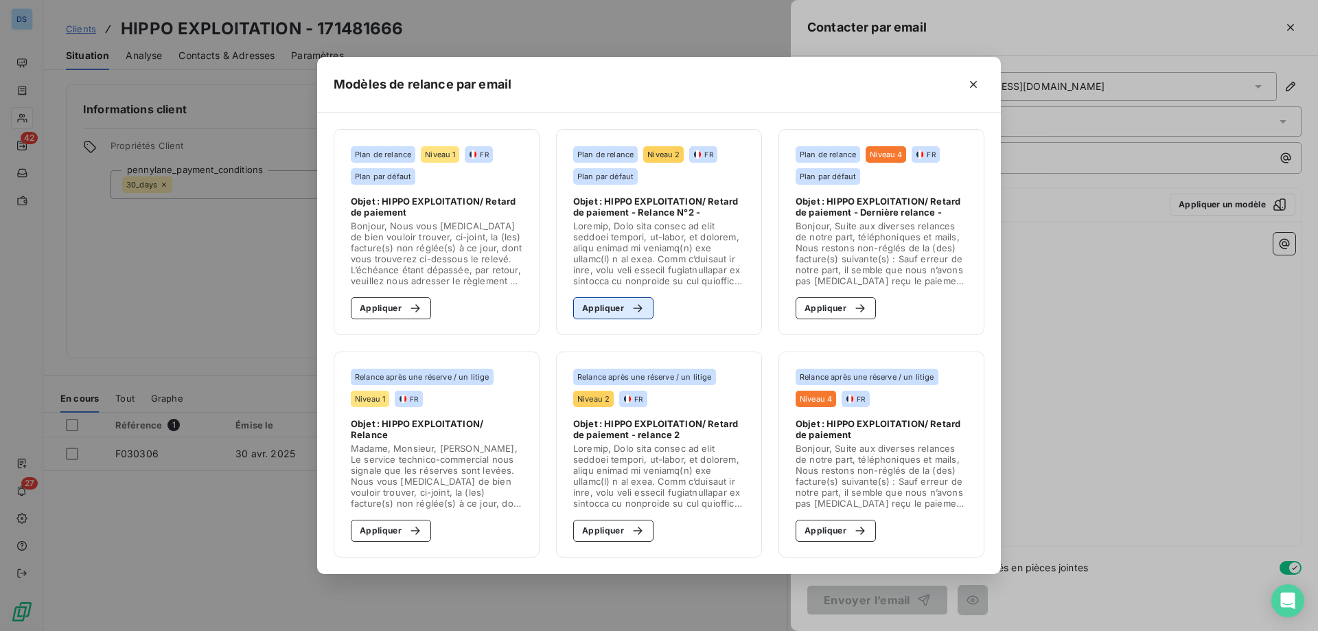
click at [622, 302] on button "Appliquer" at bounding box center [613, 308] width 80 height 22
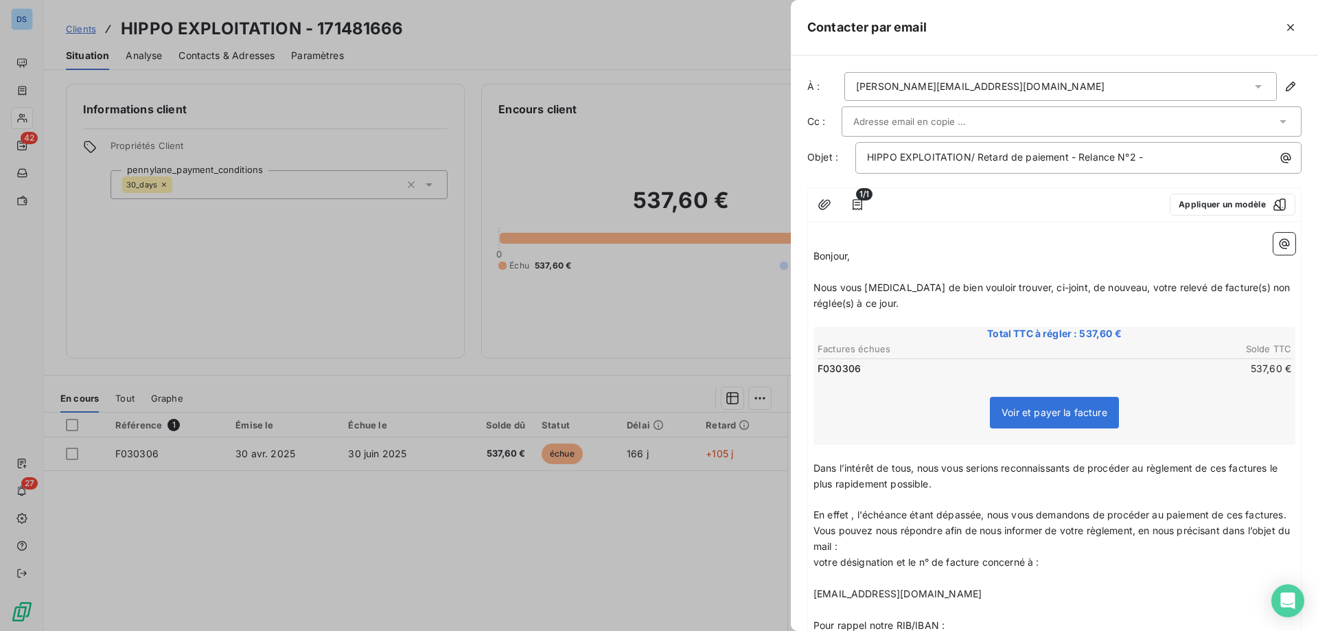
click at [976, 117] on div at bounding box center [1064, 121] width 423 height 21
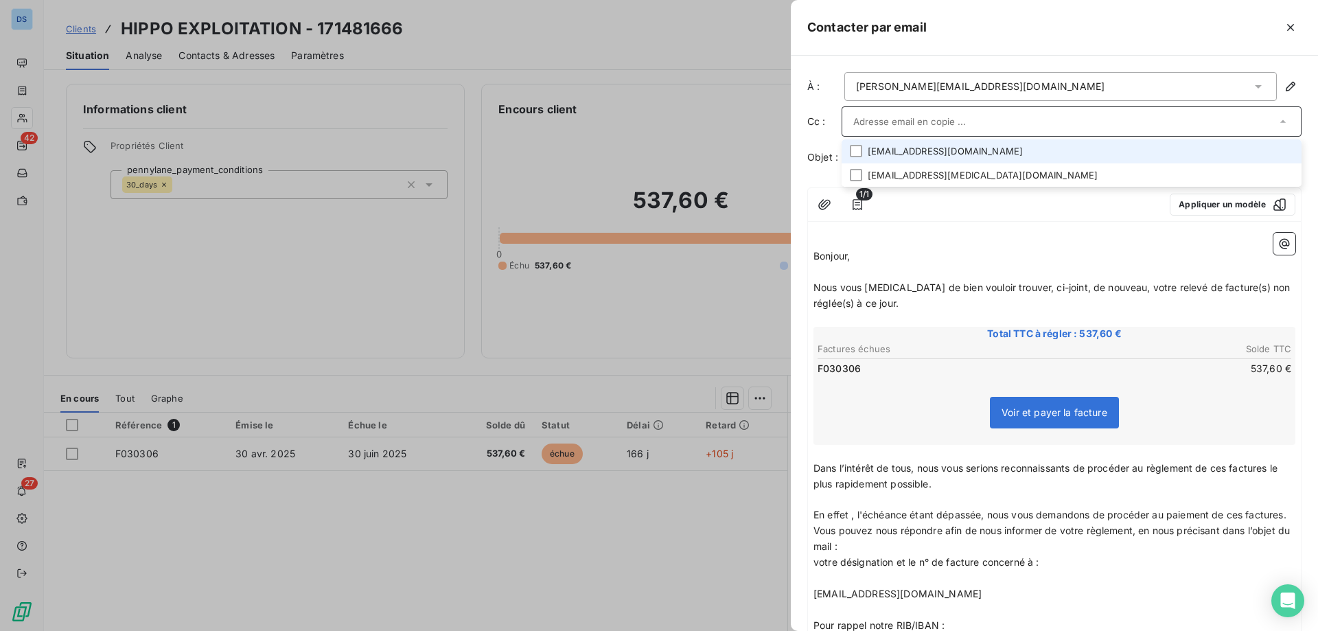
click at [971, 152] on li "fournisseurs.bk@bkfservices.fr" at bounding box center [1072, 151] width 460 height 24
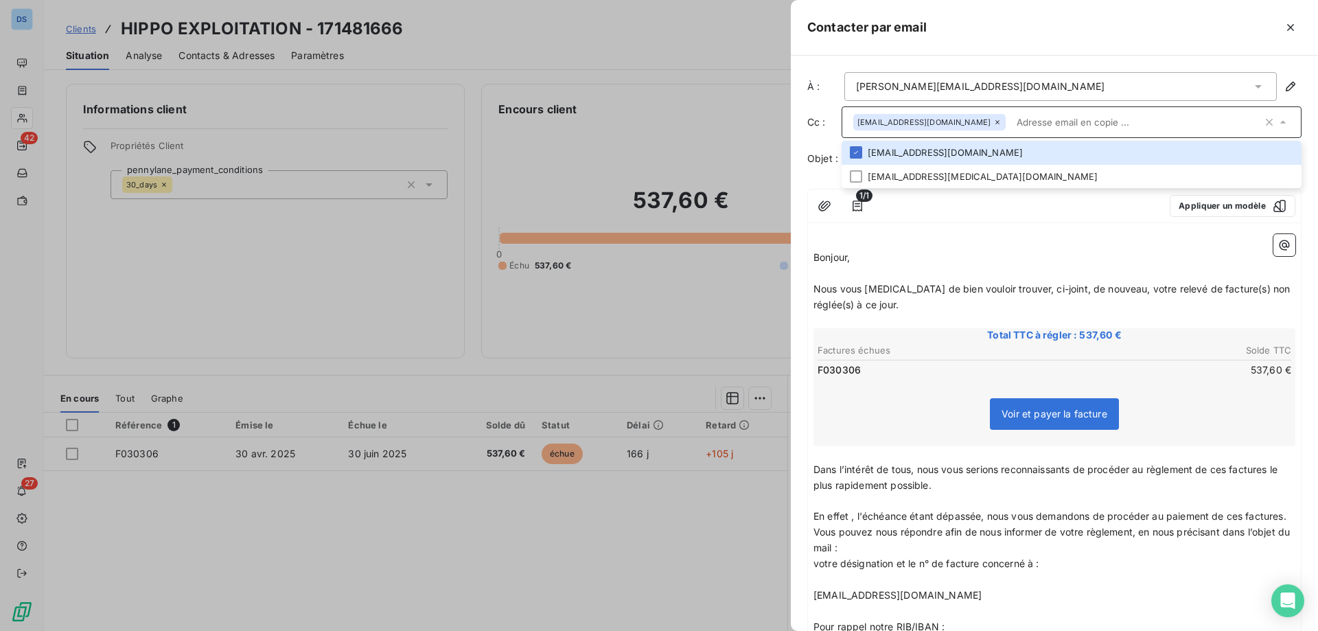
click at [1046, 122] on input "text" at bounding box center [1136, 122] width 251 height 21
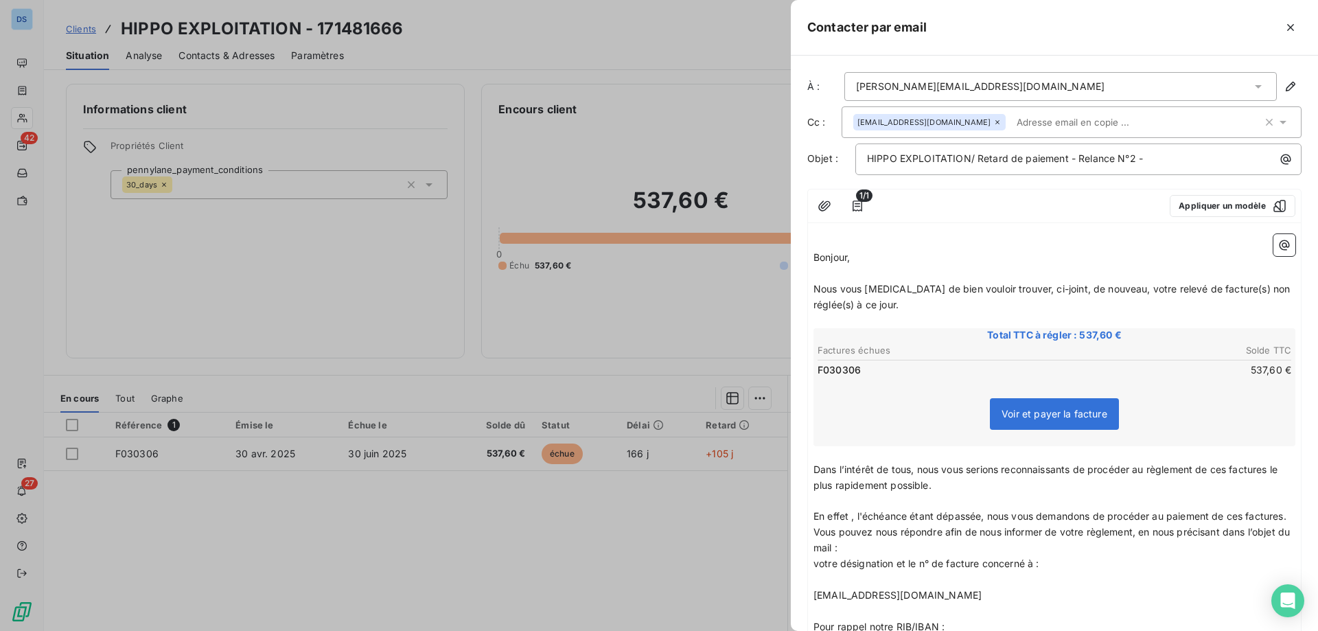
click at [1052, 122] on input "text" at bounding box center [1090, 122] width 159 height 21
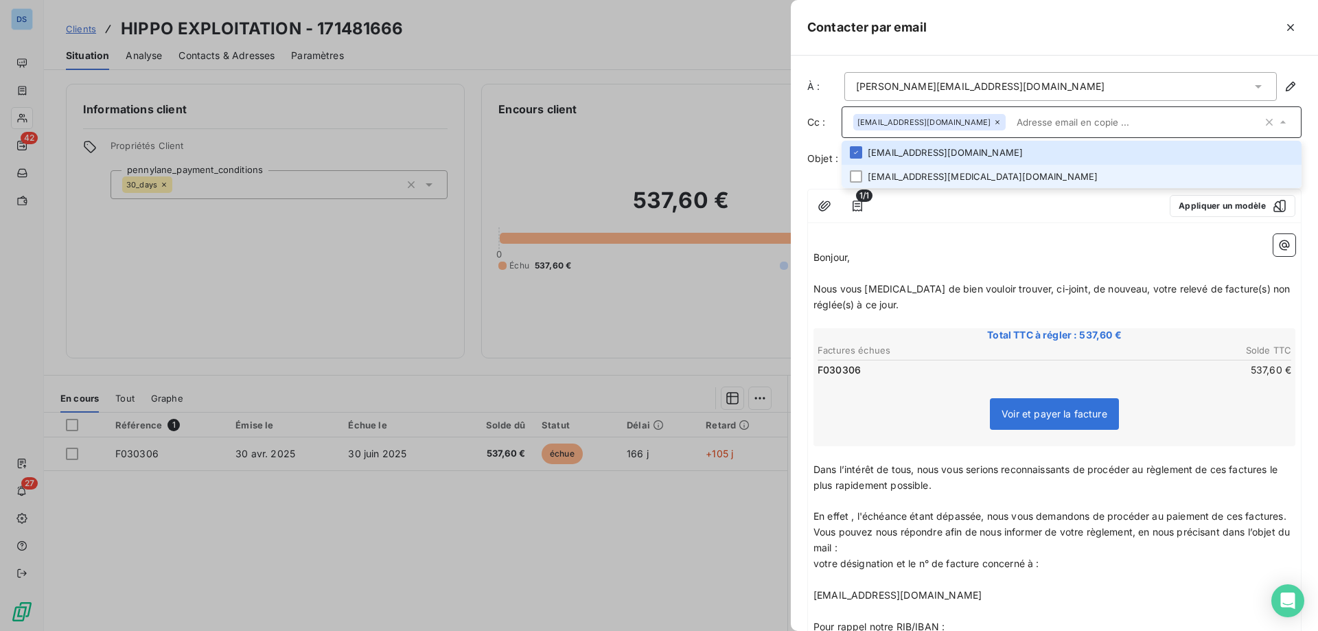
click at [975, 174] on li "compta.capex@bkfservices.fr" at bounding box center [1072, 177] width 460 height 24
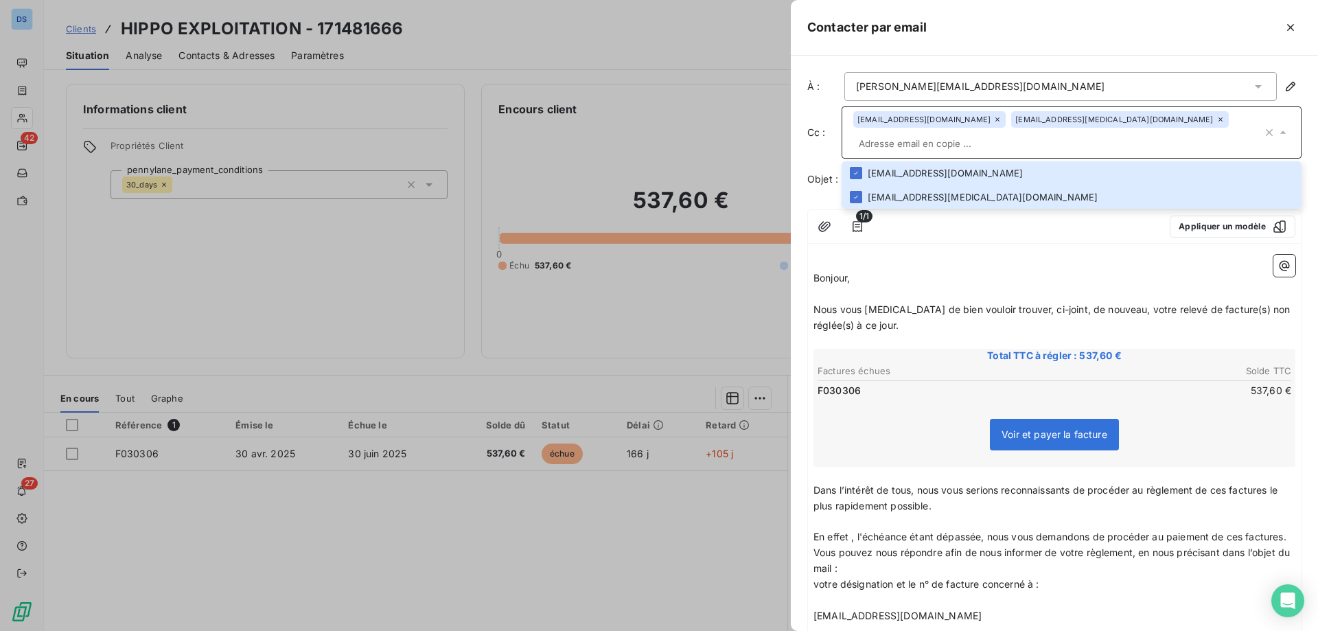
click at [1042, 246] on div "1/1 Appliquer un modèle ﻿ Bonjour, ﻿ Nous vous prions de bien vouloir trouver, …" at bounding box center [1054, 607] width 494 height 796
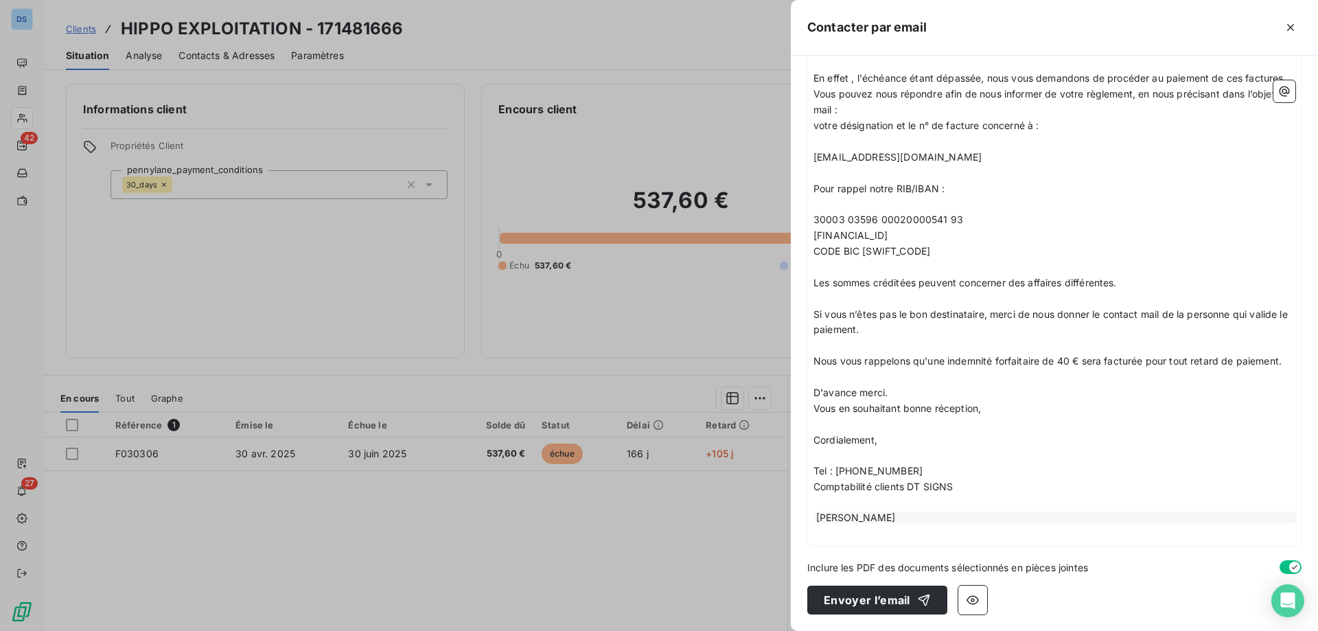
scroll to position [474, 0]
click at [847, 598] on button "Envoyer l’email" at bounding box center [877, 600] width 140 height 29
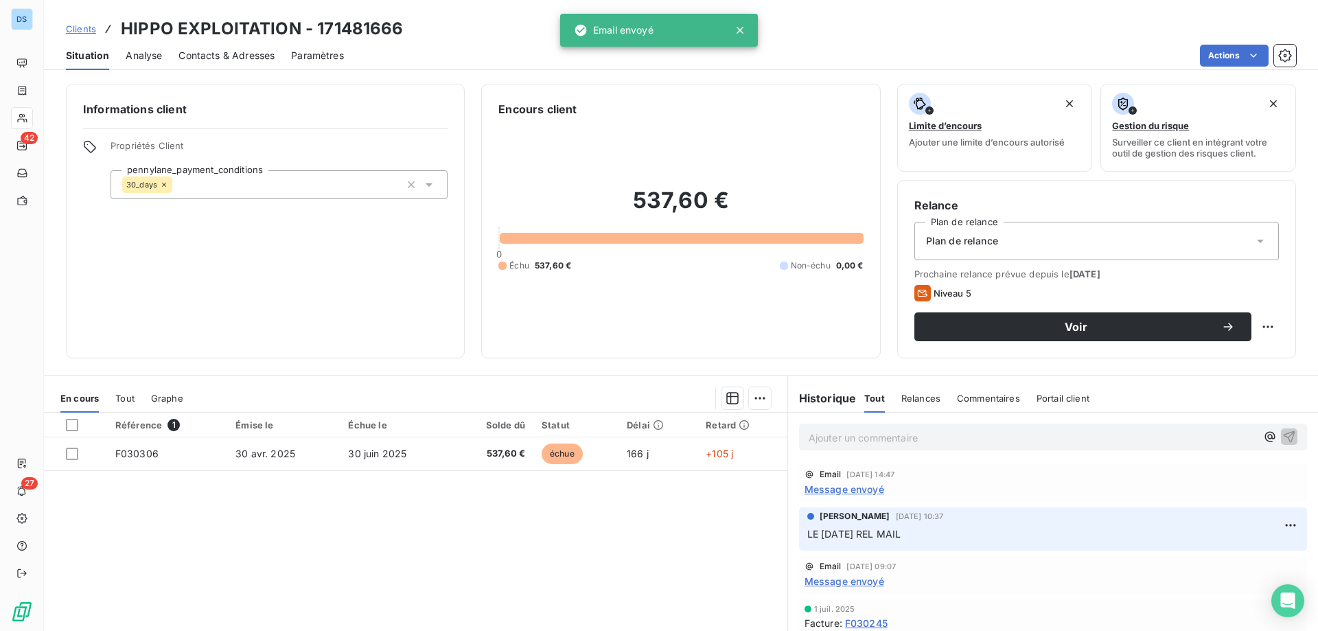
click at [825, 438] on p "Ajouter un commentaire ﻿" at bounding box center [1033, 437] width 448 height 17
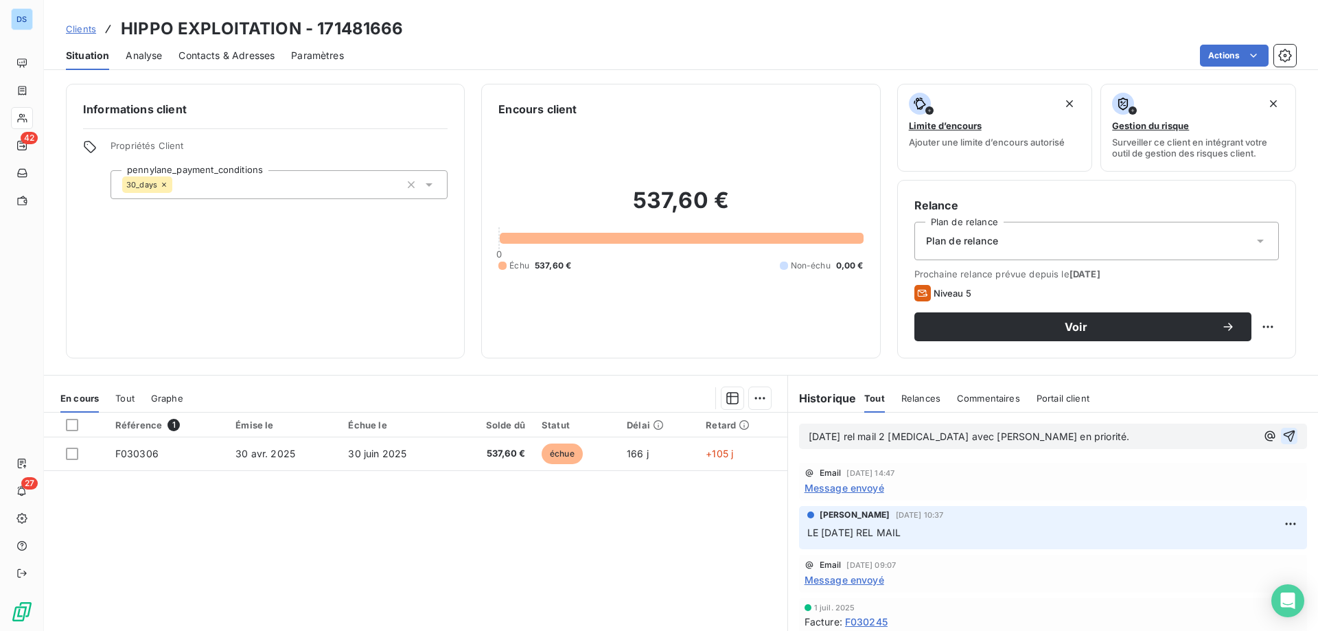
click at [1282, 431] on icon "button" at bounding box center [1289, 436] width 14 height 14
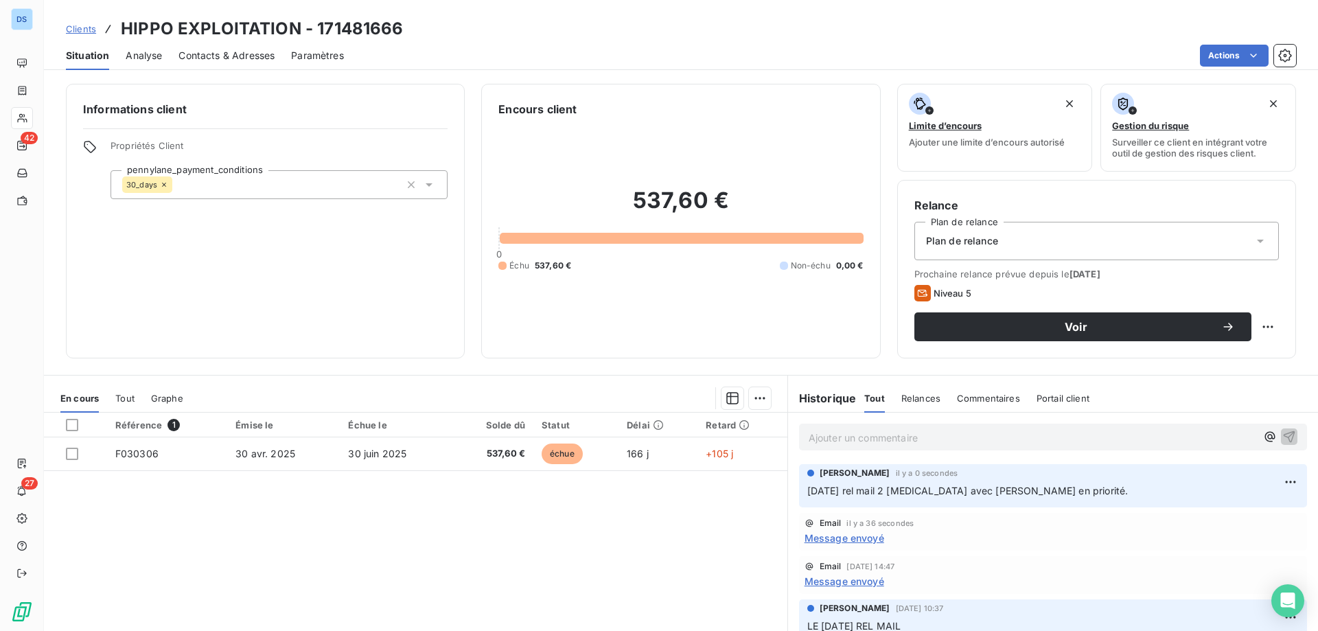
click at [214, 60] on span "Contacts & Adresses" at bounding box center [227, 56] width 96 height 14
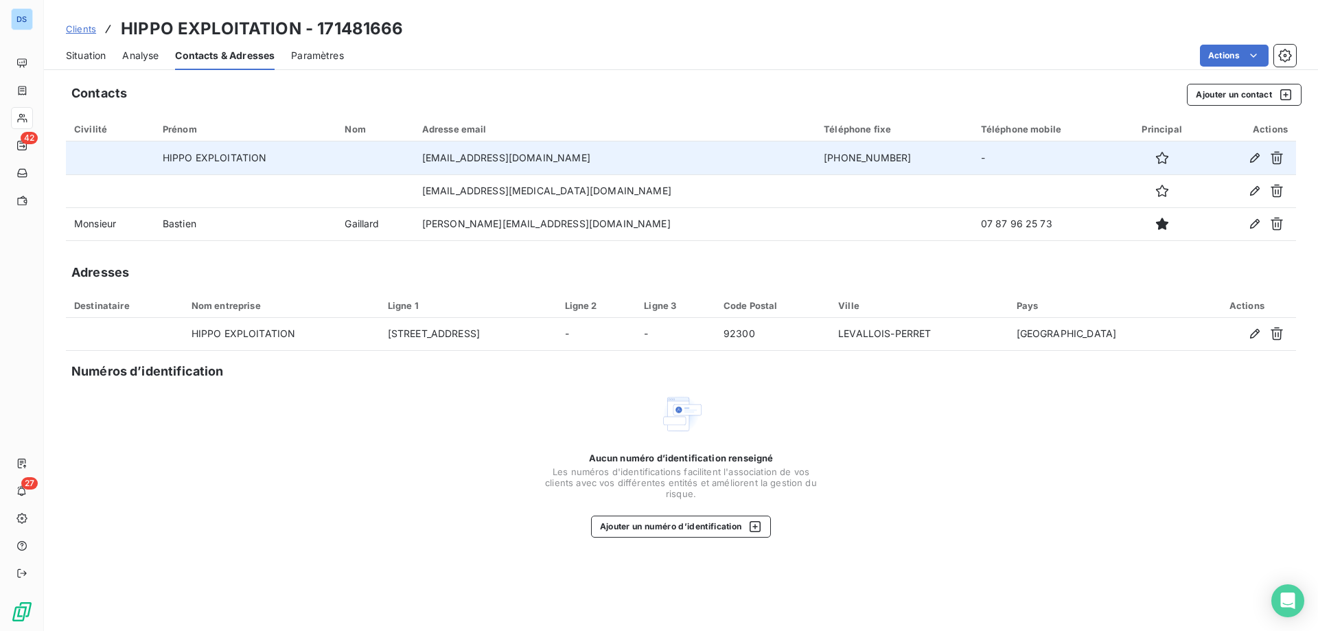
click at [833, 164] on td "+33 6 21 55 79 39" at bounding box center [894, 157] width 157 height 33
click at [1250, 160] on icon "button" at bounding box center [1255, 158] width 14 height 14
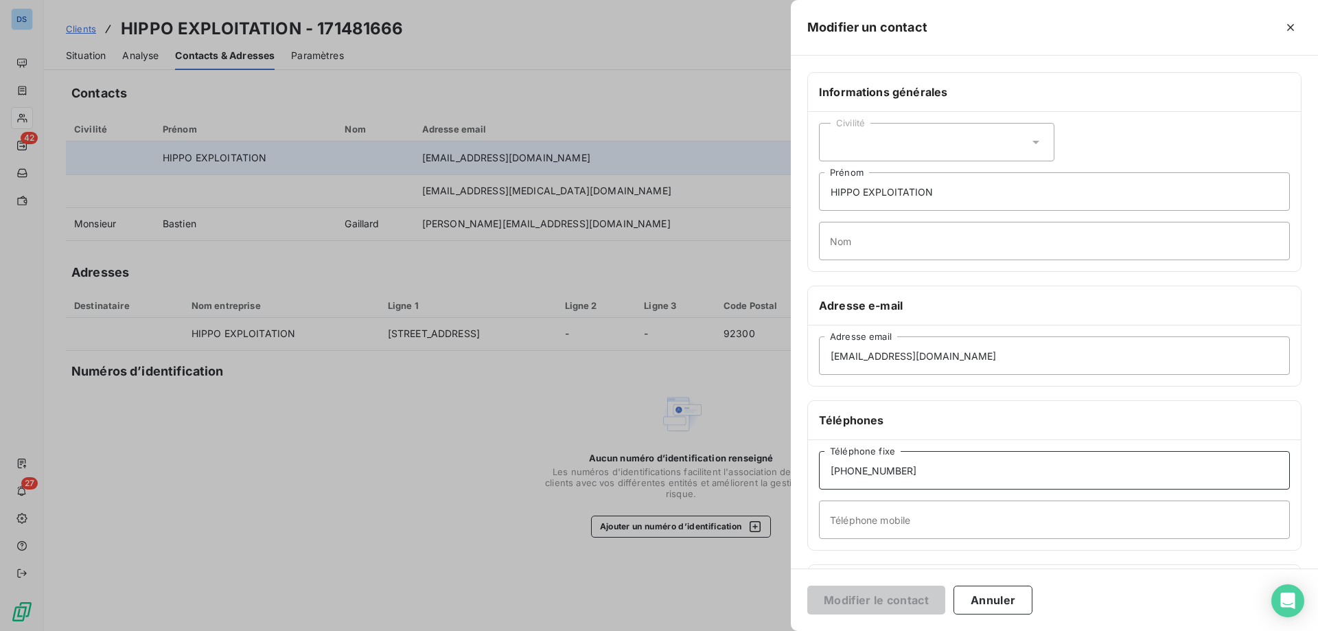
drag, startPoint x: 910, startPoint y: 475, endPoint x: 809, endPoint y: 468, distance: 101.2
click at [809, 468] on div "+33 6 21 55 79 39 Téléphone fixe Téléphone mobile" at bounding box center [1054, 495] width 493 height 110
click at [852, 617] on div "Modifier le contact Annuler" at bounding box center [1054, 599] width 527 height 62
click at [847, 602] on button "Modifier le contact" at bounding box center [876, 600] width 138 height 29
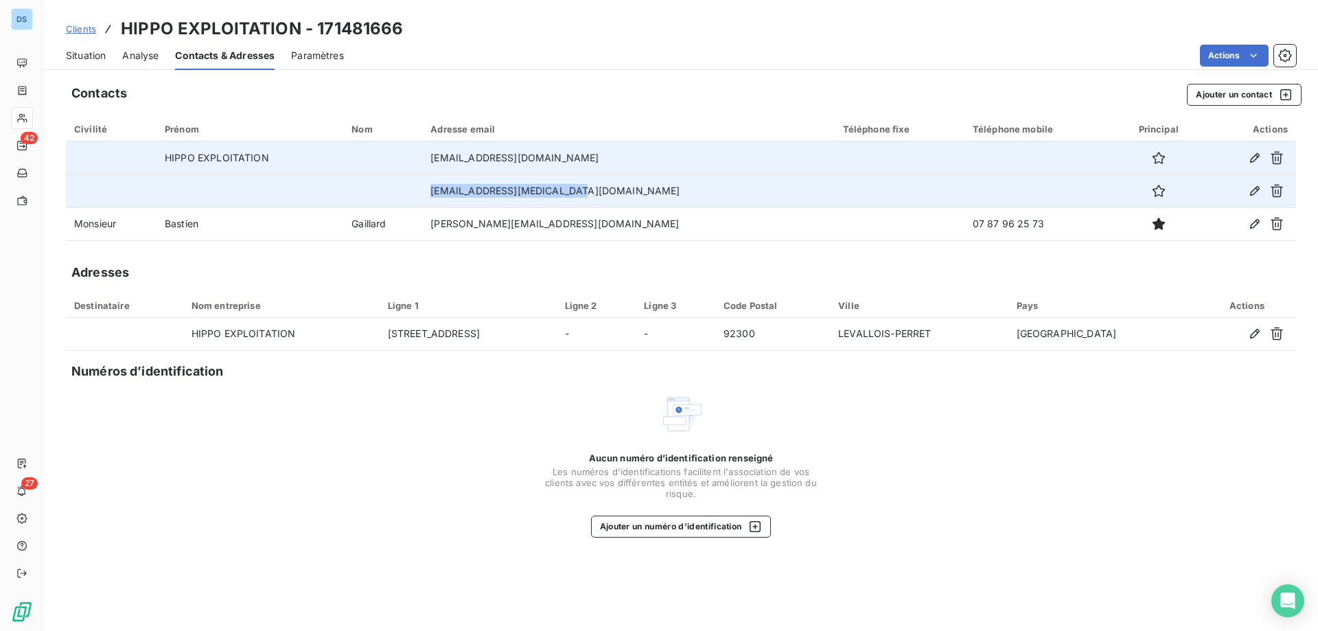
drag, startPoint x: 627, startPoint y: 194, endPoint x: 450, endPoint y: 198, distance: 177.2
click at [450, 198] on tr "compta.capex@bkfservices.fr" at bounding box center [681, 190] width 1230 height 33
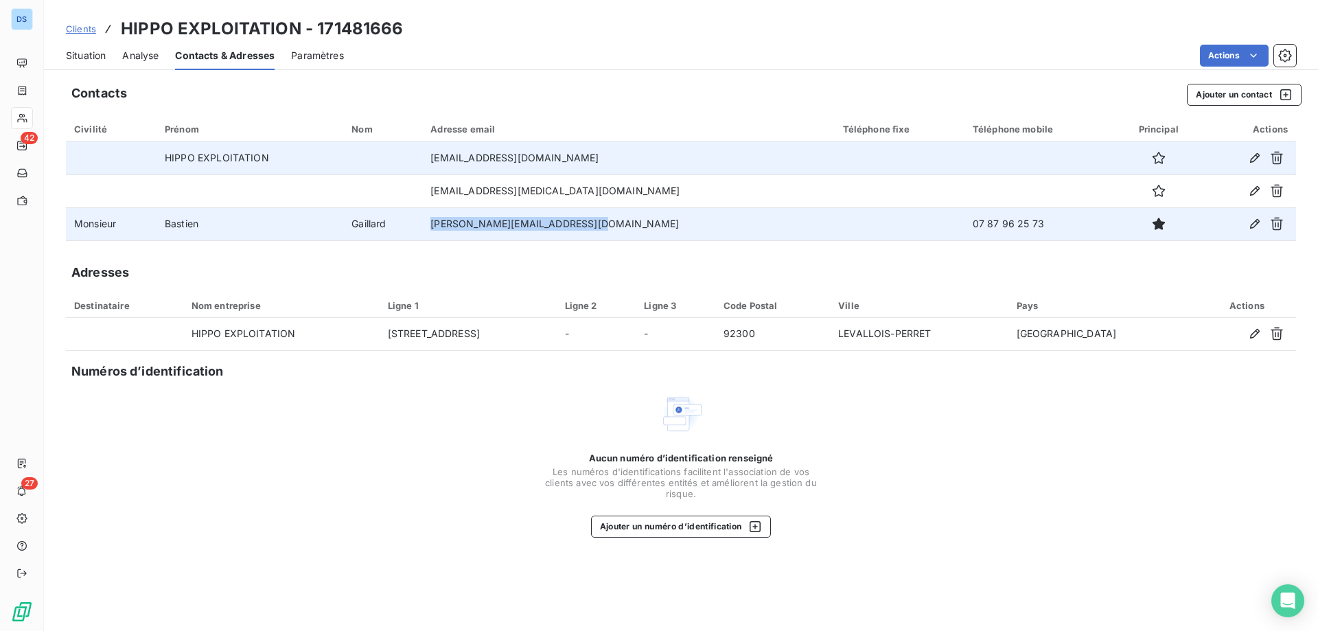
drag, startPoint x: 636, startPoint y: 223, endPoint x: 425, endPoint y: 246, distance: 212.7
click at [446, 233] on tr "Monsieur Bastien Gaillard b.gaillard@groupe-bertrand.com 07 87 96 25 73" at bounding box center [681, 223] width 1230 height 33
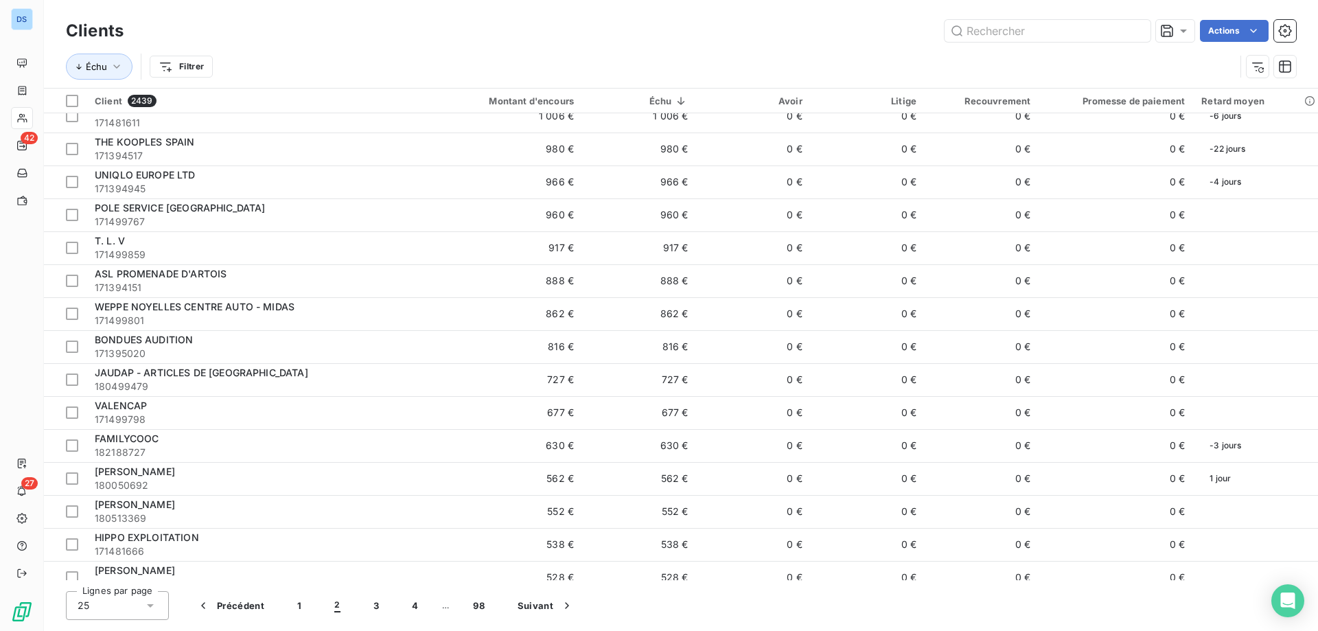
scroll to position [358, 0]
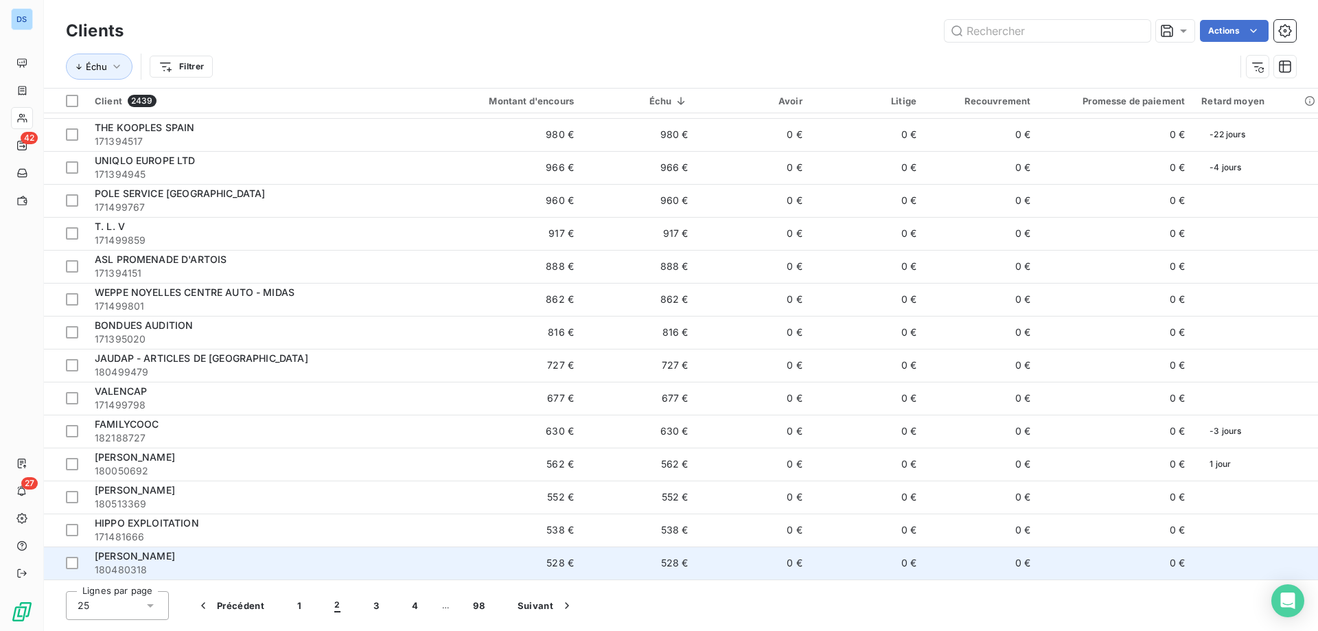
click at [196, 553] on div "[PERSON_NAME]" at bounding box center [258, 556] width 326 height 14
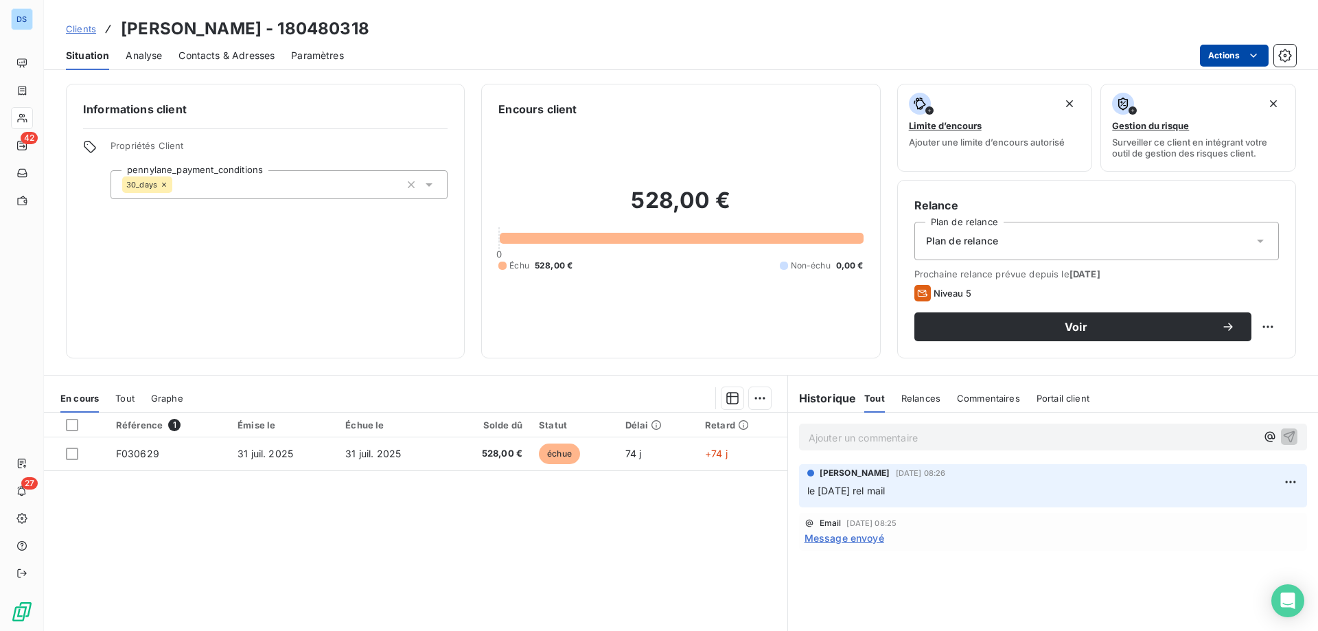
click at [1219, 60] on html "DS 42 27 Clients MATHIEU BOUTROY - 180480318 Situation Analyse Contacts & Adres…" at bounding box center [659, 315] width 1318 height 631
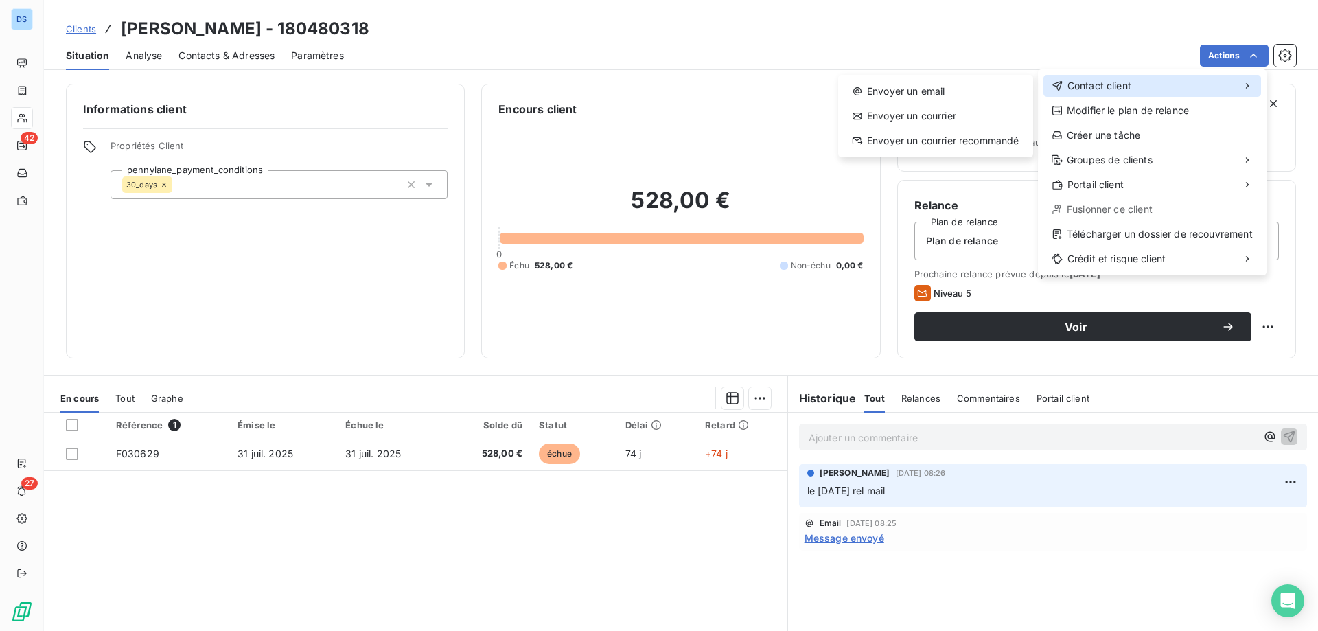
click at [1077, 89] on span "Contact client" at bounding box center [1100, 86] width 64 height 14
drag, startPoint x: 914, startPoint y: 106, endPoint x: 899, endPoint y: 91, distance: 21.4
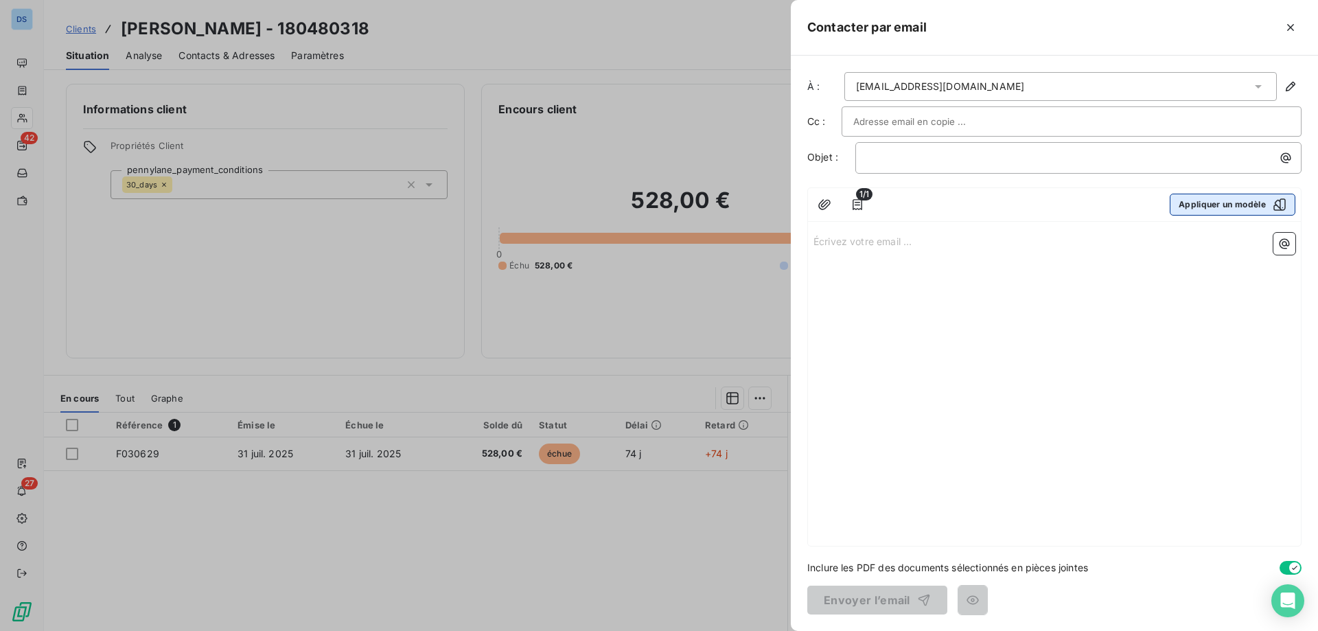
click at [1201, 202] on button "Appliquer un modèle" at bounding box center [1233, 205] width 126 height 22
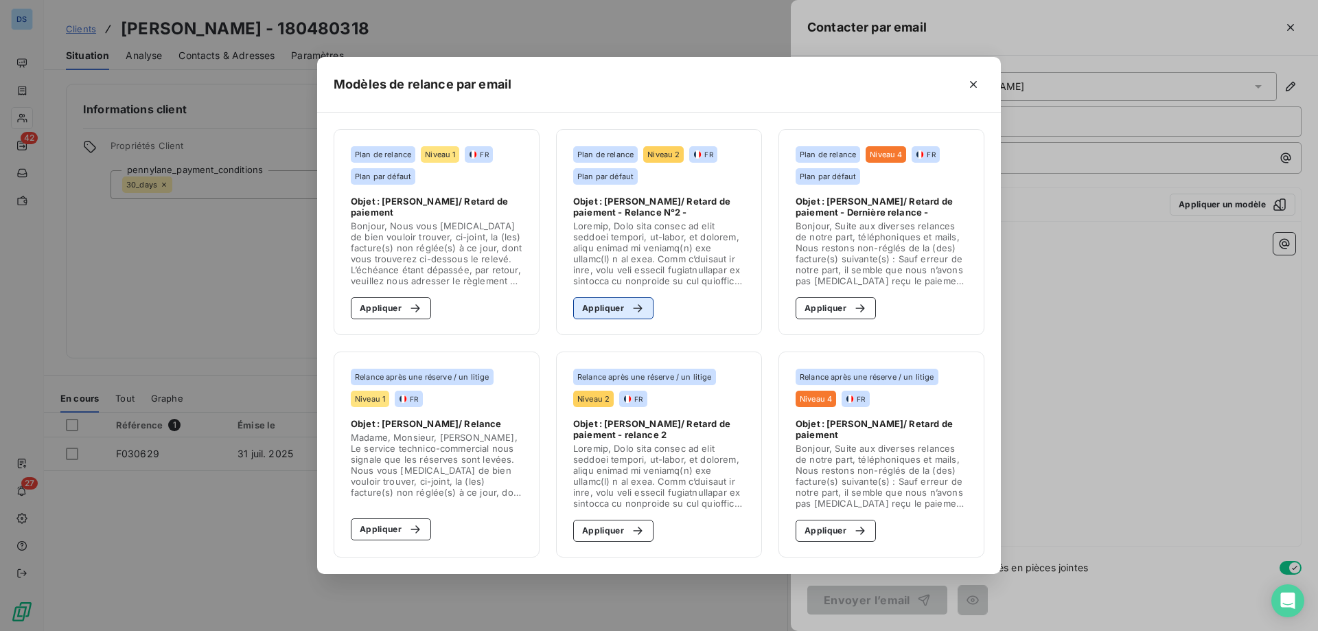
click at [632, 301] on button "Appliquer" at bounding box center [613, 308] width 80 height 22
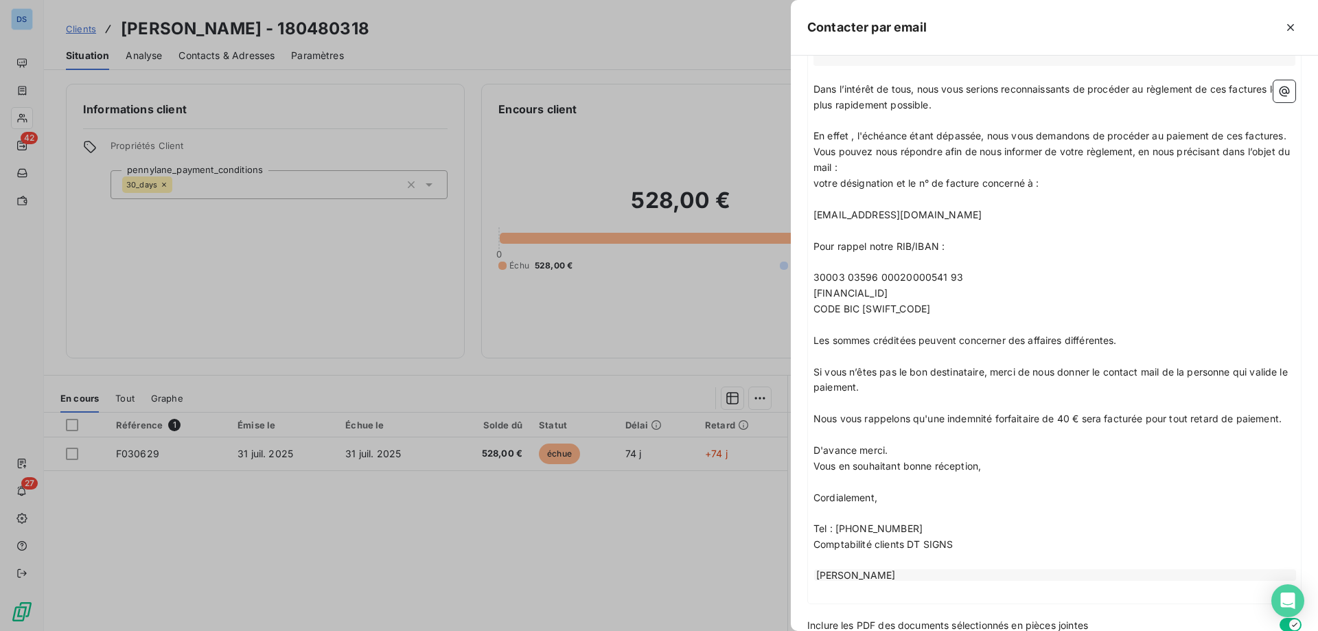
scroll to position [452, 0]
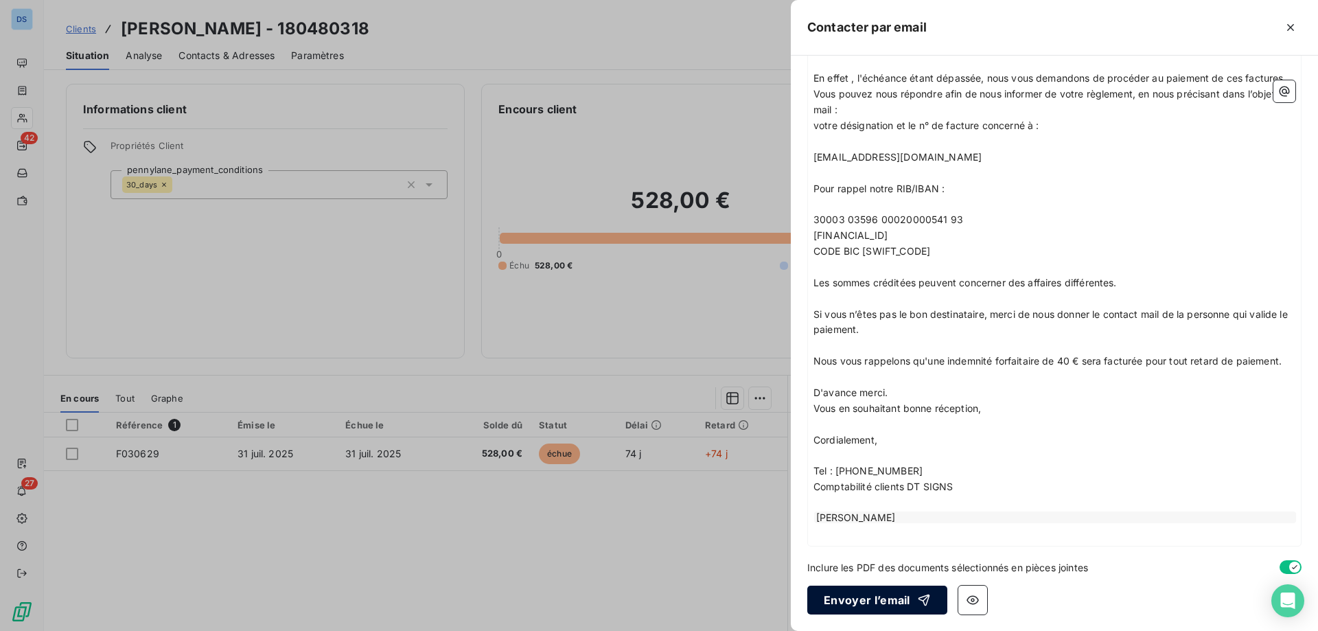
click at [833, 603] on button "Envoyer l’email" at bounding box center [877, 600] width 140 height 29
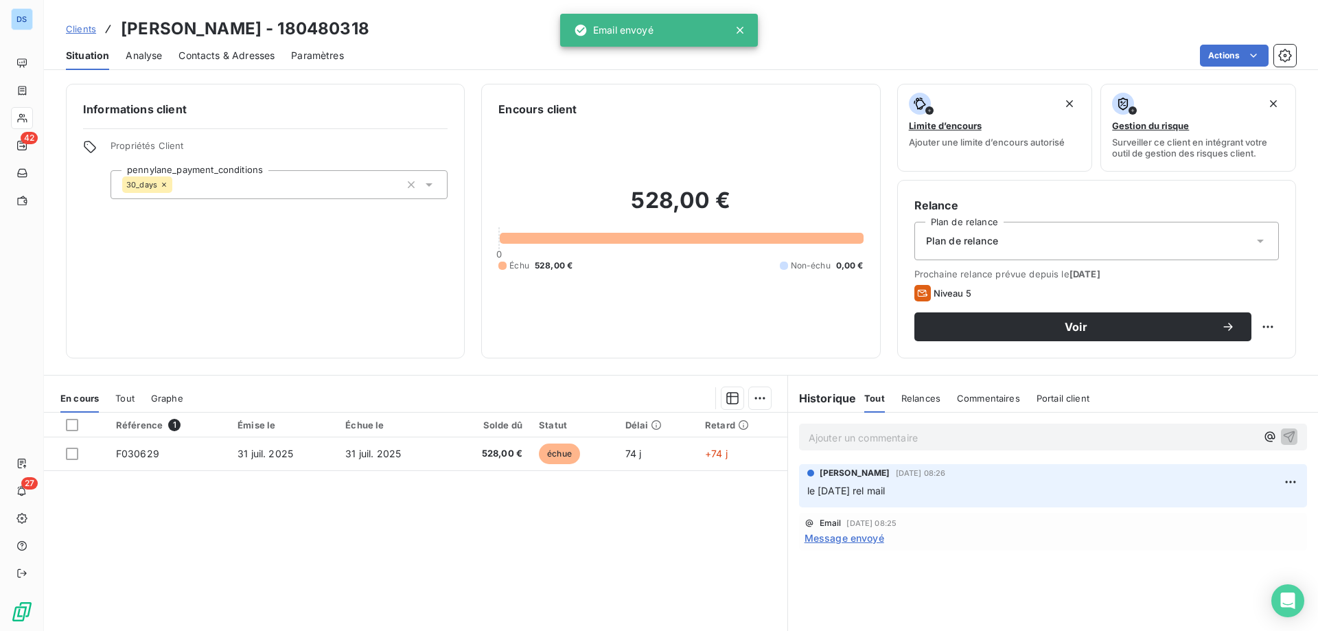
click at [818, 439] on p "Ajouter un commentaire ﻿" at bounding box center [1033, 437] width 448 height 17
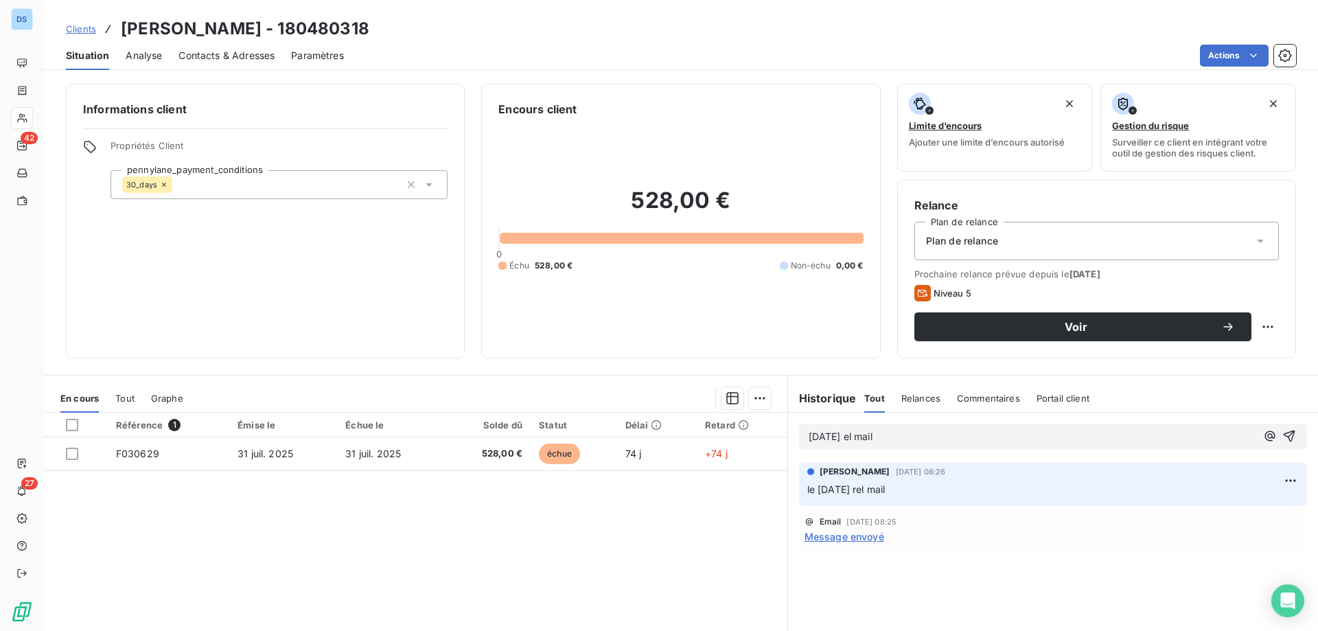
click at [847, 437] on span "13/10/25 el mail" at bounding box center [841, 436] width 64 height 12
click at [885, 428] on div "13/10/25 rel mail" at bounding box center [1033, 436] width 448 height 17
click at [886, 434] on p "13/10/25 rel mail" at bounding box center [1033, 437] width 448 height 16
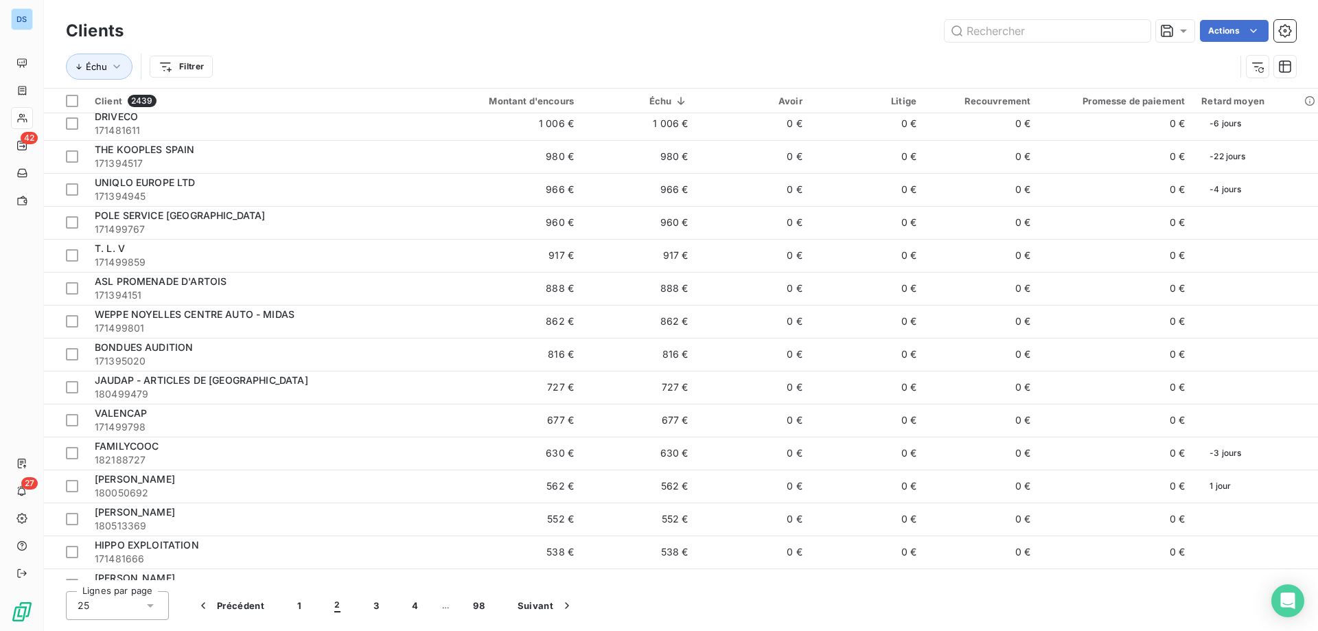
scroll to position [358, 0]
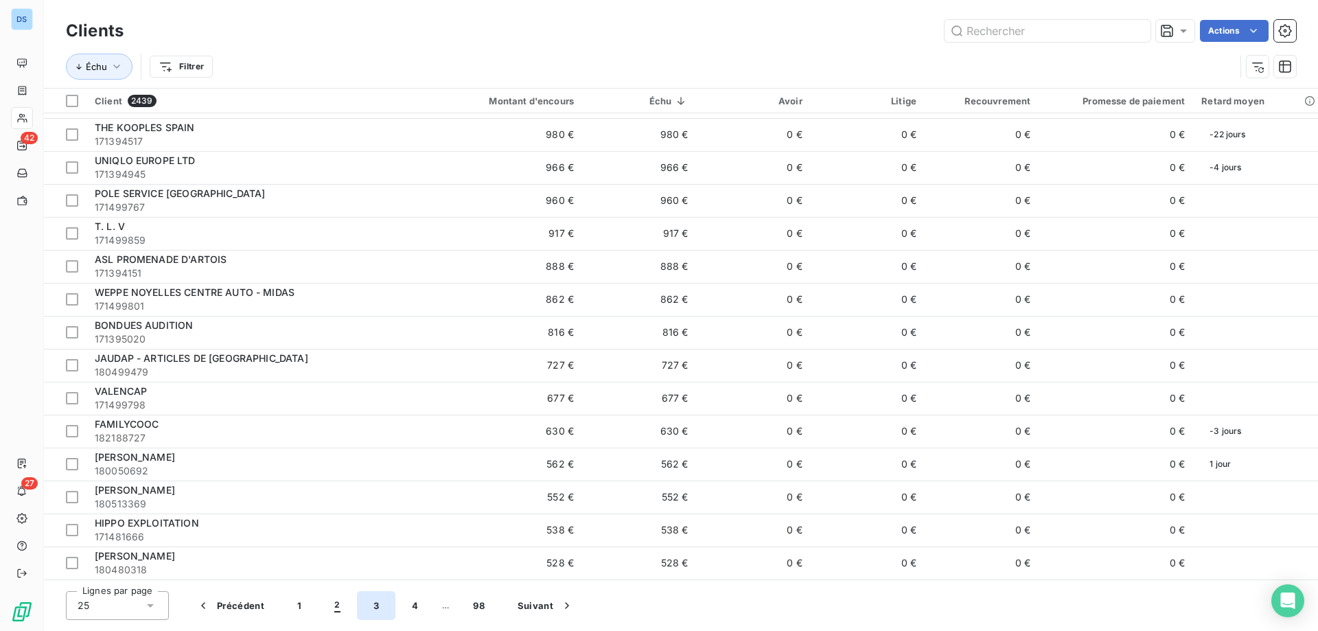
click at [373, 606] on button "3" at bounding box center [376, 605] width 38 height 29
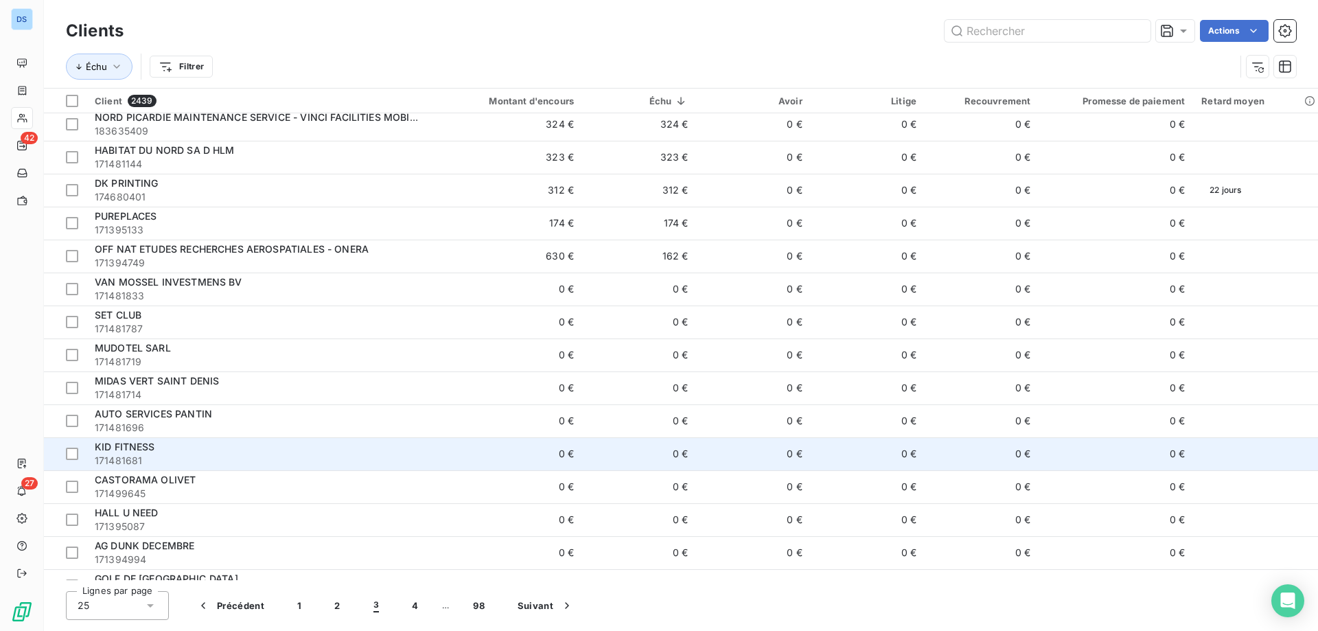
scroll to position [0, 0]
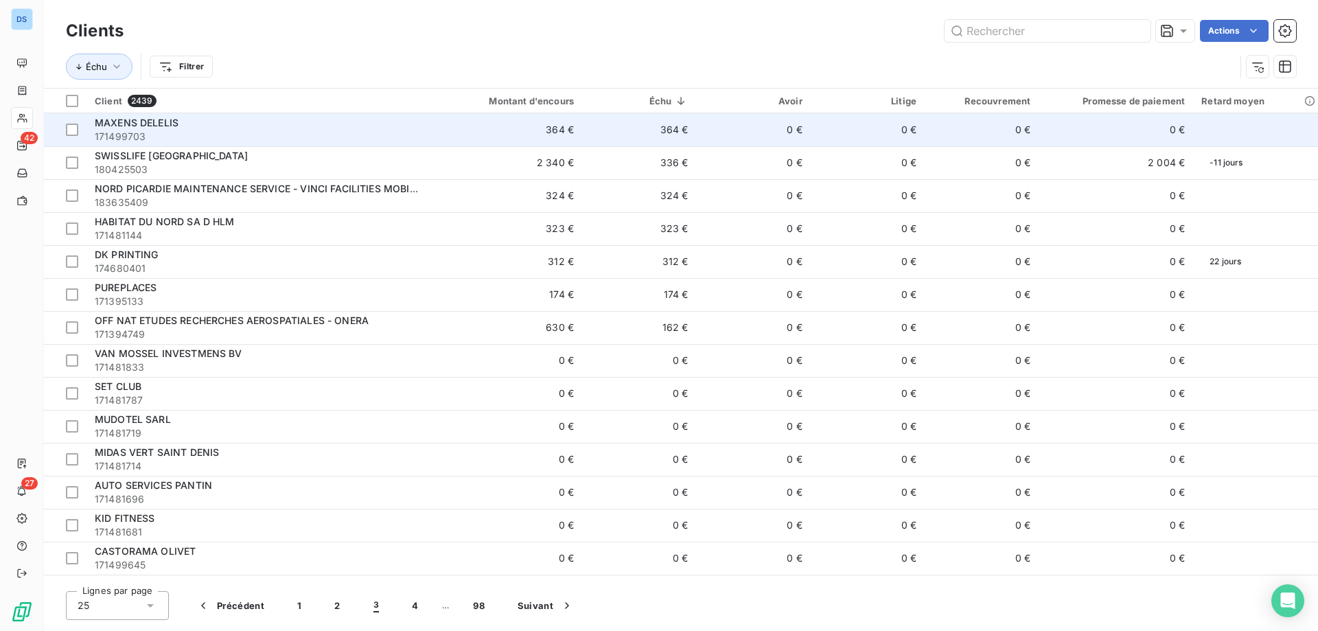
click at [150, 123] on span "MAXENS DELELIS" at bounding box center [137, 123] width 84 height 12
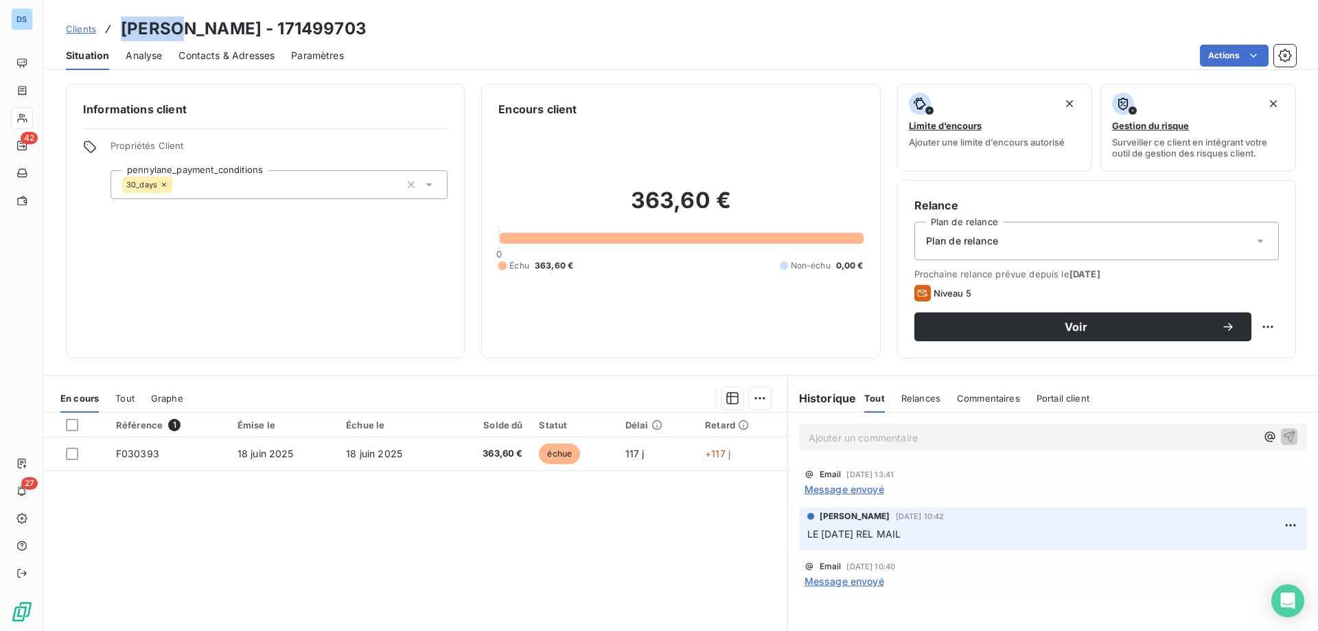
drag, startPoint x: 120, startPoint y: 27, endPoint x: 192, endPoint y: 26, distance: 72.1
click at [192, 26] on h3 "MAXENS DELELIS - 171499703" at bounding box center [244, 28] width 246 height 25
click at [842, 488] on span "Message envoyé" at bounding box center [845, 489] width 80 height 14
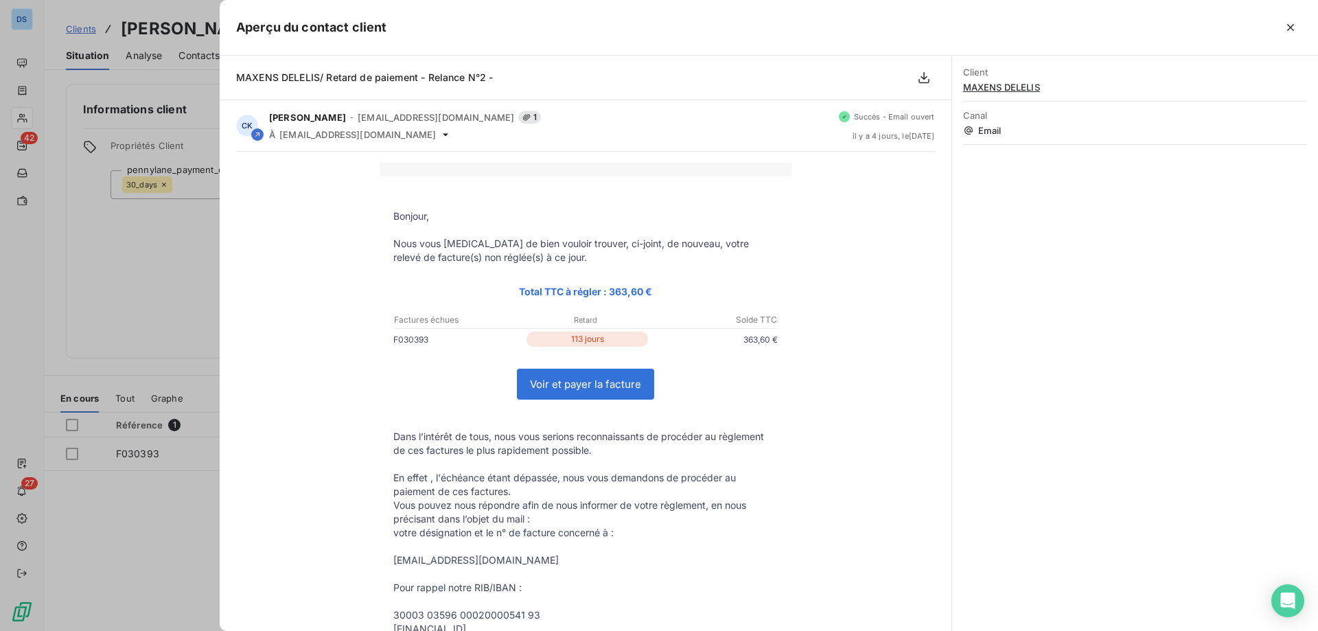
click at [193, 276] on div at bounding box center [659, 315] width 1318 height 631
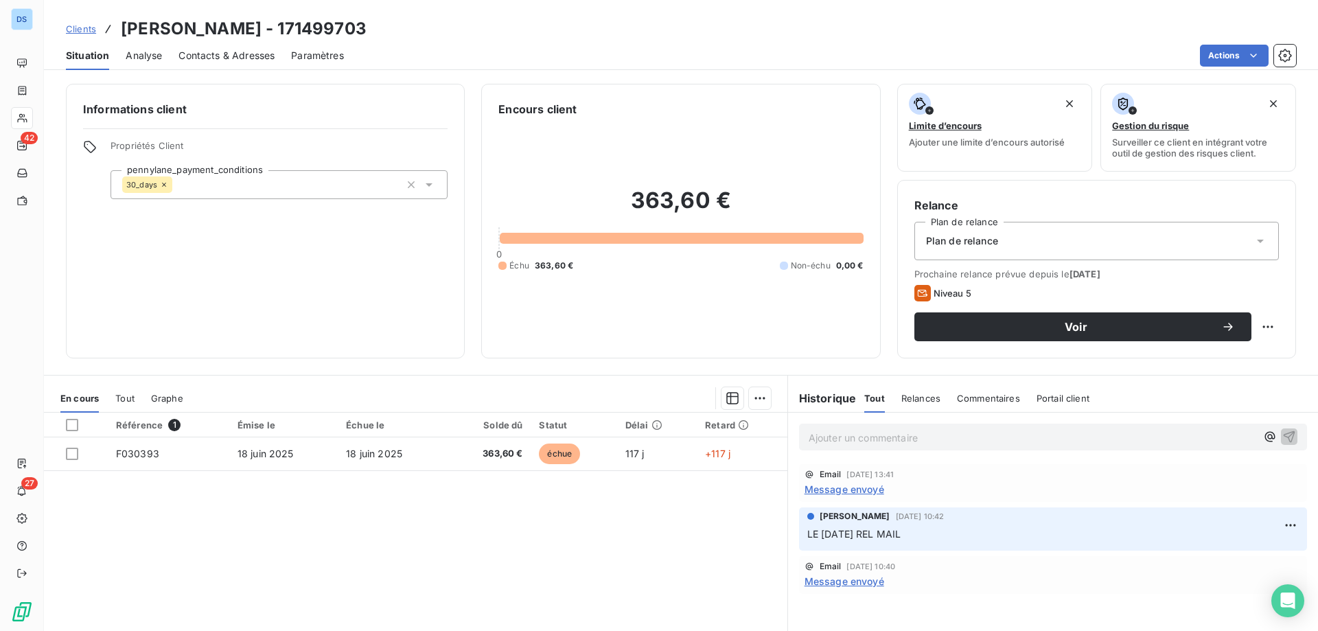
click at [207, 56] on span "Contacts & Adresses" at bounding box center [227, 56] width 96 height 14
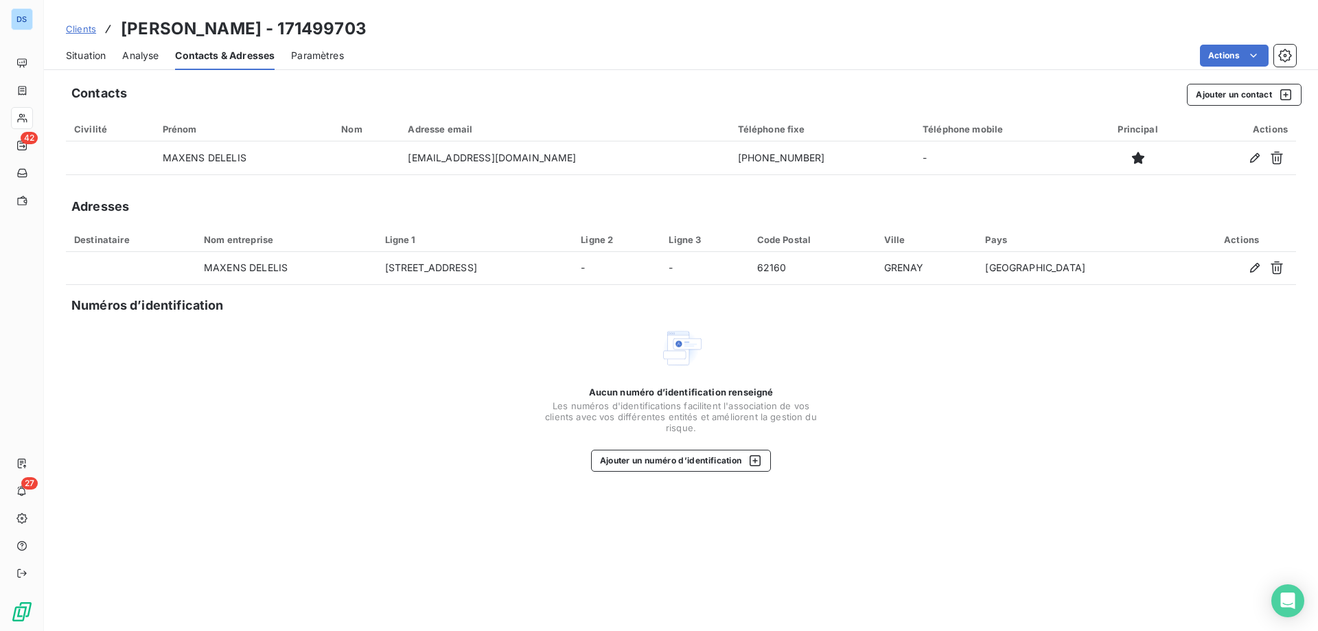
click at [84, 29] on span "Clients" at bounding box center [81, 28] width 30 height 11
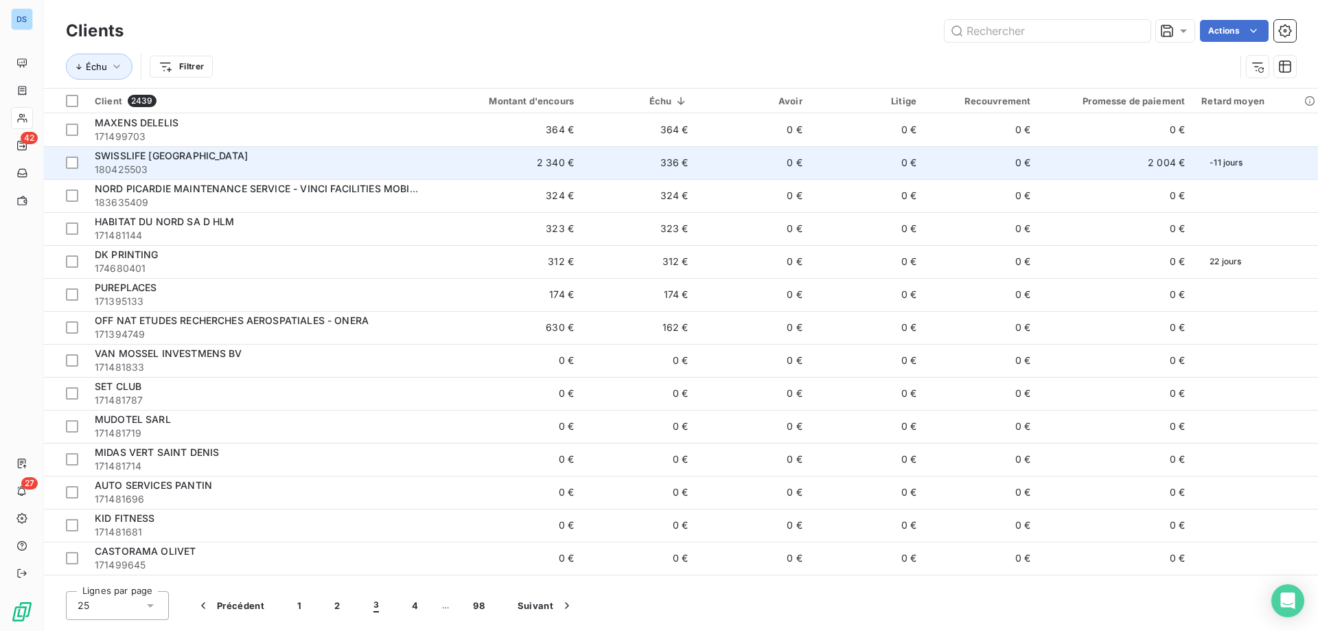
click at [140, 159] on span "SWISSLIFE [GEOGRAPHIC_DATA]" at bounding box center [171, 156] width 153 height 12
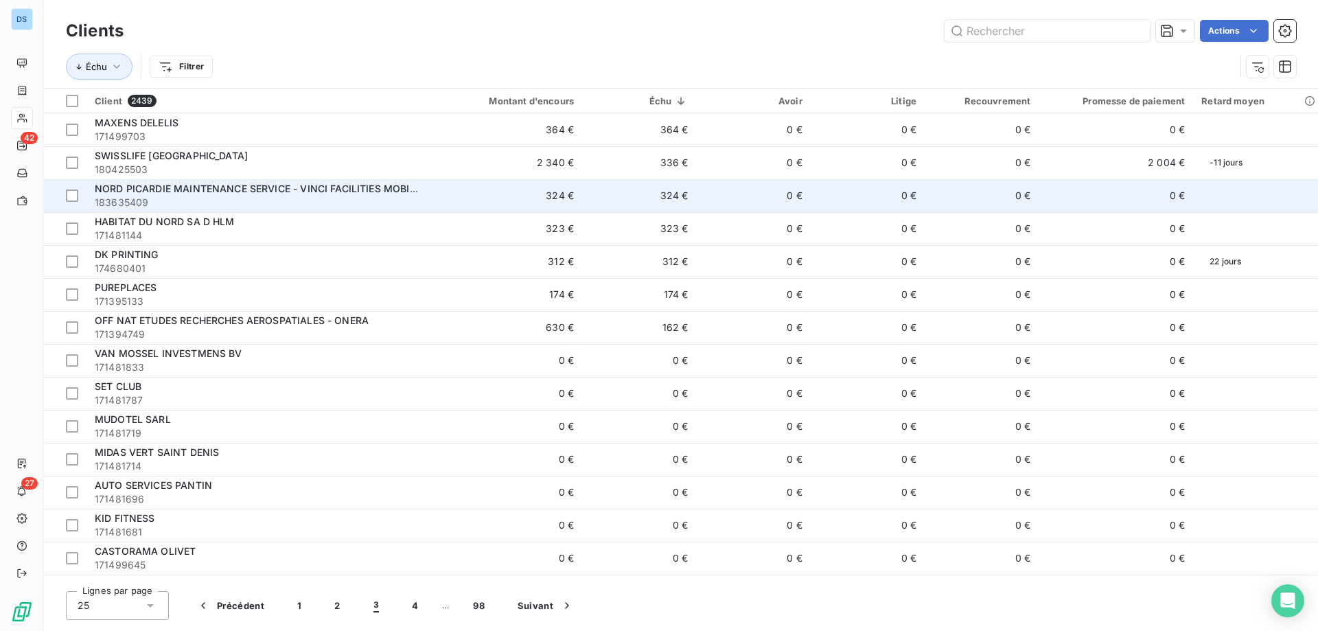
click at [315, 202] on span "183635409" at bounding box center [258, 203] width 326 height 14
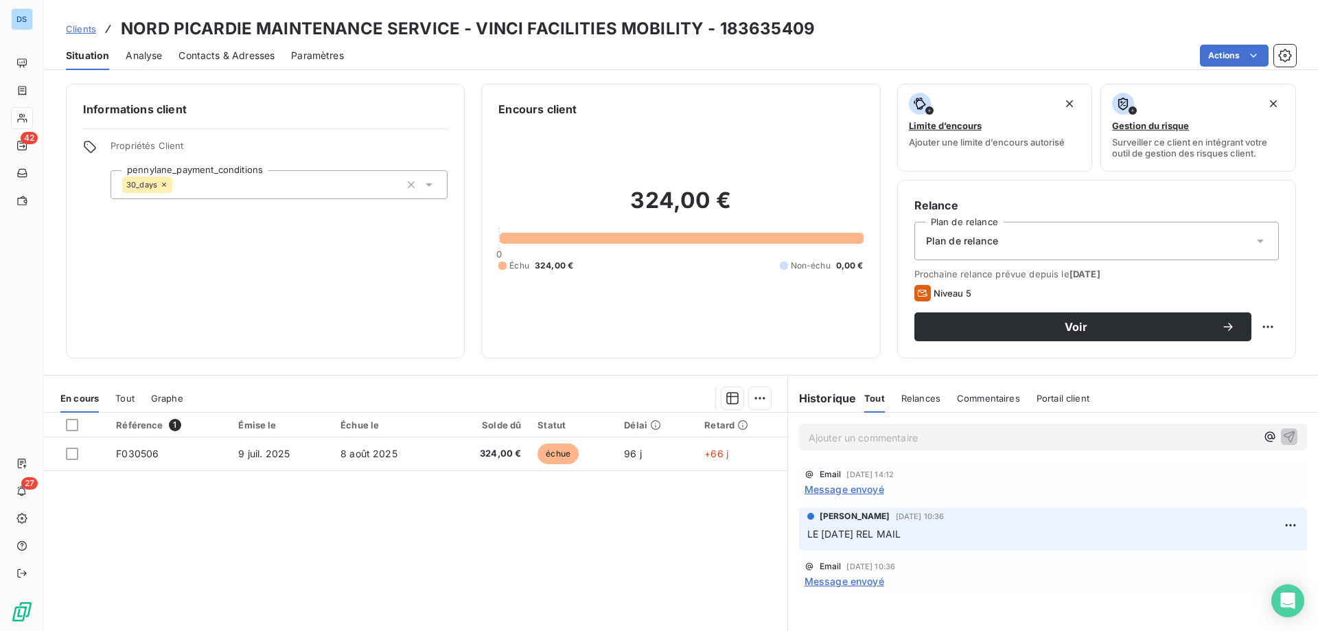
click at [200, 56] on span "Contacts & Adresses" at bounding box center [227, 56] width 96 height 14
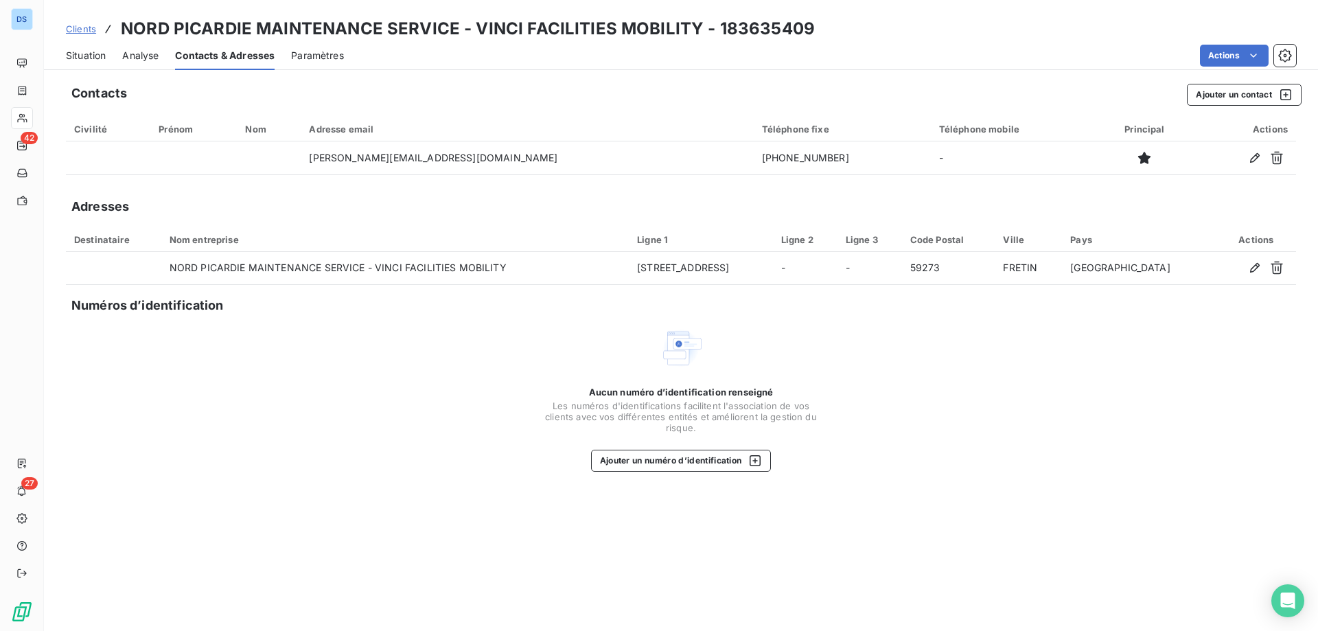
click at [98, 53] on span "Situation" at bounding box center [86, 56] width 40 height 14
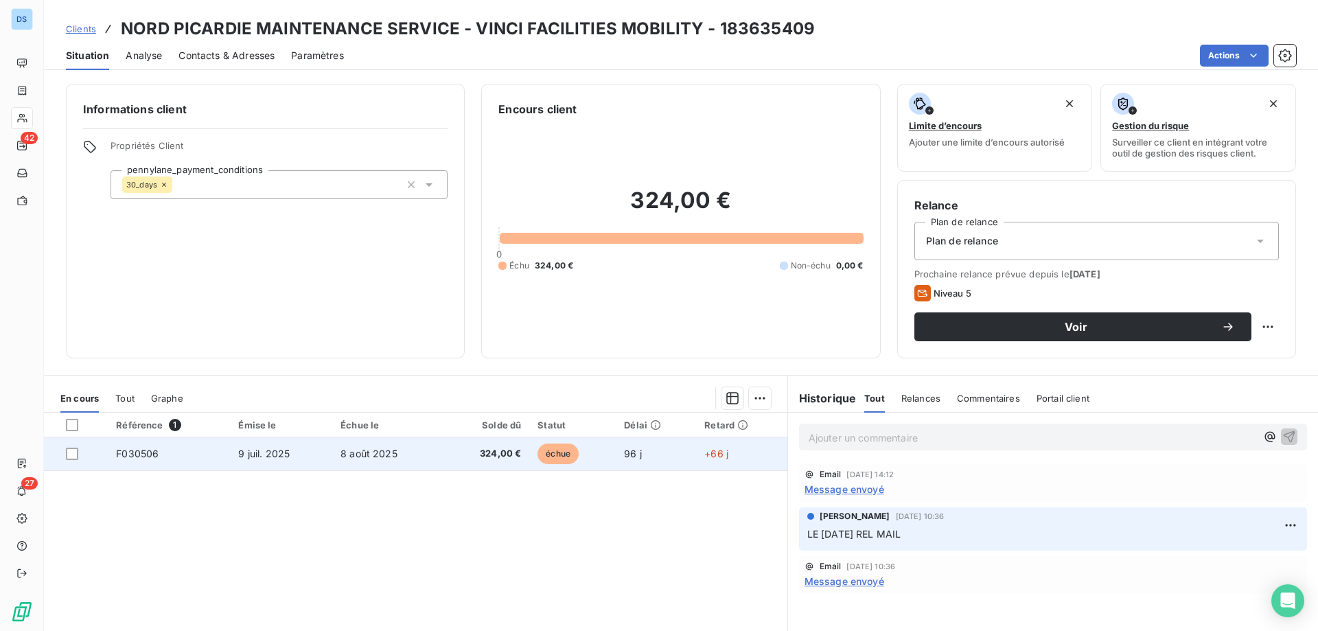
click at [428, 444] on td "8 août 2025" at bounding box center [387, 453] width 111 height 33
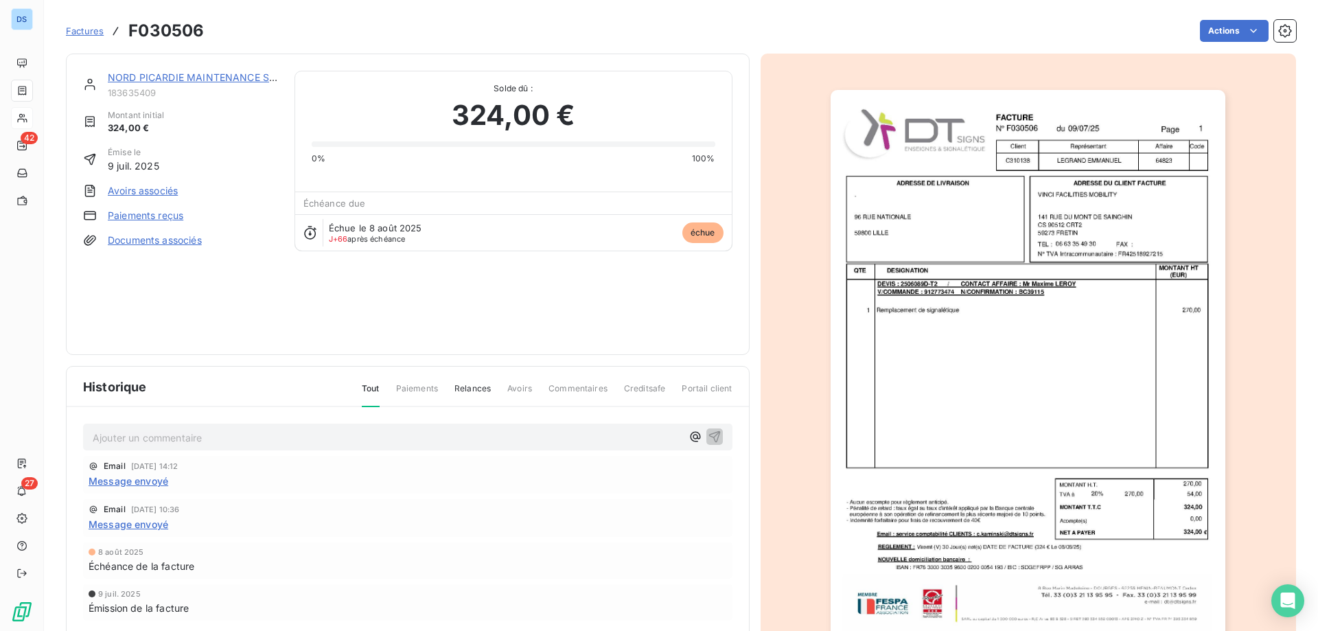
click at [936, 323] on img "button" at bounding box center [1028, 369] width 395 height 559
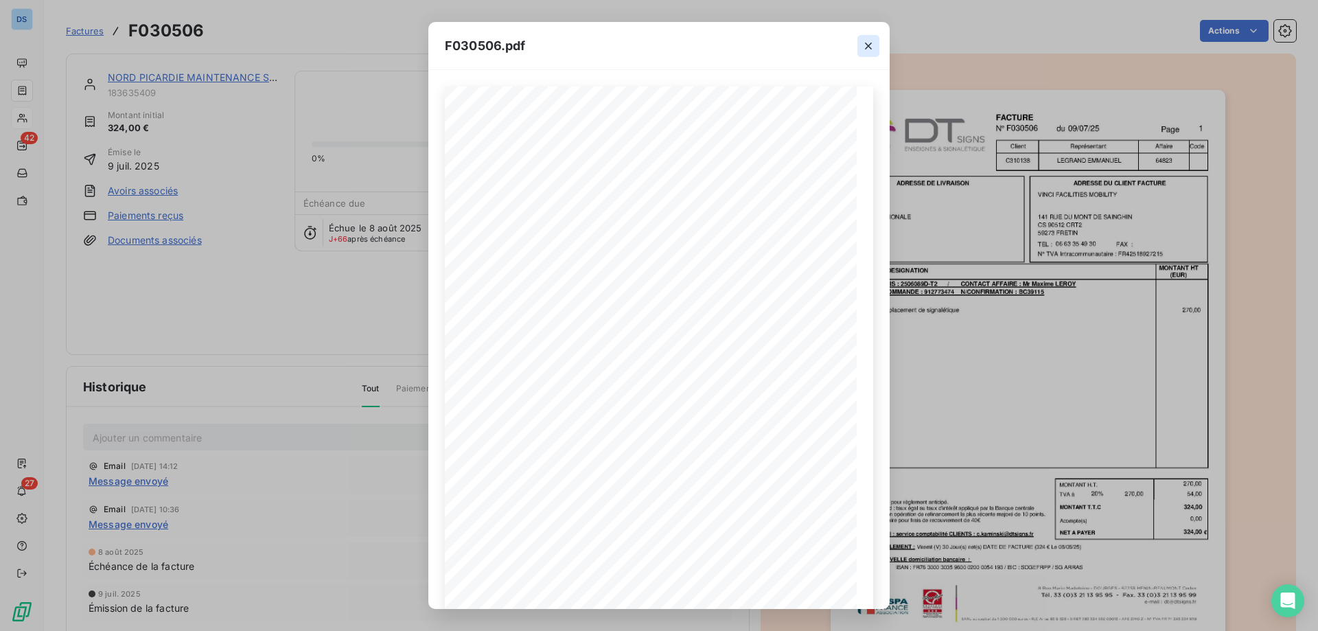
click at [864, 42] on icon "button" at bounding box center [869, 46] width 14 height 14
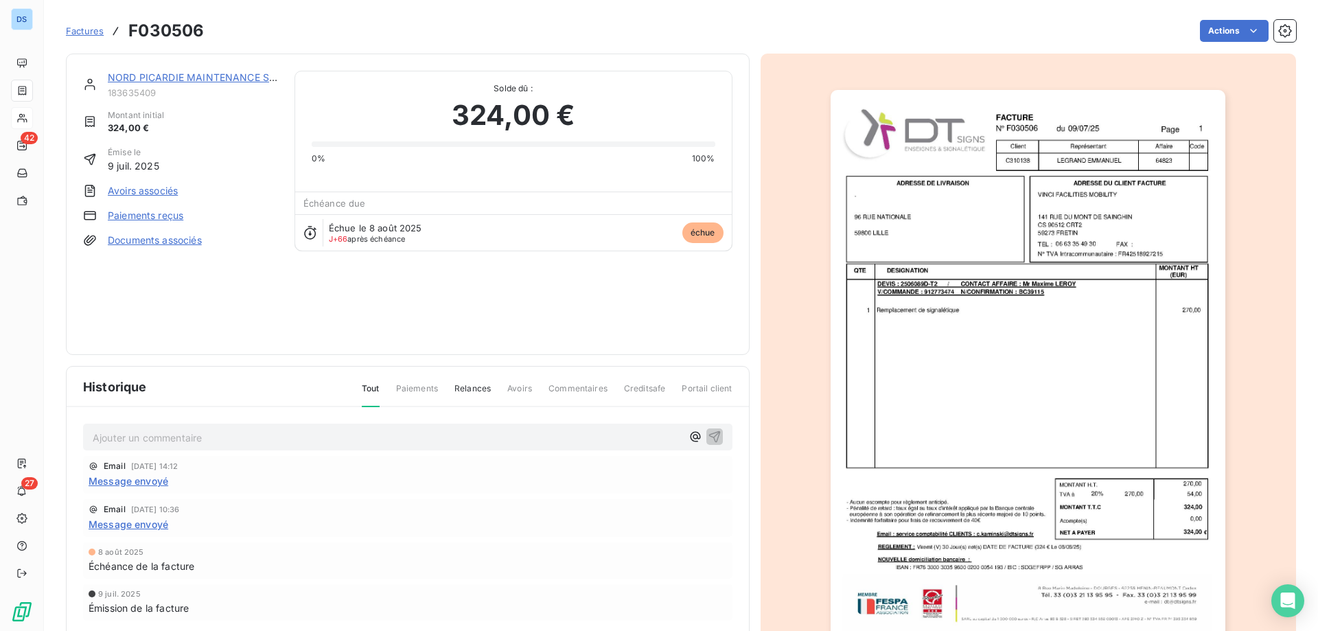
click at [234, 439] on p "Ajouter un commentaire ﻿" at bounding box center [387, 437] width 589 height 17
click at [708, 430] on icon "button" at bounding box center [715, 436] width 14 height 14
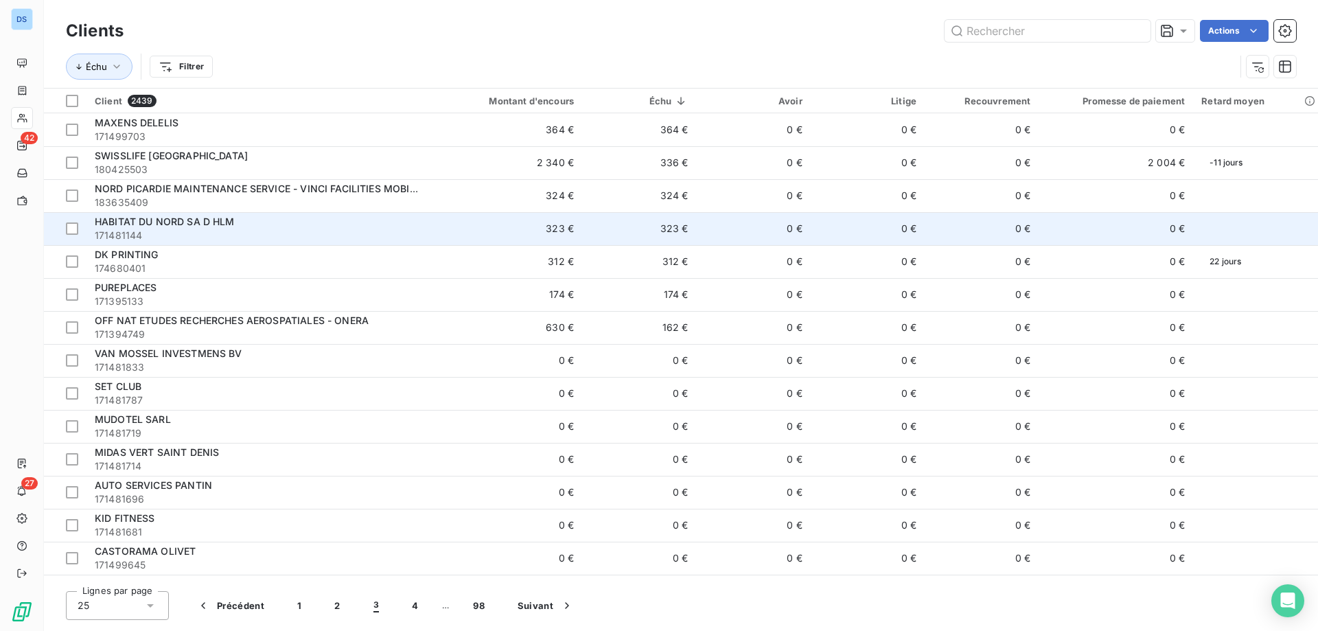
click at [157, 227] on div "HABITAT DU NORD SA D HLM" at bounding box center [258, 222] width 326 height 14
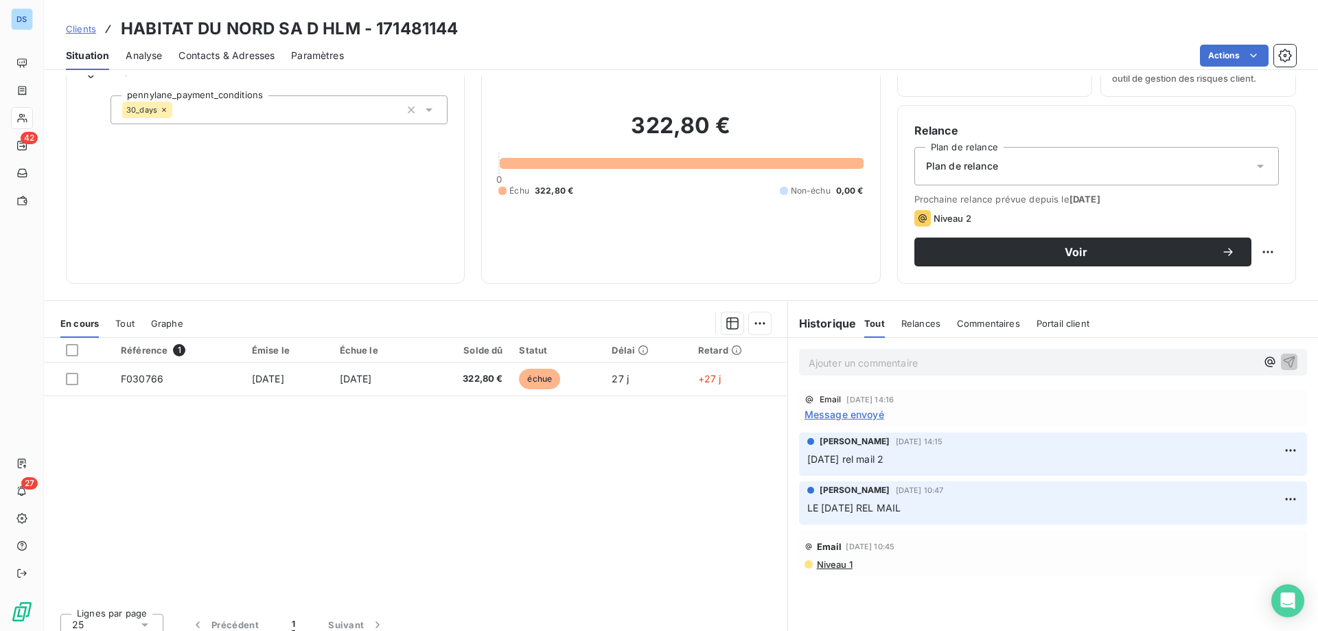
scroll to position [87, 0]
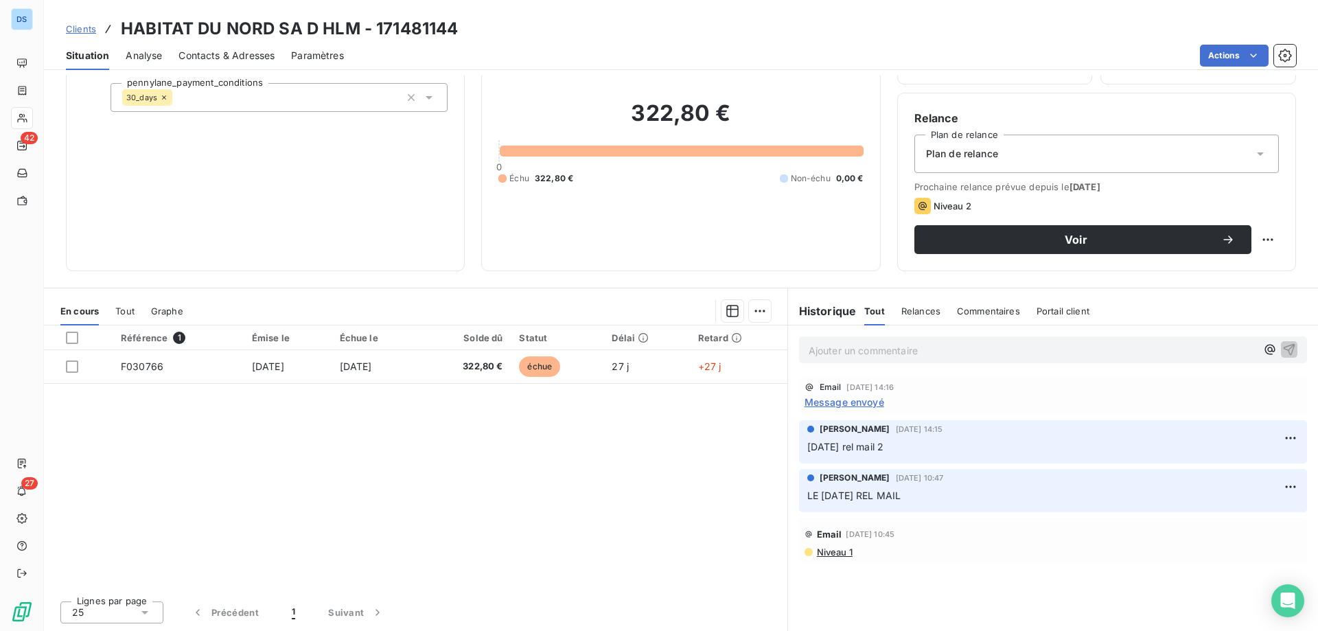
click at [240, 64] on div "Contacts & Adresses" at bounding box center [227, 55] width 96 height 29
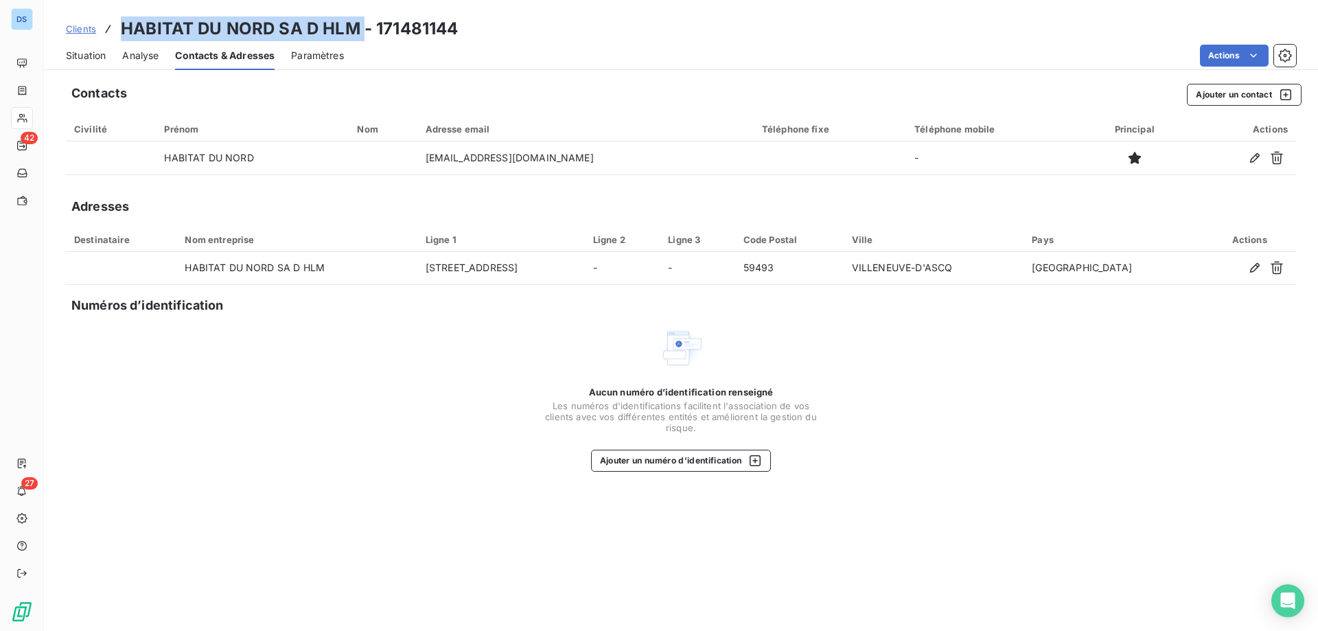
drag, startPoint x: 122, startPoint y: 27, endPoint x: 362, endPoint y: 34, distance: 240.4
click at [362, 34] on h3 "HABITAT DU NORD SA D HLM - 171481144" at bounding box center [289, 28] width 337 height 25
click at [91, 57] on span "Situation" at bounding box center [86, 56] width 40 height 14
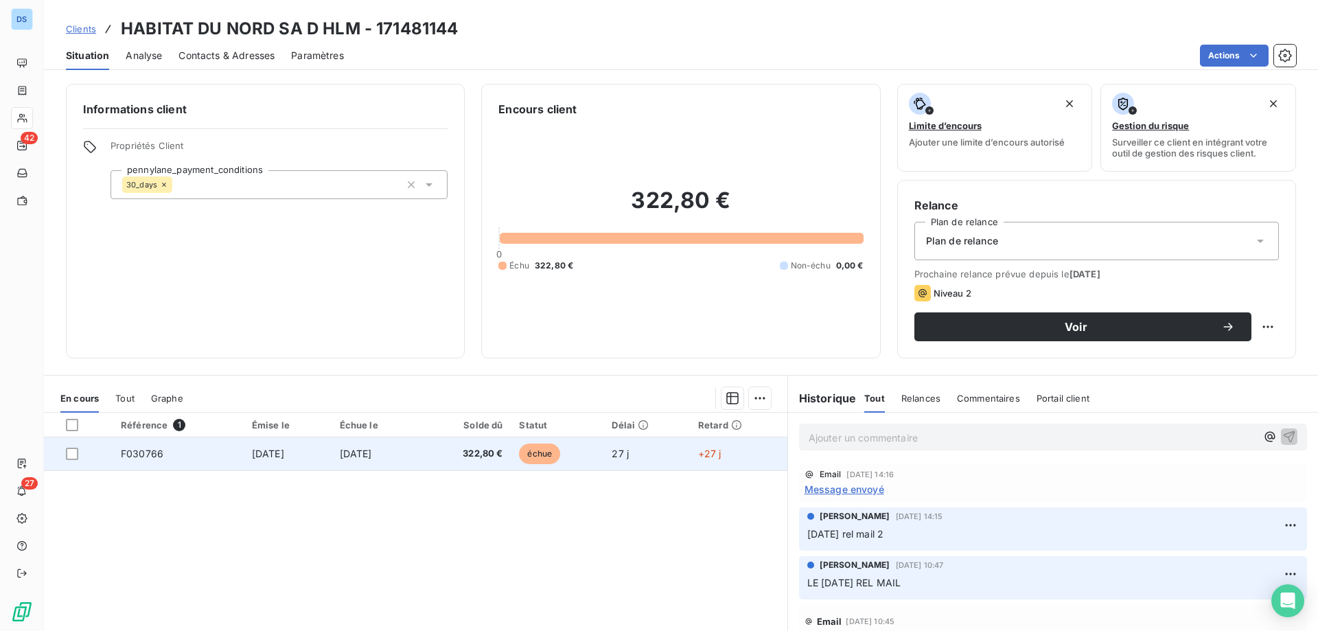
click at [454, 453] on td "322,80 €" at bounding box center [465, 453] width 91 height 33
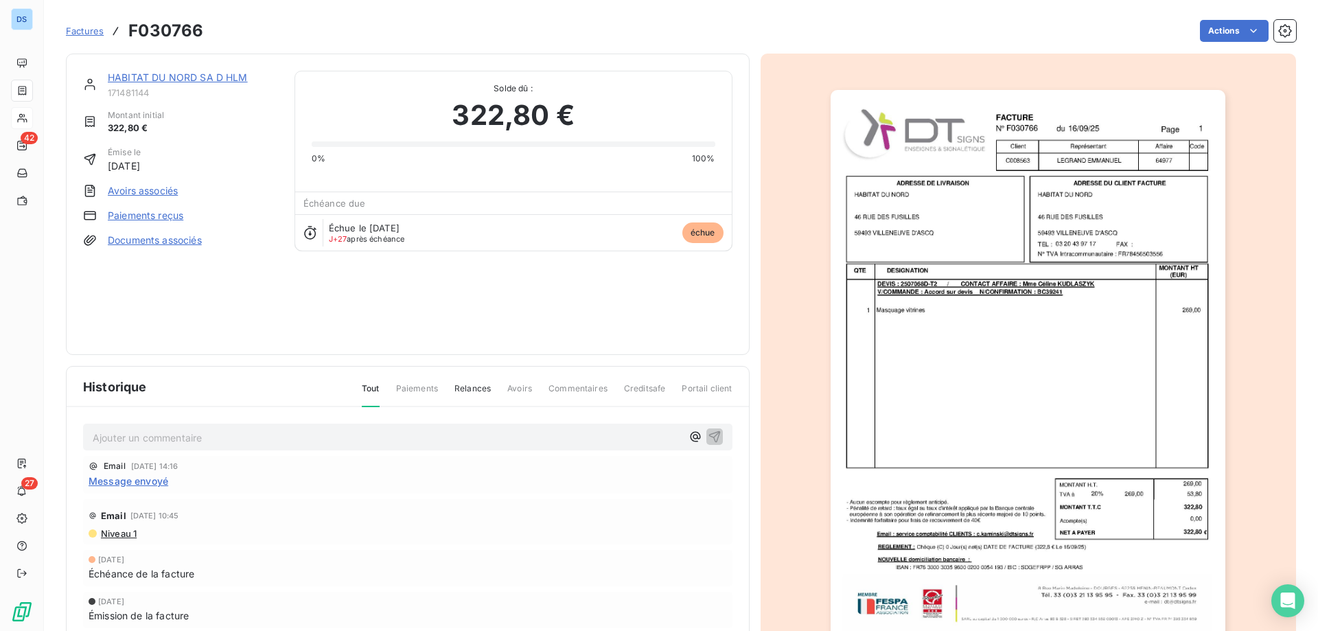
click at [145, 80] on link "HABITAT DU NORD SA D HLM" at bounding box center [178, 77] width 140 height 12
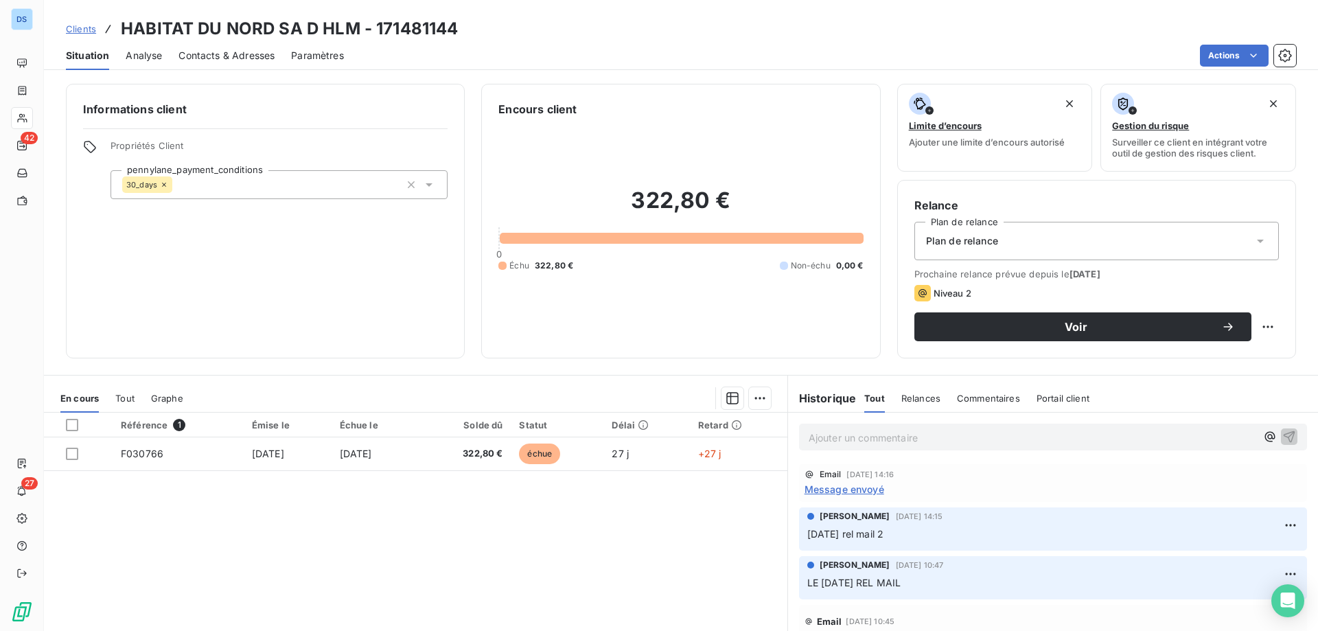
click at [225, 58] on span "Contacts & Adresses" at bounding box center [227, 56] width 96 height 14
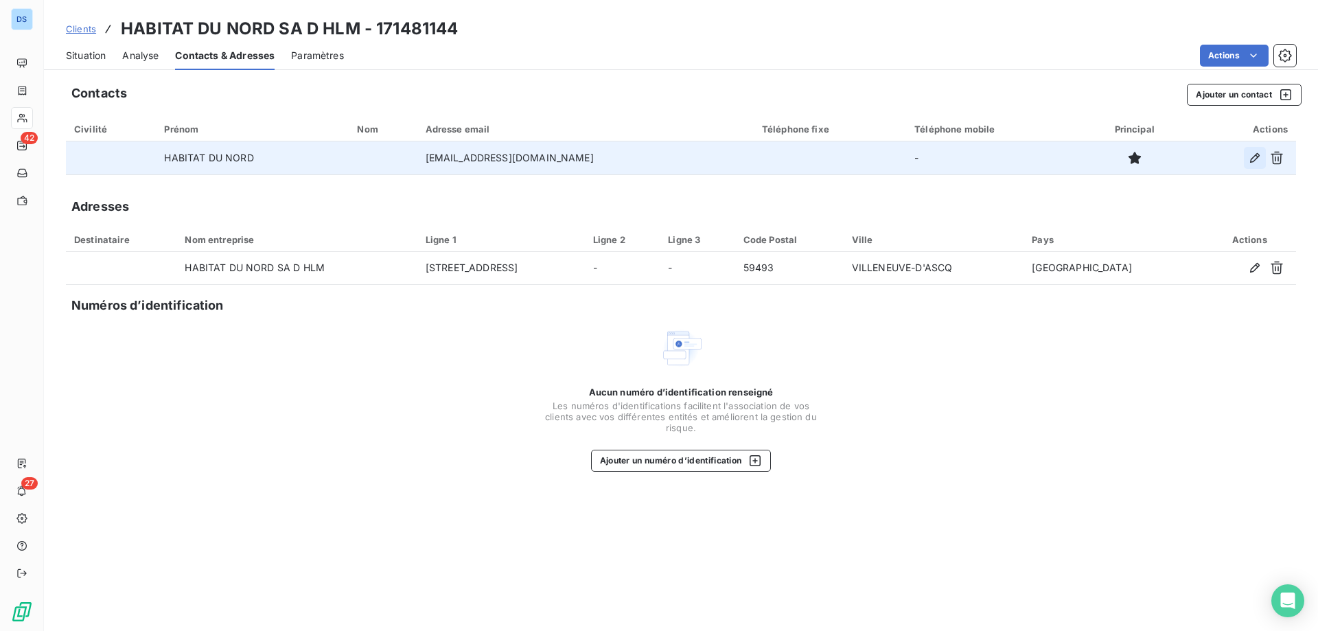
click at [1252, 160] on icon "button" at bounding box center [1255, 158] width 10 height 10
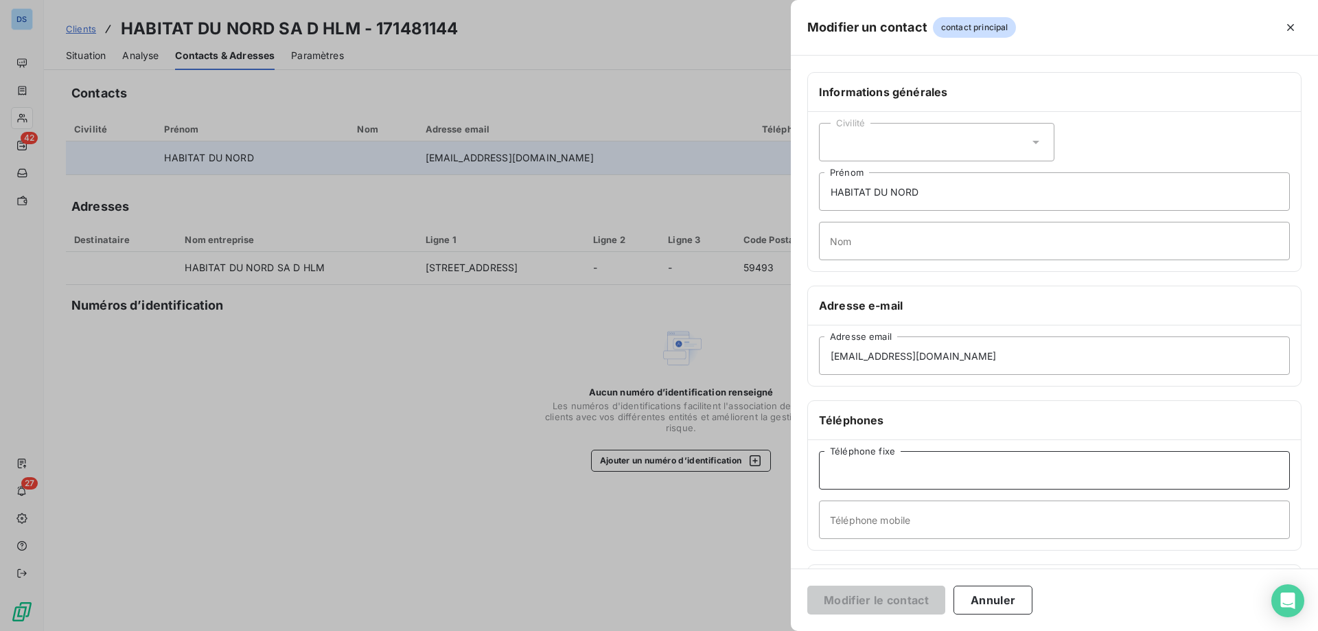
click at [858, 471] on input "Téléphone fixe" at bounding box center [1054, 470] width 471 height 38
paste input "03 59 75 59 59"
type input "03 59 75 59 59"
click at [888, 595] on button "Modifier le contact" at bounding box center [876, 600] width 138 height 29
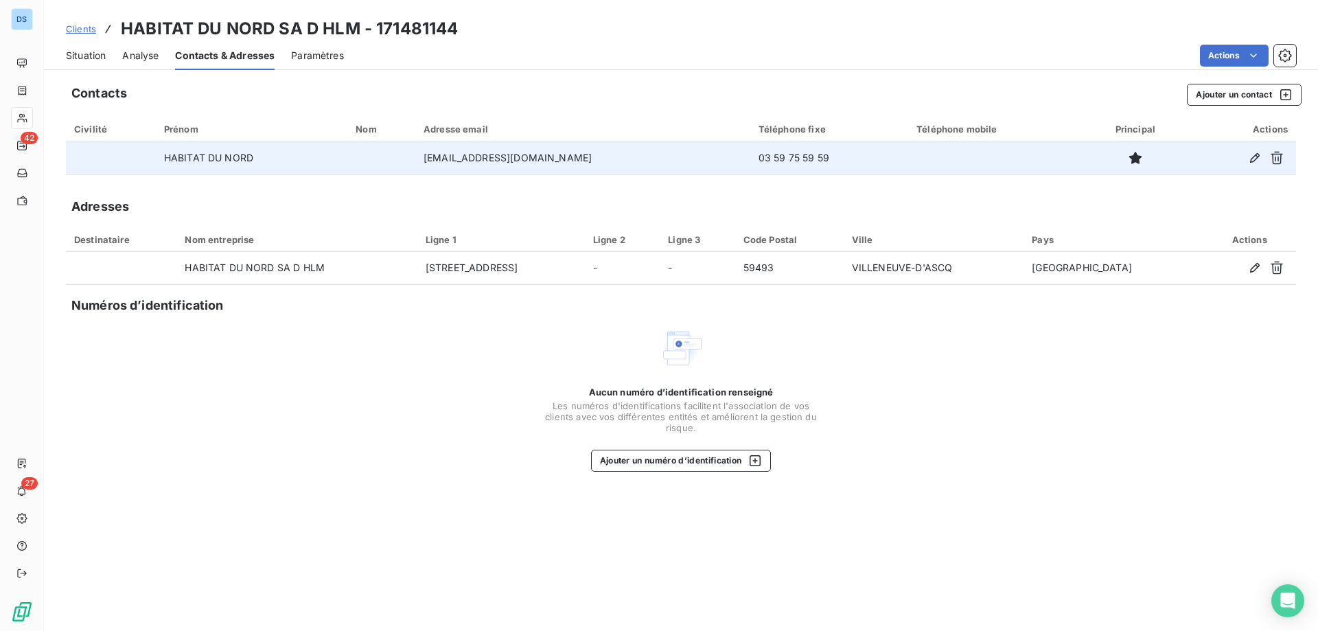
click at [73, 52] on span "Situation" at bounding box center [86, 56] width 40 height 14
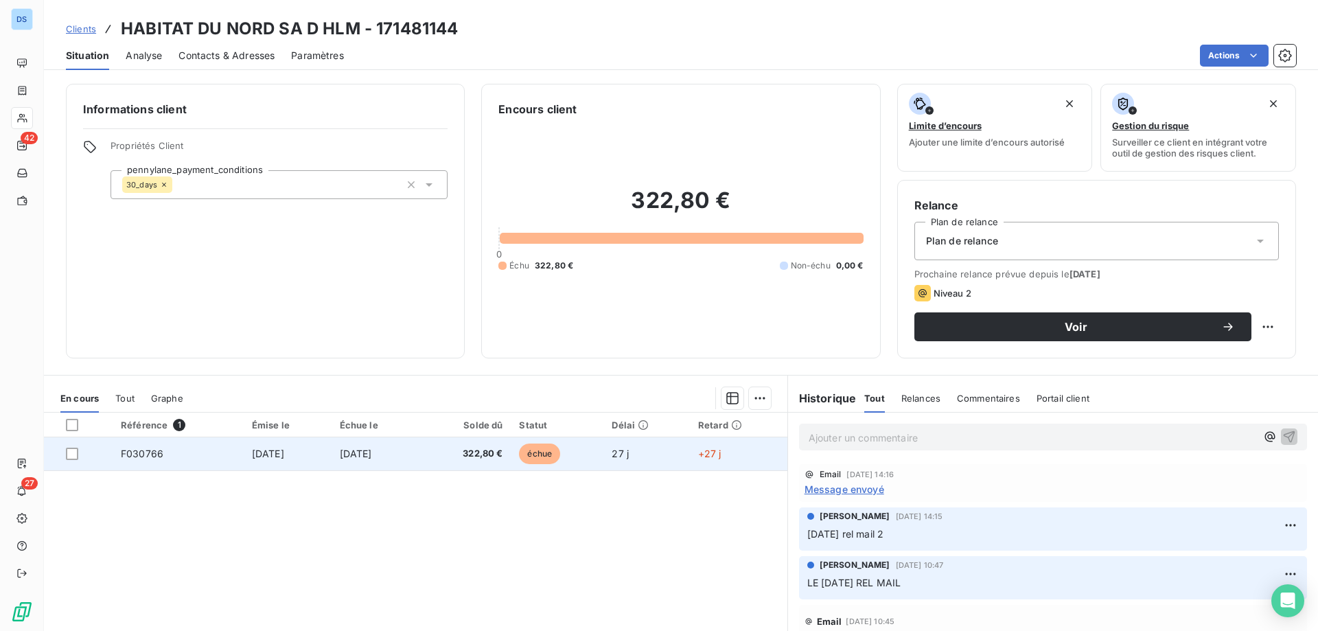
click at [420, 451] on td "[DATE]" at bounding box center [376, 453] width 89 height 33
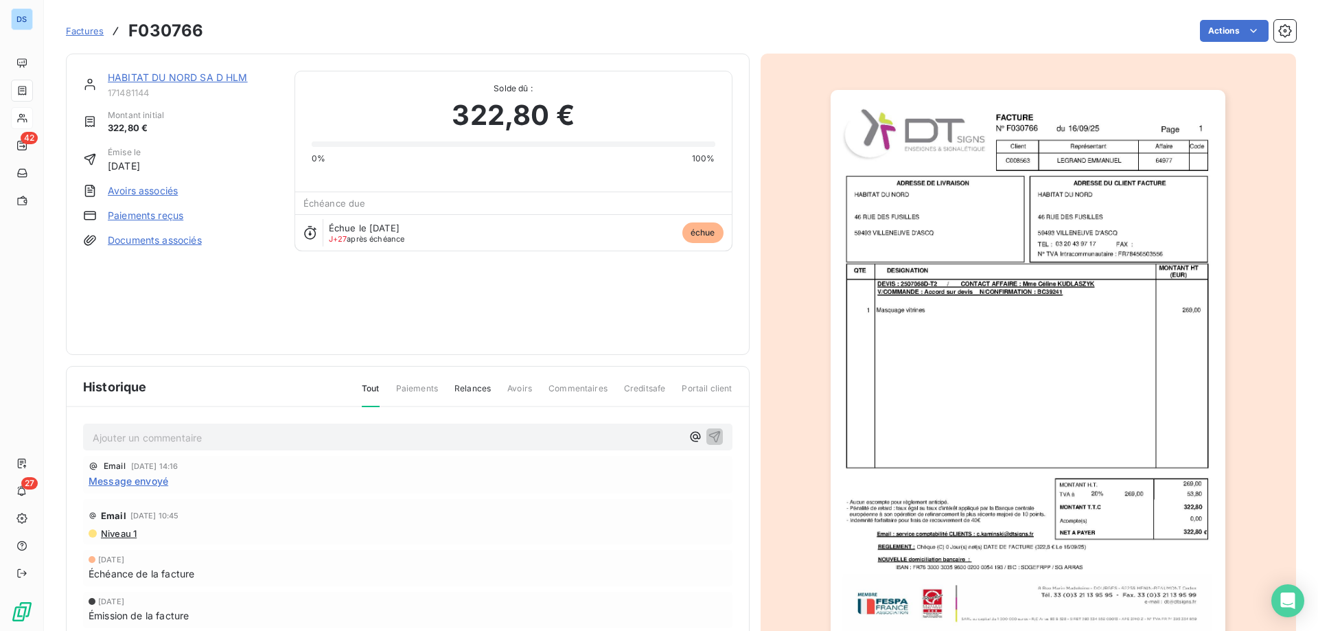
click at [958, 351] on img "button" at bounding box center [1028, 369] width 395 height 559
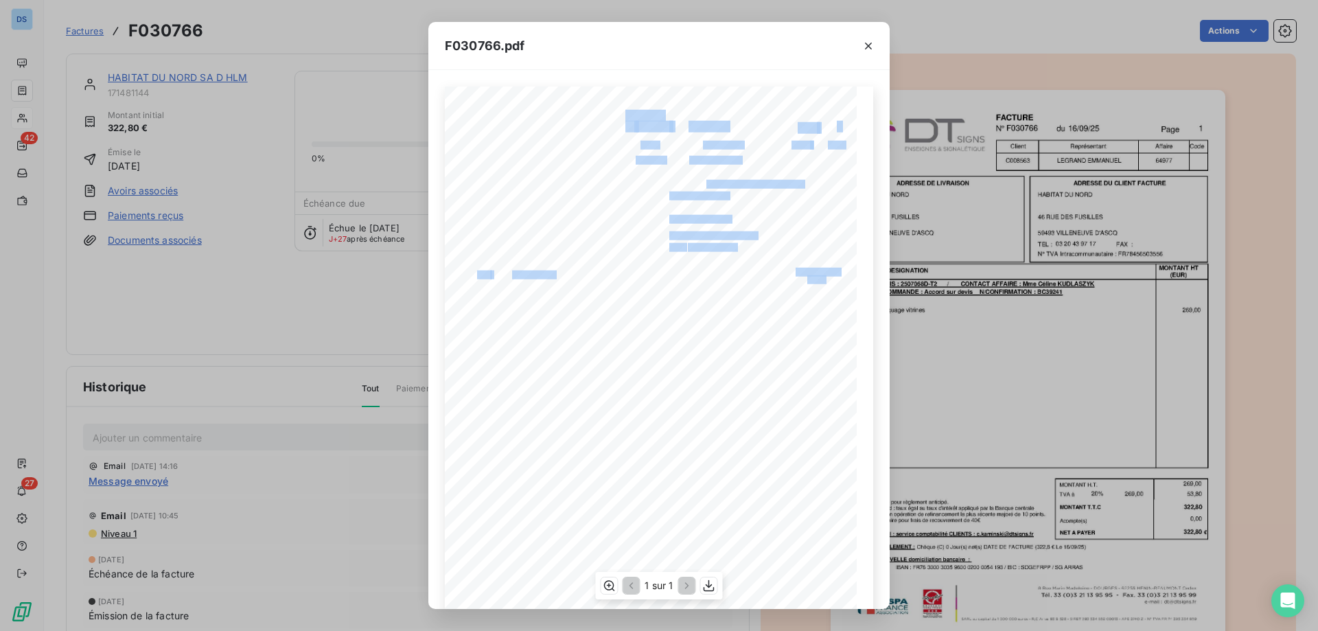
click at [684, 242] on div "F030766 16/09/25 HABITAT DU NORD 46 RUE DES FUSILLES 59493 VILLENEUVE D'ASCQ 03…" at bounding box center [659, 378] width 428 height 582
click at [688, 243] on span "03 20 43 97 17" at bounding box center [712, 245] width 48 height 6
click at [727, 246] on span "03 20 43 97 17" at bounding box center [712, 245] width 48 height 6
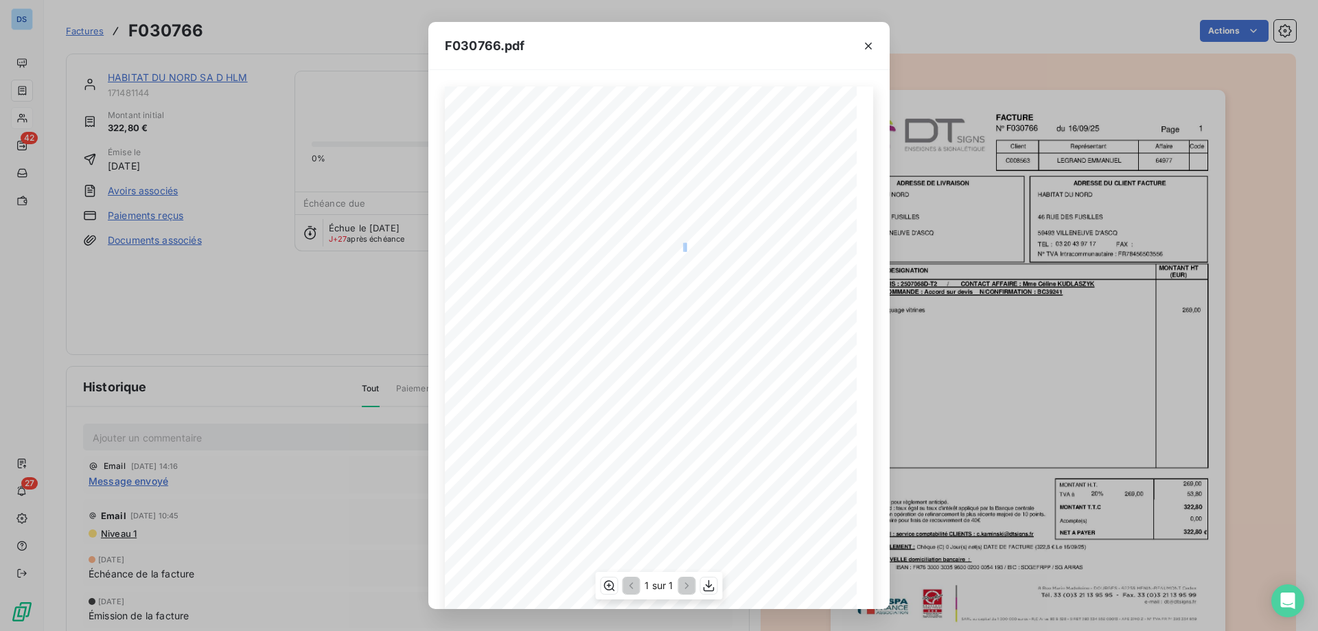
click at [681, 244] on div "F030766 16/09/25 HABITAT DU NORD 46 RUE DES FUSILLES 59493 VILLENEUVE D'ASCQ 03…" at bounding box center [659, 378] width 412 height 583
click at [318, 346] on div "F030766.pdf F030766 16/09/25 HABITAT DU NORD 46 RUE DES FUSILLES 59493 VILLENEU…" at bounding box center [659, 315] width 1318 height 631
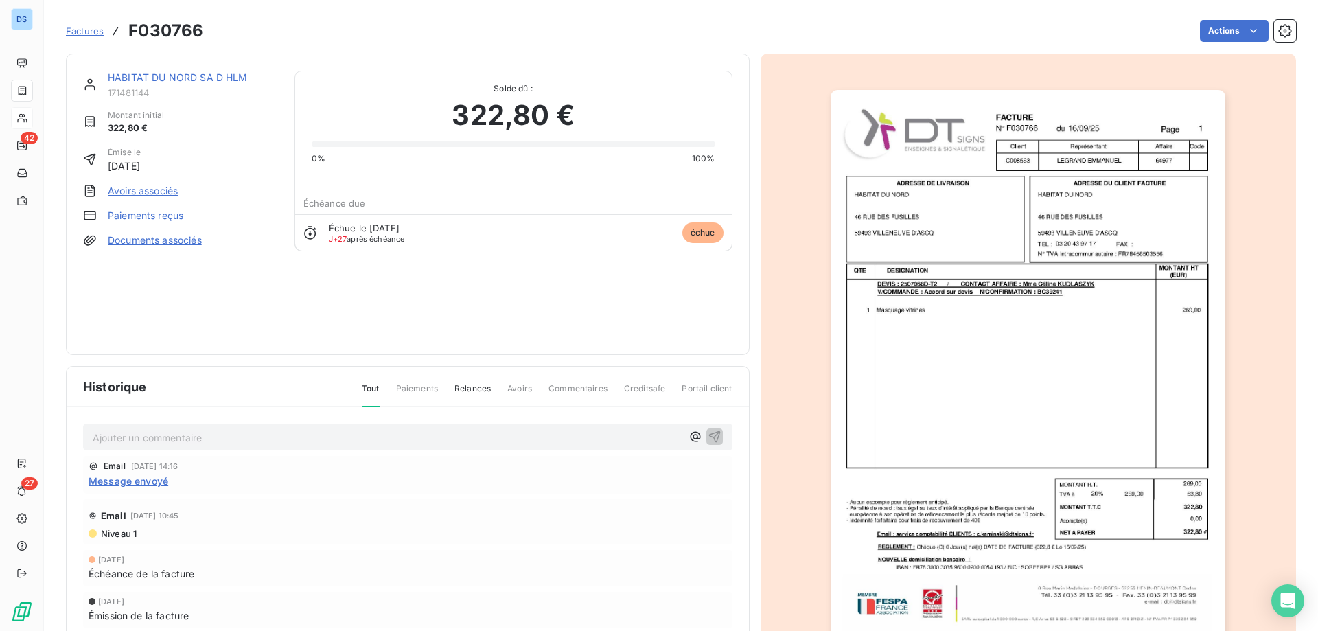
click at [158, 80] on link "HABITAT DU NORD SA D HLM" at bounding box center [178, 77] width 140 height 12
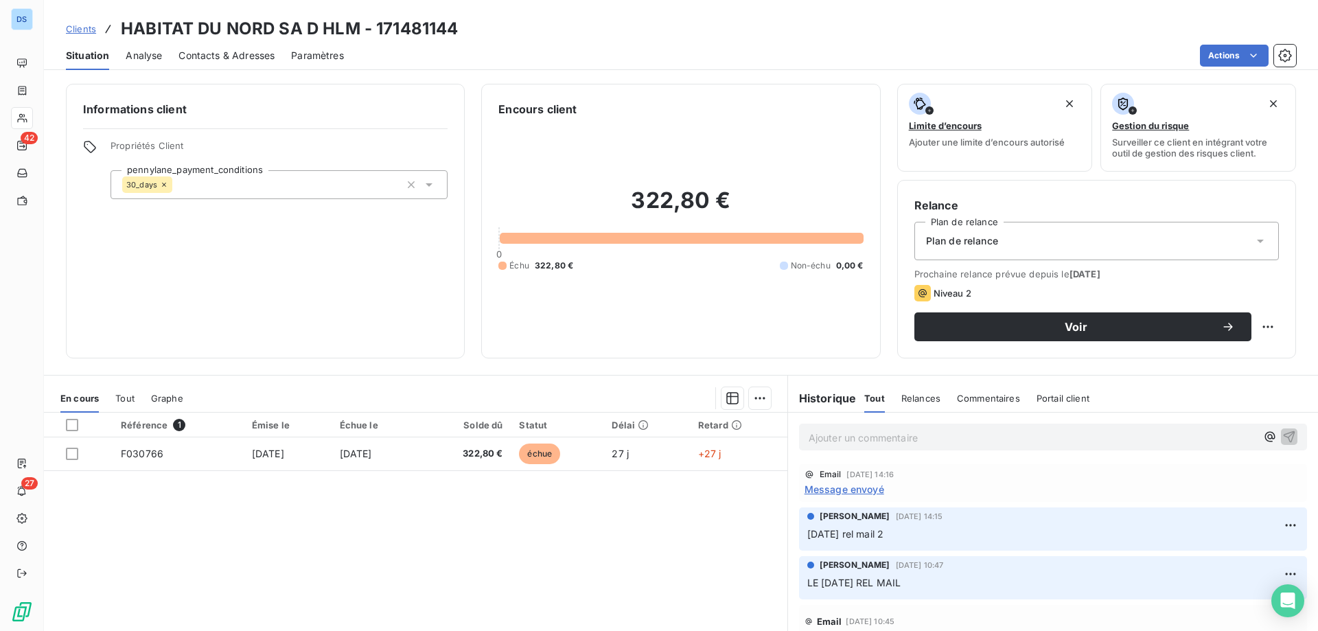
click at [233, 53] on span "Contacts & Adresses" at bounding box center [227, 56] width 96 height 14
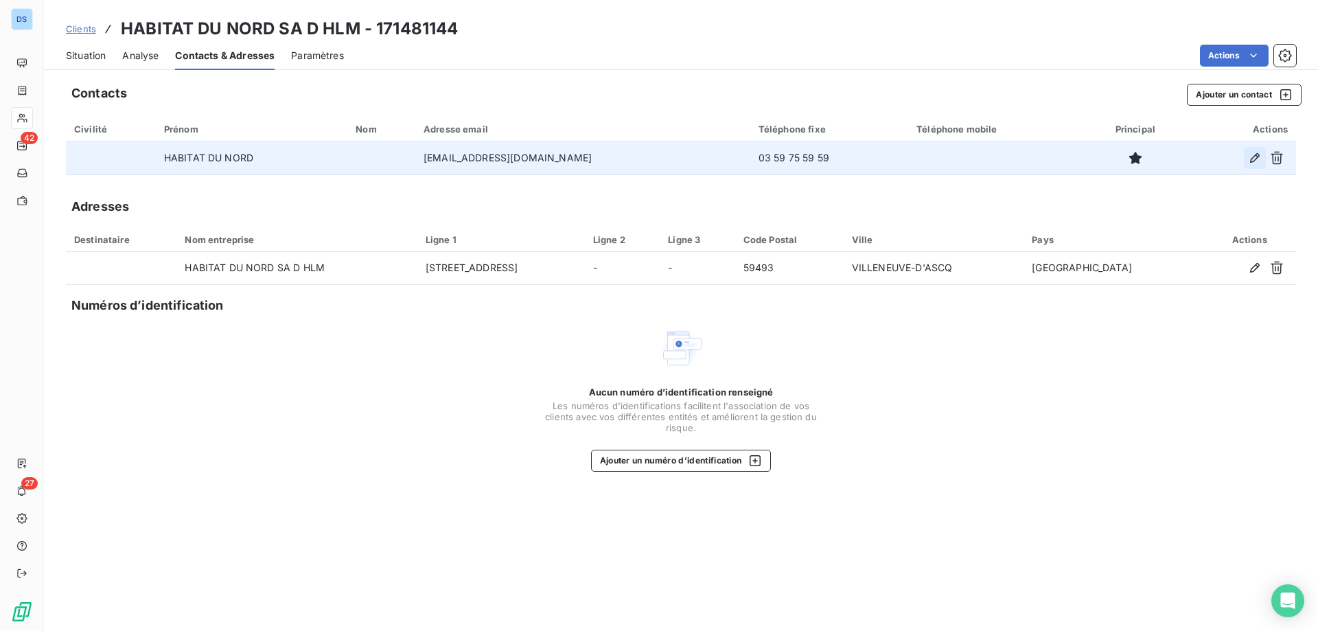
click at [1252, 154] on icon "button" at bounding box center [1255, 158] width 14 height 14
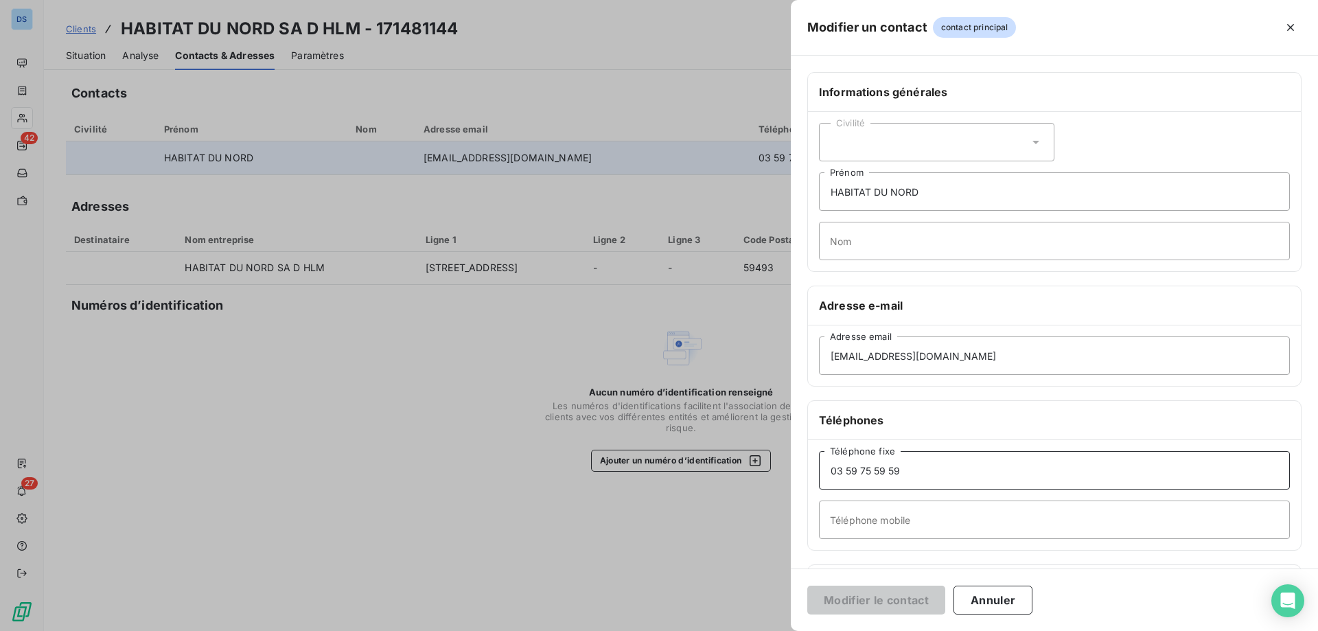
drag, startPoint x: 847, startPoint y: 471, endPoint x: 923, endPoint y: 461, distance: 77.6
click at [923, 461] on input "03 59 75 59 59" at bounding box center [1054, 470] width 471 height 38
type input "03 20499717"
click at [807, 586] on button "Modifier le contact" at bounding box center [876, 600] width 138 height 29
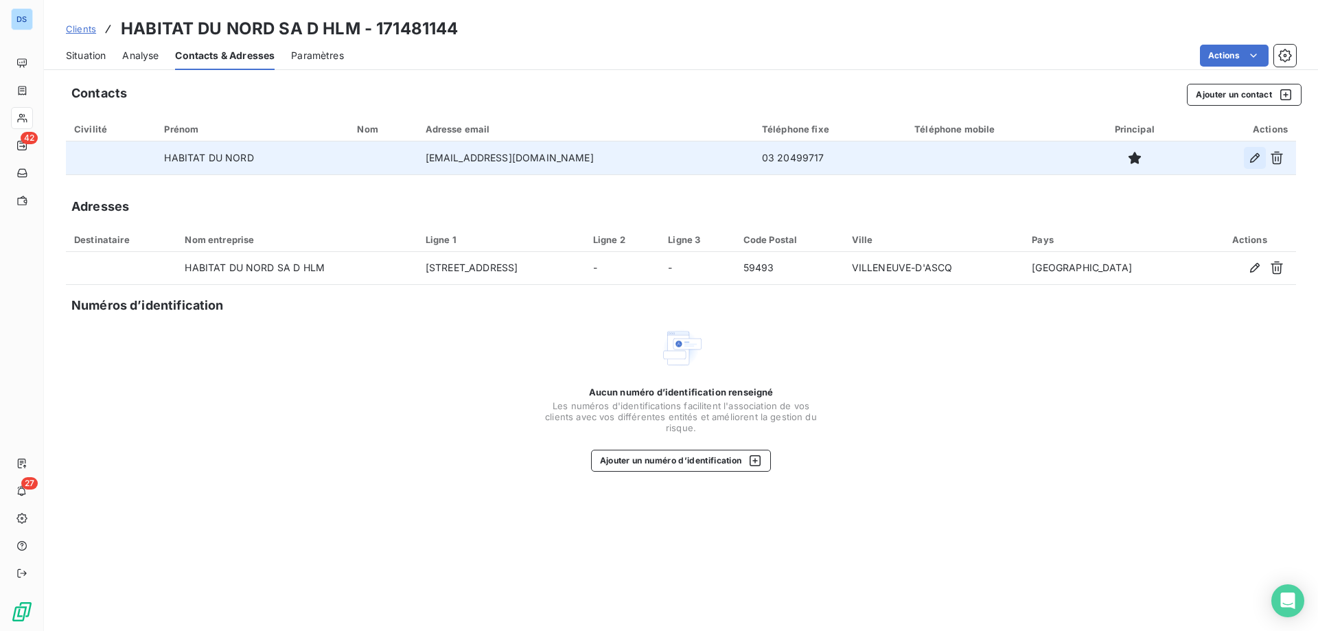
click at [1250, 159] on icon "button" at bounding box center [1255, 158] width 14 height 14
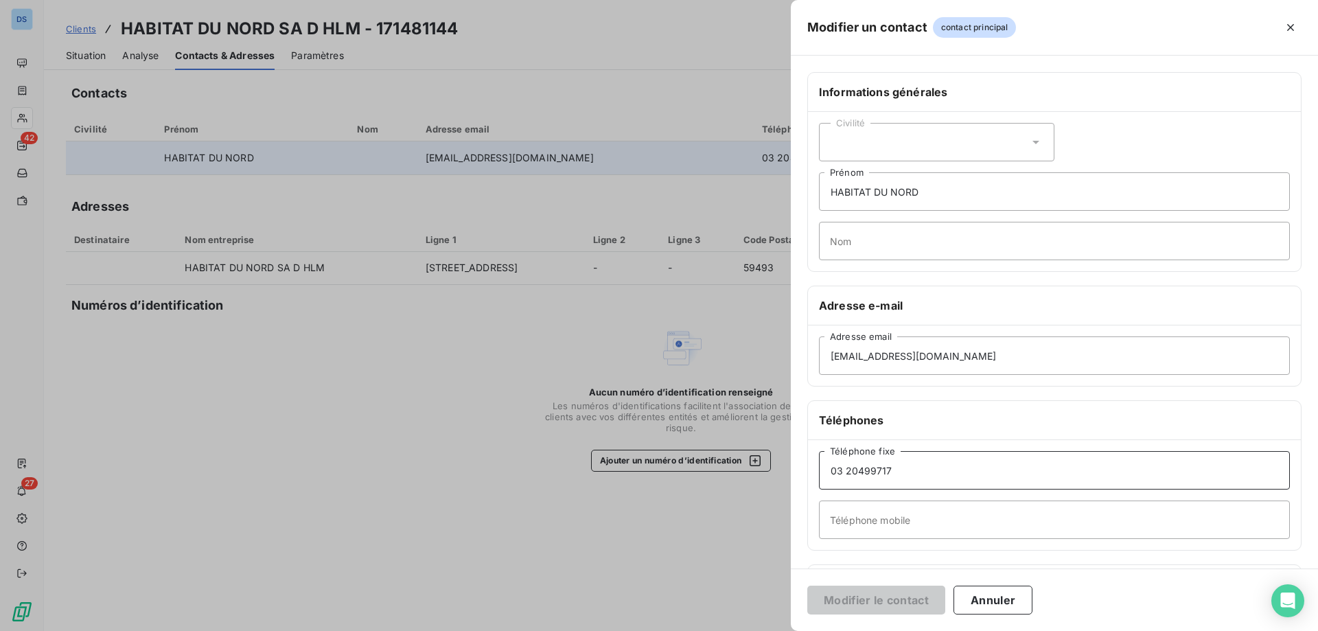
click at [881, 472] on input "03 20499717" at bounding box center [1054, 470] width 471 height 38
click at [861, 467] on input "03 20499717" at bounding box center [1054, 470] width 471 height 38
click at [875, 468] on input "03 20 499717" at bounding box center [1054, 470] width 471 height 38
click at [892, 468] on input "03 20 49 9717" at bounding box center [1054, 470] width 471 height 38
click at [890, 470] on input "03 20 49 9717" at bounding box center [1054, 470] width 471 height 38
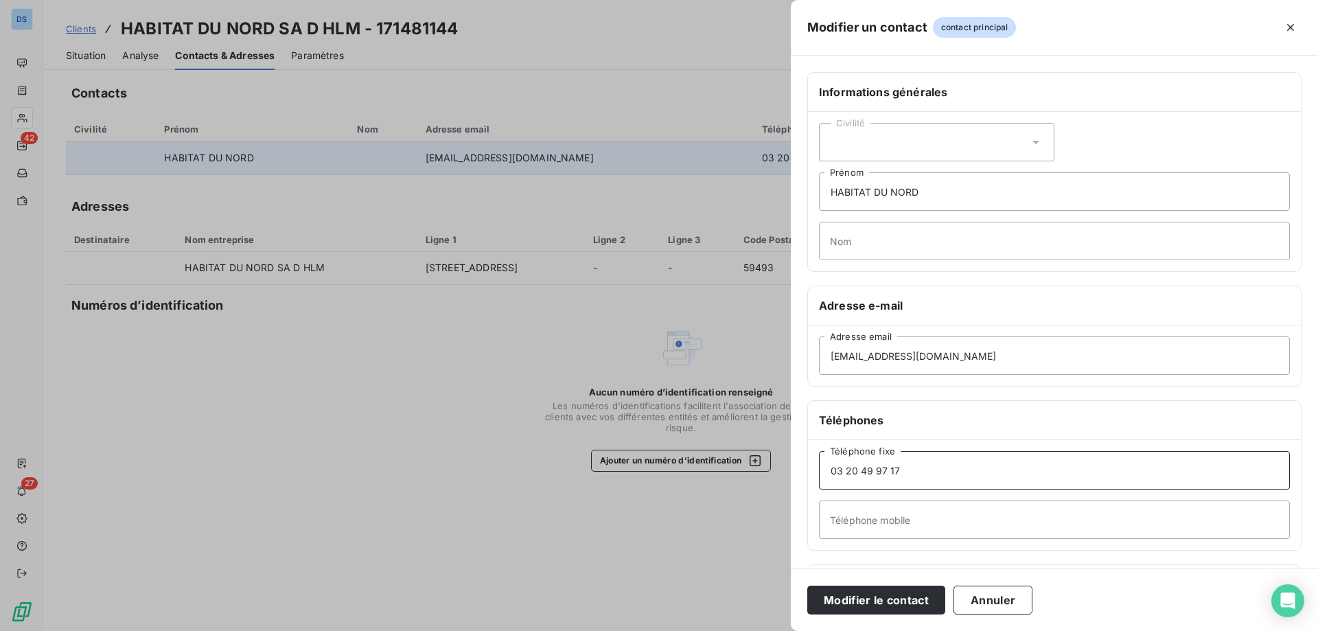
click at [936, 472] on input "03 20 49 97 17" at bounding box center [1054, 470] width 471 height 38
type input "03 20 49 97 17"
click at [893, 597] on button "Modifier le contact" at bounding box center [876, 600] width 138 height 29
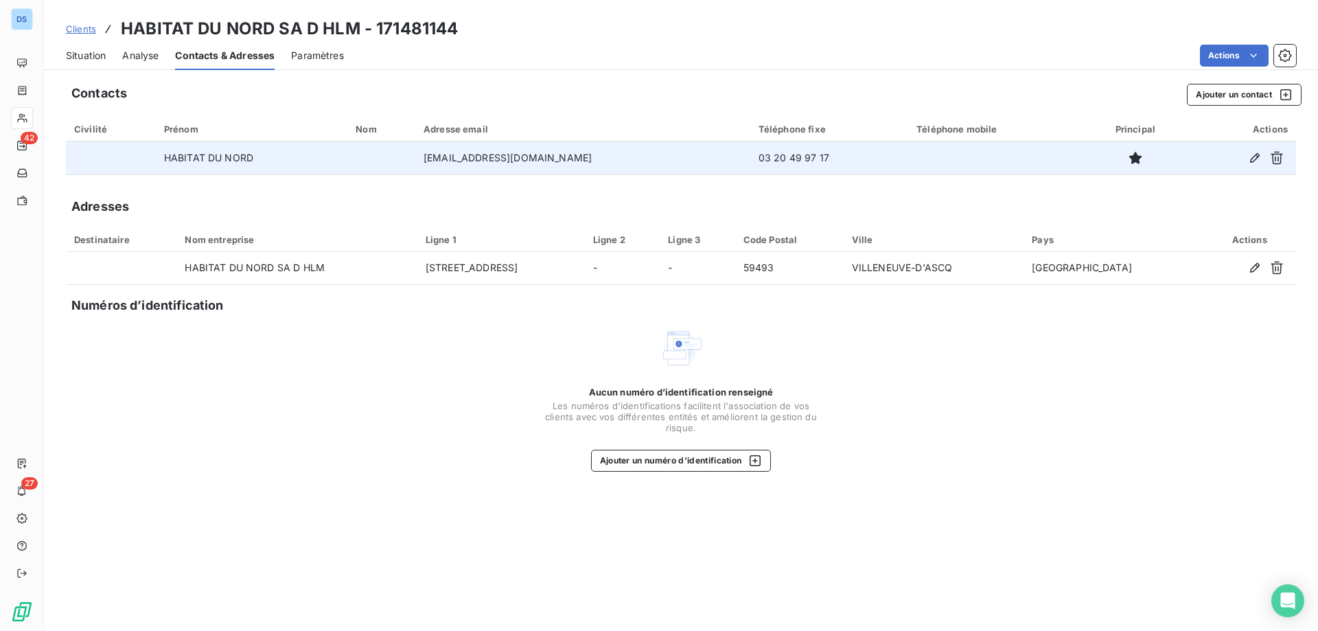
click at [93, 52] on span "Situation" at bounding box center [86, 56] width 40 height 14
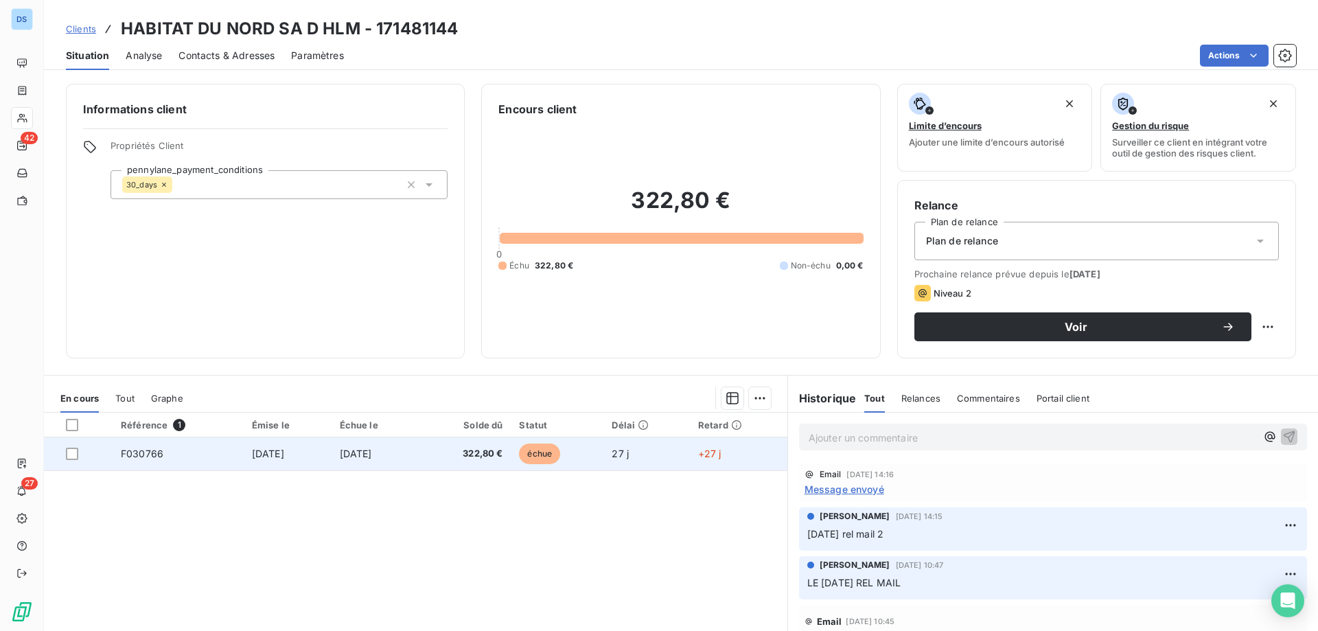
click at [420, 449] on td "[DATE]" at bounding box center [376, 453] width 89 height 33
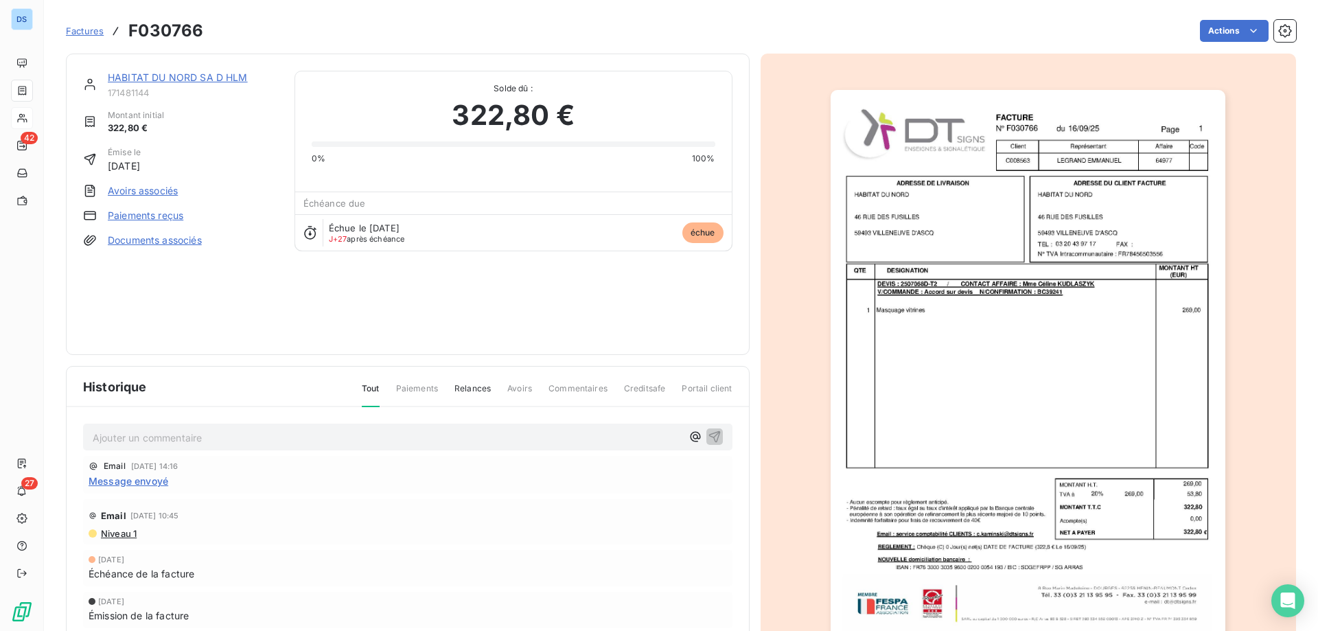
click at [895, 408] on img "button" at bounding box center [1028, 369] width 395 height 559
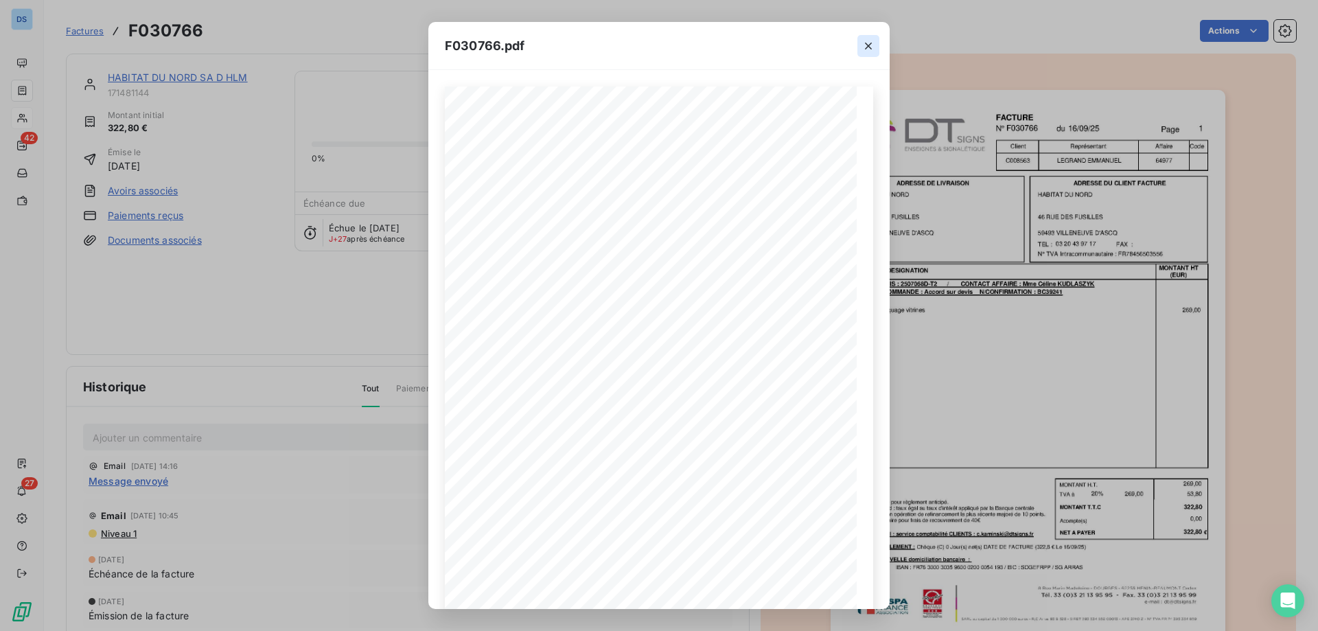
click at [861, 48] on button "button" at bounding box center [869, 46] width 22 height 22
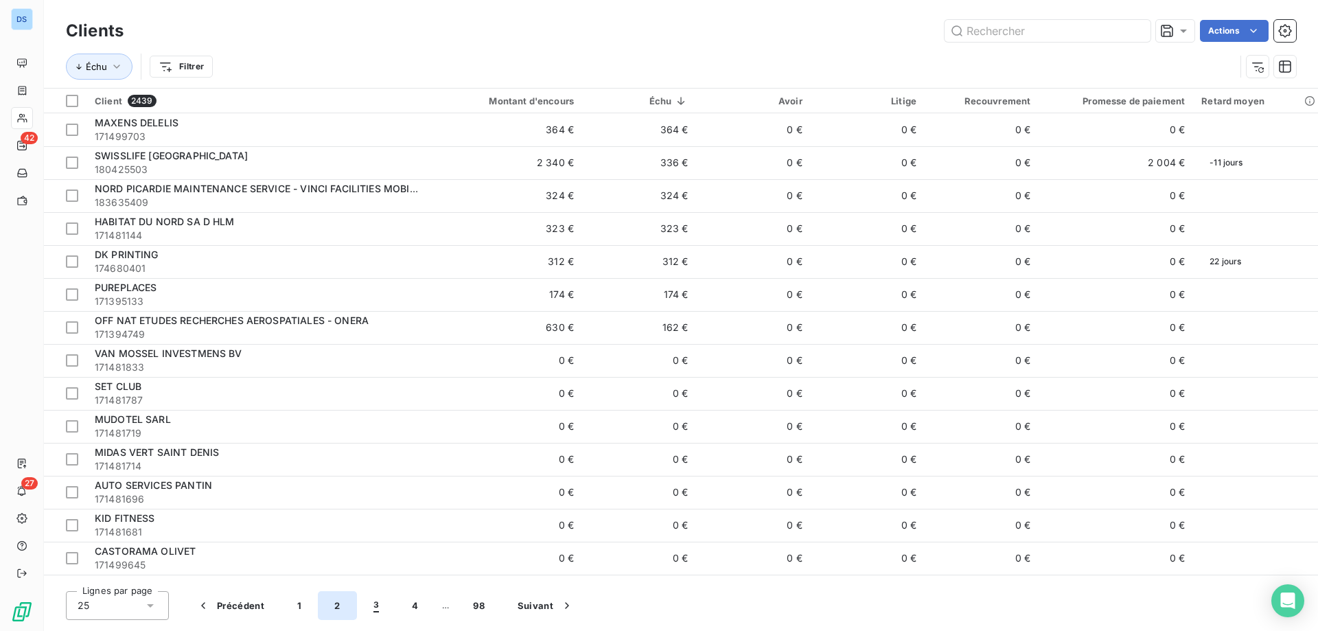
click at [332, 603] on button "2" at bounding box center [337, 605] width 38 height 29
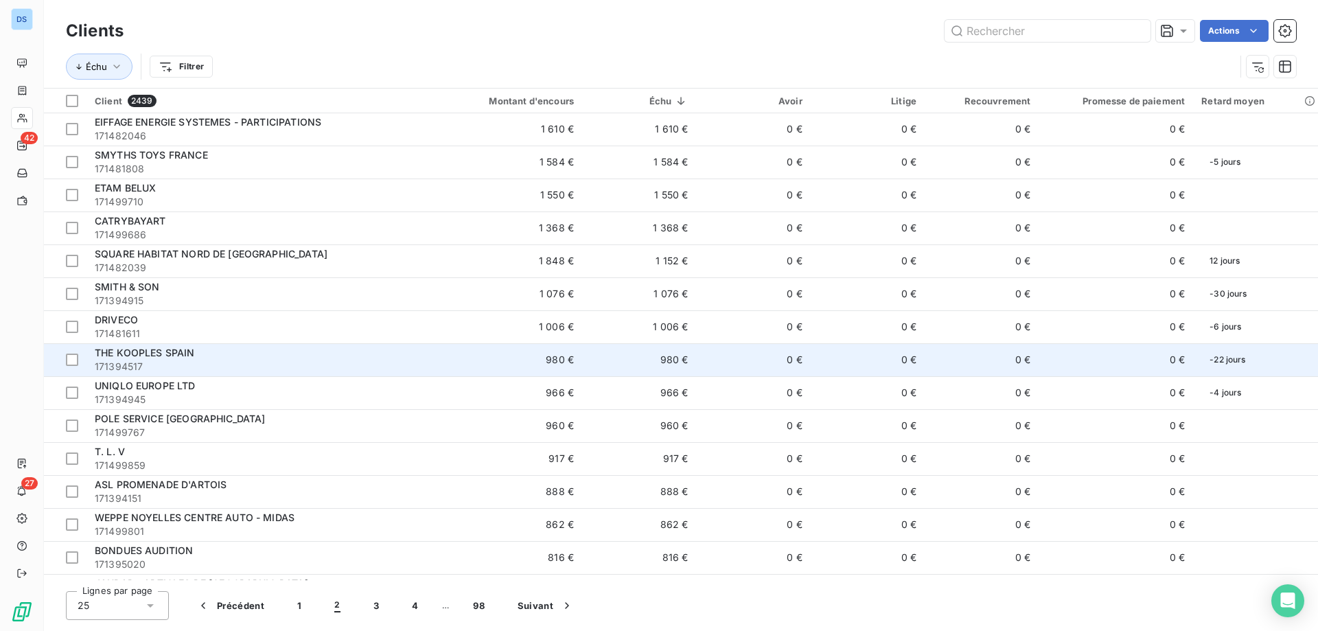
scroll to position [358, 0]
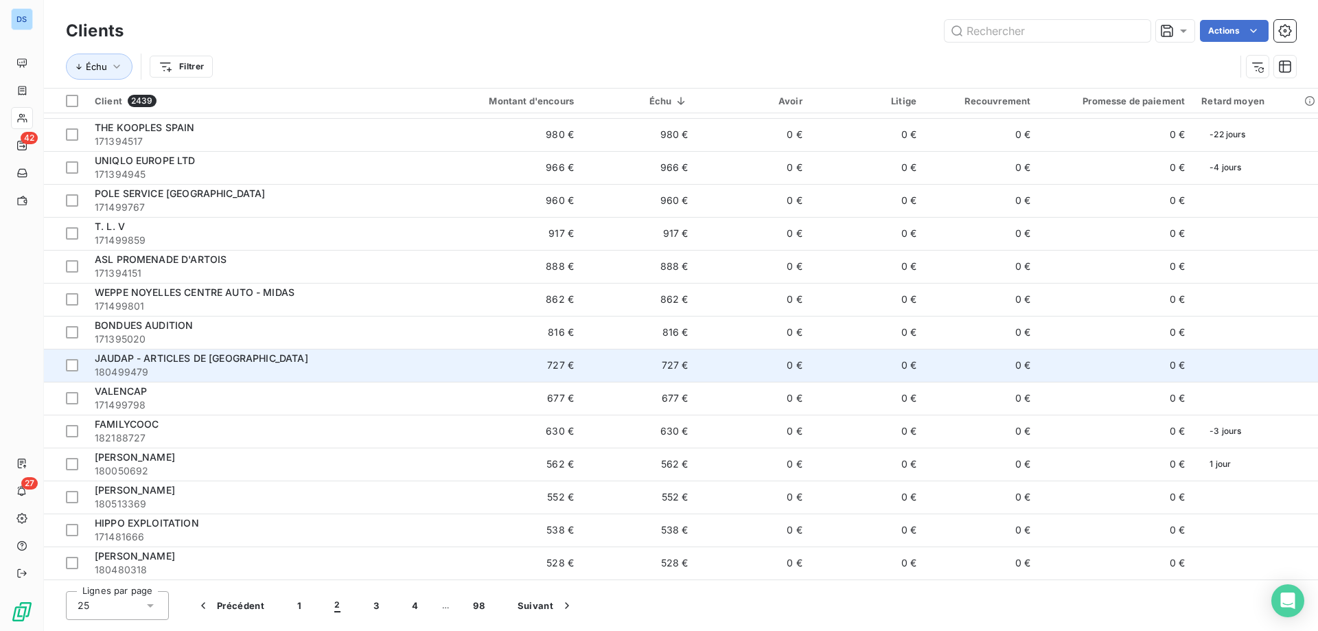
click at [119, 359] on span "JAUDAP - ARTICLES DE [GEOGRAPHIC_DATA]" at bounding box center [202, 358] width 214 height 12
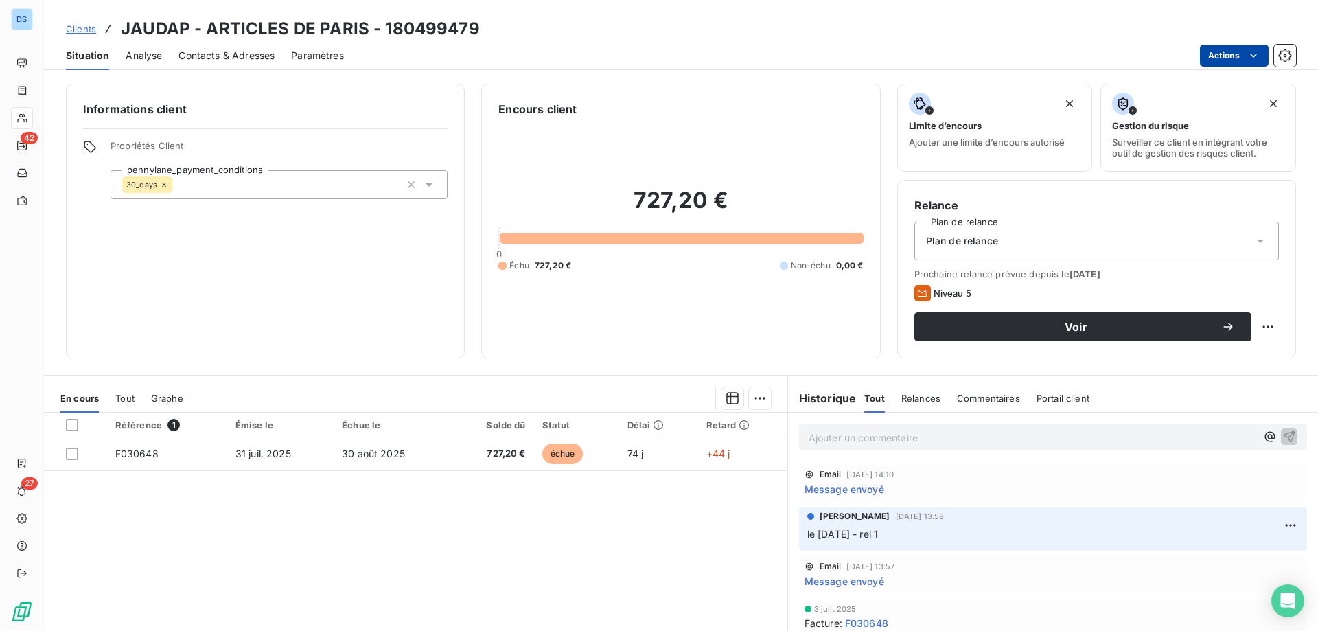
click at [1212, 57] on html "DS 42 27 Clients JAUDAP - ARTICLES DE PARIS - 180499479 Situation Analyse Conta…" at bounding box center [659, 315] width 1318 height 631
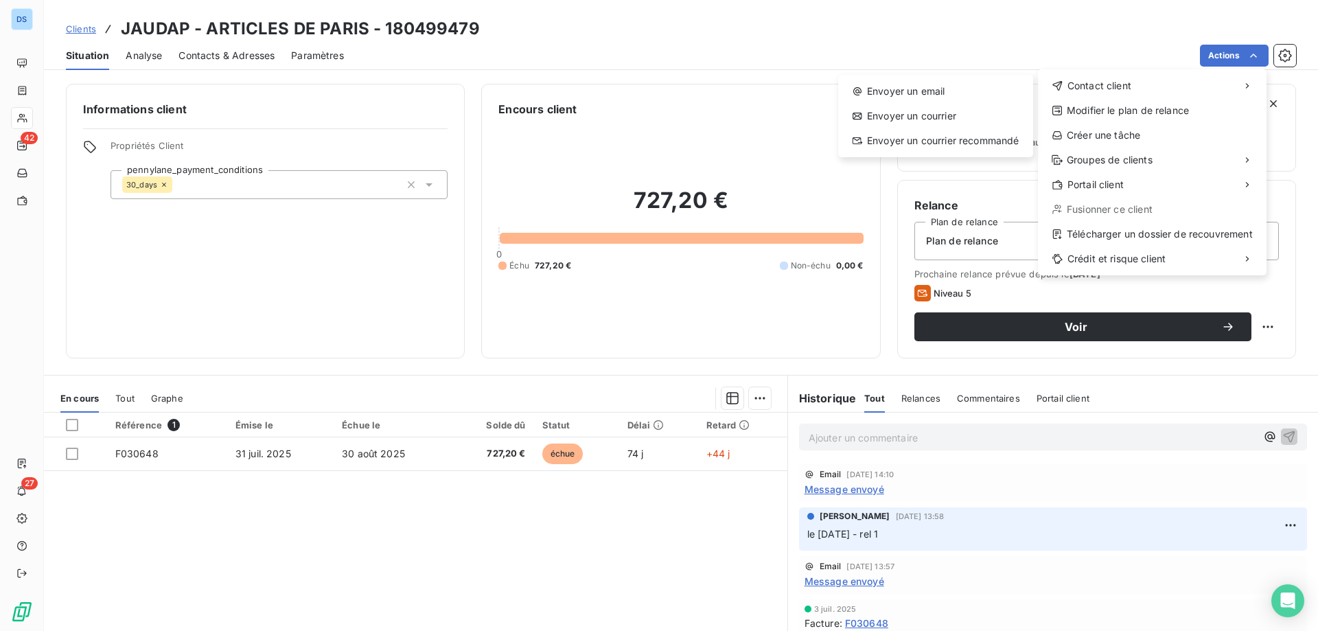
click at [231, 53] on html "DS 42 27 Clients JAUDAP - ARTICLES DE PARIS - 180499479 Situation Analyse Conta…" at bounding box center [659, 315] width 1318 height 631
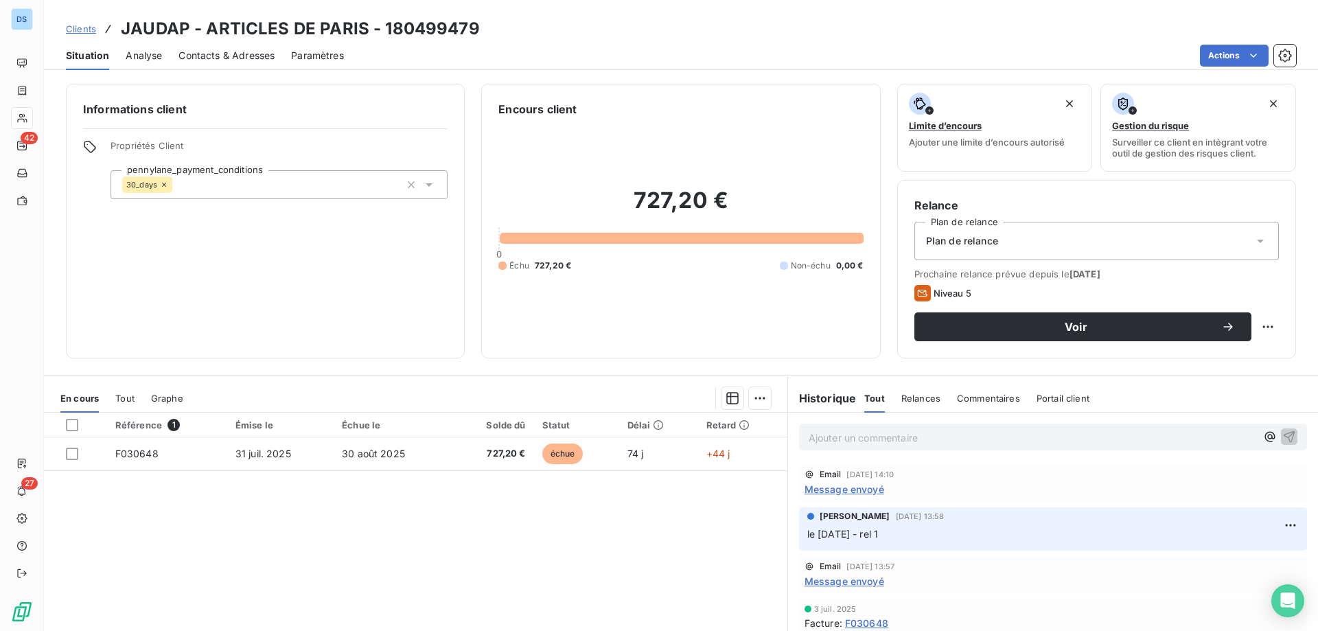
click at [249, 46] on div "Contacts & Adresses" at bounding box center [227, 55] width 96 height 29
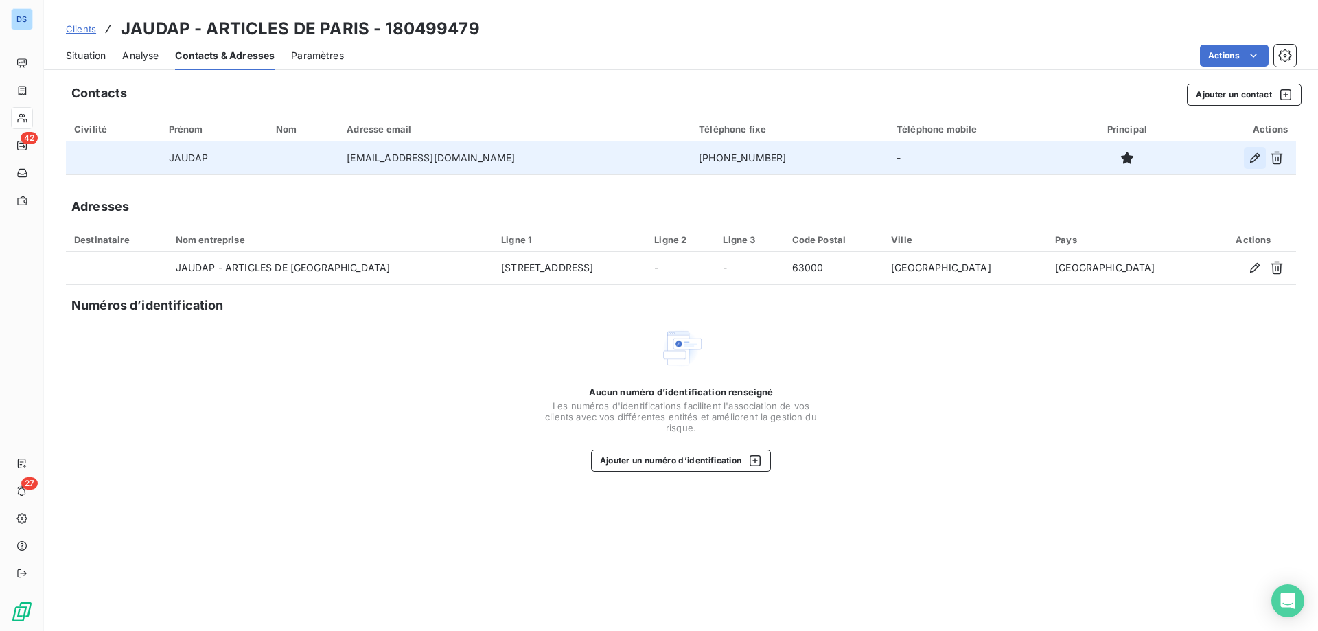
click at [1247, 161] on button "button" at bounding box center [1255, 158] width 22 height 22
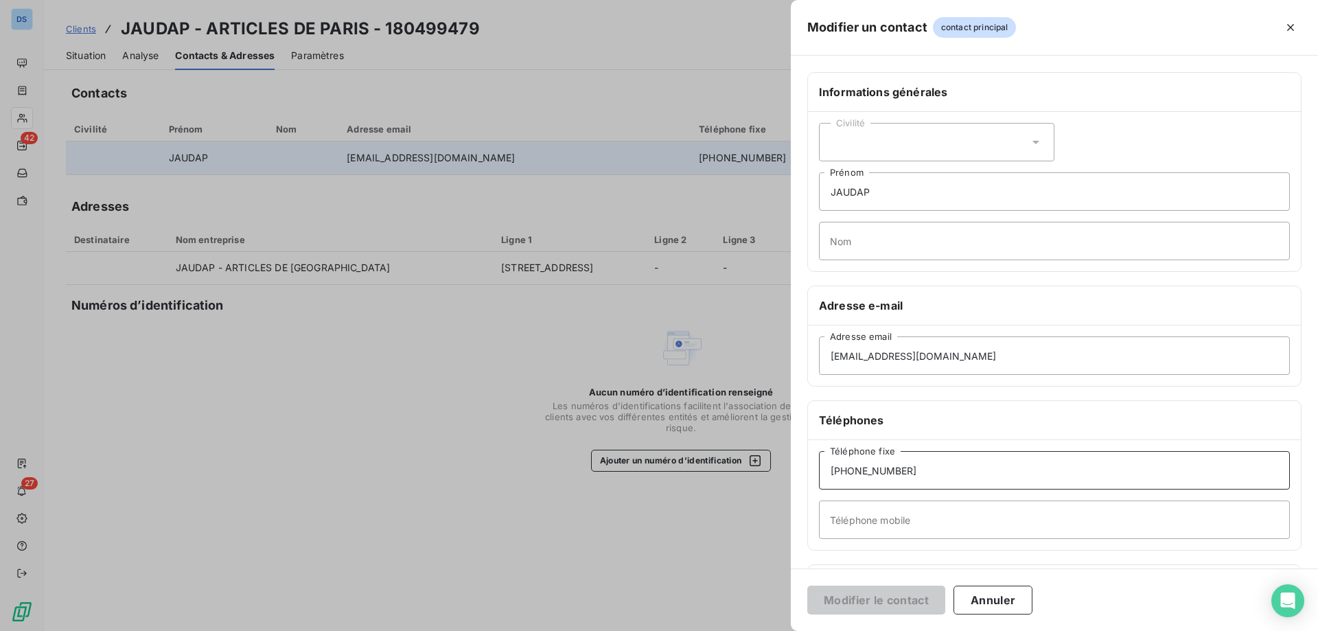
drag, startPoint x: 923, startPoint y: 467, endPoint x: 772, endPoint y: 486, distance: 151.6
click at [772, 630] on div "Modifier un contact contact principal Informations générales Civilité JAUDAP Pr…" at bounding box center [659, 631] width 1318 height 0
click at [889, 194] on input "JAUDAP" at bounding box center [1054, 191] width 471 height 38
drag, startPoint x: 981, startPoint y: 358, endPoint x: 791, endPoint y: 365, distance: 190.3
click at [791, 365] on div "Informations générales Civilité JAUDAP Prénom Nom Adresse e-mail capucine@artic…" at bounding box center [1054, 377] width 527 height 610
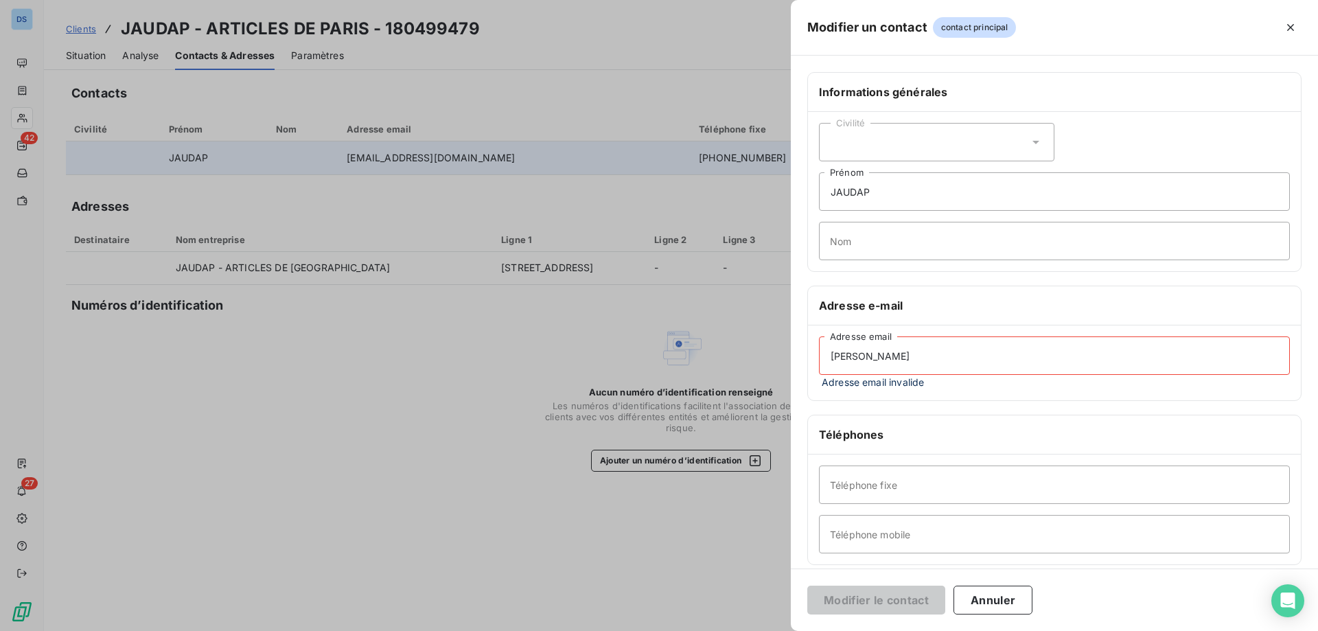
type input "david@"
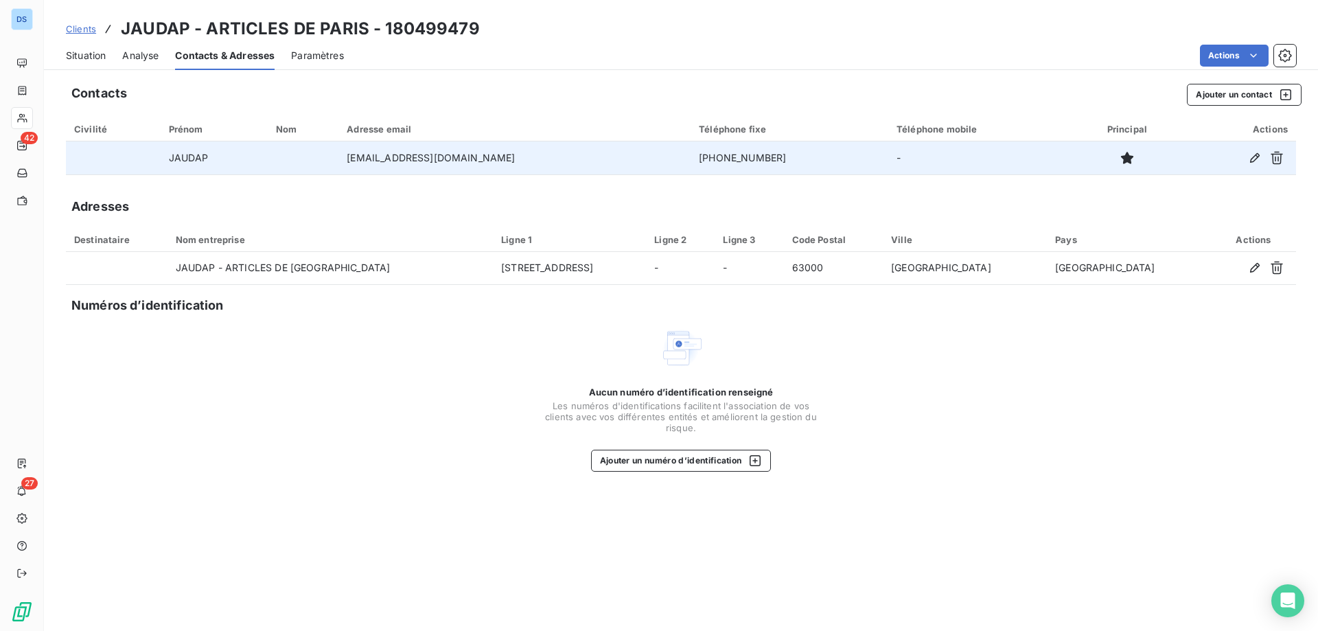
click at [707, 159] on td "+33 6 78 00 96 29" at bounding box center [790, 157] width 198 height 33
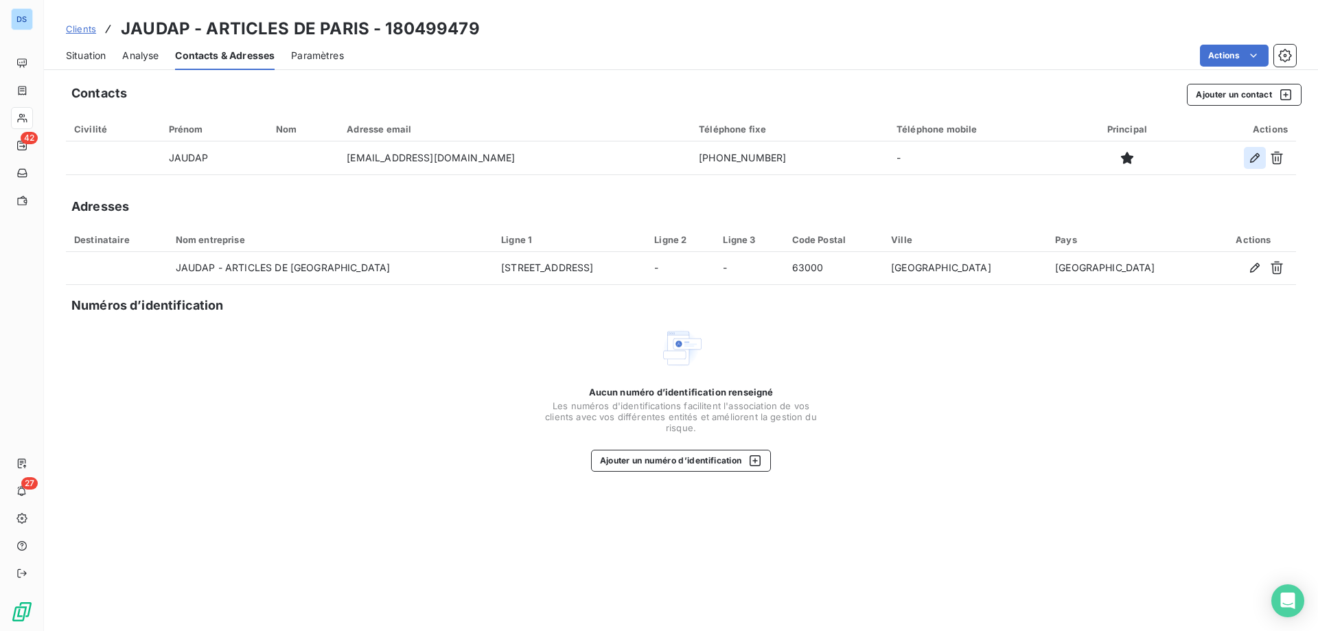
click at [1249, 159] on icon "button" at bounding box center [1255, 158] width 14 height 14
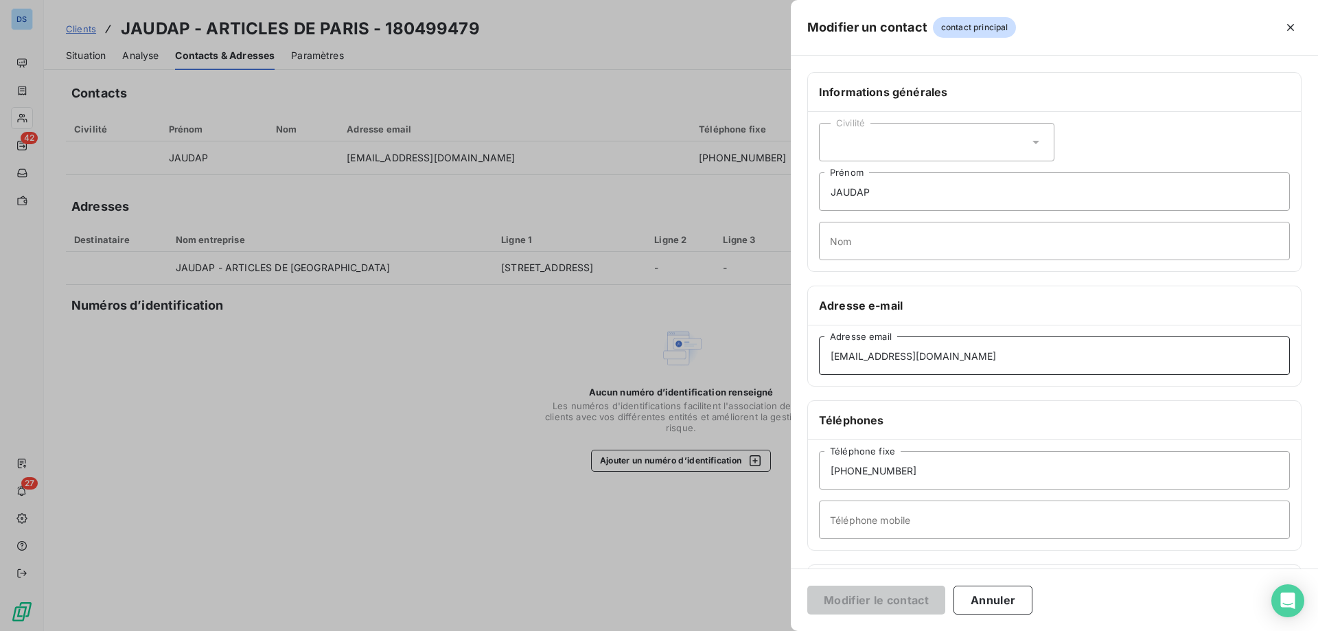
drag, startPoint x: 871, startPoint y: 358, endPoint x: 805, endPoint y: 363, distance: 66.1
click at [805, 363] on div "Informations générales Civilité JAUDAP Prénom Nom Adresse e-mail capucine@artic…" at bounding box center [1054, 377] width 527 height 610
type input "david@articlesdeparis.com"
drag, startPoint x: 926, startPoint y: 468, endPoint x: 805, endPoint y: 481, distance: 122.2
click at [805, 481] on div "Informations générales Civilité JAUDAP Prénom Nom Adresse e-mail david@articles…" at bounding box center [1054, 377] width 527 height 610
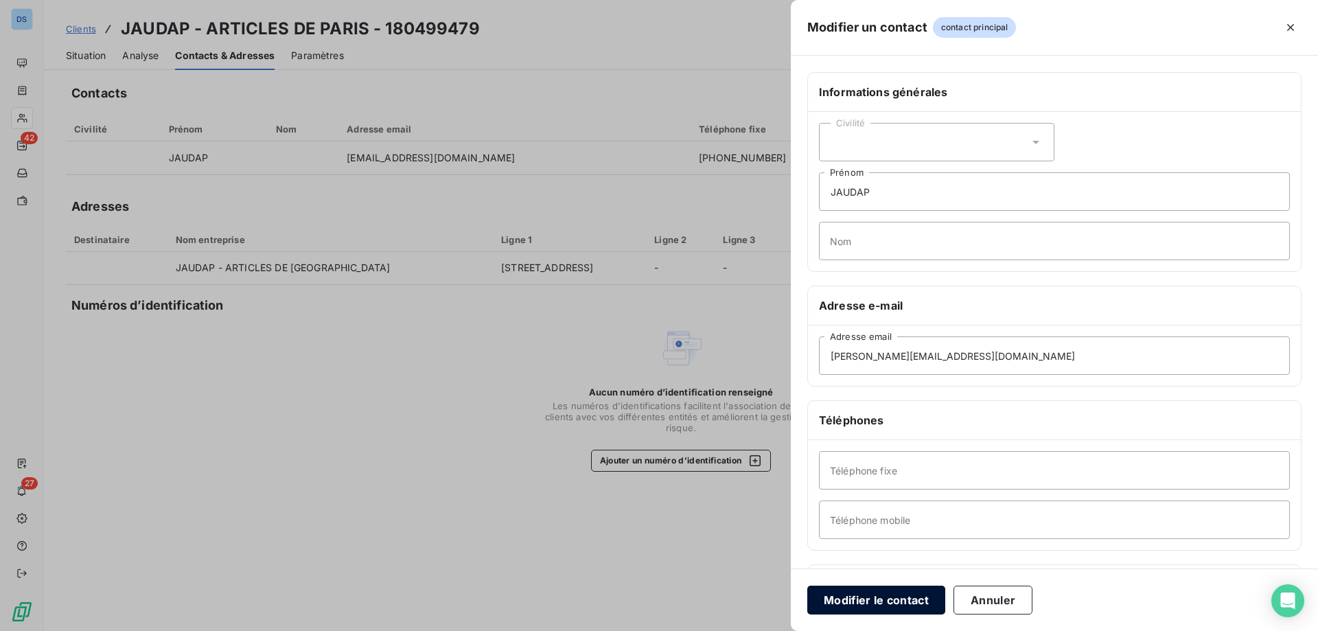
click at [847, 596] on button "Modifier le contact" at bounding box center [876, 600] width 138 height 29
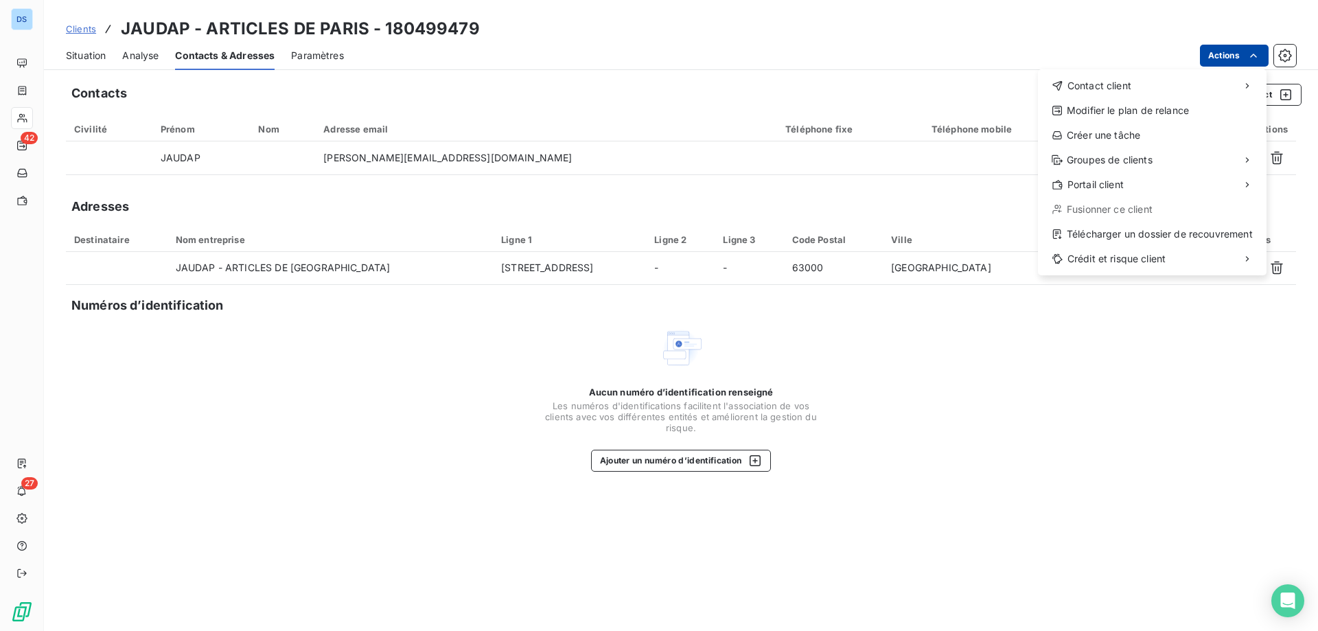
click at [1228, 54] on html "DS 42 27 Clients JAUDAP - ARTICLES DE PARIS - 180499479 Situation Analyse Conta…" at bounding box center [659, 315] width 1318 height 631
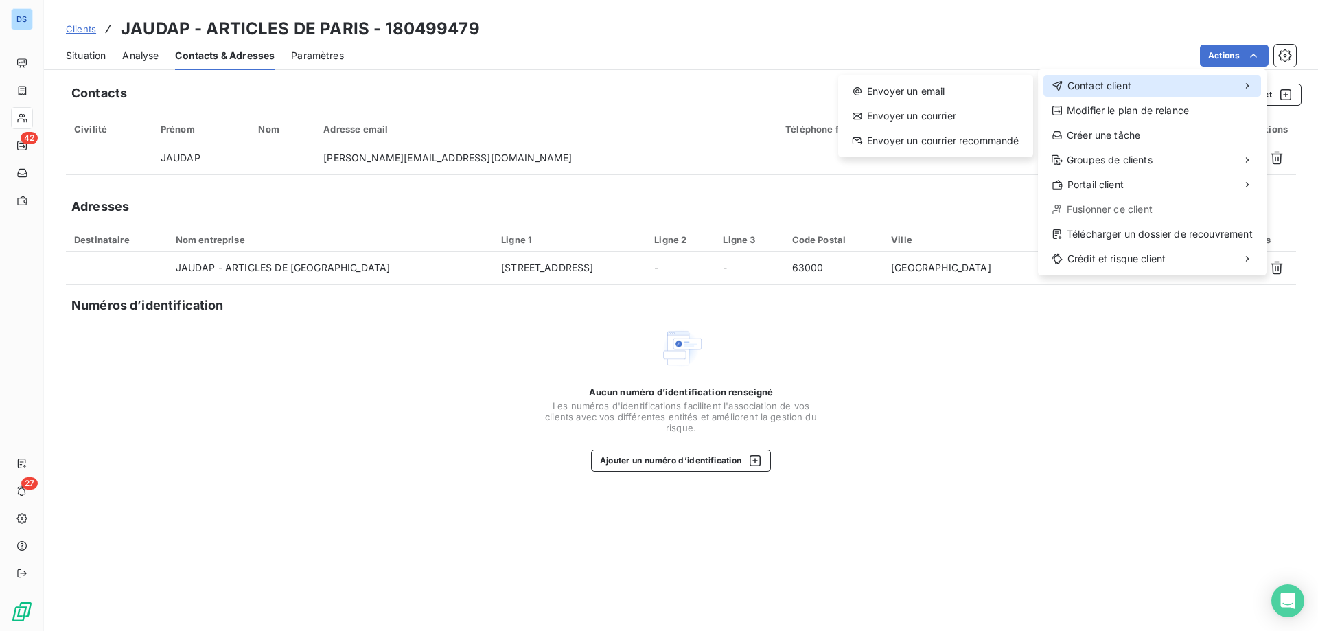
click at [1102, 95] on div "Contact client" at bounding box center [1153, 86] width 218 height 22
click at [971, 91] on div "Envoyer un email" at bounding box center [936, 91] width 184 height 22
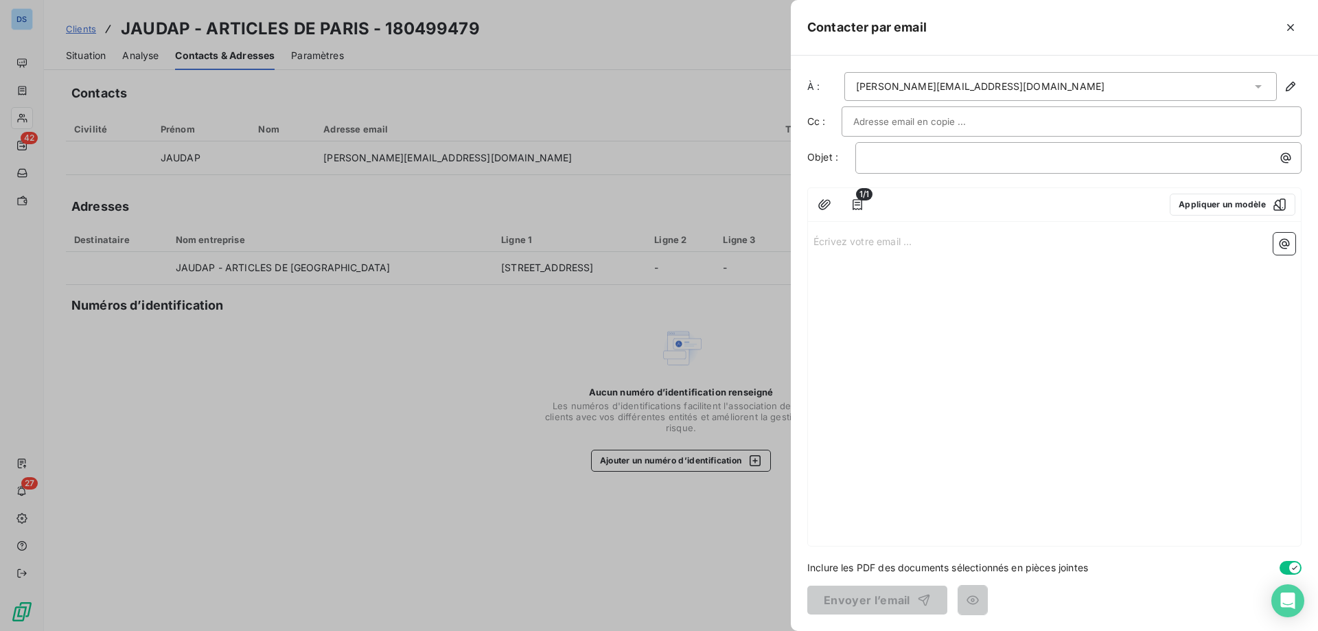
click at [737, 67] on div at bounding box center [659, 315] width 1318 height 631
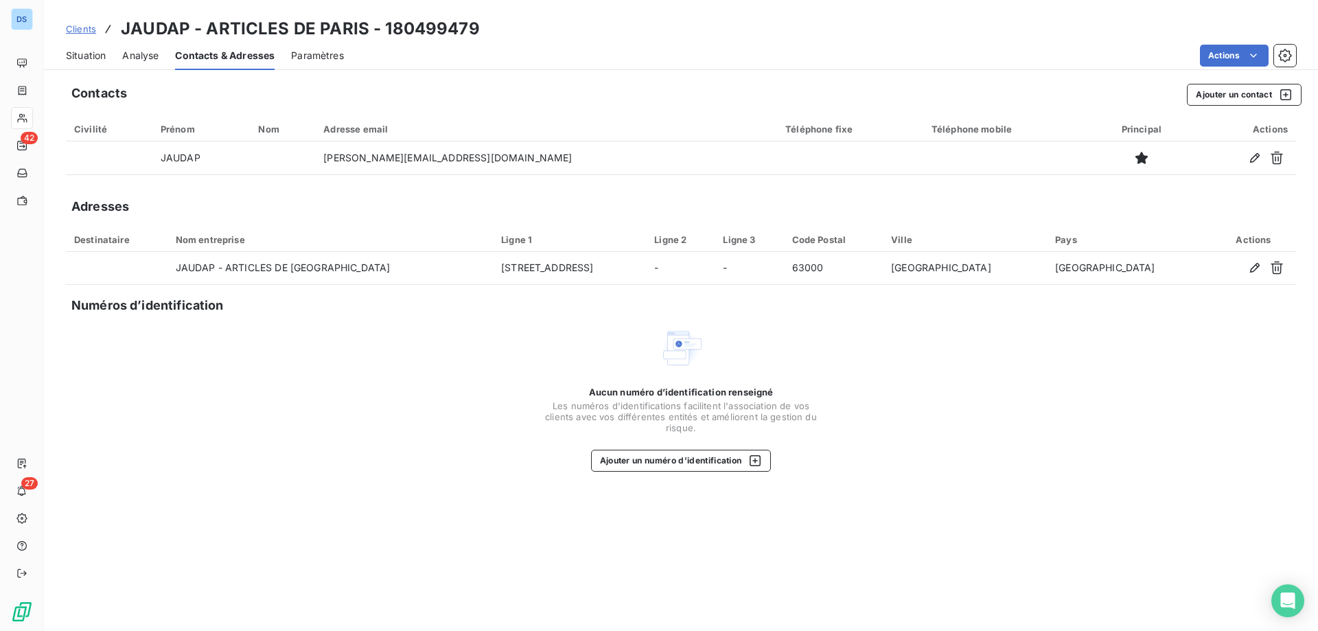
click at [75, 54] on span "Situation" at bounding box center [86, 56] width 40 height 14
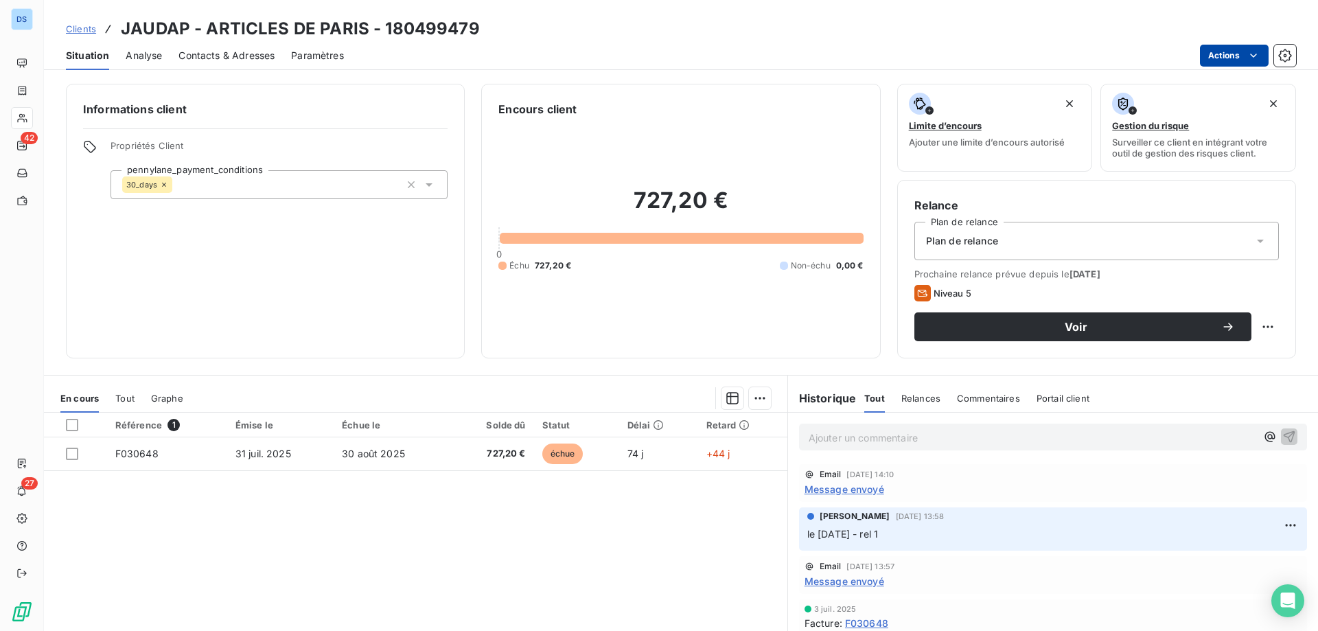
click at [1204, 54] on html "DS 42 27 Clients JAUDAP - ARTICLES DE PARIS - 180499479 Situation Analyse Conta…" at bounding box center [659, 315] width 1318 height 631
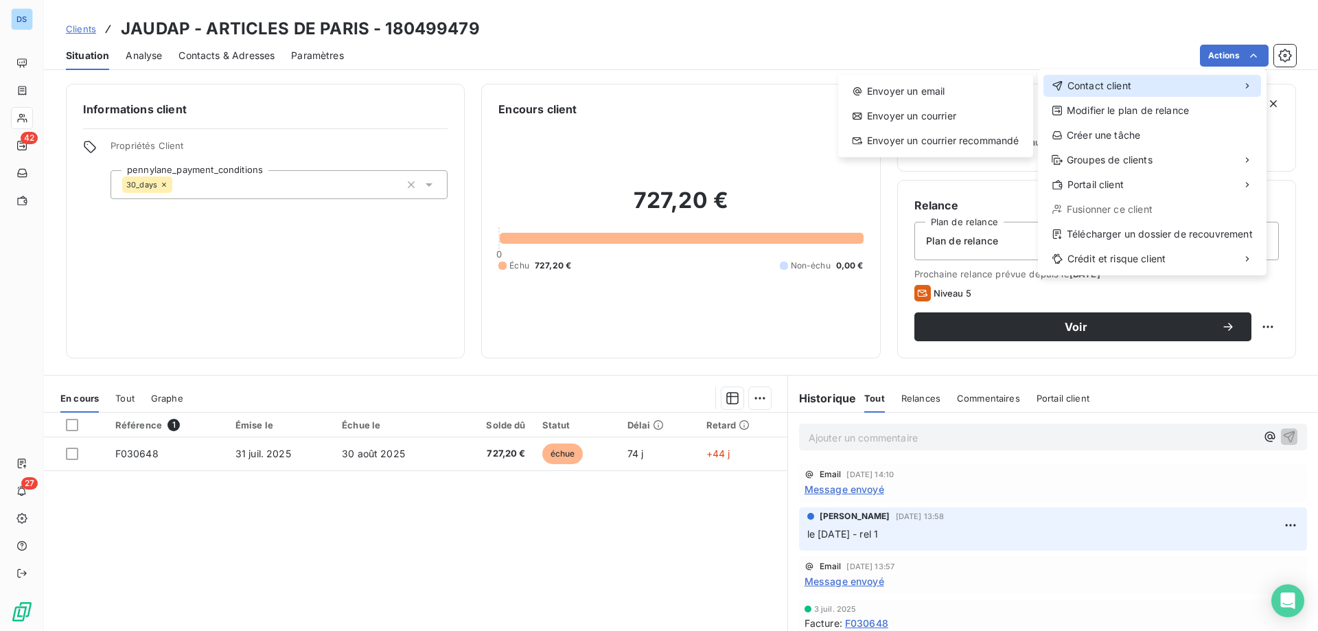
click at [1093, 85] on span "Contact client" at bounding box center [1100, 86] width 64 height 14
click at [963, 91] on div "Envoyer un email" at bounding box center [936, 91] width 184 height 22
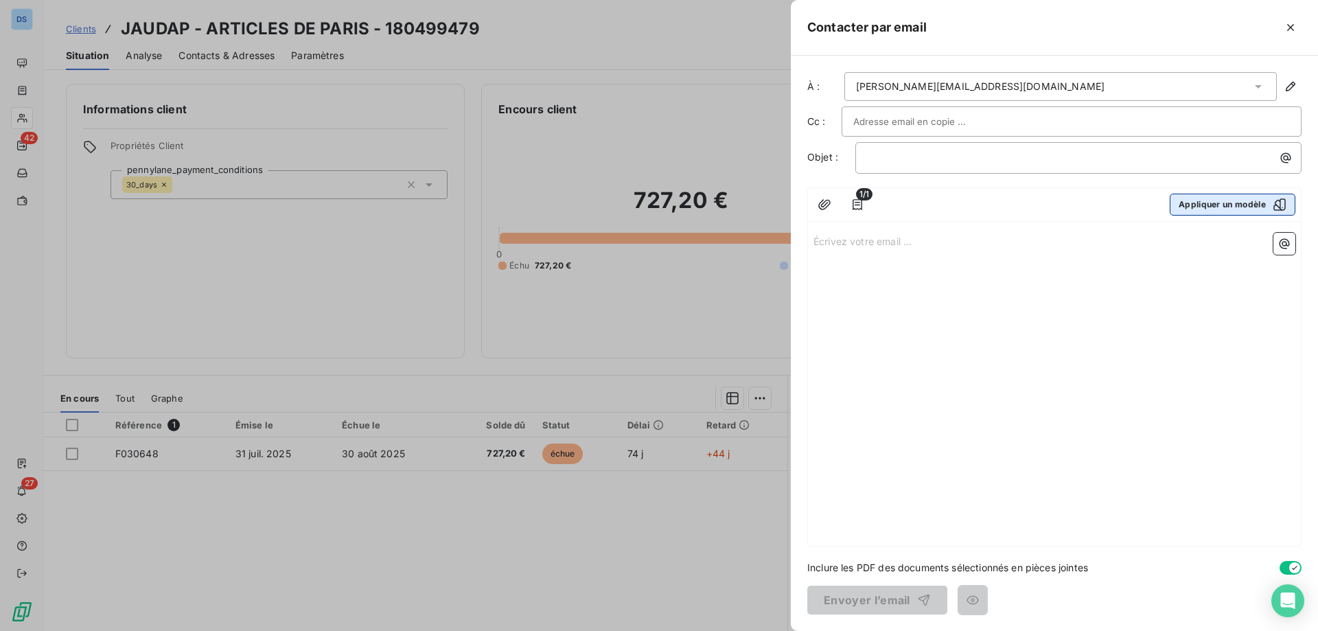
click at [1192, 209] on button "Appliquer un modèle" at bounding box center [1233, 205] width 126 height 22
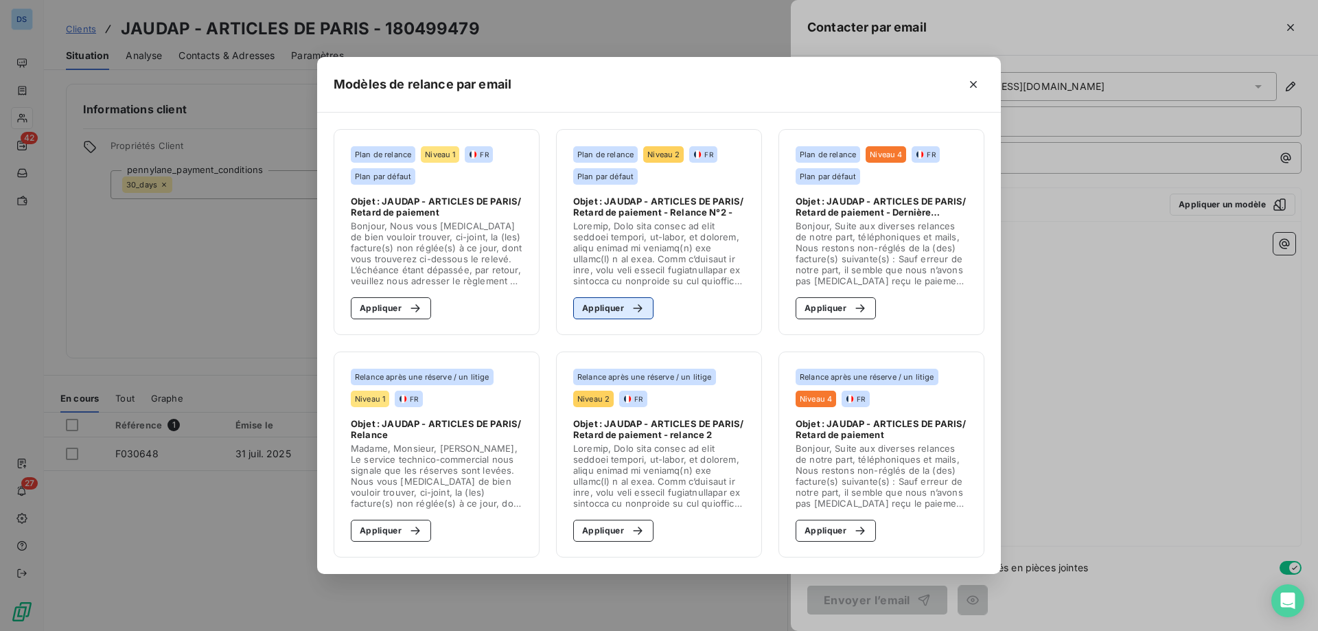
click at [621, 299] on button "Appliquer" at bounding box center [613, 308] width 80 height 22
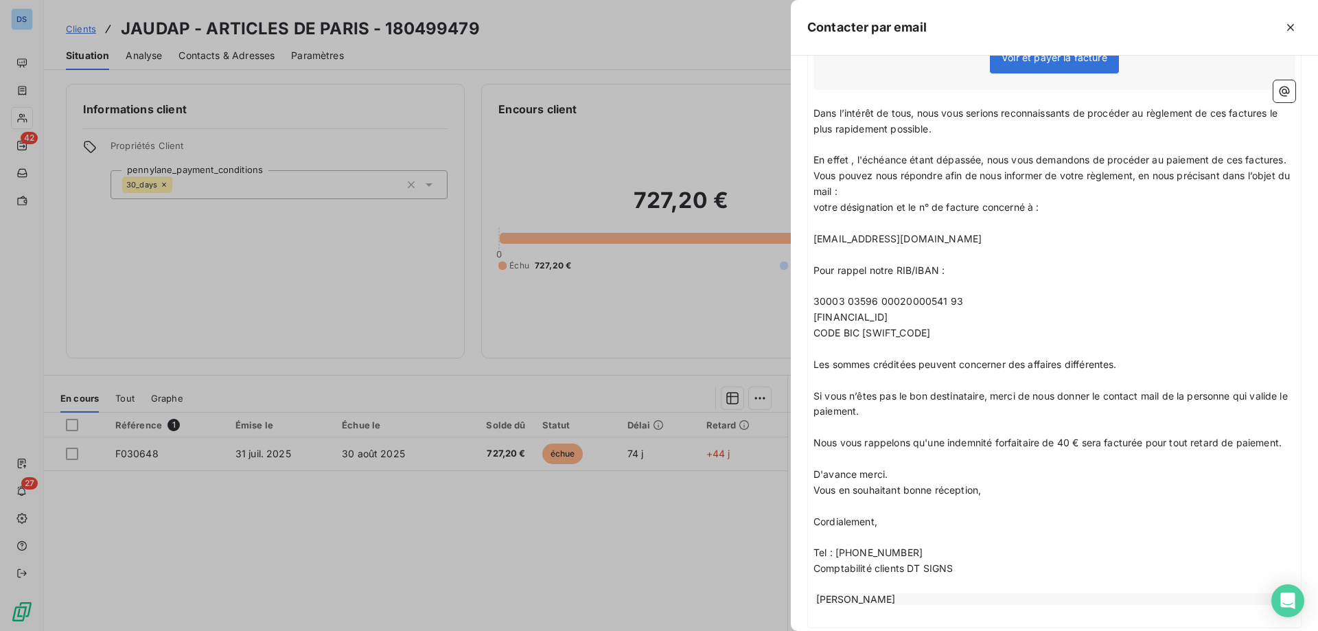
scroll to position [452, 0]
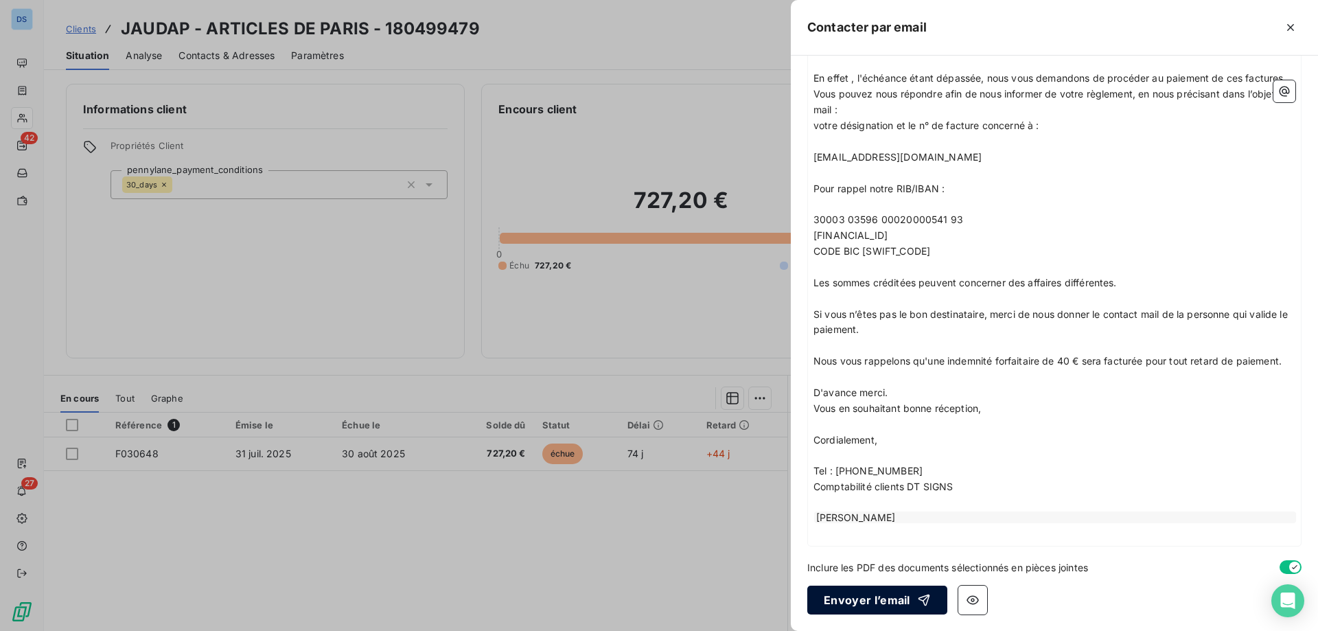
click at [832, 597] on button "Envoyer l’email" at bounding box center [877, 600] width 140 height 29
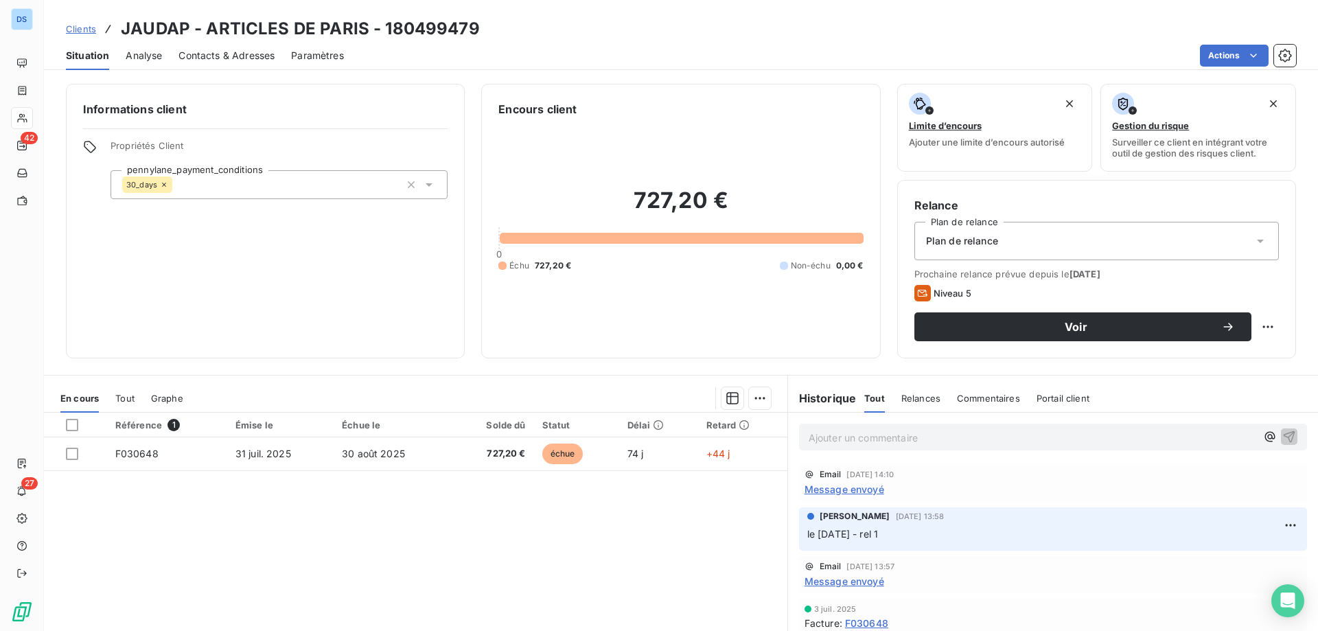
click at [250, 56] on span "Contacts & Adresses" at bounding box center [227, 56] width 96 height 14
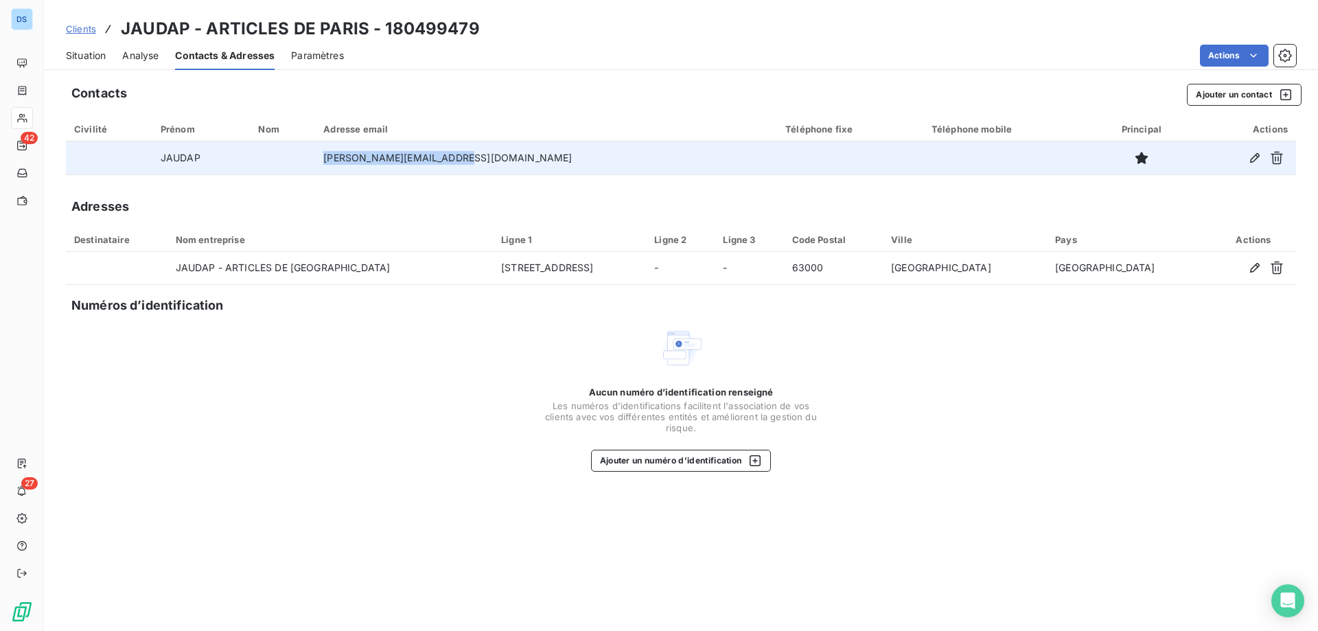
drag, startPoint x: 504, startPoint y: 155, endPoint x: 347, endPoint y: 149, distance: 157.3
click at [347, 149] on tr "JAUDAP david@articlesdeparis.com" at bounding box center [681, 157] width 1230 height 33
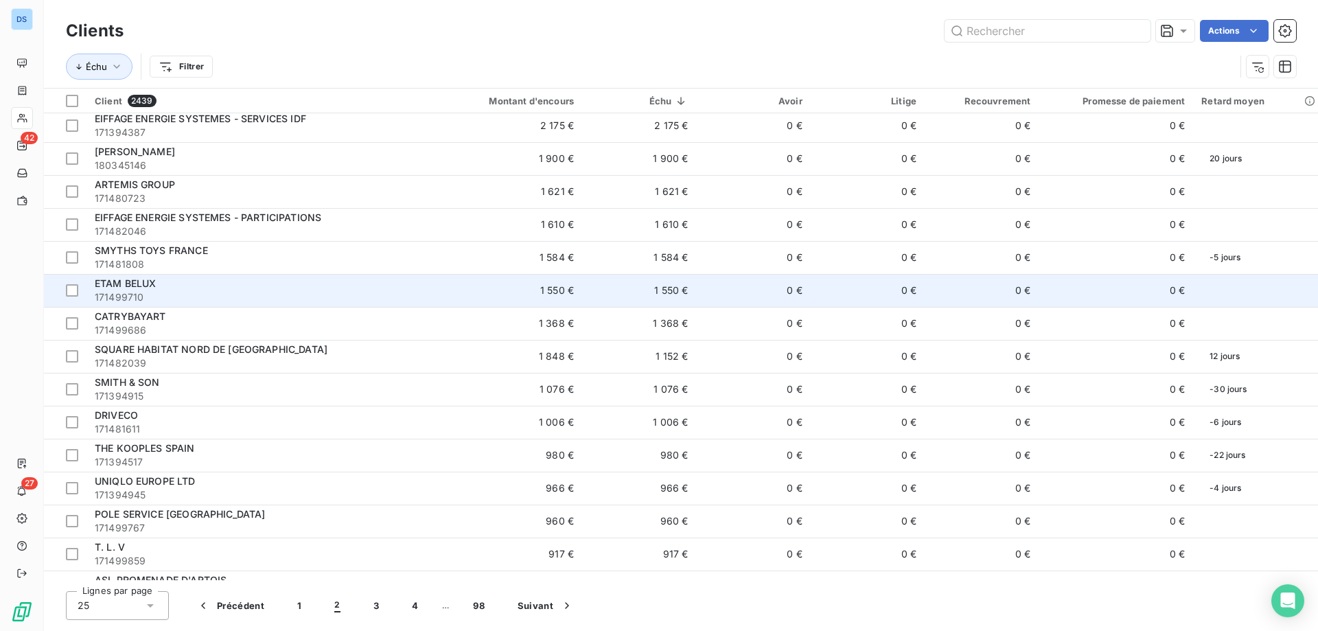
scroll to position [343, 0]
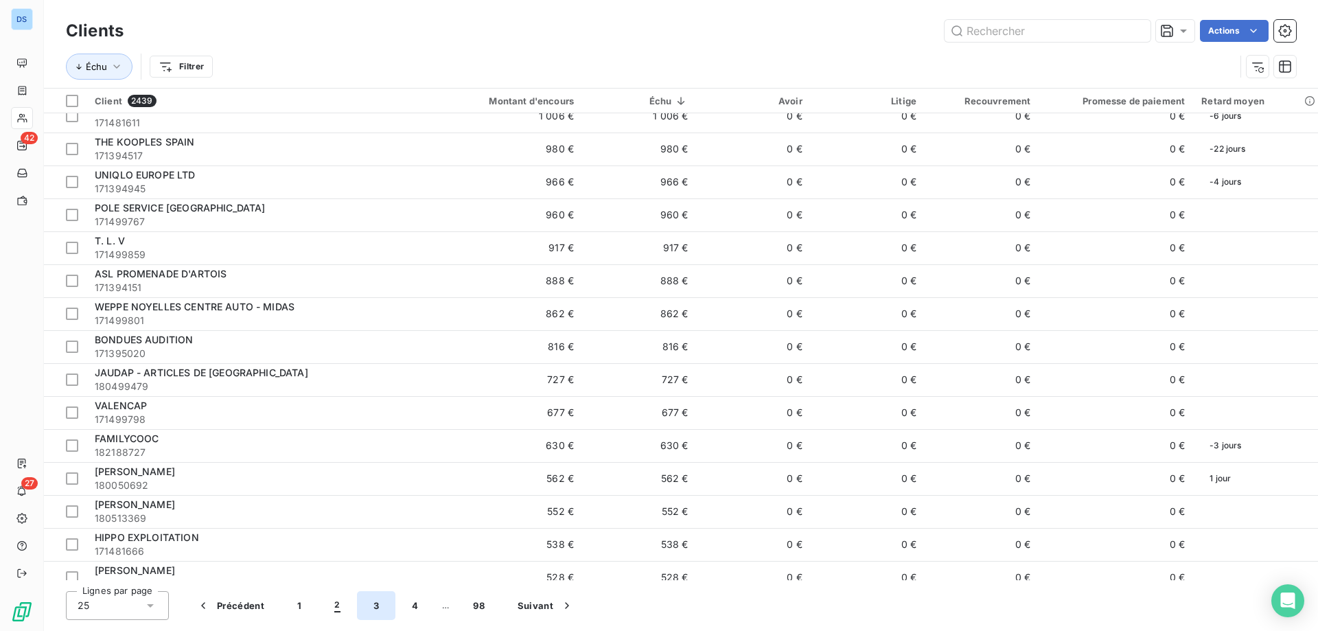
click at [372, 607] on button "3" at bounding box center [376, 605] width 38 height 29
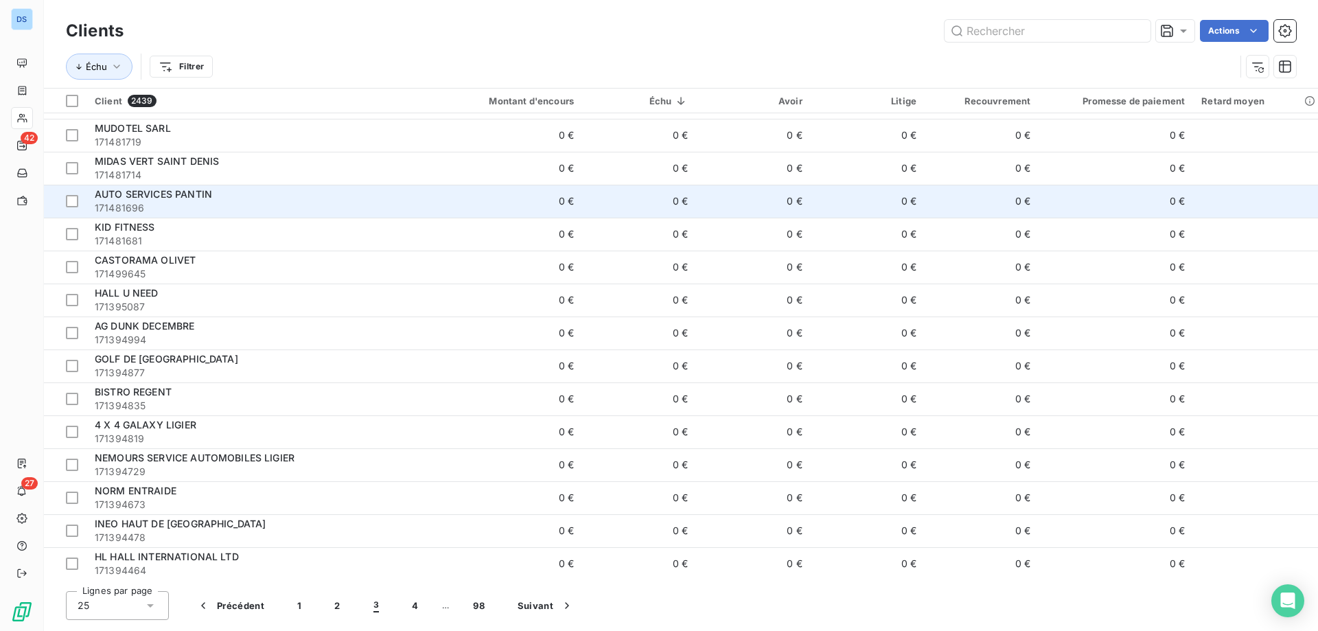
scroll to position [0, 0]
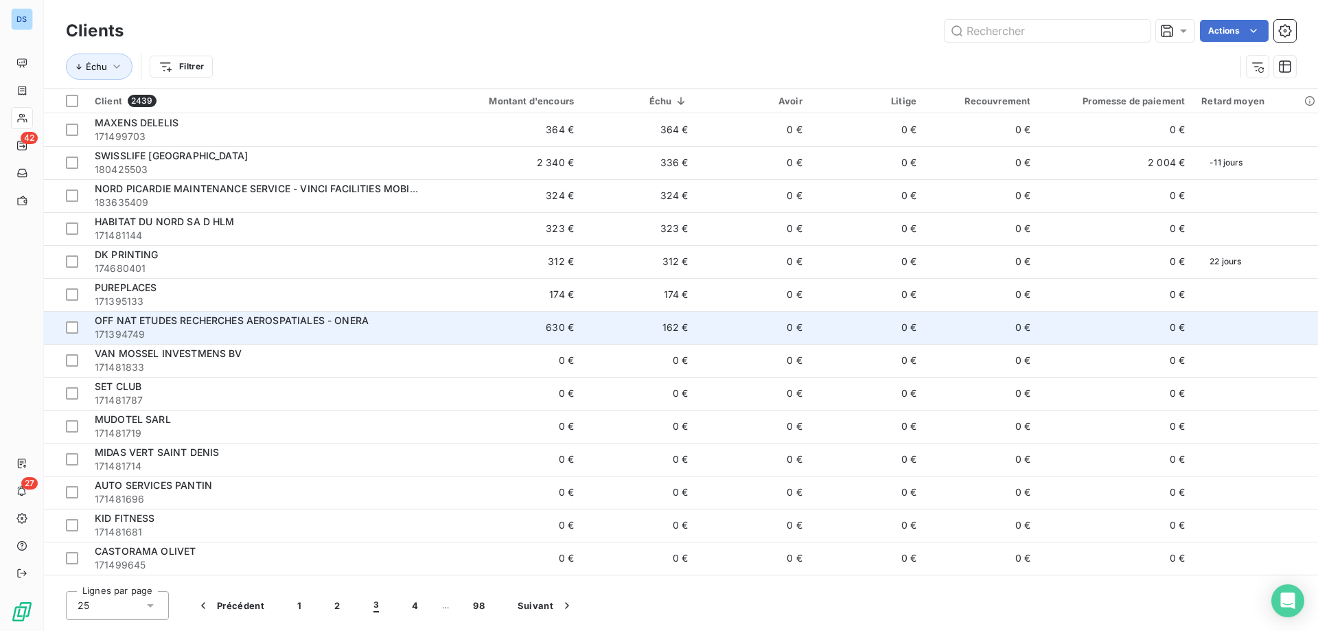
click at [170, 327] on div "OFF NAT ETUDES RECHERCHES AEROSPATIALES - ONERA" at bounding box center [258, 321] width 326 height 14
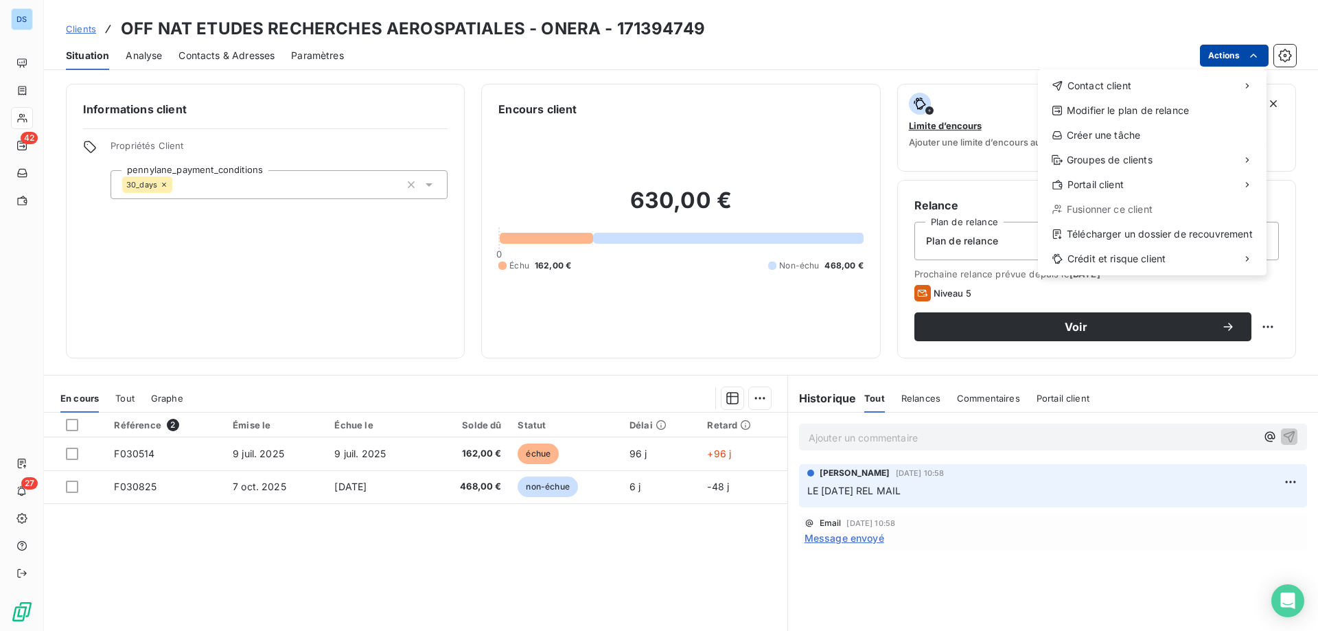
click at [1231, 54] on html "DS 42 27 Clients OFF NAT ETUDES RECHERCHES AEROSPATIALES - ONERA - 171394749 Si…" at bounding box center [659, 315] width 1318 height 631
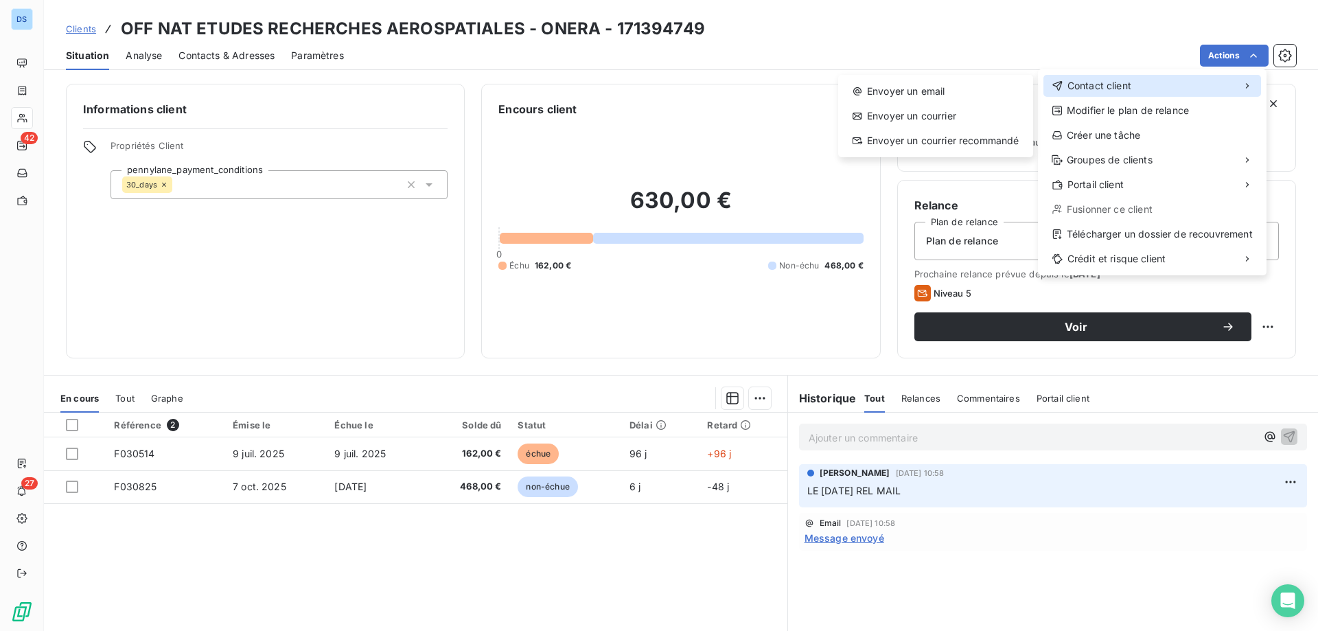
click at [1101, 85] on span "Contact client" at bounding box center [1100, 86] width 64 height 14
click at [952, 97] on div "Envoyer un email" at bounding box center [936, 91] width 184 height 22
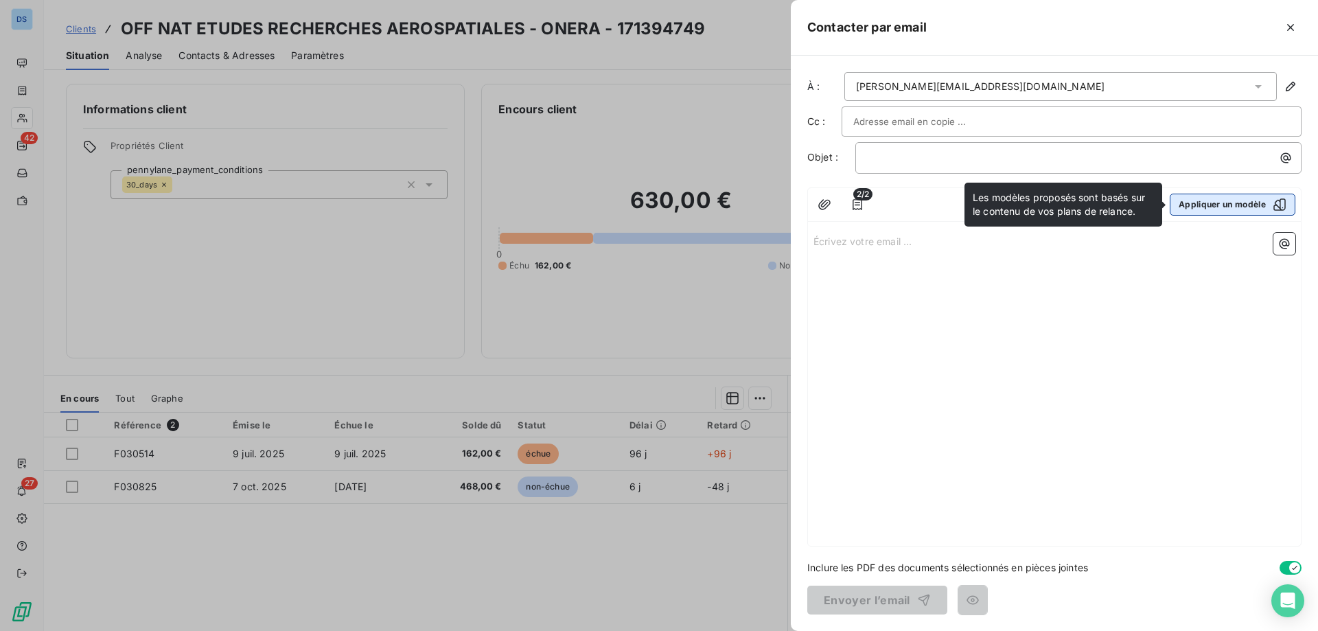
click at [1189, 205] on button "Appliquer un modèle" at bounding box center [1233, 205] width 126 height 22
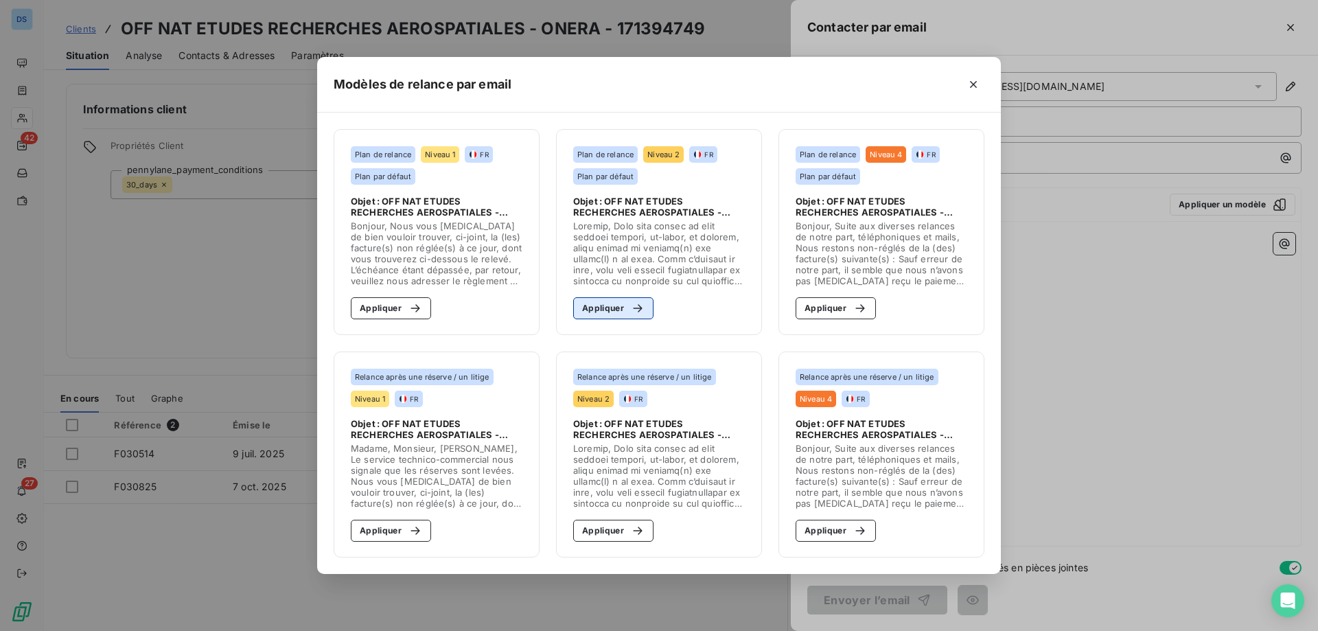
click at [607, 306] on button "Appliquer" at bounding box center [613, 308] width 80 height 22
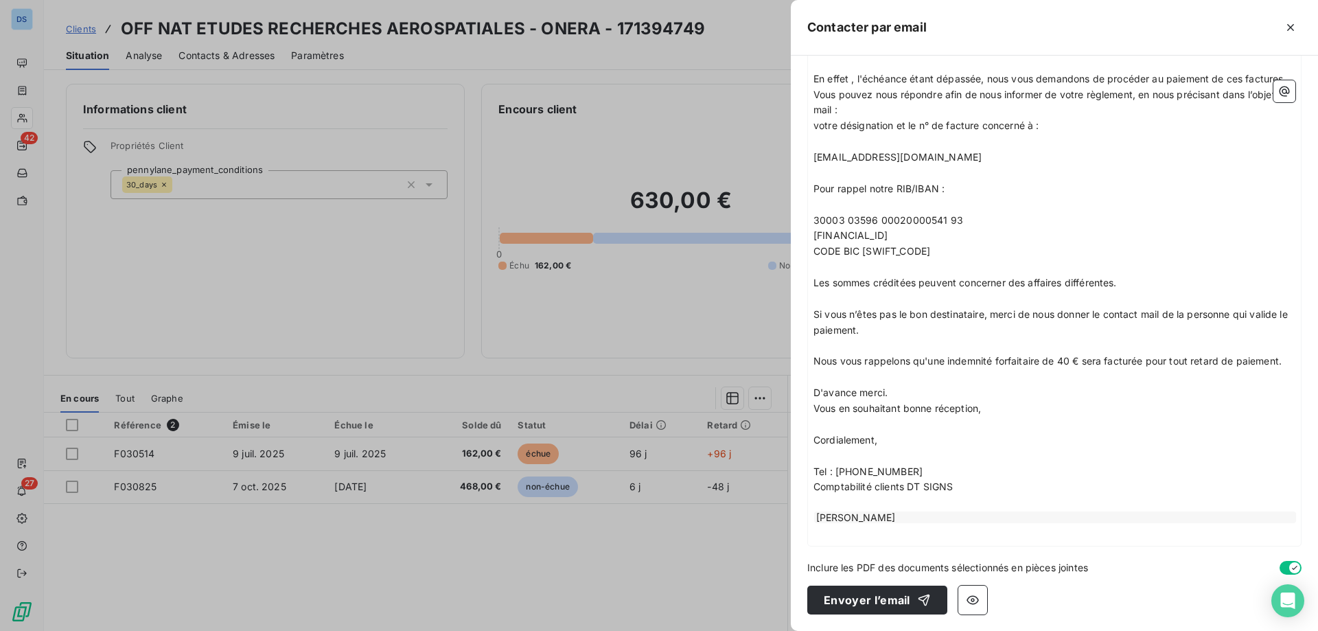
scroll to position [504, 0]
click at [871, 604] on button "Envoyer l’email" at bounding box center [877, 600] width 140 height 29
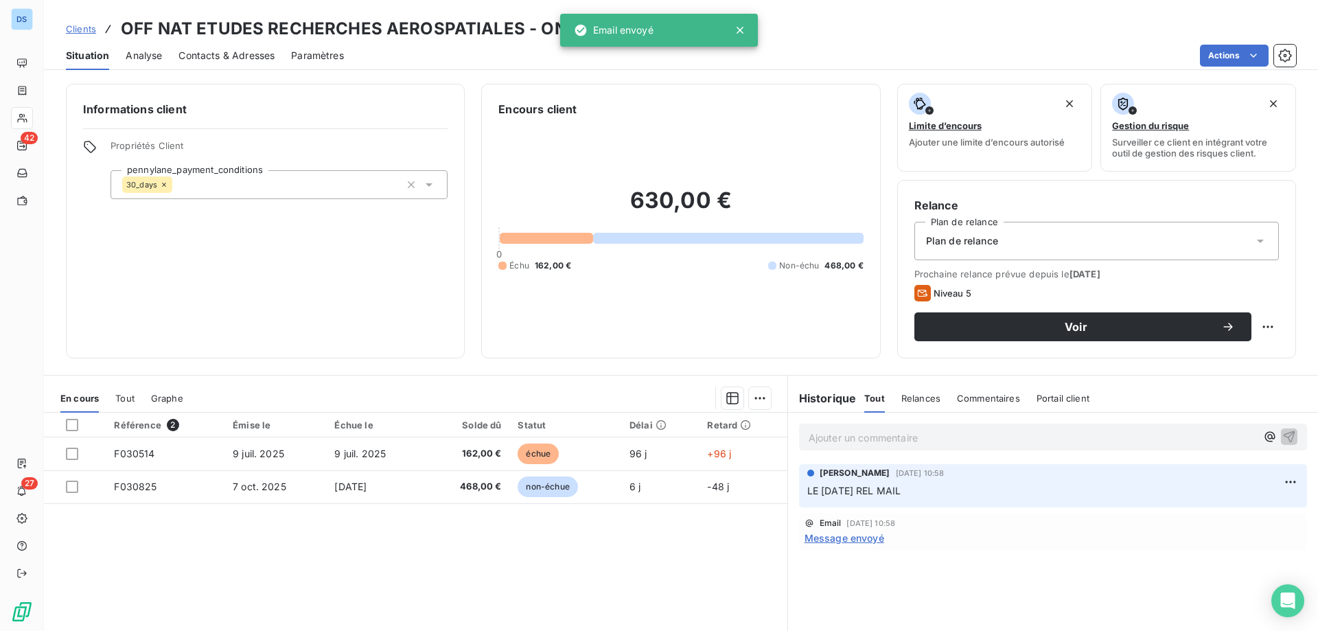
click at [819, 433] on p "Ajouter un commentaire ﻿" at bounding box center [1033, 437] width 448 height 17
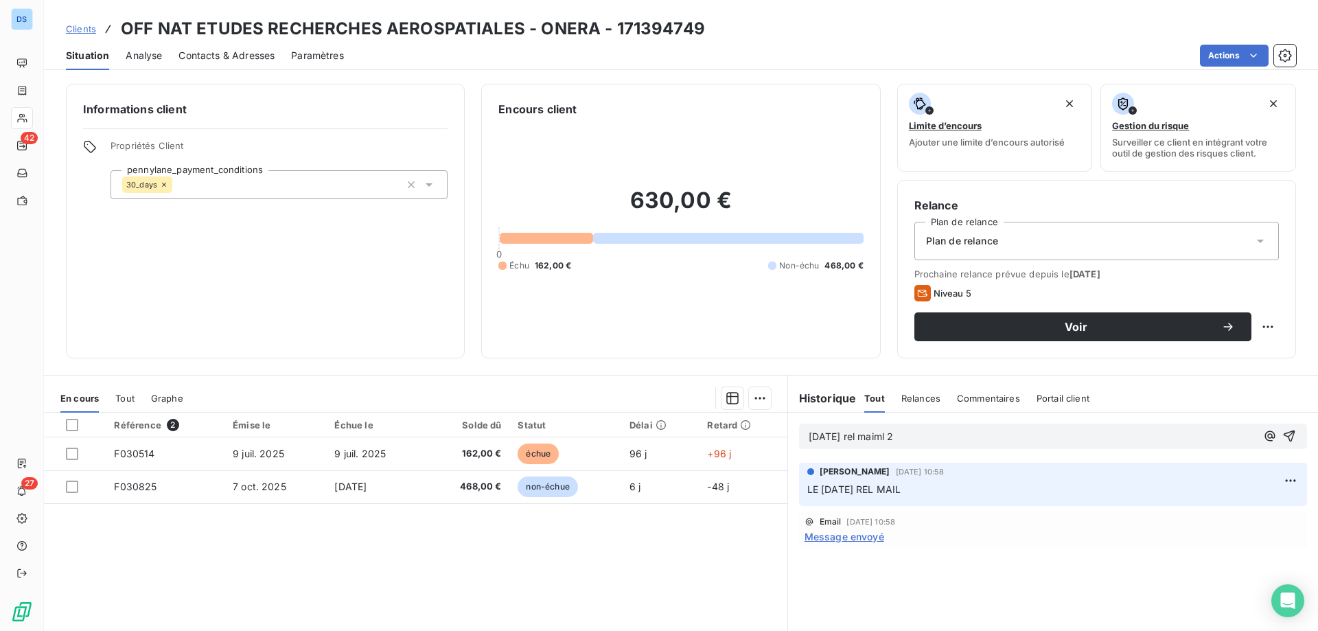
click at [882, 439] on span "13/10/25 rel maiml 2" at bounding box center [851, 436] width 85 height 12
click at [1284, 433] on icon "button" at bounding box center [1290, 436] width 12 height 12
